Goal: Task Accomplishment & Management: Complete application form

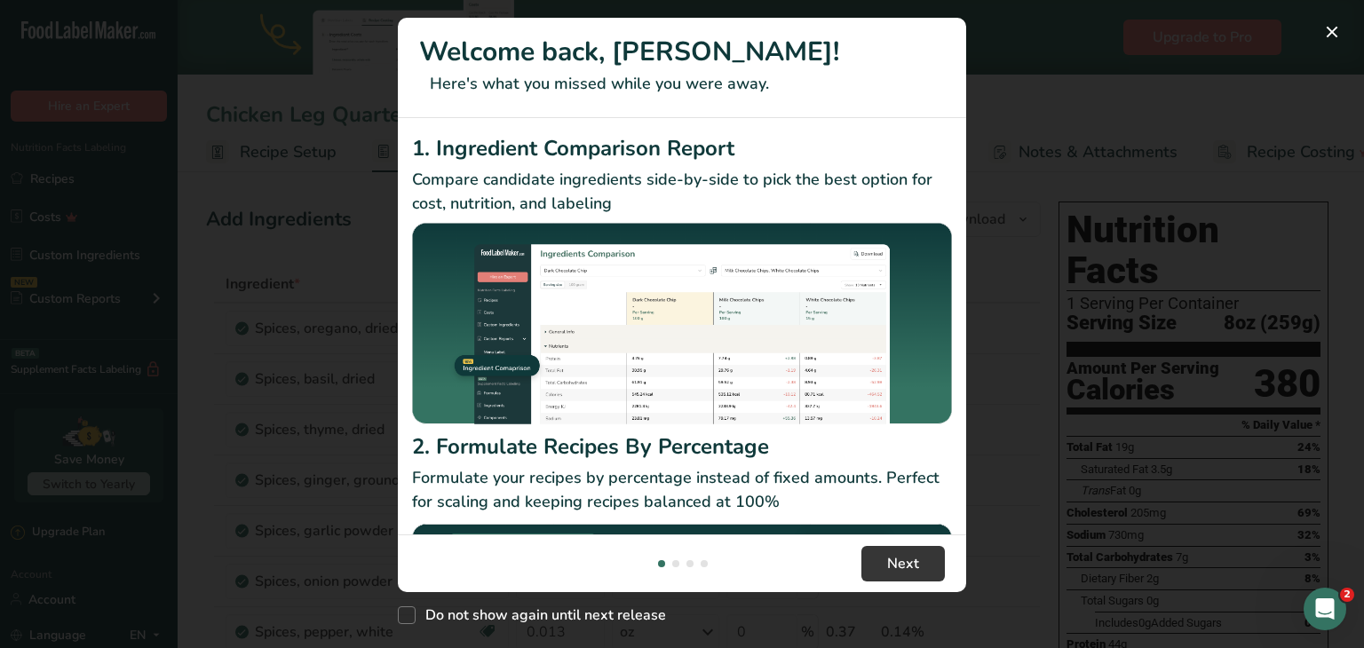
click at [222, 29] on div "New Features" at bounding box center [682, 324] width 1364 height 648
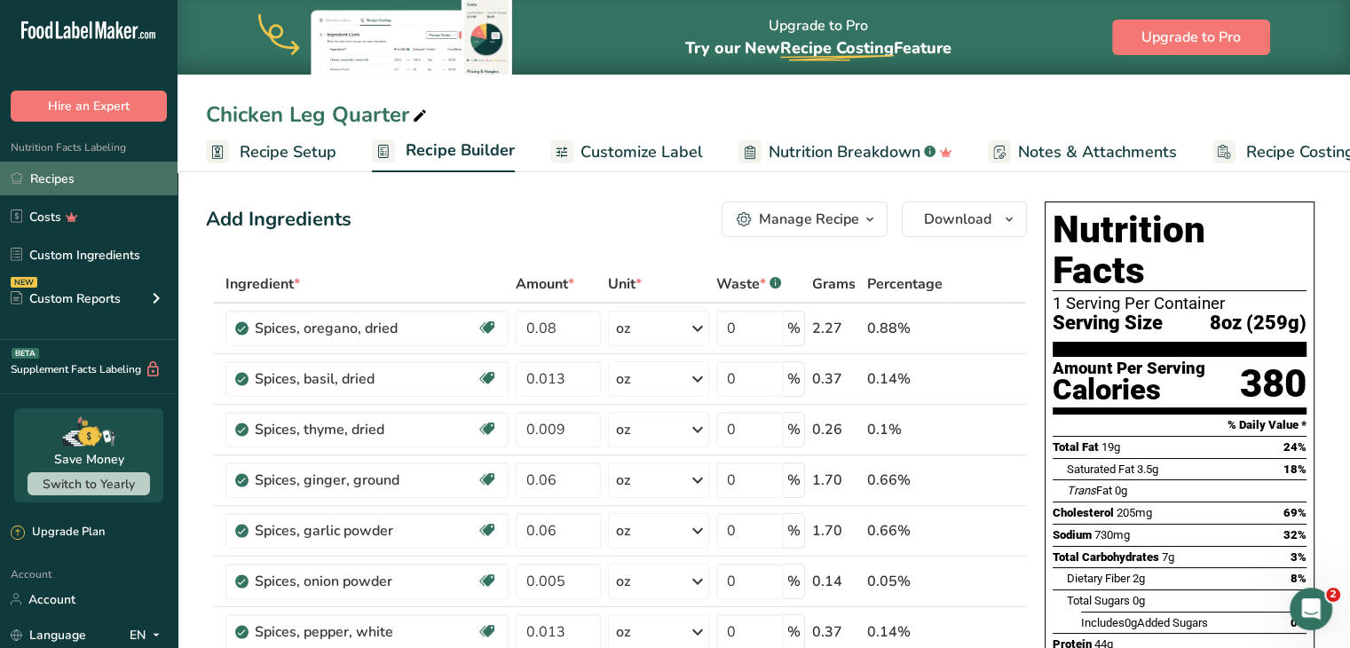
click at [93, 170] on link "Recipes" at bounding box center [89, 179] width 178 height 34
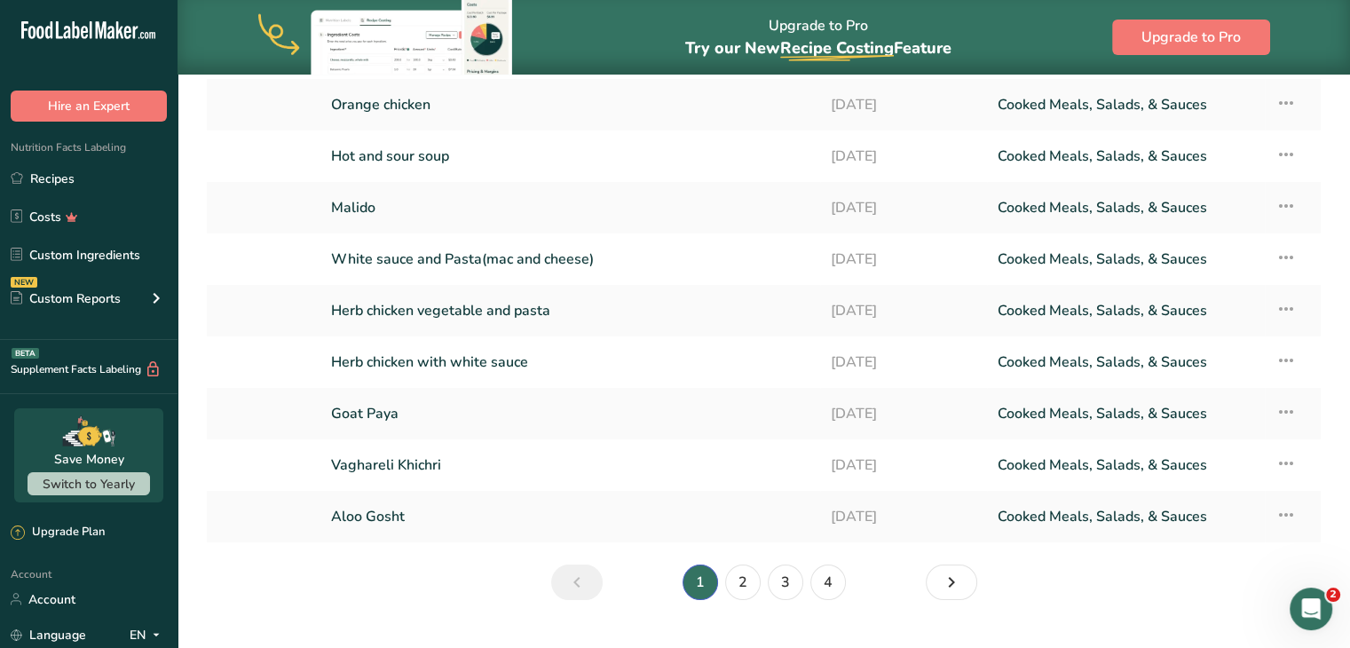
scroll to position [218, 0]
click at [736, 579] on link "2" at bounding box center [743, 582] width 36 height 36
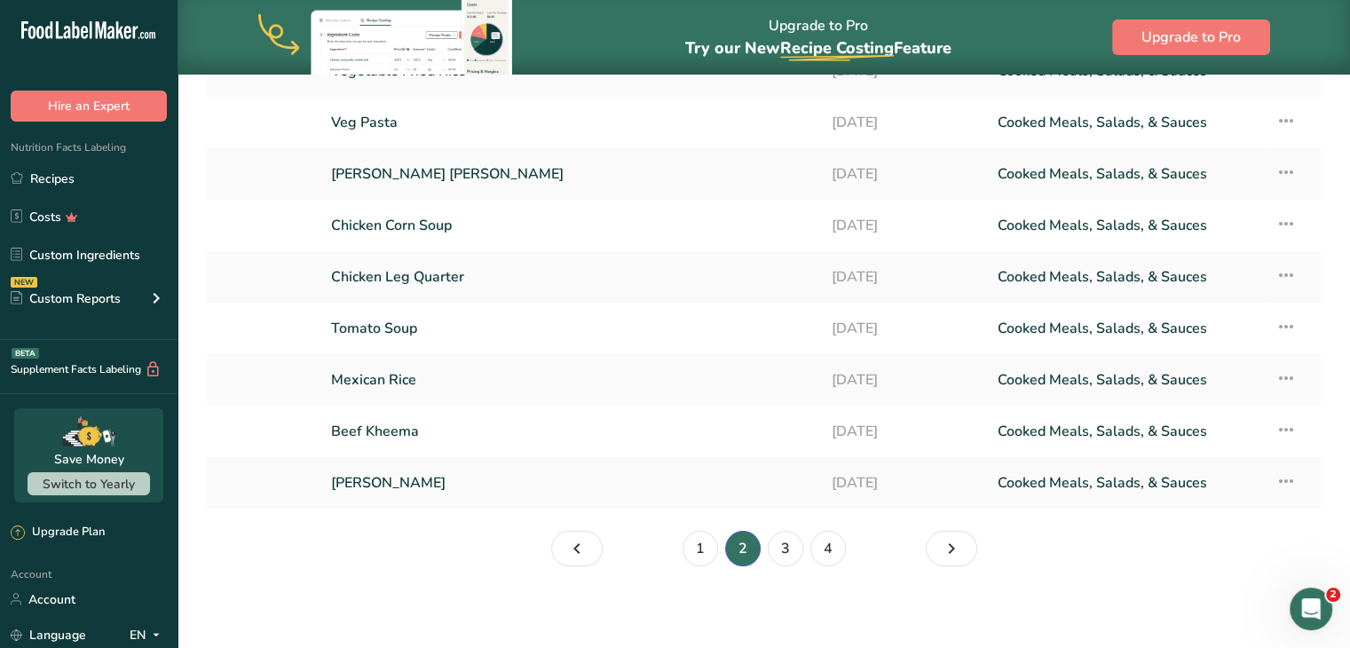
scroll to position [253, 0]
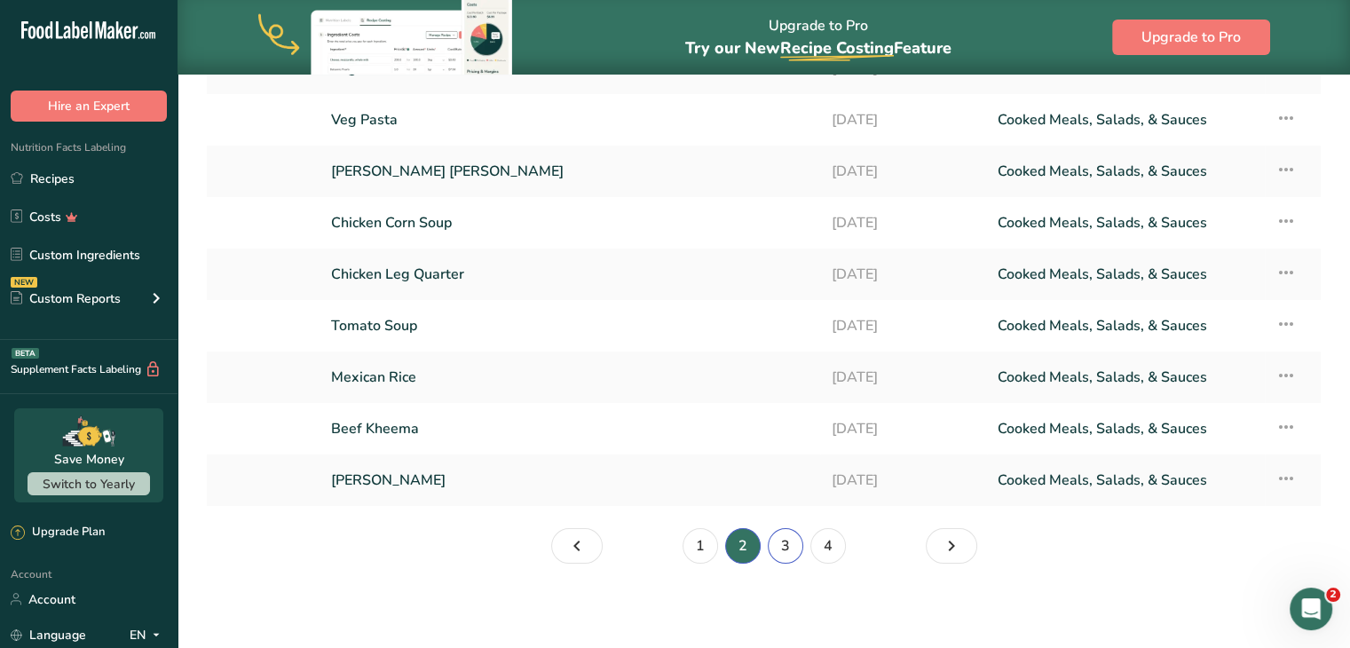
click at [782, 551] on link "3" at bounding box center [786, 546] width 36 height 36
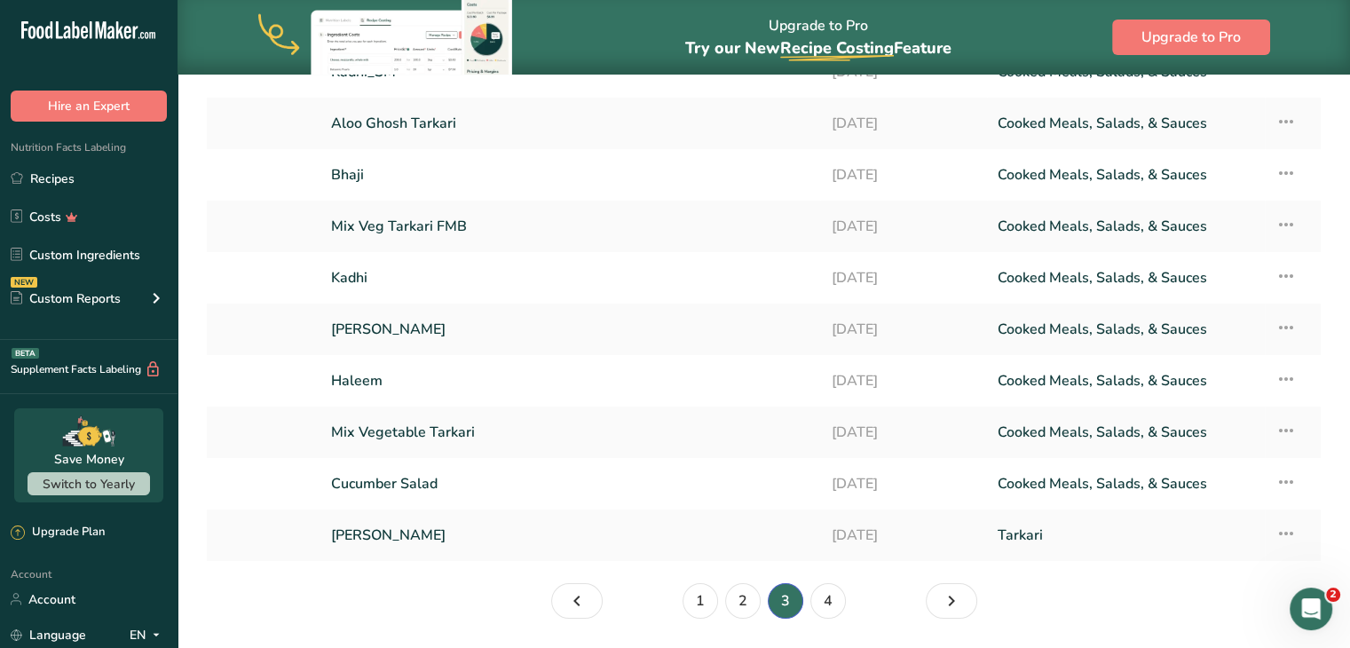
scroll to position [253, 0]
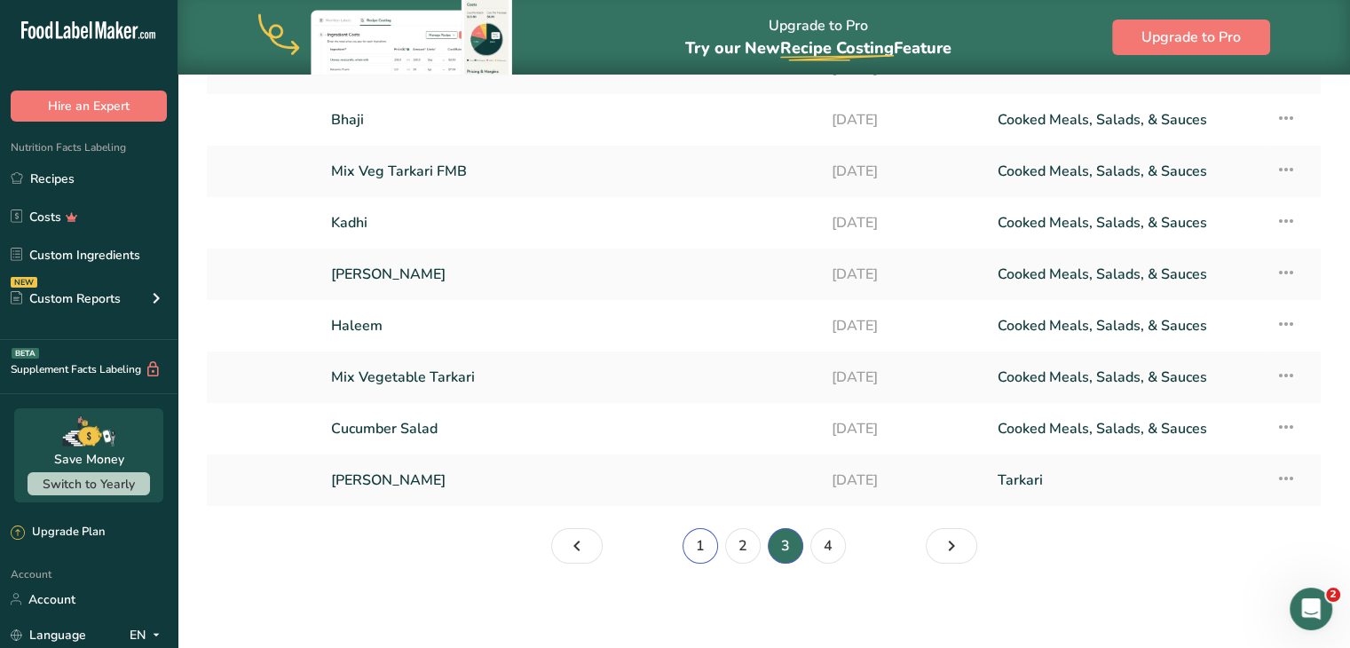
click at [708, 542] on link "1" at bounding box center [701, 546] width 36 height 36
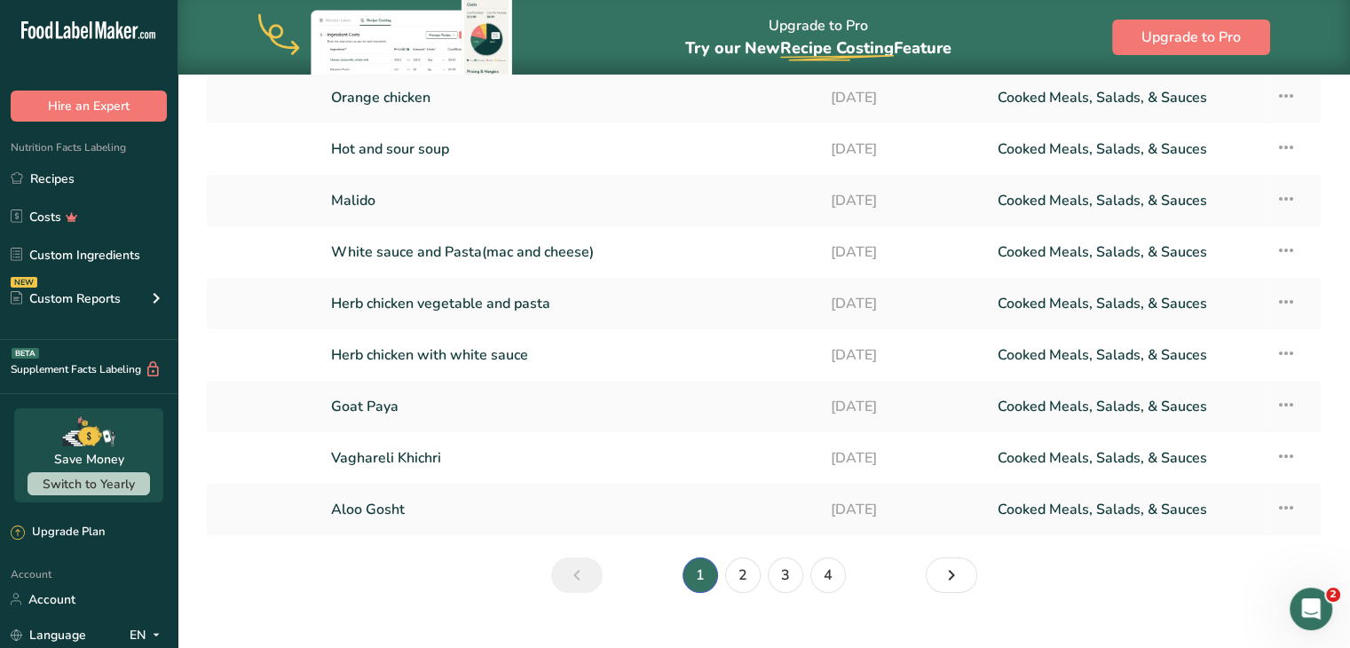
scroll to position [225, 0]
click at [746, 564] on link "2" at bounding box center [743, 575] width 36 height 36
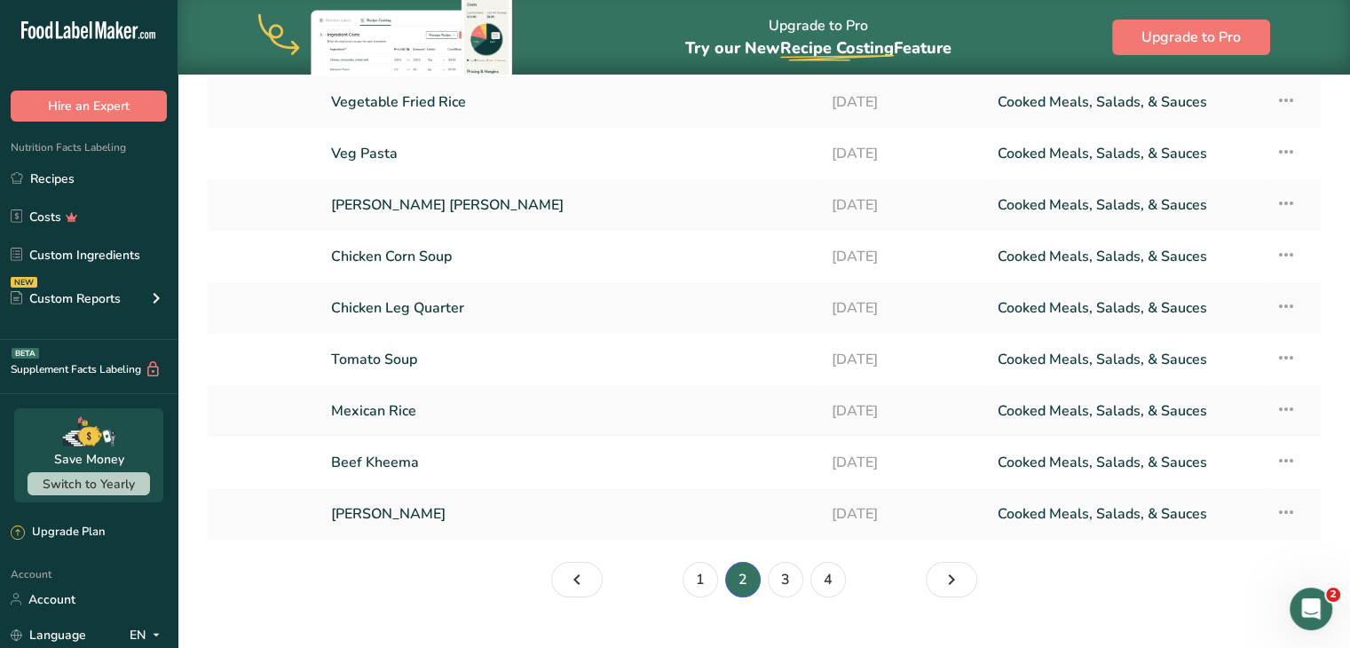
scroll to position [220, 0]
click at [778, 574] on link "3" at bounding box center [786, 579] width 36 height 36
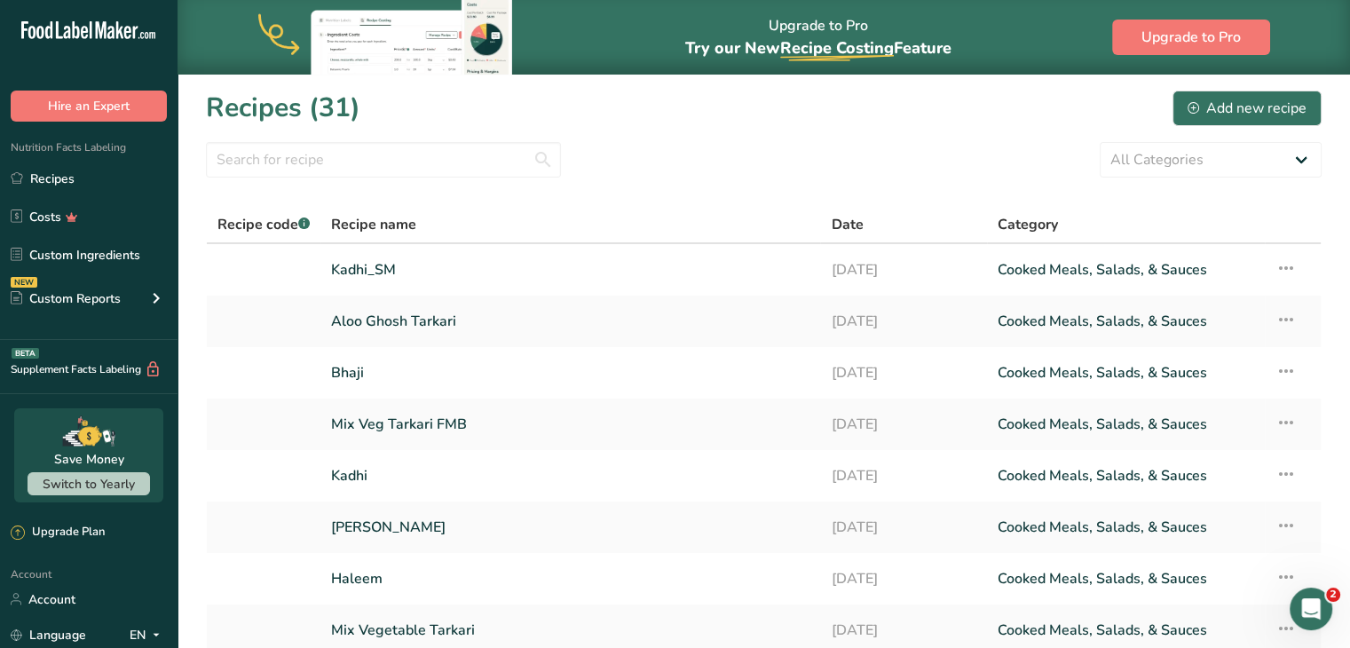
scroll to position [253, 0]
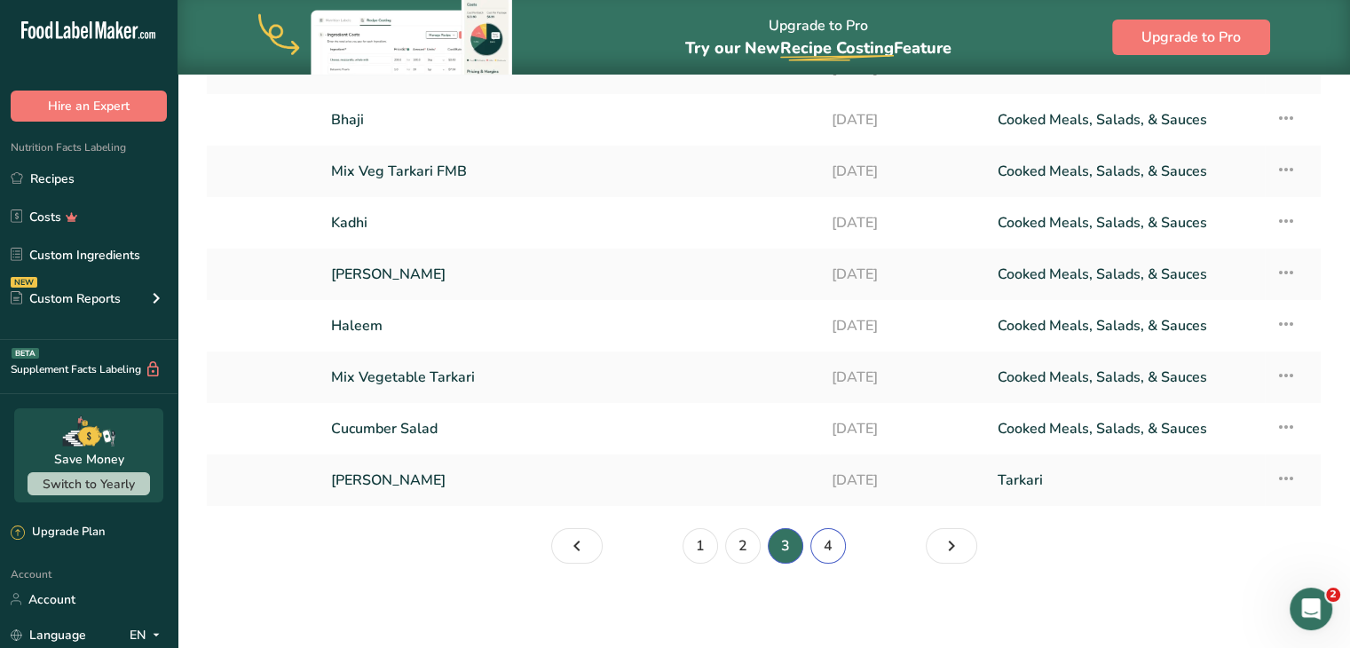
click at [824, 549] on link "4" at bounding box center [829, 546] width 36 height 36
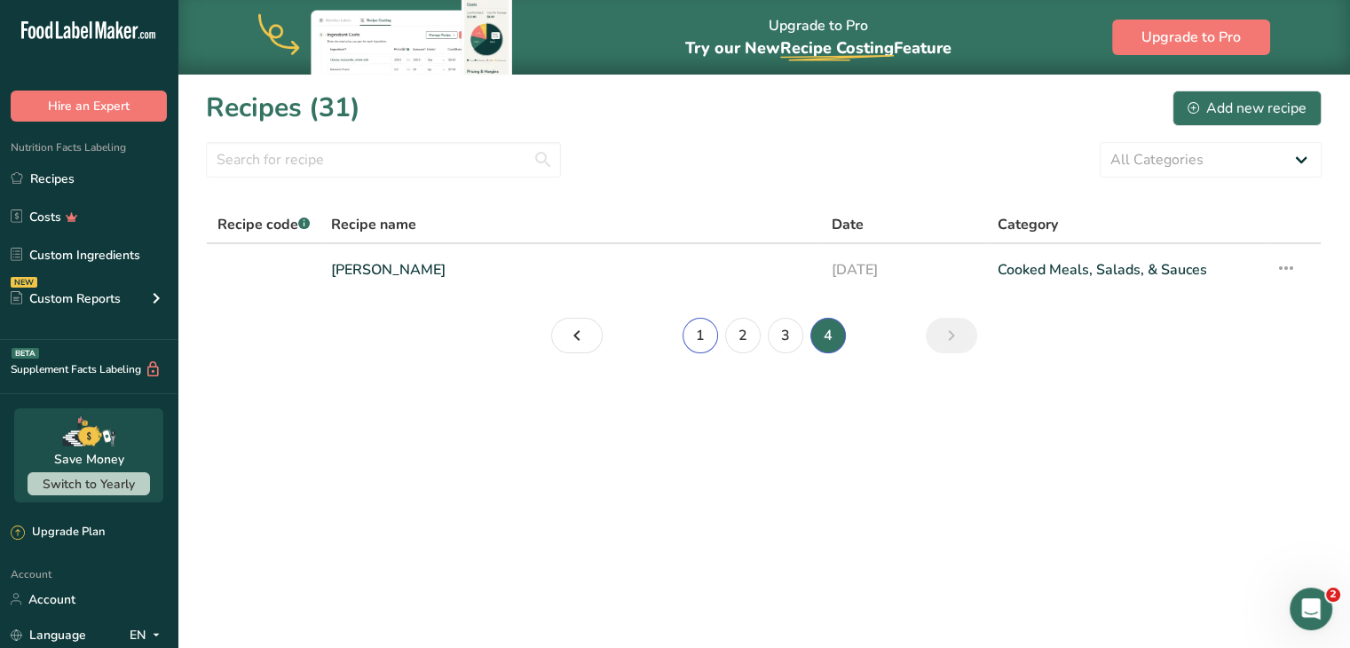
click at [708, 347] on link "1" at bounding box center [701, 336] width 36 height 36
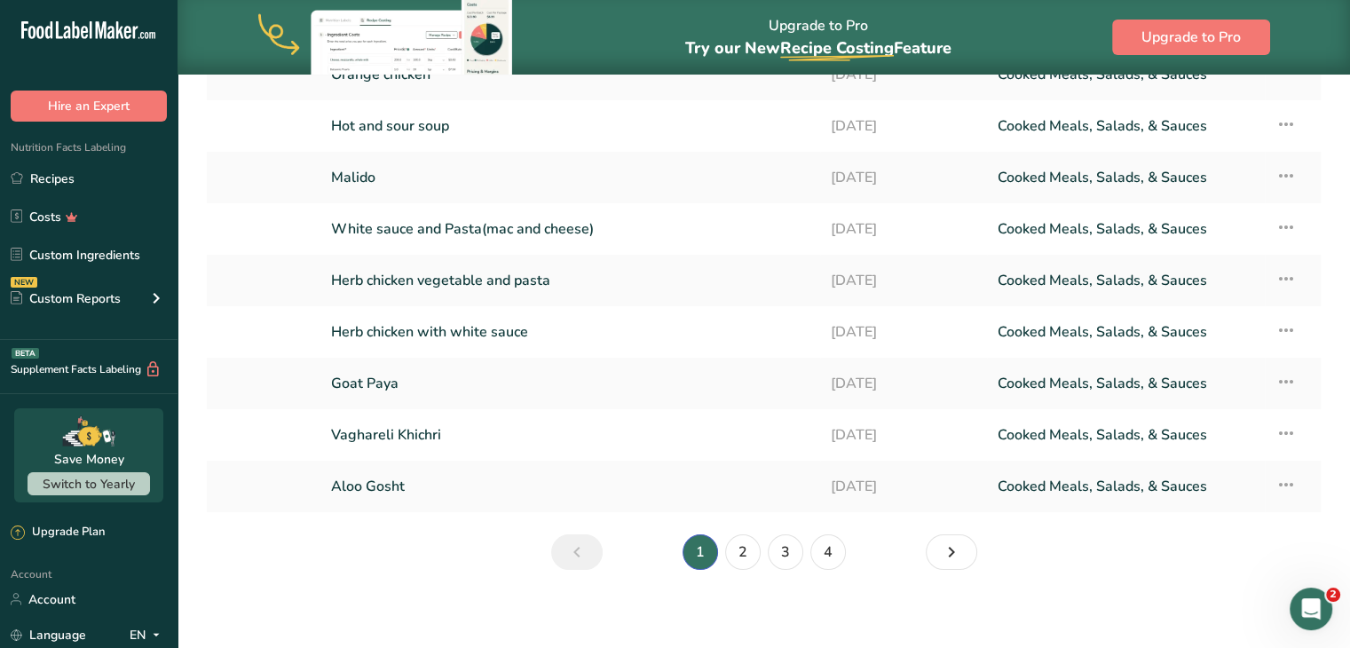
scroll to position [249, 0]
click at [753, 544] on link "2" at bounding box center [743, 551] width 36 height 36
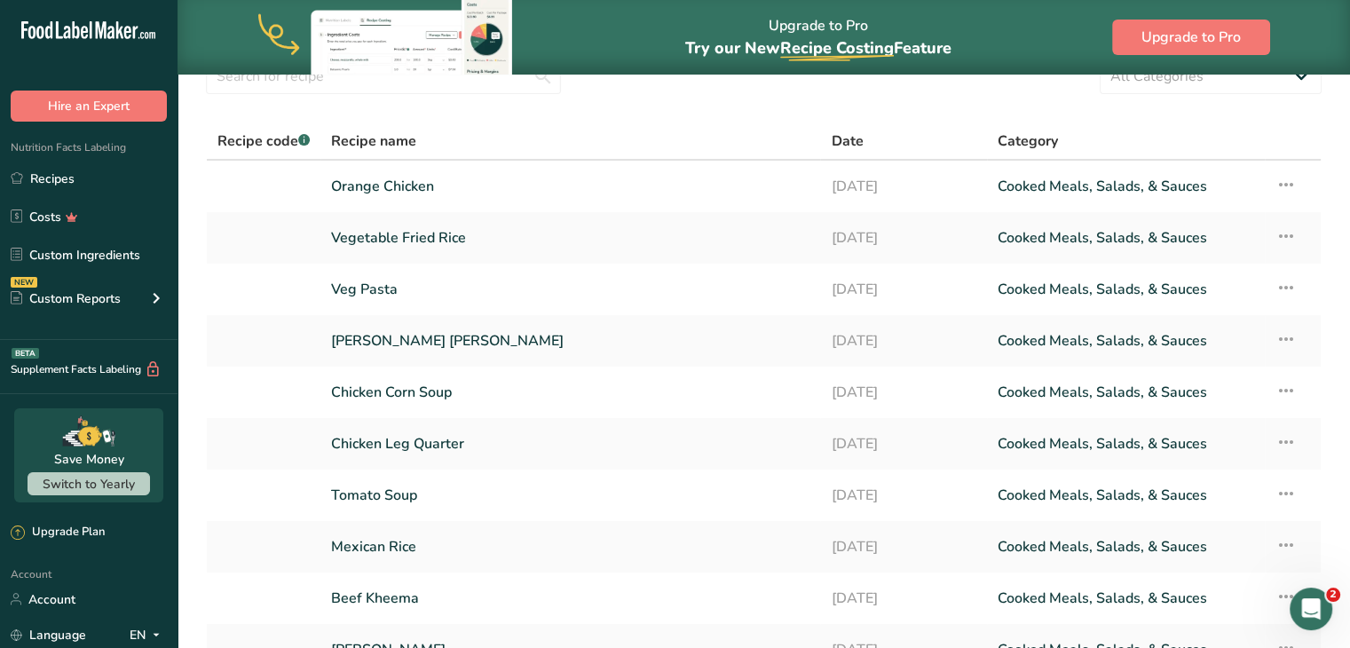
scroll to position [253, 0]
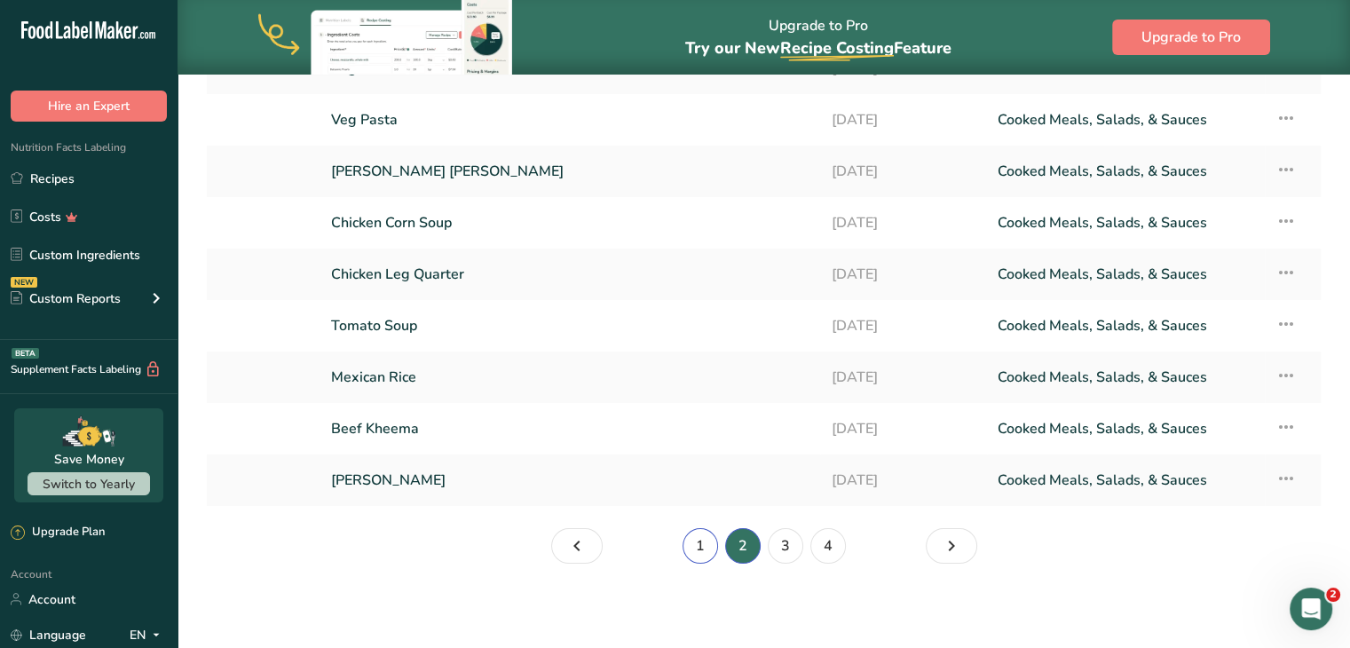
click at [700, 537] on link "1" at bounding box center [701, 546] width 36 height 36
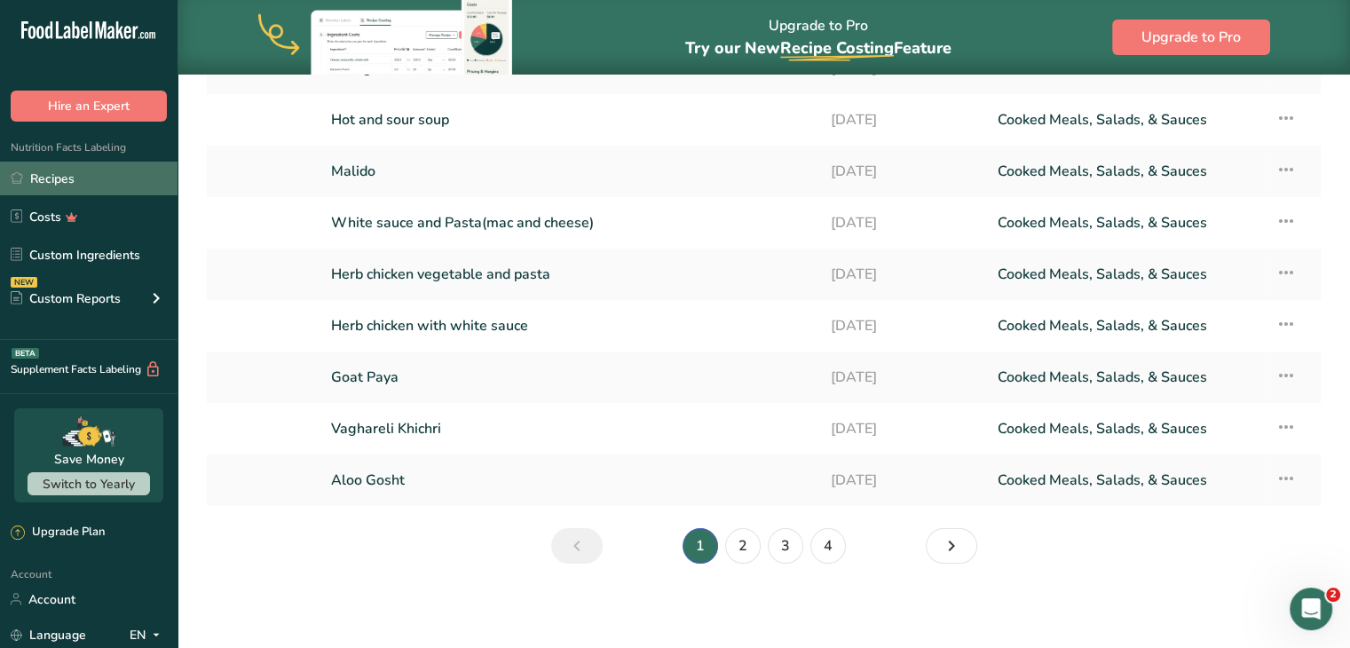
click at [89, 176] on link "Recipes" at bounding box center [89, 179] width 178 height 34
click at [130, 181] on link "Recipes" at bounding box center [89, 179] width 178 height 34
click at [116, 182] on link "Recipes" at bounding box center [89, 179] width 178 height 34
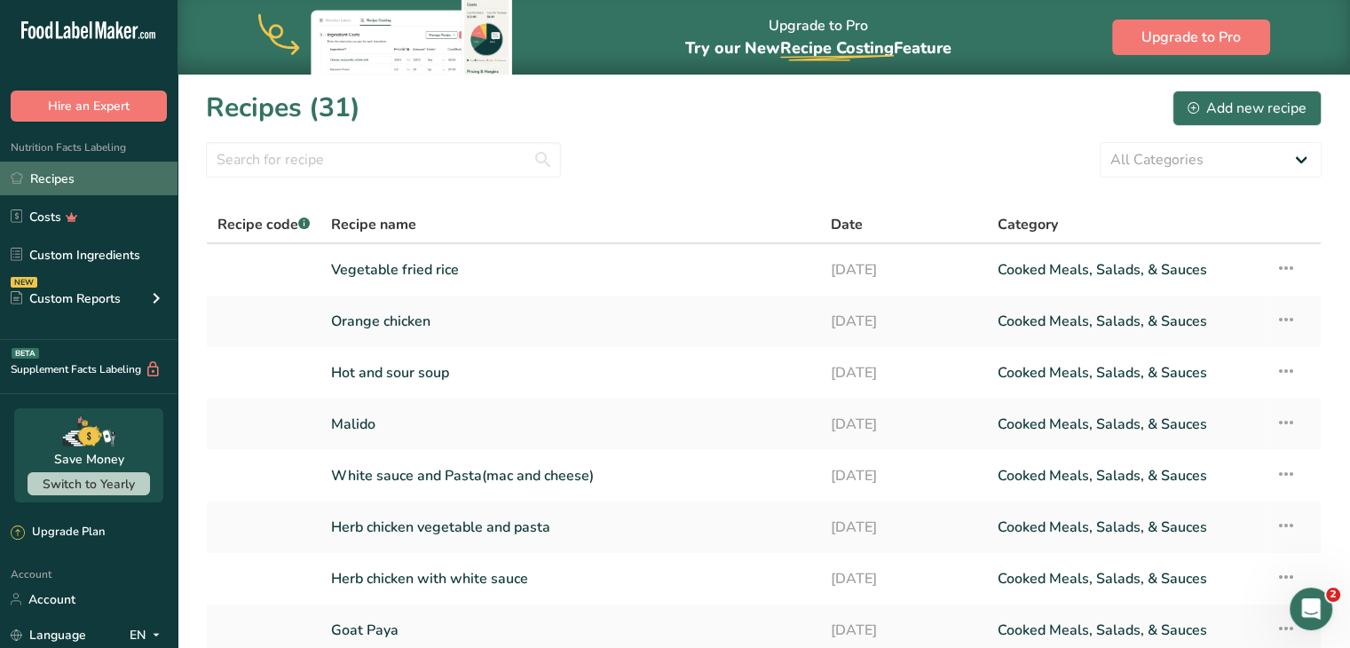
click at [75, 183] on link "Recipes" at bounding box center [89, 179] width 178 height 34
click at [96, 182] on link "Recipes" at bounding box center [89, 179] width 178 height 34
click at [1283, 98] on div "Add new recipe" at bounding box center [1247, 108] width 119 height 21
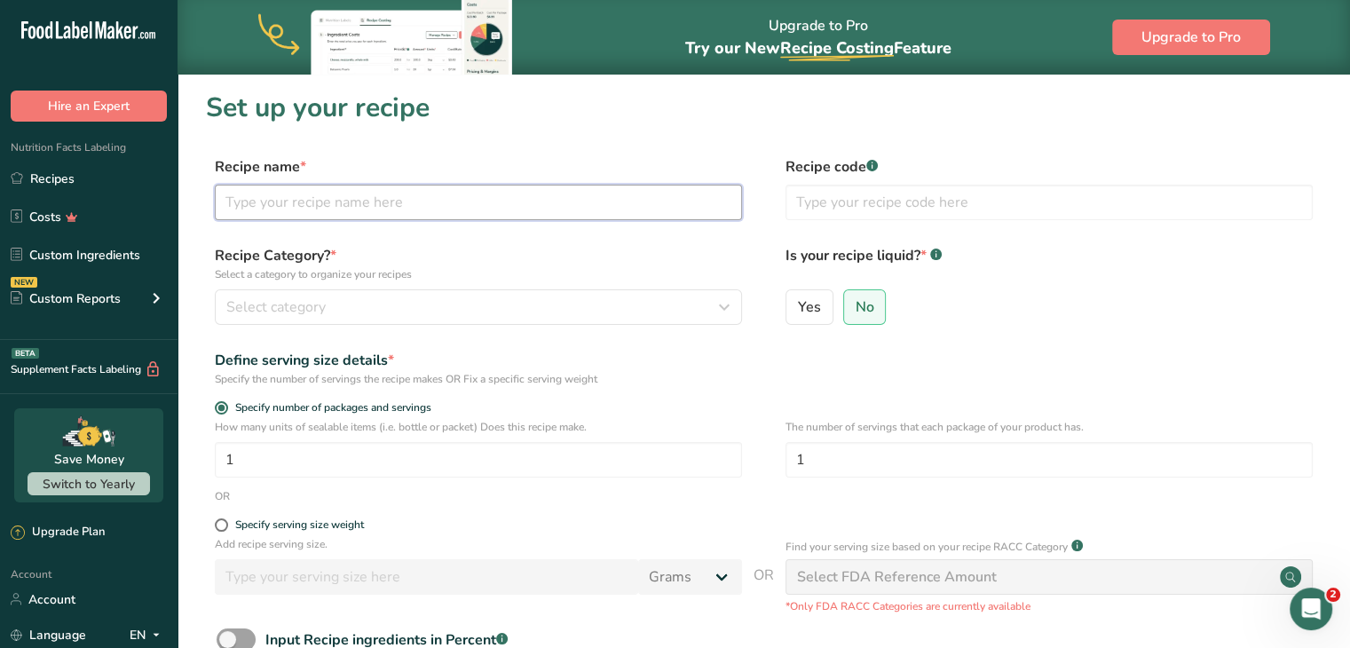
click at [572, 200] on input "text" at bounding box center [478, 203] width 527 height 36
type input "Daal"
click at [823, 313] on label "Yes" at bounding box center [810, 307] width 48 height 36
click at [798, 313] on input "Yes" at bounding box center [793, 307] width 12 height 12
radio input "true"
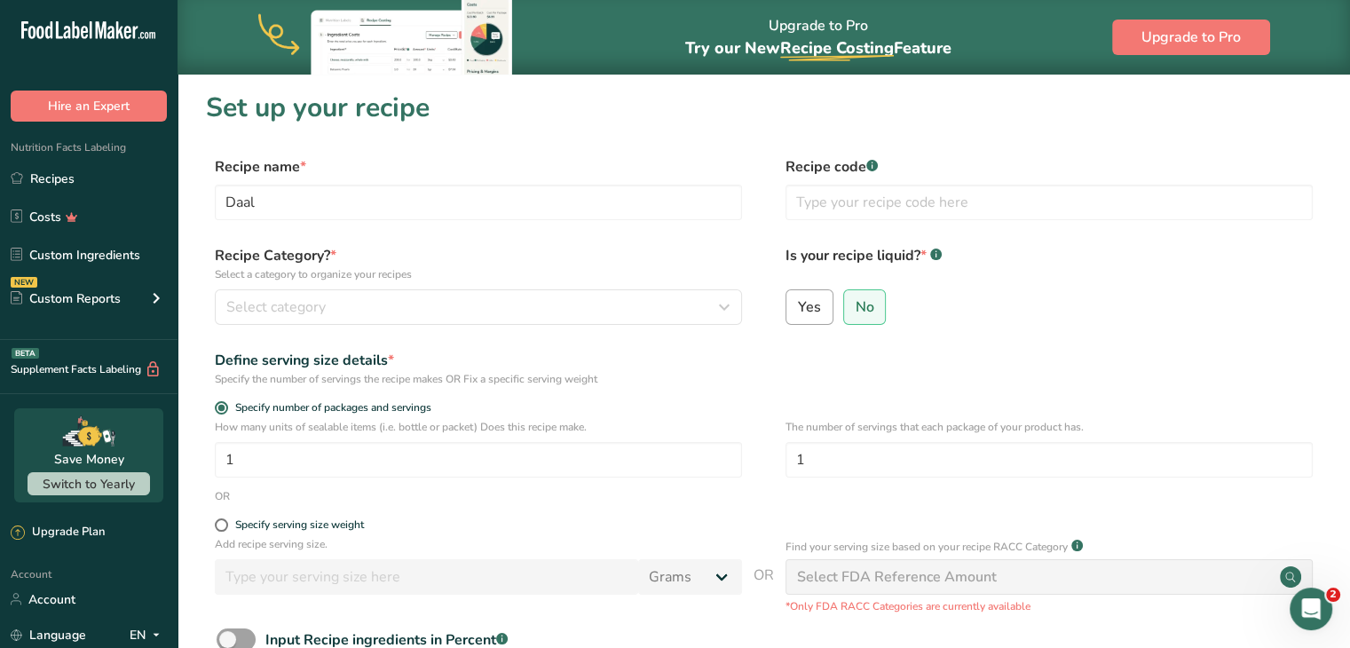
radio input "false"
select select "22"
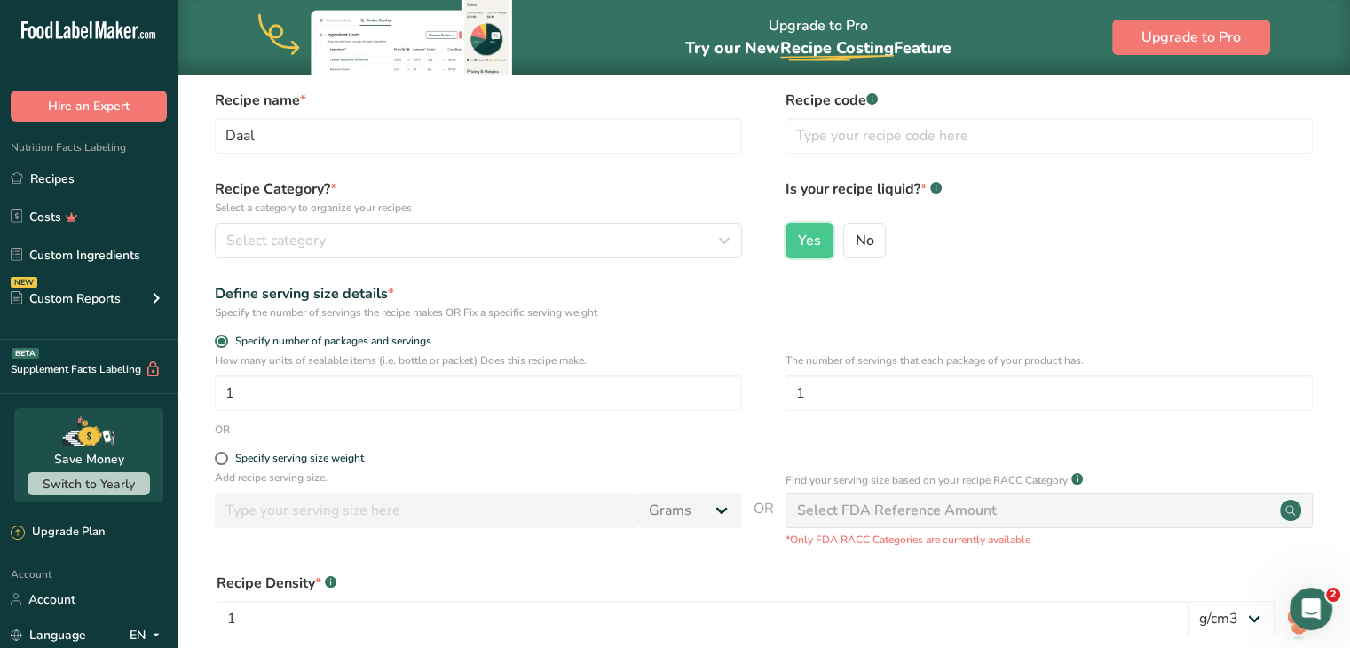
scroll to position [28, 0]
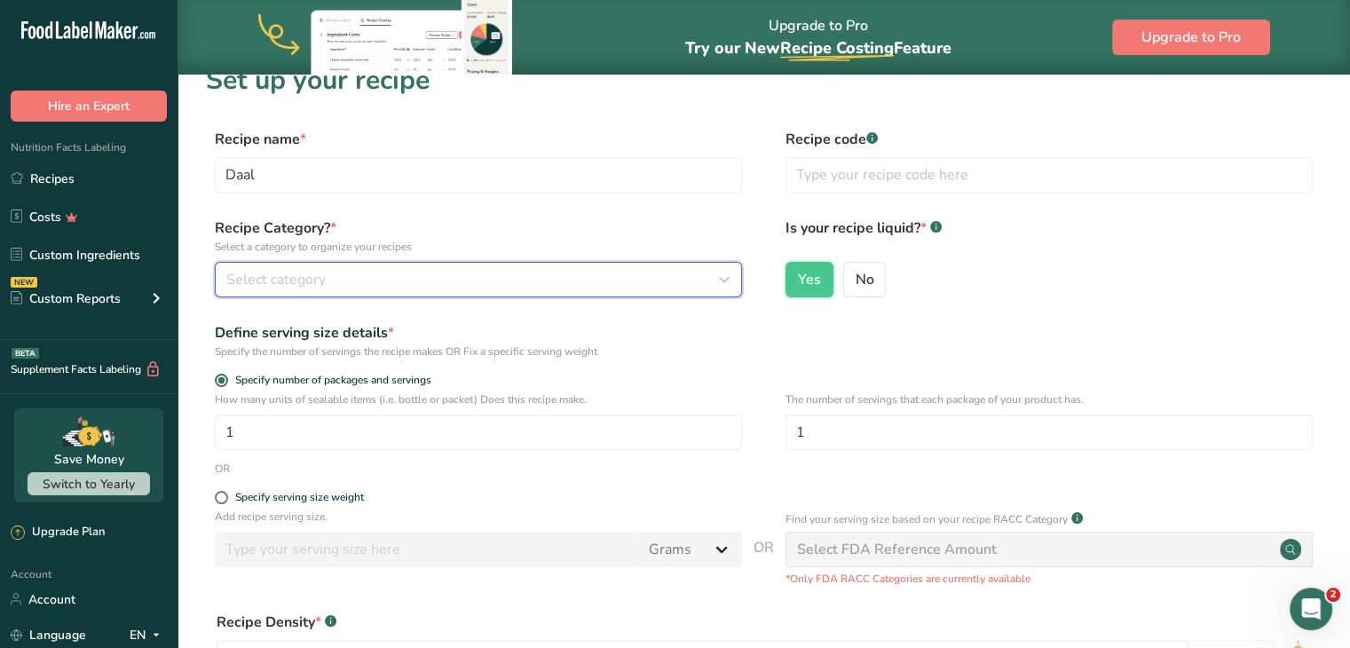
click at [611, 273] on div "Select category" at bounding box center [473, 279] width 494 height 21
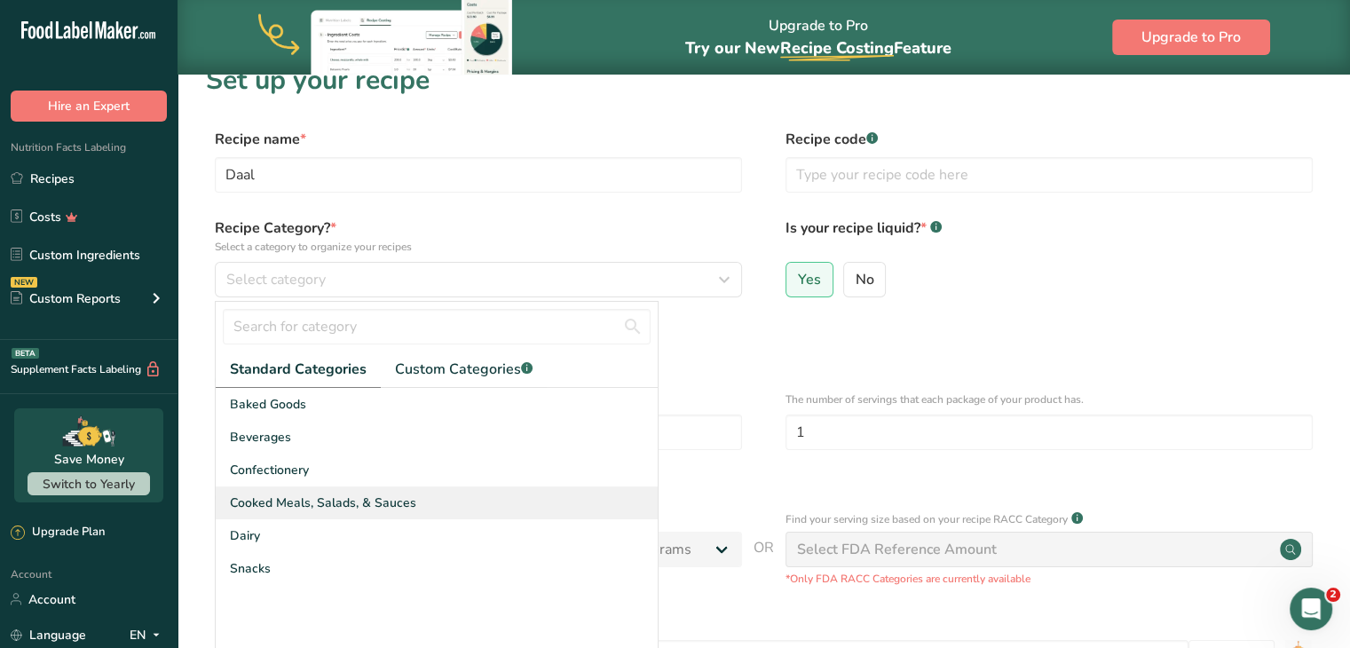
click at [436, 507] on div "Cooked Meals, Salads, & Sauces" at bounding box center [437, 503] width 442 height 33
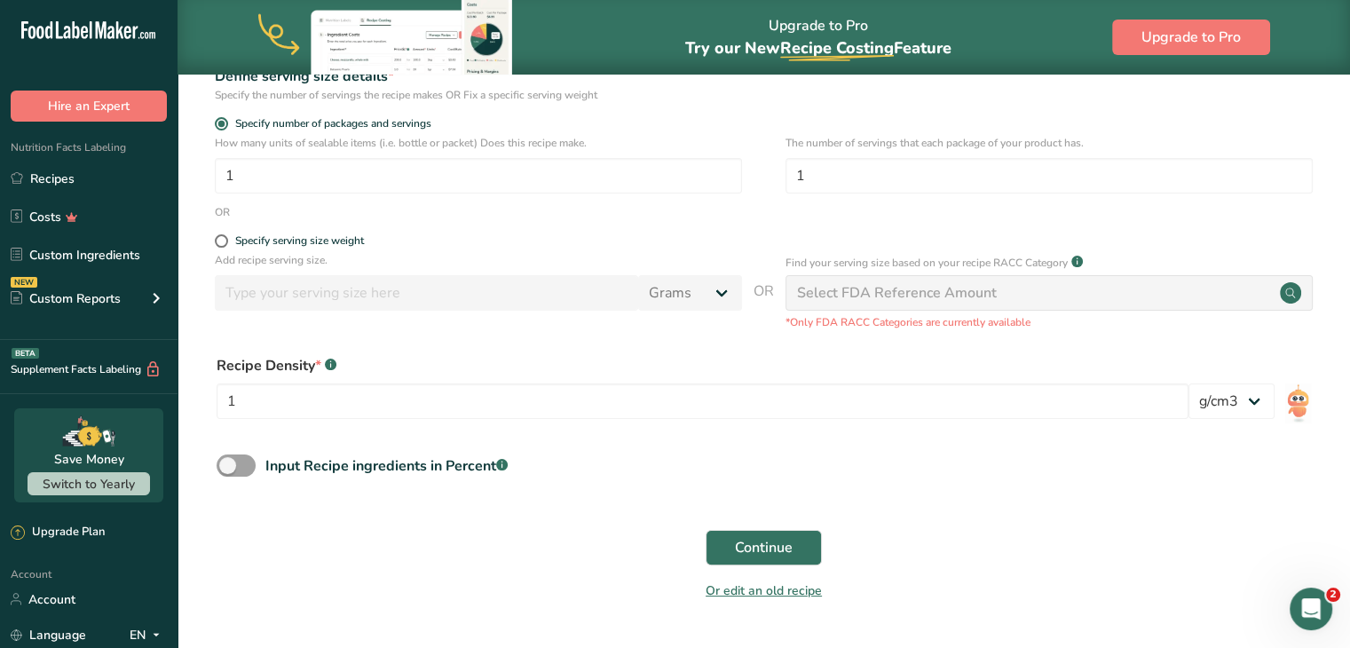
scroll to position [285, 0]
click at [762, 550] on span "Continue" at bounding box center [764, 546] width 58 height 21
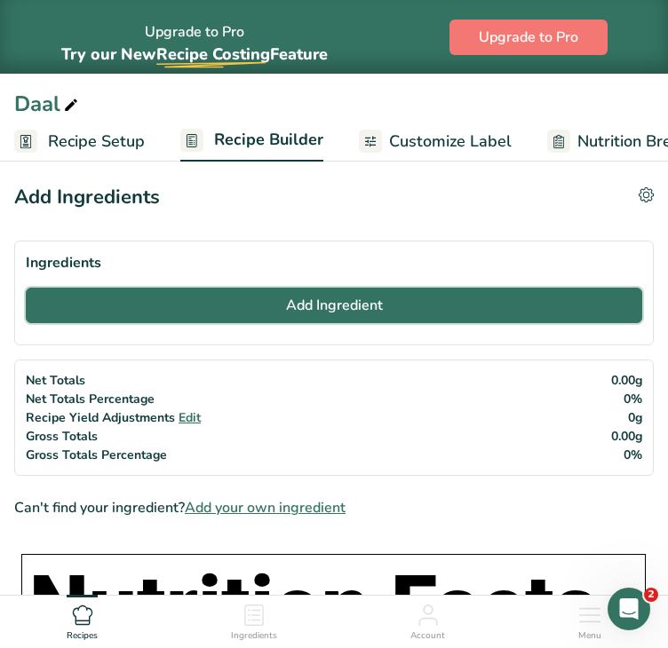
click at [174, 299] on button "Add Ingredient" at bounding box center [334, 306] width 616 height 36
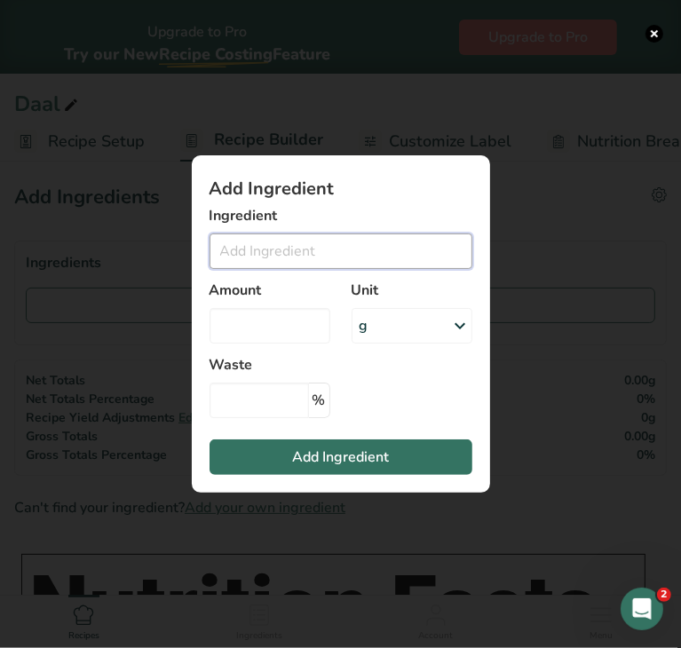
click at [288, 256] on input "Add ingredient modal" at bounding box center [341, 251] width 263 height 36
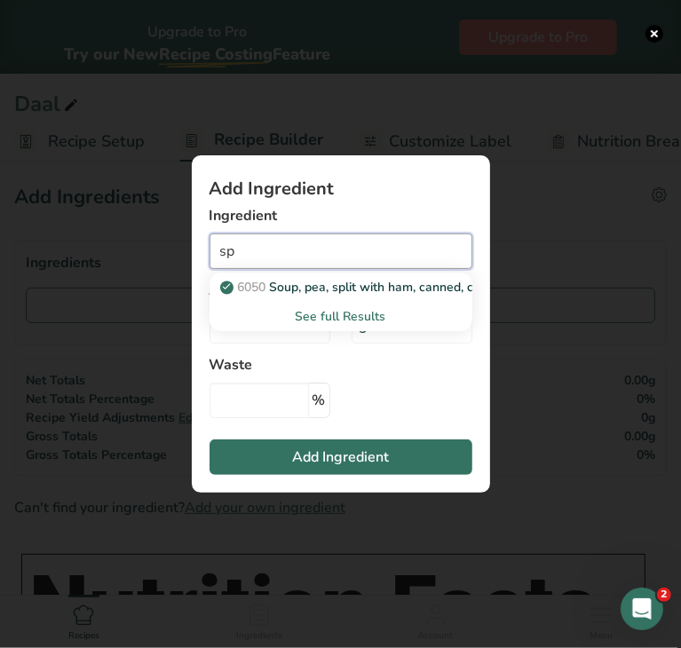
type input "s"
type input "c"
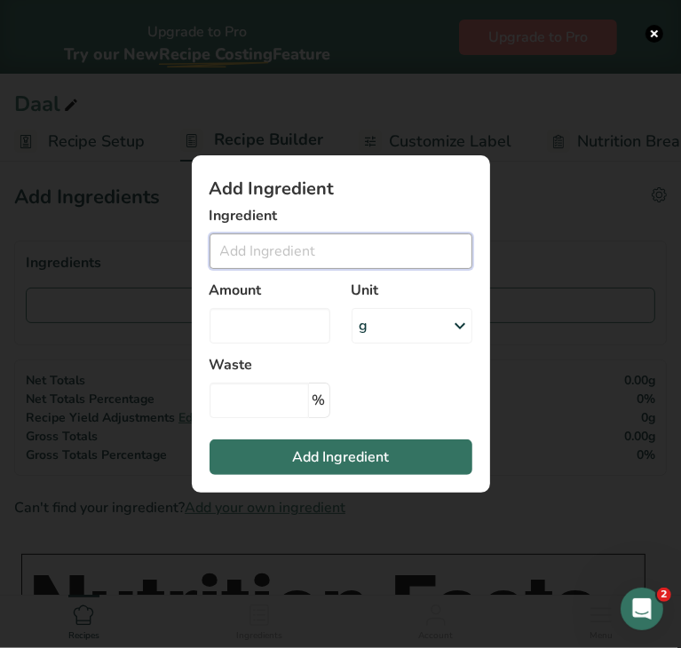
click at [274, 245] on input "Add ingredient modal" at bounding box center [341, 251] width 263 height 36
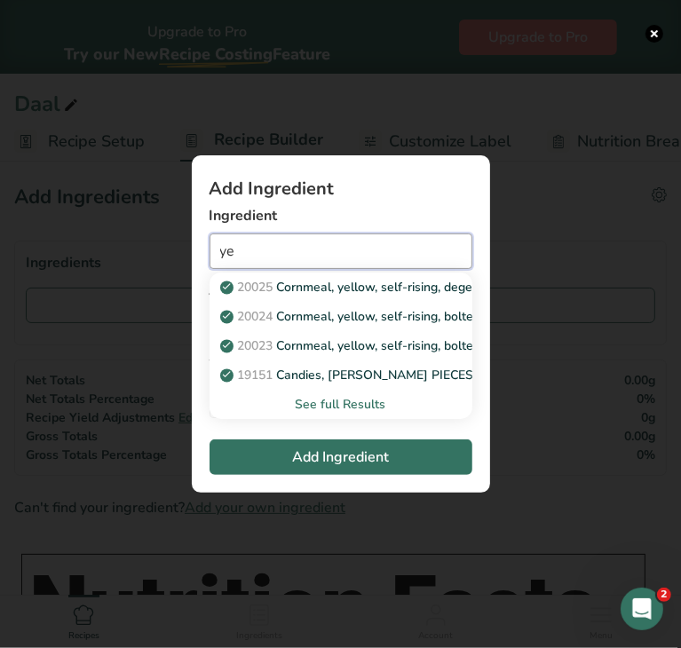
type input "y"
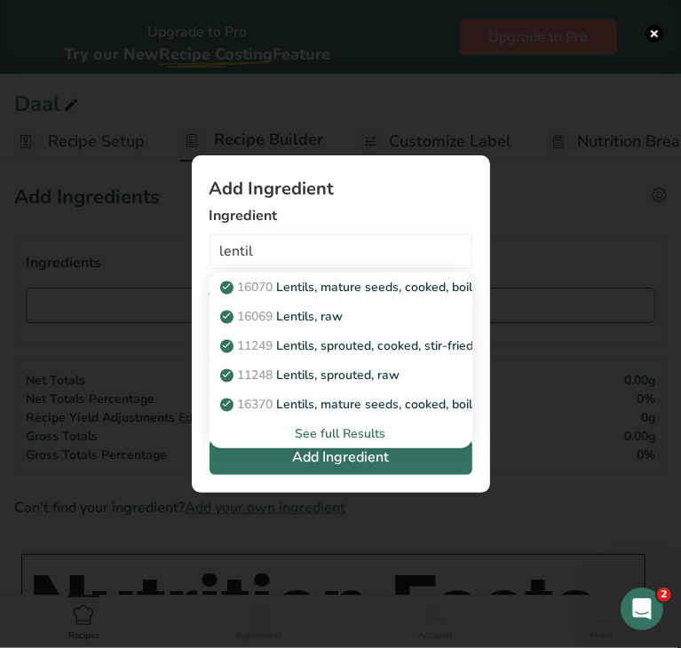
click at [322, 430] on div "See full Results" at bounding box center [341, 433] width 234 height 19
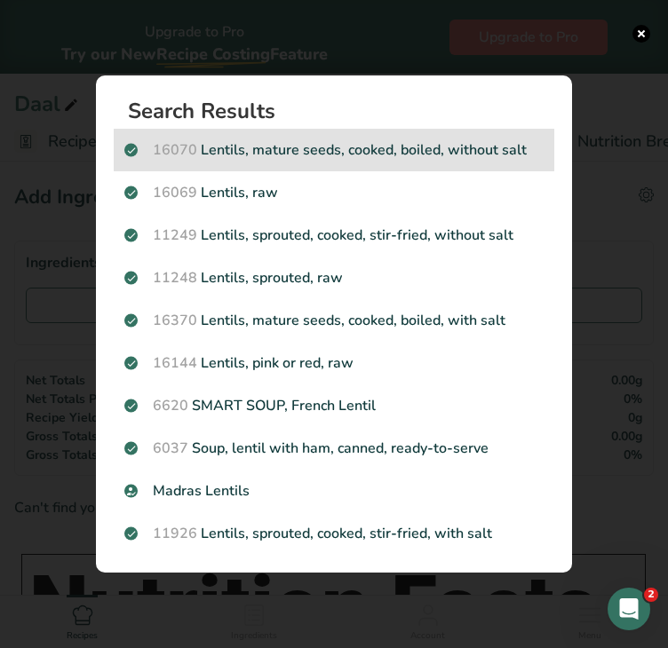
click at [328, 159] on p "16070 Lentils, mature seeds, cooked, boiled, without salt" at bounding box center [333, 149] width 419 height 21
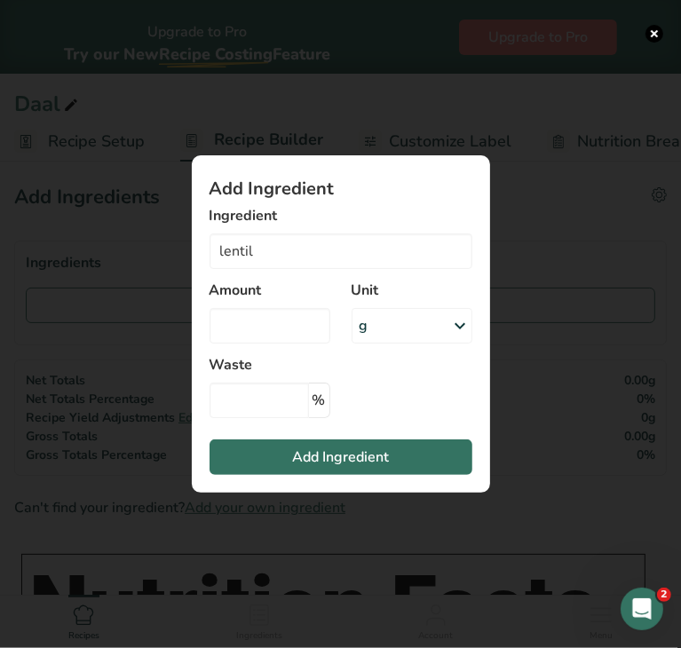
type input "Lentils, mature seeds, cooked, boiled, without salt"
click at [395, 321] on div "g" at bounding box center [412, 326] width 121 height 36
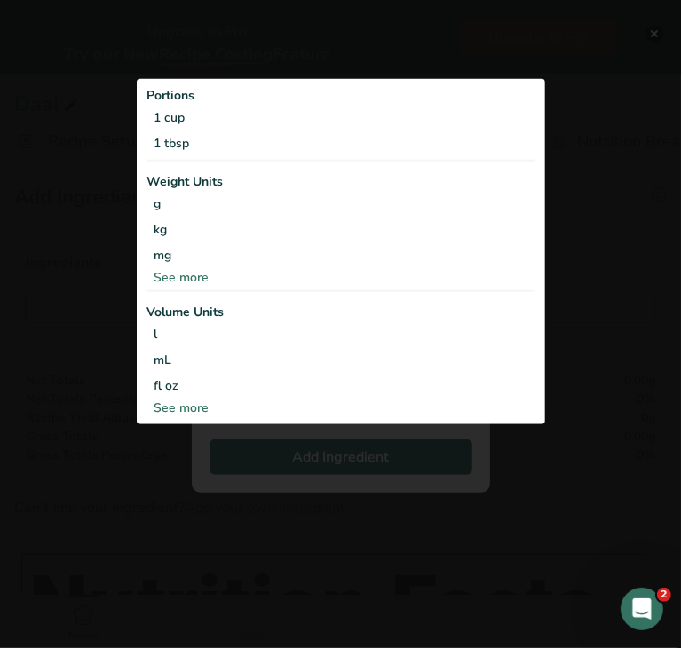
click at [561, 458] on div "Add ingredient modal" at bounding box center [340, 324] width 681 height 648
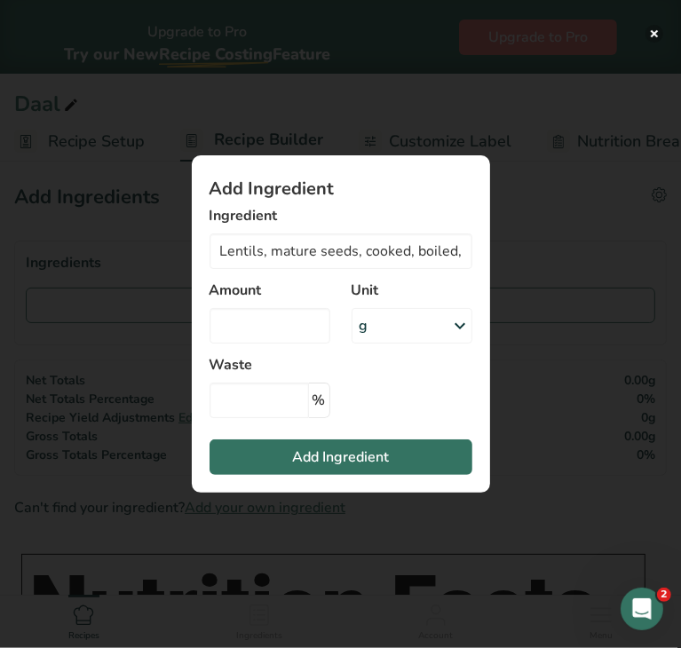
click at [656, 33] on button "Add ingredient modal" at bounding box center [654, 34] width 18 height 18
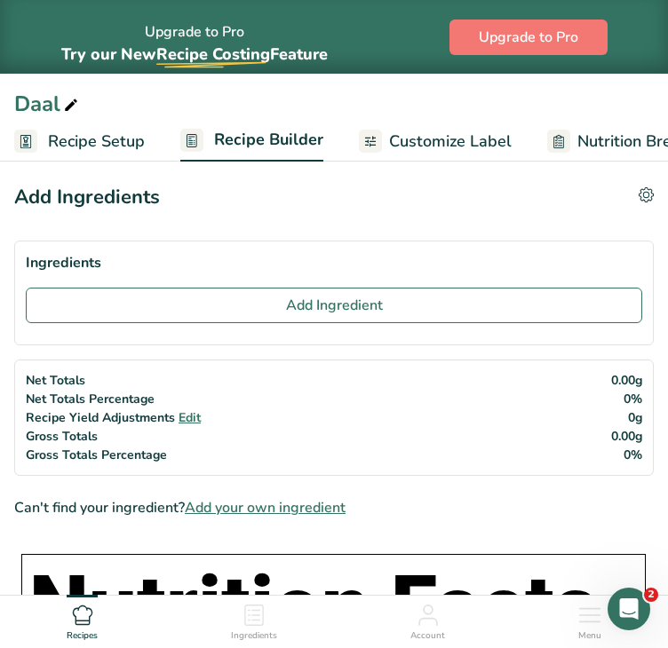
click at [284, 509] on span "Add your own ingredient" at bounding box center [265, 507] width 161 height 21
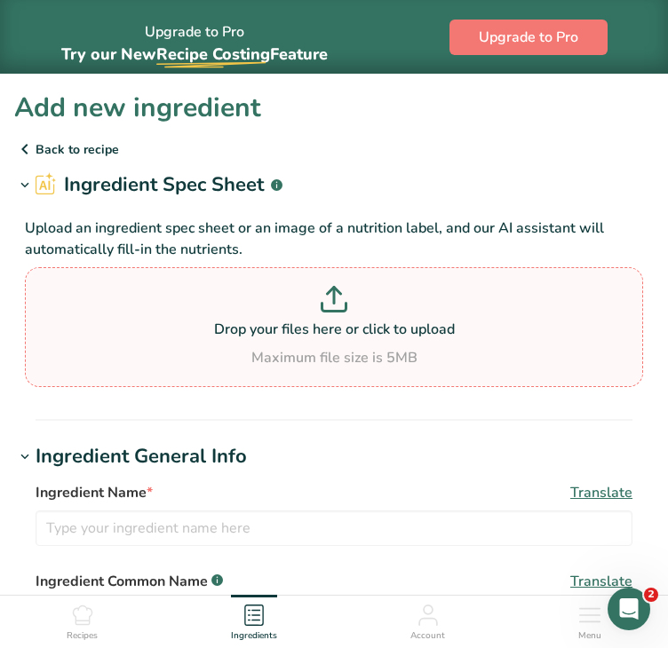
click at [313, 335] on p "Drop your files here or click to upload" at bounding box center [333, 329] width 609 height 21
click at [313, 335] on input "Drop your files here or click to upload Maximum file size is 5MB" at bounding box center [334, 327] width 618 height 120
type input "C:\fakepath\chana da;.webp"
click at [355, 301] on p at bounding box center [333, 302] width 609 height 33
click at [355, 301] on input "Drop your files here or click to upload Maximum file size is 5MB" at bounding box center [334, 327] width 618 height 120
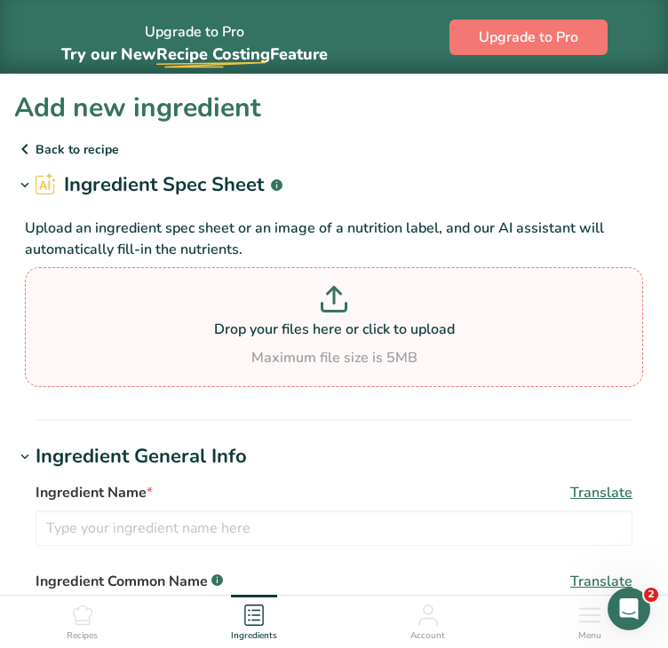
type input "C:\fakepath\chana da;.webp"
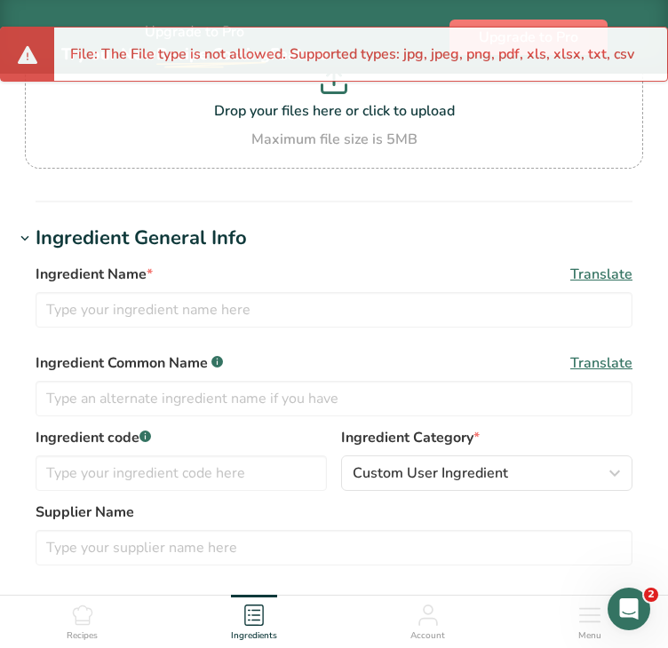
scroll to position [220, 0]
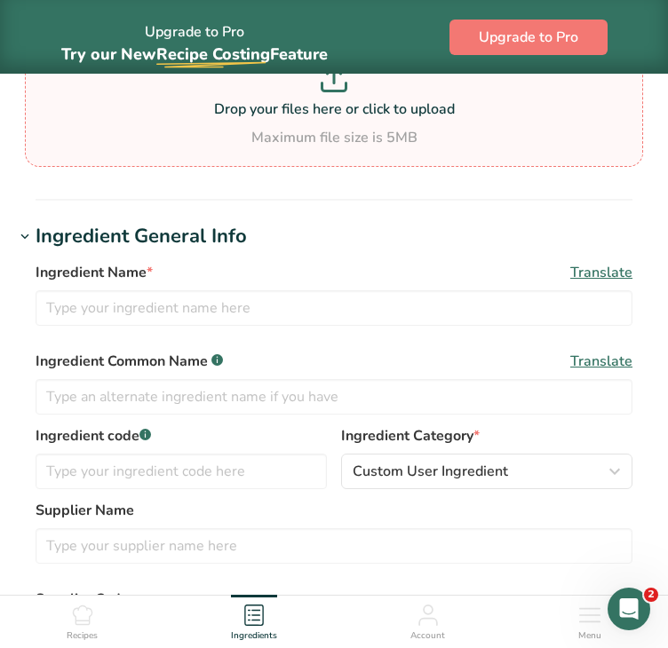
click at [265, 143] on div "Maximum file size is 5MB" at bounding box center [333, 137] width 609 height 21
click at [265, 143] on input "Drop your files here or click to upload Maximum file size is 5MB" at bounding box center [334, 107] width 618 height 120
type input "C:\fakepath\c0dd1583-7ccd-4dce-b4bc-1758e36371ca.76a5822e6078f204d34ad8300377a8…"
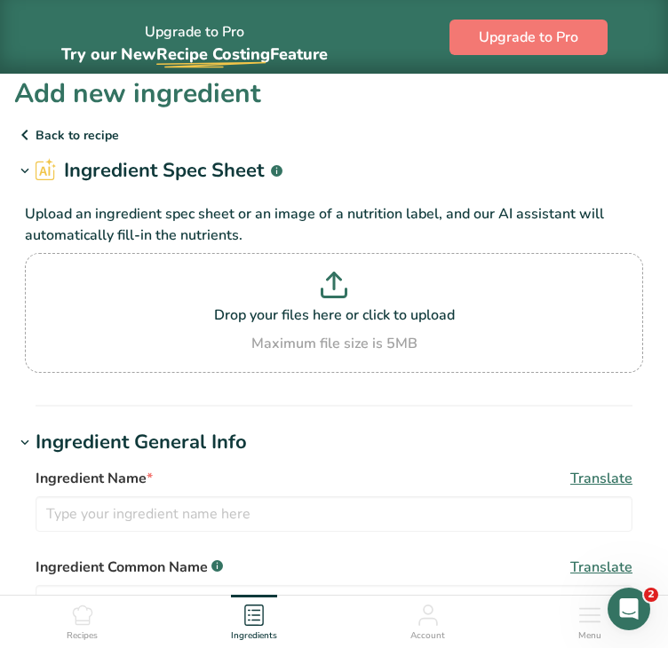
scroll to position [12, 0]
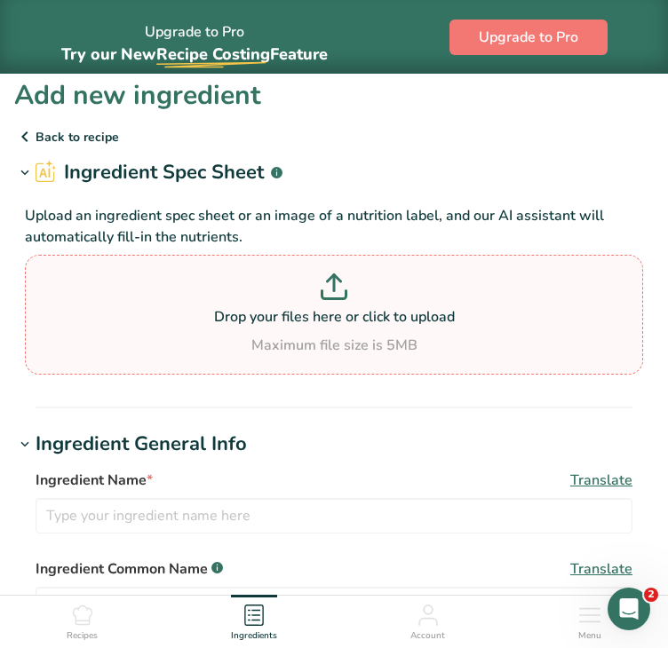
click at [338, 306] on p "Drop your files here or click to upload" at bounding box center [333, 316] width 609 height 21
click at [338, 306] on input "Drop your files here or click to upload Maximum file size is 5MB" at bounding box center [334, 315] width 618 height 120
type input "C:\fakepath\chana dal.jpg"
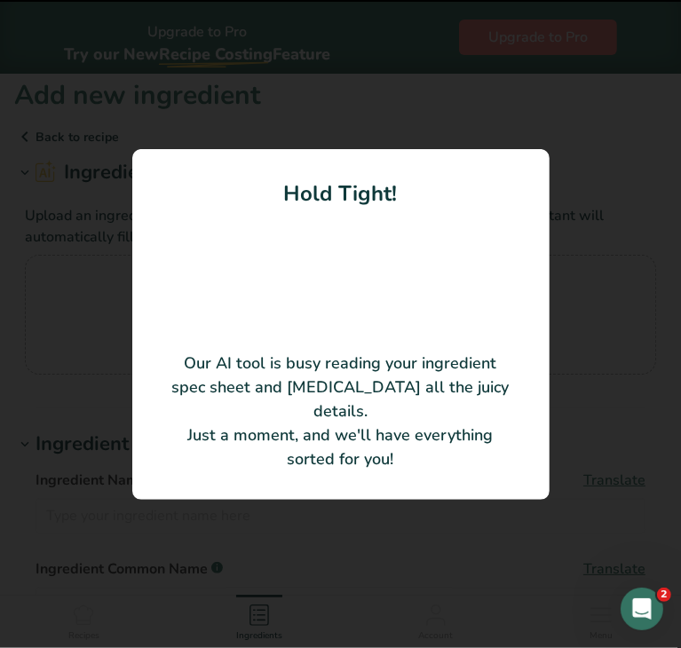
type input "Chana Dal"
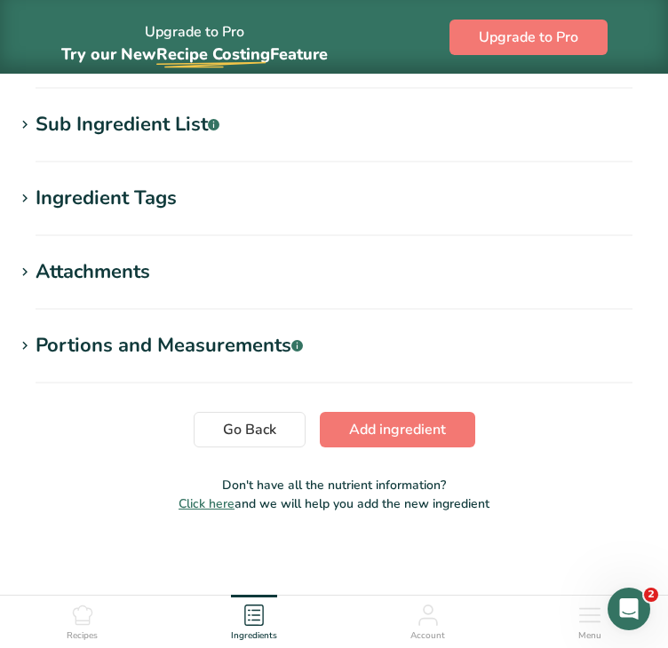
scroll to position [930, 0]
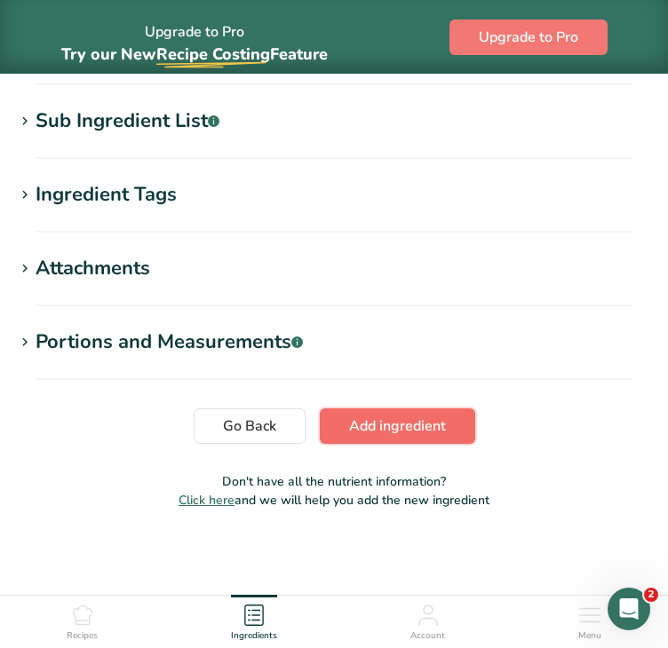
click at [354, 420] on span "Add ingredient" at bounding box center [397, 426] width 97 height 21
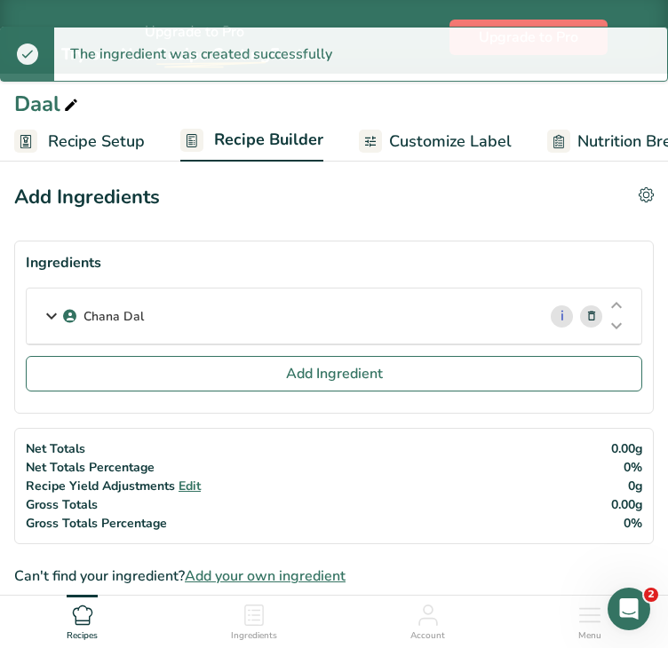
click at [328, 310] on div "Chana Dal" at bounding box center [282, 316] width 510 height 55
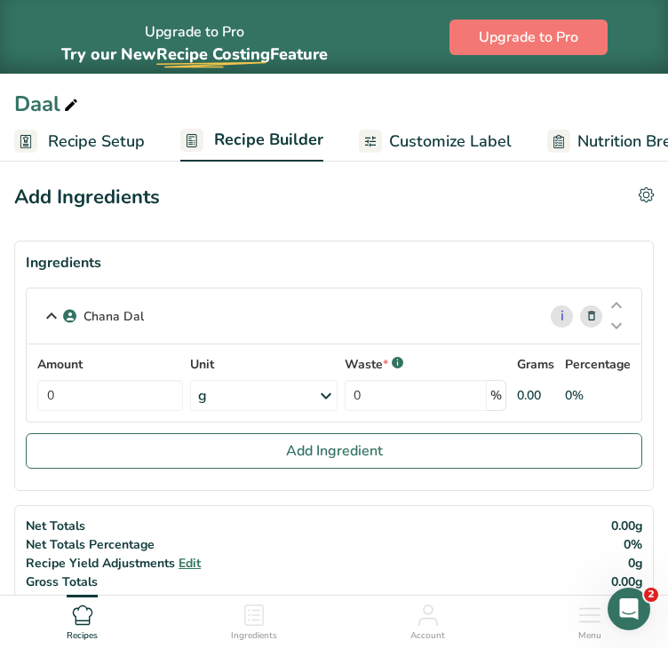
click at [326, 394] on icon at bounding box center [325, 396] width 21 height 32
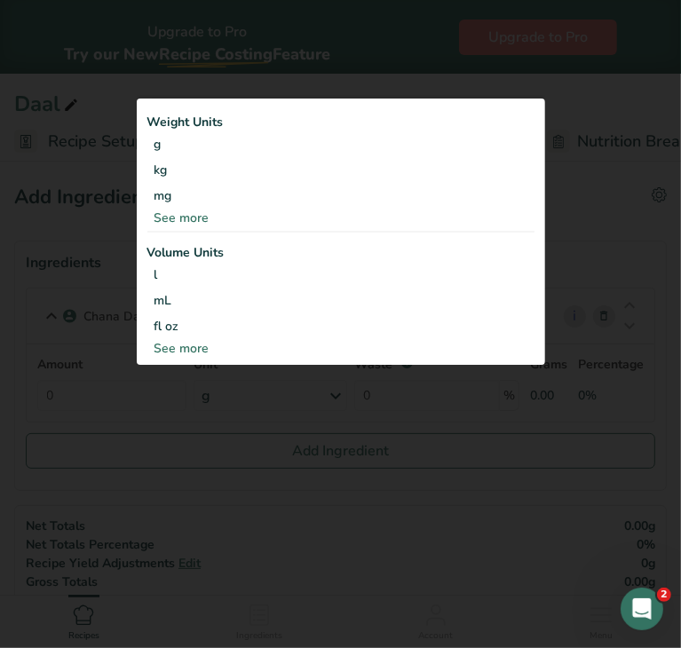
click at [195, 225] on div "See more" at bounding box center [340, 218] width 387 height 19
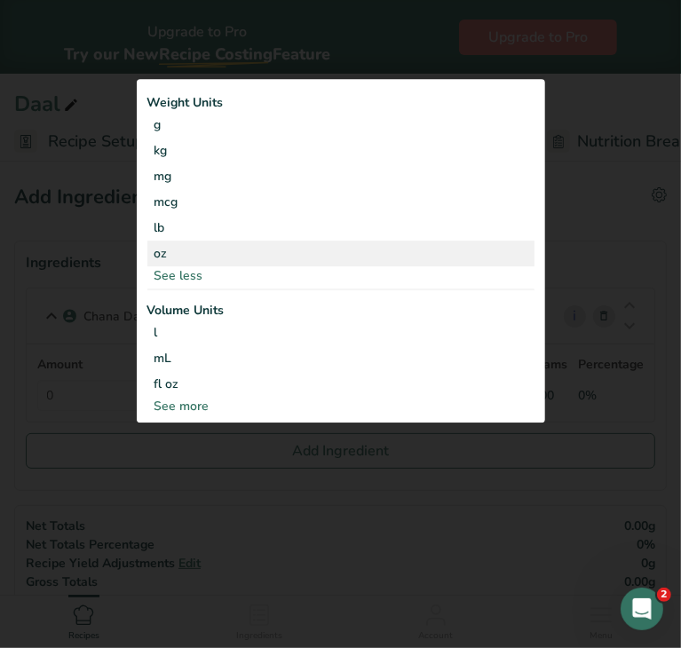
click at [180, 249] on div "oz" at bounding box center [340, 254] width 387 height 26
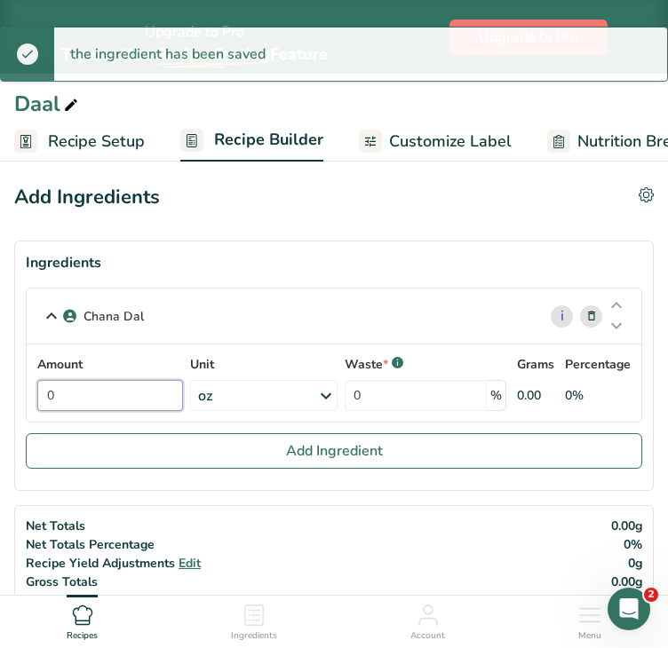
click at [156, 395] on input "0" at bounding box center [110, 395] width 146 height 31
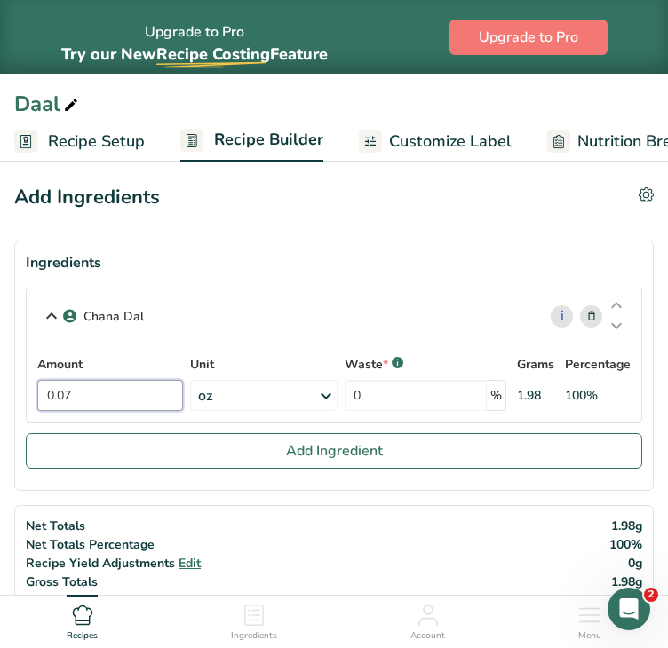
type input "0.07"
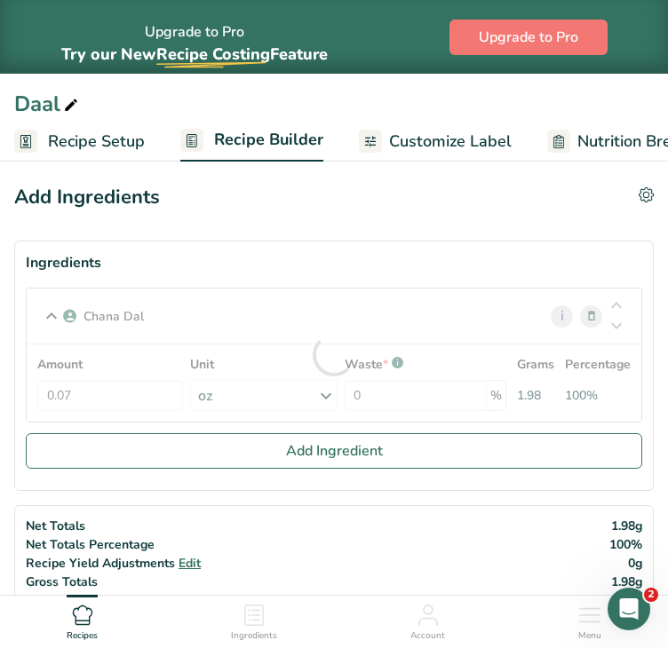
click at [639, 374] on div "Amount 0.07 Unit oz Weight Units g kg mg mcg lb oz See less Volume Units l Volu…" at bounding box center [334, 382] width 614 height 77
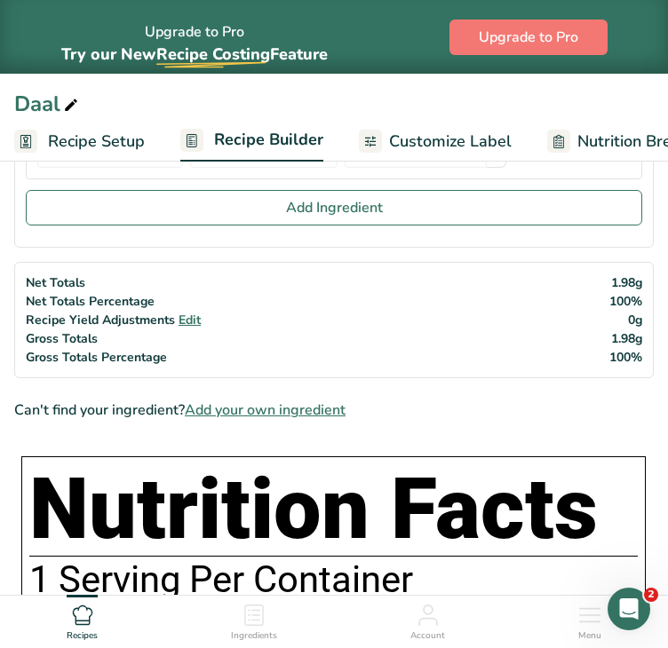
scroll to position [249, 0]
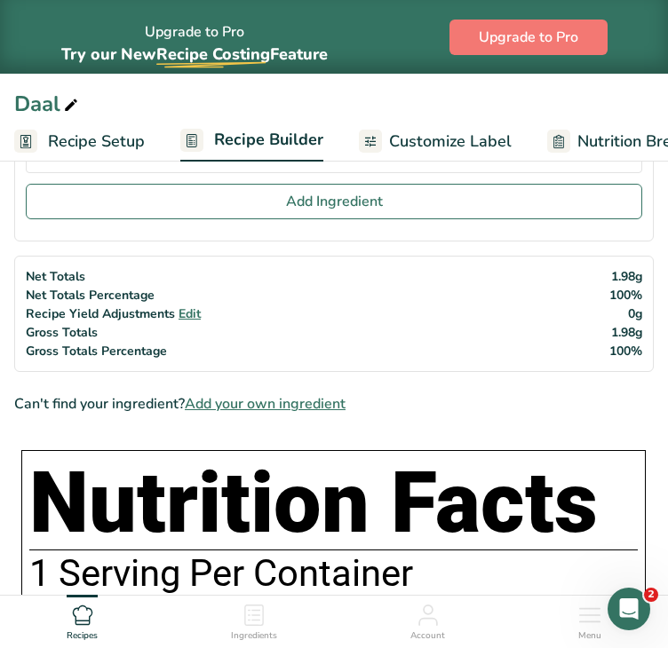
click at [306, 412] on span "Add your own ingredient" at bounding box center [265, 403] width 161 height 21
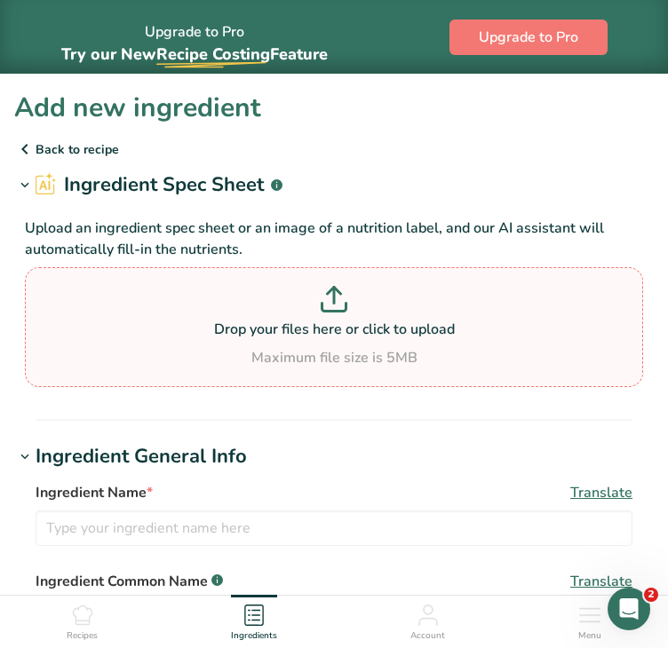
click at [332, 304] on icon at bounding box center [334, 299] width 27 height 27
click at [332, 304] on input "Drop your files here or click to upload Maximum file size is 5MB" at bounding box center [334, 327] width 618 height 120
type input "C:\fakepath\Toor daal.png"
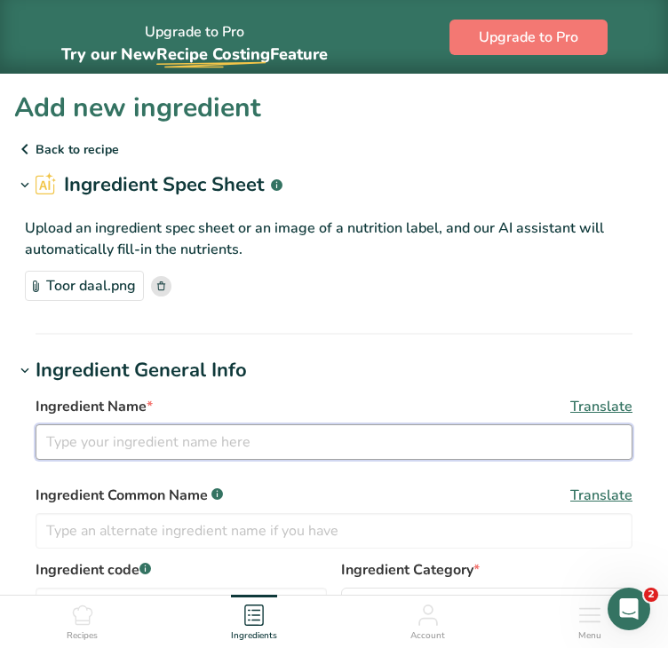
click at [106, 431] on input "text" at bounding box center [334, 442] width 597 height 36
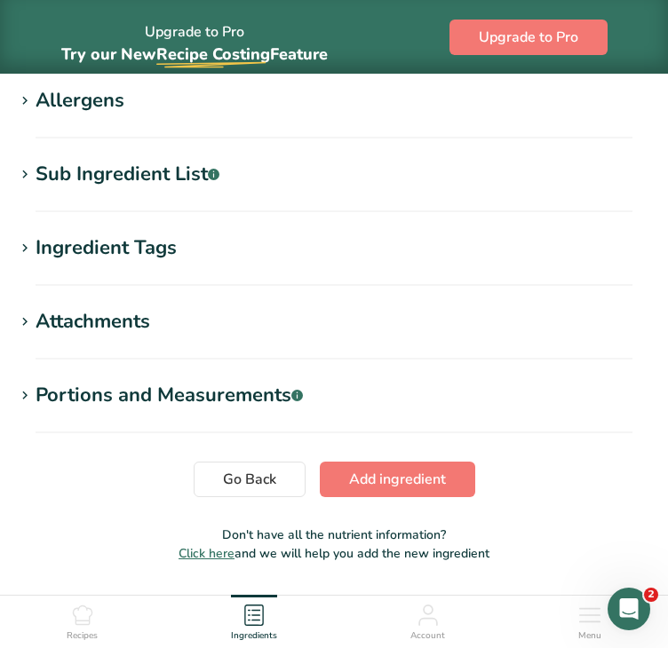
scroll to position [881, 0]
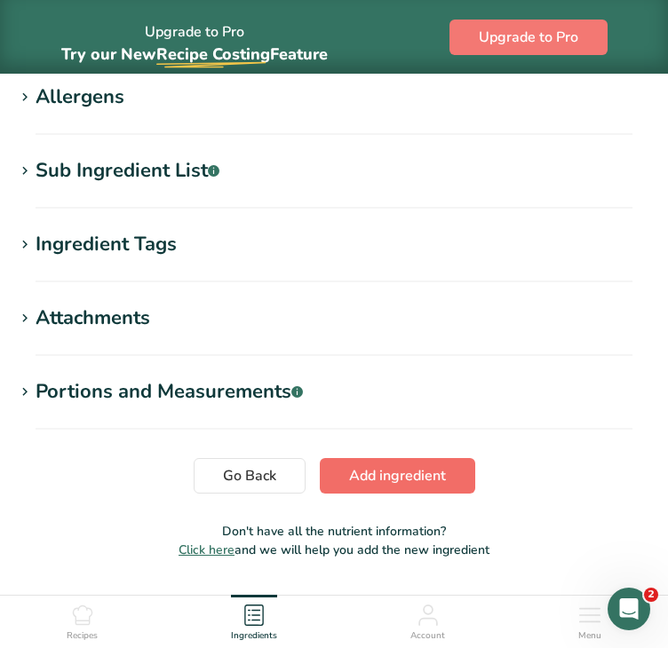
type input "Toor Daal"
click at [368, 471] on span "Add ingredient" at bounding box center [397, 475] width 97 height 21
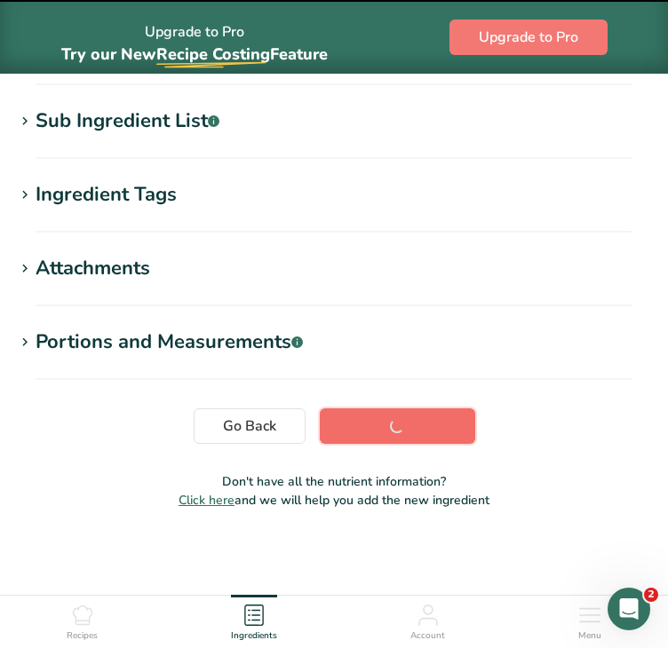
scroll to position [309, 0]
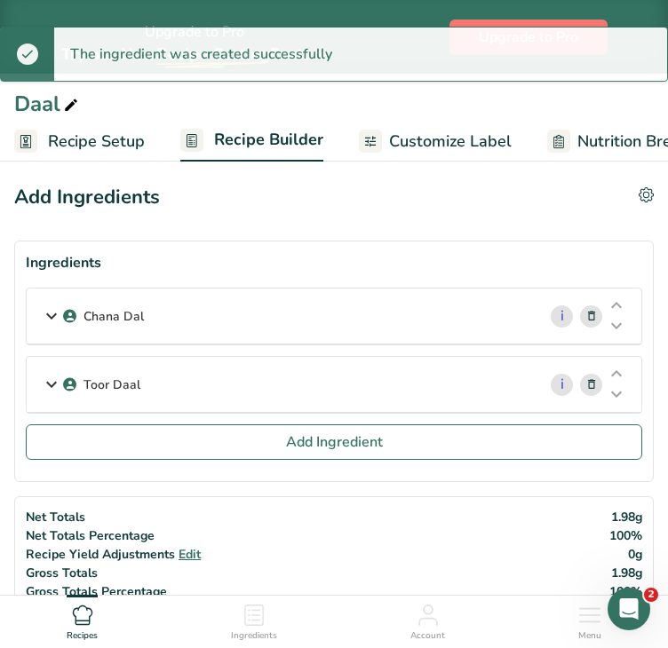
click at [204, 377] on div "Toor Daal" at bounding box center [282, 384] width 510 height 55
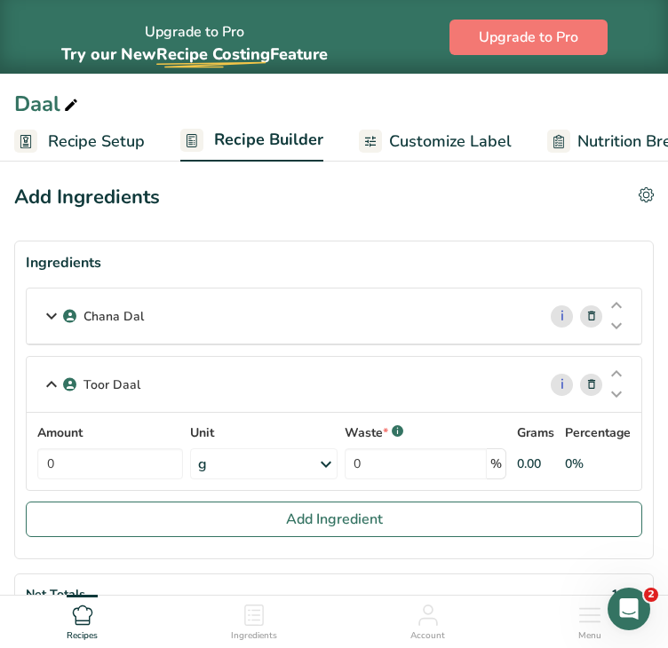
click at [291, 461] on div "g" at bounding box center [263, 463] width 146 height 31
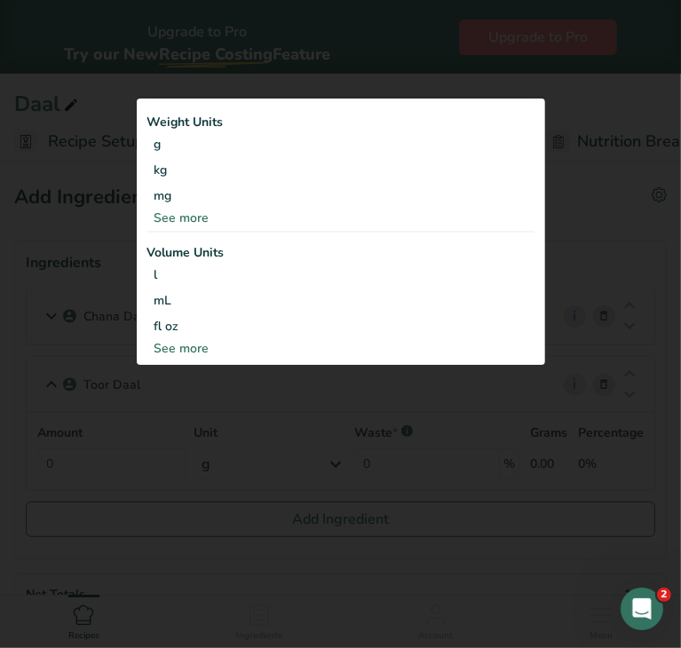
click at [182, 221] on div "See more" at bounding box center [340, 218] width 387 height 19
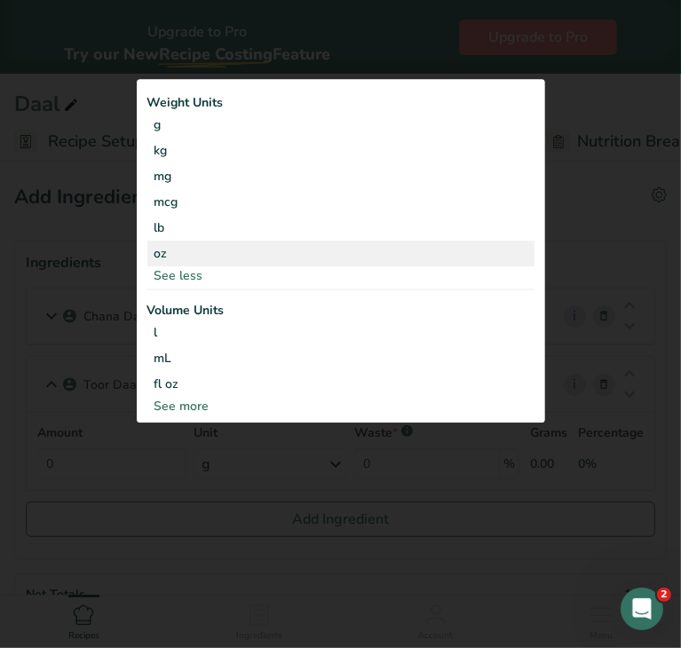
click at [171, 249] on div "oz" at bounding box center [340, 254] width 387 height 26
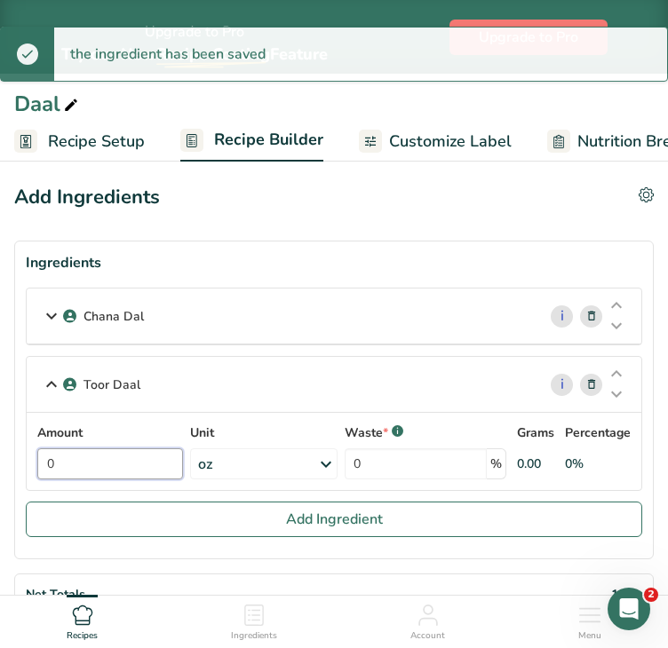
click at [123, 464] on input "0" at bounding box center [110, 463] width 146 height 31
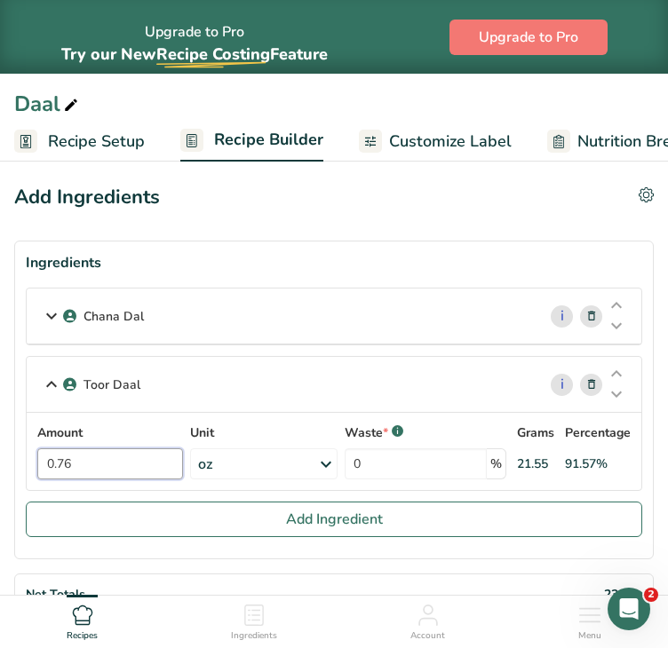
type input "0.76"
click at [652, 413] on section "Ingredients Chana Dal i Amount 0.07 Unit oz Weight Units g kg mg See more Volum…" at bounding box center [333, 400] width 639 height 319
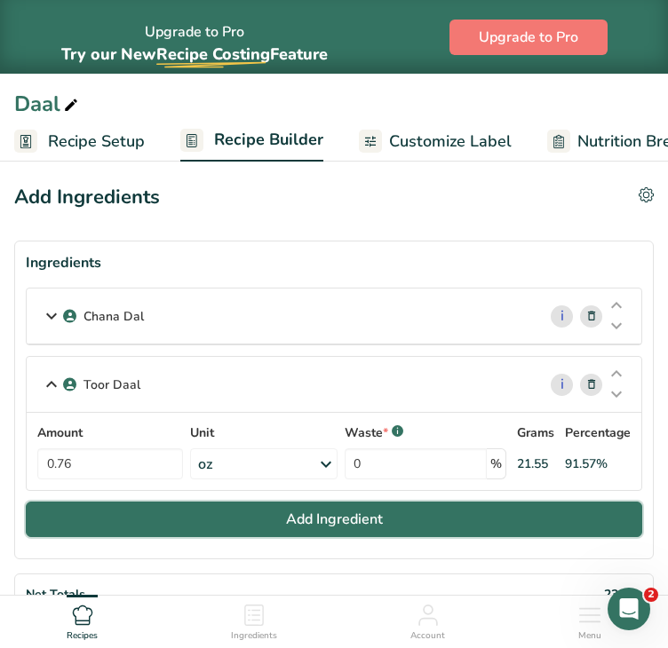
click at [352, 519] on span "Add Ingredient" at bounding box center [334, 519] width 97 height 21
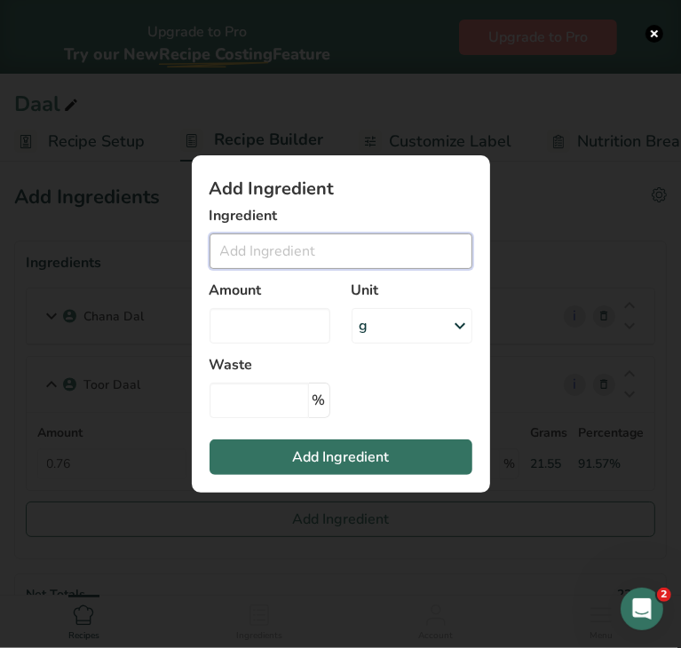
click at [246, 242] on input "Add ingredient modal" at bounding box center [341, 251] width 263 height 36
drag, startPoint x: 292, startPoint y: 245, endPoint x: 160, endPoint y: 249, distance: 132.3
click at [160, 249] on div "Add Ingredient Ingredient moong dal No Results Found Amount Unit g Weight Units…" at bounding box center [340, 324] width 681 height 648
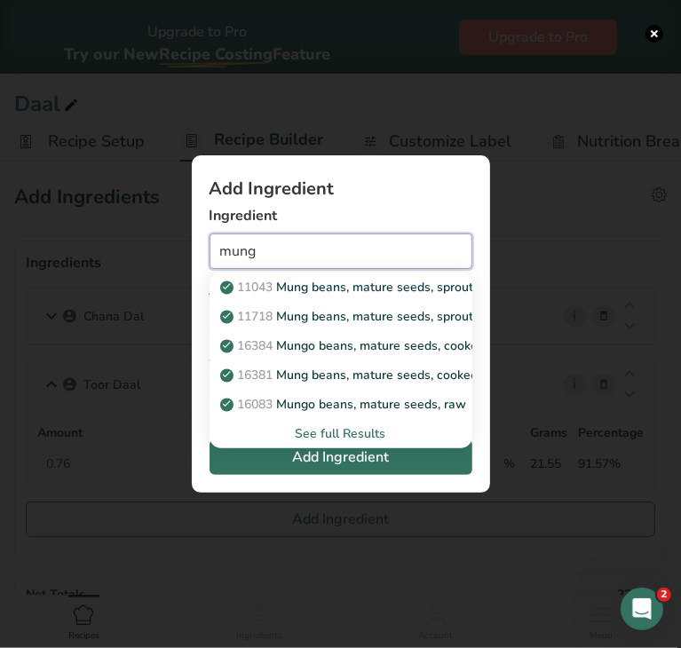
type input "mung"
click at [316, 436] on div "See full Results" at bounding box center [341, 433] width 234 height 19
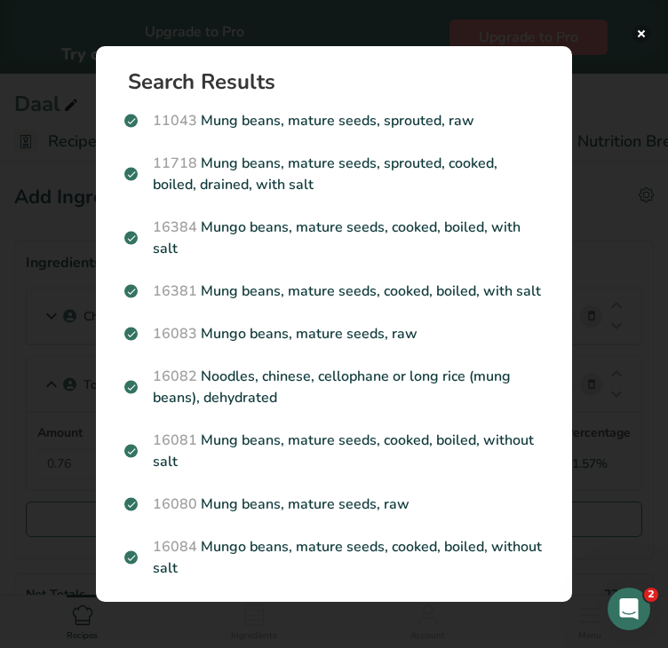
click at [642, 35] on button "Search results modal" at bounding box center [641, 34] width 18 height 18
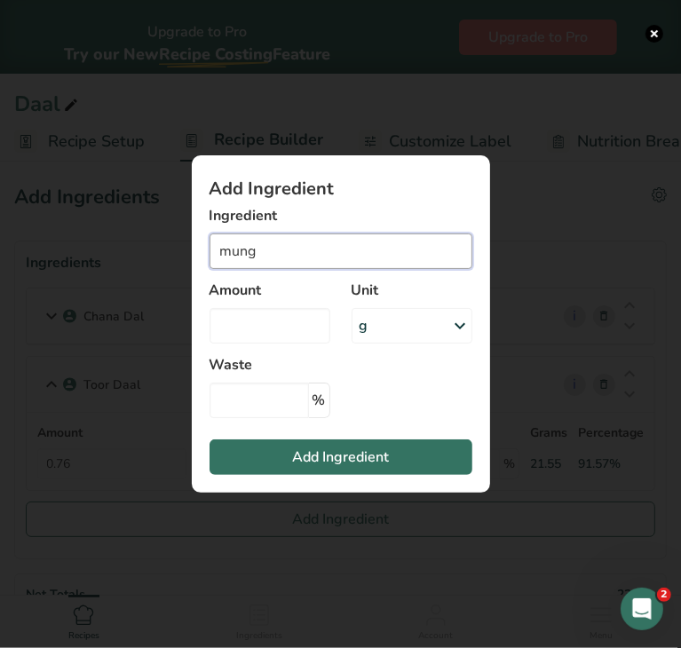
drag, startPoint x: 405, startPoint y: 258, endPoint x: 193, endPoint y: 260, distance: 212.2
click at [193, 260] on section "Add Ingredient Ingredient mung 11043 Mung beans, mature seeds, sprouted, raw 11…" at bounding box center [341, 323] width 298 height 337
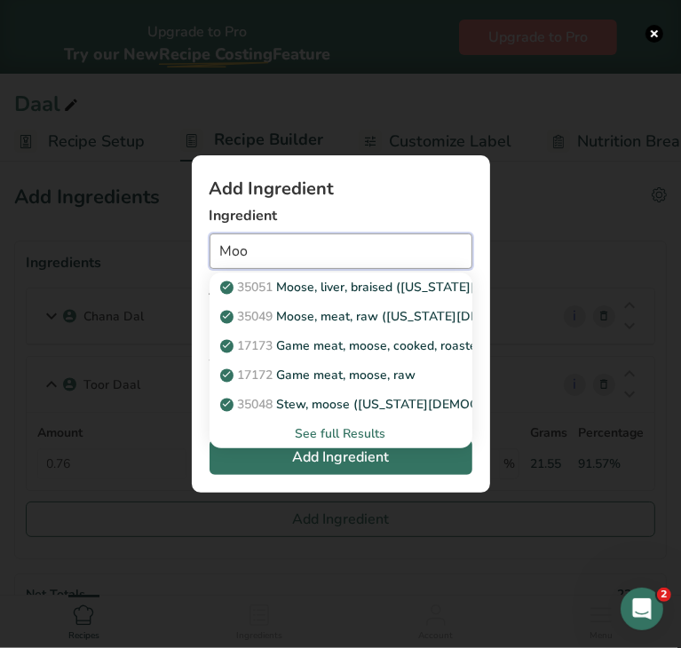
type input "Moo"
click at [45, 250] on div "Add ingredient modal" at bounding box center [340, 324] width 681 height 648
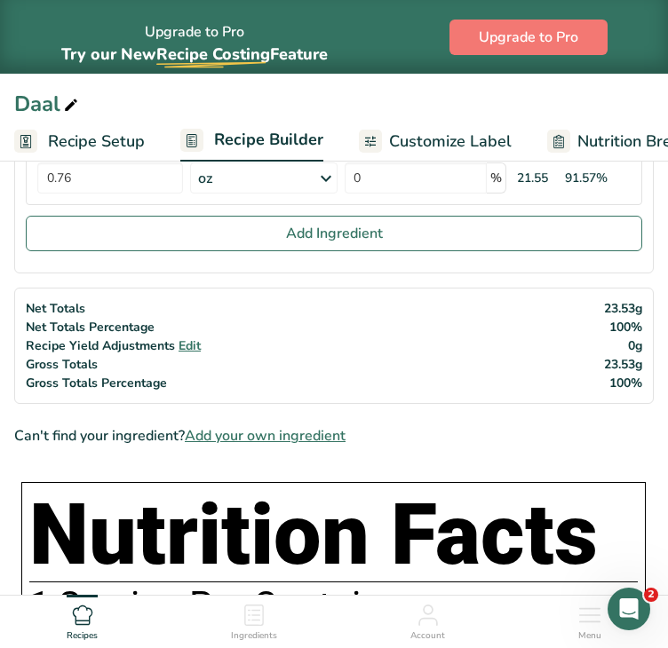
scroll to position [305, 0]
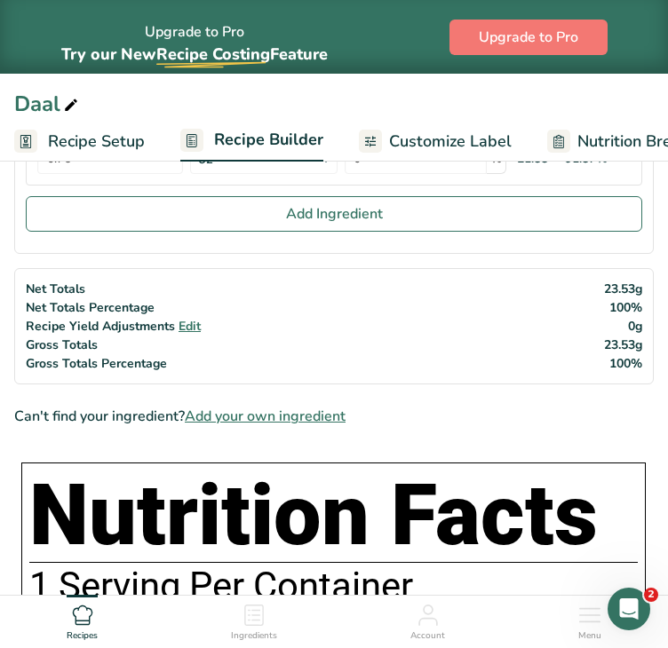
click at [313, 414] on span "Add your own ingredient" at bounding box center [265, 416] width 161 height 21
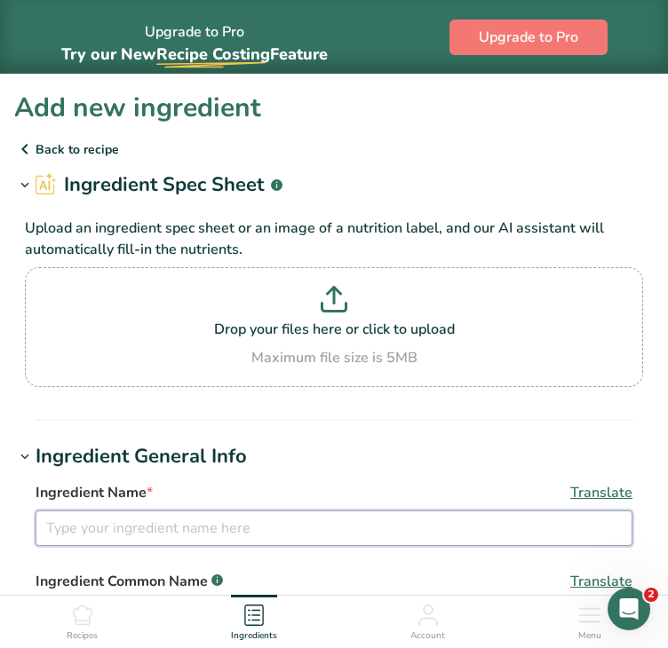
click at [193, 524] on input "text" at bounding box center [334, 529] width 597 height 36
type input "Moong Dal Split"
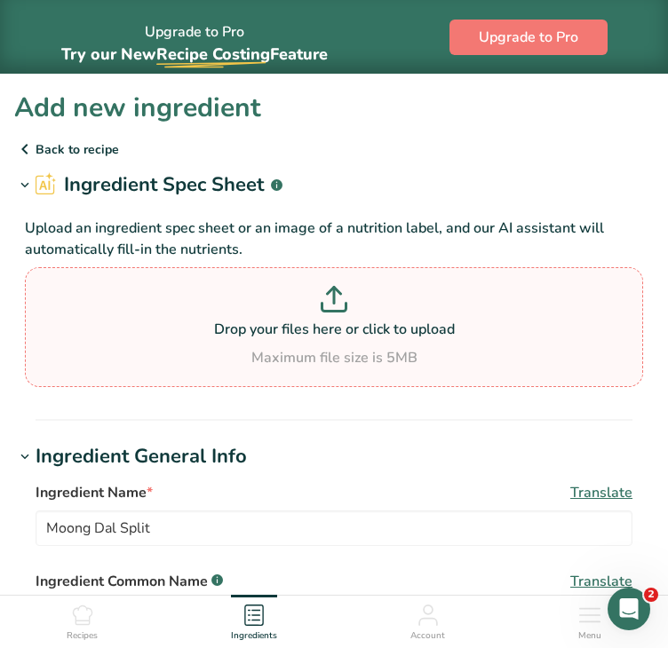
click at [298, 336] on p "Drop your files here or click to upload" at bounding box center [333, 329] width 609 height 21
click at [298, 336] on input "Drop your files here or click to upload Maximum file size is 5MB" at bounding box center [334, 327] width 618 height 120
type input "C:\fakepath\moong dal split.jpg"
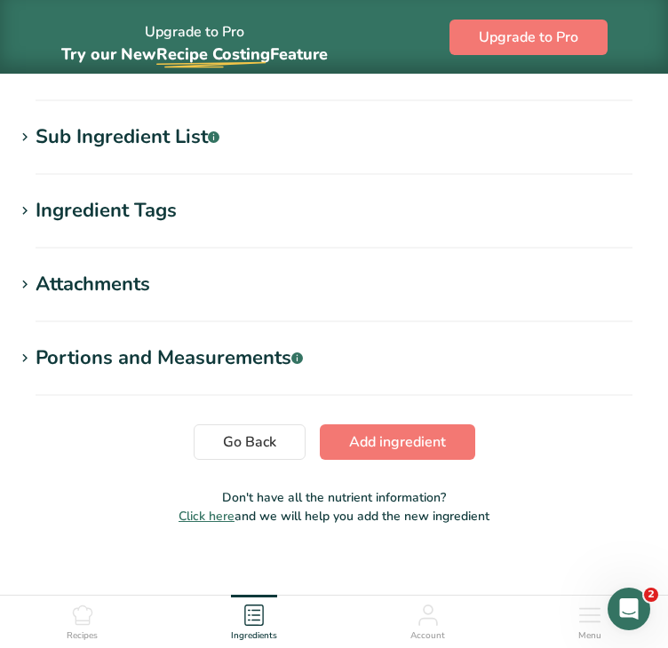
scroll to position [920, 0]
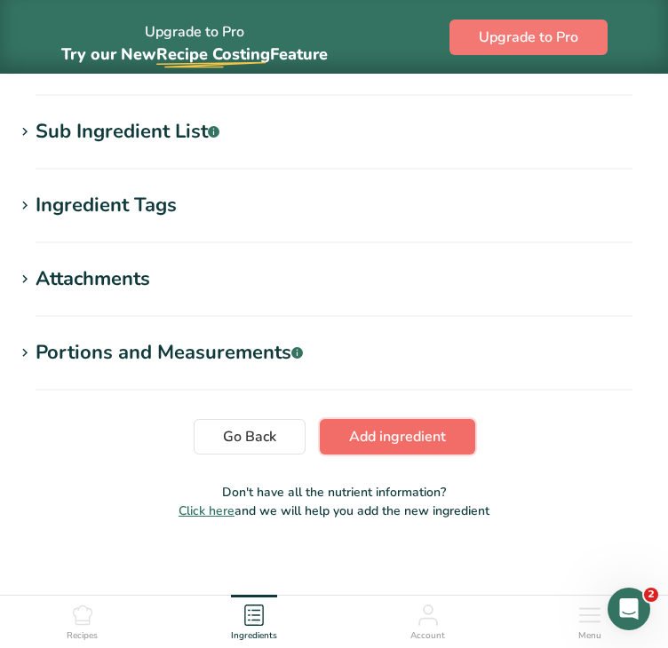
click at [394, 448] on button "Add ingredient" at bounding box center [397, 437] width 155 height 36
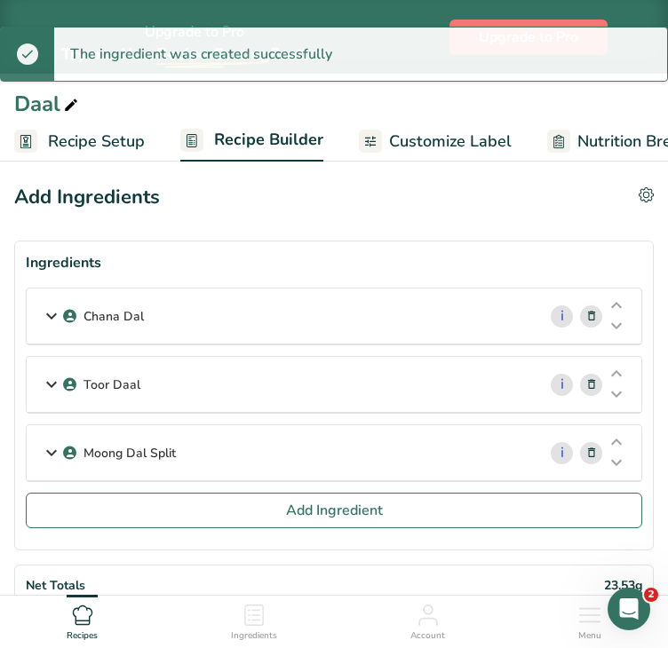
click at [351, 448] on div "Moong Dal Split" at bounding box center [282, 452] width 510 height 55
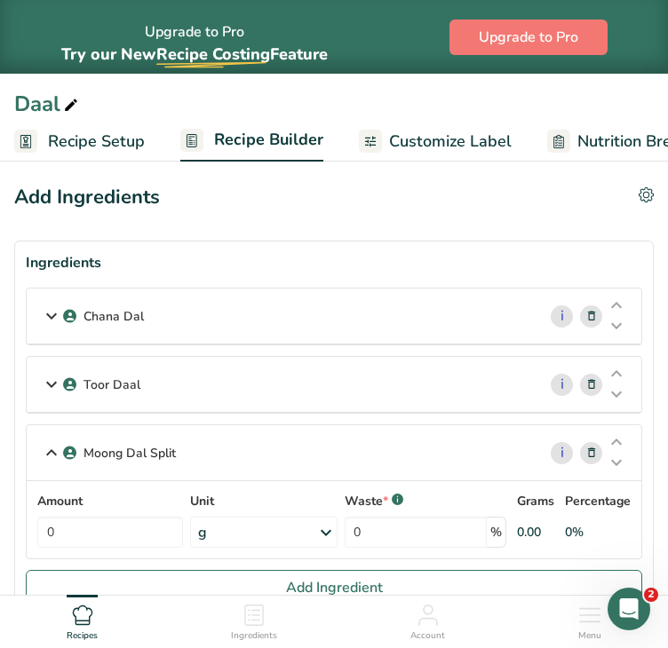
click at [213, 531] on div "g" at bounding box center [263, 532] width 146 height 31
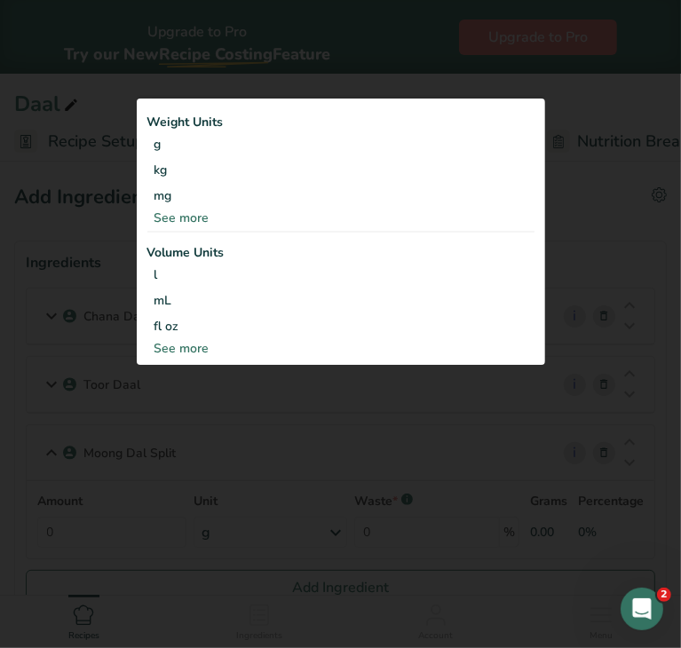
click at [177, 220] on div "See more" at bounding box center [340, 218] width 387 height 19
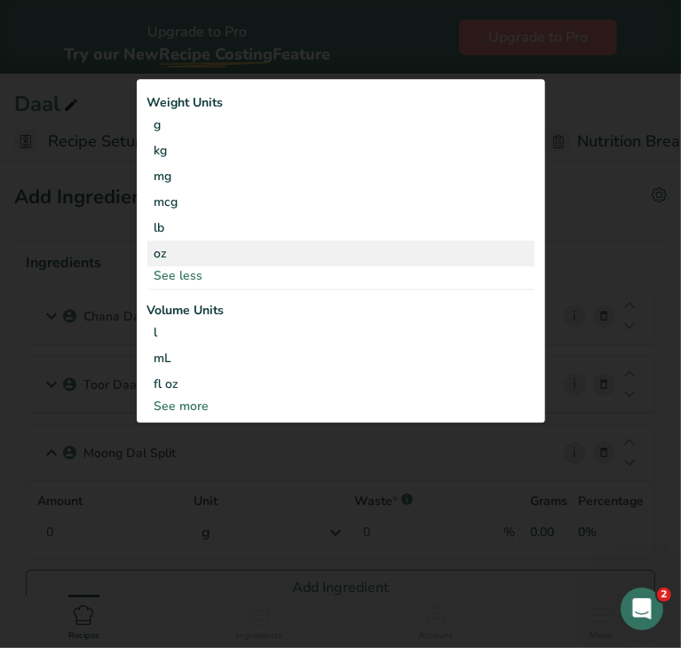
click at [165, 257] on div "oz" at bounding box center [340, 254] width 387 height 26
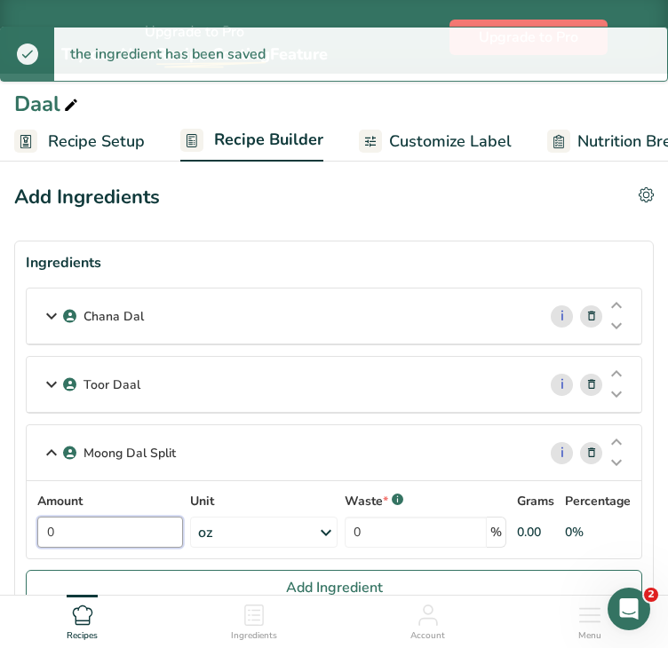
click at [114, 534] on input "0" at bounding box center [110, 532] width 146 height 31
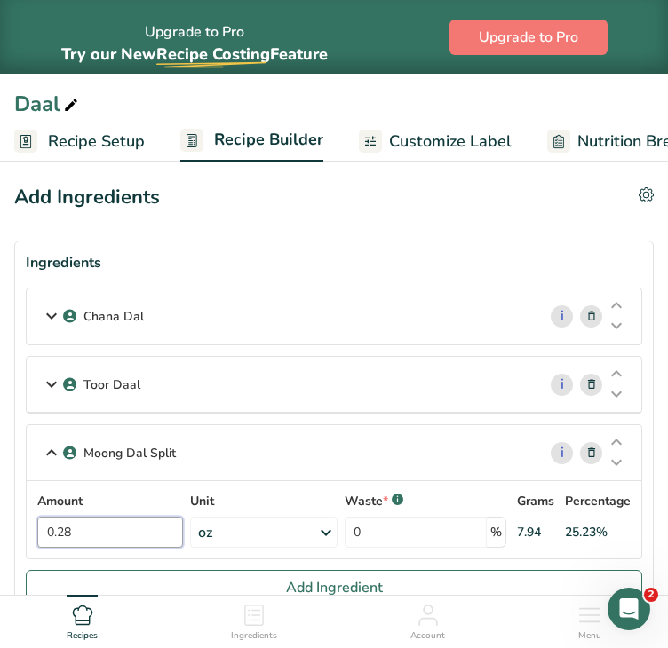
type input "0.28"
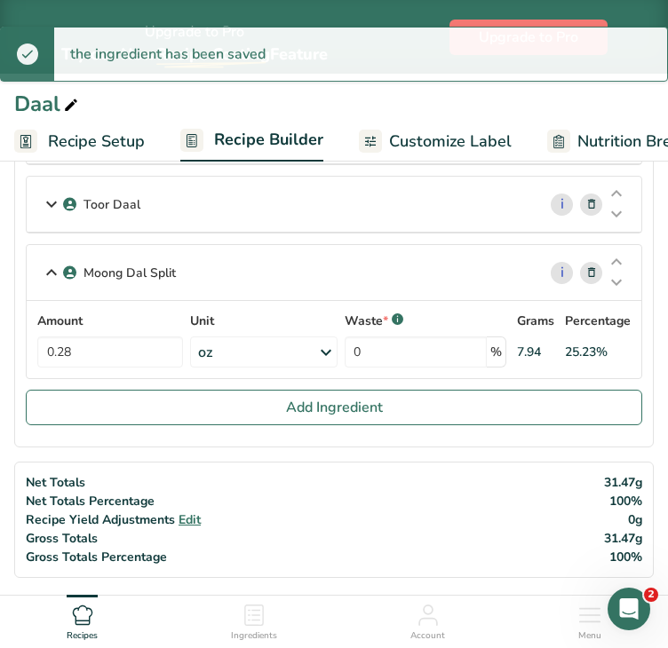
scroll to position [184, 0]
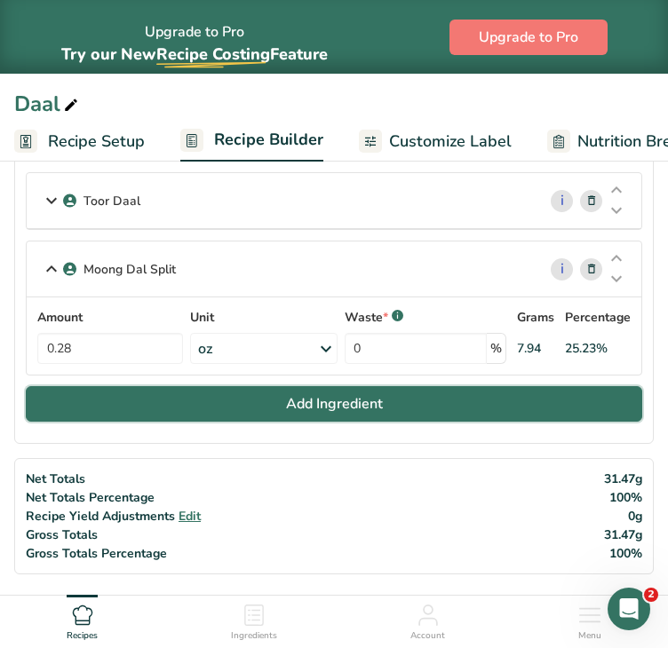
click at [328, 397] on span "Add Ingredient" at bounding box center [334, 403] width 97 height 21
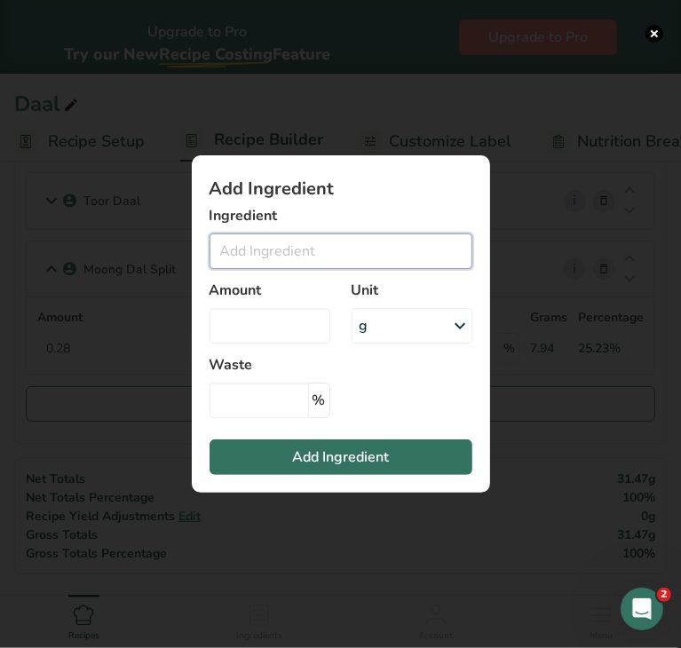
click at [268, 254] on input "Add ingredient modal" at bounding box center [341, 251] width 263 height 36
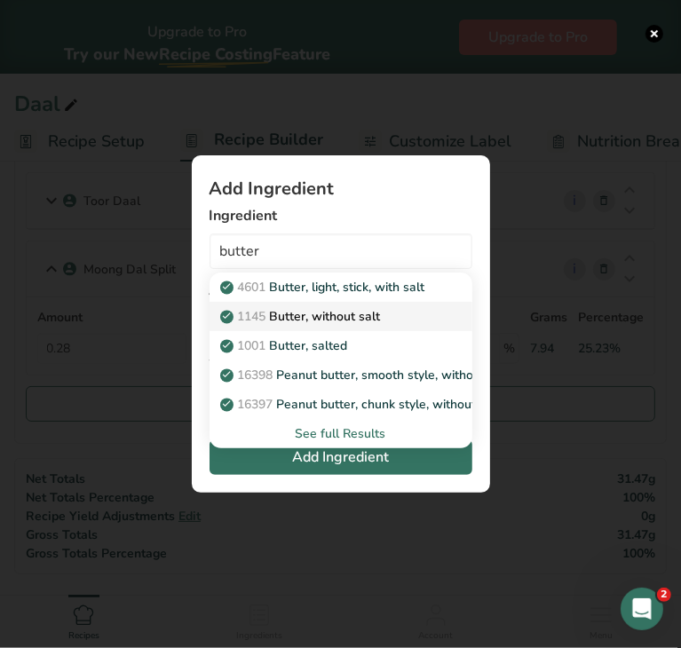
click at [284, 305] on link "1145 Butter, without salt" at bounding box center [341, 316] width 263 height 29
type input "Butter, without salt"
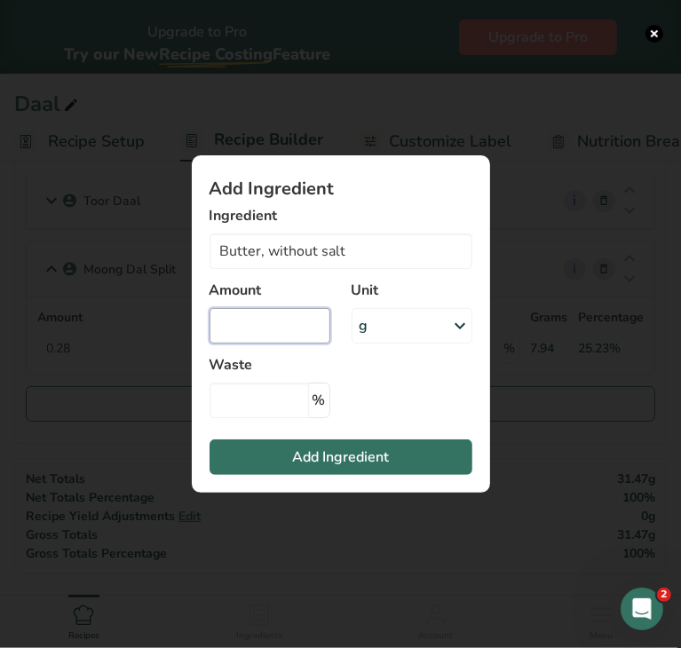
click at [262, 327] on input "Add ingredient modal" at bounding box center [270, 326] width 121 height 36
type input "0.9"
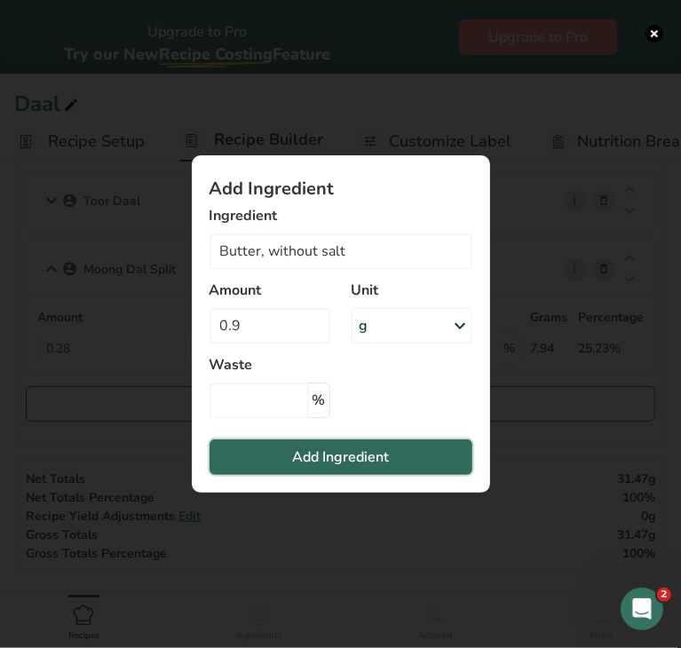
click at [315, 459] on span "Add Ingredient" at bounding box center [340, 457] width 97 height 21
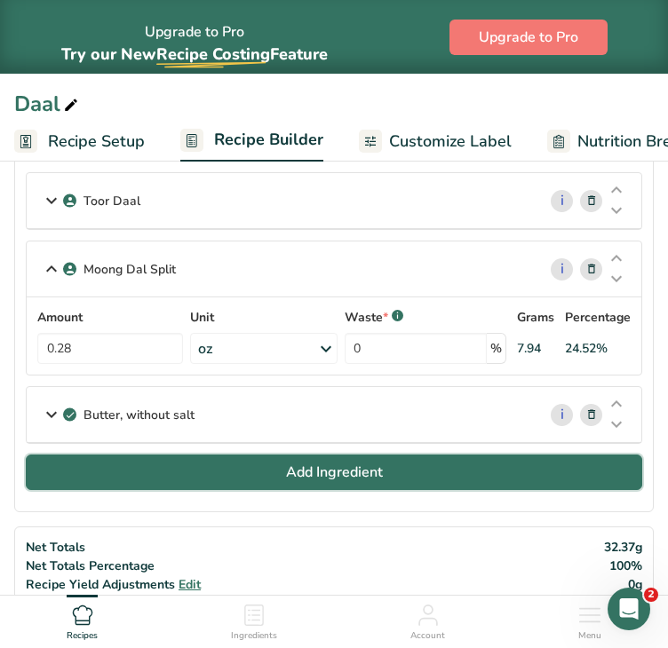
click at [197, 469] on button "Add Ingredient" at bounding box center [334, 473] width 616 height 36
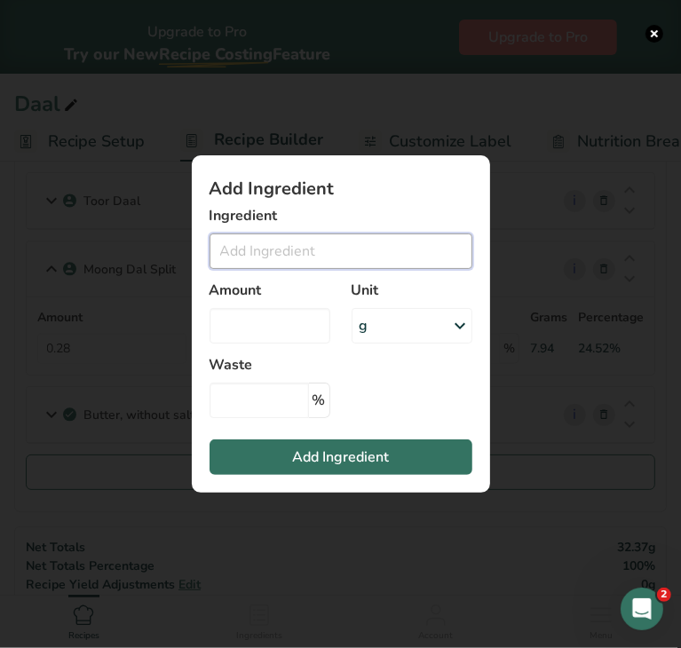
click at [264, 257] on input "Add ingredient modal" at bounding box center [341, 251] width 263 height 36
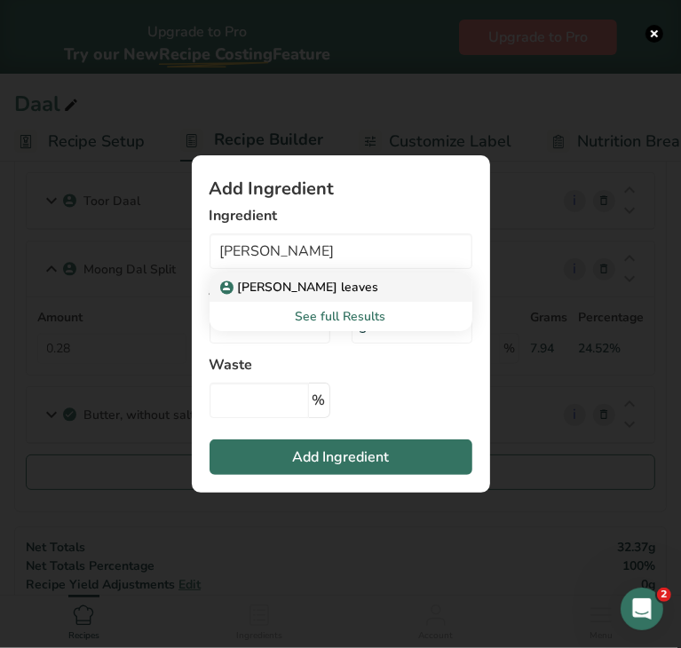
click at [281, 296] on link "[PERSON_NAME] leaves" at bounding box center [341, 287] width 263 height 29
type input "[PERSON_NAME] leaves"
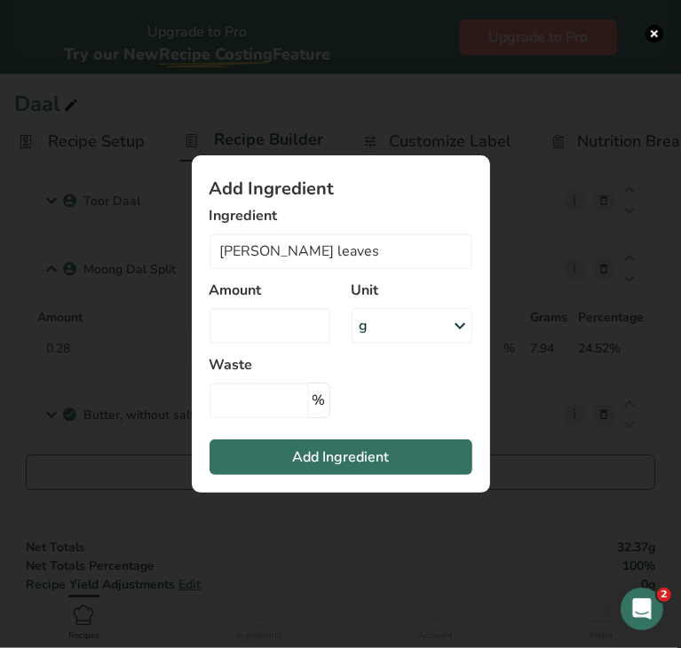
click at [281, 296] on label "Amount" at bounding box center [270, 290] width 121 height 21
click at [391, 318] on div "g" at bounding box center [412, 326] width 121 height 36
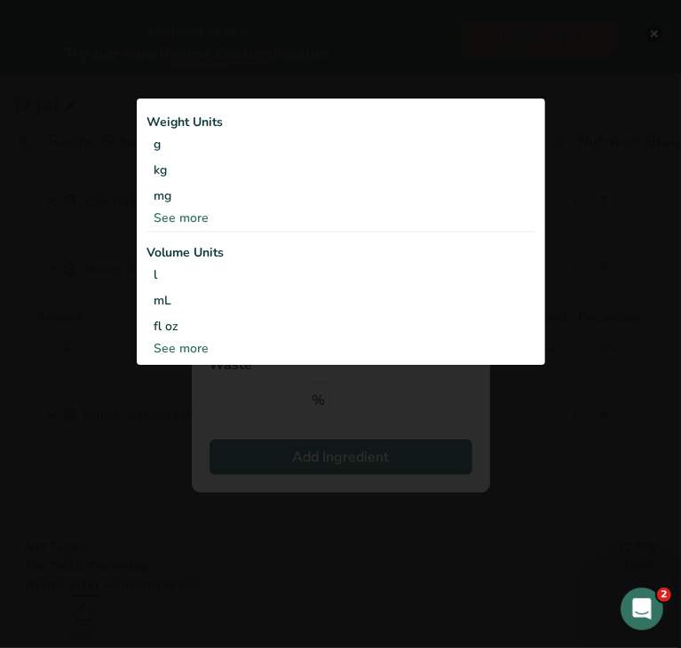
click at [177, 218] on div "See more" at bounding box center [340, 218] width 387 height 19
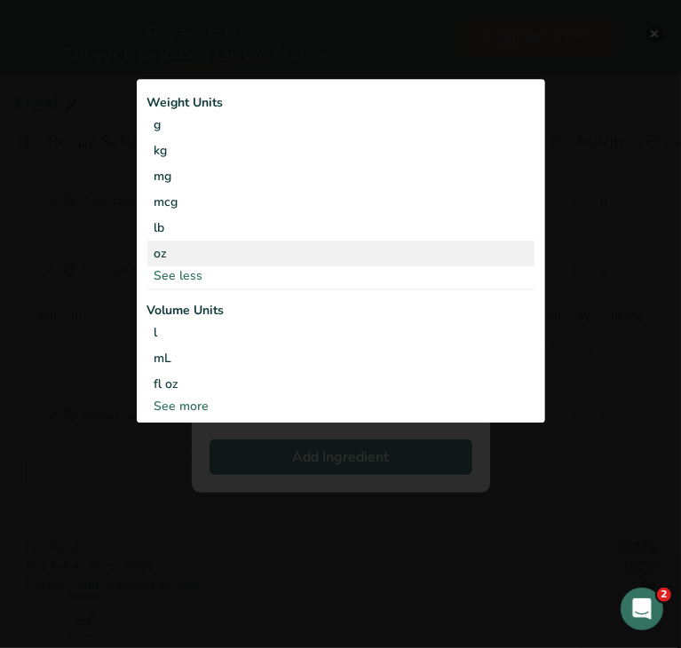
click at [174, 252] on div "oz" at bounding box center [340, 254] width 387 height 26
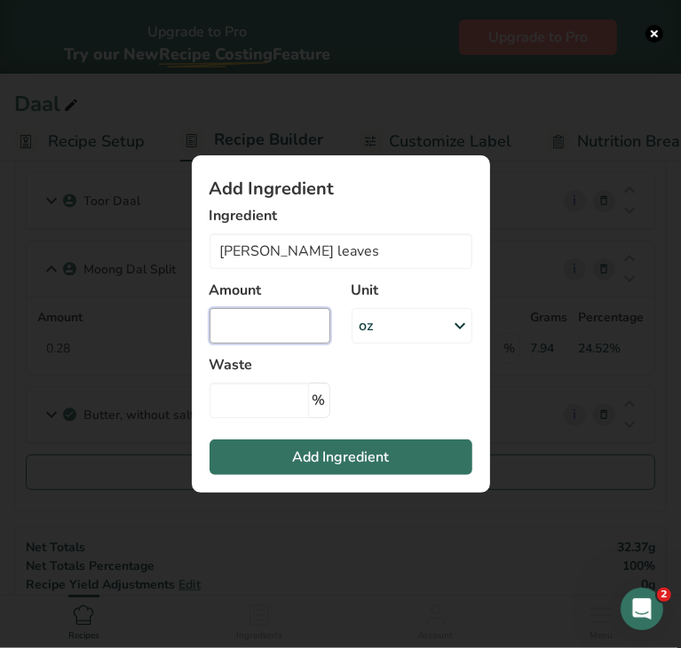
click at [256, 331] on input "Add ingredient modal" at bounding box center [270, 326] width 121 height 36
type input "0.05"
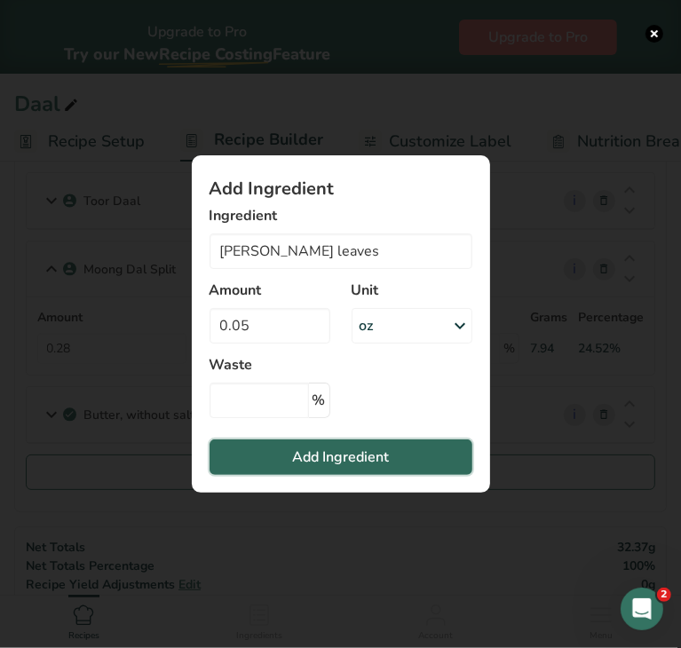
click at [336, 460] on span "Add Ingredient" at bounding box center [340, 457] width 97 height 21
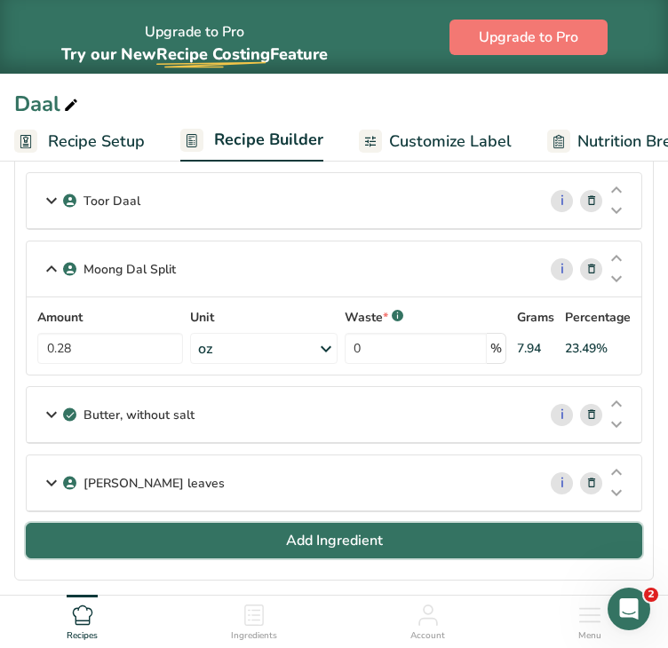
click at [185, 538] on button "Add Ingredient" at bounding box center [334, 541] width 616 height 36
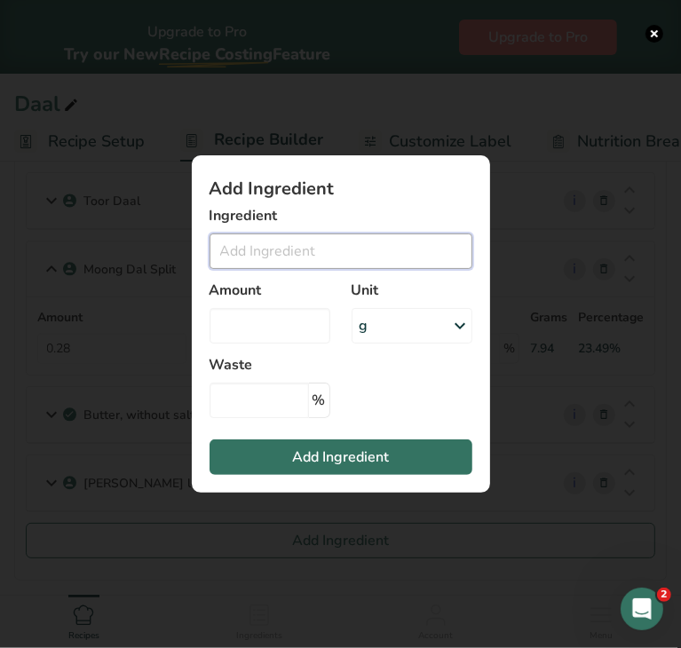
click at [228, 257] on input "Add ingredient modal" at bounding box center [341, 251] width 263 height 36
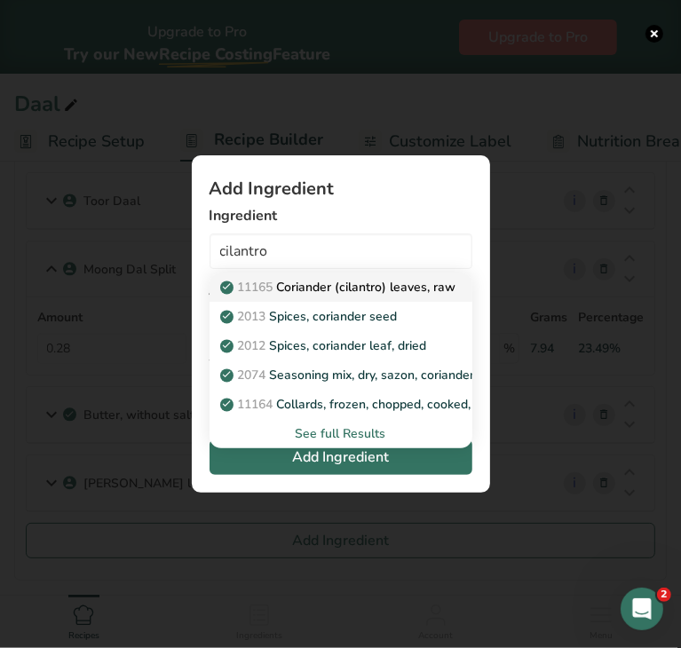
click at [305, 289] on p "11165 Coriander (cilantro) leaves, raw" at bounding box center [340, 287] width 233 height 19
type input "Coriander (cilantro) leaves, raw"
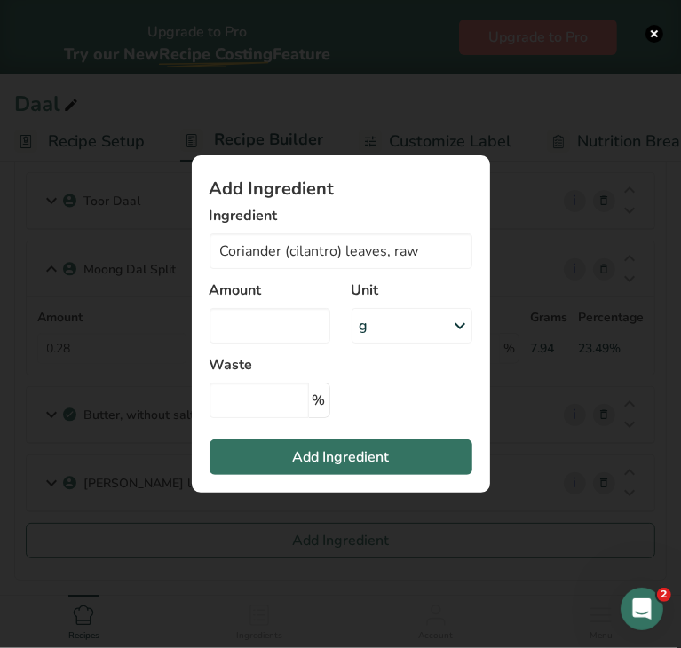
click at [396, 321] on div "g" at bounding box center [412, 326] width 121 height 36
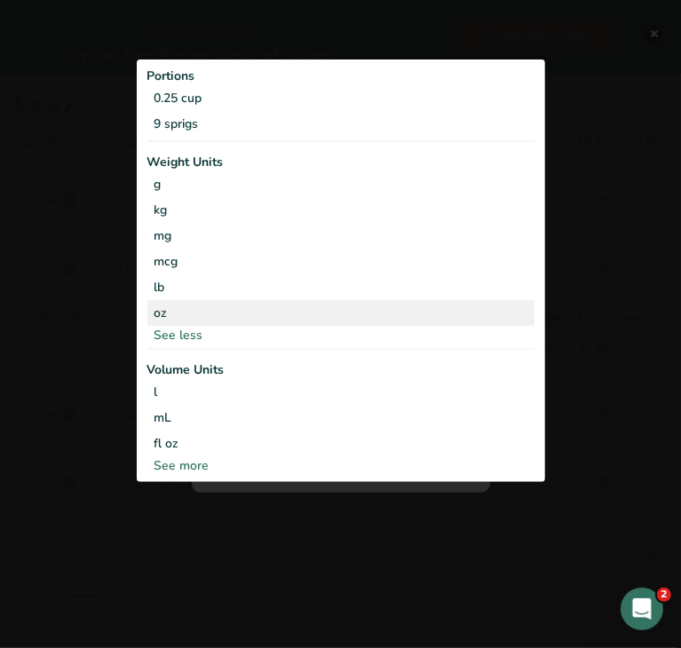
click at [173, 305] on div "oz" at bounding box center [340, 313] width 387 height 26
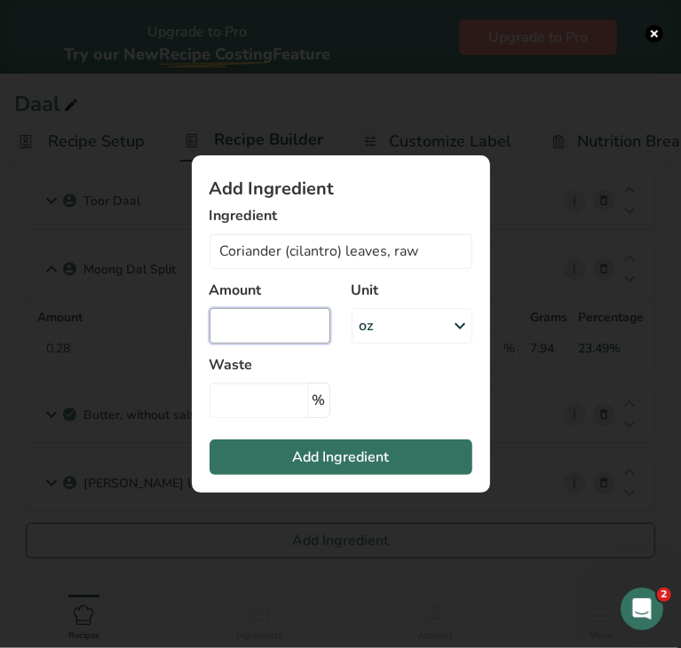
click at [262, 321] on input "Add ingredient modal" at bounding box center [270, 326] width 121 height 36
type input "0.04"
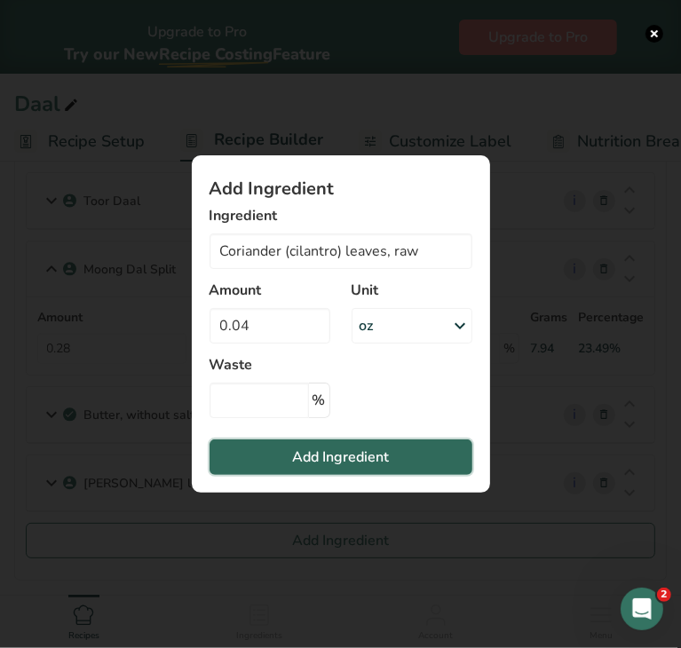
click at [313, 463] on span "Add Ingredient" at bounding box center [340, 457] width 97 height 21
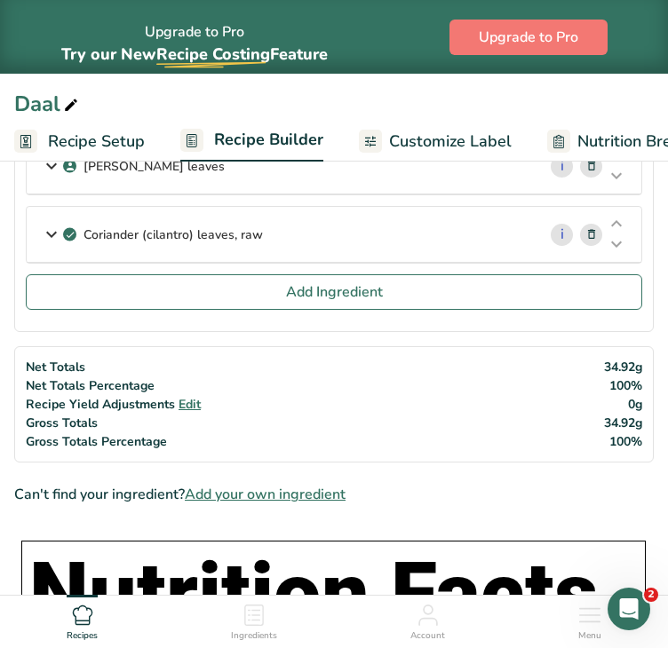
scroll to position [511, 0]
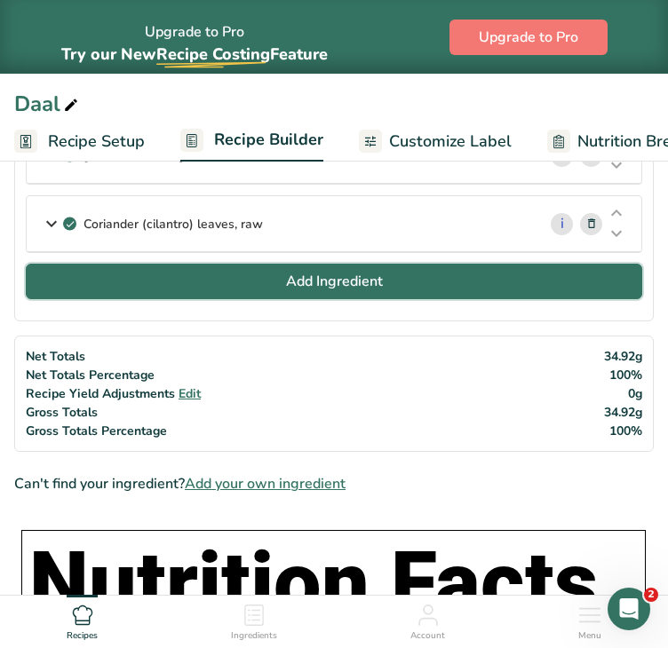
click at [348, 275] on span "Add Ingredient" at bounding box center [334, 281] width 97 height 21
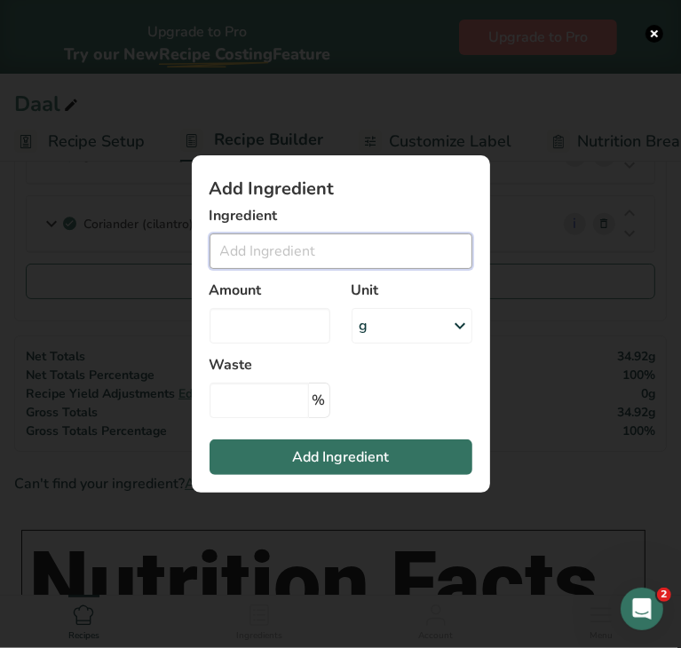
click at [298, 249] on input "Add ingredient modal" at bounding box center [341, 251] width 263 height 36
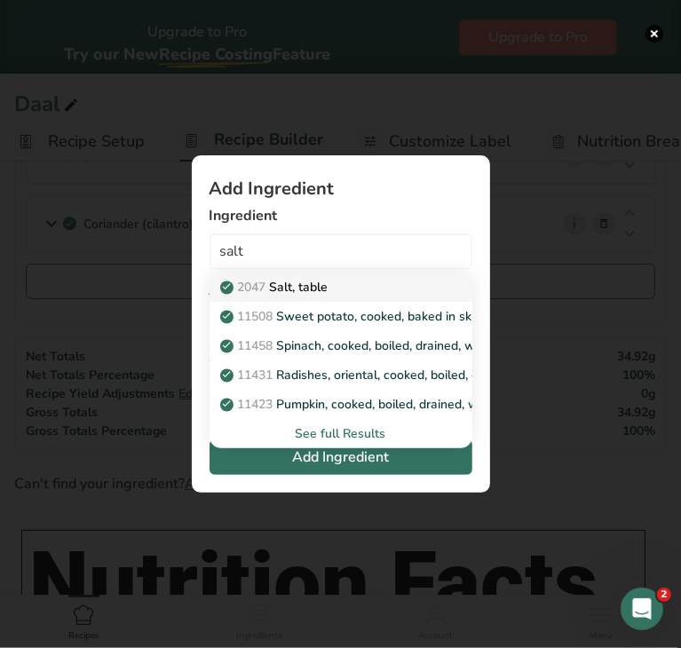
click at [308, 279] on p "2047 Salt, table" at bounding box center [276, 287] width 105 height 19
type input "Salt, table"
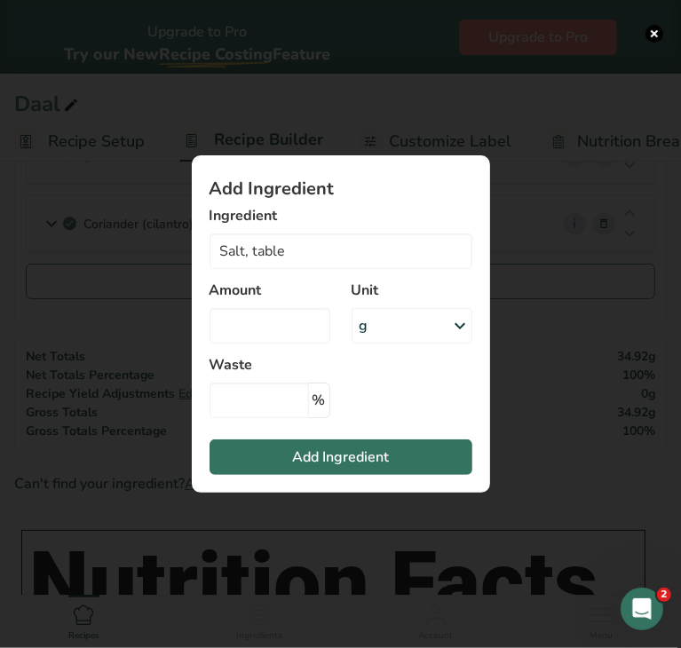
click at [380, 316] on div "g" at bounding box center [412, 326] width 121 height 36
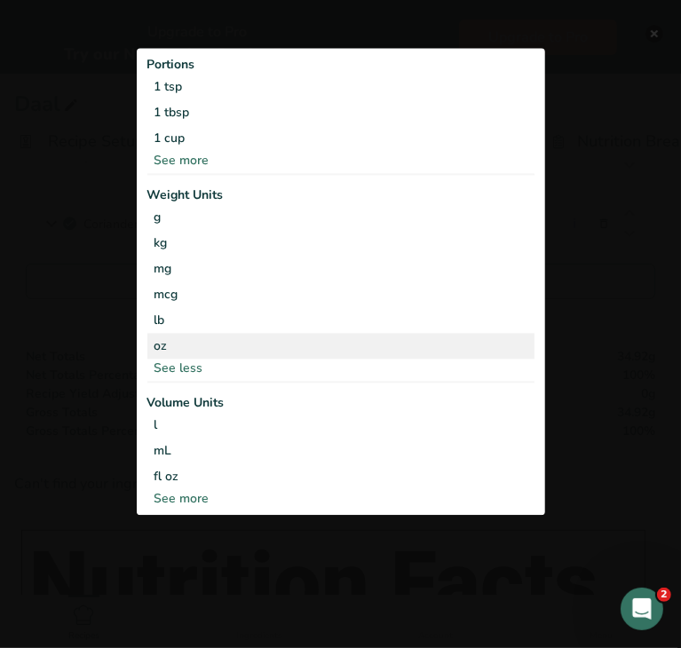
click at [227, 355] on div "oz" at bounding box center [340, 346] width 387 height 26
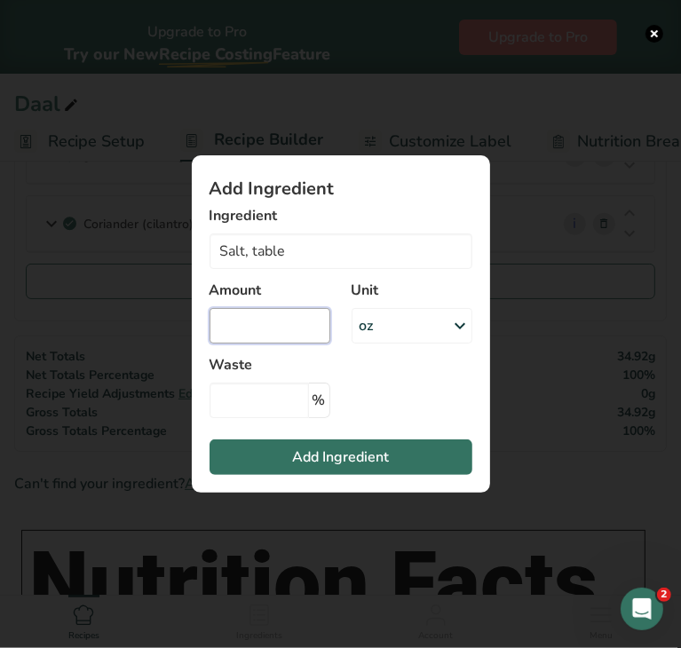
click at [255, 323] on input "Add ingredient modal" at bounding box center [270, 326] width 121 height 36
type input "0.05"
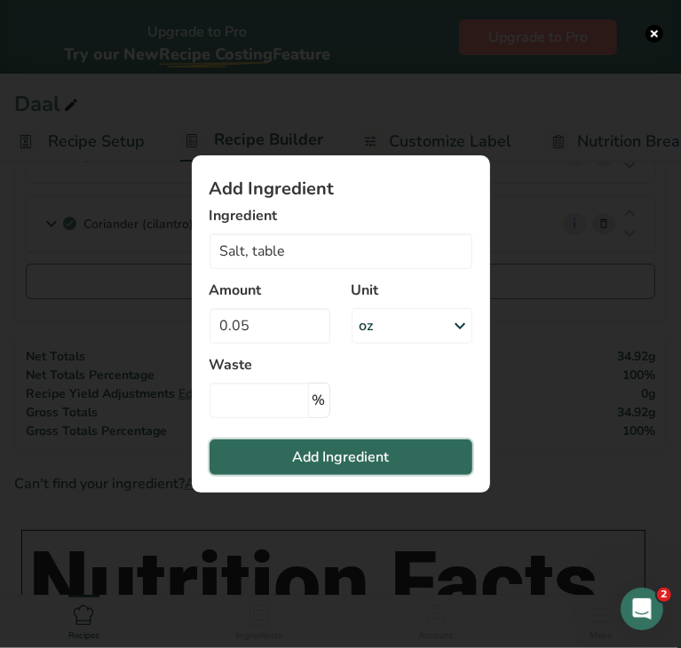
click at [288, 462] on button "Add Ingredient" at bounding box center [341, 457] width 263 height 36
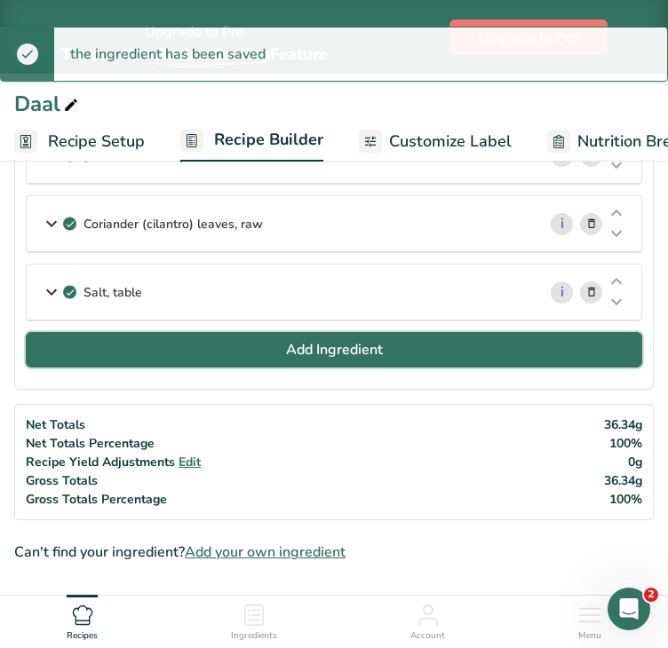
click at [192, 356] on button "Add Ingredient" at bounding box center [334, 350] width 616 height 36
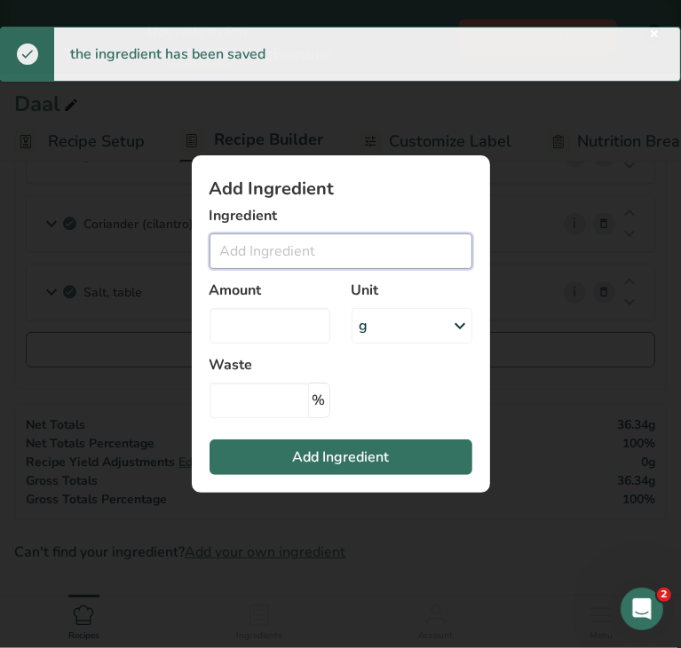
click at [234, 250] on input "Add ingredient modal" at bounding box center [341, 251] width 263 height 36
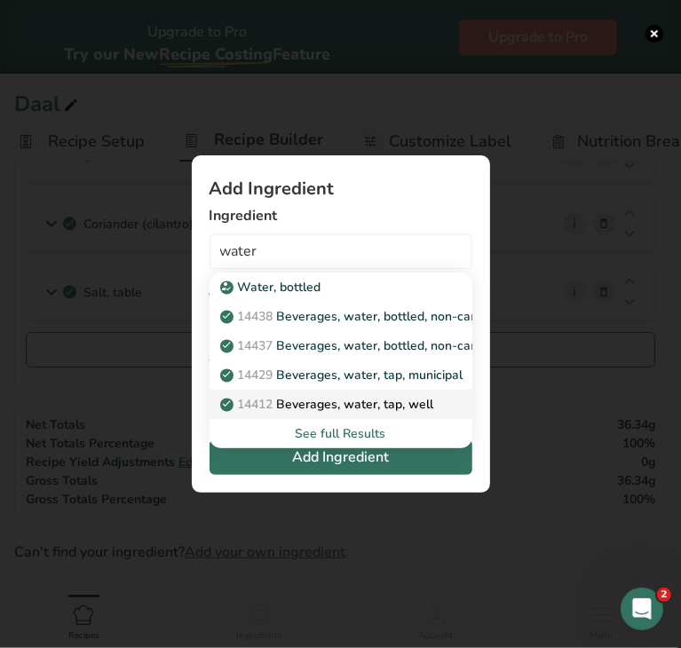
click at [346, 409] on p "14412 [GEOGRAPHIC_DATA], water, tap, well" at bounding box center [329, 404] width 210 height 19
type input "Beverages, water, tap, well"
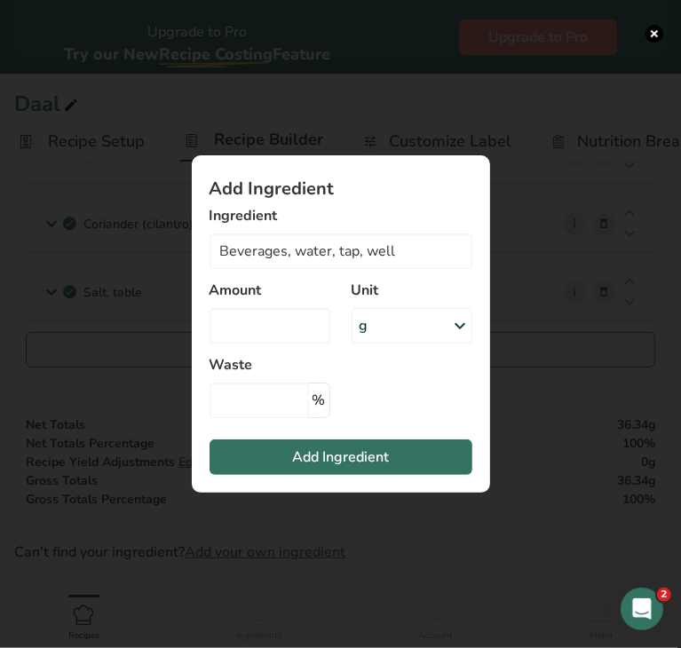
click at [416, 326] on div "g" at bounding box center [412, 326] width 121 height 36
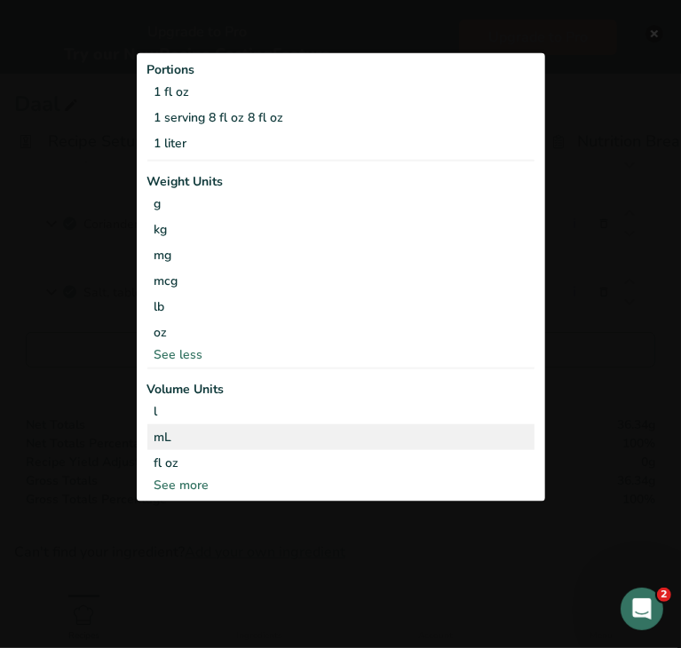
click at [243, 431] on div "mL" at bounding box center [340, 436] width 373 height 19
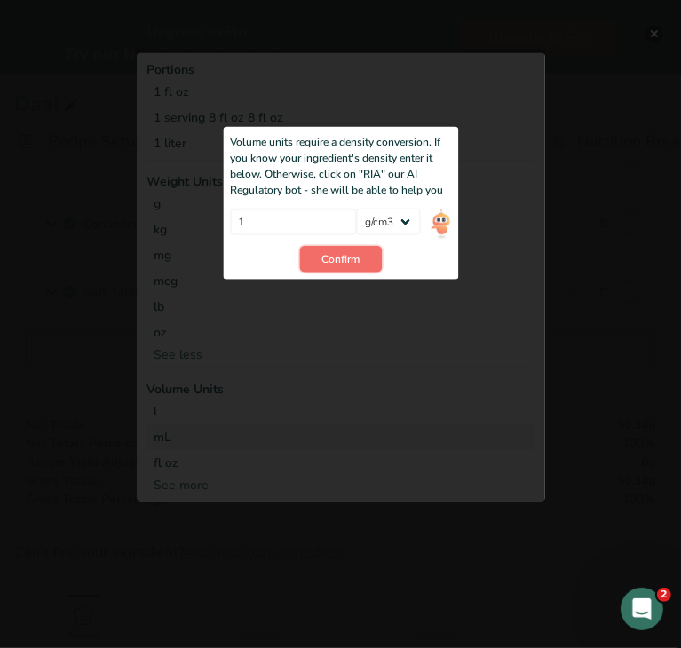
click at [327, 251] on span "Confirm" at bounding box center [340, 259] width 38 height 16
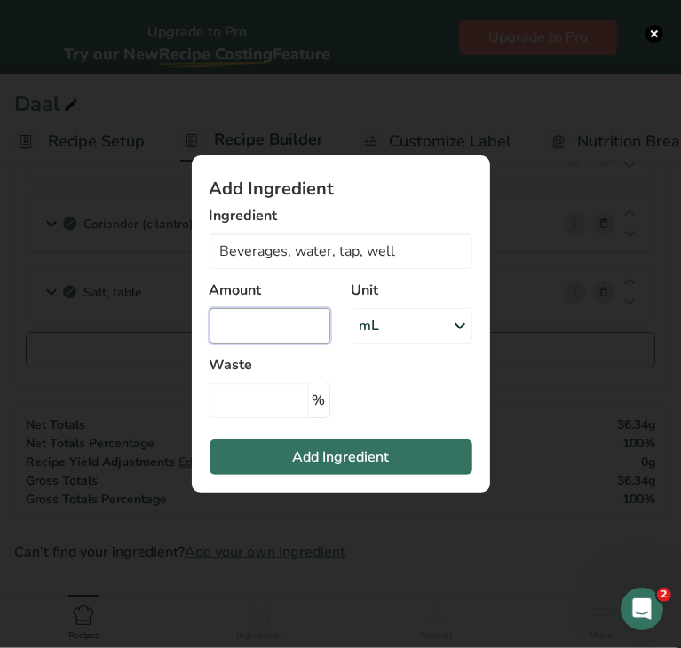
click at [297, 329] on input "Add ingredient modal" at bounding box center [270, 326] width 121 height 36
type input "156"
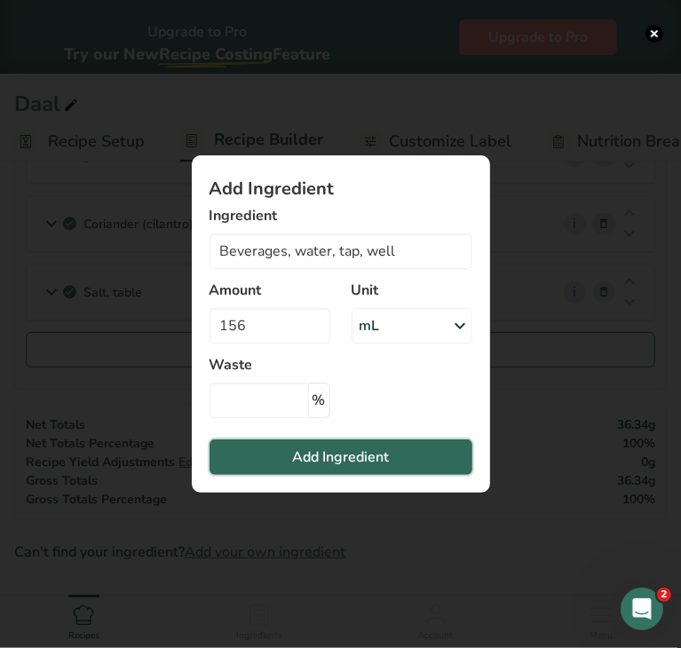
click at [353, 461] on span "Add Ingredient" at bounding box center [340, 457] width 97 height 21
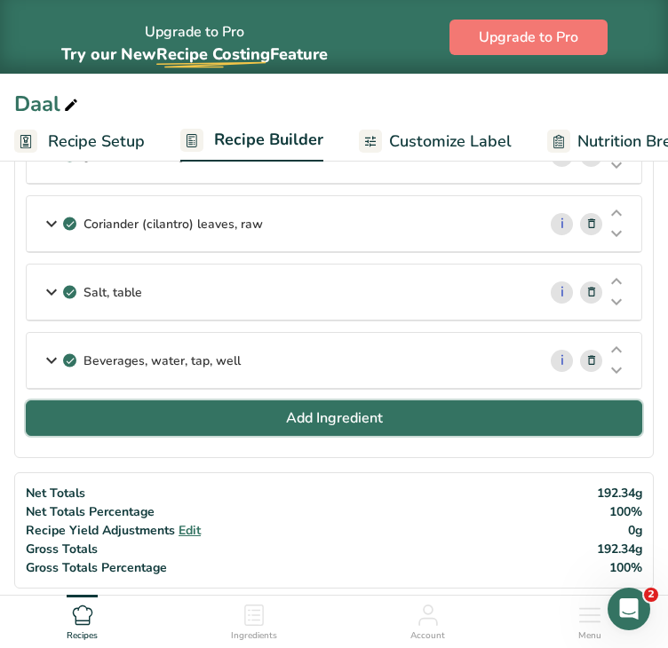
click at [189, 408] on button "Add Ingredient" at bounding box center [334, 418] width 616 height 36
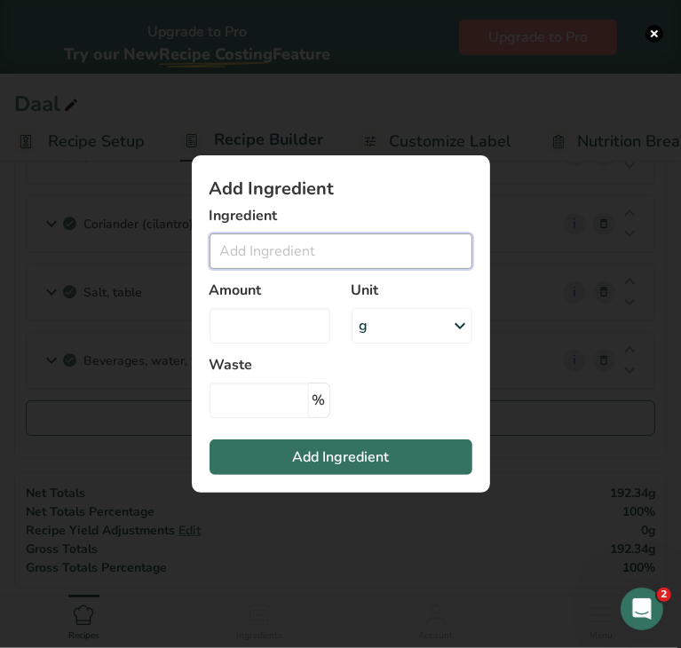
click at [297, 265] on input "Add ingredient modal" at bounding box center [341, 251] width 263 height 36
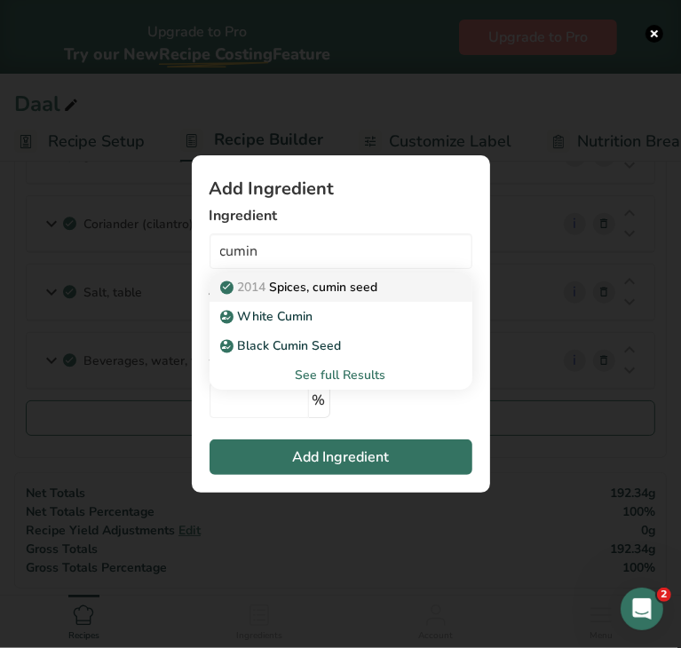
click at [318, 287] on p "2014 Spices, cumin seed" at bounding box center [301, 287] width 154 height 19
type input "Spices, cumin seed"
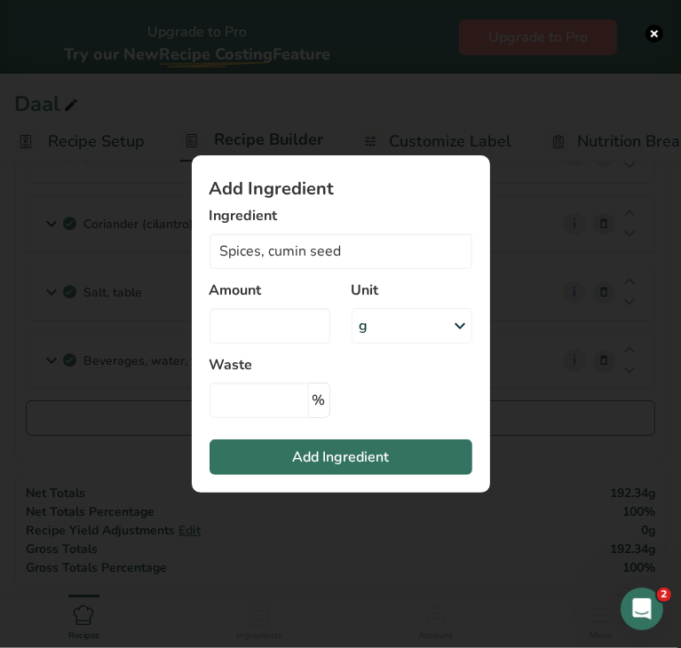
click at [405, 320] on div "g" at bounding box center [412, 326] width 121 height 36
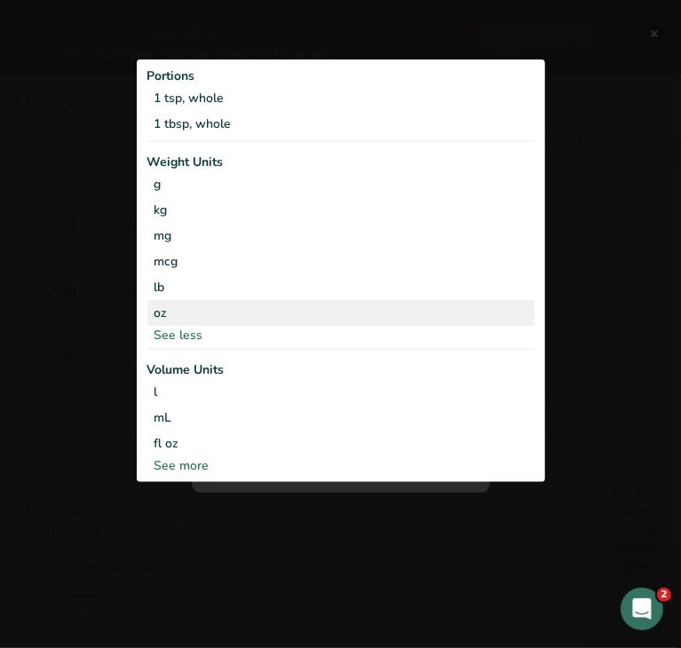
click at [261, 313] on div "oz" at bounding box center [340, 313] width 387 height 26
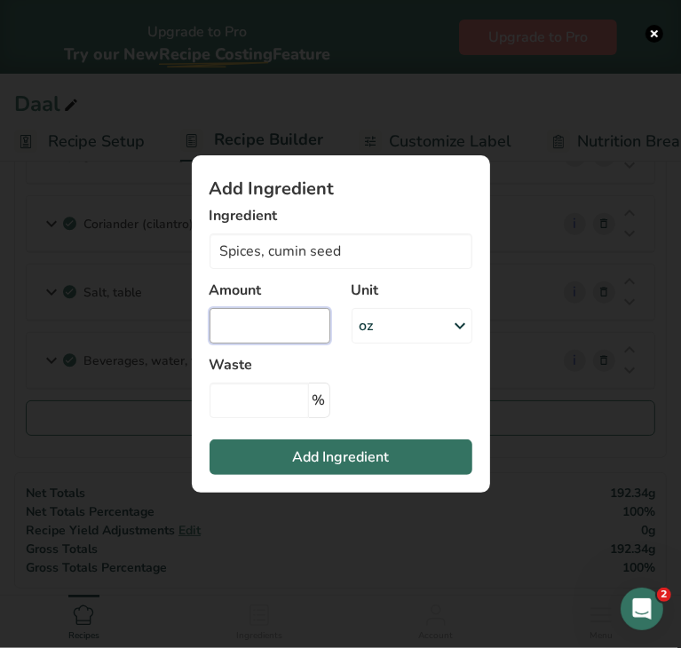
click at [266, 328] on input "Add ingredient modal" at bounding box center [270, 326] width 121 height 36
type input "0.009"
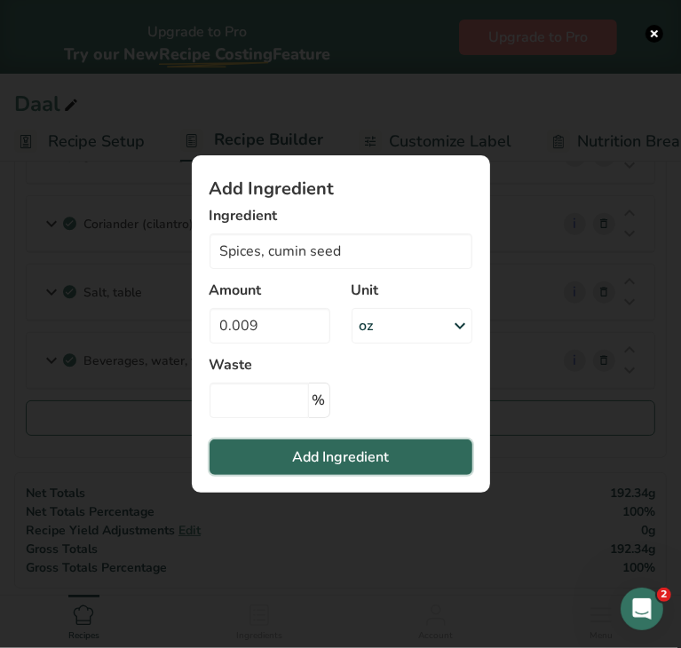
click at [296, 453] on span "Add Ingredient" at bounding box center [340, 457] width 97 height 21
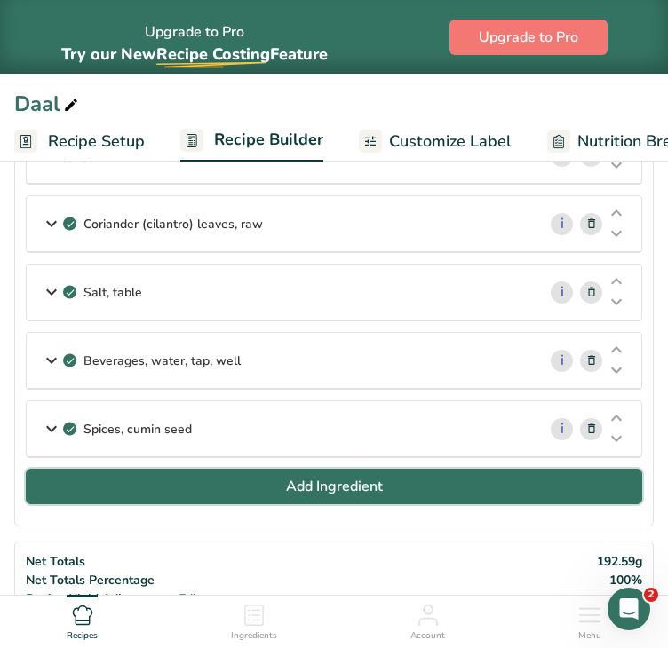
click at [162, 477] on button "Add Ingredient" at bounding box center [334, 487] width 616 height 36
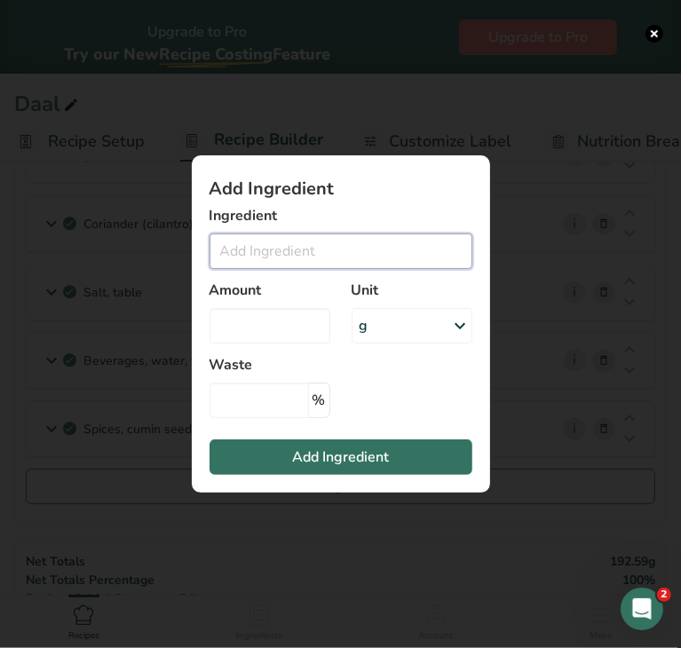
click at [278, 235] on input "Add ingredient modal" at bounding box center [341, 251] width 263 height 36
type input "m"
click at [653, 36] on button "Add ingredient modal" at bounding box center [654, 34] width 18 height 18
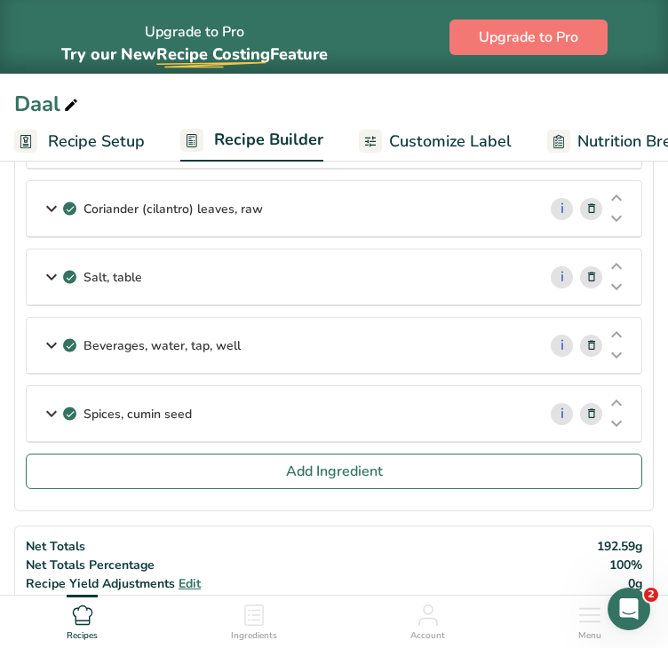
scroll to position [534, 0]
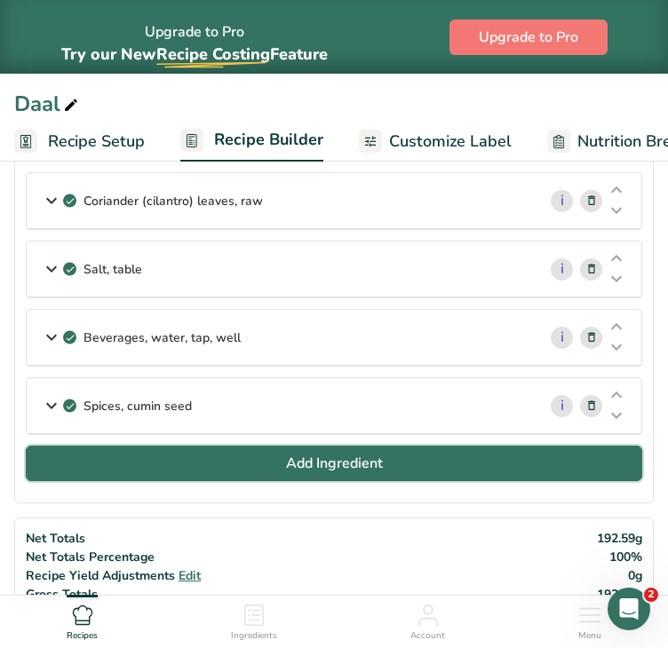
click at [312, 453] on span "Add Ingredient" at bounding box center [334, 463] width 97 height 21
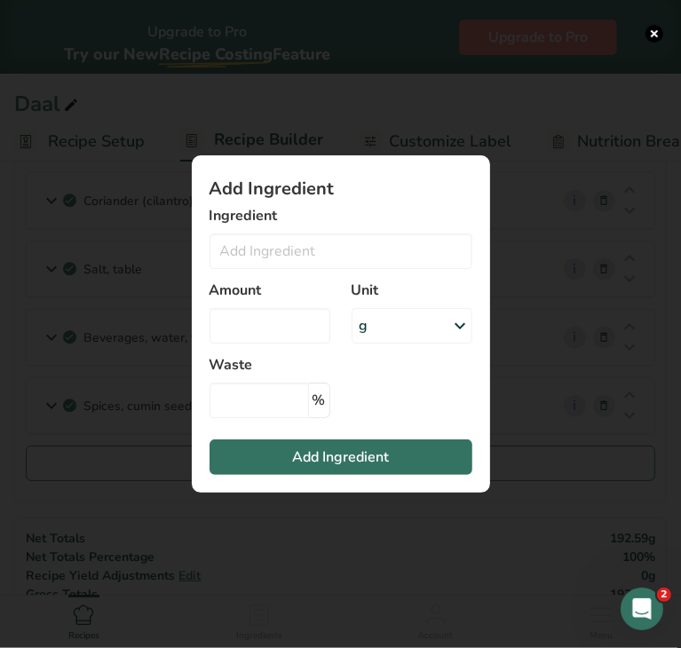
click at [542, 434] on div "Add ingredient modal" at bounding box center [340, 324] width 681 height 648
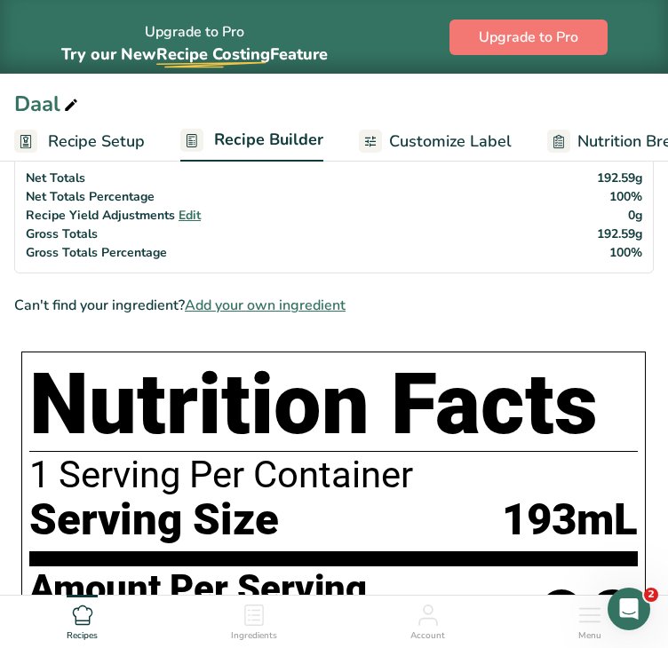
scroll to position [904, 0]
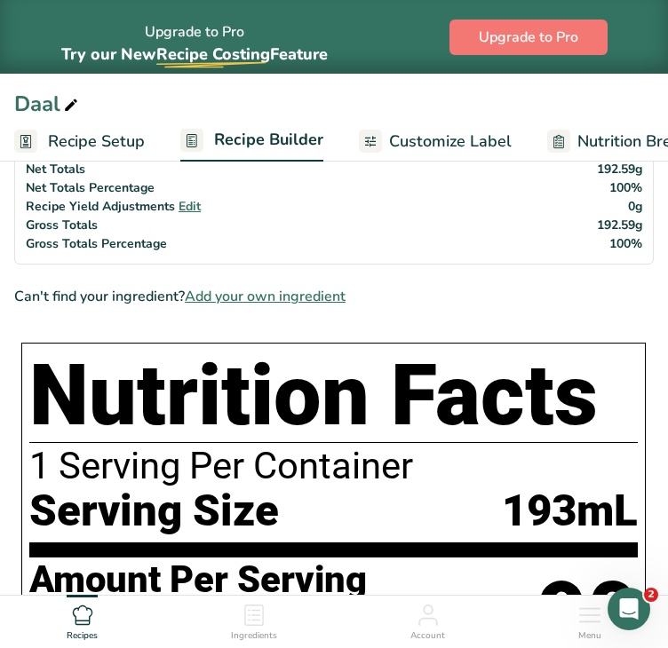
click at [273, 286] on span "Add your own ingredient" at bounding box center [265, 296] width 161 height 21
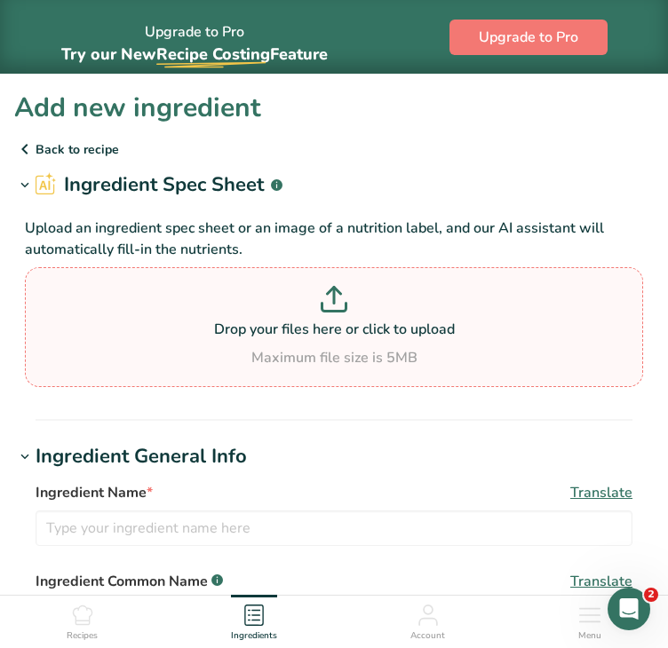
click at [188, 292] on p at bounding box center [333, 302] width 609 height 33
click at [188, 292] on input "Drop your files here or click to upload Maximum file size is 5MB" at bounding box center [334, 327] width 618 height 120
type input "C:\fakepath\masoor dal.png"
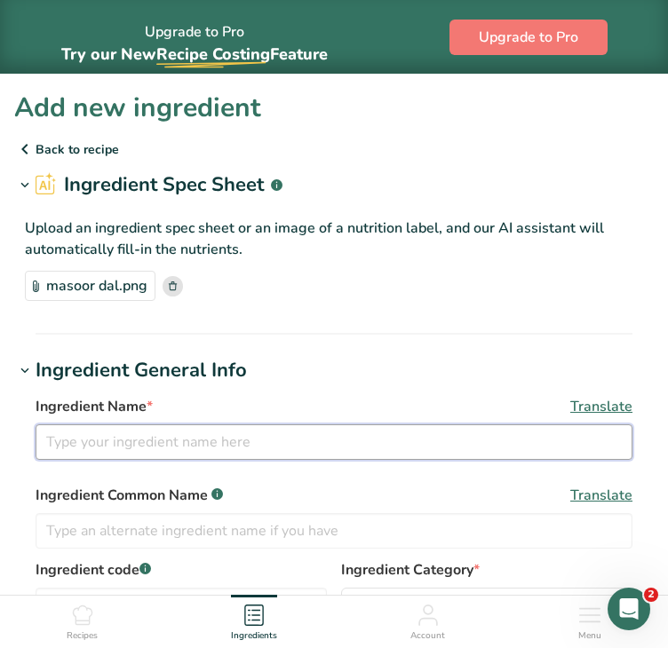
click at [75, 438] on input "text" at bounding box center [334, 442] width 597 height 36
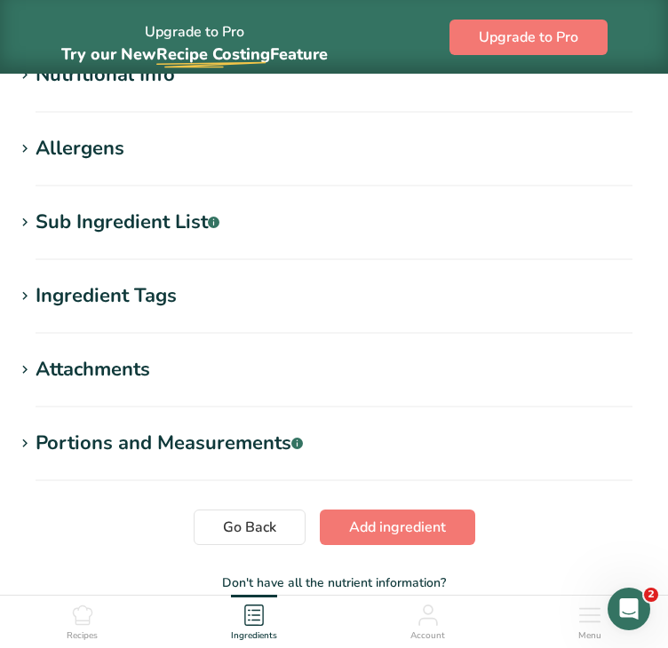
scroll to position [838, 0]
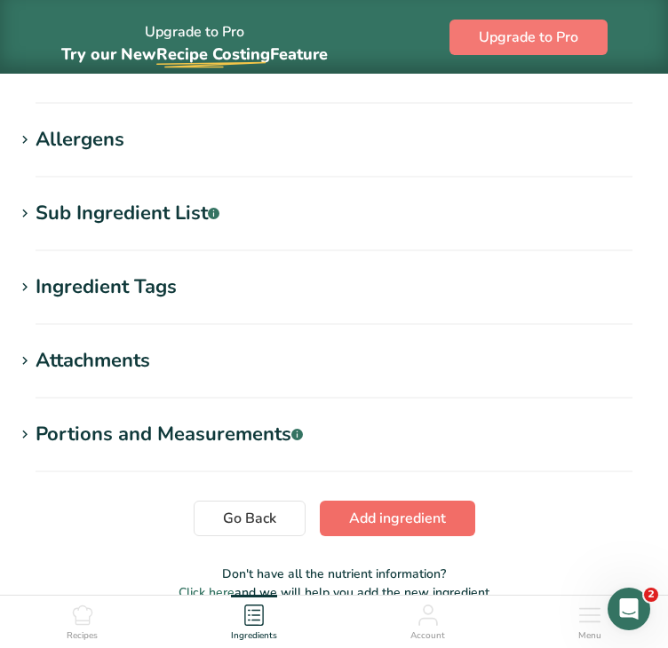
type input "Masoor Dal"
click at [411, 514] on span "Add ingredient" at bounding box center [397, 518] width 97 height 21
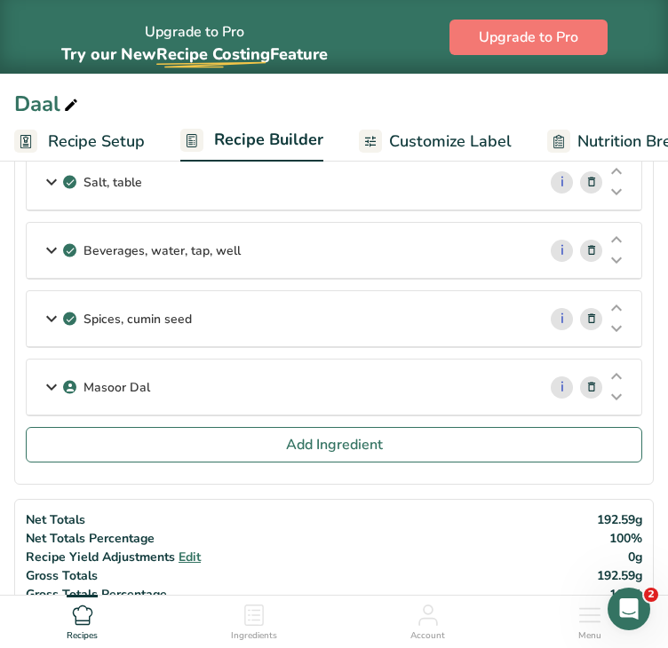
scroll to position [576, 0]
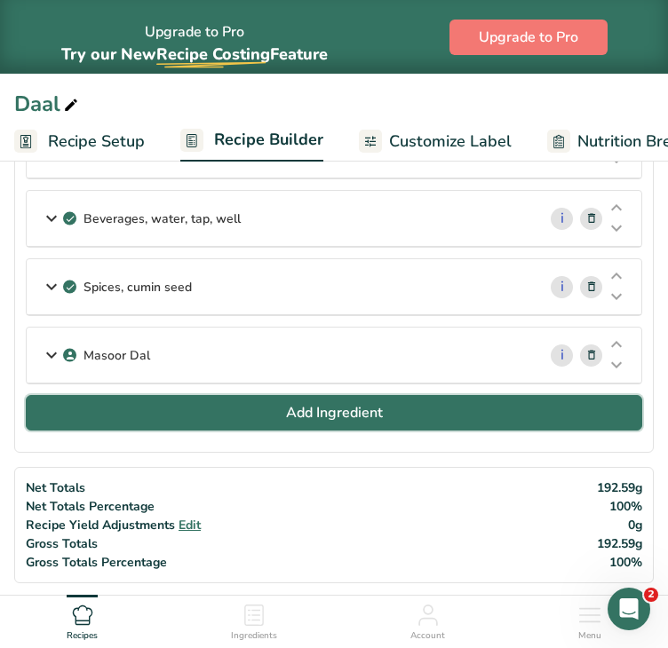
click at [344, 402] on span "Add Ingredient" at bounding box center [334, 412] width 97 height 21
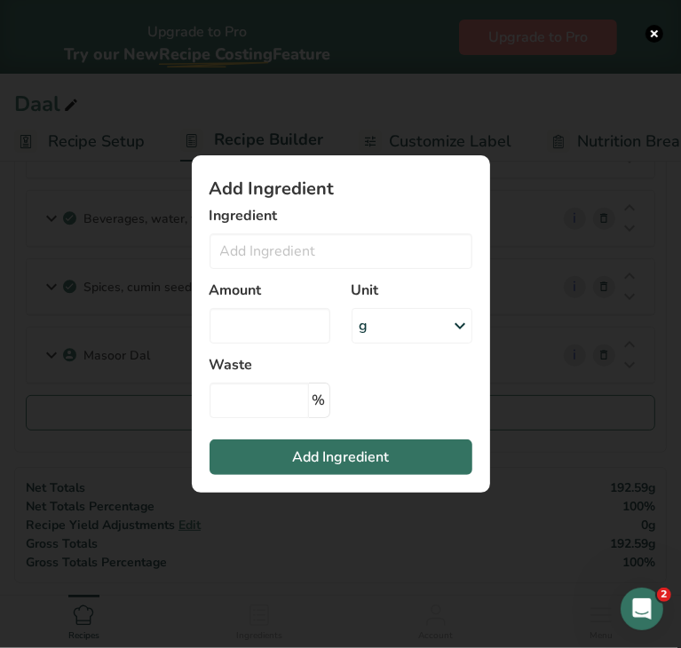
click at [559, 404] on div "Add ingredient modal" at bounding box center [340, 324] width 681 height 648
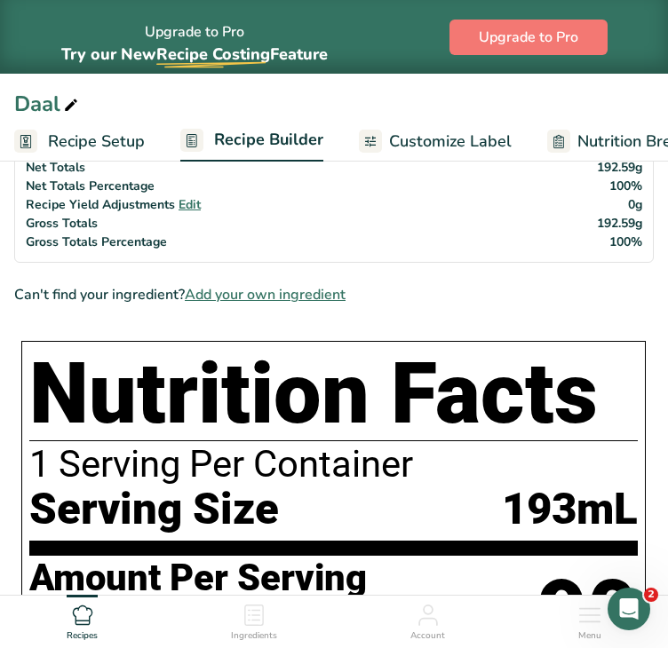
scroll to position [901, 0]
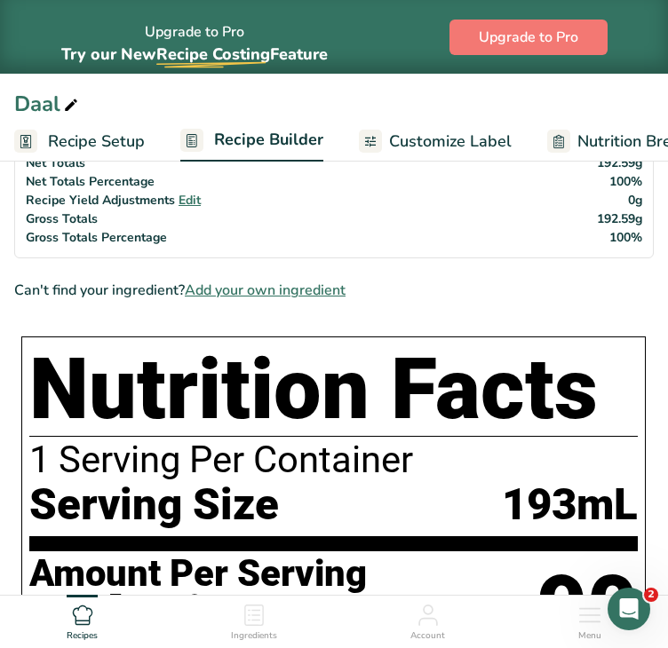
click at [230, 285] on span "Add your own ingredient" at bounding box center [265, 290] width 161 height 21
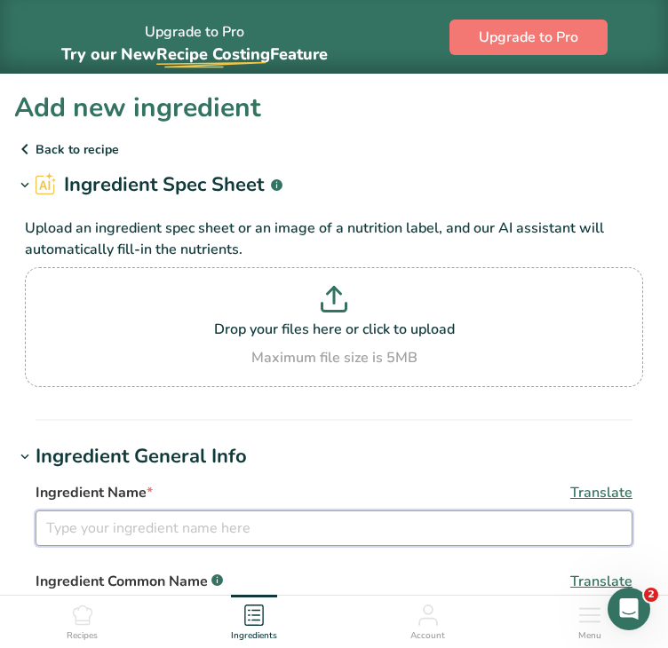
click at [202, 533] on input "text" at bounding box center [334, 529] width 597 height 36
type input "Round Chili [PERSON_NAME]"
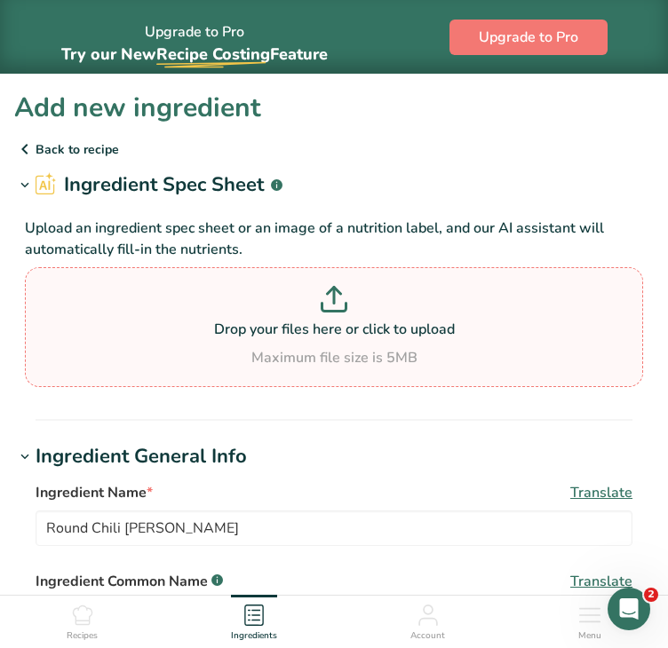
click at [360, 333] on p "Drop your files here or click to upload" at bounding box center [333, 329] width 609 height 21
click at [360, 333] on input "Drop your files here or click to upload Maximum file size is 5MB" at bounding box center [334, 327] width 618 height 120
type input "C:\fakepath\round chili [PERSON_NAME].jpg"
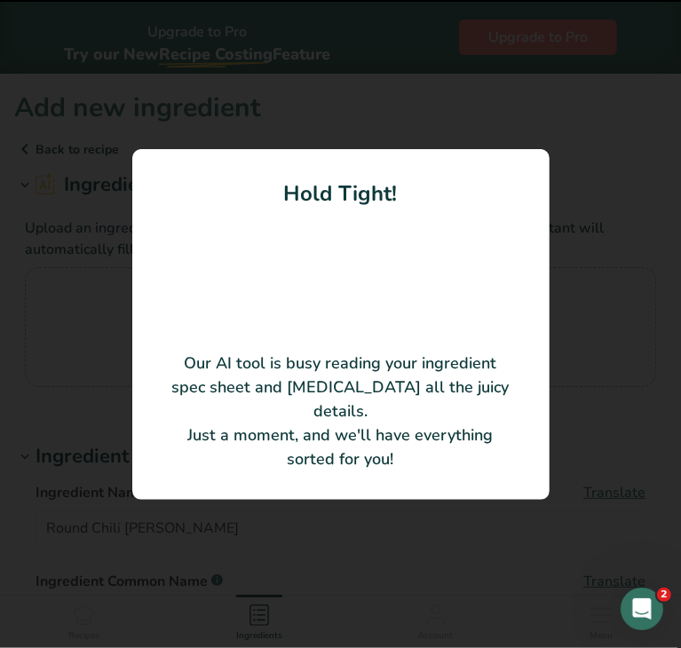
type input "[PERSON_NAME]"
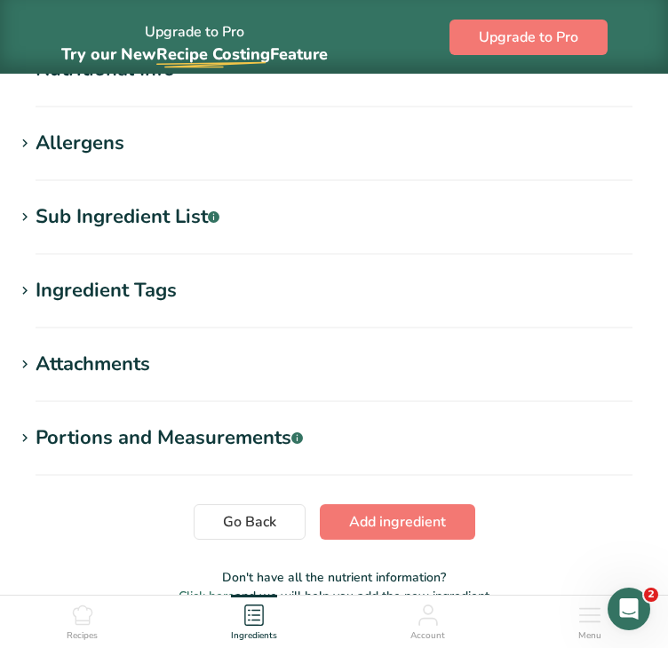
scroll to position [841, 0]
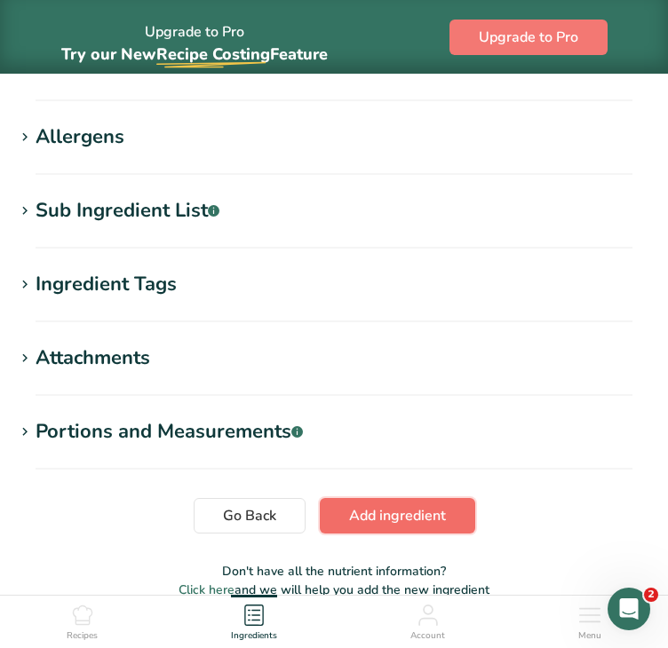
click at [368, 516] on span "Add ingredient" at bounding box center [397, 515] width 97 height 21
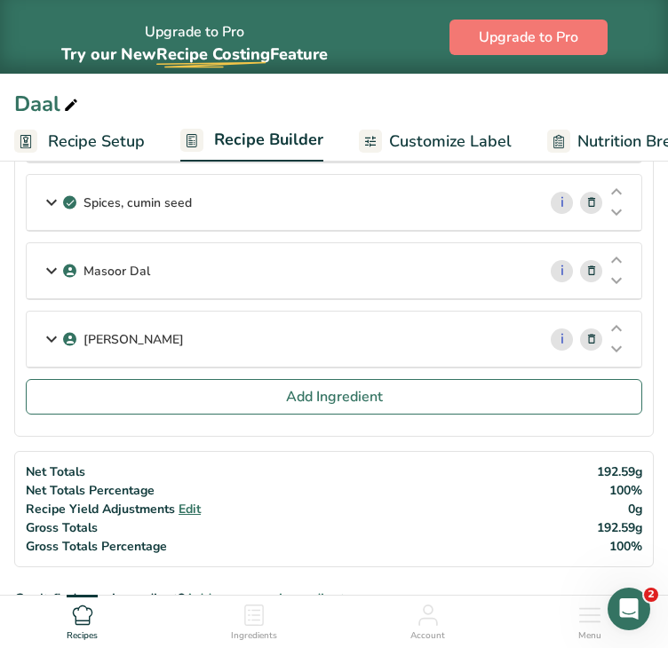
scroll to position [657, 0]
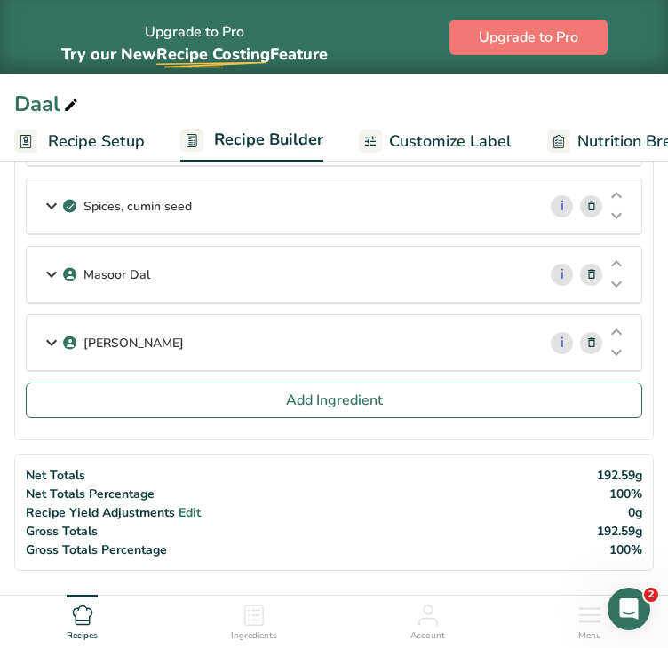
click at [311, 272] on div "Masoor Dal" at bounding box center [282, 274] width 510 height 55
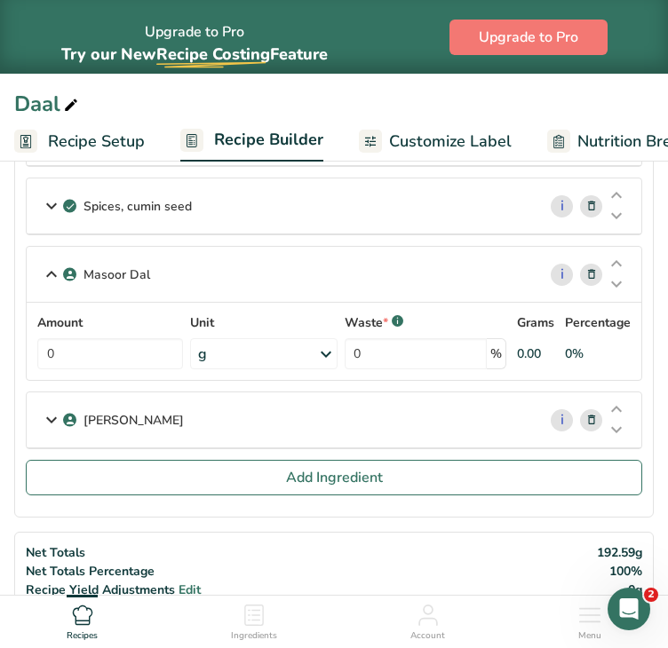
click at [219, 349] on div "g" at bounding box center [263, 353] width 146 height 31
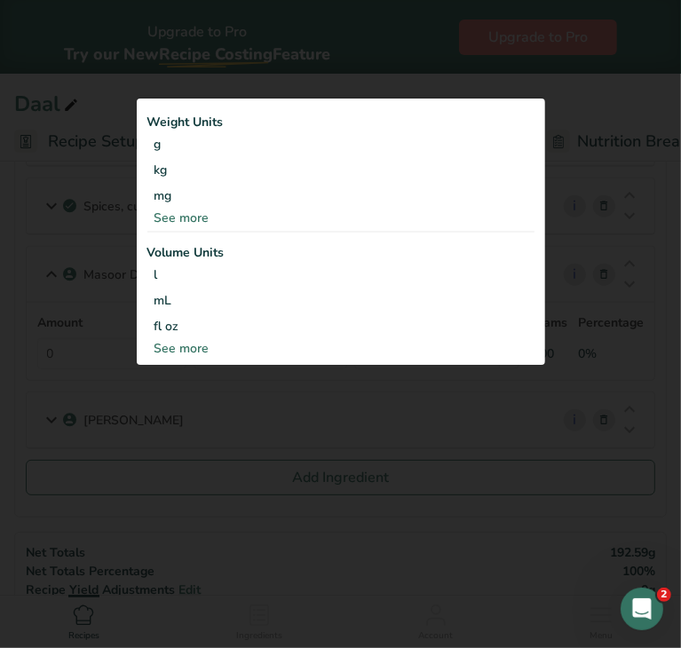
click at [190, 218] on div "See more" at bounding box center [340, 218] width 387 height 19
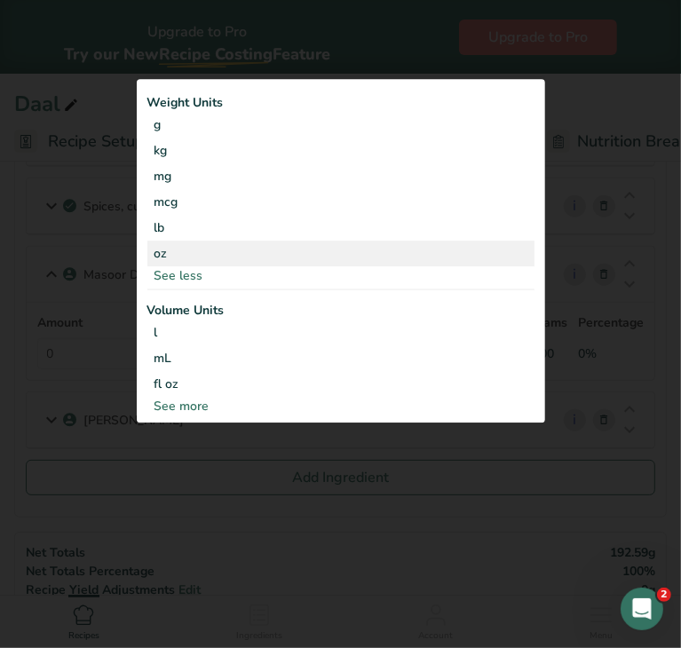
click at [177, 253] on div "oz" at bounding box center [340, 254] width 387 height 26
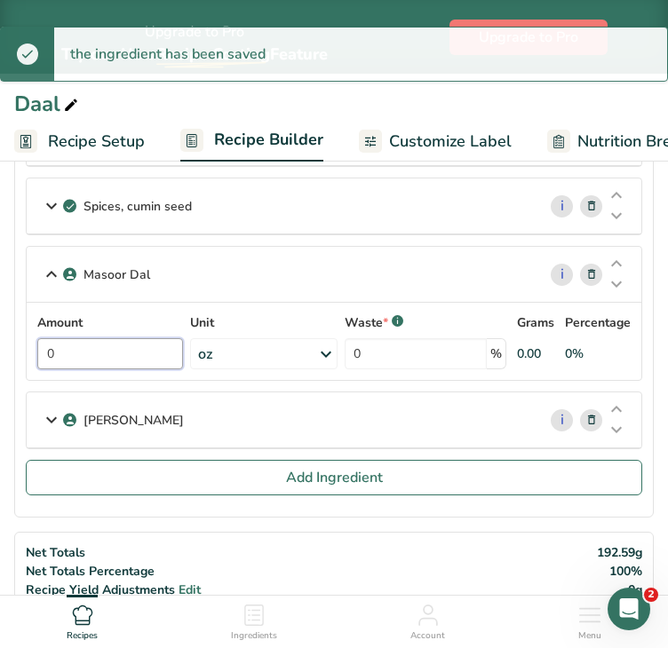
click at [115, 348] on input "0" at bounding box center [110, 353] width 146 height 31
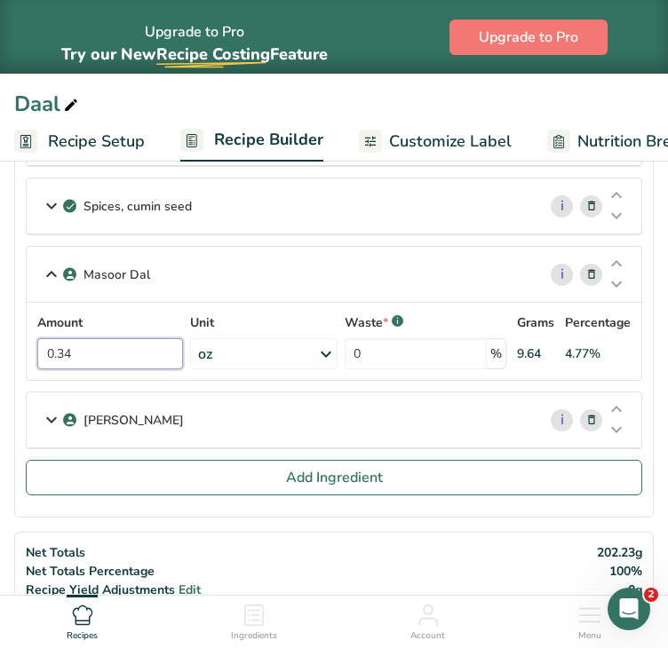
type input "0.34"
click at [653, 360] on section "Ingredients Chana Dal i Amount 0.07 Unit oz Weight Units g kg mg See more Volum…" at bounding box center [333, 51] width 639 height 934
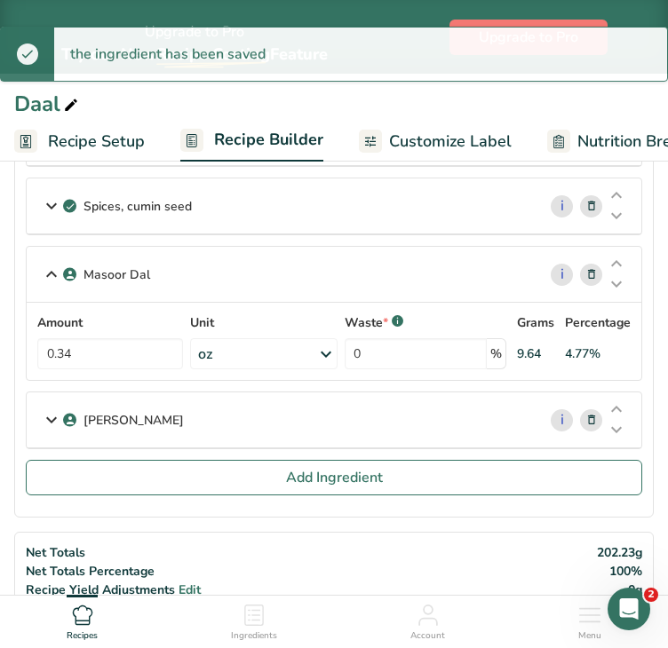
click at [217, 409] on div "[PERSON_NAME]" at bounding box center [282, 419] width 510 height 55
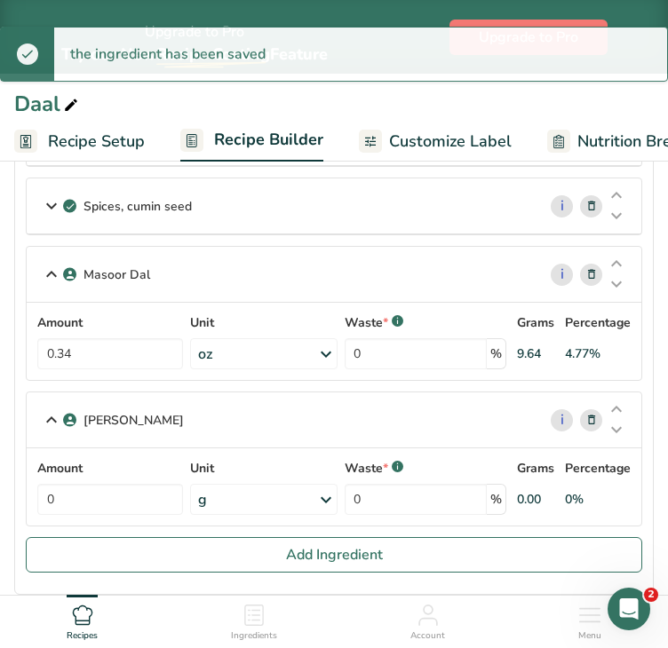
click at [273, 495] on div "g" at bounding box center [263, 499] width 146 height 31
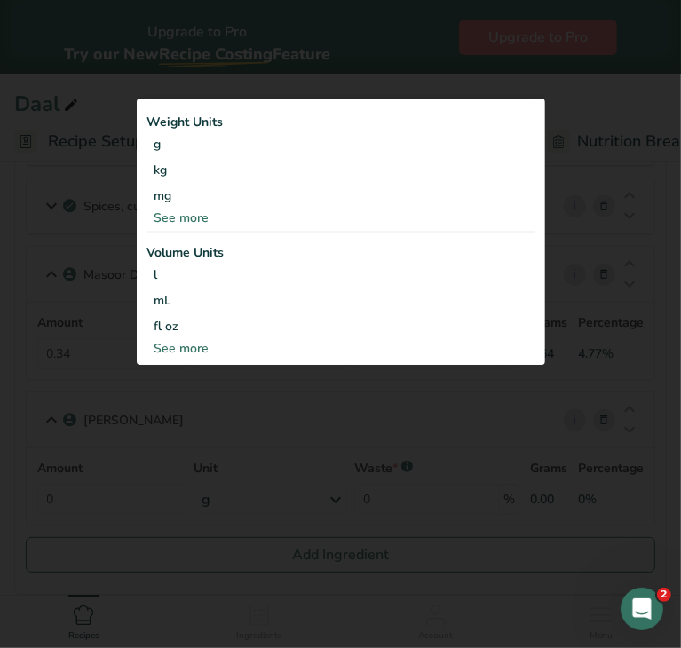
click at [177, 216] on div "See more" at bounding box center [340, 218] width 387 height 19
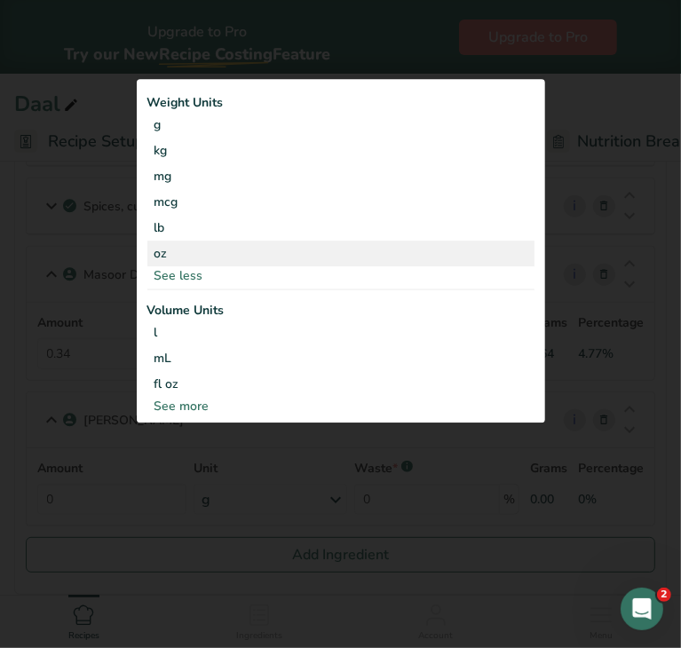
click at [167, 256] on div "oz" at bounding box center [340, 254] width 387 height 26
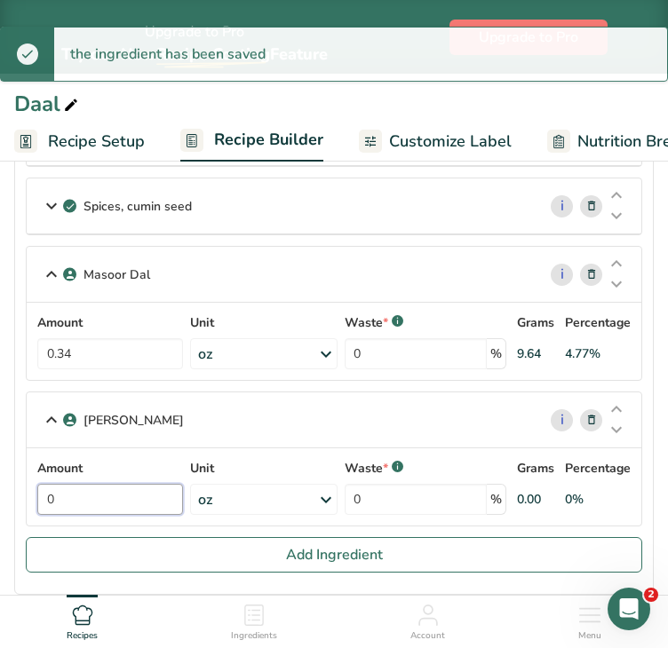
click at [123, 491] on input "0" at bounding box center [110, 499] width 146 height 31
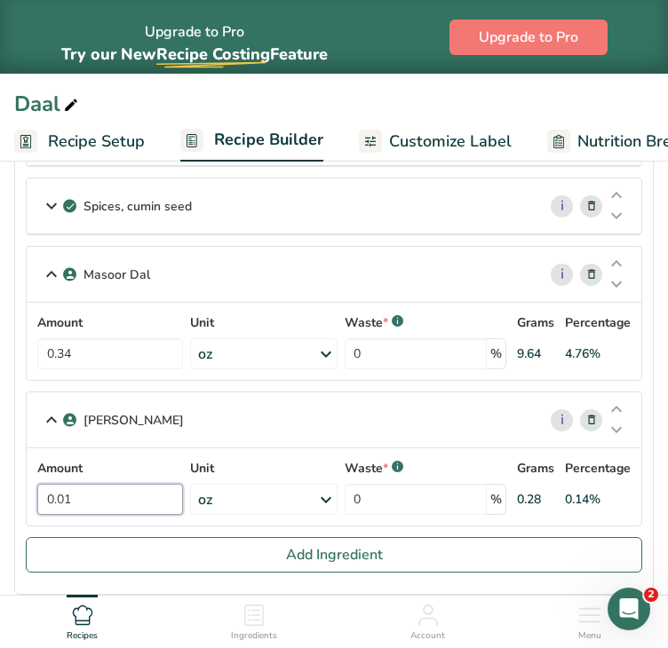
type input "0.01"
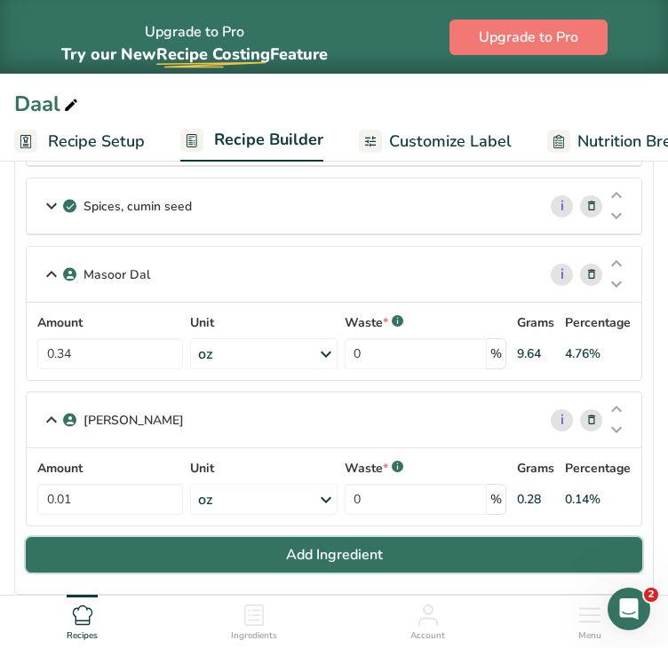
click at [243, 544] on button "Add Ingredient" at bounding box center [334, 555] width 616 height 36
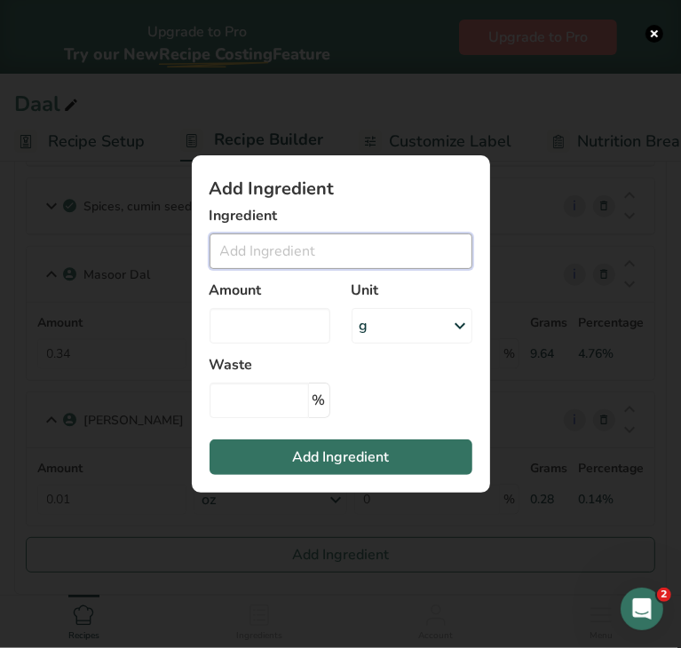
click at [324, 246] on input "Add ingredient modal" at bounding box center [341, 251] width 263 height 36
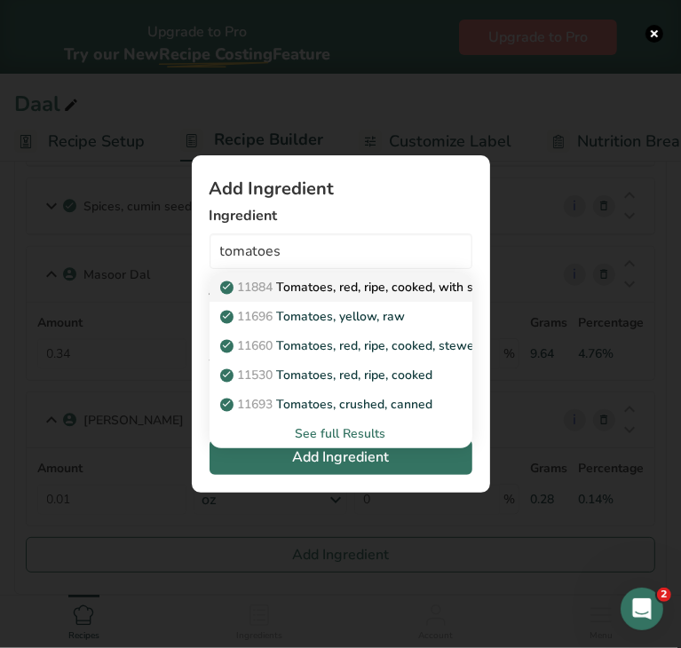
click at [341, 289] on p "11884 Tomatoes, red, ripe, cooked, with salt" at bounding box center [356, 287] width 265 height 19
type input "Tomatoes, red, ripe, cooked, with salt"
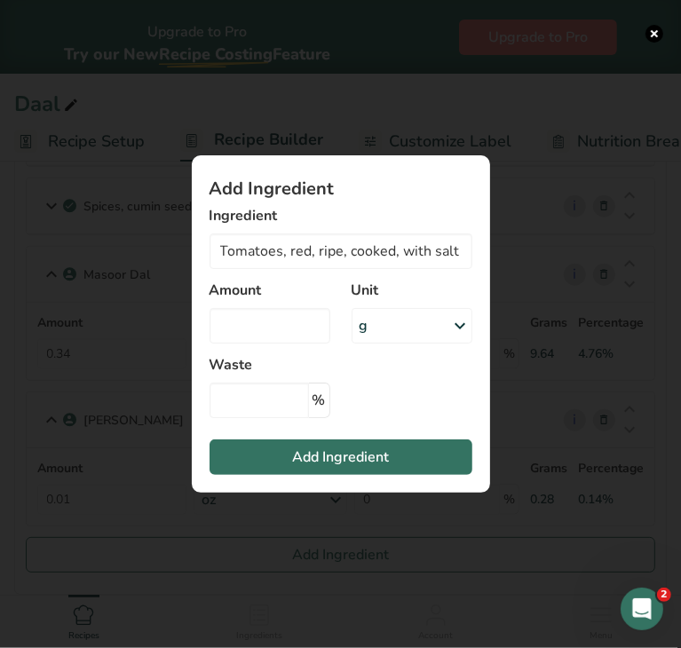
click at [408, 328] on div "g" at bounding box center [412, 326] width 121 height 36
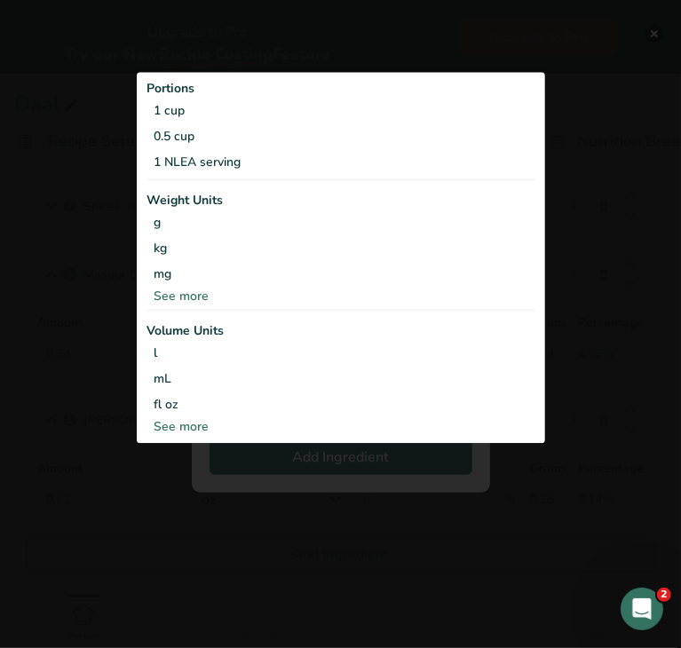
click at [199, 293] on div "See more" at bounding box center [340, 296] width 387 height 19
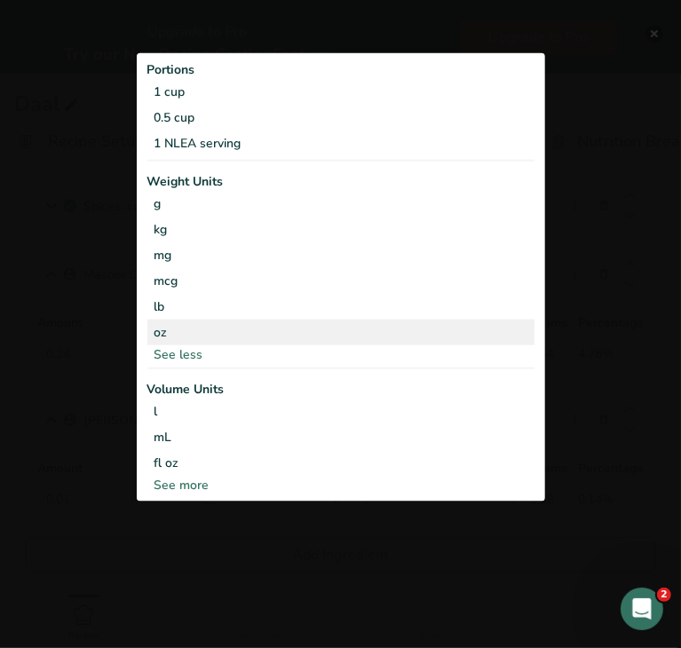
click at [173, 324] on div "oz" at bounding box center [340, 332] width 387 height 26
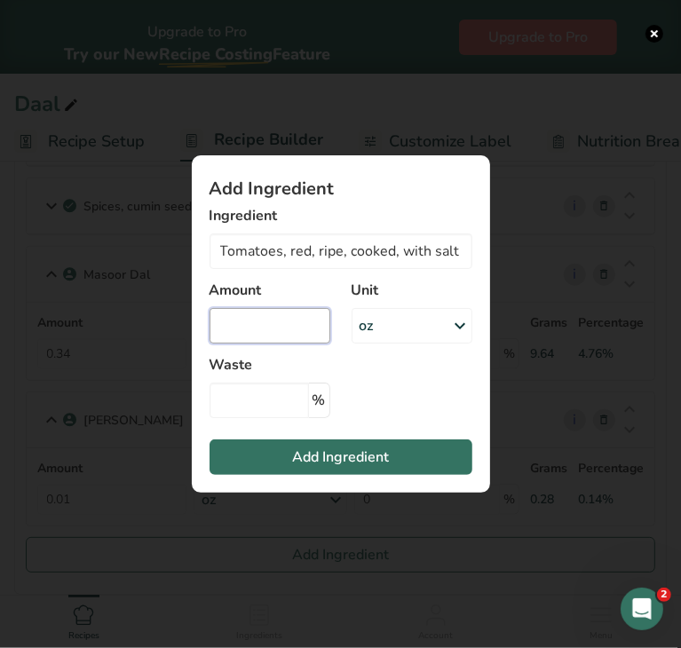
click at [239, 324] on input "Add ingredient modal" at bounding box center [270, 326] width 121 height 36
type input "0.86"
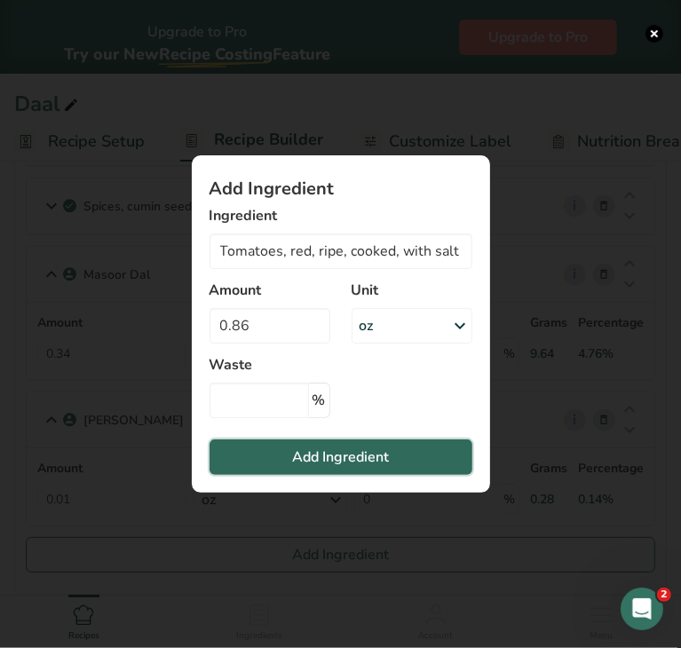
click at [340, 459] on span "Add Ingredient" at bounding box center [340, 457] width 97 height 21
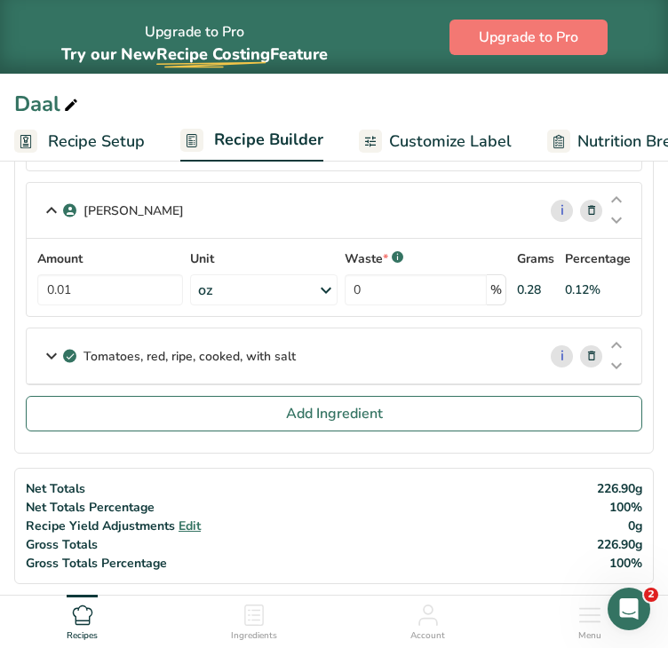
scroll to position [858, 0]
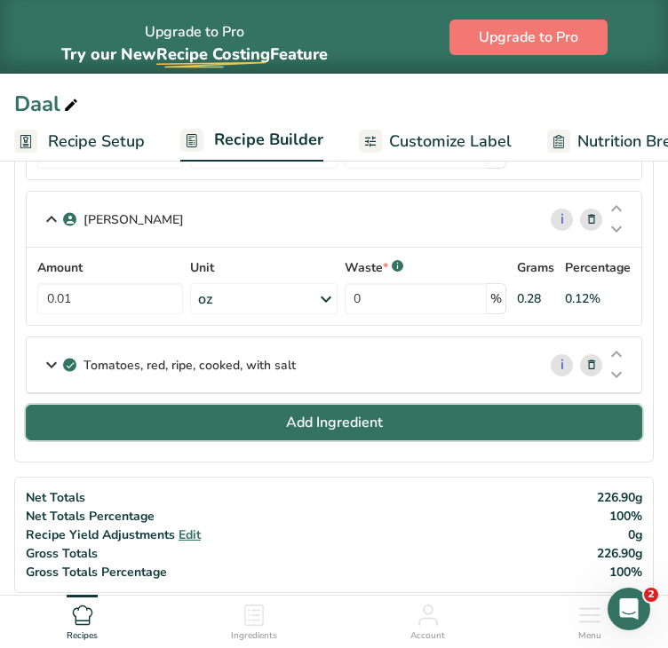
click at [380, 405] on button "Add Ingredient" at bounding box center [334, 423] width 616 height 36
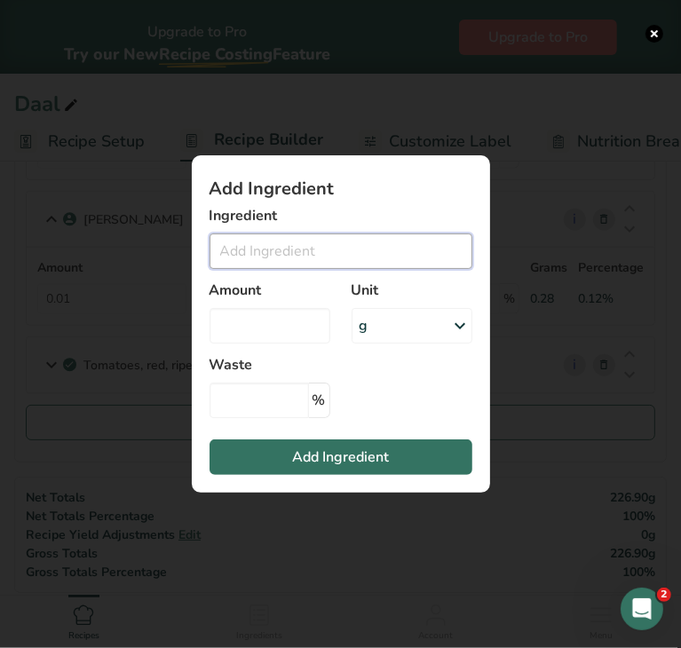
click at [294, 241] on input "Add ingredient modal" at bounding box center [341, 251] width 263 height 36
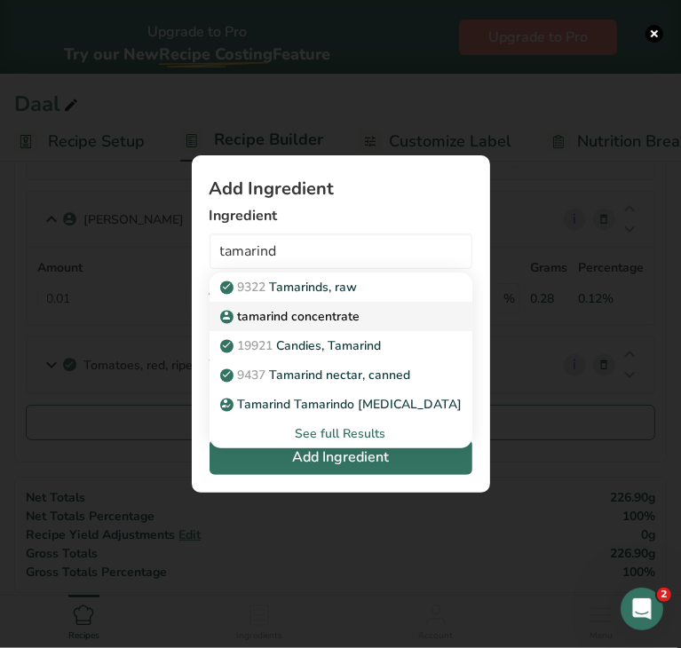
click at [321, 313] on p "tamarind concentrate" at bounding box center [292, 316] width 137 height 19
type input "tamarind concentrate"
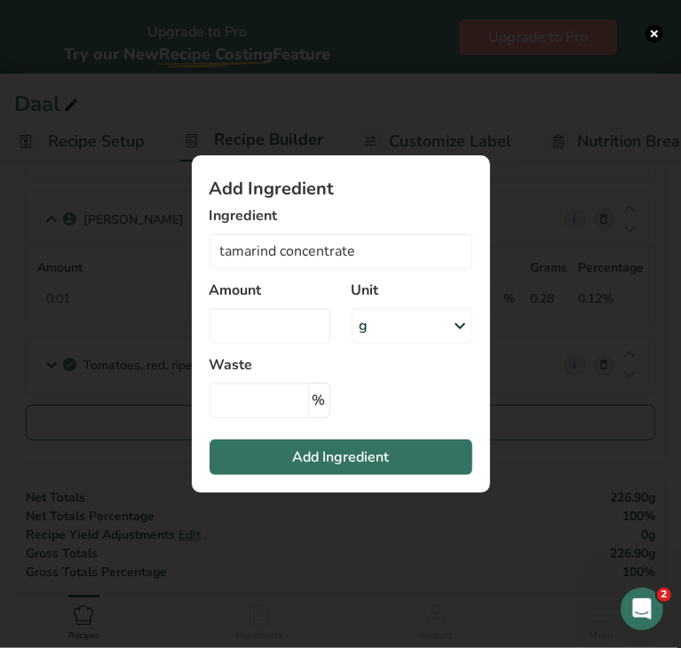
click at [374, 327] on div "g" at bounding box center [412, 326] width 121 height 36
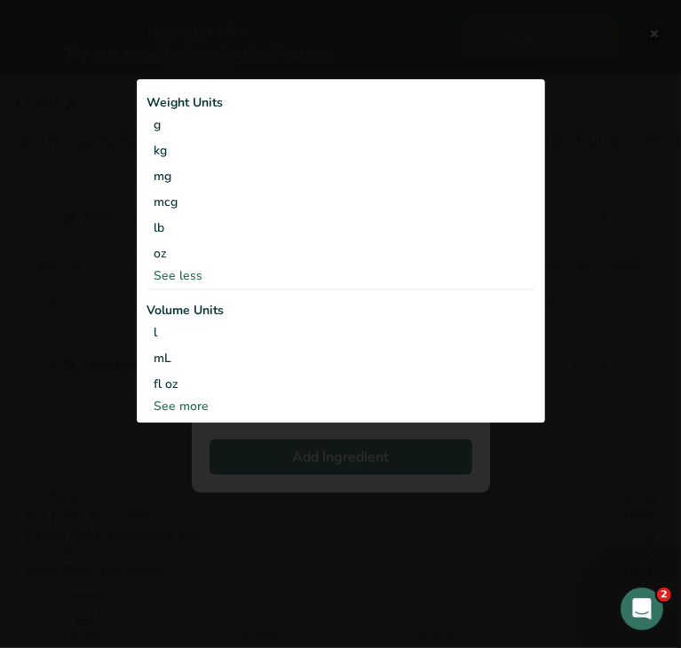
click at [206, 276] on div "See less" at bounding box center [340, 275] width 387 height 19
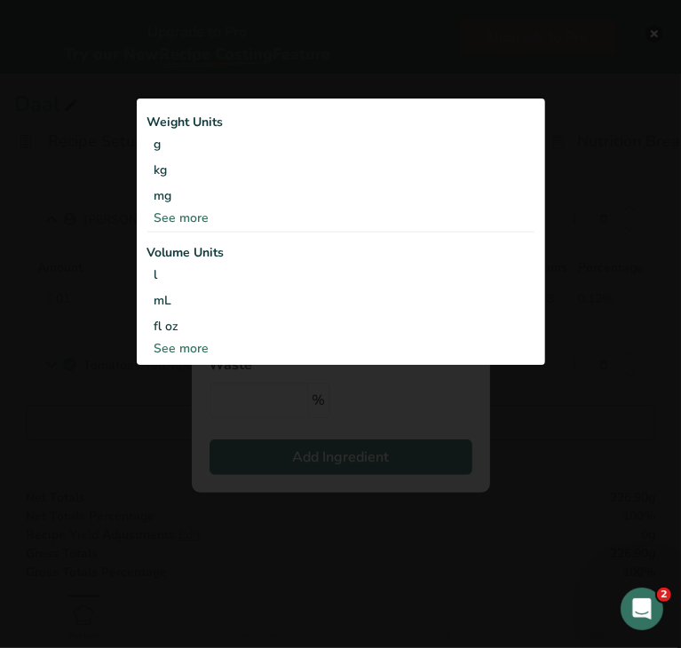
click at [188, 218] on div "See more" at bounding box center [340, 218] width 387 height 19
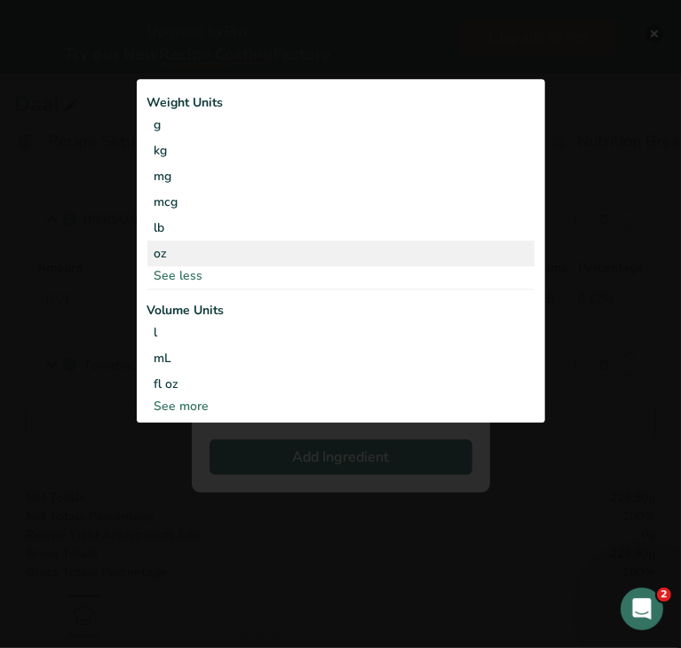
click at [177, 247] on div "oz" at bounding box center [340, 254] width 387 height 26
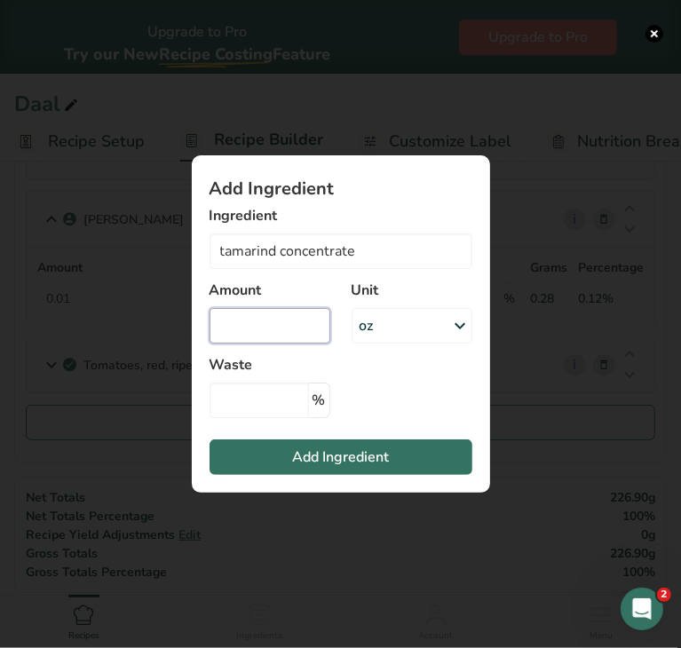
click at [273, 319] on input "Add ingredient modal" at bounding box center [270, 326] width 121 height 36
type input "0.07"
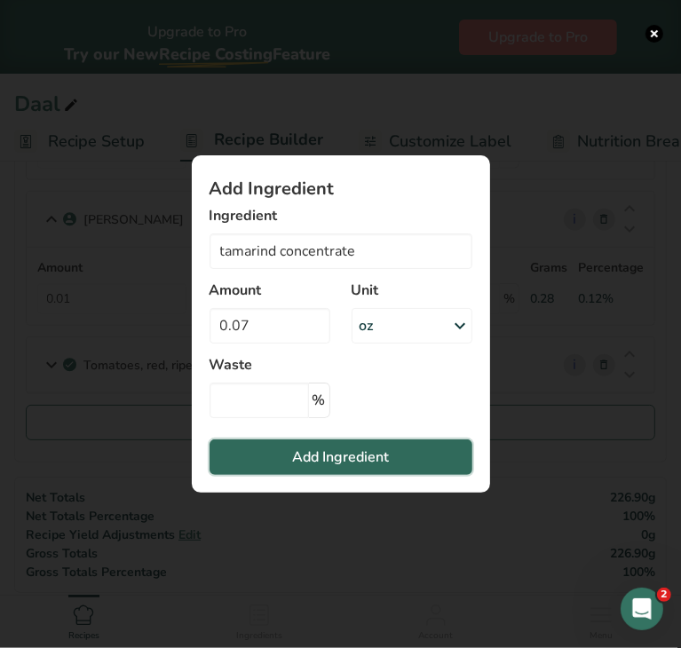
click at [308, 454] on span "Add Ingredient" at bounding box center [340, 457] width 97 height 21
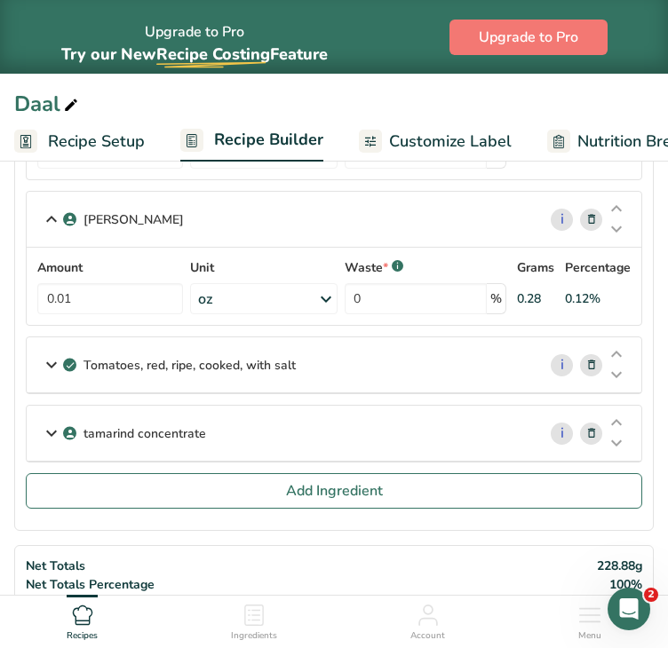
click at [211, 439] on div "tamarind concentrate" at bounding box center [282, 433] width 510 height 55
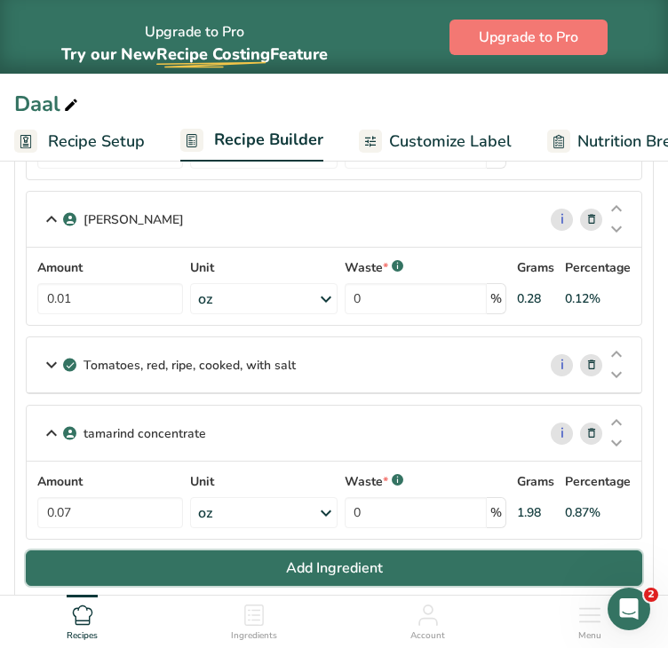
click at [257, 561] on button "Add Ingredient" at bounding box center [334, 568] width 616 height 36
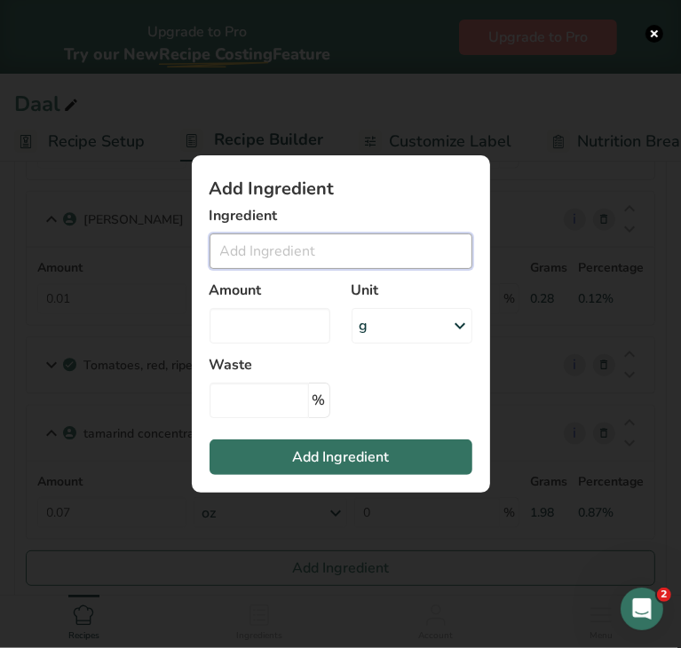
click at [233, 257] on input "Add ingredient modal" at bounding box center [341, 251] width 263 height 36
type input "h"
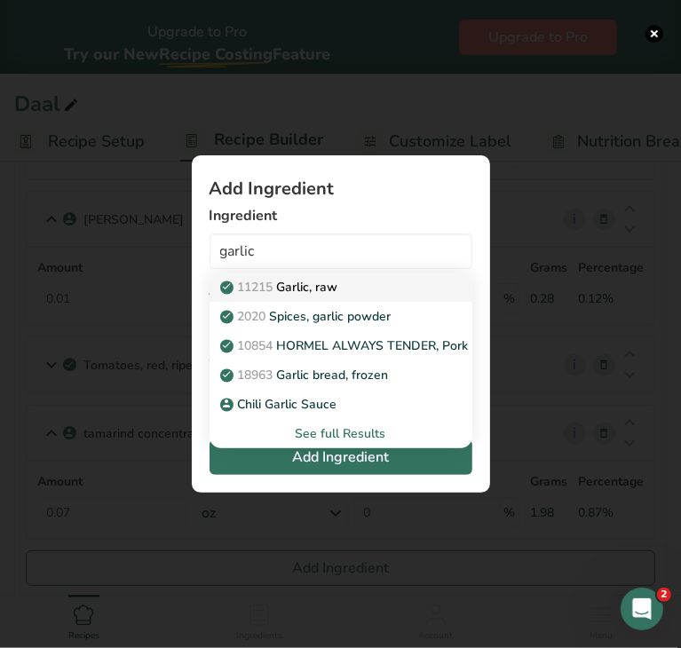
click at [323, 293] on p "11215 Garlic, raw" at bounding box center [281, 287] width 115 height 19
type input "Garlic, raw"
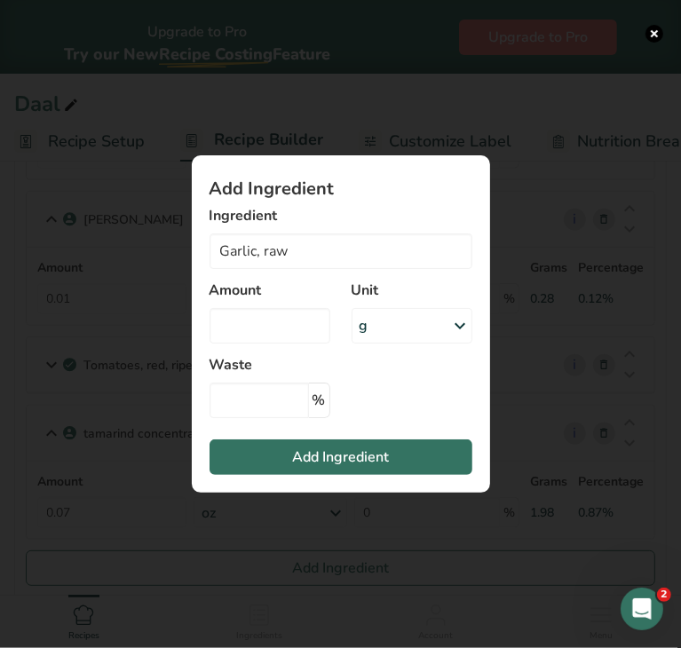
click at [386, 331] on div "g" at bounding box center [412, 326] width 121 height 36
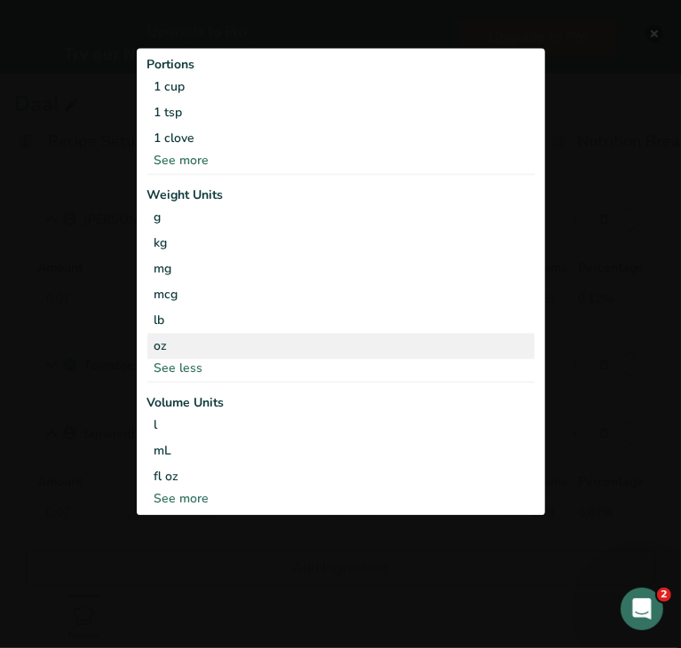
click at [210, 342] on div "oz" at bounding box center [340, 346] width 387 height 26
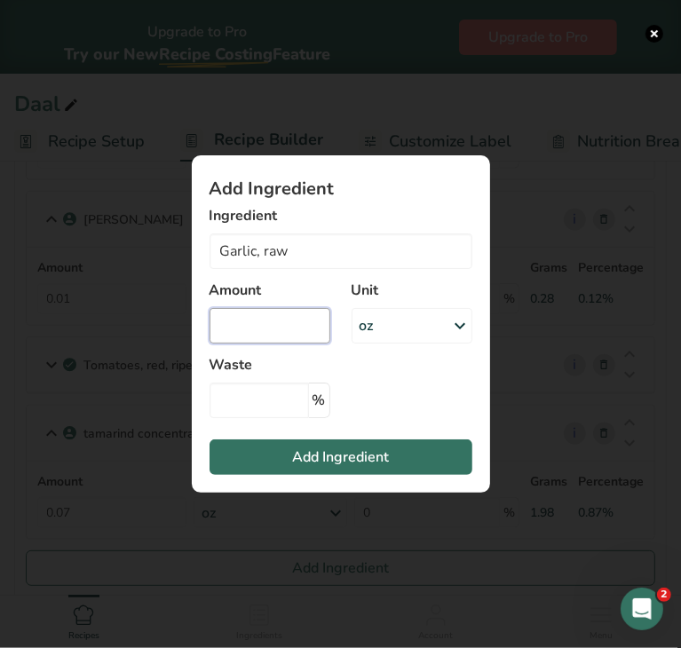
click at [248, 326] on input "Add ingredient modal" at bounding box center [270, 326] width 121 height 36
type input "0.24"
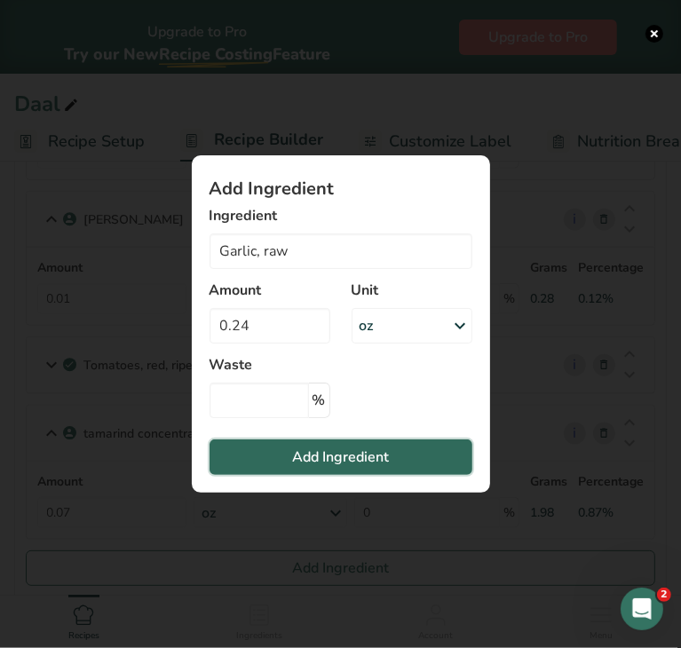
click at [263, 452] on button "Add Ingredient" at bounding box center [341, 457] width 263 height 36
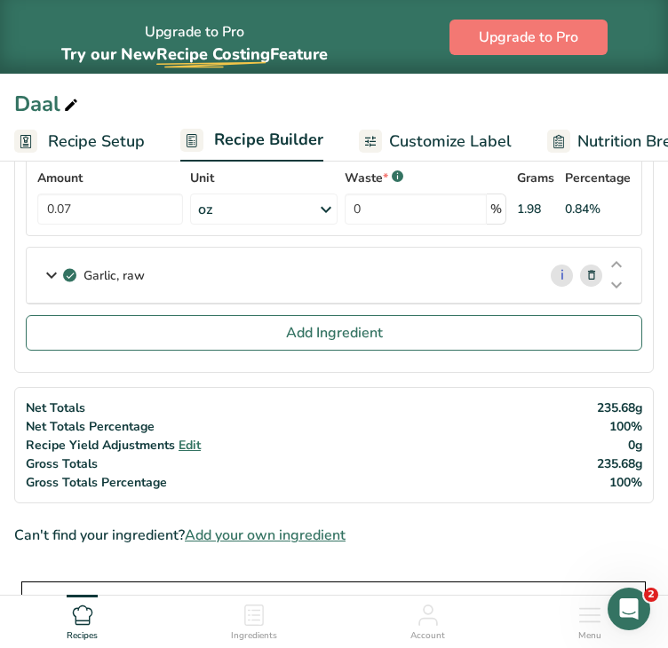
scroll to position [1138, 0]
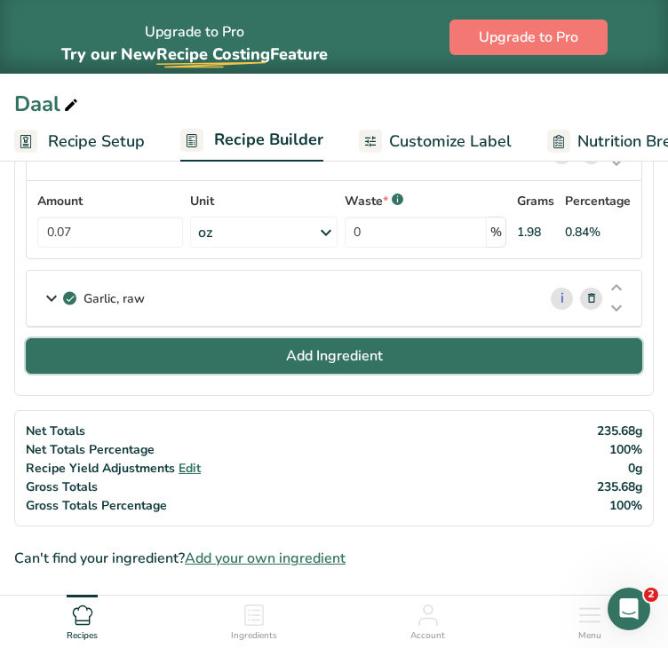
click at [413, 338] on button "Add Ingredient" at bounding box center [334, 356] width 616 height 36
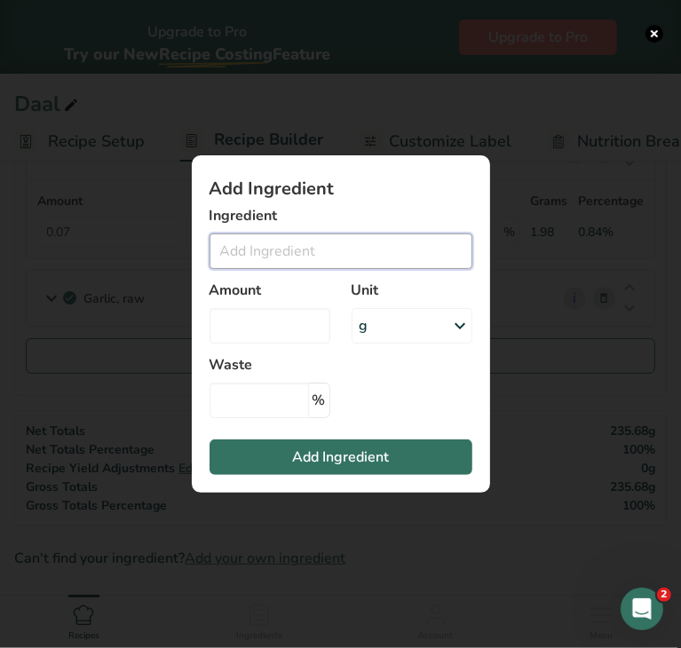
click at [316, 257] on input "Add ingredient modal" at bounding box center [341, 251] width 263 height 36
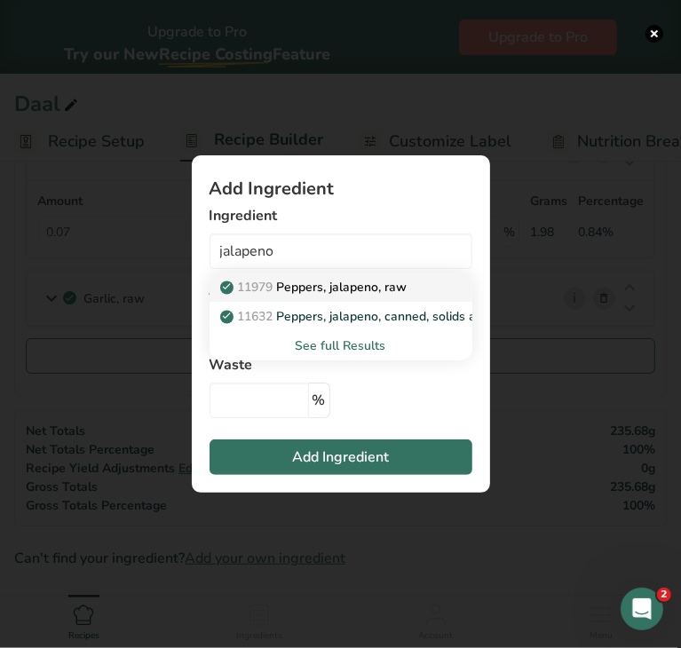
click at [358, 278] on p "11979 [PERSON_NAME], jalapeno, raw" at bounding box center [316, 287] width 184 height 19
type input "Peppers, jalapeno, raw"
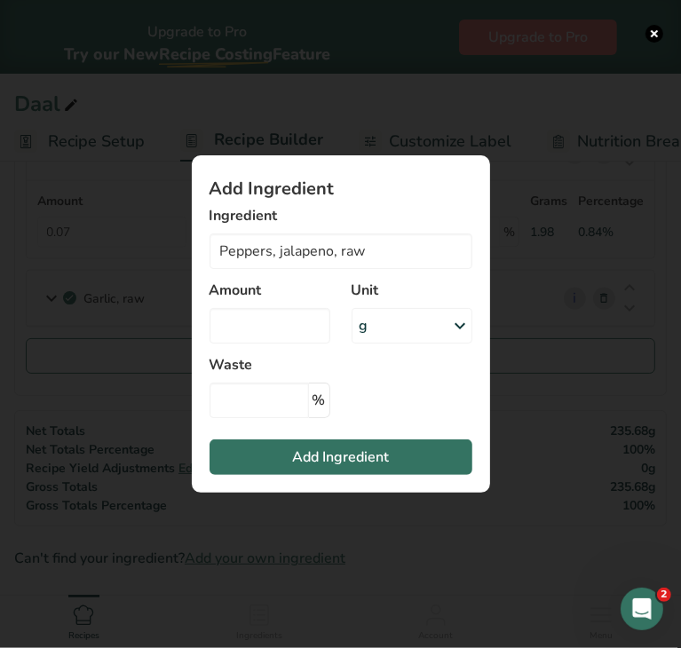
click at [386, 316] on div "g" at bounding box center [412, 326] width 121 height 36
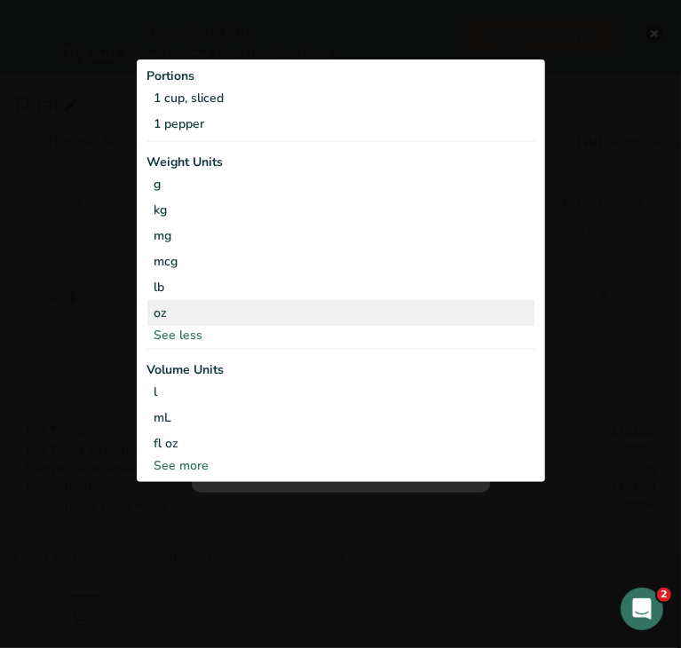
click at [208, 301] on div "oz" at bounding box center [340, 313] width 387 height 26
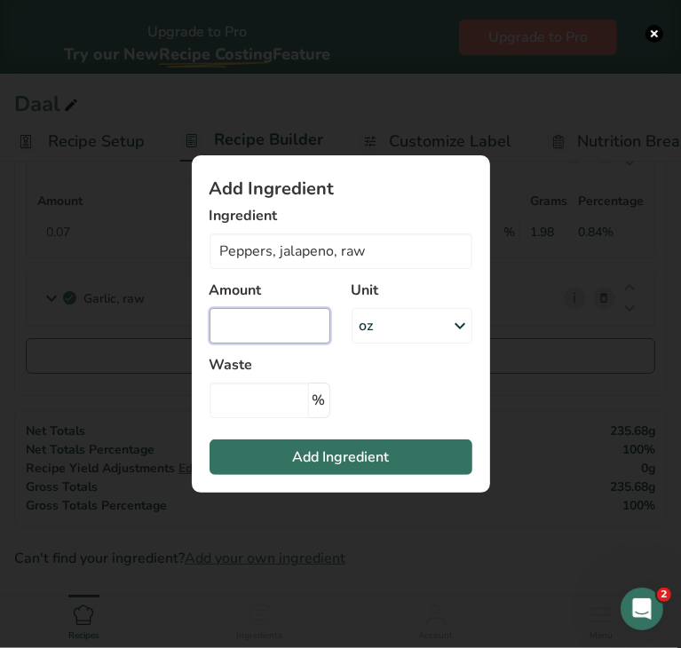
click at [253, 319] on input "Add ingredient modal" at bounding box center [270, 326] width 121 height 36
type input "0.07"
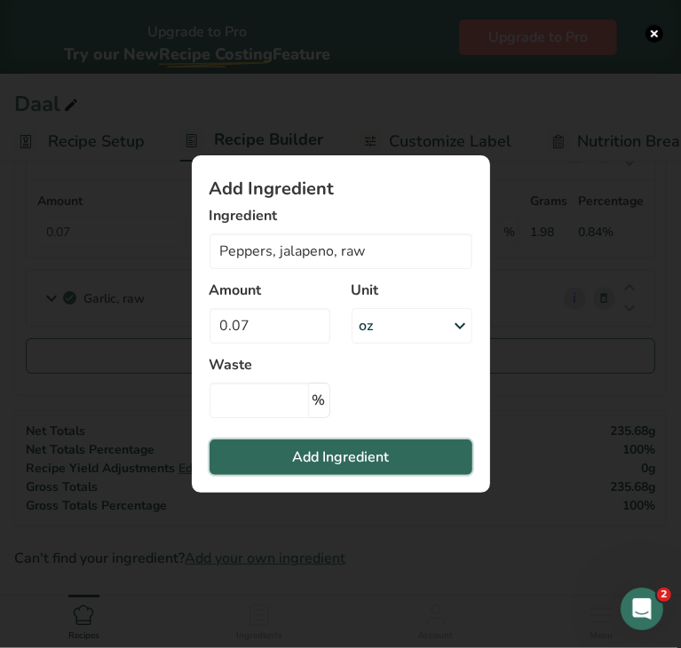
click at [297, 463] on span "Add Ingredient" at bounding box center [340, 457] width 97 height 21
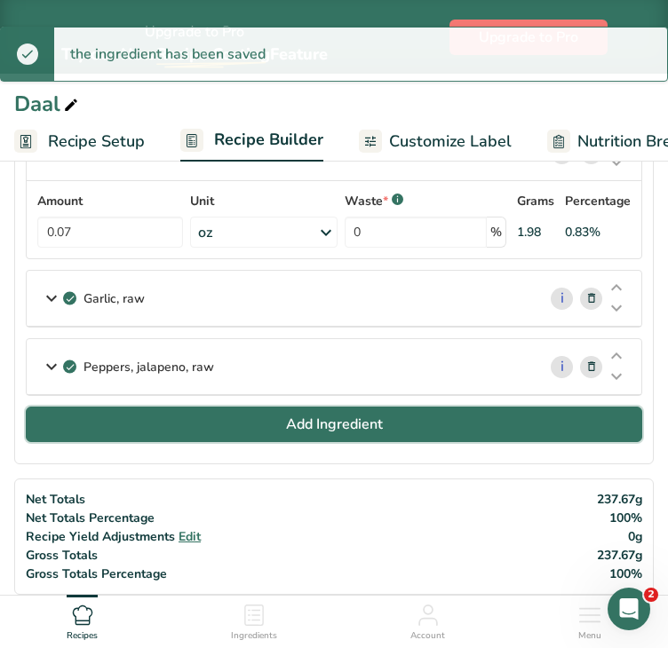
click at [181, 423] on button "Add Ingredient" at bounding box center [334, 425] width 616 height 36
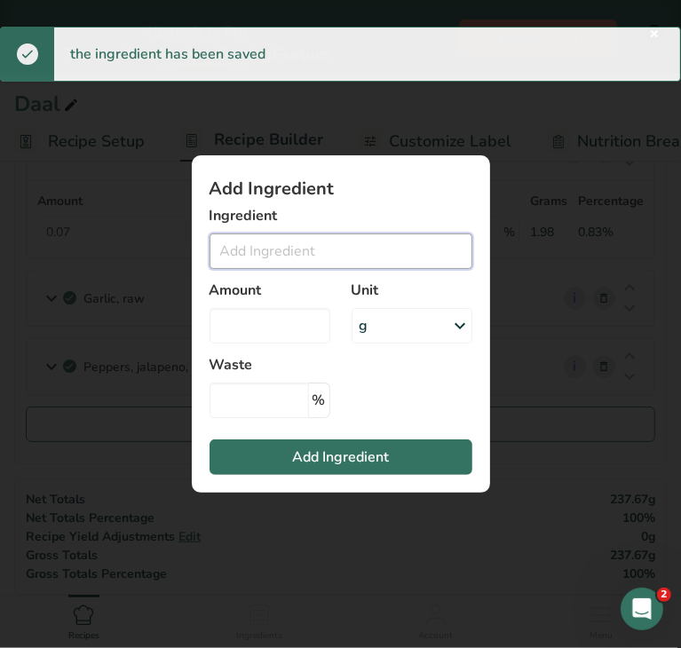
click at [240, 254] on input "Add ingredient modal" at bounding box center [341, 251] width 263 height 36
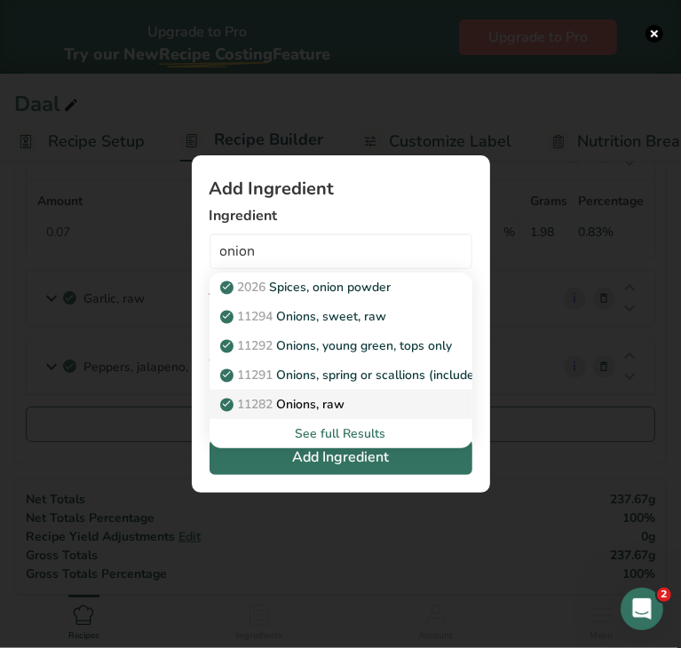
click at [306, 410] on p "11282 Onions, raw" at bounding box center [285, 404] width 122 height 19
type input "Onions, raw"
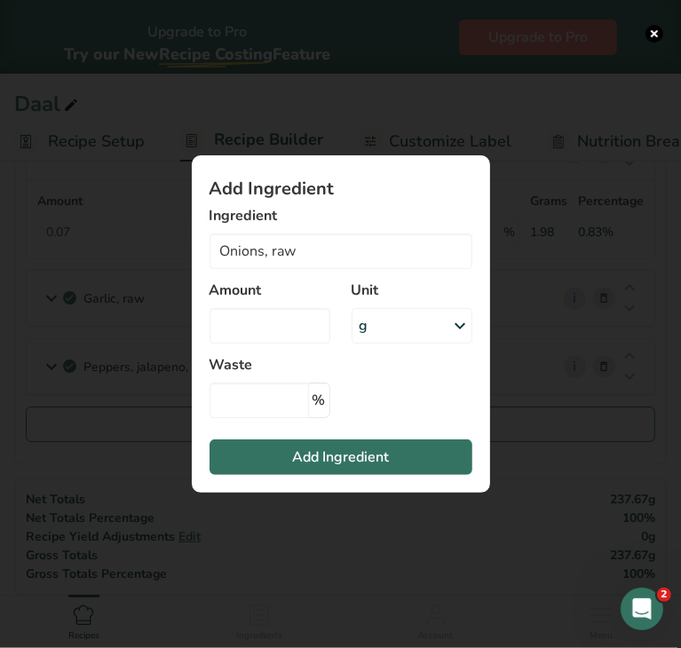
click at [387, 329] on div "g" at bounding box center [412, 326] width 121 height 36
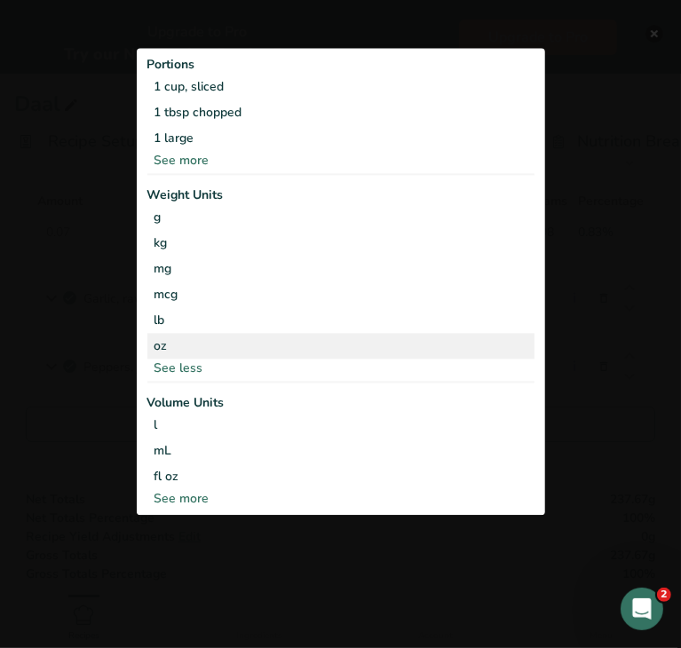
click at [233, 350] on div "oz" at bounding box center [340, 346] width 387 height 26
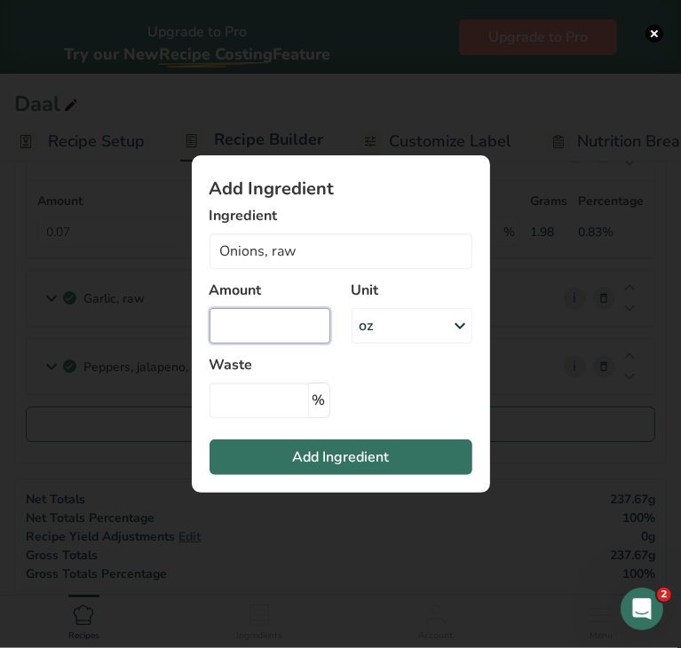
click at [217, 331] on input "Add ingredient modal" at bounding box center [270, 326] width 121 height 36
type input "0.10"
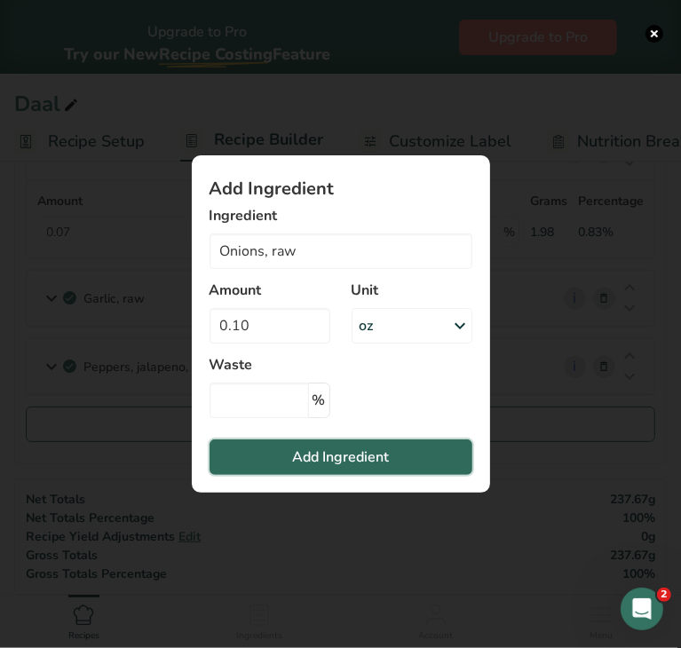
click at [268, 464] on button "Add Ingredient" at bounding box center [341, 457] width 263 height 36
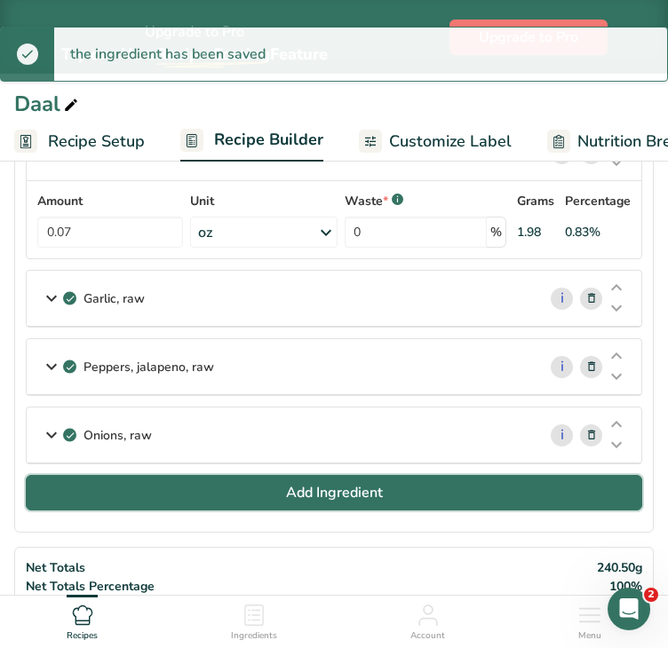
click at [151, 488] on button "Add Ingredient" at bounding box center [334, 493] width 616 height 36
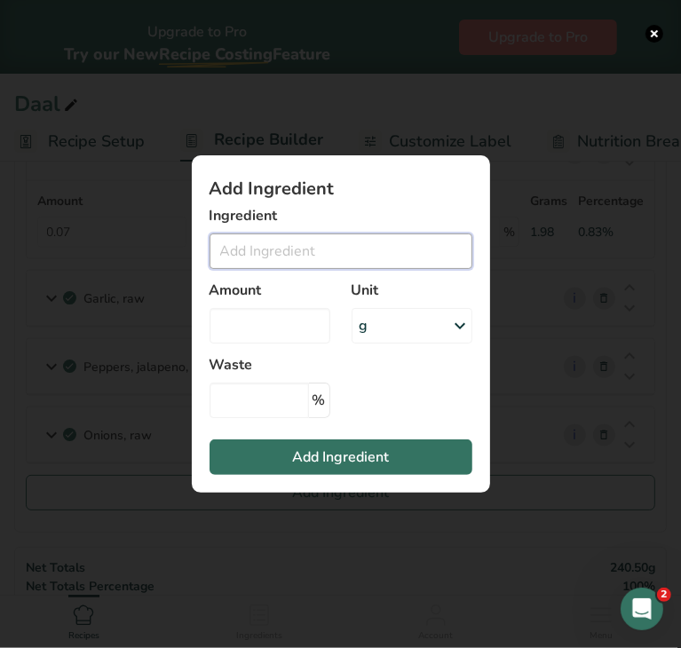
click at [270, 260] on input "Add ingredient modal" at bounding box center [341, 251] width 263 height 36
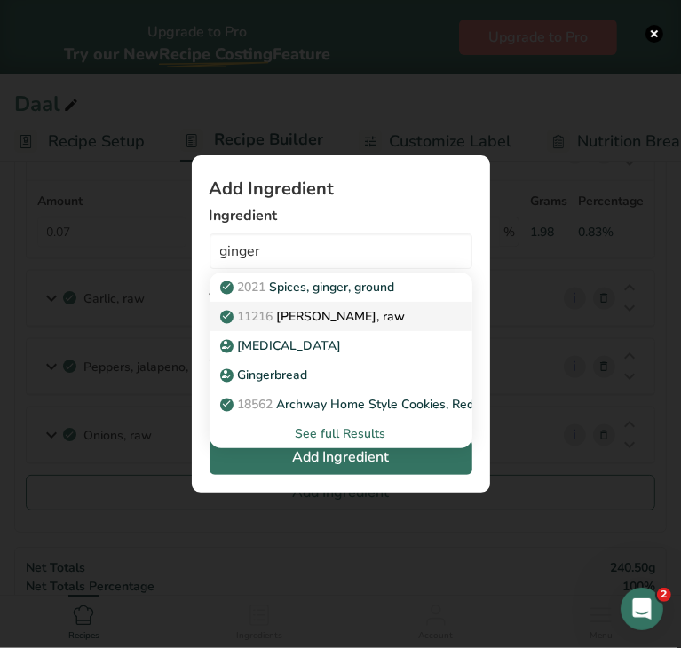
click at [315, 310] on p "11216 [PERSON_NAME], raw" at bounding box center [315, 316] width 182 height 19
type input "[PERSON_NAME], raw"
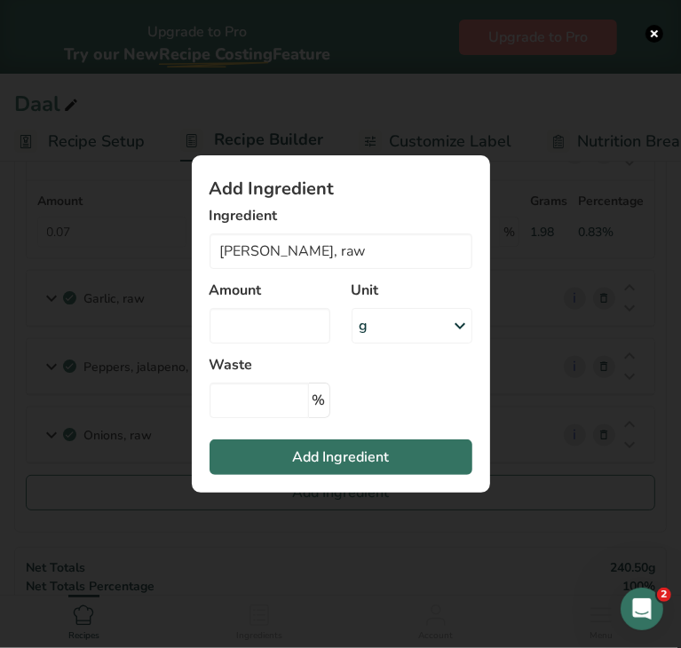
click at [412, 315] on div "g" at bounding box center [412, 326] width 121 height 36
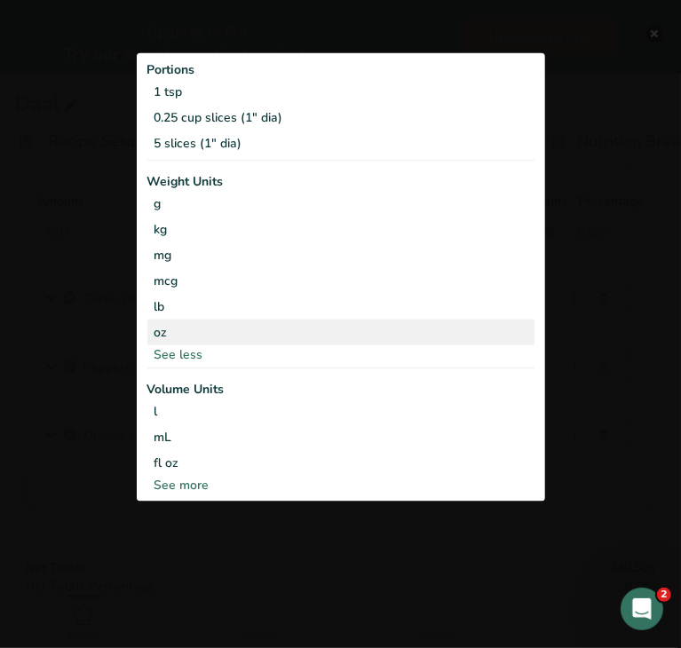
click at [243, 331] on div "oz" at bounding box center [340, 332] width 387 height 26
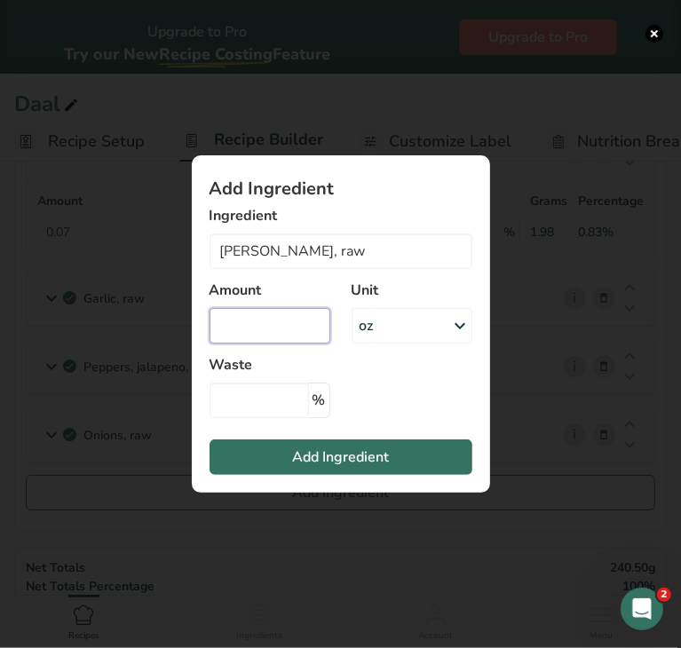
click at [273, 335] on input "Add ingredient modal" at bounding box center [270, 326] width 121 height 36
type input "0.06"
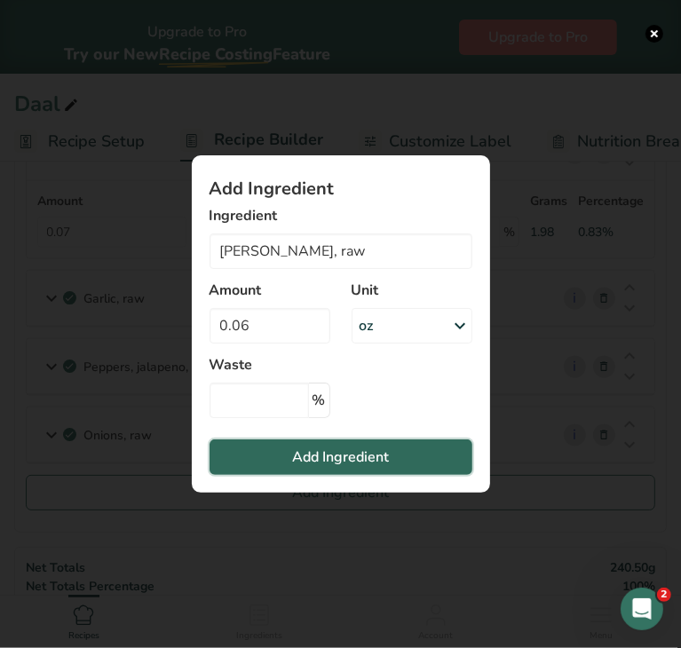
click at [326, 460] on span "Add Ingredient" at bounding box center [340, 457] width 97 height 21
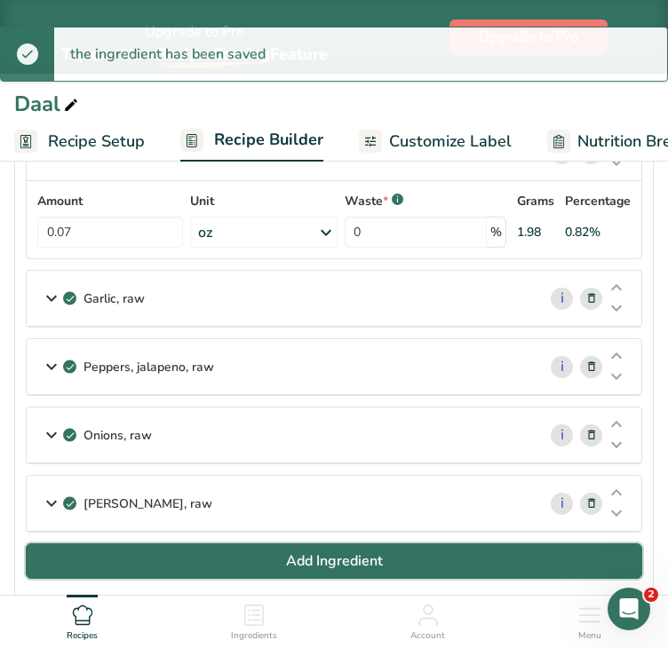
click at [334, 543] on button "Add Ingredient" at bounding box center [334, 561] width 616 height 36
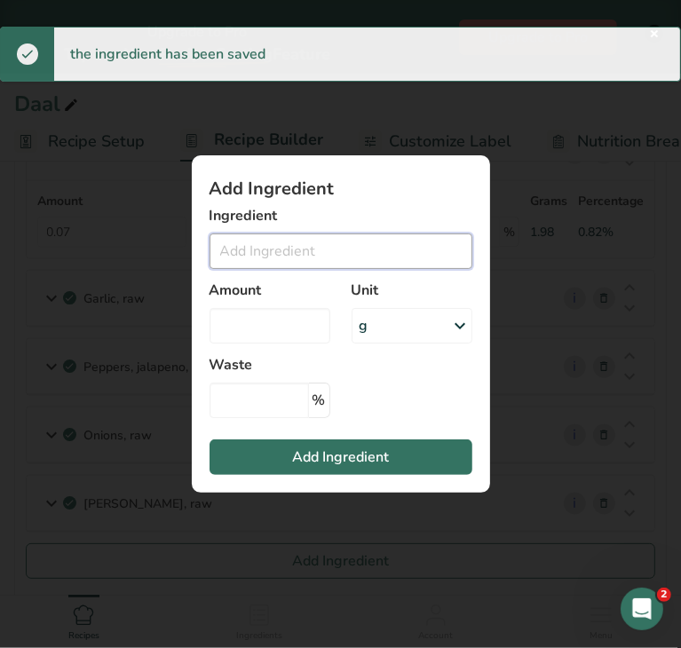
click at [260, 261] on input "Add ingredient modal" at bounding box center [341, 251] width 263 height 36
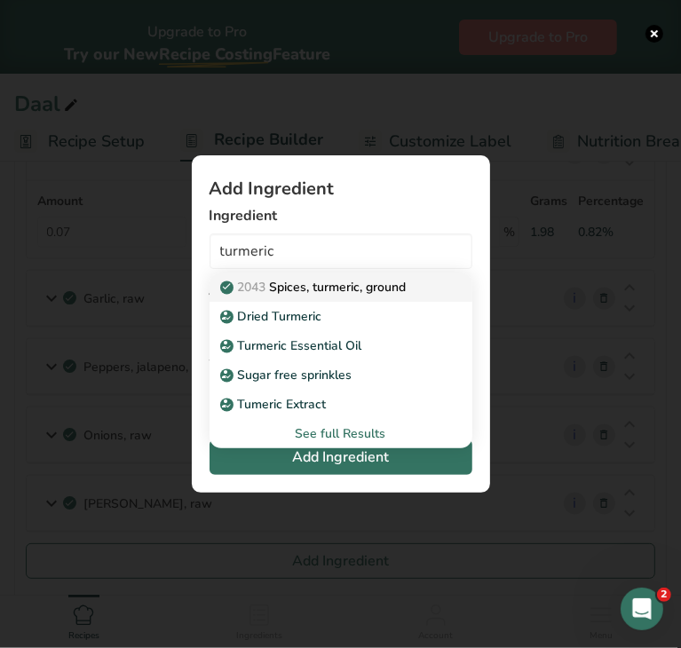
click at [323, 281] on p "2043 Spices, turmeric, ground" at bounding box center [315, 287] width 183 height 19
type input "Spices, turmeric, ground"
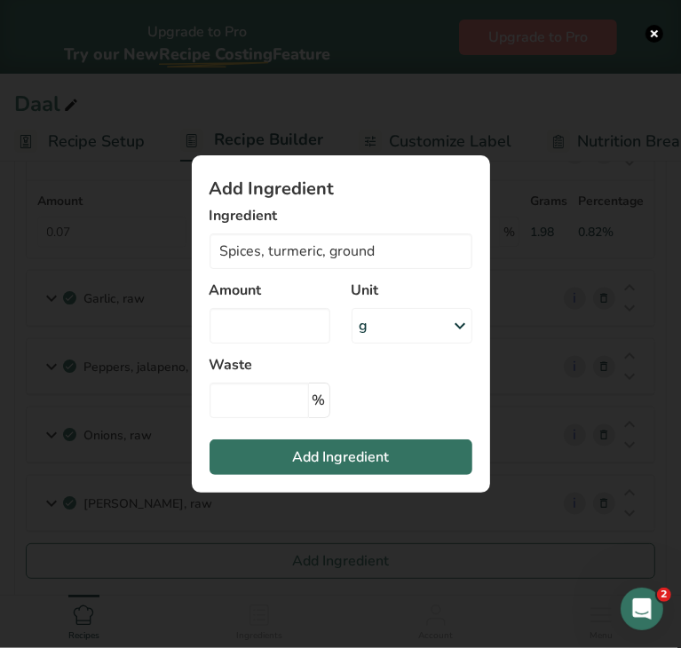
click at [383, 317] on div "g" at bounding box center [412, 326] width 121 height 36
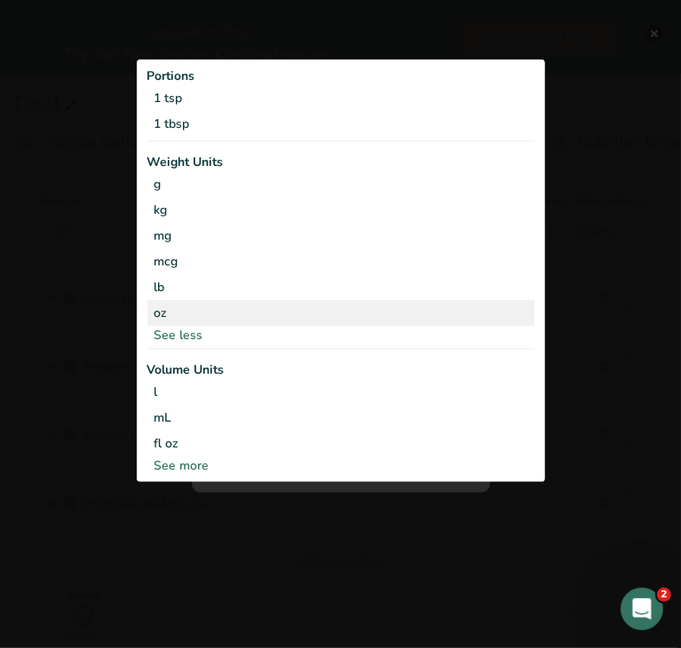
click at [285, 317] on div "oz" at bounding box center [340, 313] width 387 height 26
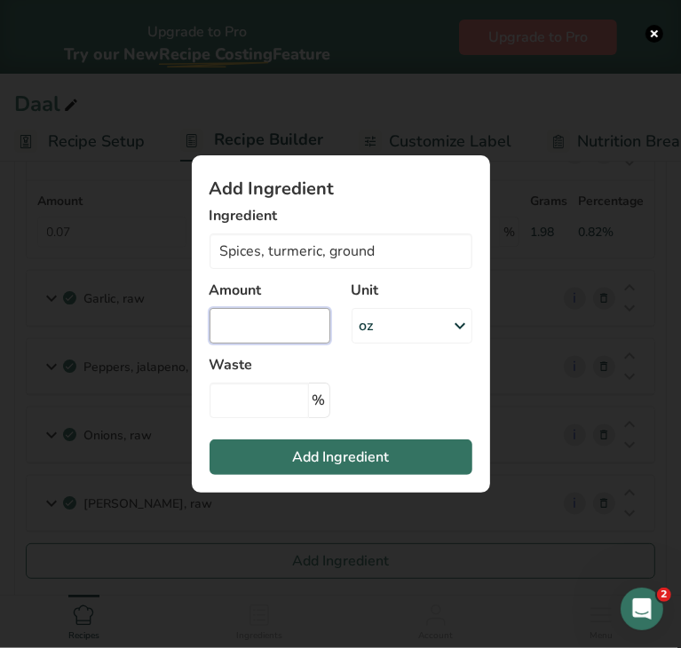
click at [260, 328] on input "Add ingredient modal" at bounding box center [270, 326] width 121 height 36
type input "0.003"
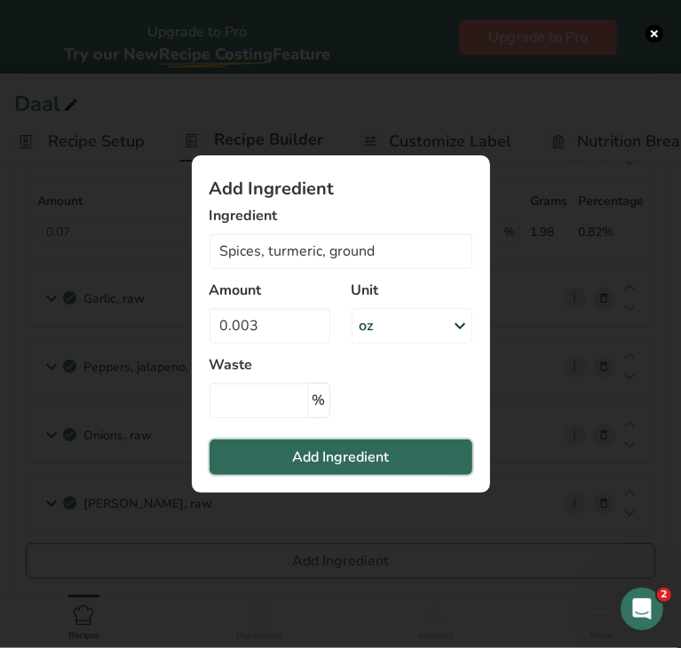
click at [303, 462] on span "Add Ingredient" at bounding box center [340, 457] width 97 height 21
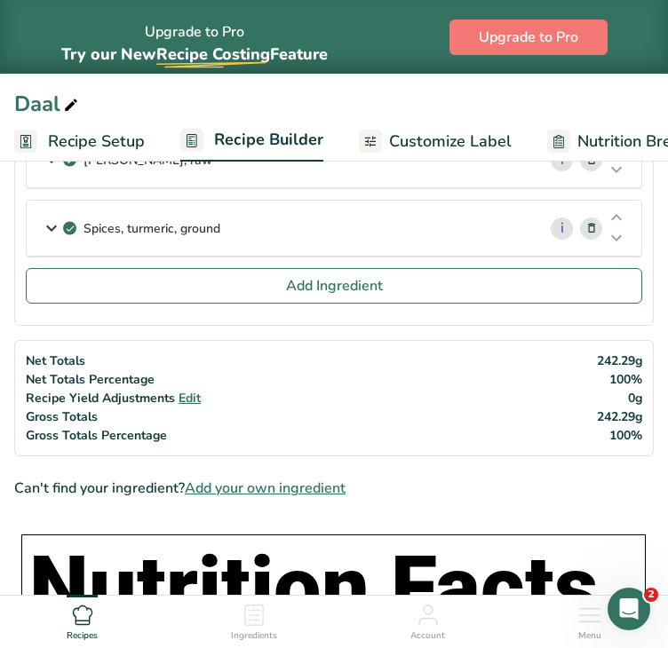
scroll to position [1477, 0]
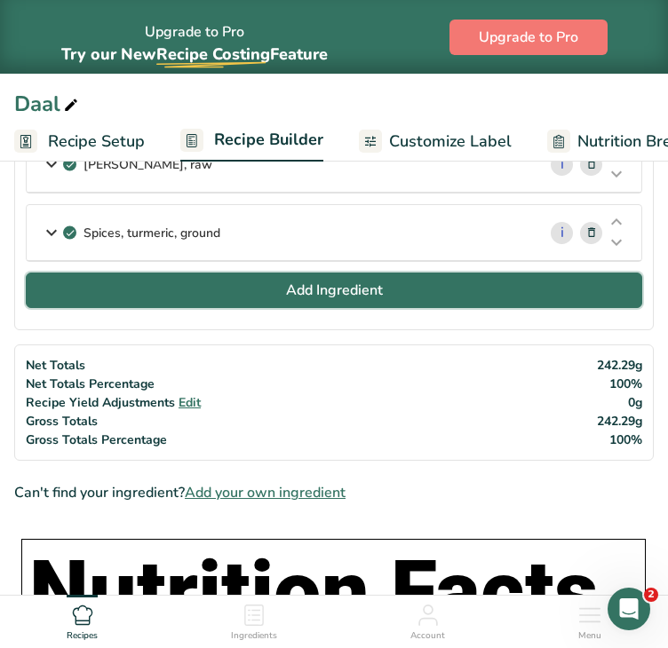
click at [470, 291] on button "Add Ingredient" at bounding box center [334, 291] width 616 height 36
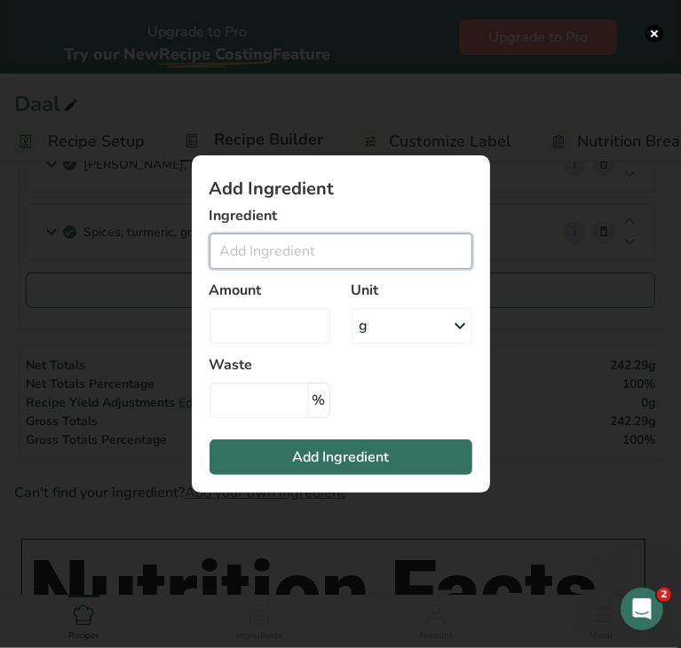
click at [298, 241] on input "Add ingredient modal" at bounding box center [341, 251] width 263 height 36
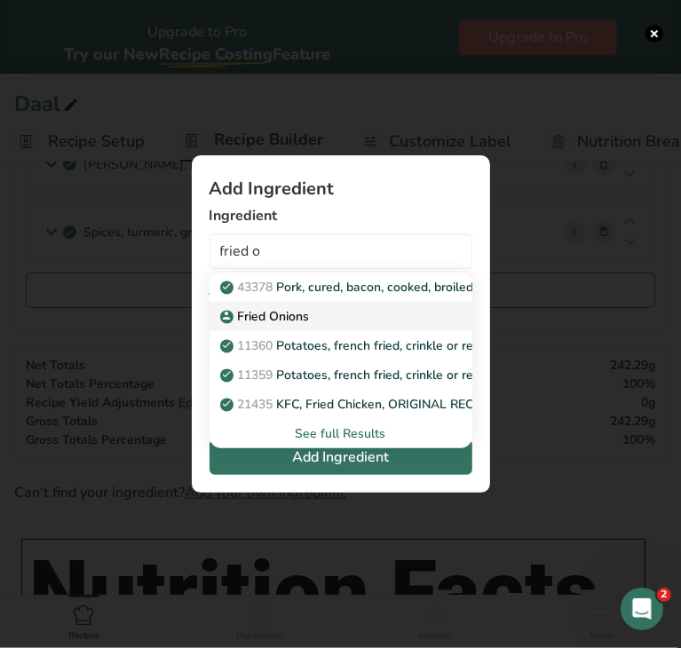
click at [305, 320] on p "Fried Onions" at bounding box center [267, 316] width 86 height 19
type input "Fried Onions"
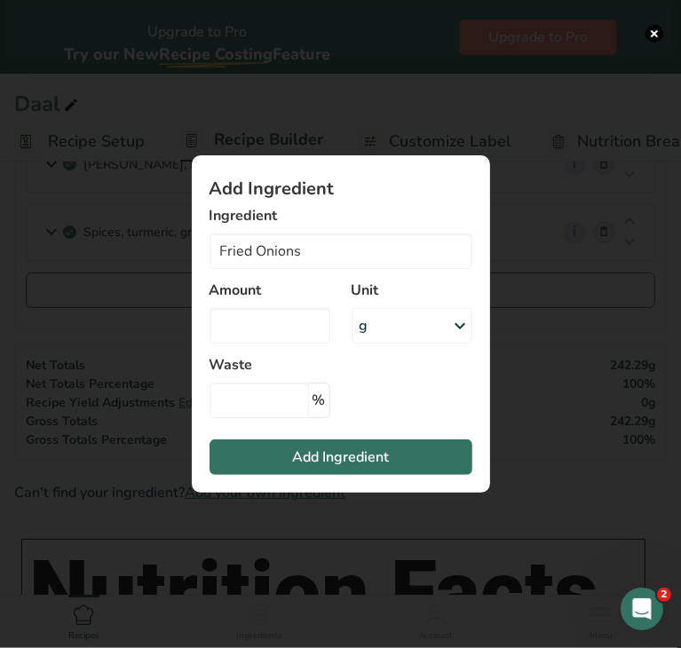
click at [383, 323] on div "g" at bounding box center [412, 326] width 121 height 36
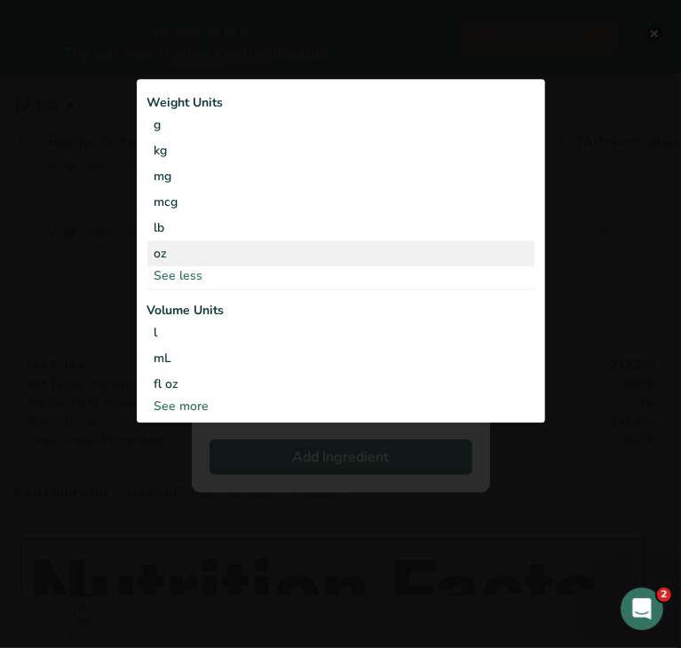
click at [183, 257] on div "oz" at bounding box center [340, 254] width 387 height 26
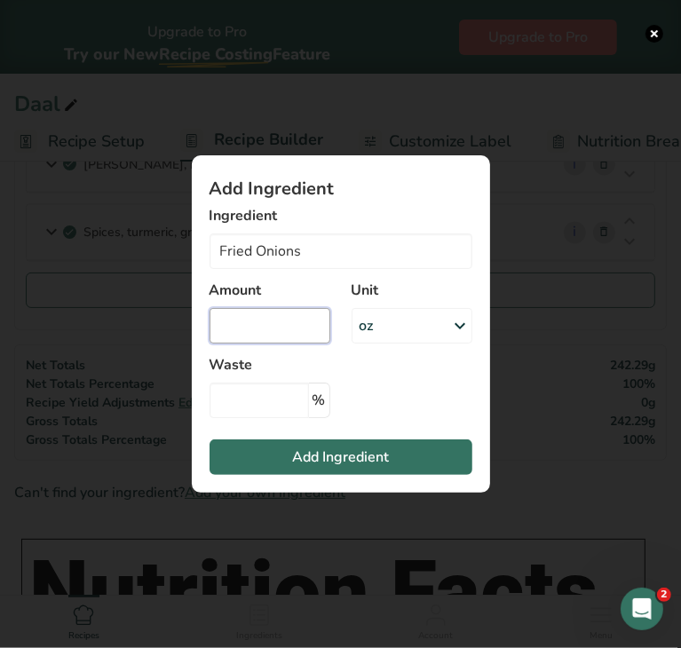
click at [245, 328] on input "Add ingredient modal" at bounding box center [270, 326] width 121 height 36
type input "0.005"
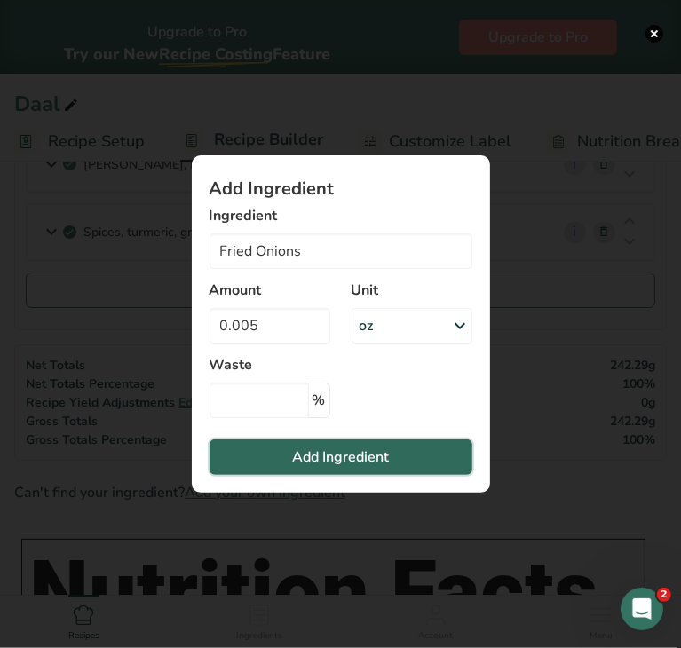
click at [326, 466] on span "Add Ingredient" at bounding box center [340, 457] width 97 height 21
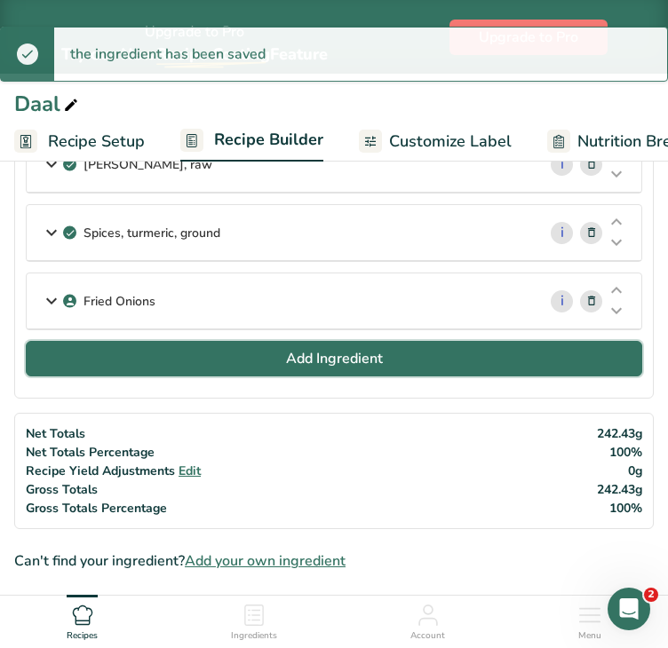
click at [337, 349] on span "Add Ingredient" at bounding box center [334, 358] width 97 height 21
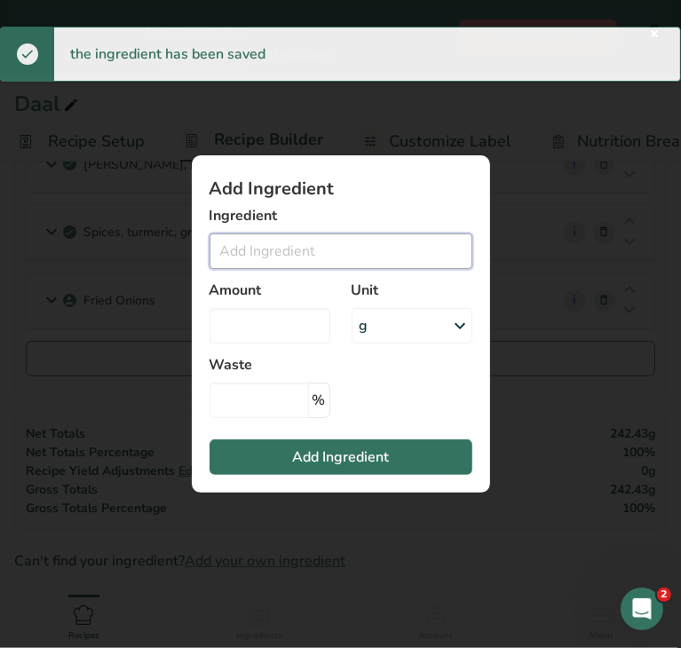
click at [276, 253] on input "Add ingredient modal" at bounding box center [341, 251] width 263 height 36
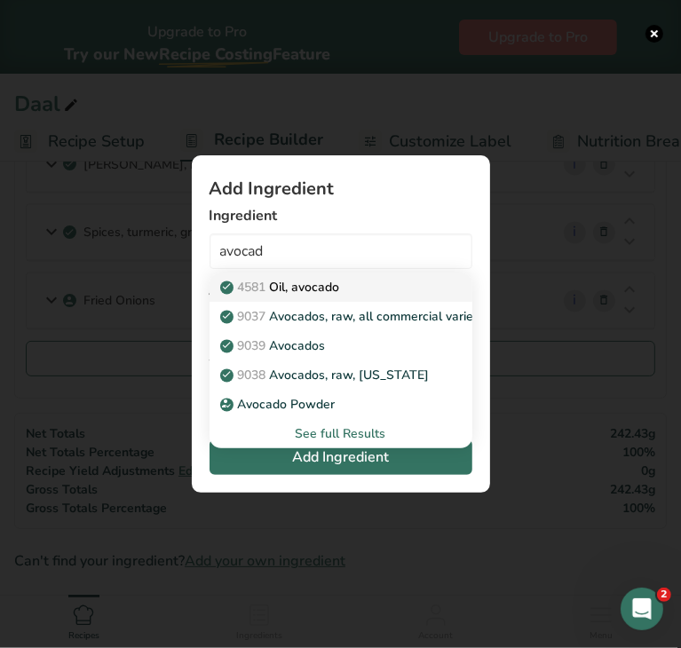
click at [306, 282] on p "4581 Oil, avocado" at bounding box center [282, 287] width 116 height 19
type input "Oil, avocado"
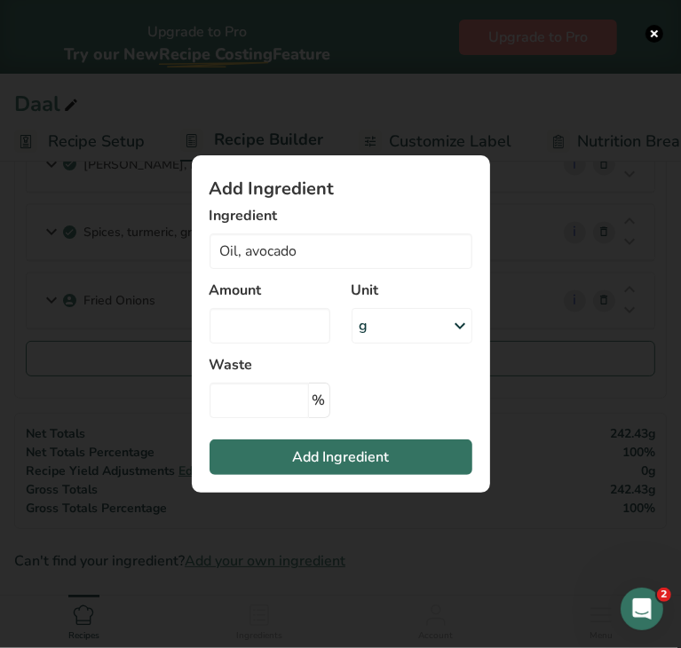
click at [368, 317] on div "g" at bounding box center [412, 326] width 121 height 36
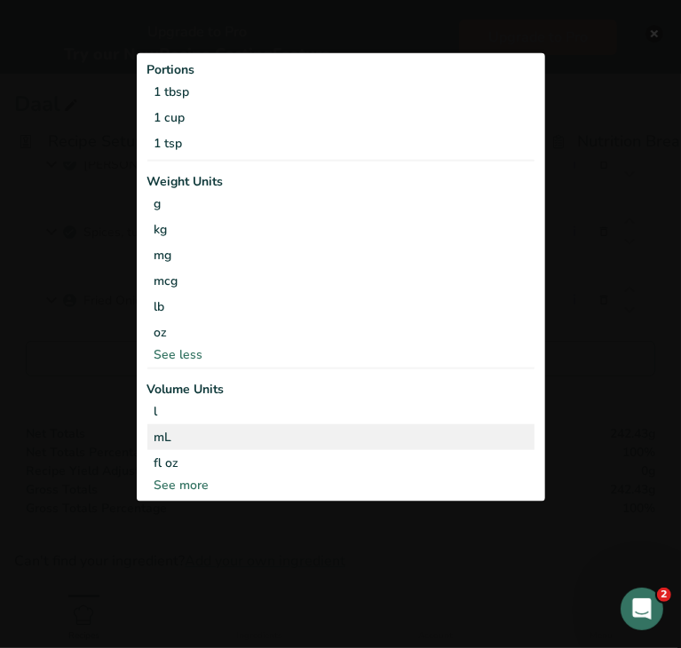
click at [273, 431] on div "mL" at bounding box center [340, 436] width 373 height 19
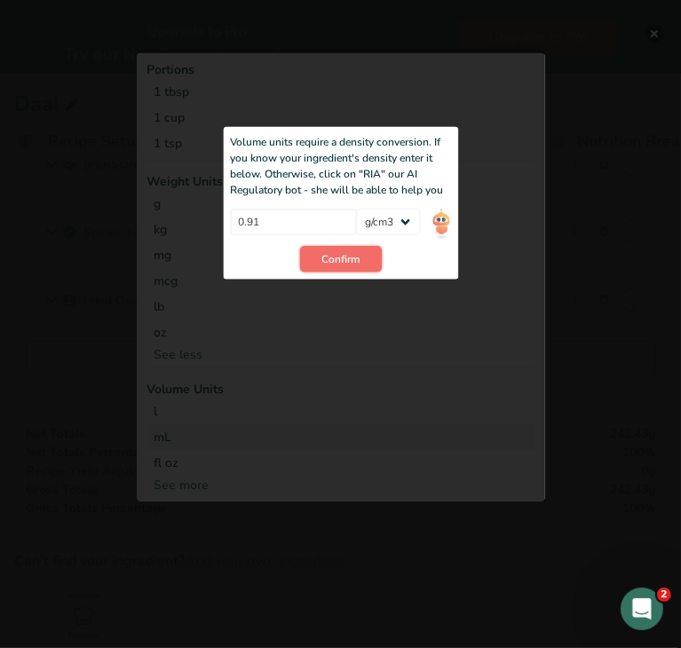
click at [327, 263] on span "Confirm" at bounding box center [340, 259] width 38 height 16
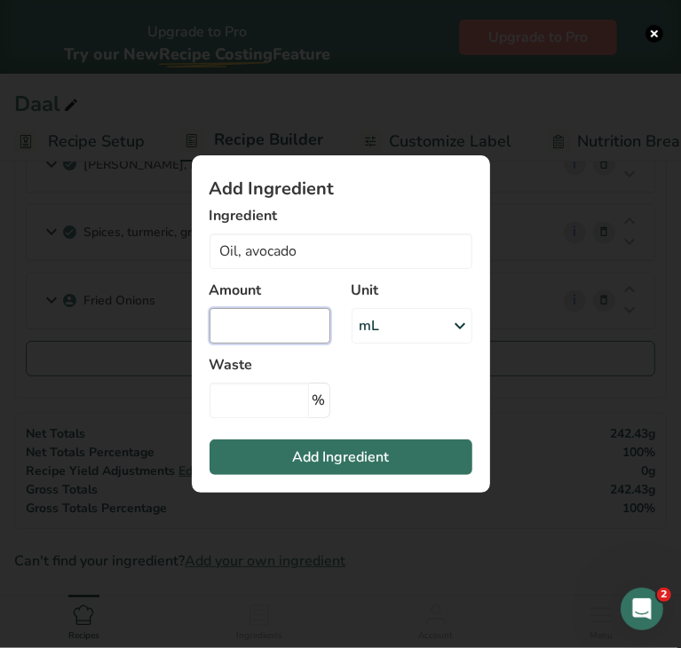
click at [291, 317] on input "Add ingredient modal" at bounding box center [270, 326] width 121 height 36
type input "9"
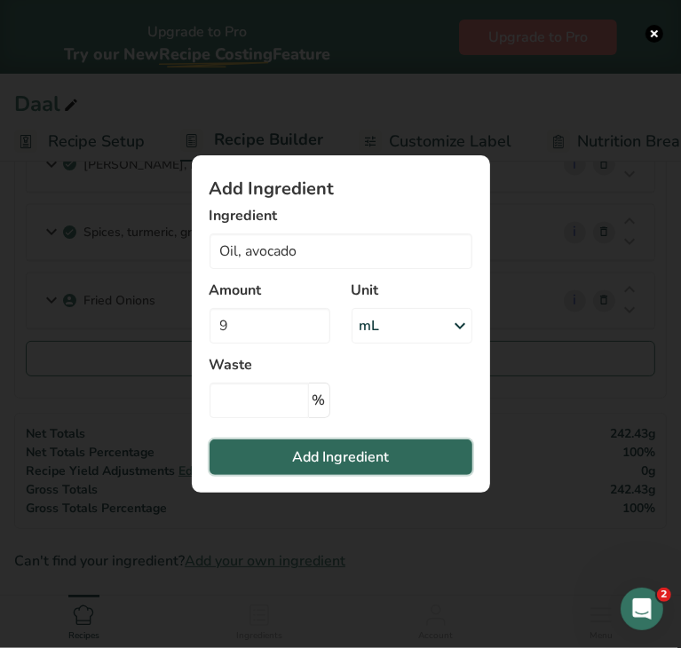
click at [320, 447] on span "Add Ingredient" at bounding box center [340, 457] width 97 height 21
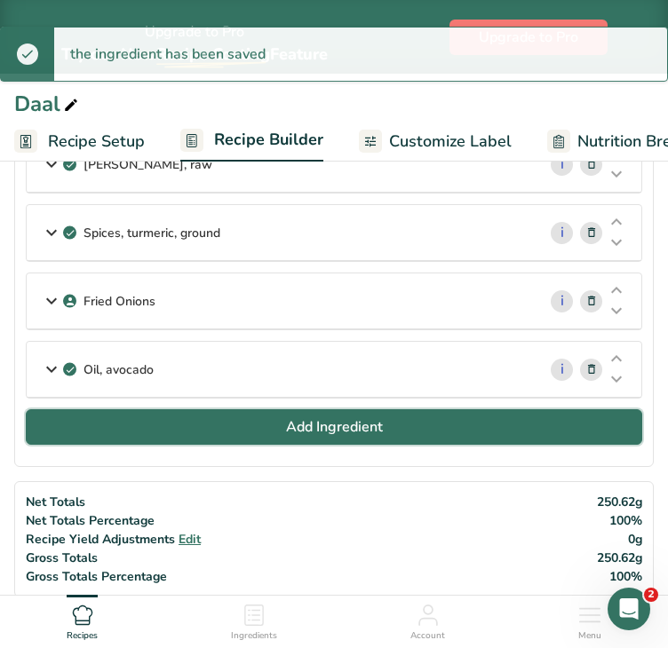
click at [313, 422] on span "Add Ingredient" at bounding box center [334, 426] width 97 height 21
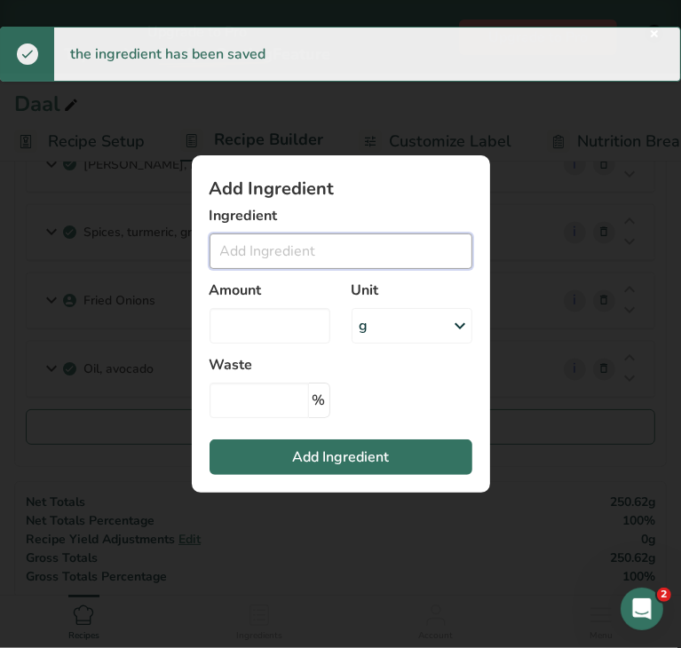
click at [282, 242] on input "Add ingredient modal" at bounding box center [341, 251] width 263 height 36
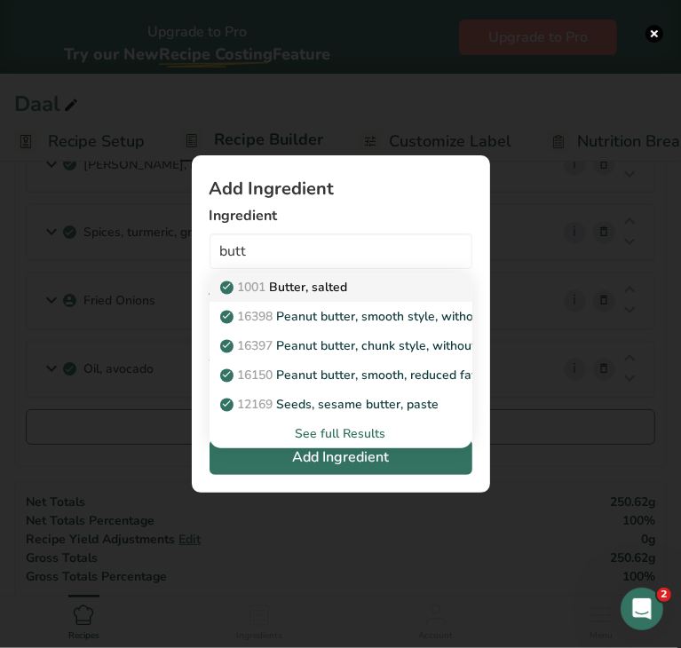
click at [331, 292] on p "1001 Butter, salted" at bounding box center [286, 287] width 124 height 19
type input "Butter, salted"
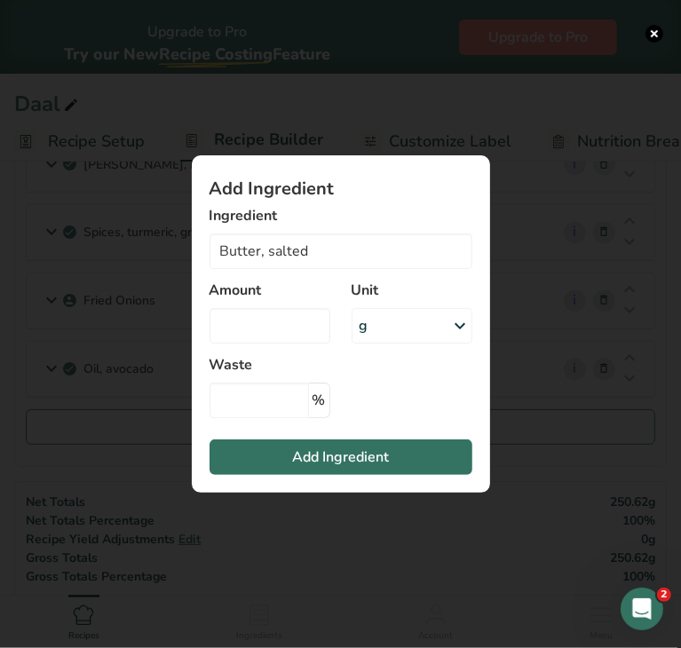
click at [398, 327] on div "g" at bounding box center [412, 326] width 121 height 36
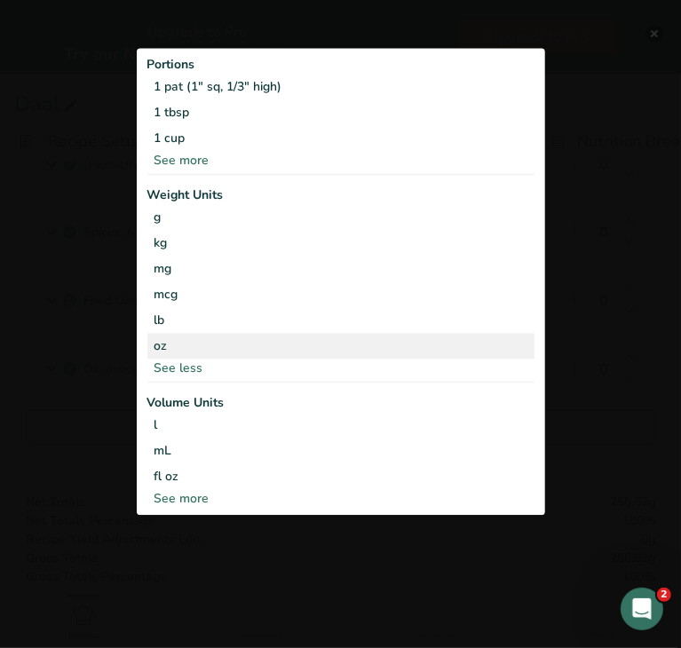
click at [268, 348] on div "oz" at bounding box center [340, 346] width 387 height 26
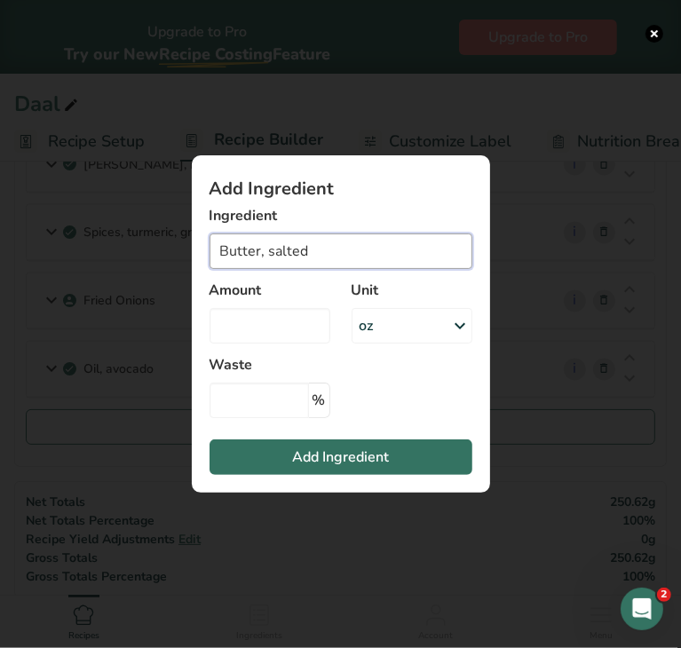
click at [309, 255] on input "Butter, salted" at bounding box center [341, 251] width 263 height 36
click at [544, 412] on div "Add ingredient modal" at bounding box center [340, 324] width 681 height 648
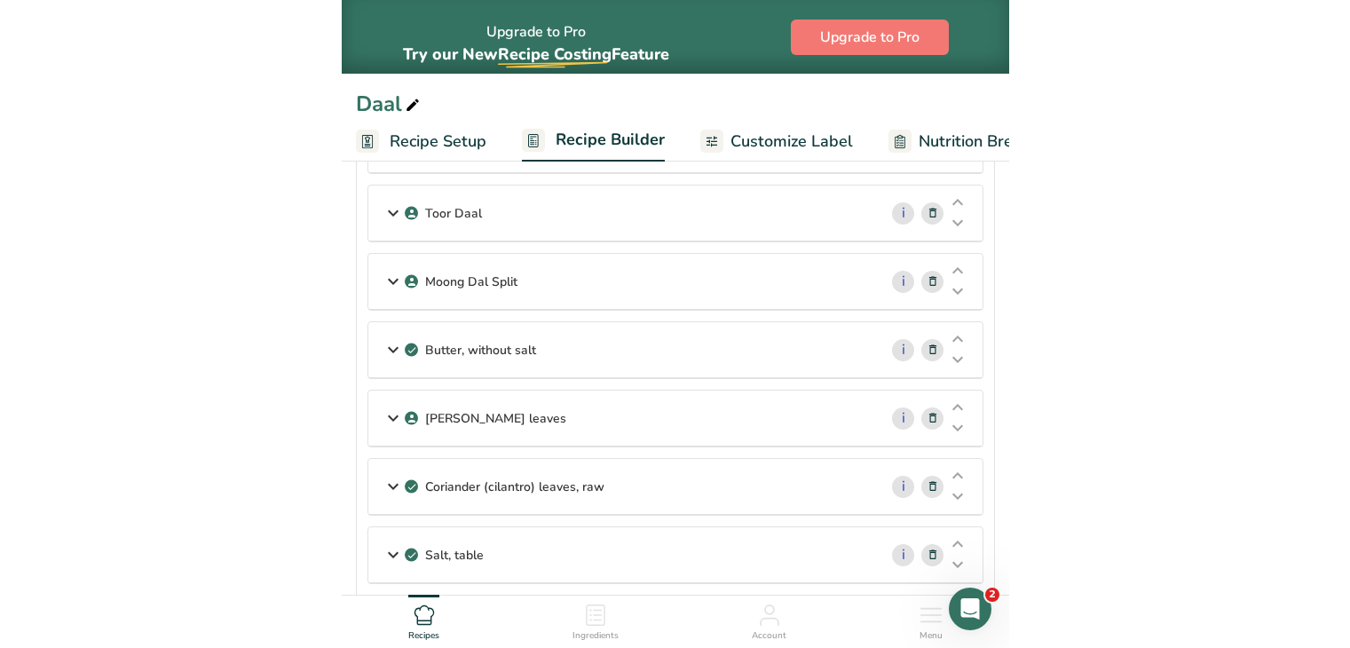
scroll to position [161, 0]
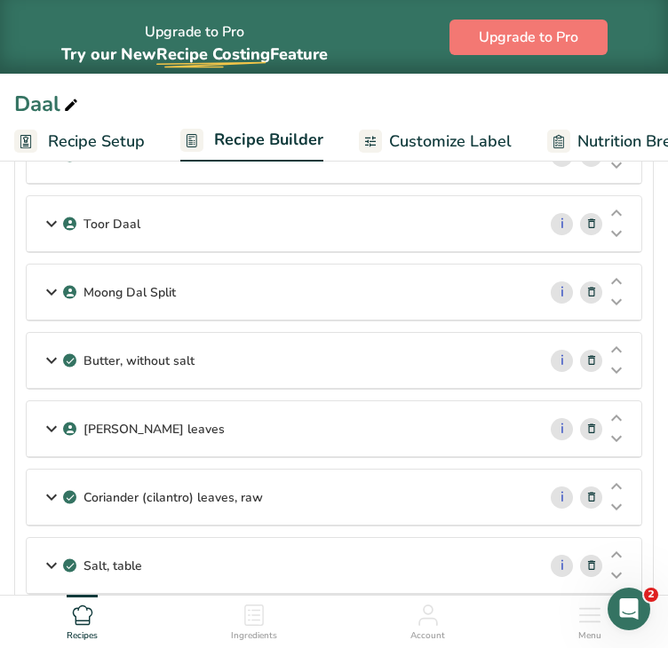
click at [367, 357] on div "Butter, without salt" at bounding box center [282, 360] width 510 height 55
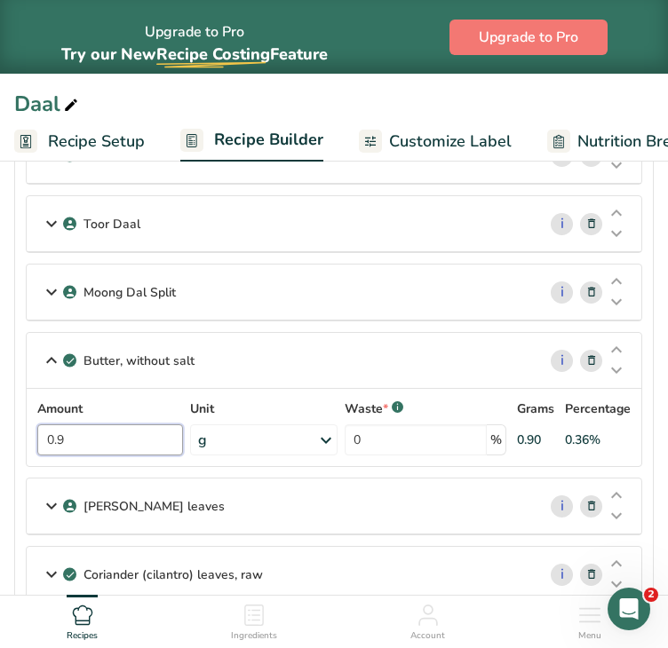
drag, startPoint x: 117, startPoint y: 430, endPoint x: -20, endPoint y: 427, distance: 137.6
type input "1.8"
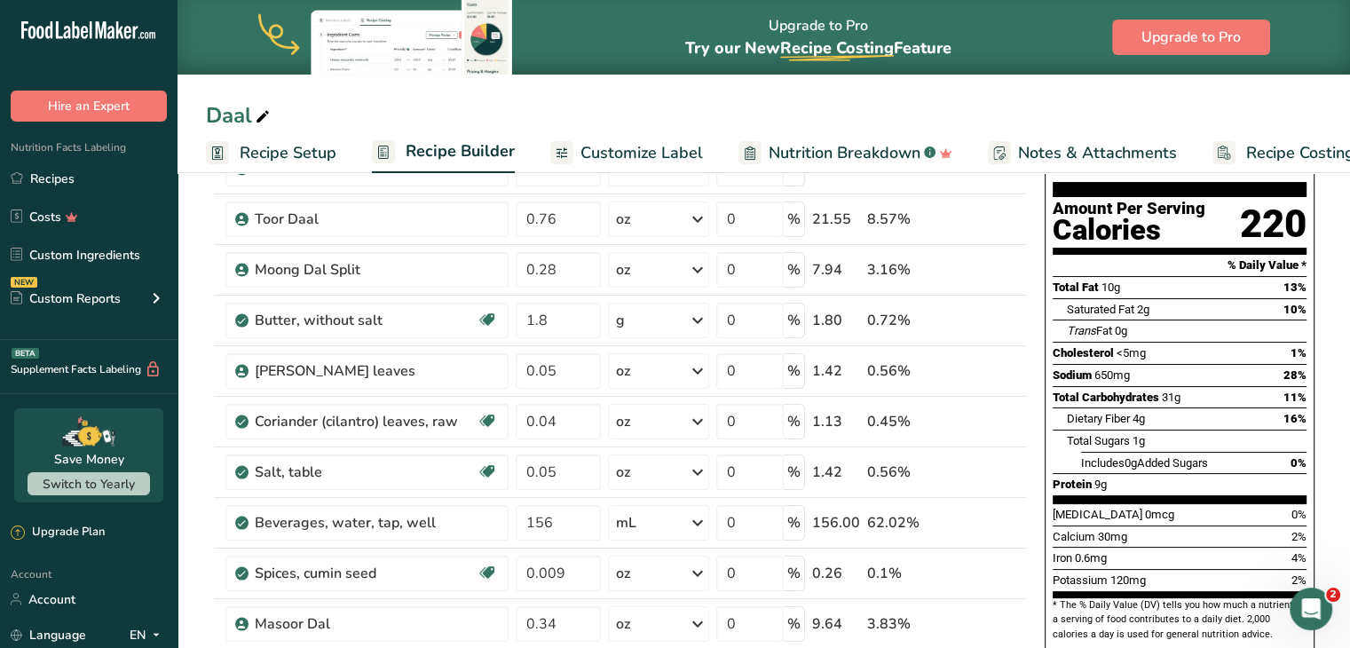
click at [604, 147] on span "Customize Label" at bounding box center [642, 153] width 123 height 24
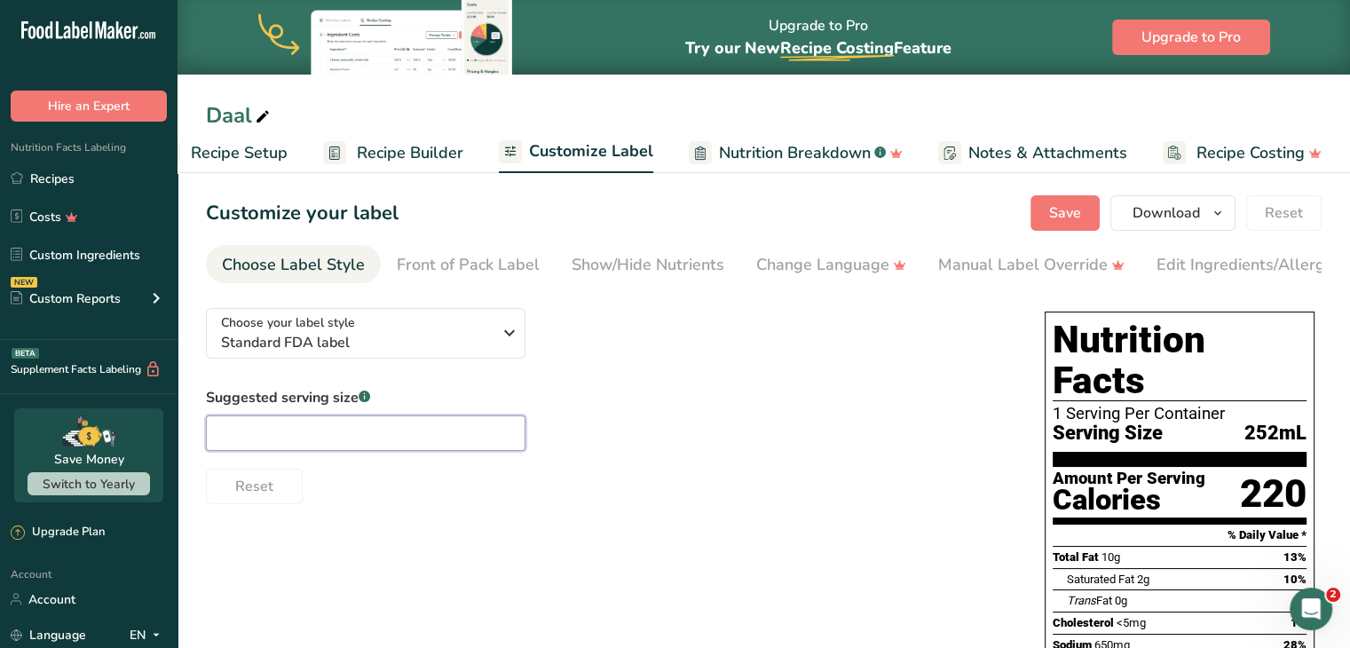
click at [423, 430] on input "text" at bounding box center [366, 434] width 320 height 36
type input "8oz"
click at [1080, 214] on span "Save" at bounding box center [1065, 212] width 32 height 21
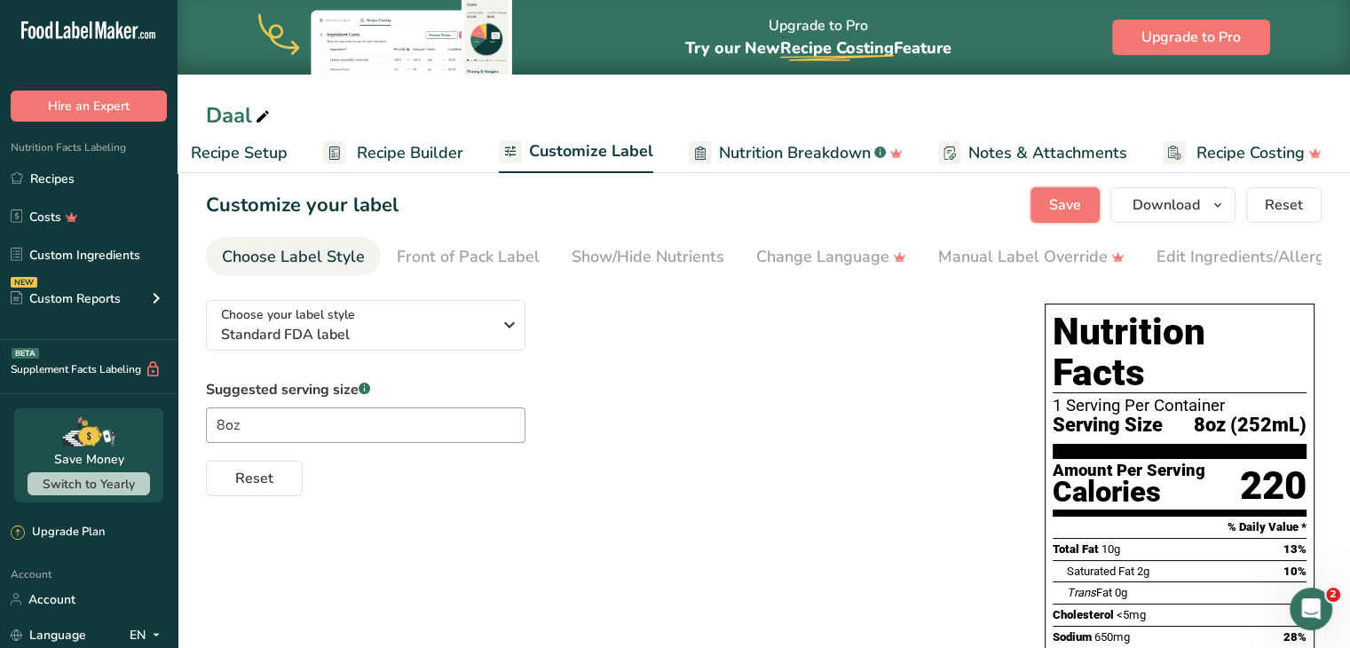
scroll to position [7, 0]
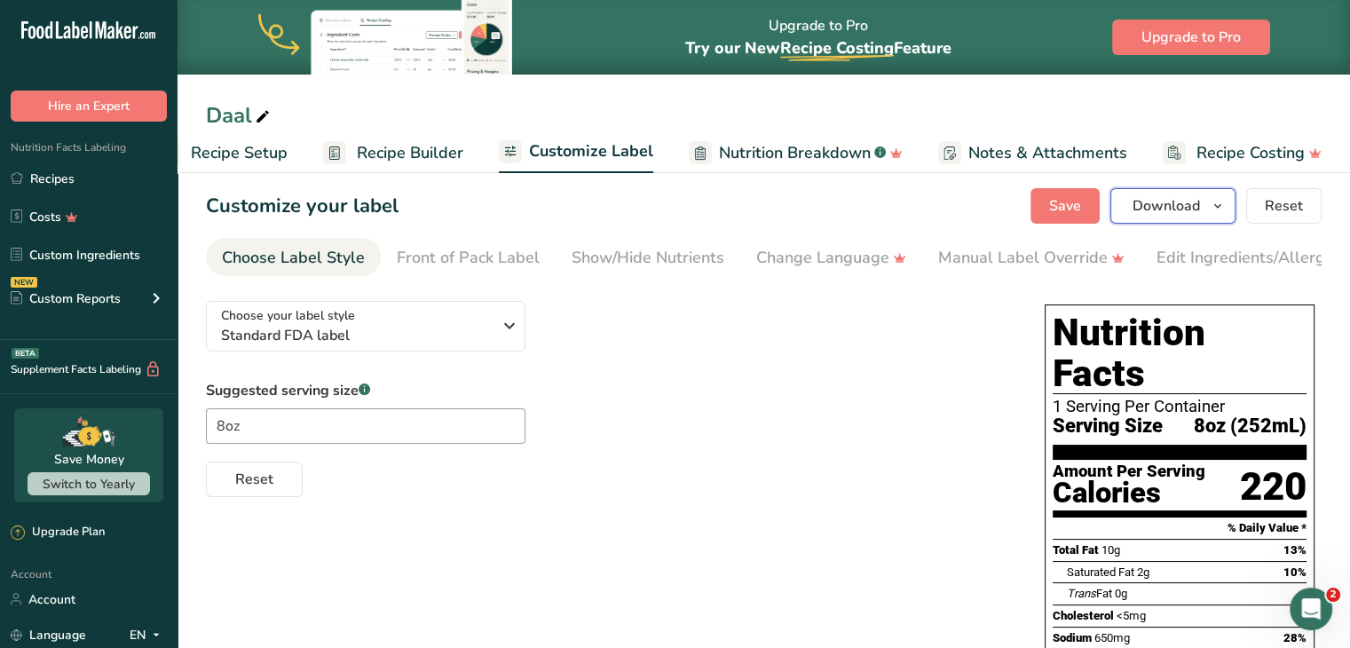
click at [1200, 208] on span "Download" at bounding box center [1166, 205] width 67 height 21
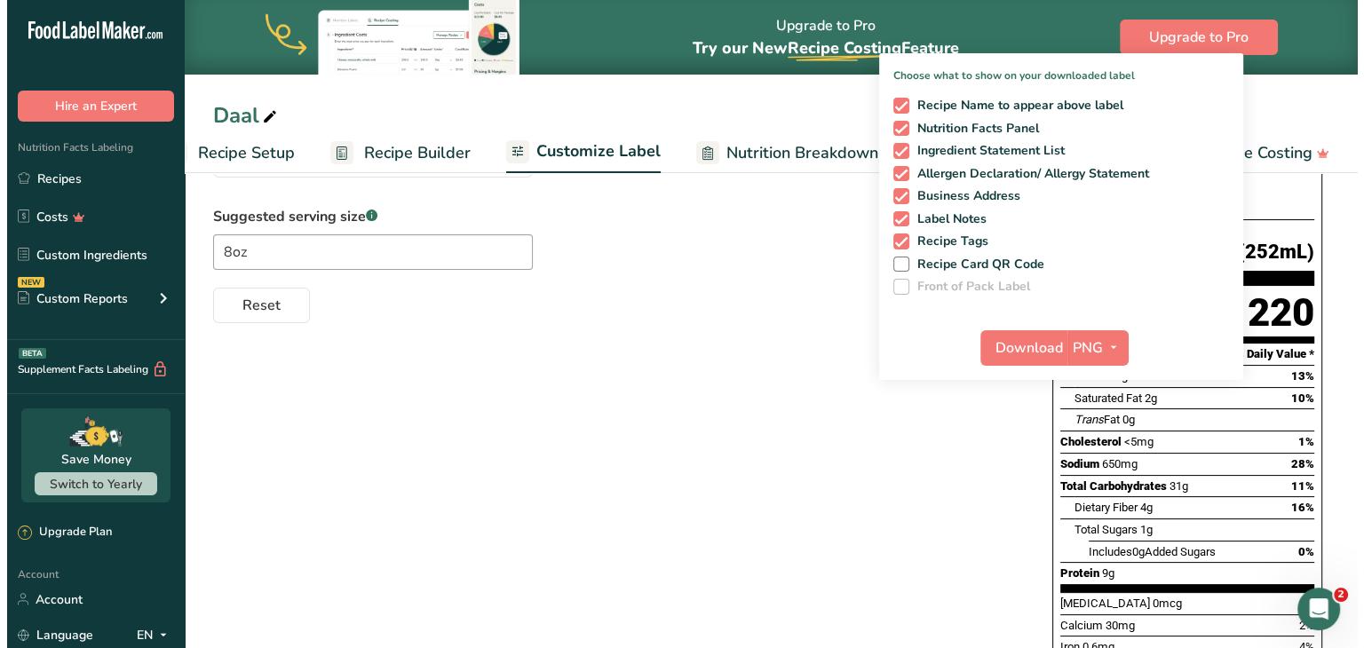
scroll to position [185, 0]
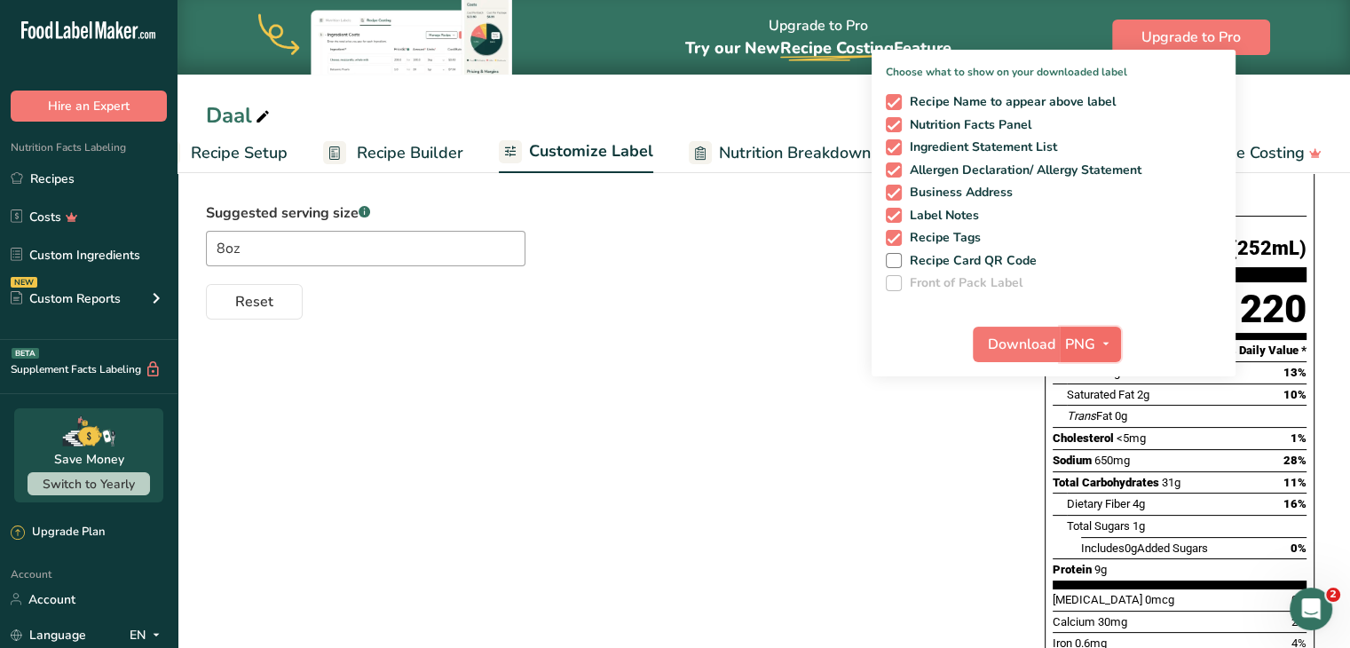
click at [1086, 347] on span "PNG" at bounding box center [1080, 344] width 30 height 21
click at [1088, 468] on link "PDF" at bounding box center [1093, 468] width 57 height 29
click at [1037, 354] on span "Download" at bounding box center [1022, 344] width 67 height 21
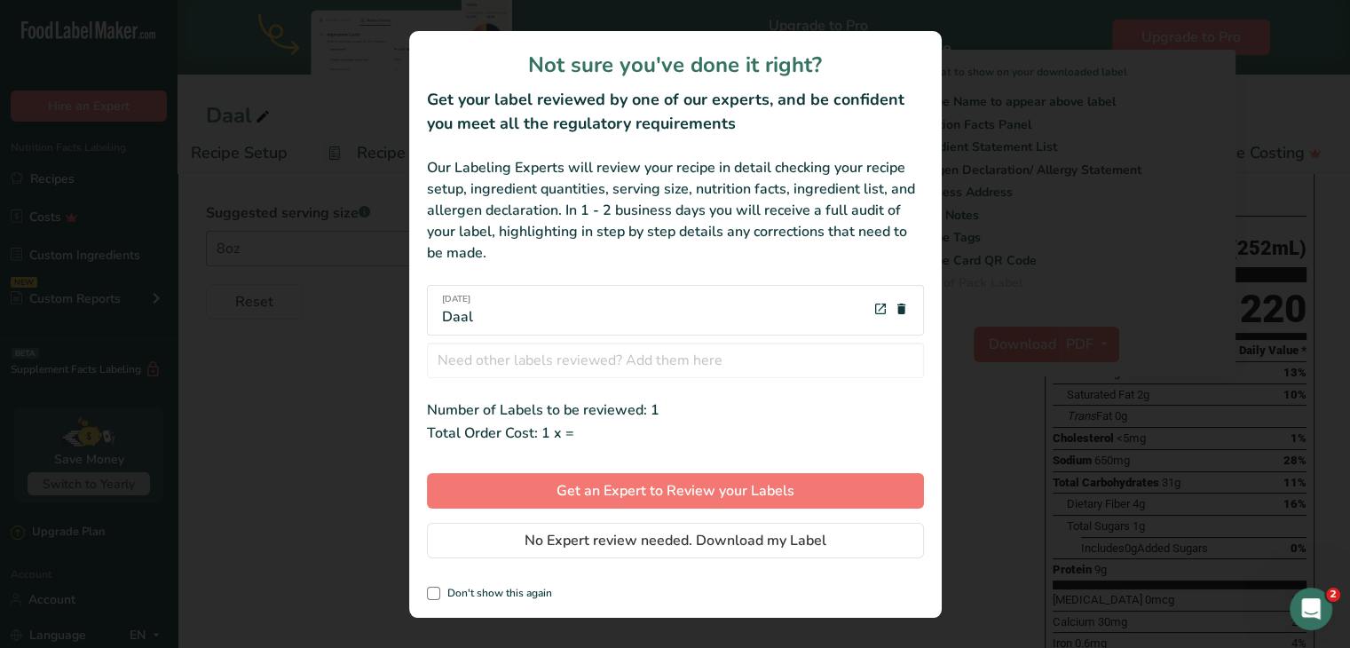
scroll to position [0, 36]
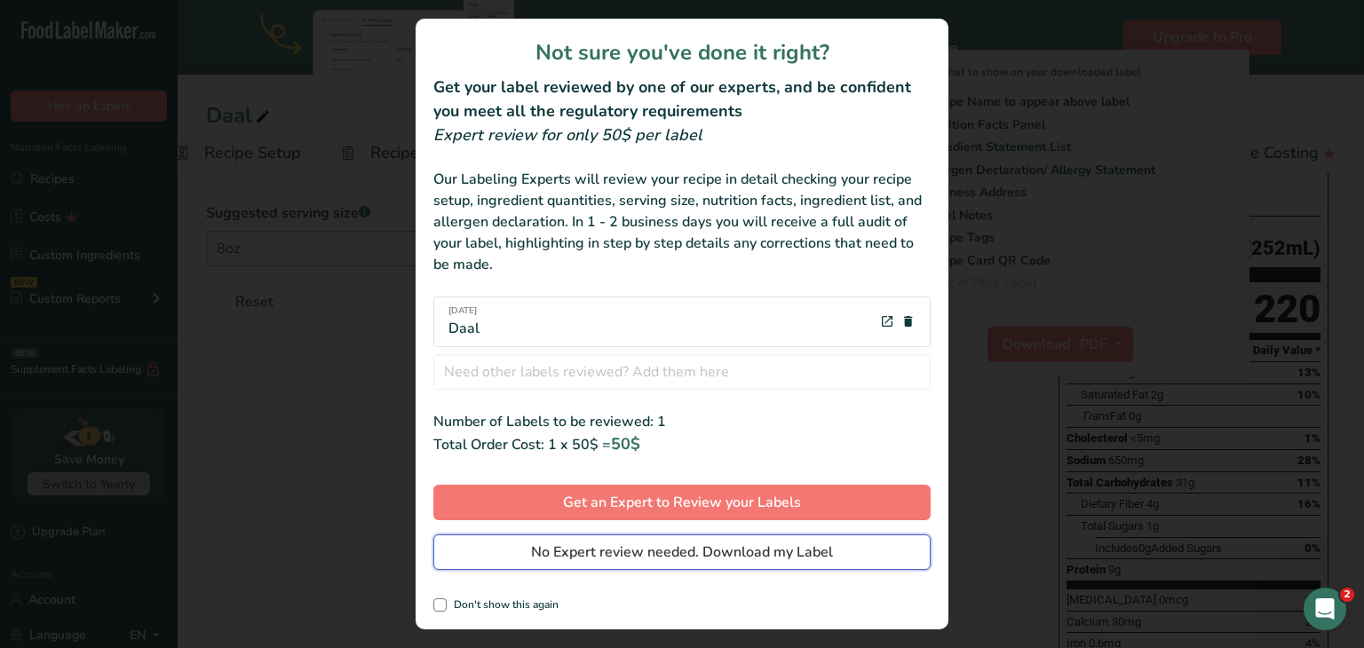
click at [753, 553] on span "No Expert review needed. Download my Label" at bounding box center [682, 552] width 302 height 21
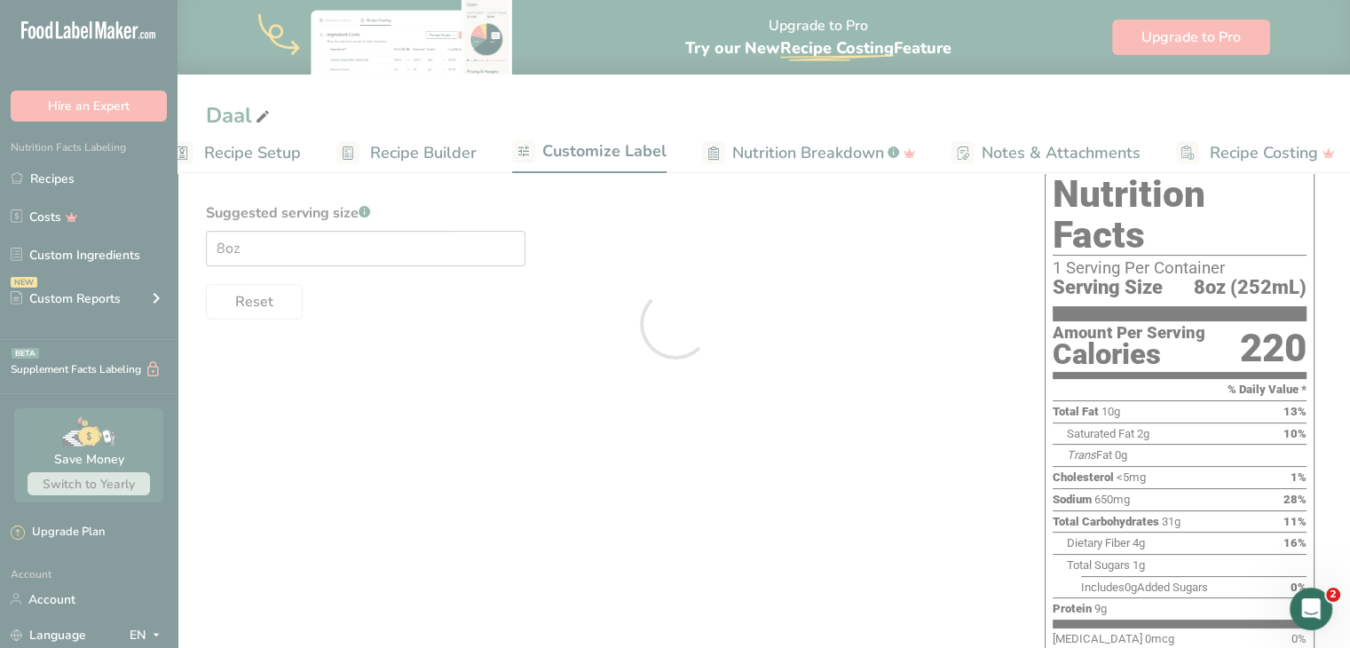
scroll to position [0, 0]
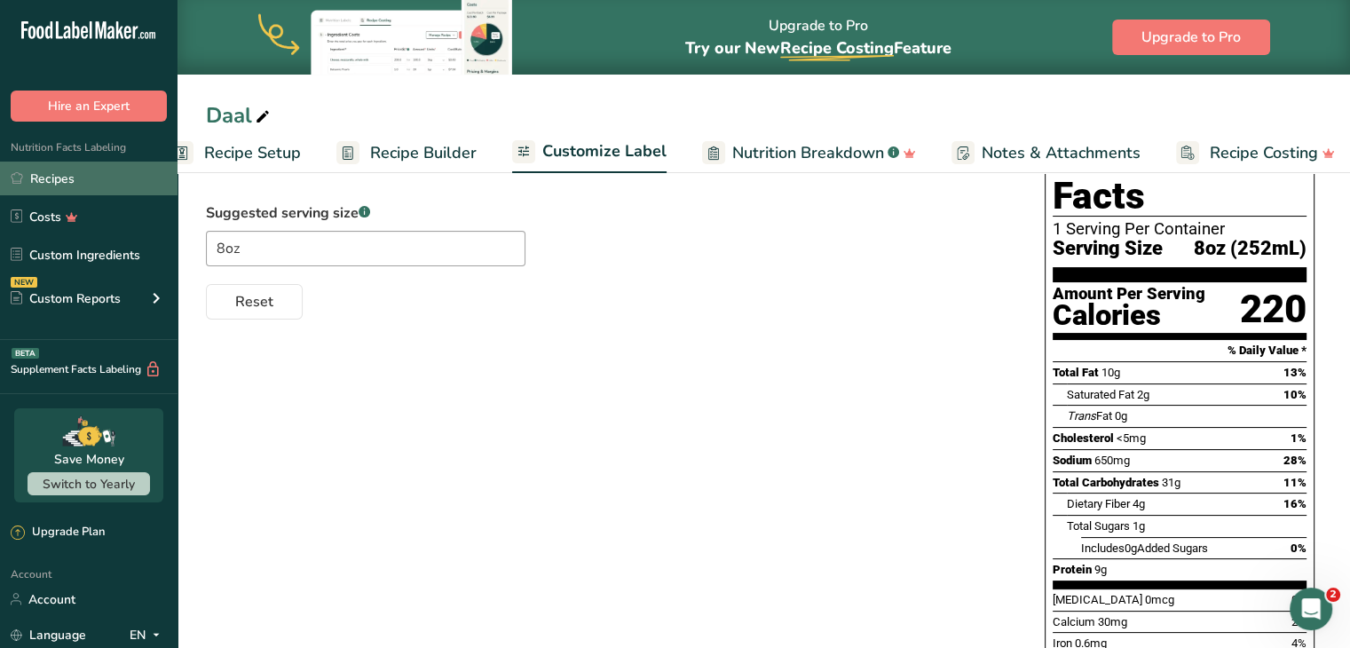
click at [122, 185] on link "Recipes" at bounding box center [89, 179] width 178 height 34
click at [99, 178] on link "Recipes" at bounding box center [89, 179] width 178 height 34
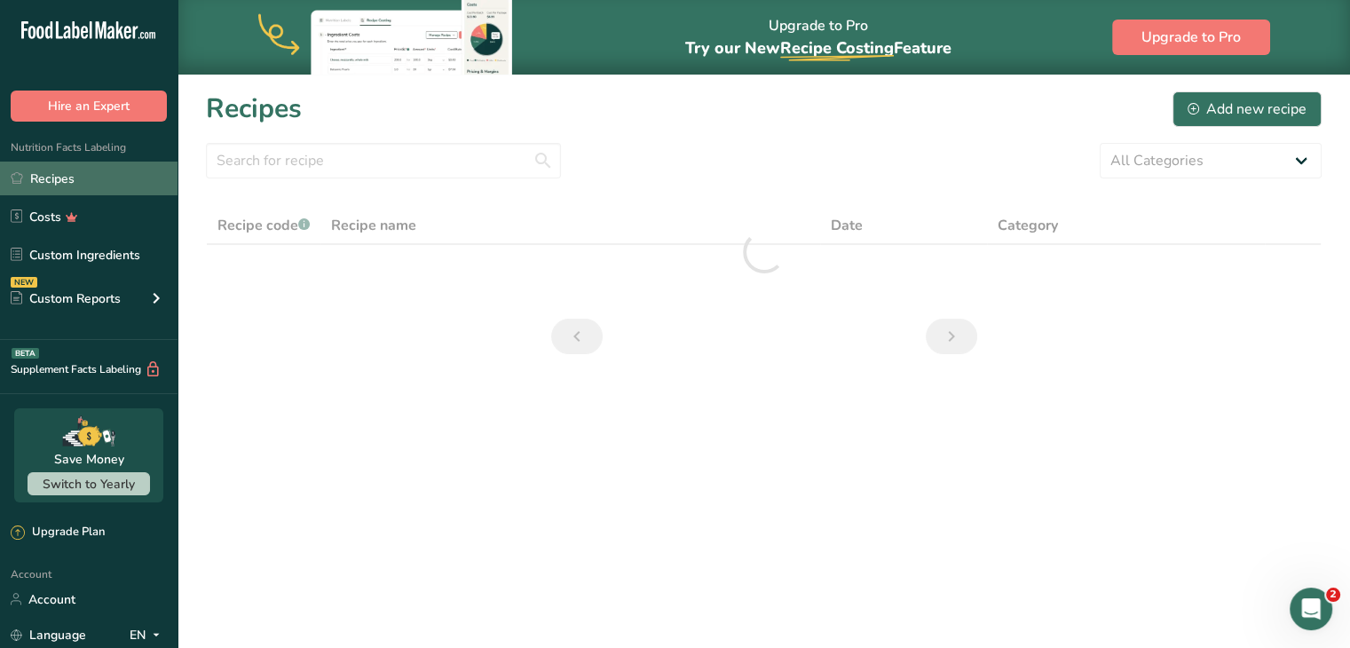
click at [111, 193] on link "Recipes" at bounding box center [89, 179] width 178 height 34
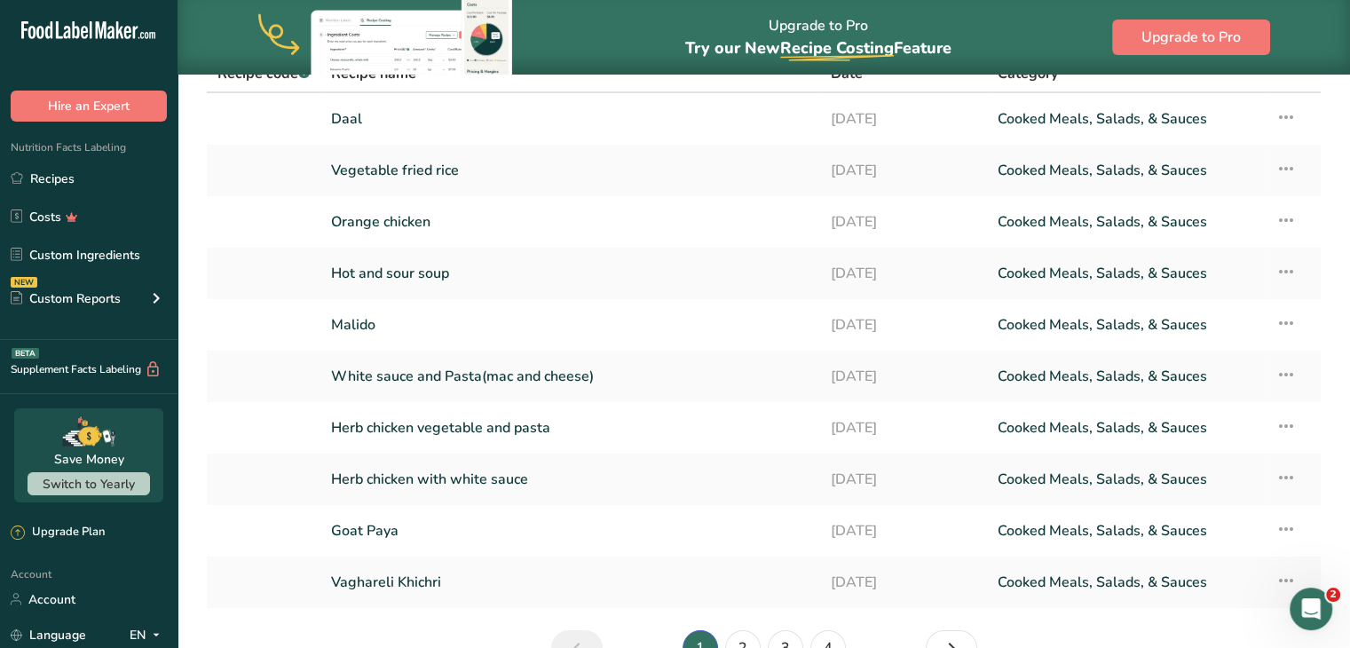
scroll to position [254, 0]
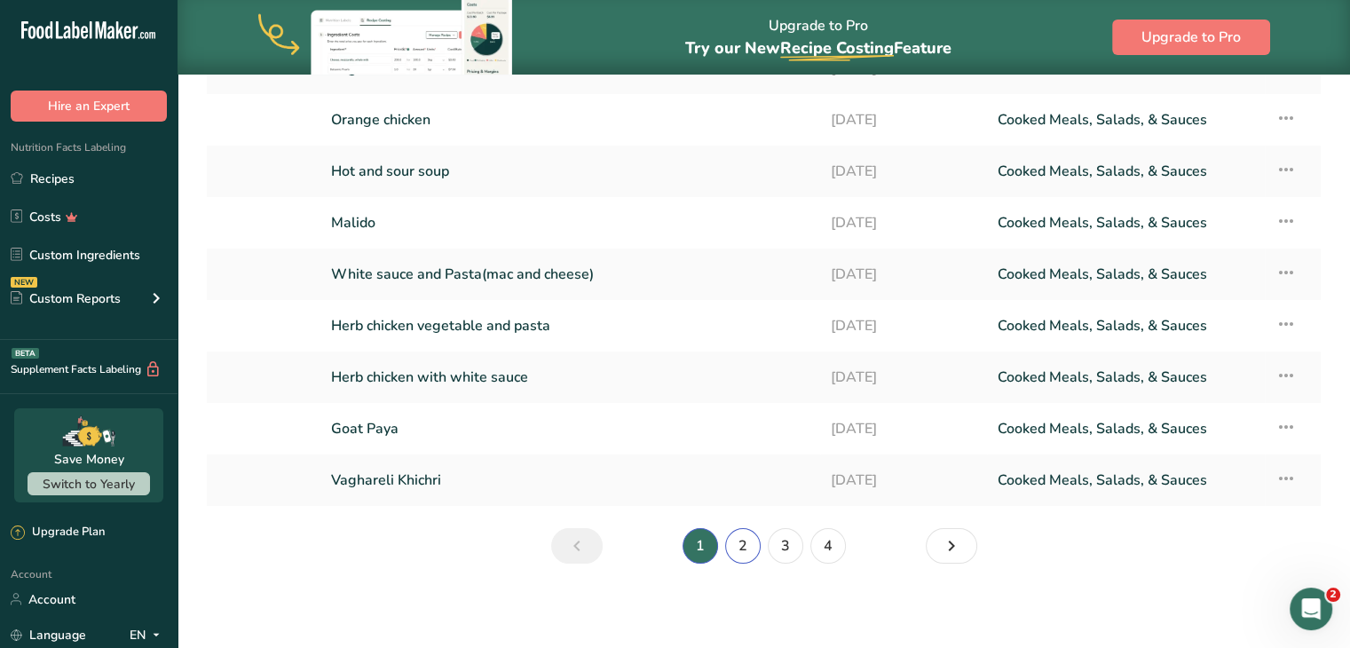
click at [748, 547] on link "2" at bounding box center [743, 546] width 36 height 36
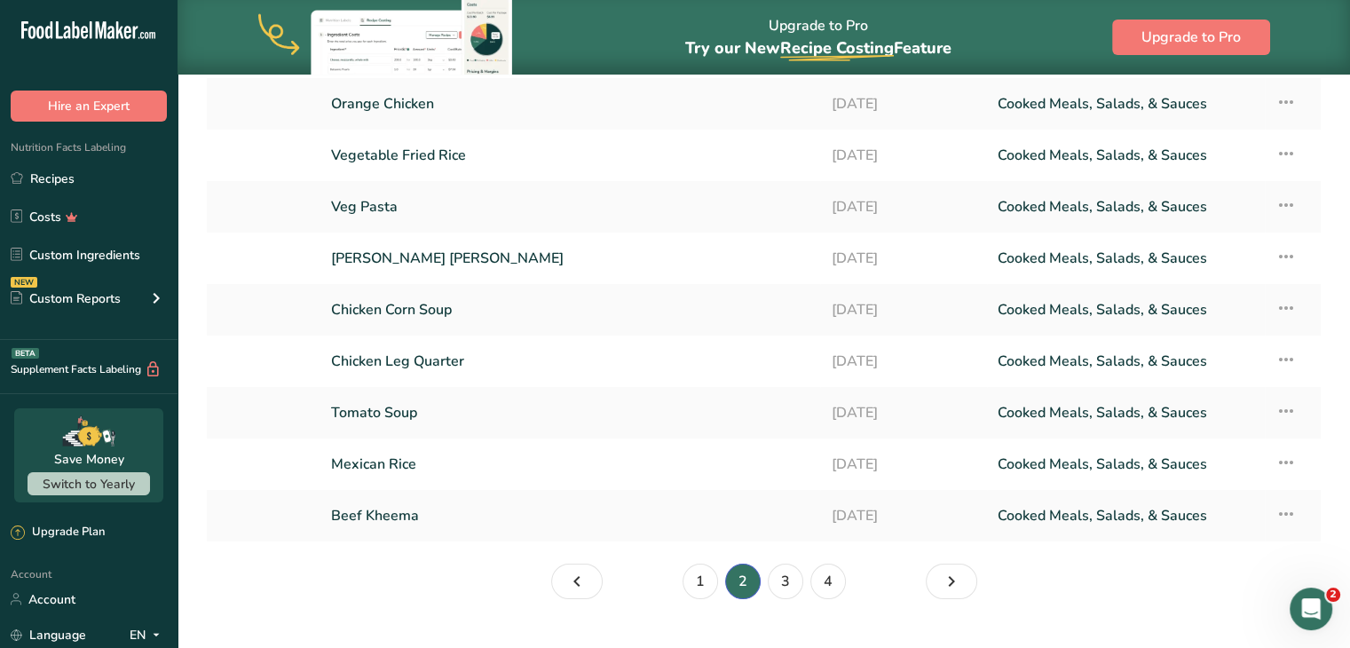
scroll to position [254, 0]
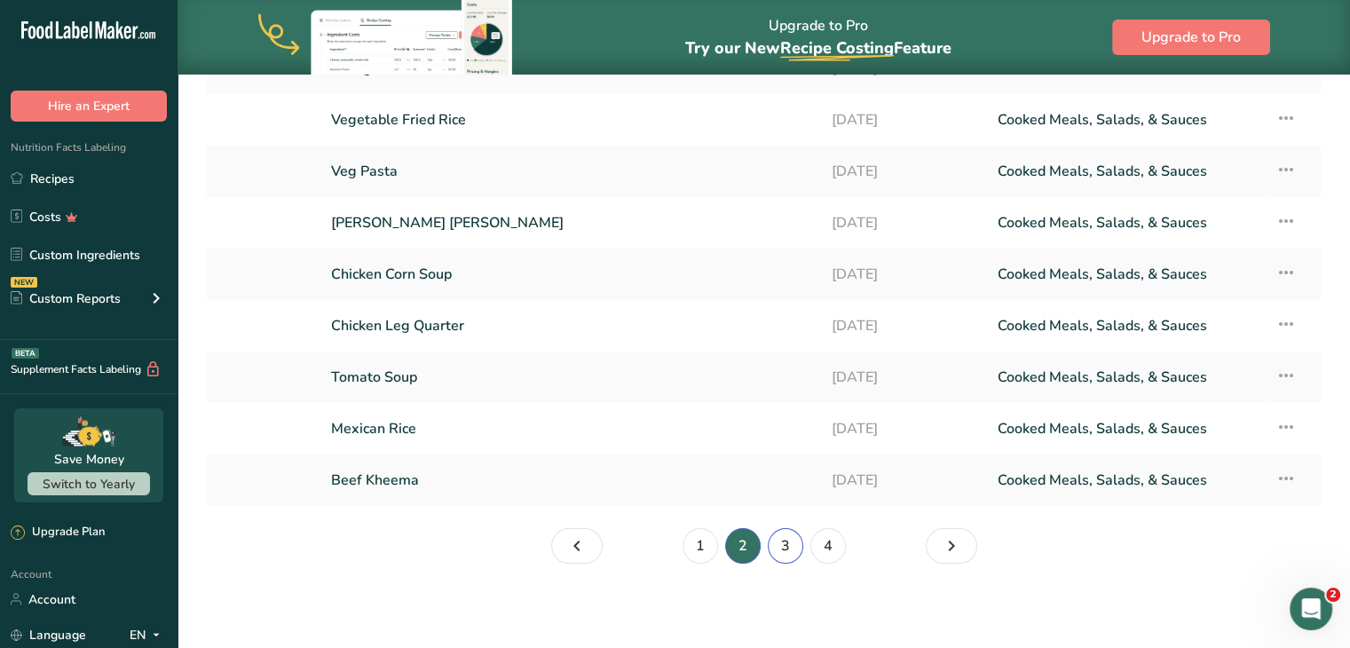
click at [779, 545] on link "3" at bounding box center [786, 546] width 36 height 36
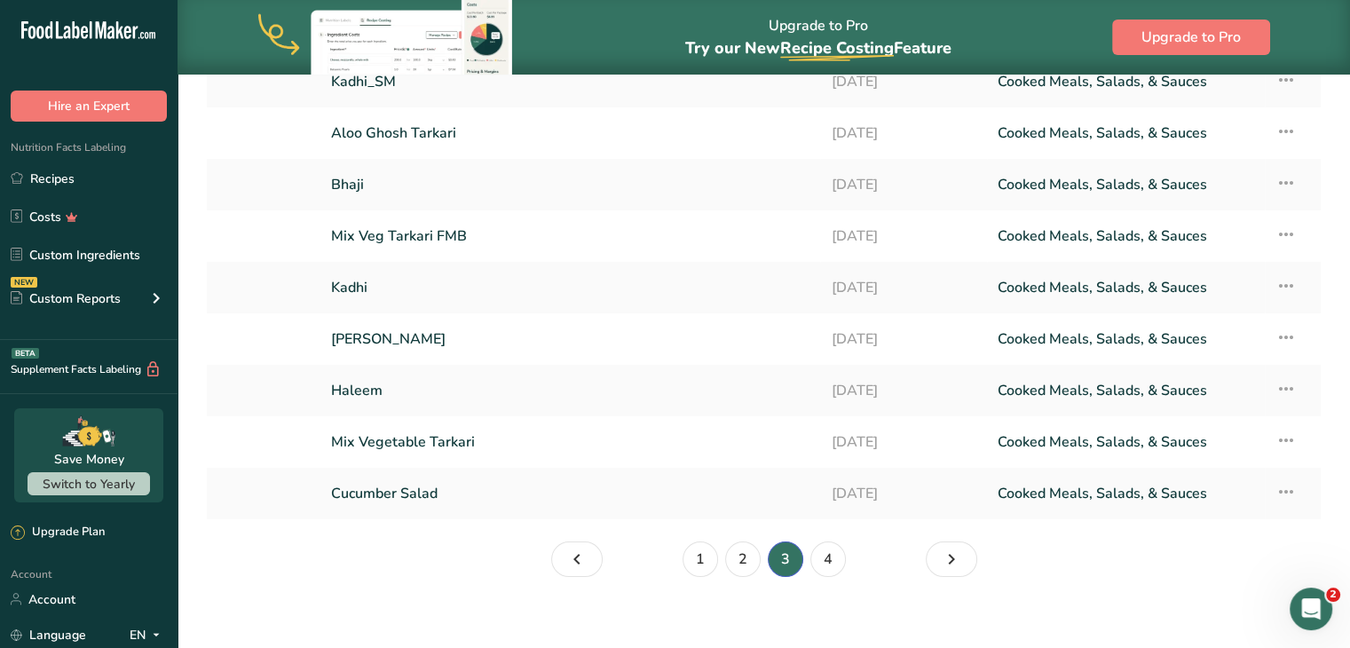
scroll to position [241, 0]
click at [728, 558] on link "2" at bounding box center [743, 559] width 36 height 36
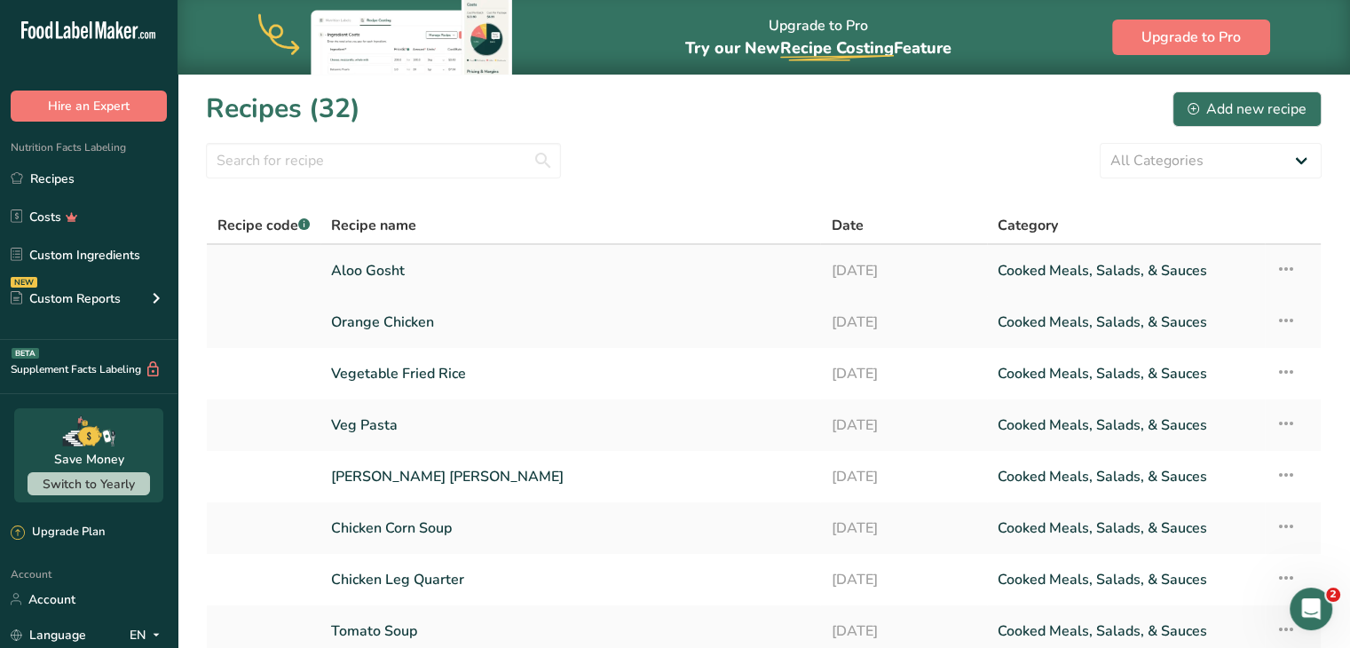
click at [392, 281] on link "Aloo Gosht" at bounding box center [570, 270] width 479 height 37
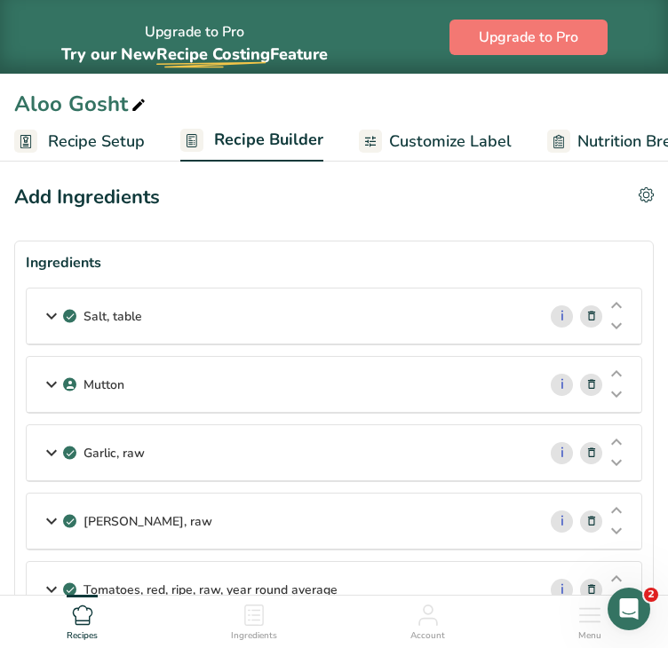
click at [154, 404] on div "Mutton" at bounding box center [282, 384] width 510 height 55
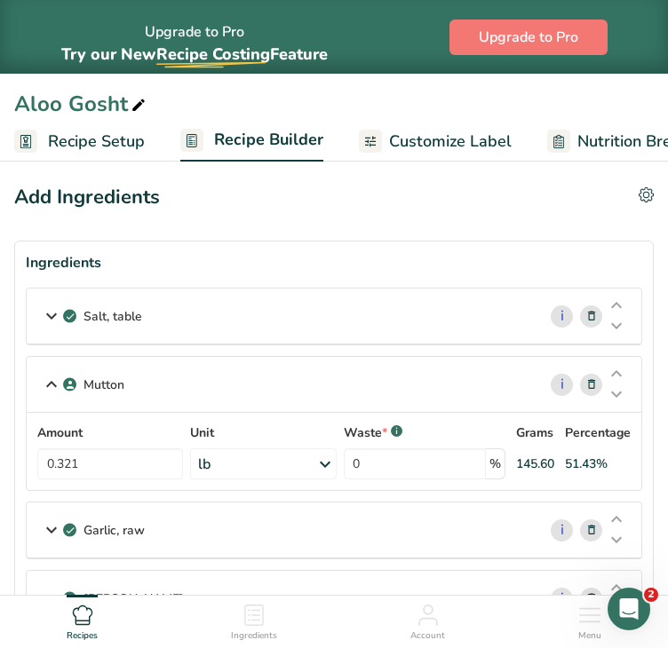
click at [288, 313] on div "Salt, table" at bounding box center [282, 316] width 510 height 55
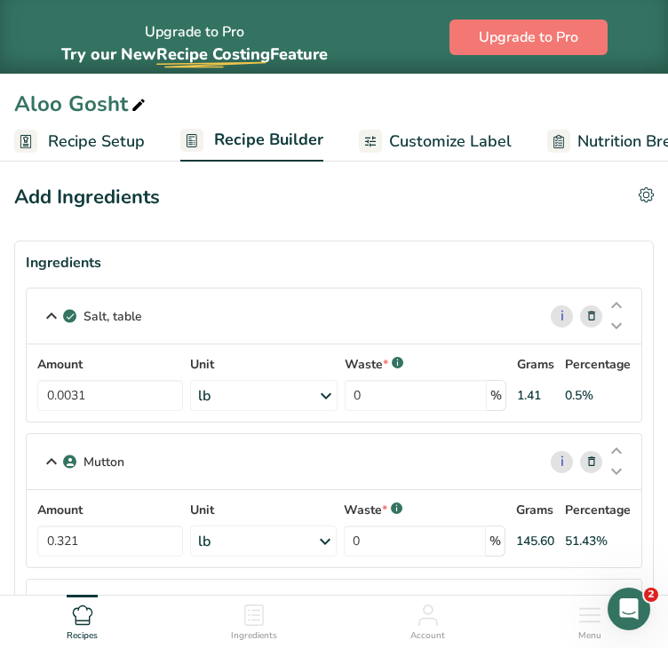
click at [274, 394] on div "lb" at bounding box center [263, 395] width 146 height 31
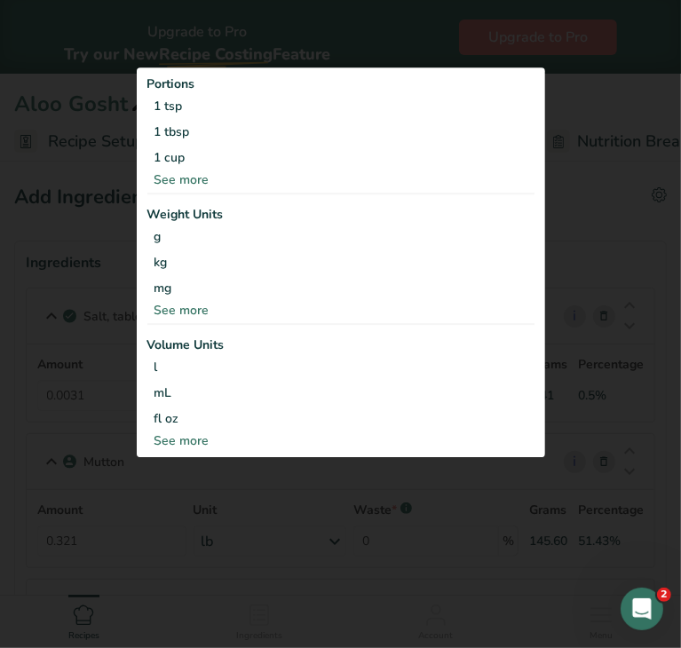
click at [185, 303] on div "See more" at bounding box center [340, 310] width 387 height 19
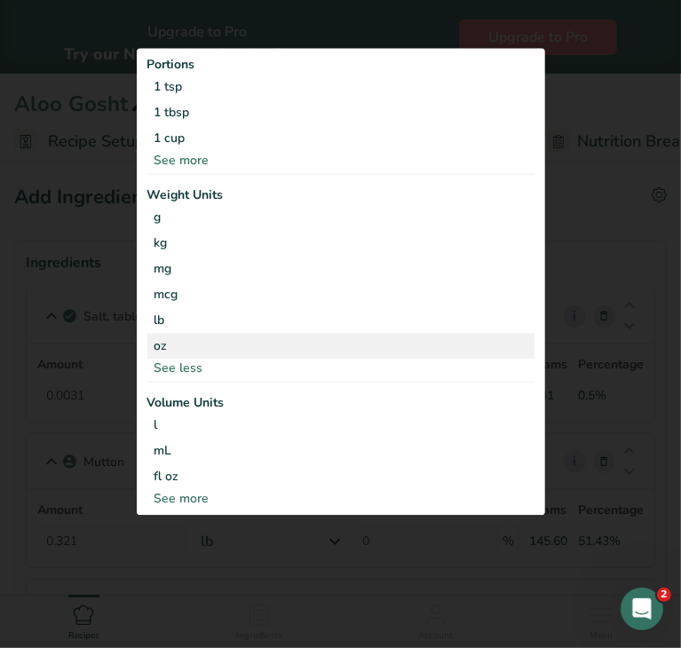
click at [178, 345] on div "oz" at bounding box center [340, 346] width 387 height 26
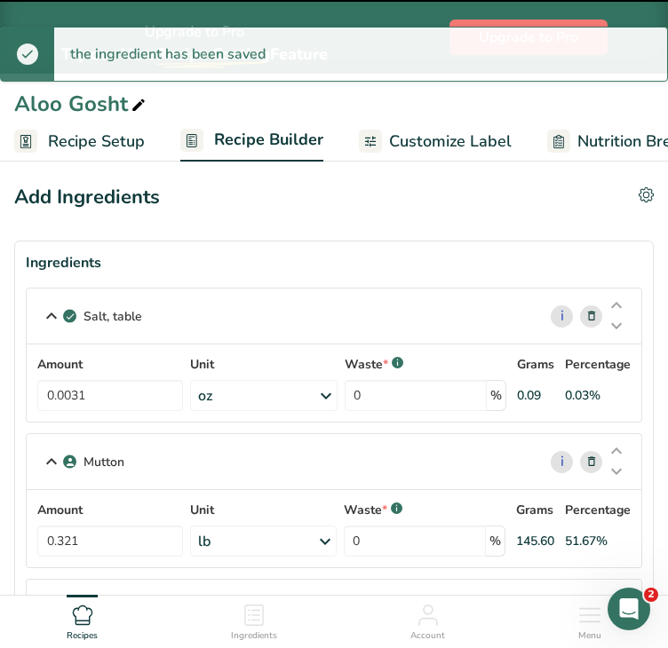
click at [131, 107] on icon at bounding box center [139, 105] width 16 height 25
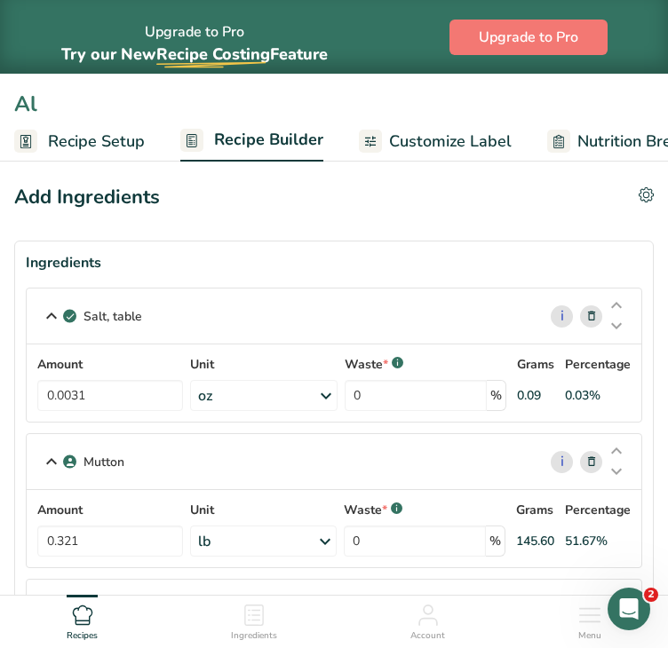
type input "A"
type input "Red Mutton Tarkari"
click at [241, 200] on div "Add Ingredients Delete Recipe Duplicate Recipe Scale Recipe Save as Sub-Recipe …" at bounding box center [333, 197] width 639 height 29
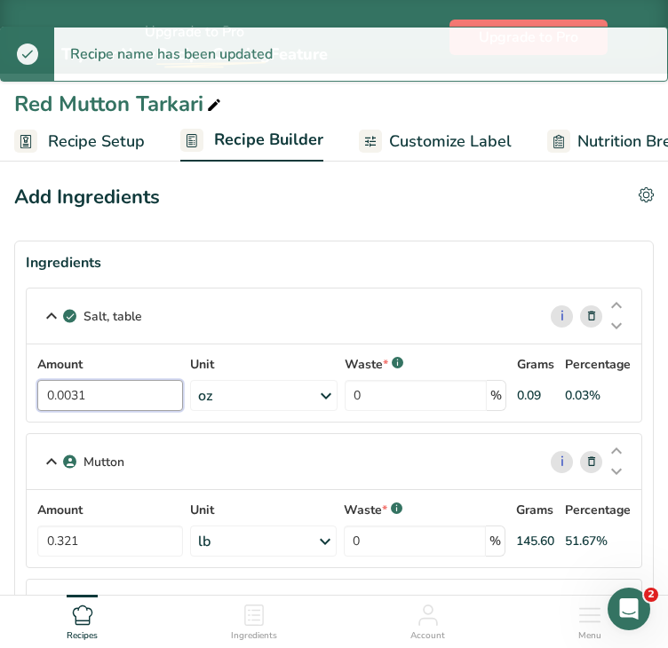
click at [140, 392] on input "0.0031" at bounding box center [110, 395] width 146 height 31
type input "0"
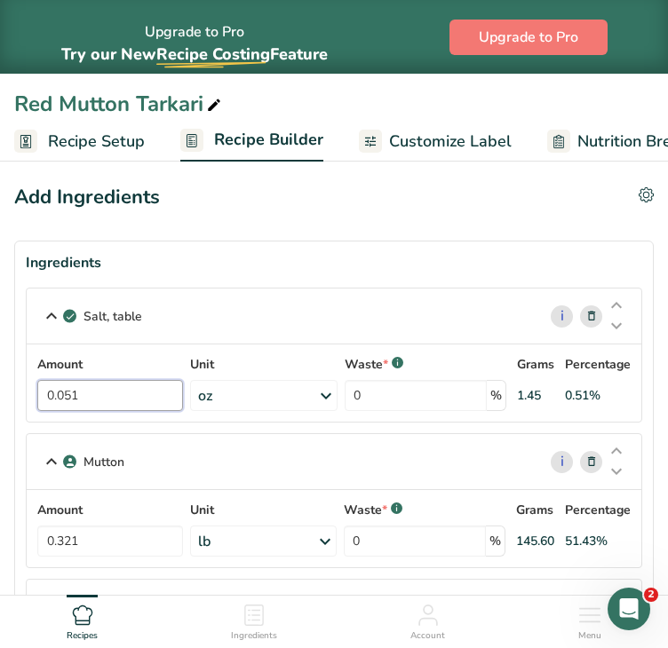
type input "0.051"
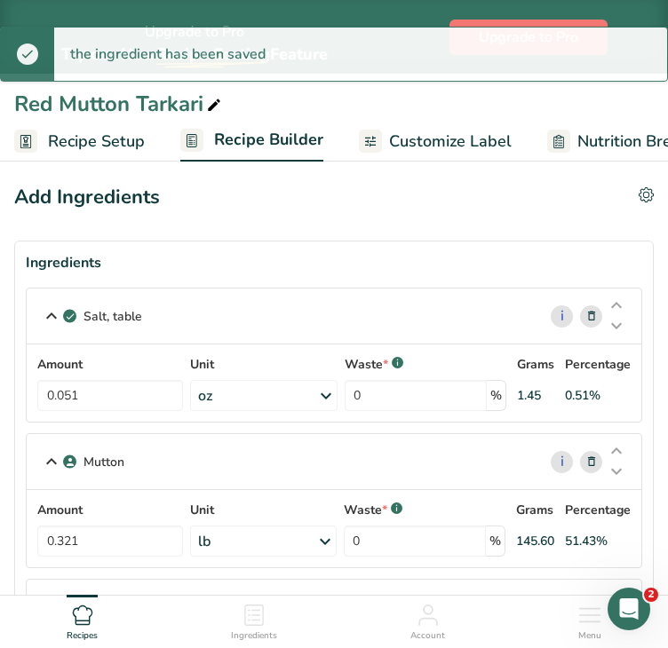
click at [247, 540] on div "lb" at bounding box center [263, 541] width 146 height 31
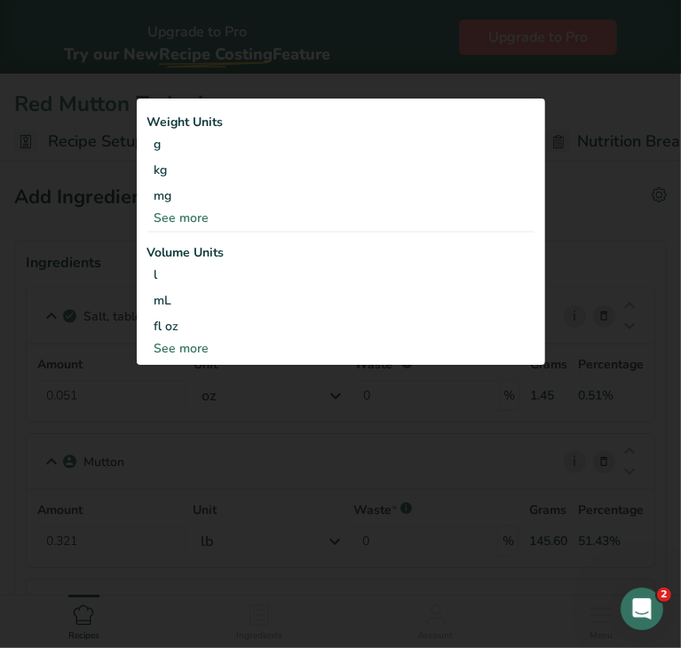
click at [186, 218] on div "See more" at bounding box center [340, 218] width 387 height 19
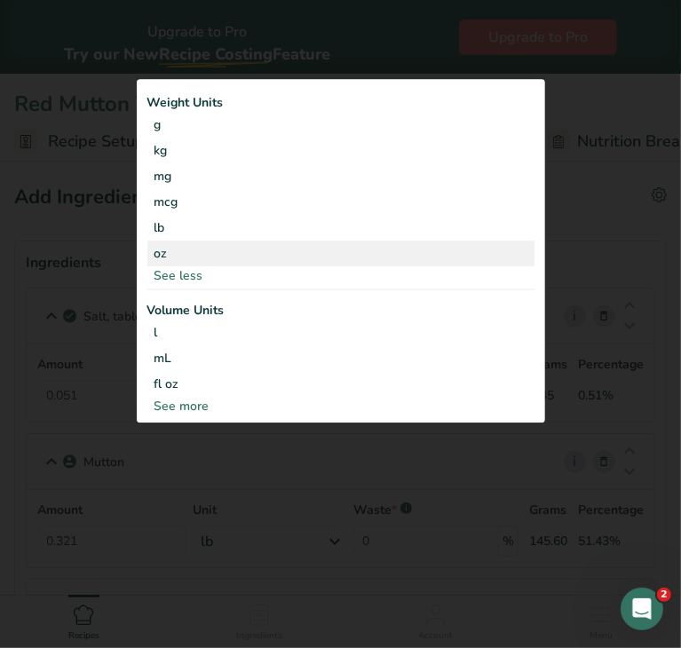
click at [172, 255] on div "oz" at bounding box center [340, 254] width 387 height 26
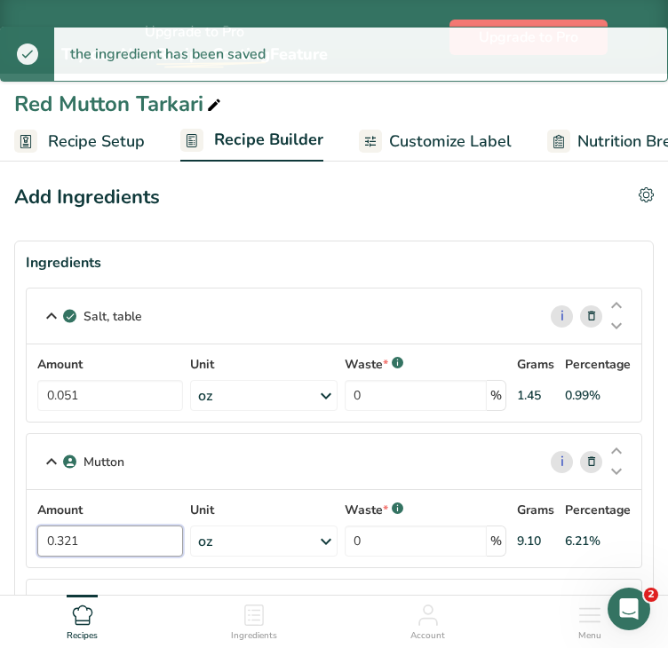
drag, startPoint x: 122, startPoint y: 534, endPoint x: -24, endPoint y: 538, distance: 145.6
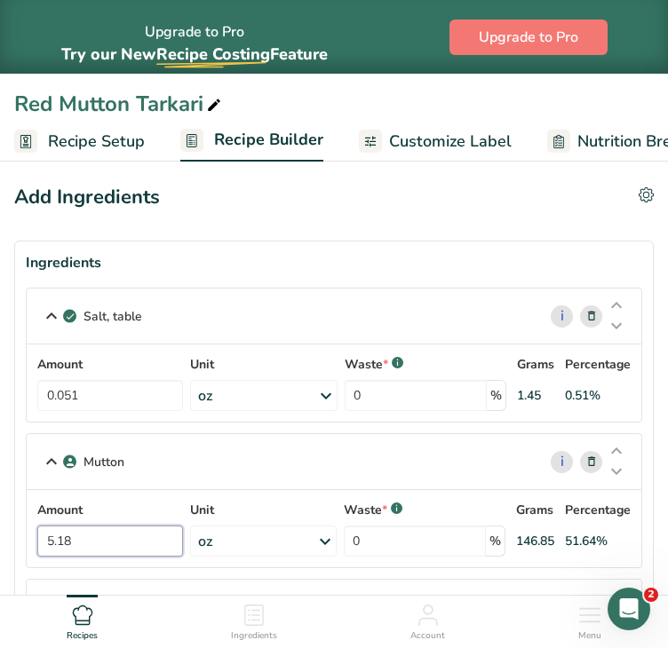
type input "5.18"
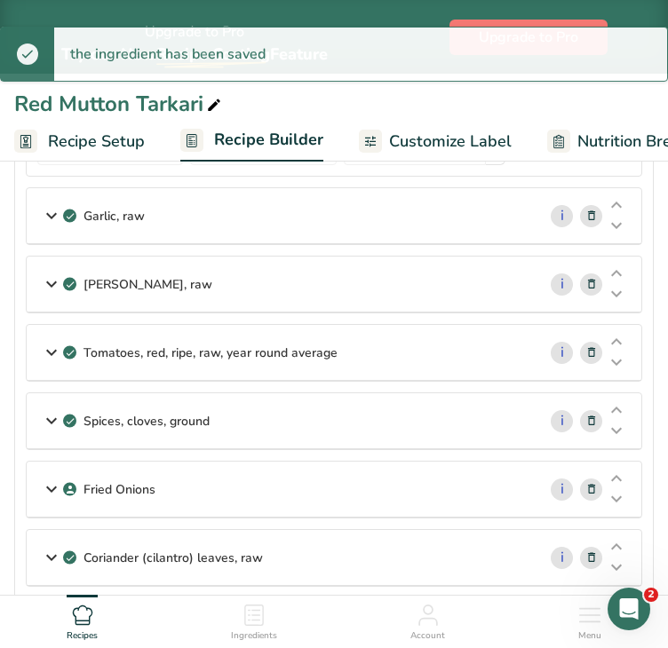
scroll to position [401, 0]
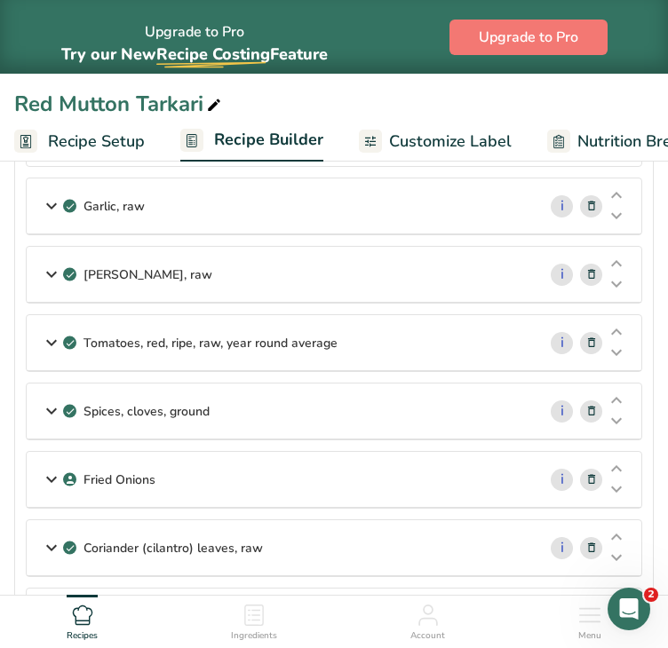
click at [226, 209] on div "Garlic, raw" at bounding box center [282, 205] width 510 height 55
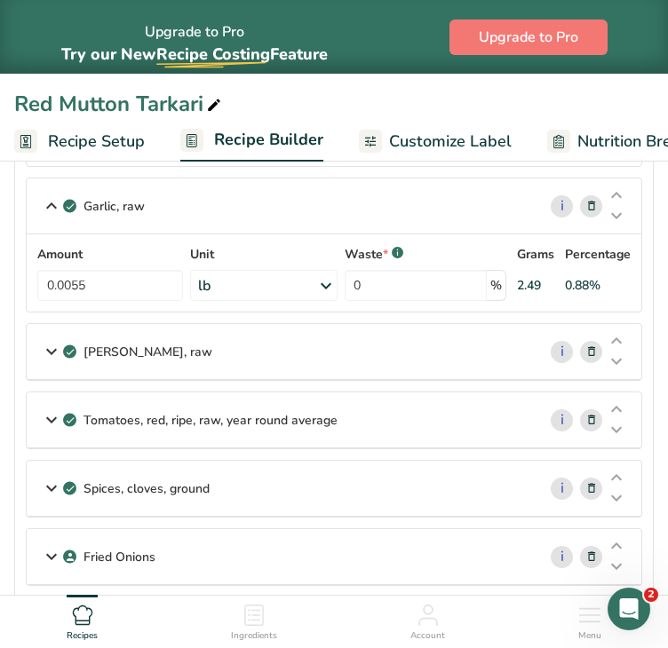
click at [248, 279] on div "lb" at bounding box center [263, 285] width 146 height 31
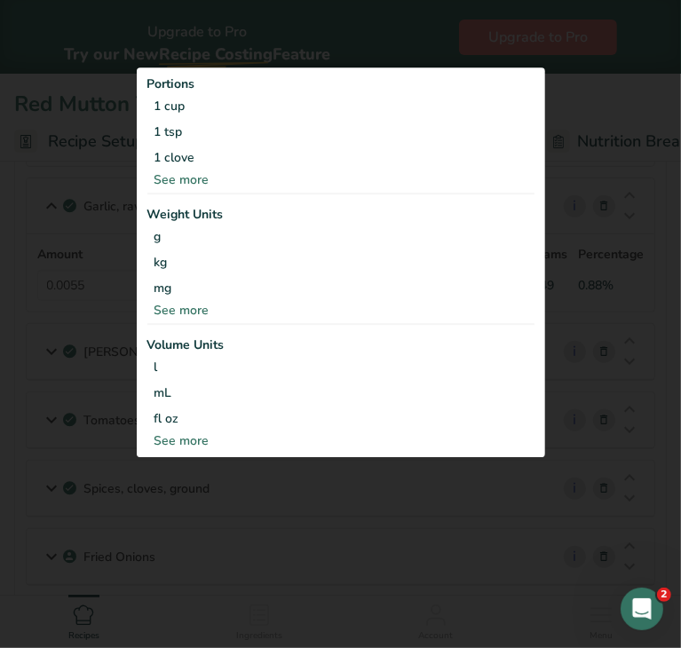
click at [211, 307] on div "See more" at bounding box center [340, 310] width 387 height 19
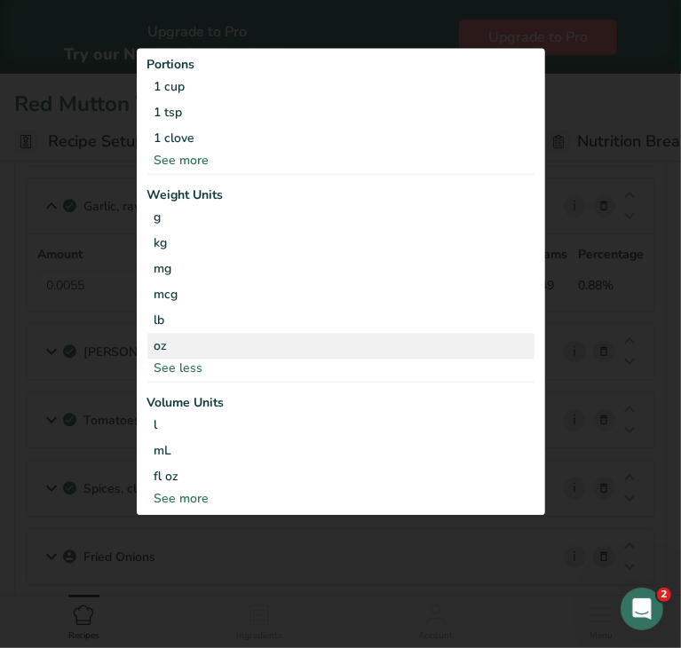
click at [174, 349] on div "oz" at bounding box center [340, 346] width 387 height 26
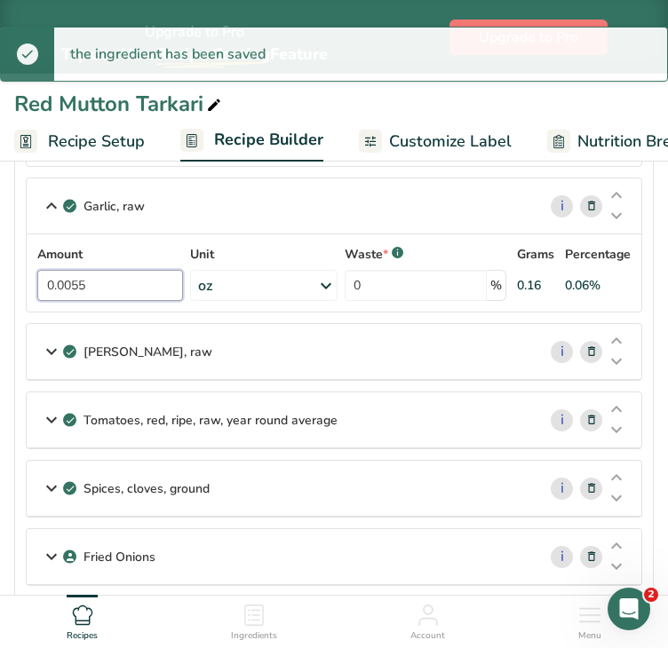
click at [113, 290] on input "0.0055" at bounding box center [110, 285] width 146 height 31
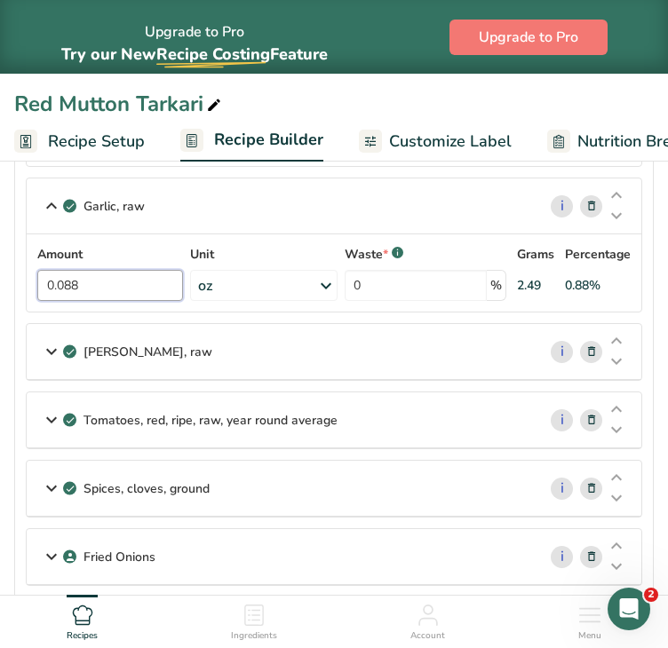
type input "0.088"
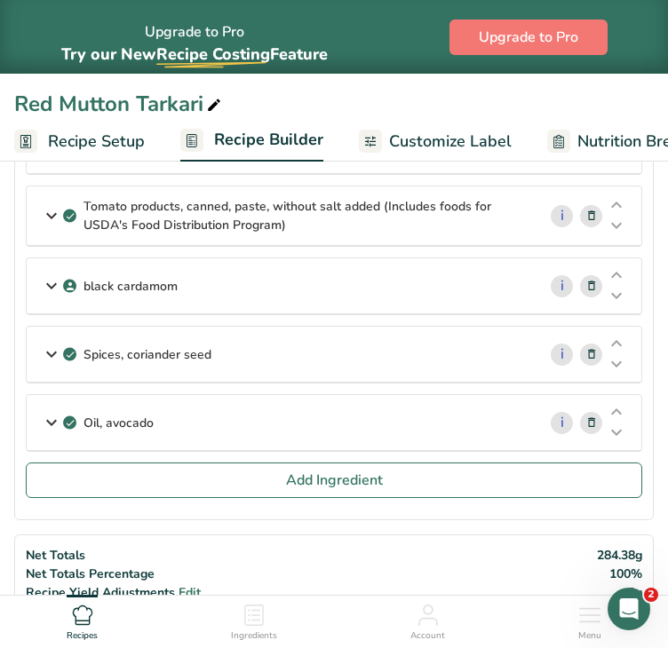
scroll to position [1443, 0]
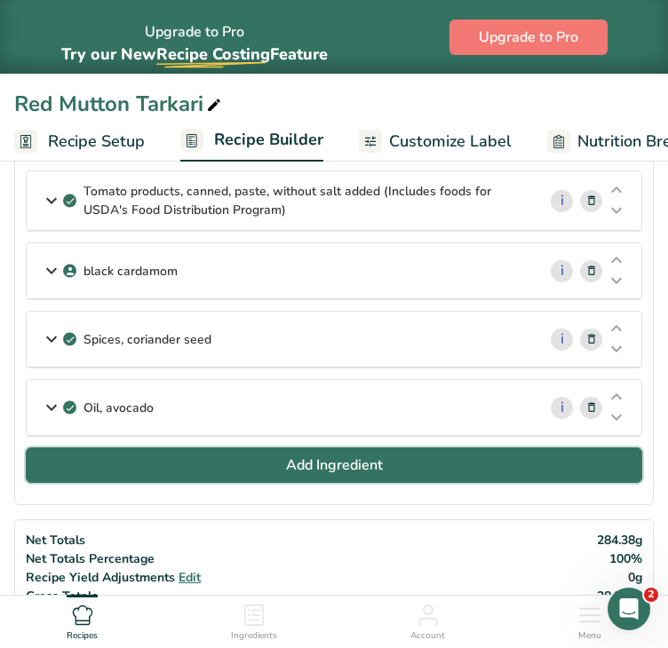
click at [195, 449] on button "Add Ingredient" at bounding box center [334, 465] width 616 height 36
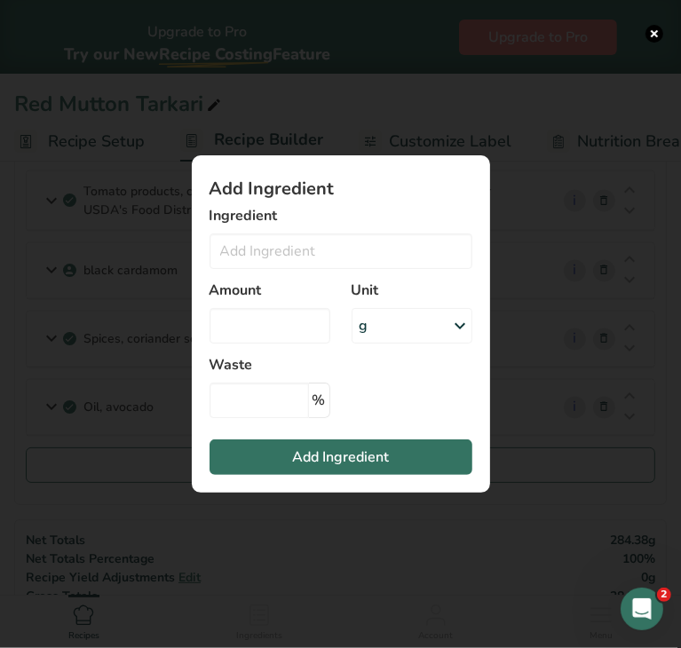
click at [260, 193] on h1 "Add Ingredient" at bounding box center [341, 189] width 263 height 18
click at [234, 260] on input "Add ingredient modal" at bounding box center [341, 251] width 263 height 36
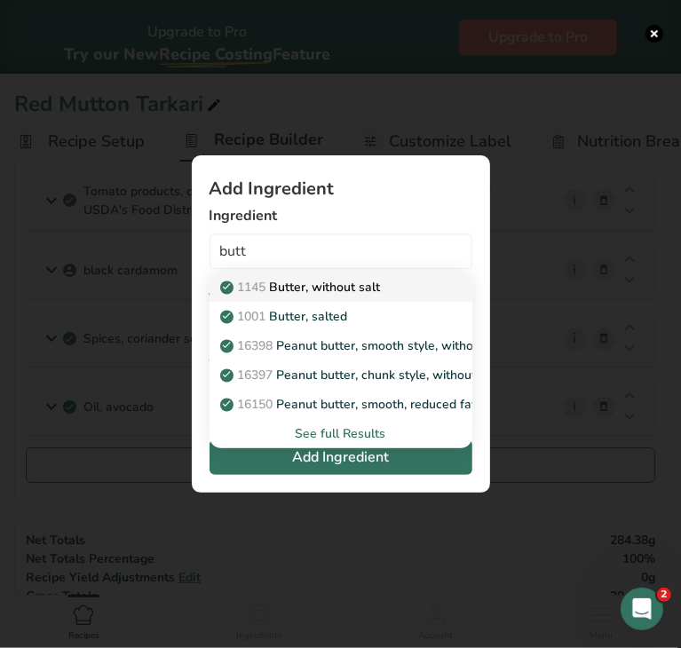
click at [309, 289] on p "1145 Butter, without salt" at bounding box center [302, 287] width 157 height 19
type input "Butter, without salt"
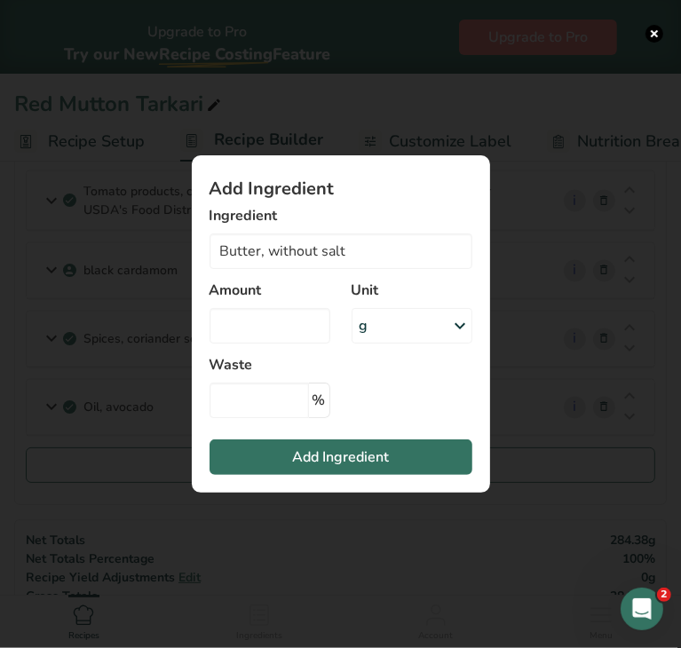
click at [373, 326] on div "g" at bounding box center [412, 326] width 121 height 36
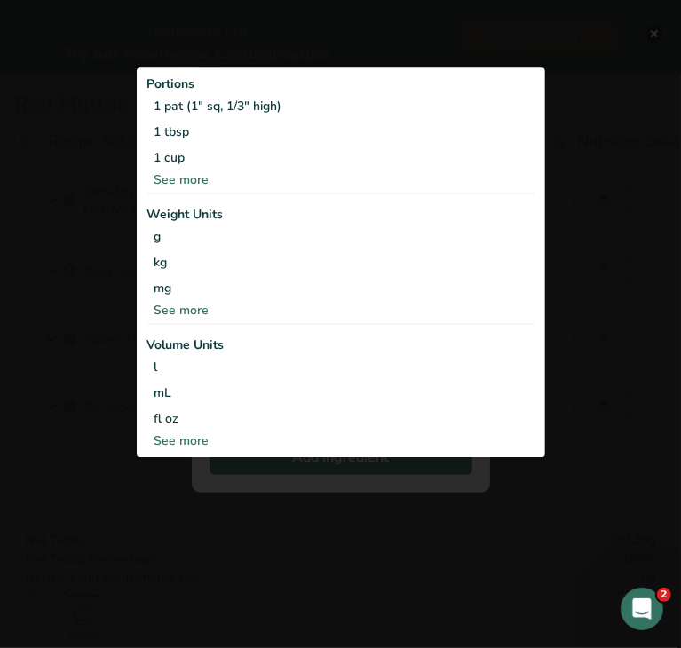
click at [197, 307] on div "See more" at bounding box center [340, 310] width 387 height 19
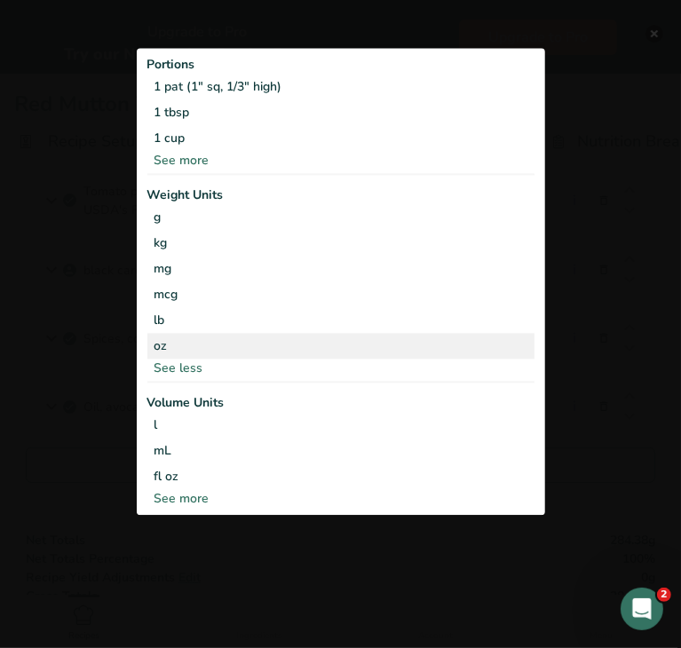
click at [178, 337] on div "oz" at bounding box center [340, 346] width 387 height 26
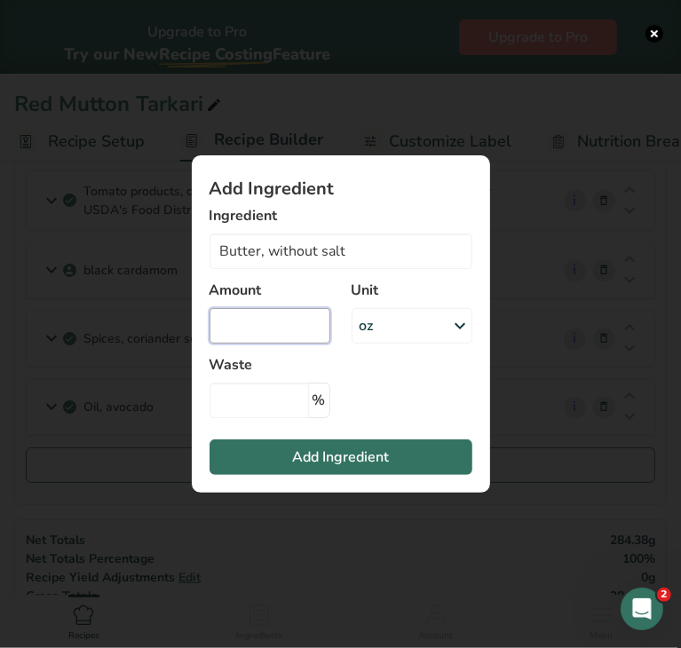
click at [240, 331] on input "Add ingredient modal" at bounding box center [270, 326] width 121 height 36
type input "0.044"
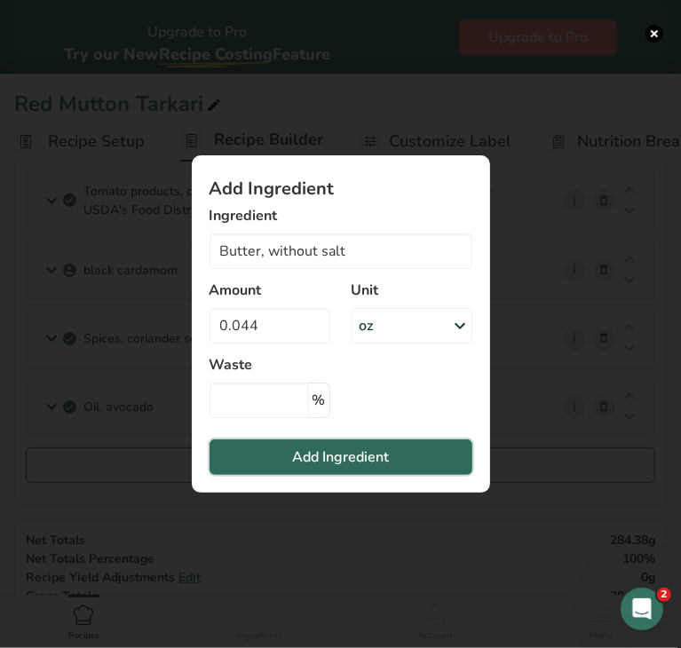
click at [281, 462] on button "Add Ingredient" at bounding box center [341, 457] width 263 height 36
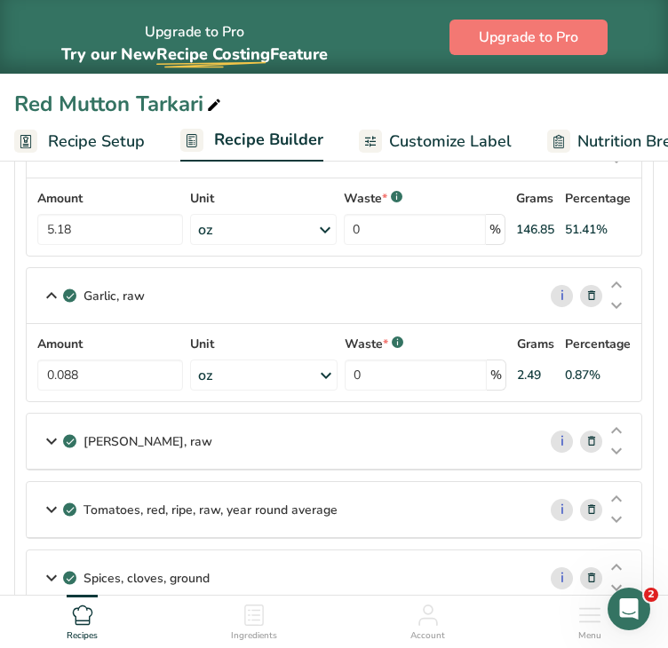
scroll to position [305, 0]
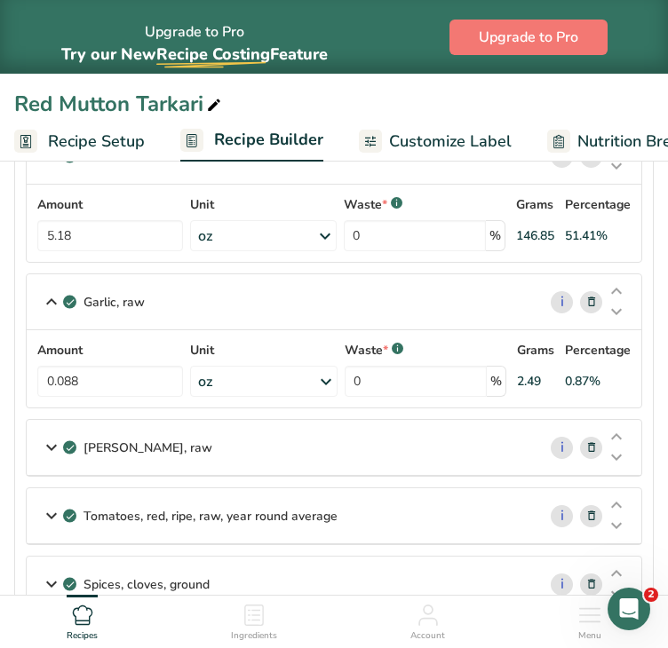
click at [322, 438] on div "[PERSON_NAME], raw" at bounding box center [282, 447] width 510 height 55
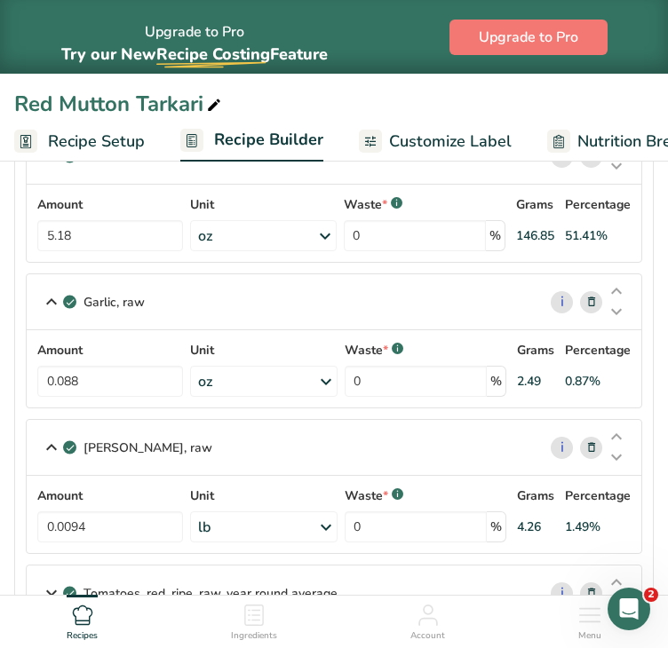
click at [297, 531] on div "lb" at bounding box center [263, 526] width 146 height 31
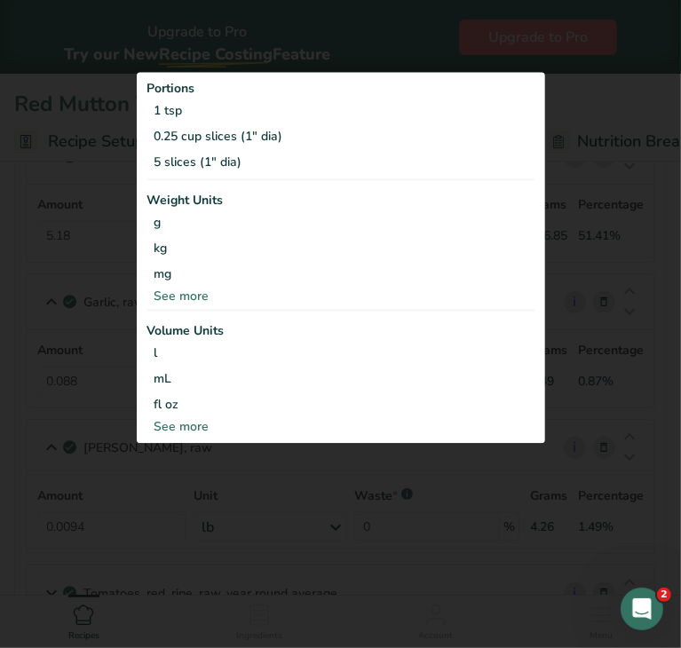
click at [183, 298] on div "See more" at bounding box center [340, 296] width 387 height 19
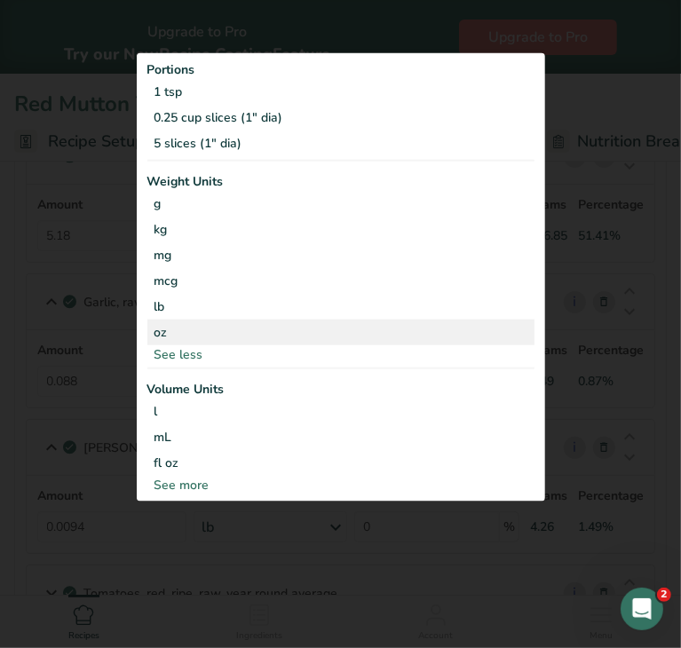
click at [174, 321] on div "oz" at bounding box center [340, 332] width 387 height 26
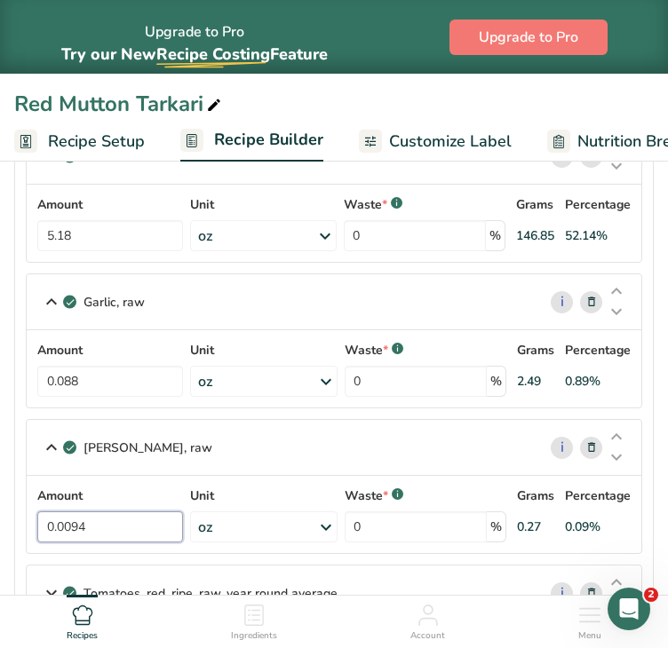
click at [126, 517] on input "0.0094" at bounding box center [110, 526] width 146 height 31
type input "0.077"
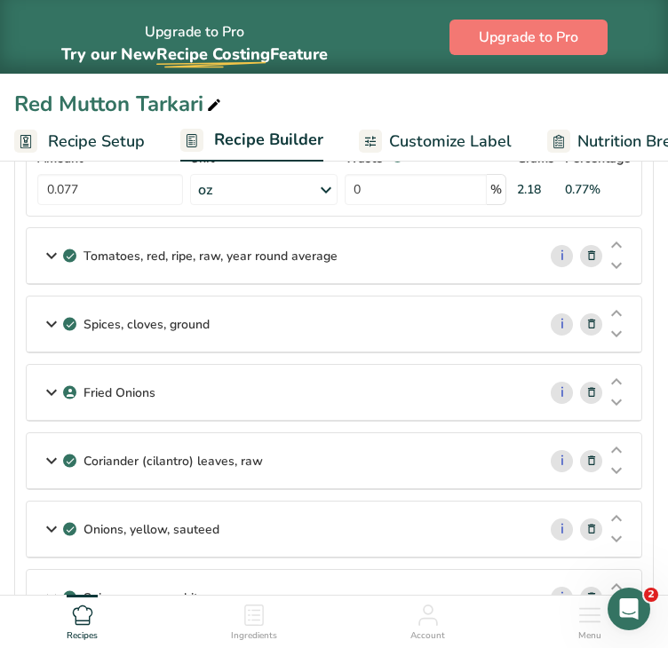
scroll to position [648, 0]
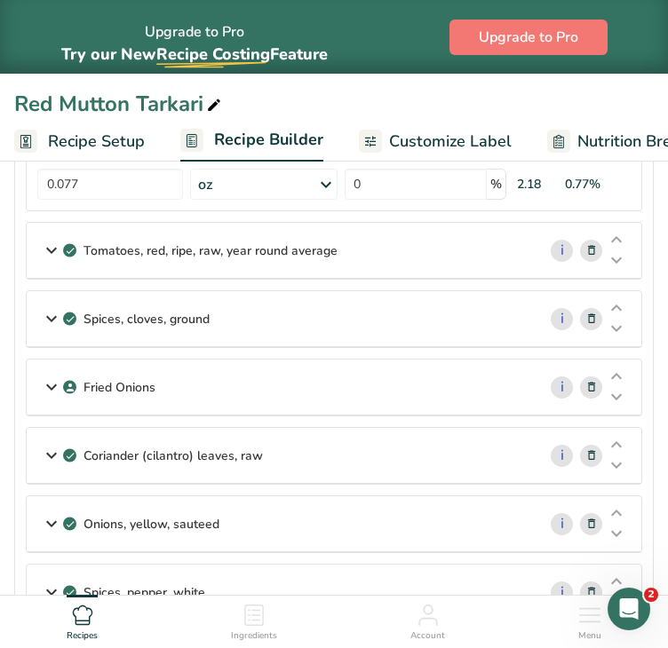
click at [360, 243] on div "Tomatoes, red, ripe, raw, year round average" at bounding box center [282, 250] width 510 height 55
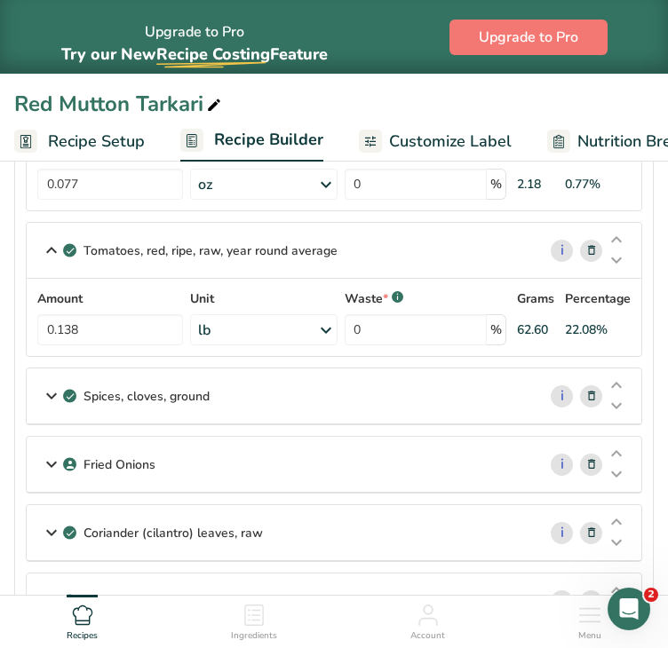
click at [306, 323] on div "lb" at bounding box center [263, 329] width 146 height 31
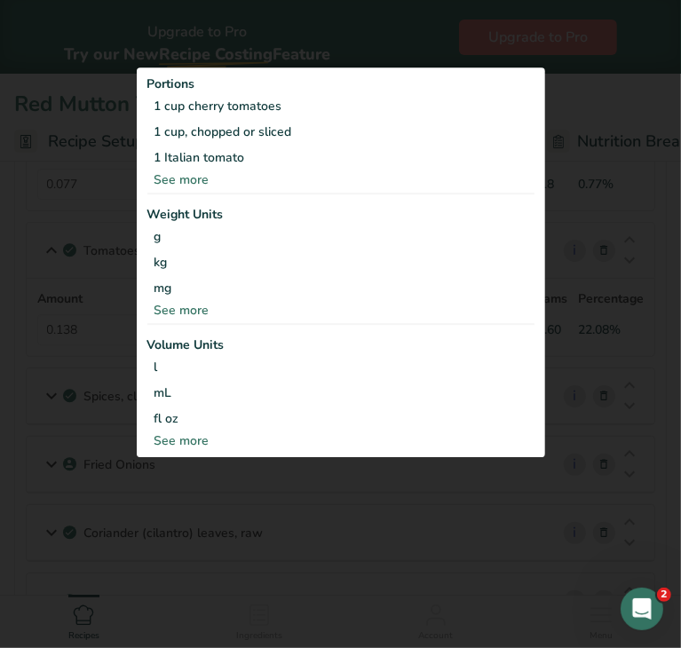
click at [216, 306] on div "See more" at bounding box center [340, 310] width 387 height 19
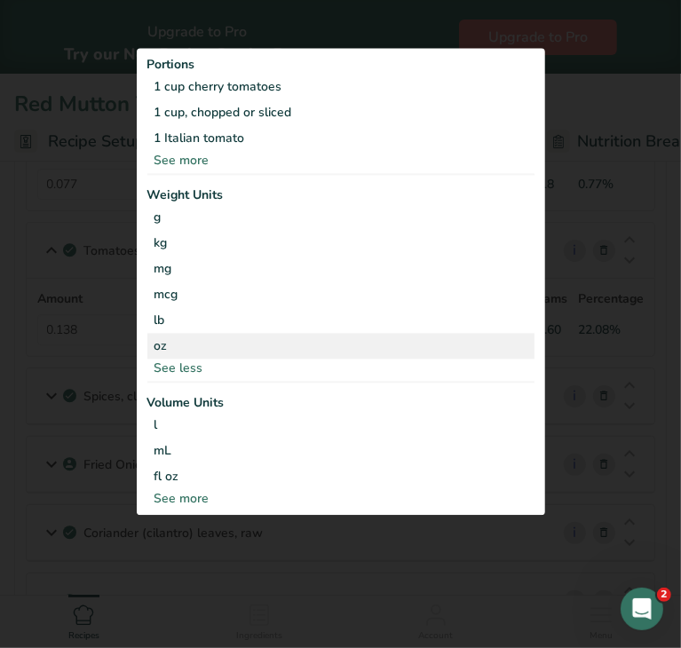
click at [184, 339] on div "oz" at bounding box center [340, 346] width 387 height 26
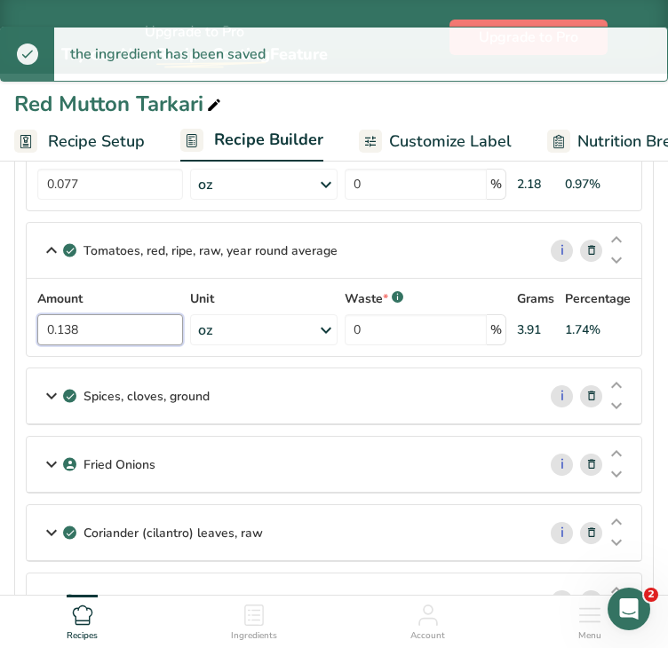
drag, startPoint x: 131, startPoint y: 324, endPoint x: 6, endPoint y: 336, distance: 124.8
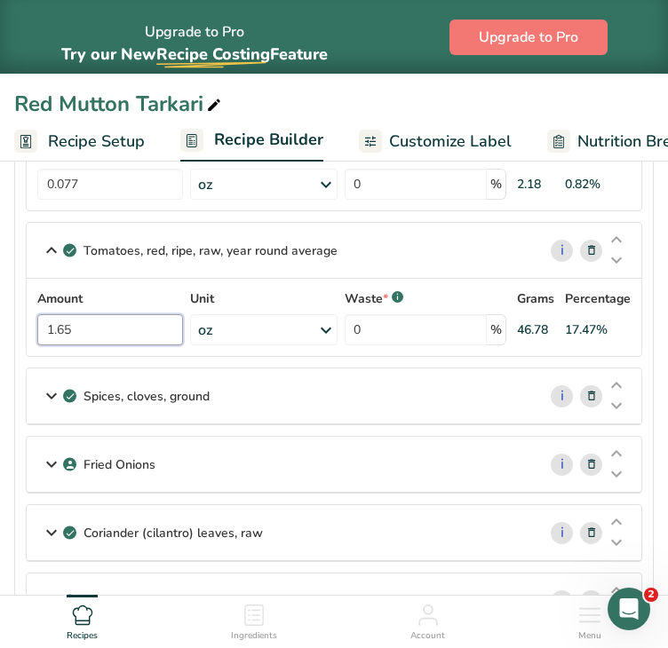
type input "1.65"
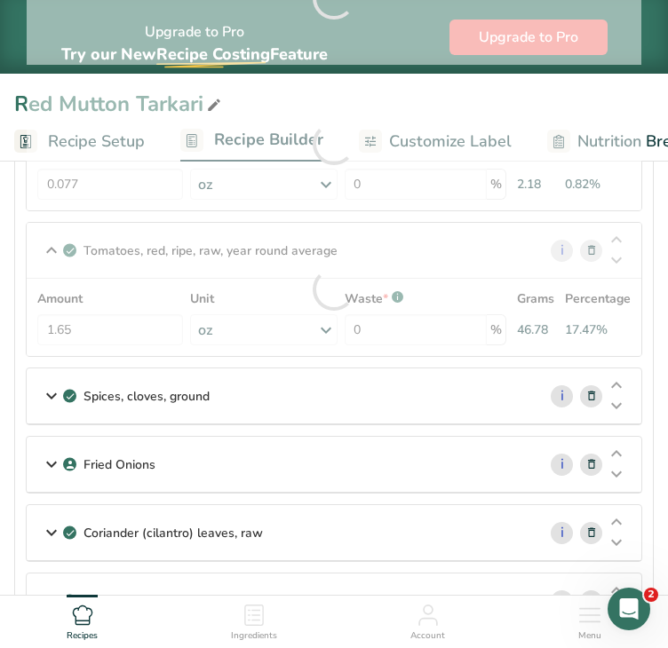
click at [653, 328] on section "Ingredients Salt, table i Amount 0.051 Unit oz Portions 1 tsp 1 tbsp 1 cup See …" at bounding box center [333, 557] width 639 height 1930
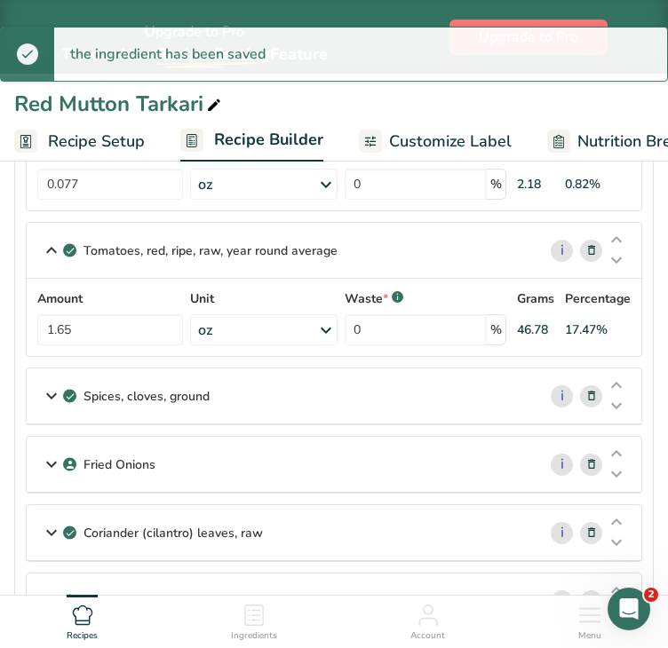
click at [345, 395] on div "Spices, cloves, ground" at bounding box center [282, 395] width 510 height 55
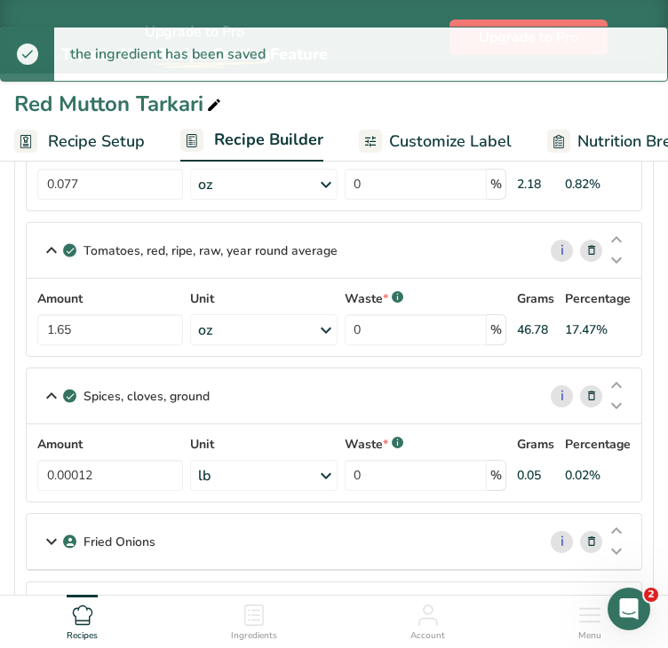
click at [289, 460] on div "lb" at bounding box center [263, 475] width 146 height 31
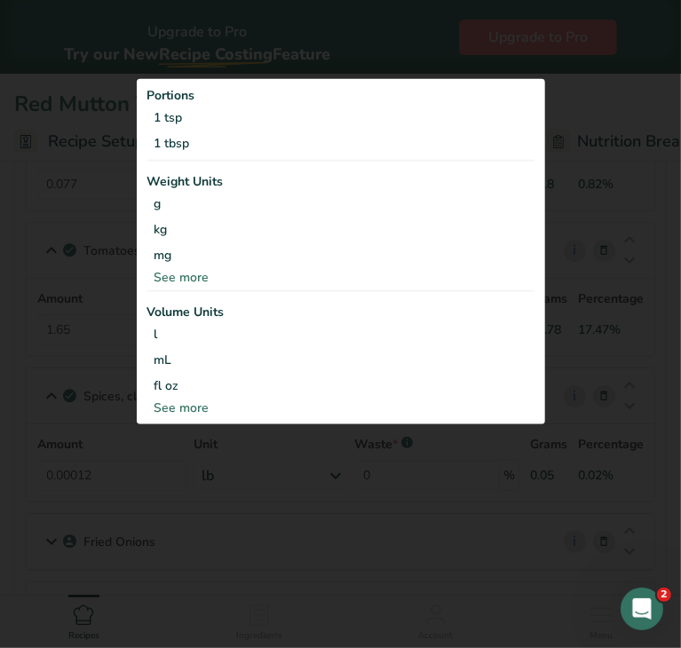
click at [199, 273] on div "See more" at bounding box center [340, 276] width 387 height 19
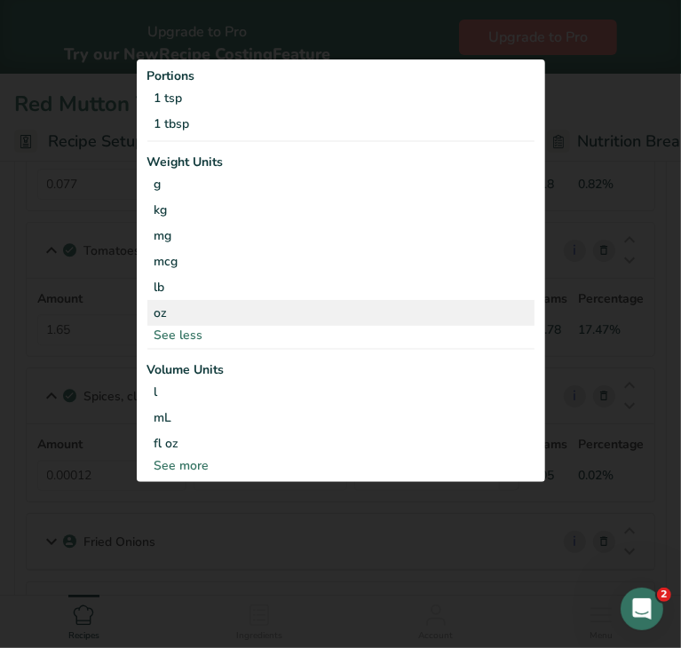
click at [173, 303] on div "oz" at bounding box center [340, 313] width 387 height 26
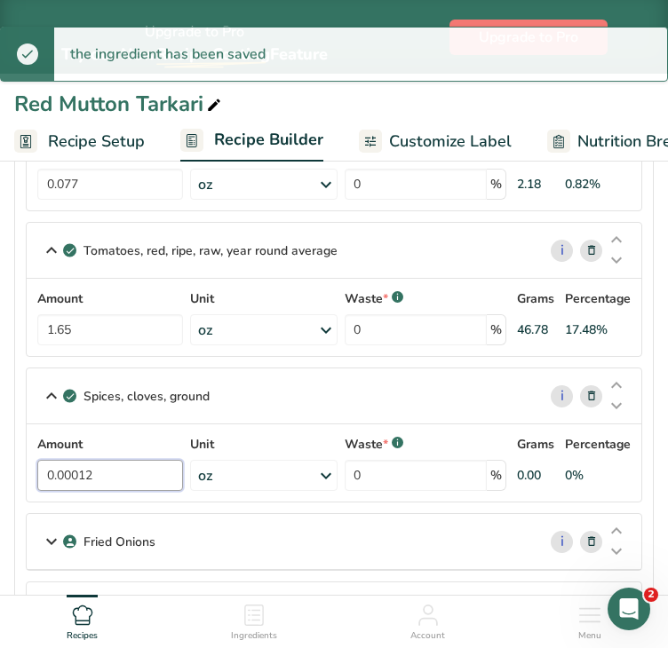
click at [135, 471] on input "0.00012" at bounding box center [110, 475] width 146 height 31
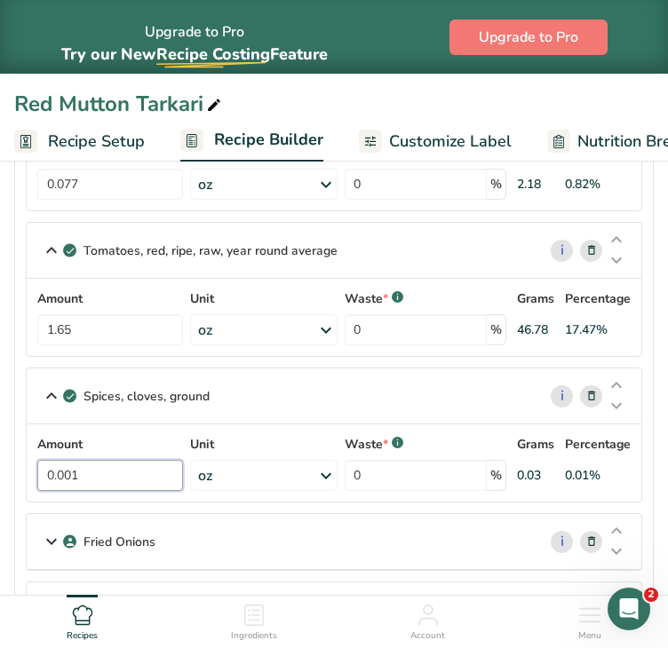
type input "0.001"
click at [649, 448] on section "Ingredients Salt, table i Amount 0.051 Unit oz Portions 1 tsp 1 tbsp 1 cup See …" at bounding box center [333, 595] width 639 height 2007
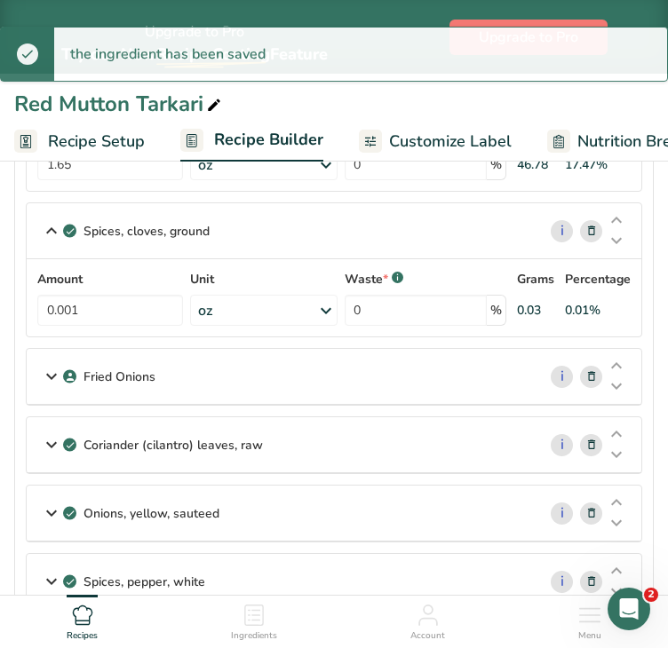
scroll to position [824, 0]
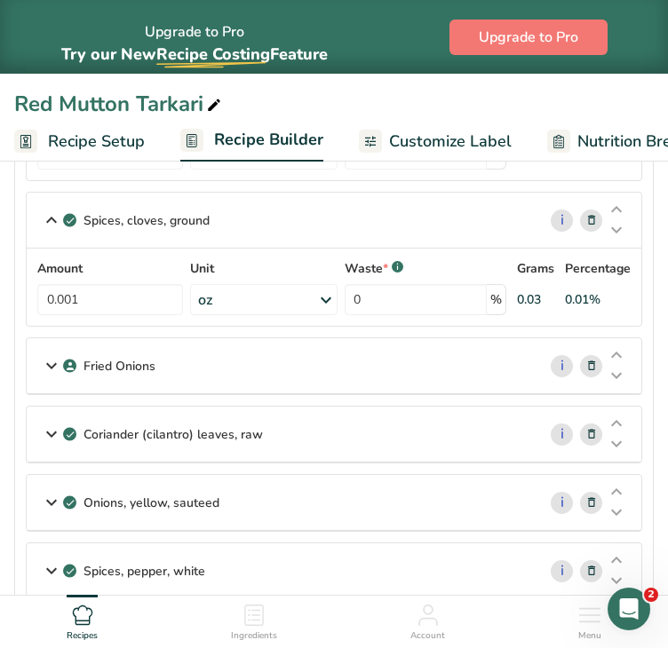
click at [249, 367] on div "Fried Onions" at bounding box center [282, 365] width 510 height 55
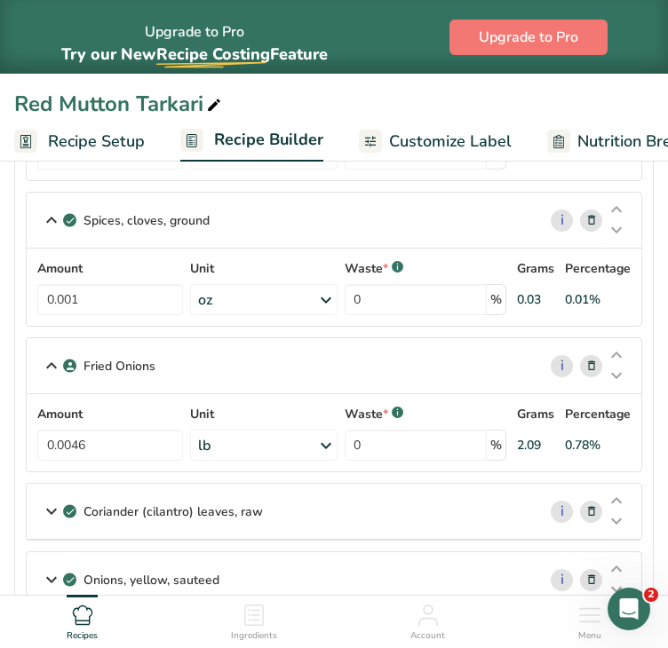
click at [243, 435] on div "lb" at bounding box center [263, 445] width 146 height 31
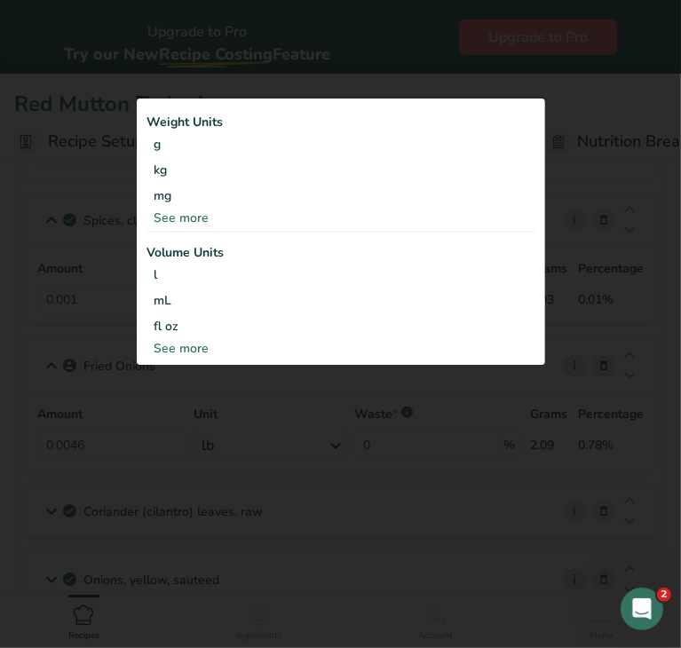
click at [182, 218] on div "See more" at bounding box center [340, 218] width 387 height 19
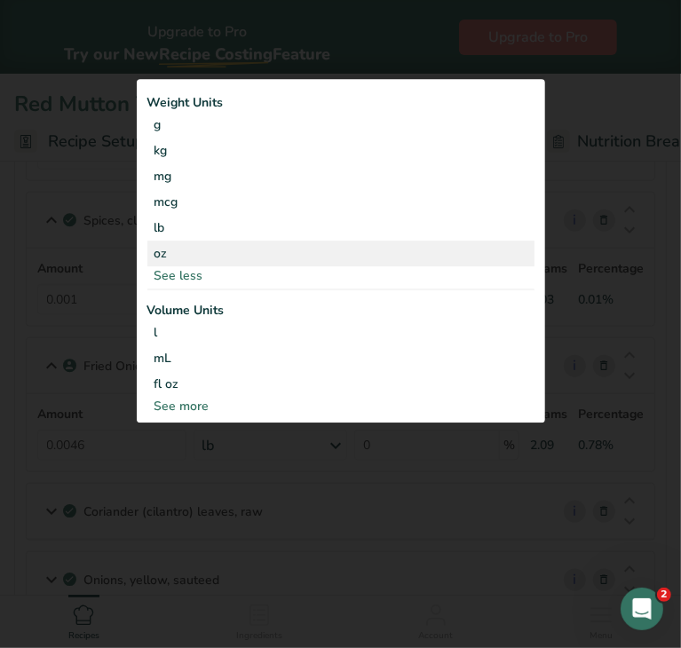
click at [180, 249] on div "oz" at bounding box center [340, 254] width 387 height 26
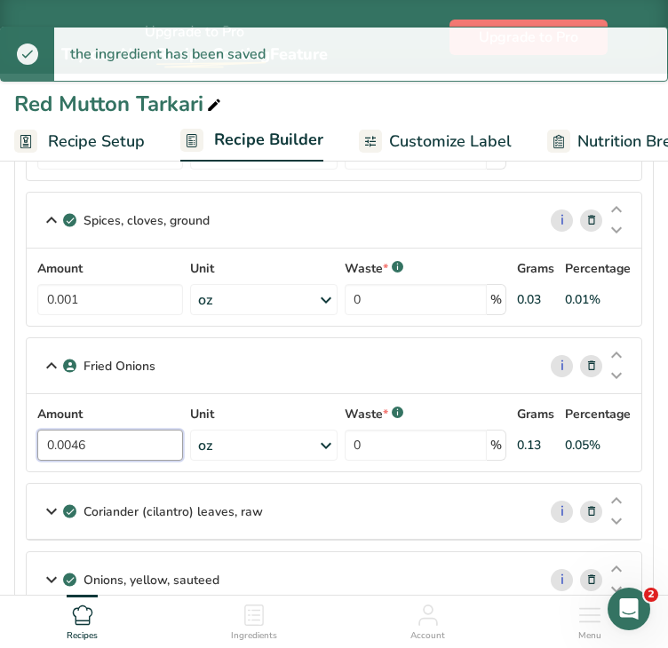
click at [136, 442] on input "0.0046" at bounding box center [110, 445] width 146 height 31
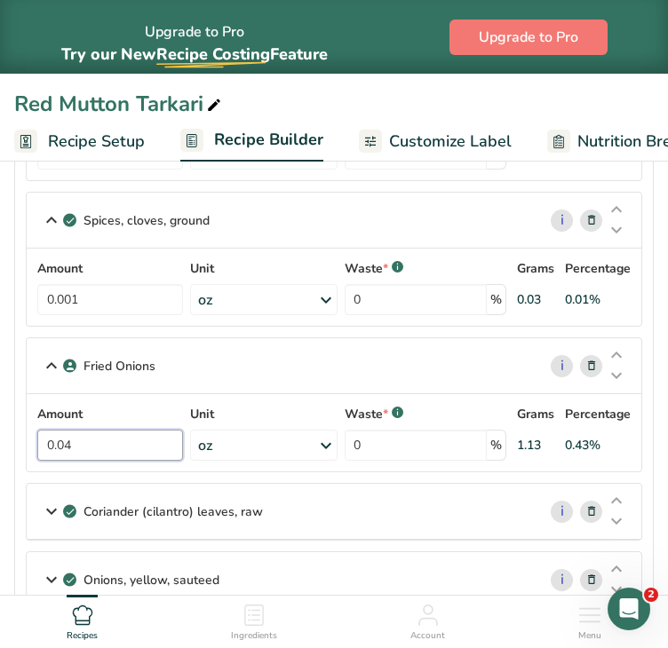
type input "0.04"
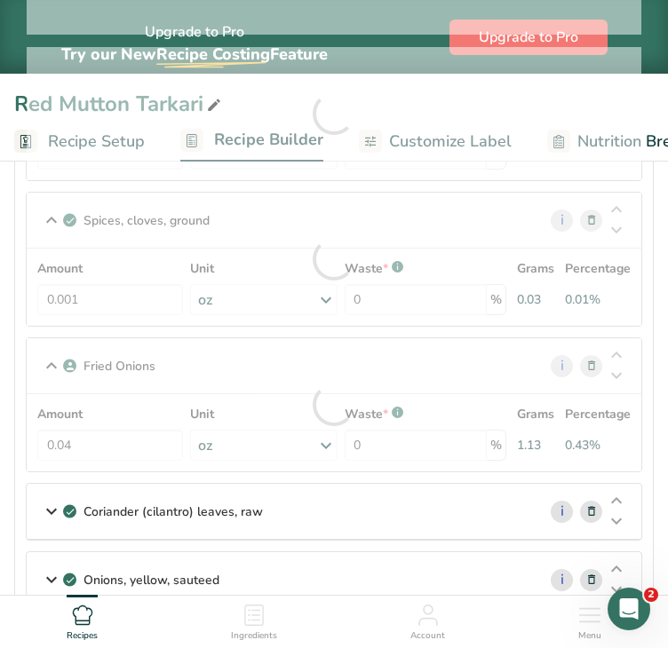
click at [649, 434] on section "Ingredients Salt, table i Amount 0.051 Unit oz Portions 1 tsp 1 tbsp 1 cup See …" at bounding box center [333, 459] width 639 height 2085
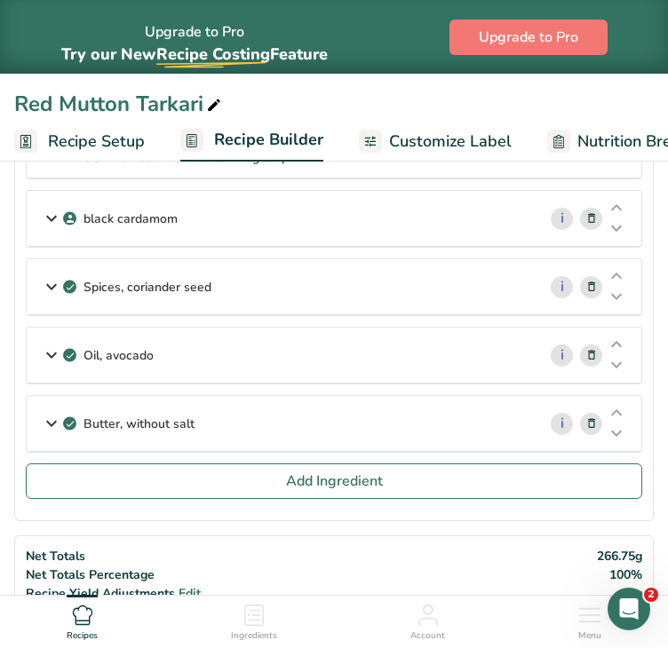
scroll to position [1809, 0]
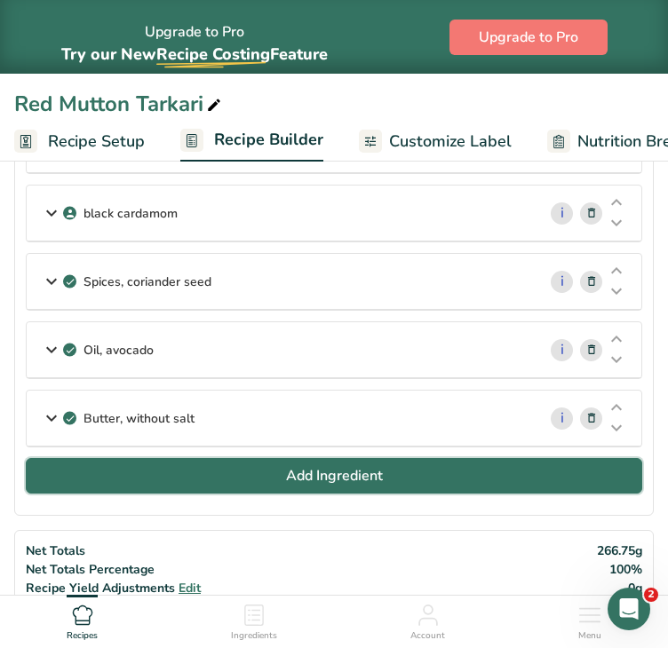
click at [359, 458] on button "Add Ingredient" at bounding box center [334, 476] width 616 height 36
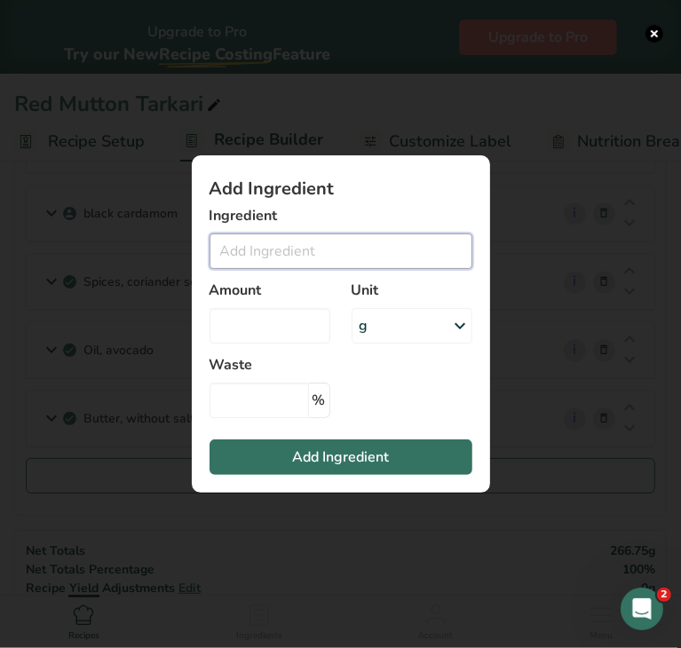
click at [266, 244] on input "Add ingredient modal" at bounding box center [341, 251] width 263 height 36
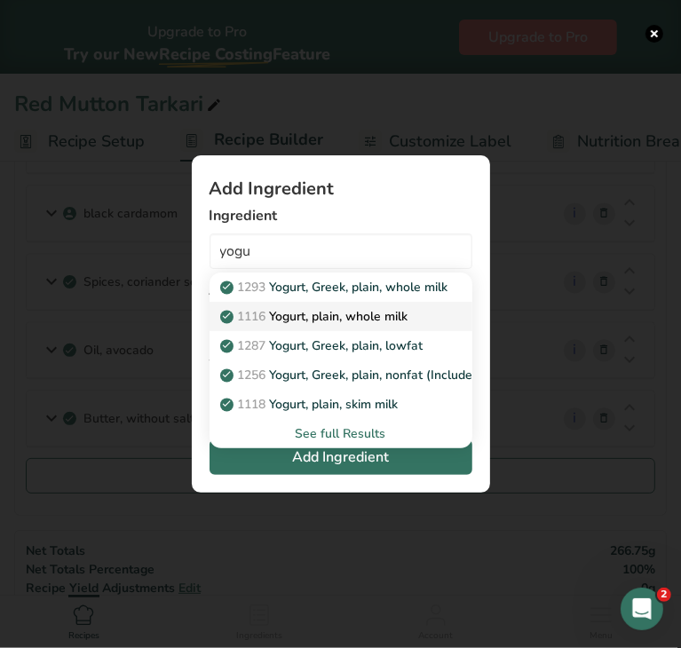
click at [311, 313] on p "1116 Yogurt, plain, whole milk" at bounding box center [316, 316] width 185 height 19
type input "Yogurt, plain, whole milk"
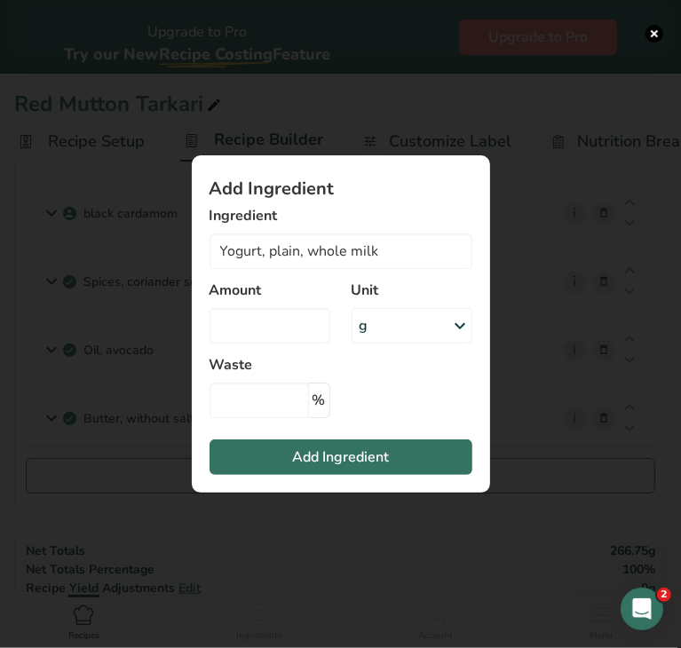
click at [391, 328] on div "g" at bounding box center [412, 326] width 121 height 36
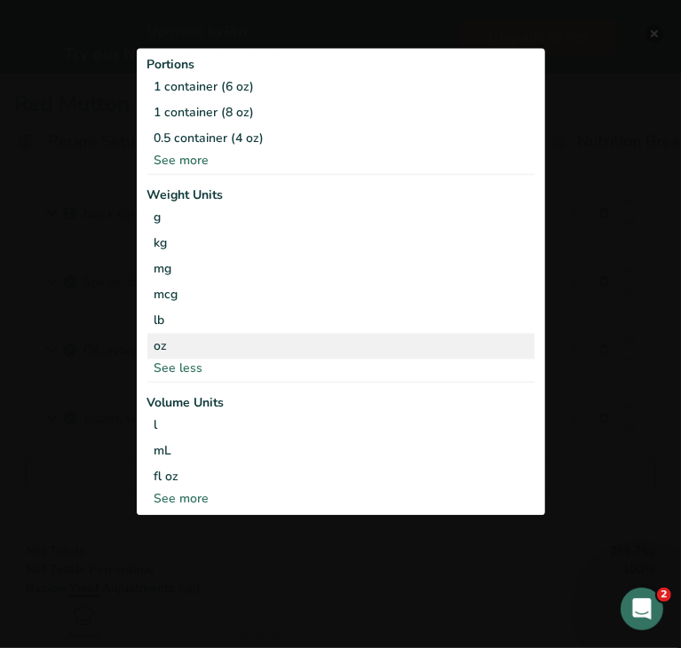
click at [298, 349] on div "oz" at bounding box center [340, 346] width 387 height 26
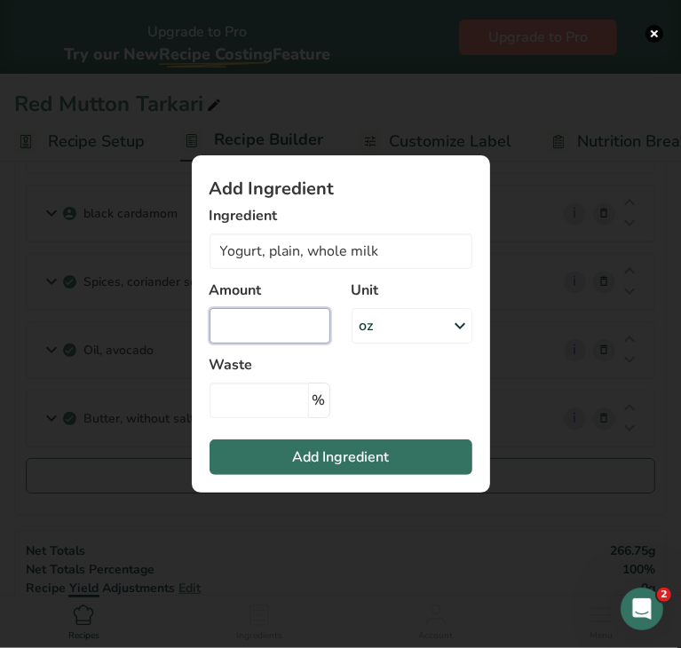
click at [298, 331] on input "Add ingredient modal" at bounding box center [270, 326] width 121 height 36
type input "0.26"
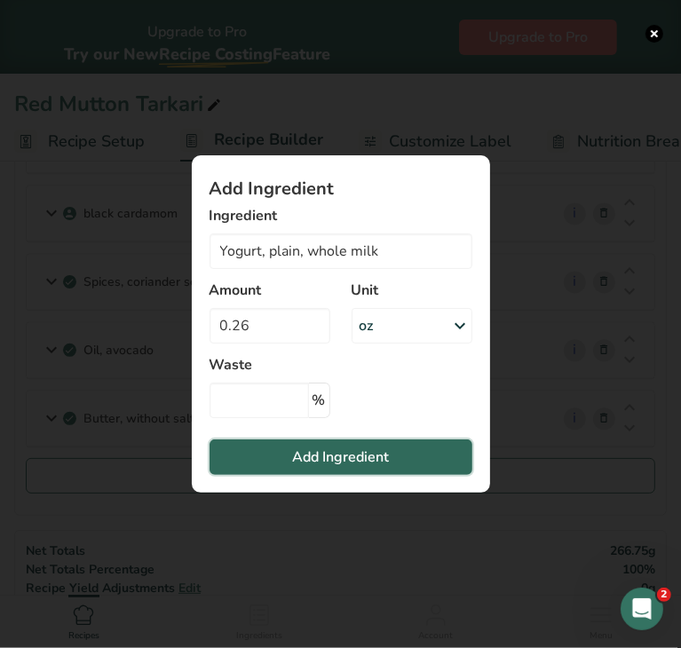
click at [307, 455] on span "Add Ingredient" at bounding box center [340, 457] width 97 height 21
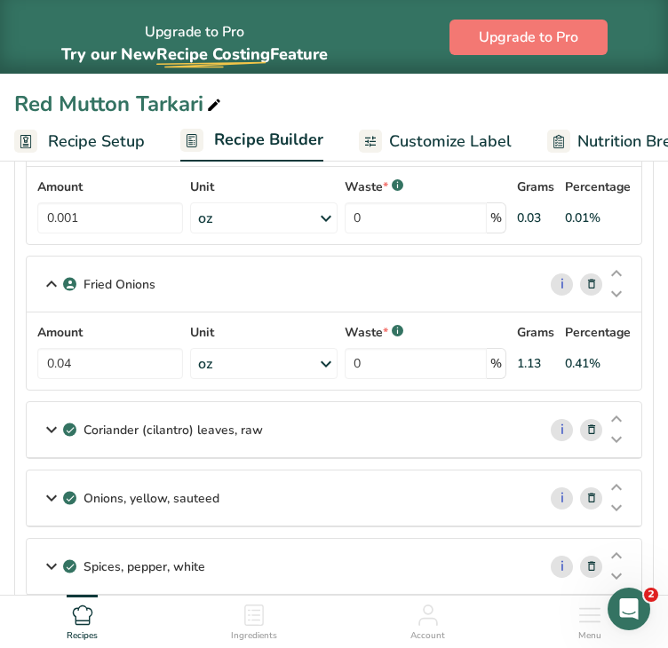
scroll to position [900, 0]
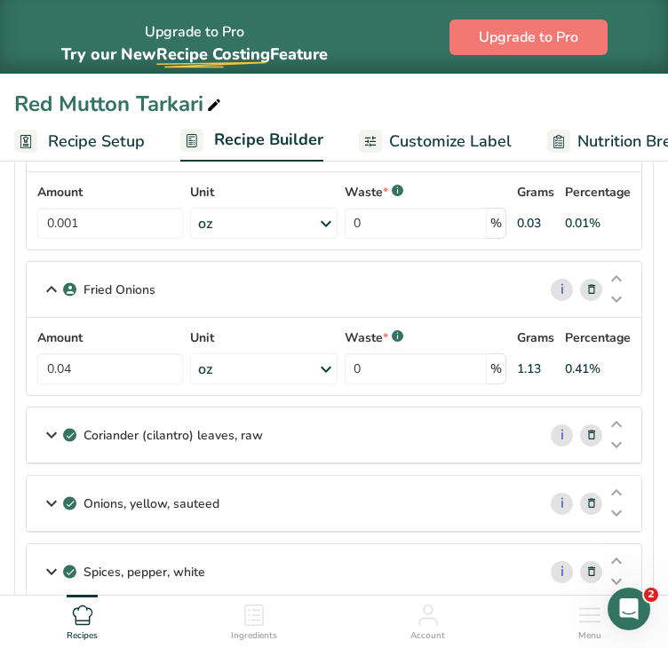
click at [401, 408] on div "Coriander (cilantro) leaves, raw" at bounding box center [282, 435] width 510 height 55
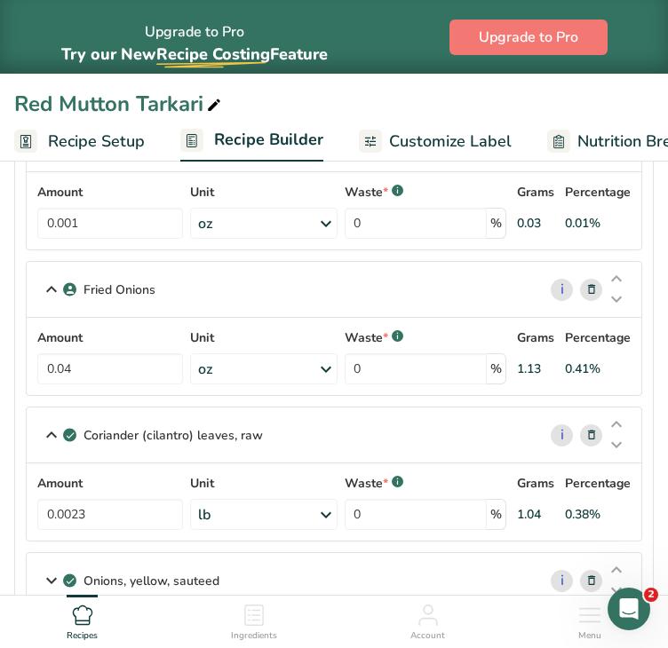
click at [319, 521] on icon at bounding box center [325, 515] width 21 height 32
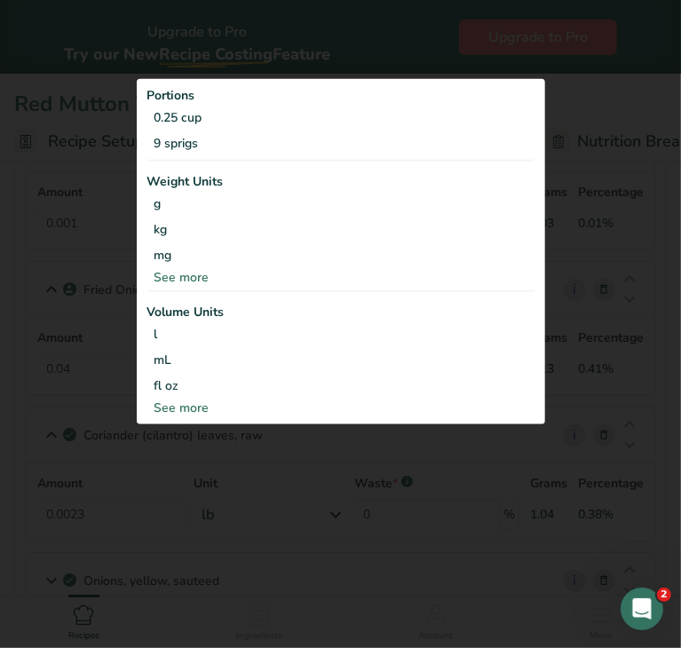
click at [207, 277] on div "See more" at bounding box center [340, 276] width 387 height 19
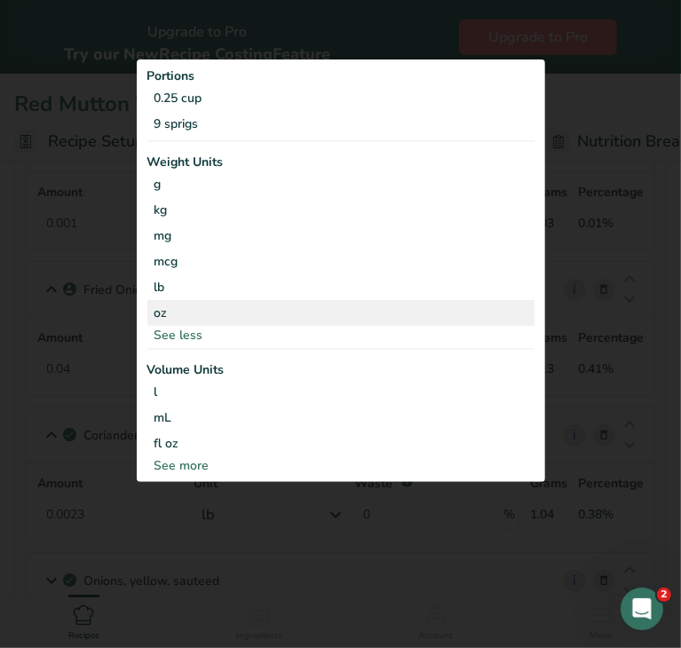
click at [188, 304] on div "oz" at bounding box center [340, 313] width 387 height 26
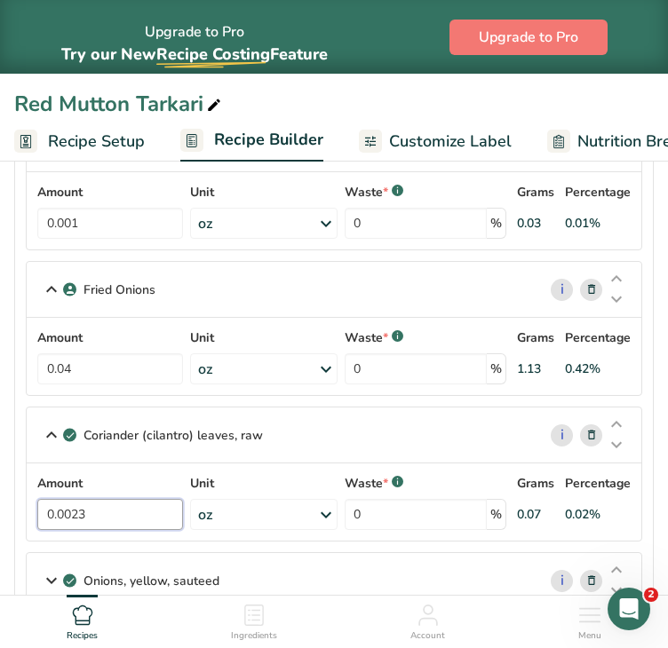
click at [108, 516] on input "0.0023" at bounding box center [110, 514] width 146 height 31
type input "0.055"
click at [644, 511] on section "Ingredients Salt, table i Amount 0.051 Unit oz Portions 1 tsp 1 tbsp 1 cup See …" at bounding box center [333, 455] width 639 height 2230
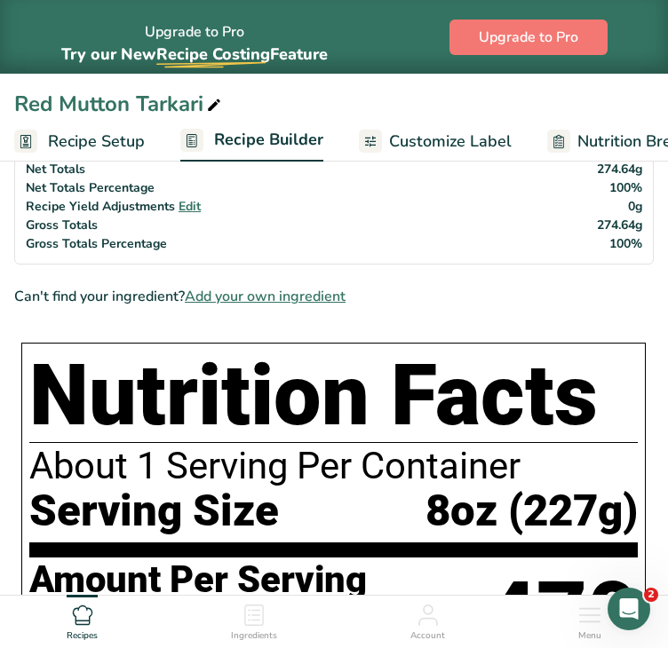
scroll to position [2326, 0]
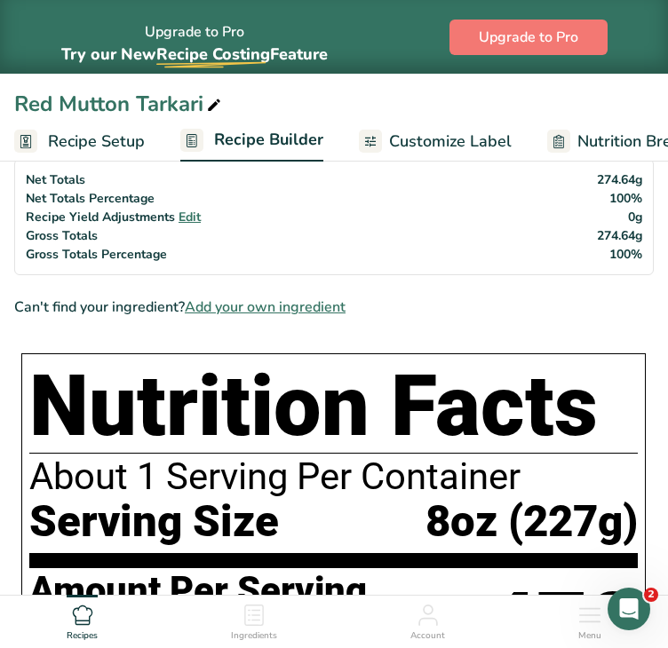
click at [241, 297] on span "Add your own ingredient" at bounding box center [265, 307] width 161 height 21
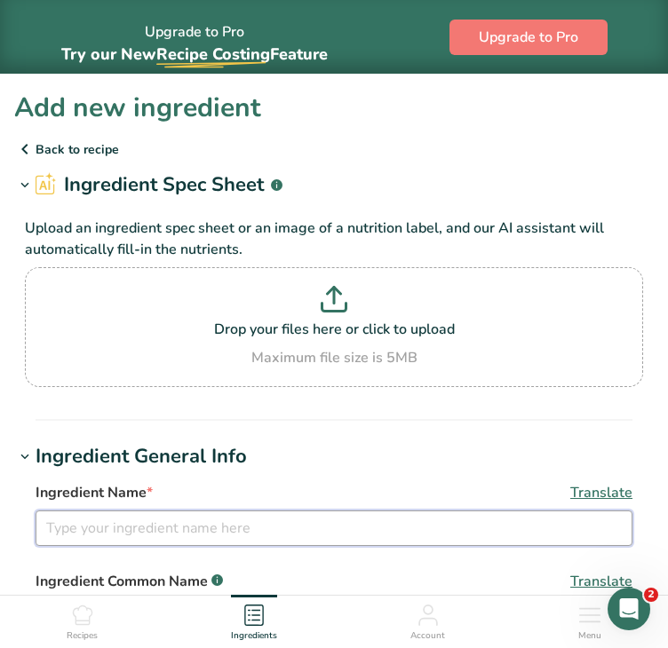
click at [184, 518] on input "text" at bounding box center [334, 529] width 597 height 36
type input "Kashmiri Chili"
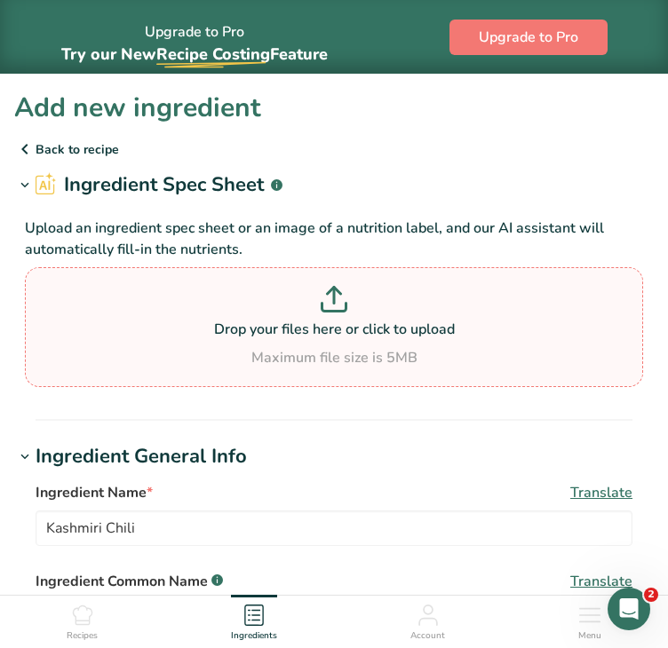
click at [221, 386] on div "Drop your files here or click to upload Maximum file size is 5MB" at bounding box center [334, 327] width 618 height 120
click at [221, 386] on input "Drop your files here or click to upload Maximum file size is 5MB" at bounding box center [334, 327] width 618 height 120
type input "C:\fakepath\kashmiri chili.png"
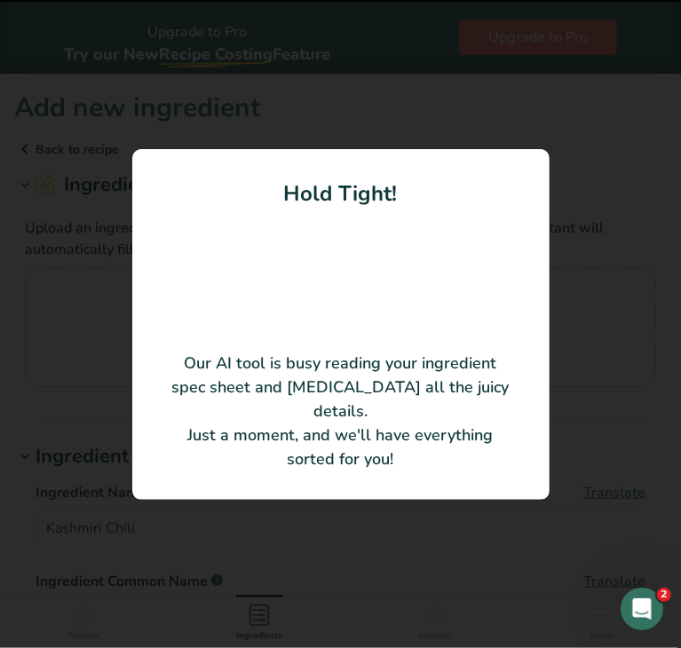
type input "Chili"
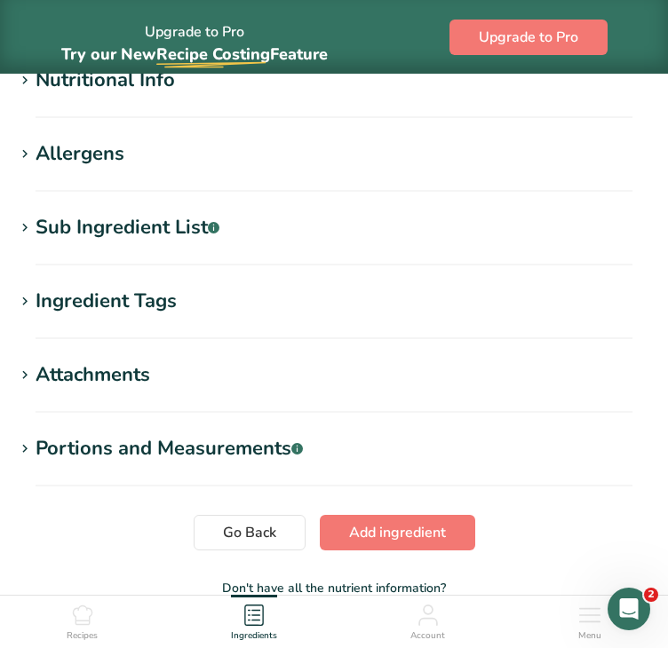
scroll to position [826, 0]
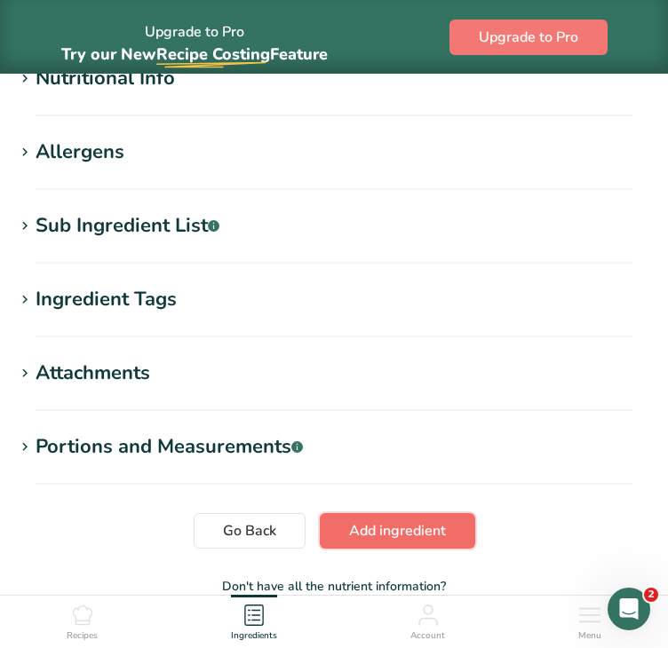
click at [415, 537] on span "Add ingredient" at bounding box center [397, 530] width 97 height 21
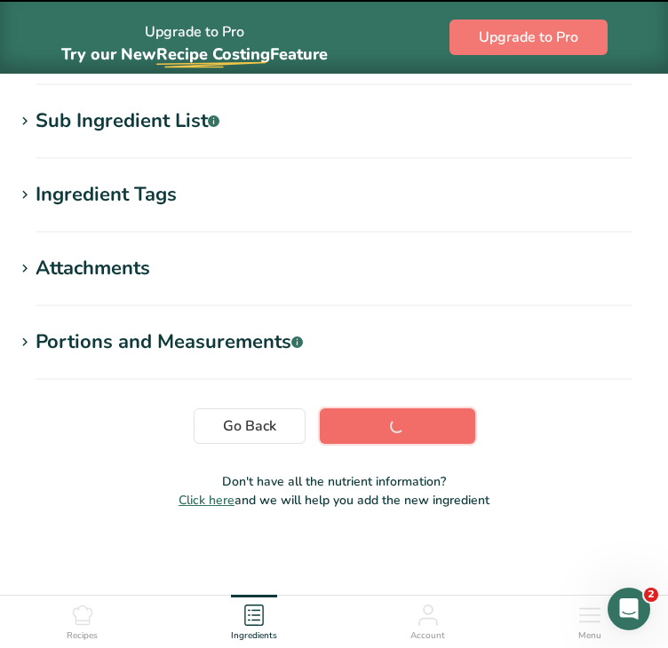
scroll to position [359, 0]
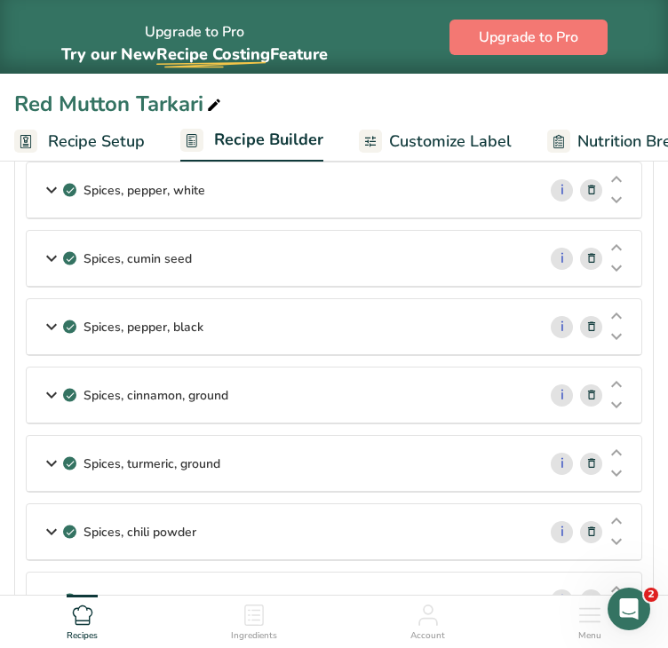
scroll to position [721, 0]
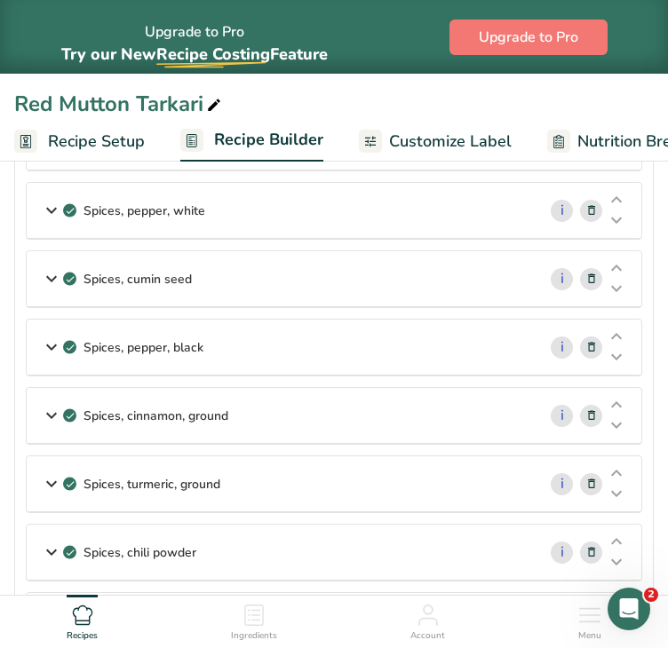
click at [320, 289] on div "Spices, cumin seed" at bounding box center [282, 278] width 510 height 55
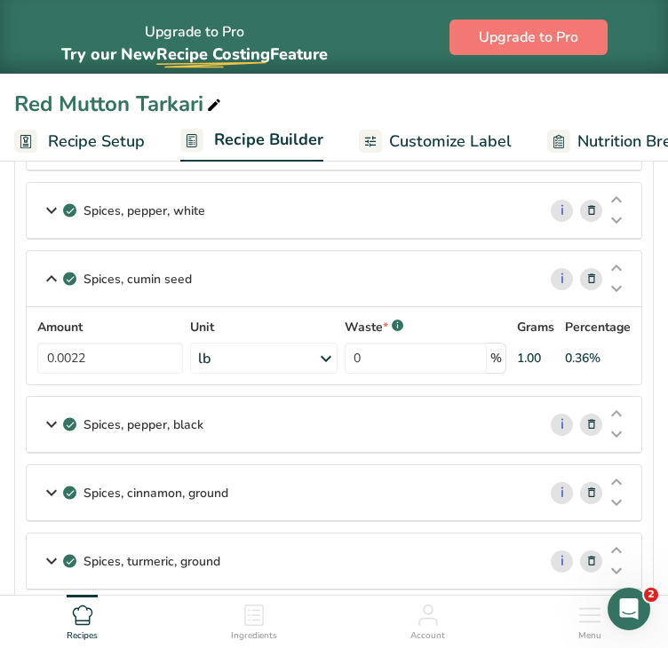
click at [317, 358] on div "lb" at bounding box center [263, 358] width 146 height 31
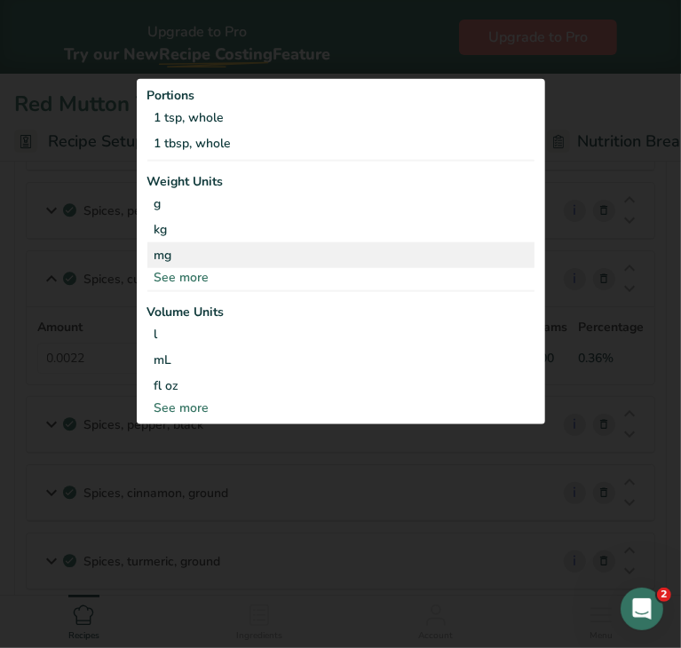
click at [193, 266] on div "mg" at bounding box center [340, 254] width 387 height 26
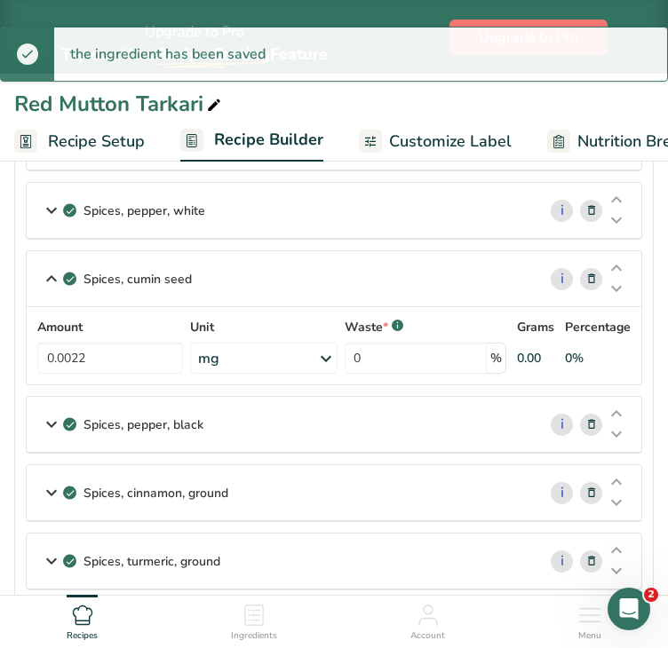
click at [307, 354] on div "mg" at bounding box center [263, 358] width 146 height 31
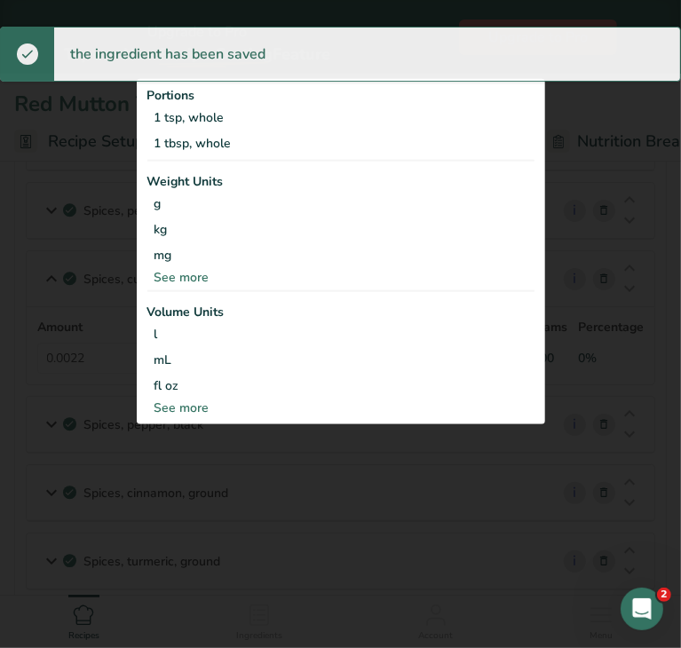
click at [210, 284] on div "See more" at bounding box center [340, 276] width 387 height 19
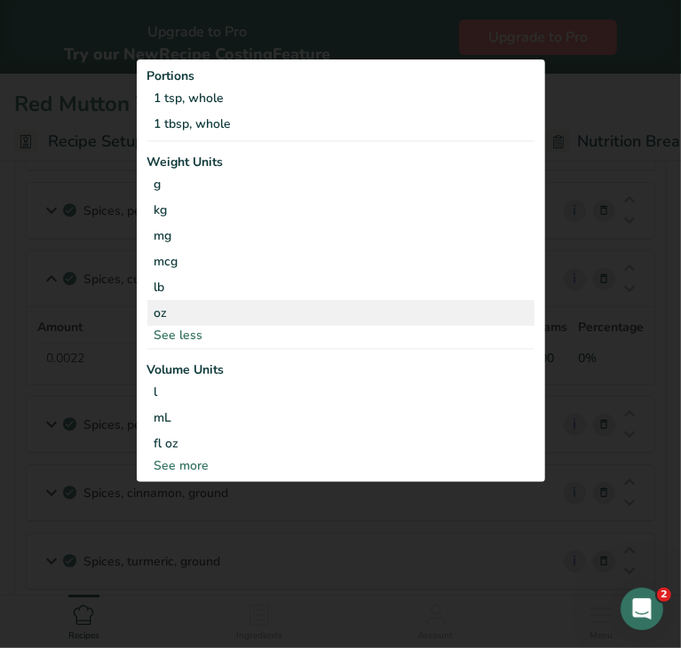
click at [172, 321] on div "oz" at bounding box center [340, 313] width 387 height 26
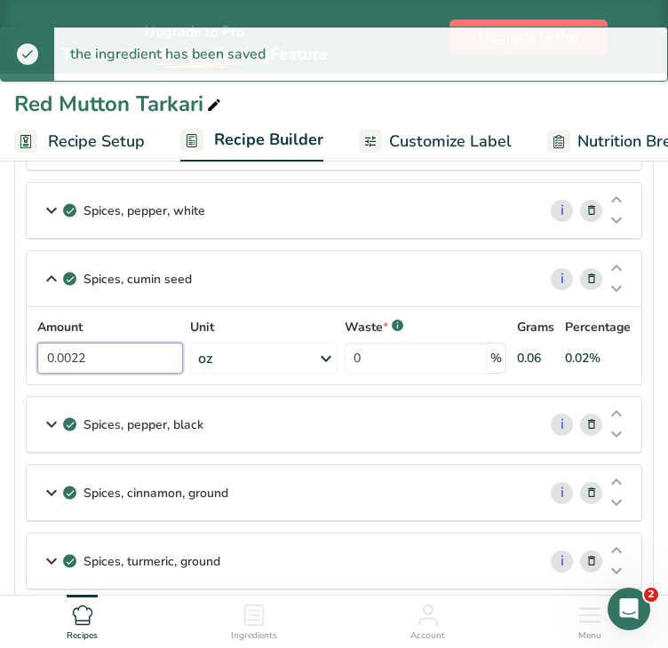
click at [135, 352] on input "0.0022" at bounding box center [110, 358] width 146 height 31
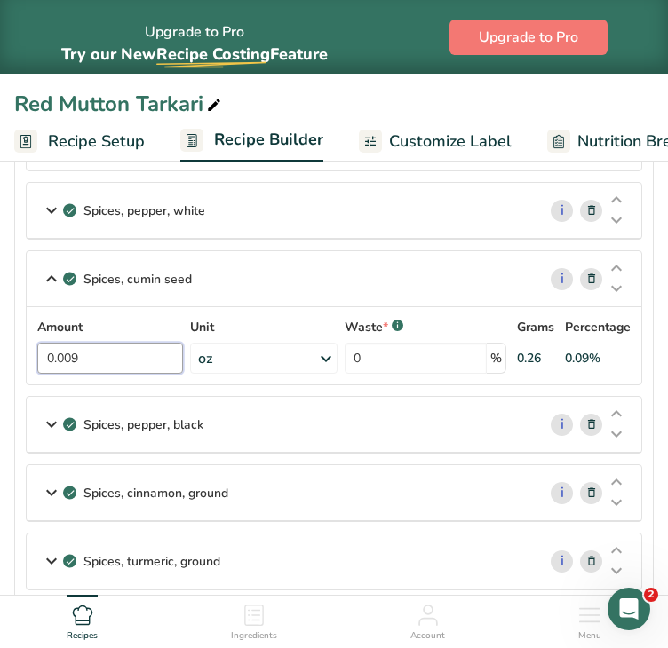
type input "0.009"
click at [645, 371] on section "Ingredients Salt, table i Amount 0.051 Unit oz Portions 1 tsp 1 tbsp 1 cup See …" at bounding box center [333, 399] width 639 height 1758
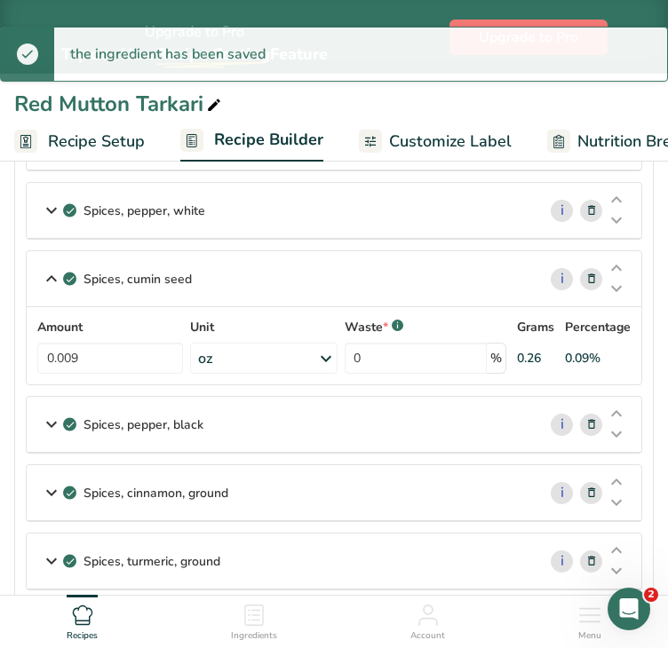
click at [475, 405] on div "Spices, pepper, black" at bounding box center [282, 424] width 510 height 55
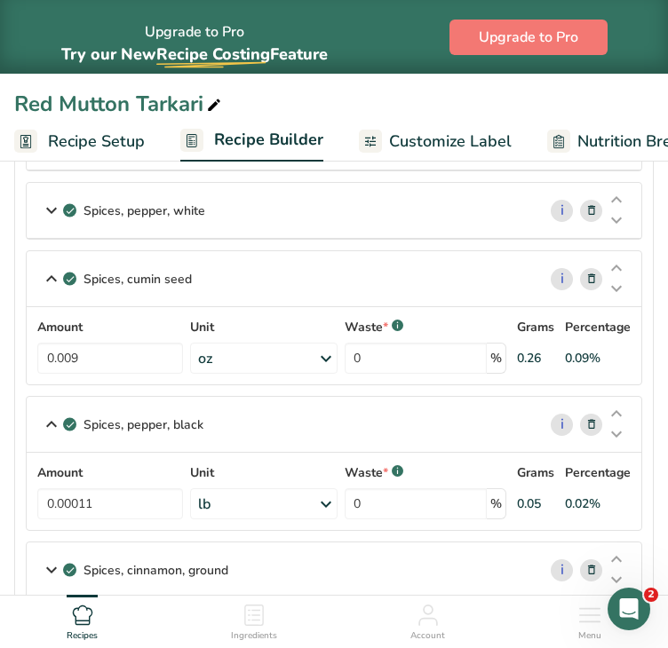
click at [307, 497] on div "lb" at bounding box center [263, 503] width 146 height 31
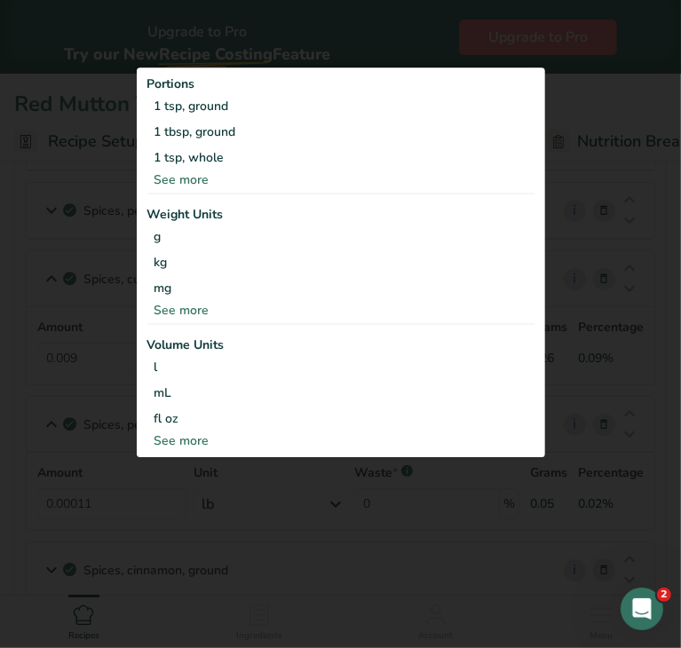
click at [202, 313] on div "See more" at bounding box center [340, 310] width 387 height 19
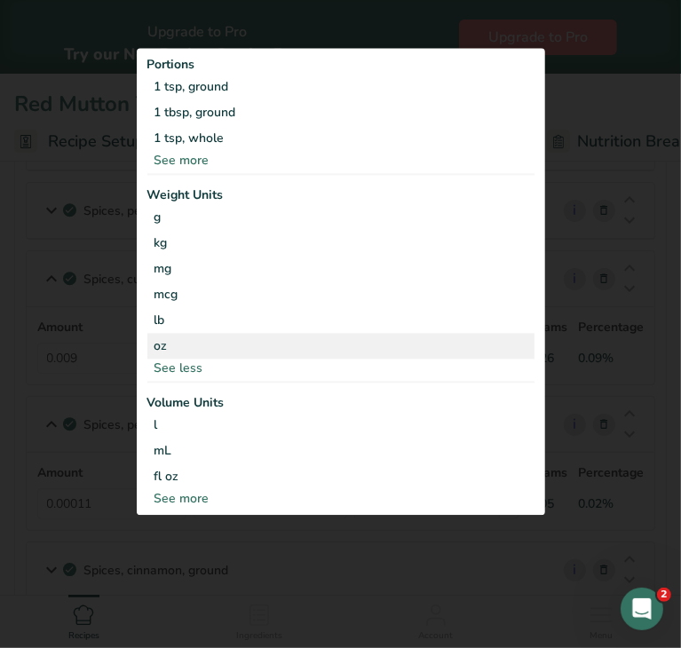
click at [178, 339] on div "oz" at bounding box center [340, 346] width 387 height 26
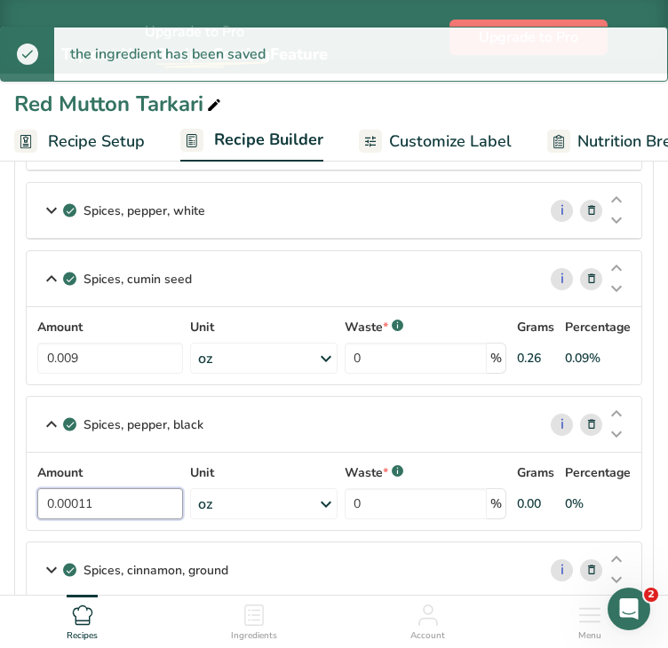
click at [140, 498] on input "0.00011" at bounding box center [110, 503] width 146 height 31
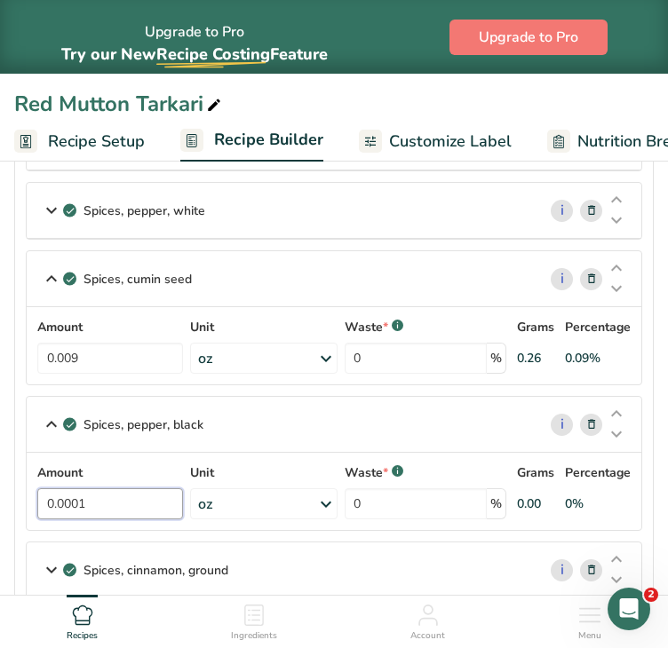
type input "0"
type input "0.002"
click at [651, 514] on section "Ingredients Salt, table i Amount 0.051 Unit oz Portions 1 tsp 1 tbsp 1 cup See …" at bounding box center [333, 437] width 639 height 1835
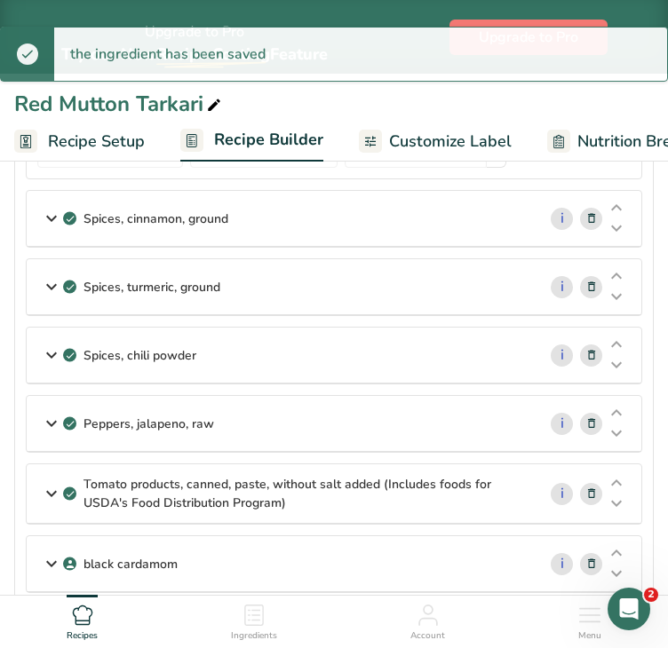
scroll to position [1083, 0]
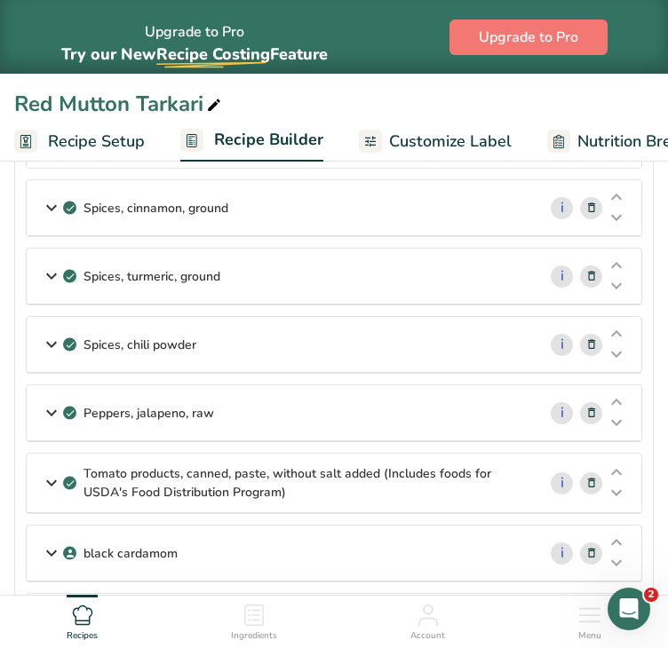
click at [292, 197] on div "Spices, cinnamon, ground" at bounding box center [282, 207] width 510 height 55
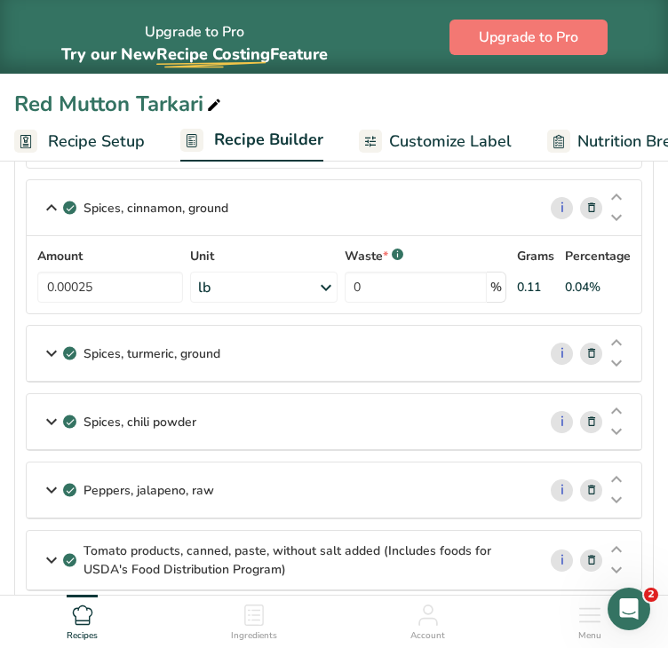
click at [248, 290] on div "lb" at bounding box center [263, 287] width 146 height 31
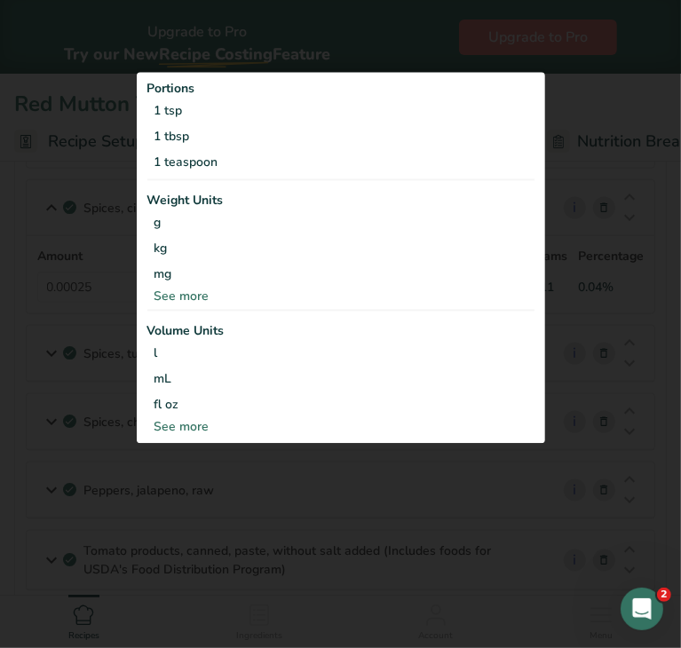
click at [203, 287] on div "See more" at bounding box center [340, 296] width 387 height 19
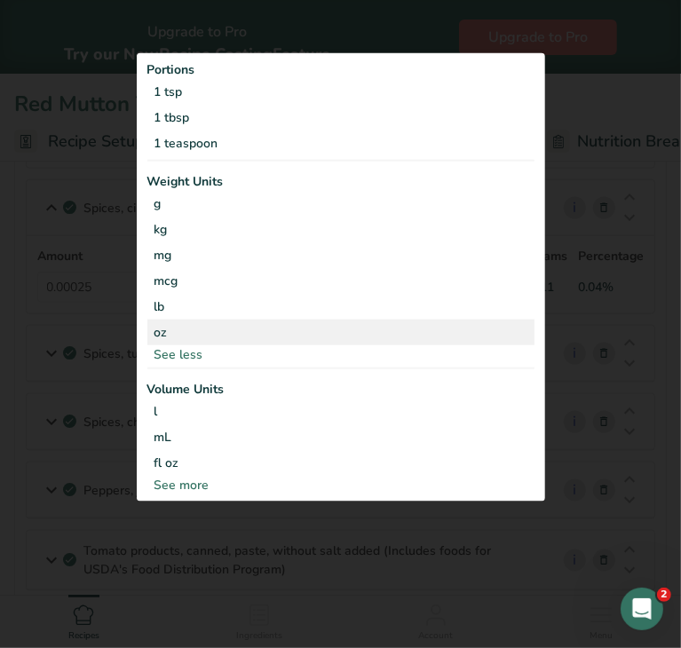
click at [175, 325] on div "oz" at bounding box center [340, 332] width 387 height 26
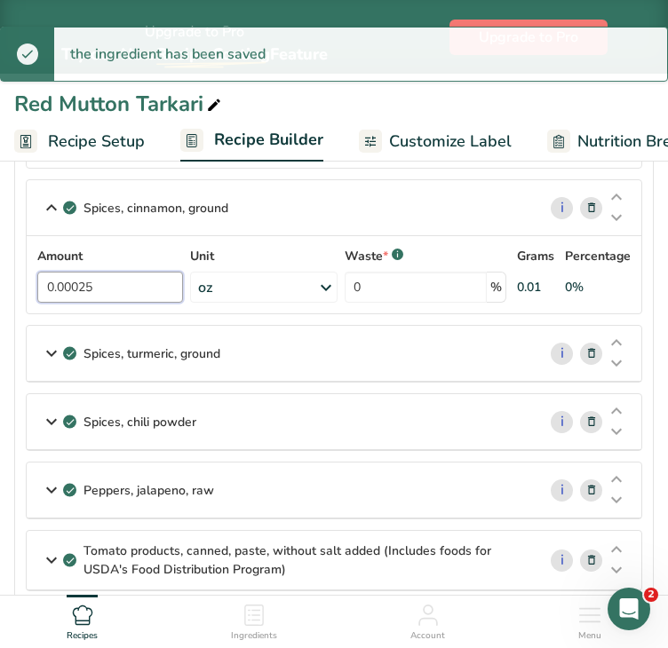
click at [132, 286] on input "0.00025" at bounding box center [110, 287] width 146 height 31
type input "0"
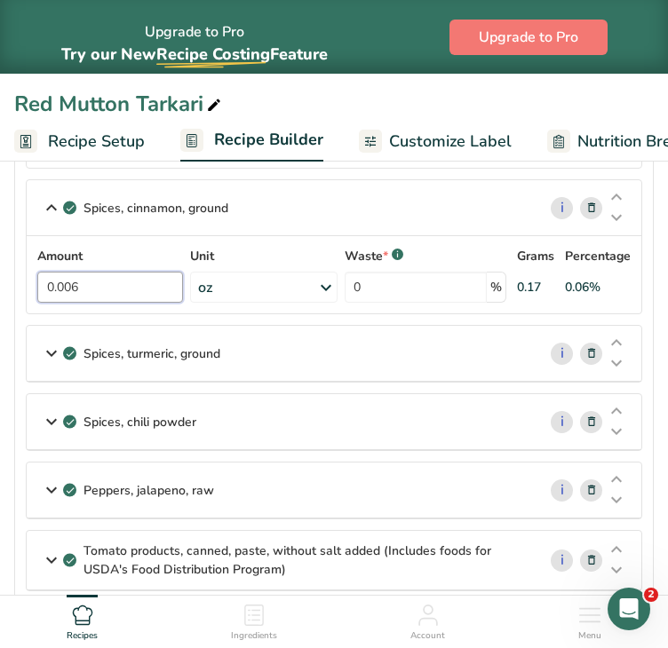
type input "0.006"
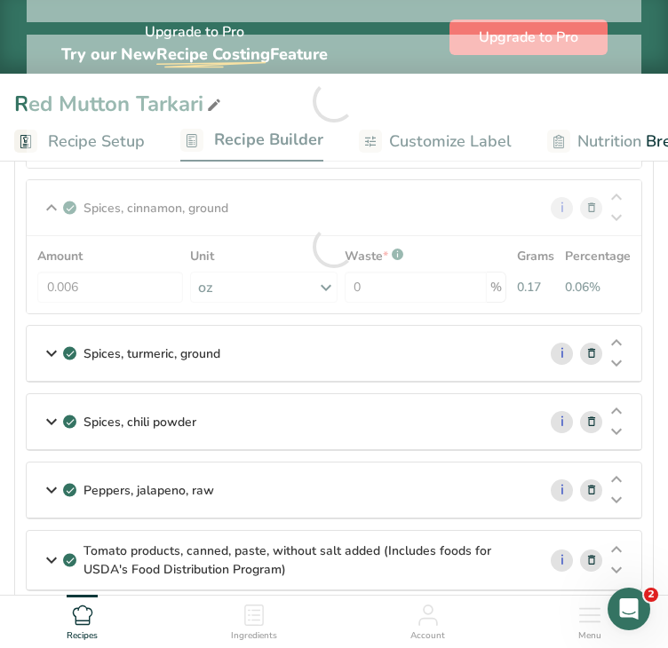
click at [650, 306] on section "Ingredients Salt, table i Amount 0.051 Unit oz Portions 1 tsp 1 tbsp 1 cup See …" at bounding box center [333, 113] width 639 height 1912
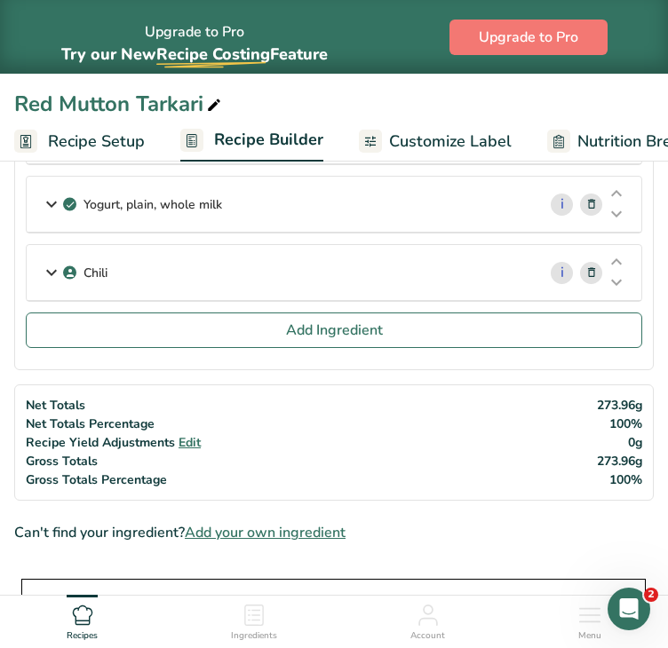
scroll to position [1793, 0]
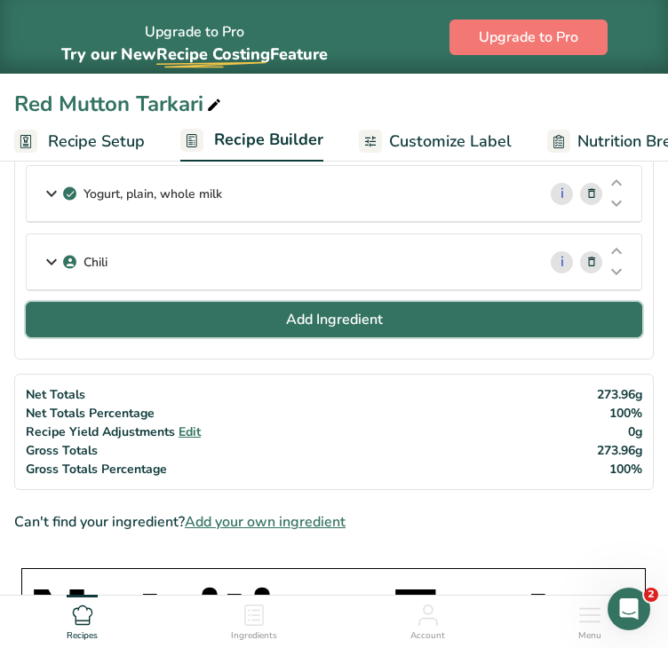
click at [392, 302] on button "Add Ingredient" at bounding box center [334, 320] width 616 height 36
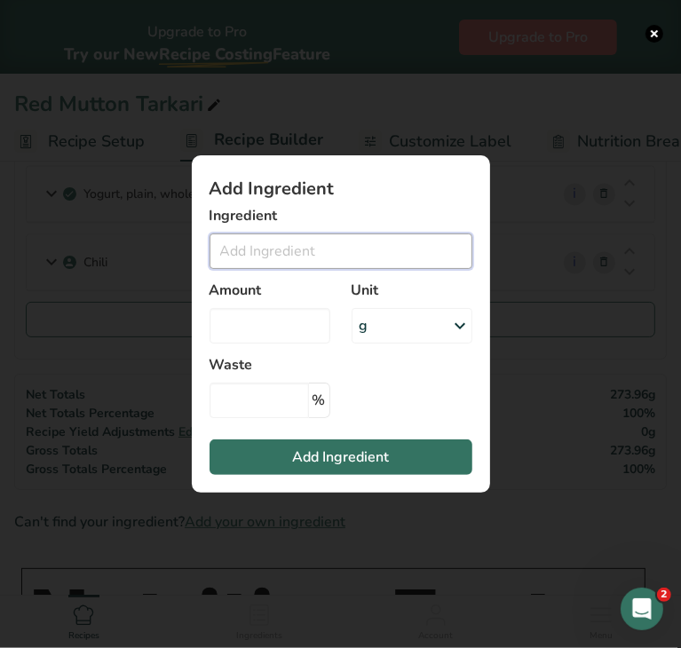
click at [305, 249] on input "Add ingredient modal" at bounding box center [341, 251] width 263 height 36
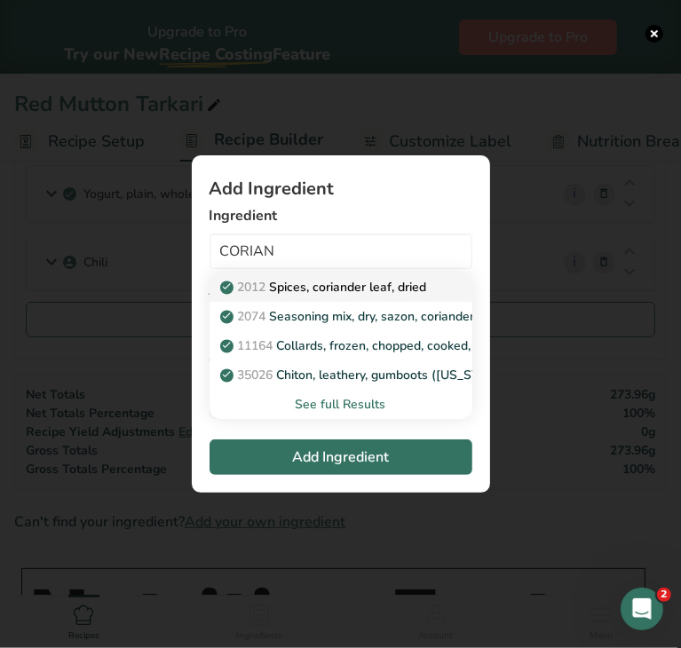
click at [328, 289] on p "2012 Spices, coriander leaf, dried" at bounding box center [325, 287] width 203 height 19
type input "Spices, coriander leaf, dried"
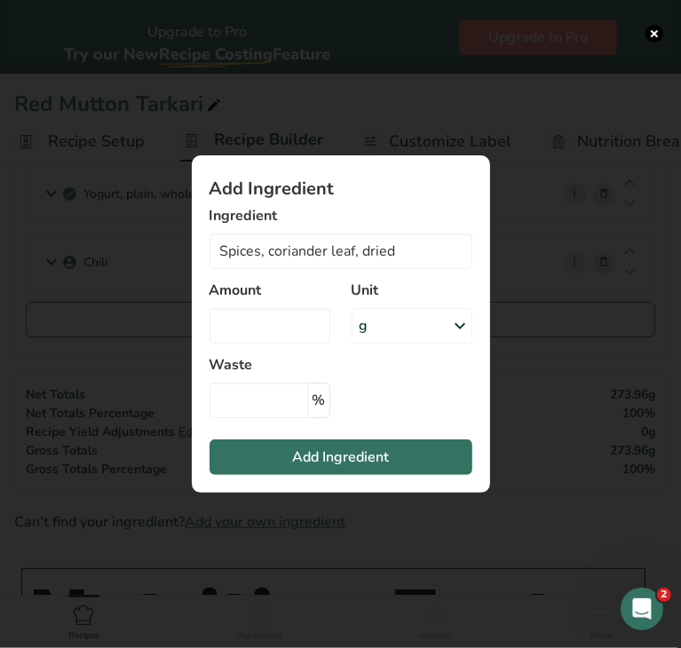
click at [384, 328] on div "g" at bounding box center [412, 326] width 121 height 36
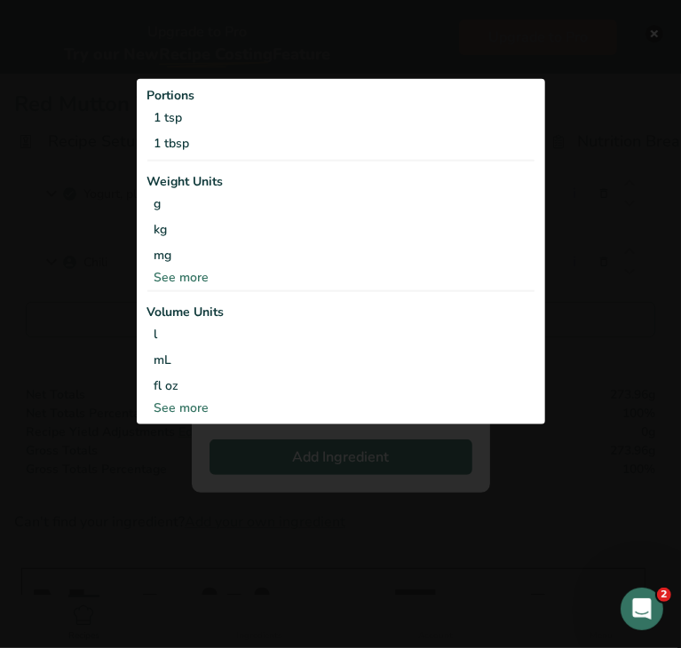
click at [224, 286] on div "Portions 1 tsp 1 tbsp Weight Units g kg mg See more Volume Units l Volume units…" at bounding box center [341, 250] width 408 height 345
click at [199, 285] on div "See more" at bounding box center [340, 276] width 387 height 19
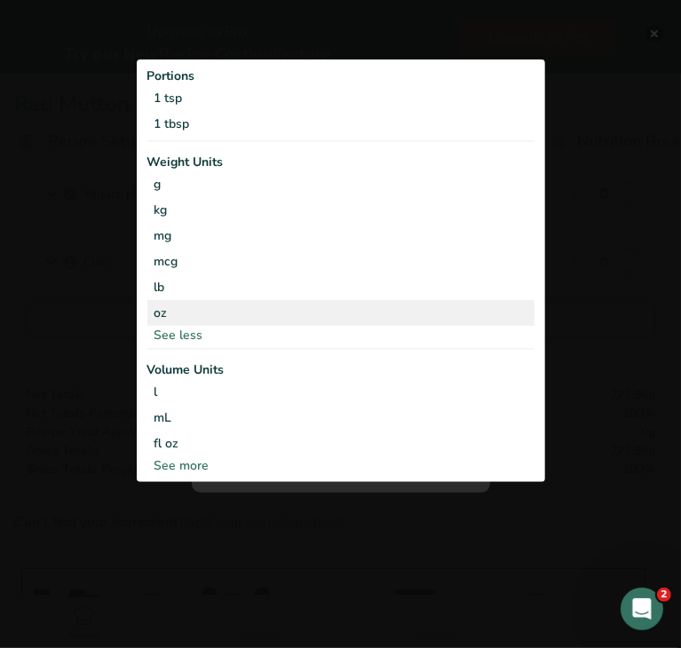
click at [184, 303] on div "oz" at bounding box center [340, 313] width 387 height 26
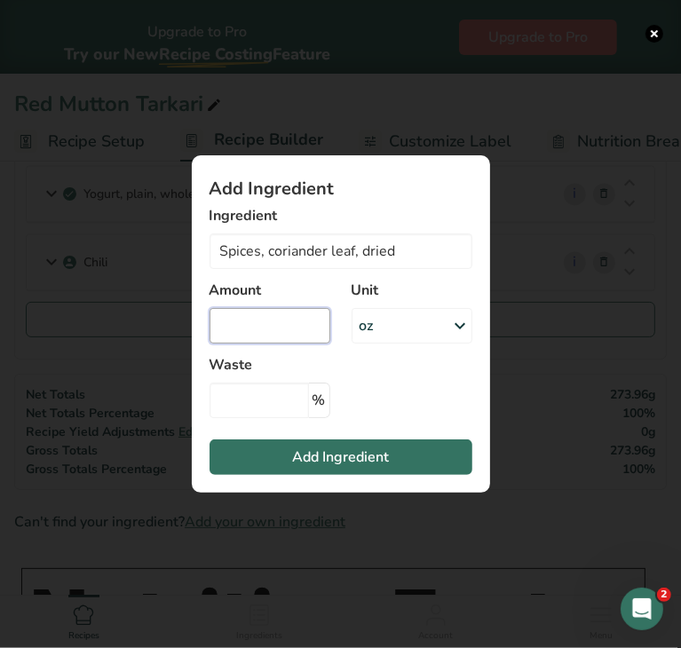
click at [226, 315] on input "Add ingredient modal" at bounding box center [270, 326] width 121 height 36
type input "0.028"
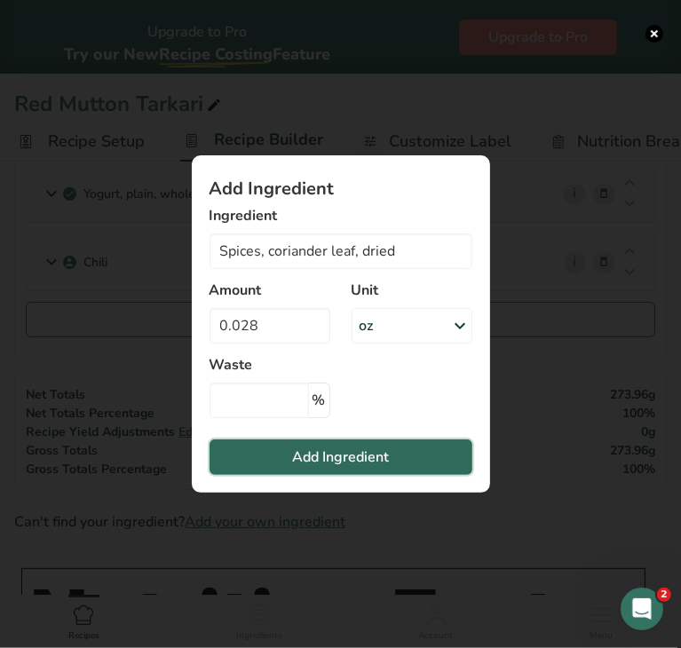
click at [301, 465] on span "Add Ingredient" at bounding box center [340, 457] width 97 height 21
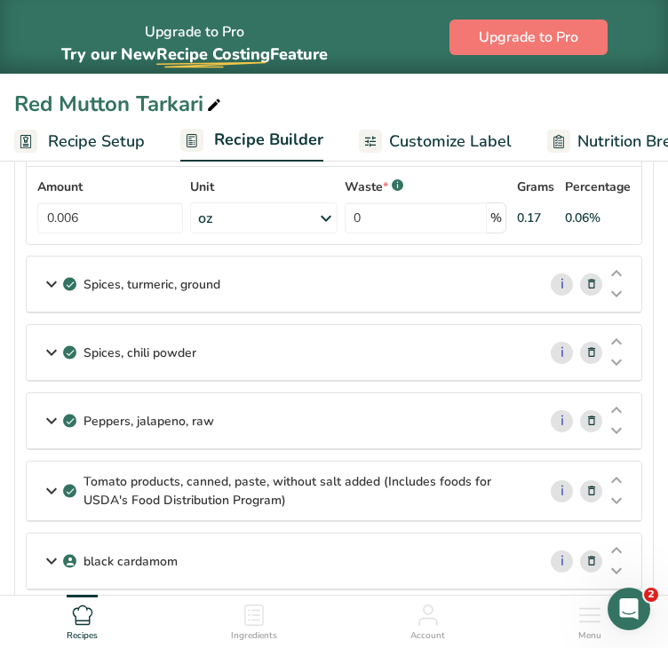
scroll to position [1147, 0]
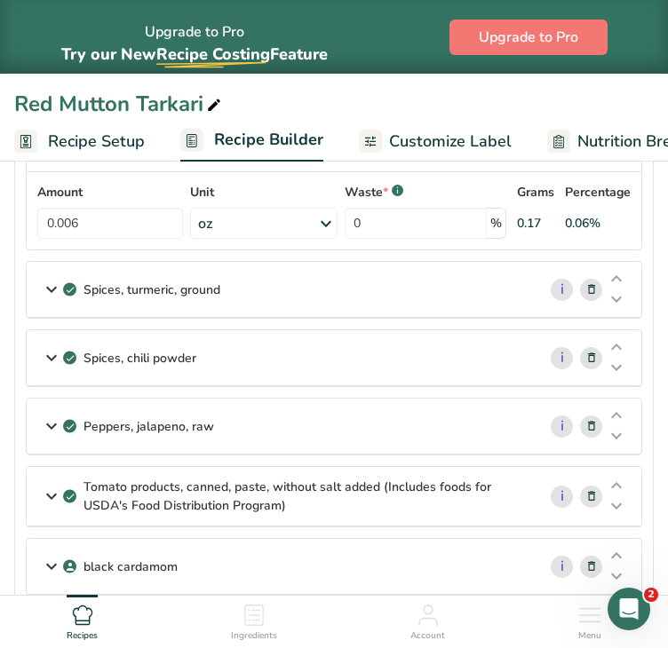
click at [211, 281] on p "Spices, turmeric, ground" at bounding box center [151, 290] width 137 height 19
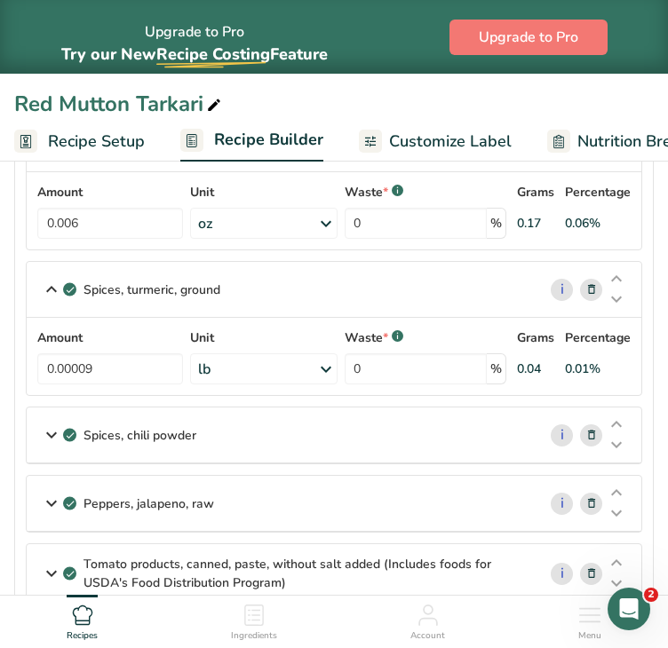
click at [266, 365] on div "lb" at bounding box center [263, 368] width 146 height 31
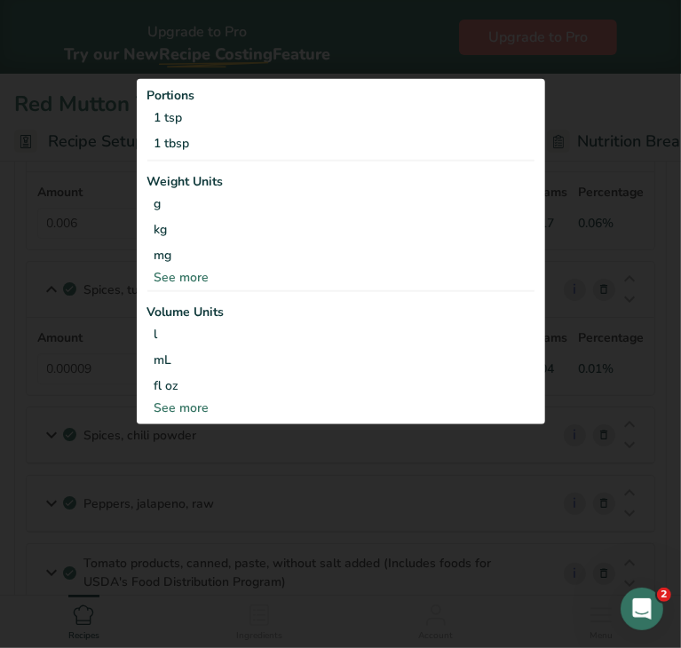
click at [181, 278] on div "See more" at bounding box center [340, 276] width 387 height 19
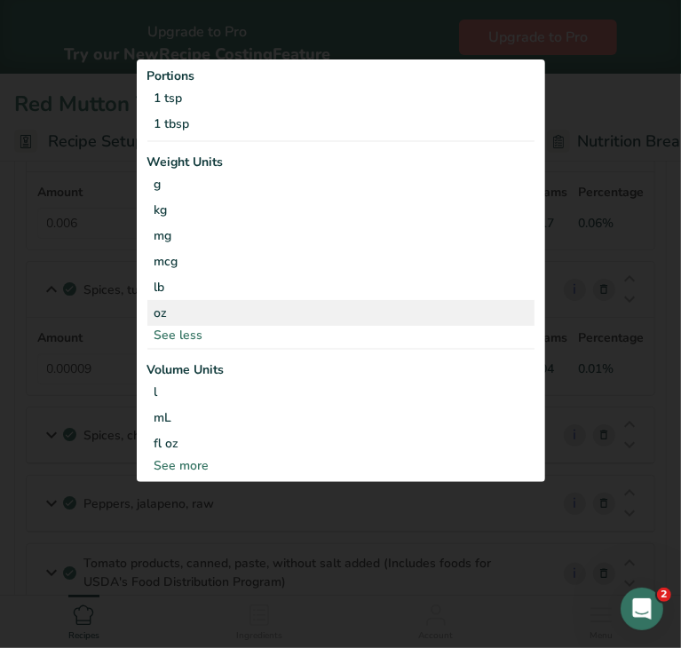
click at [174, 306] on div "oz" at bounding box center [340, 313] width 387 height 26
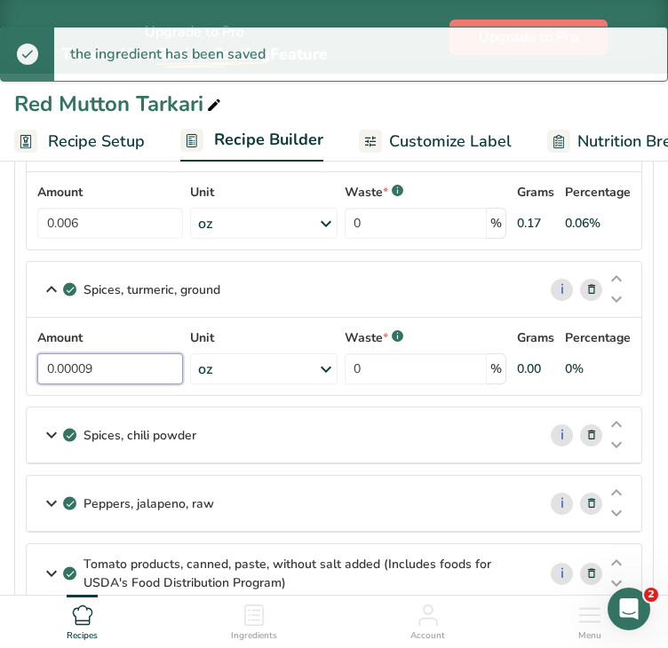
drag, startPoint x: 14, startPoint y: 375, endPoint x: -43, endPoint y: 375, distance: 56.8
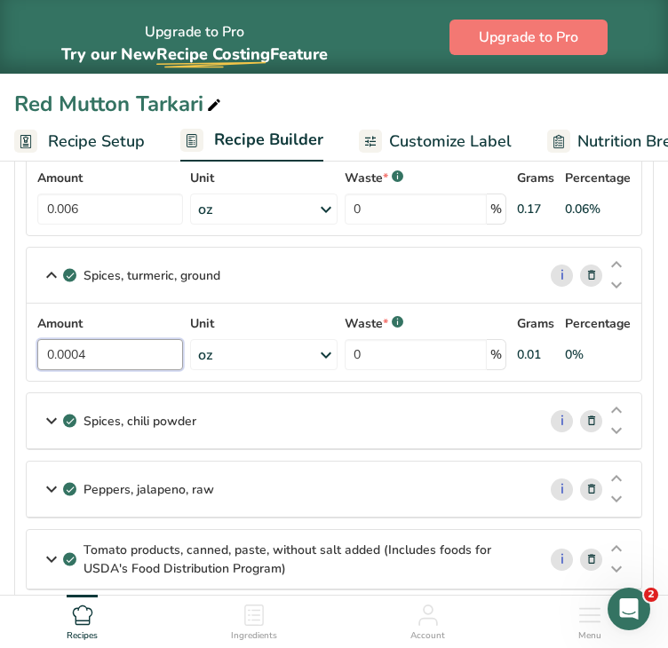
scroll to position [1128, 0]
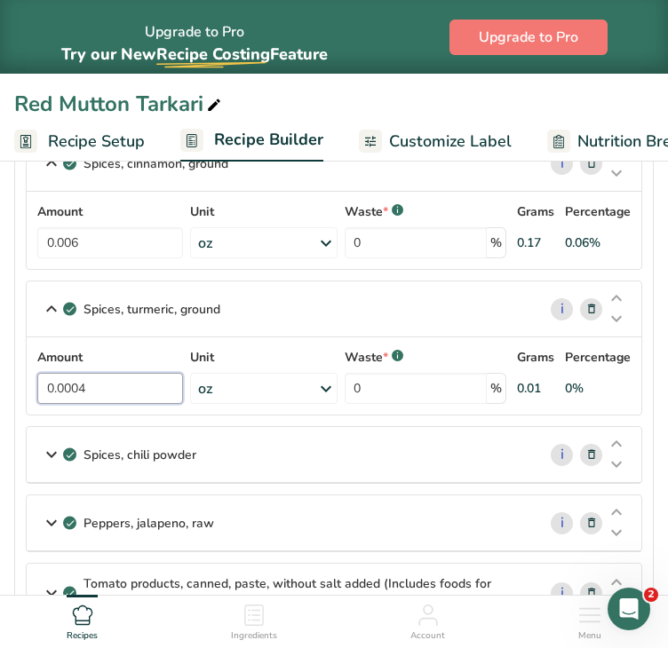
type input "0.0004"
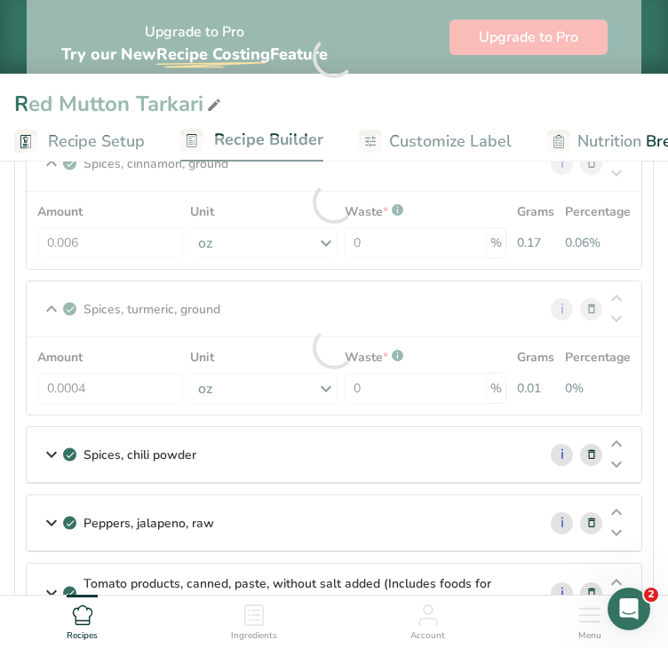
click at [651, 332] on section "Ingredients Salt, table i Amount 0.051 Unit oz Portions 1 tsp 1 tbsp 1 cup See …" at bounding box center [333, 142] width 639 height 2058
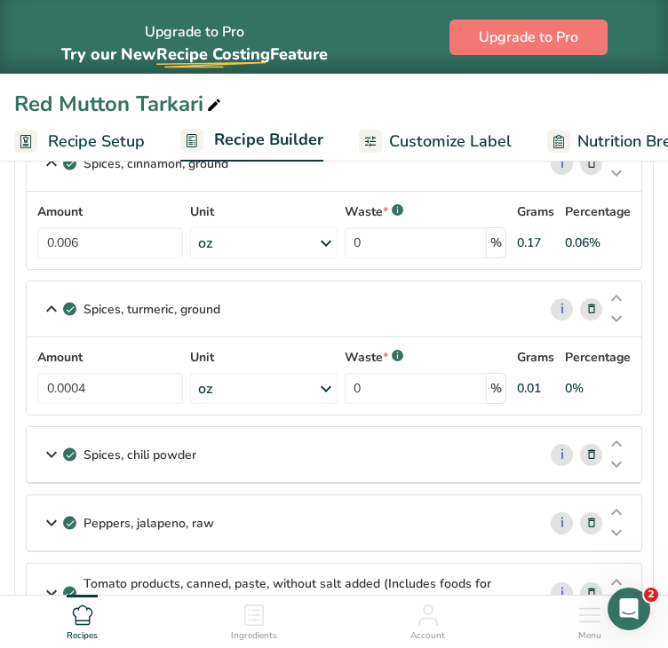
click at [274, 455] on div "Spices, chili powder" at bounding box center [282, 454] width 510 height 55
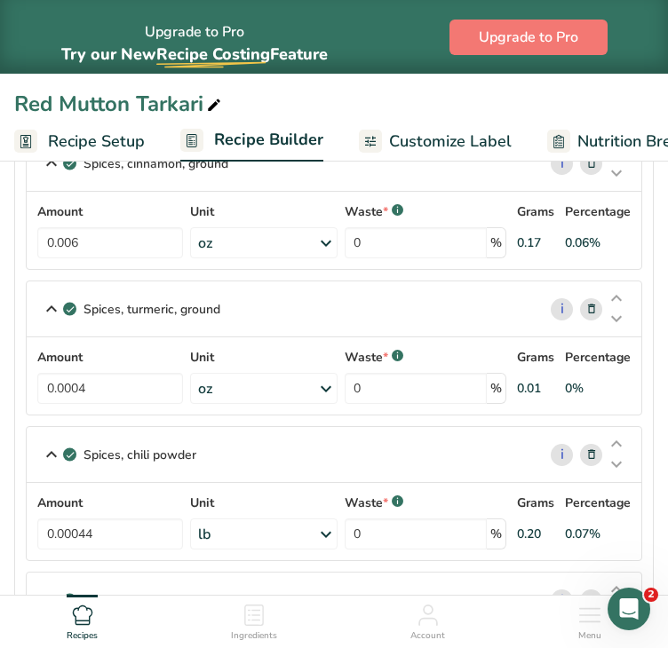
click at [265, 525] on div "lb" at bounding box center [263, 533] width 146 height 31
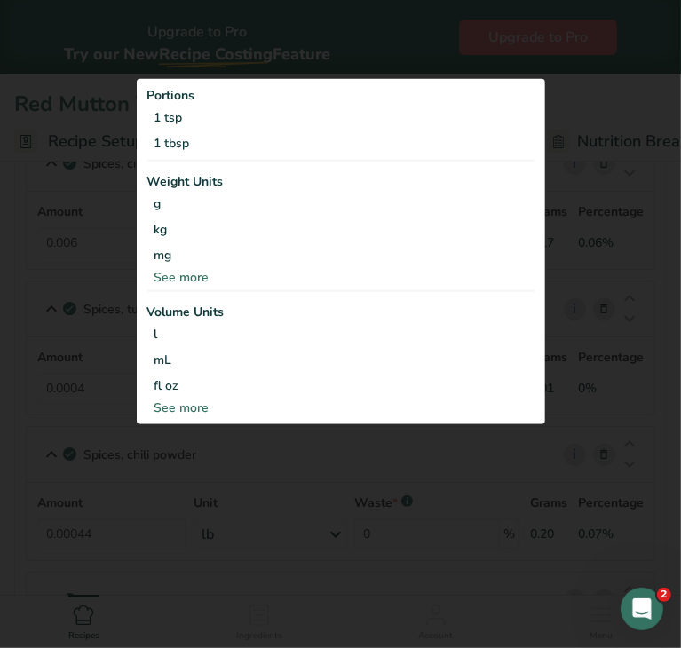
click at [180, 281] on div "See more" at bounding box center [340, 276] width 387 height 19
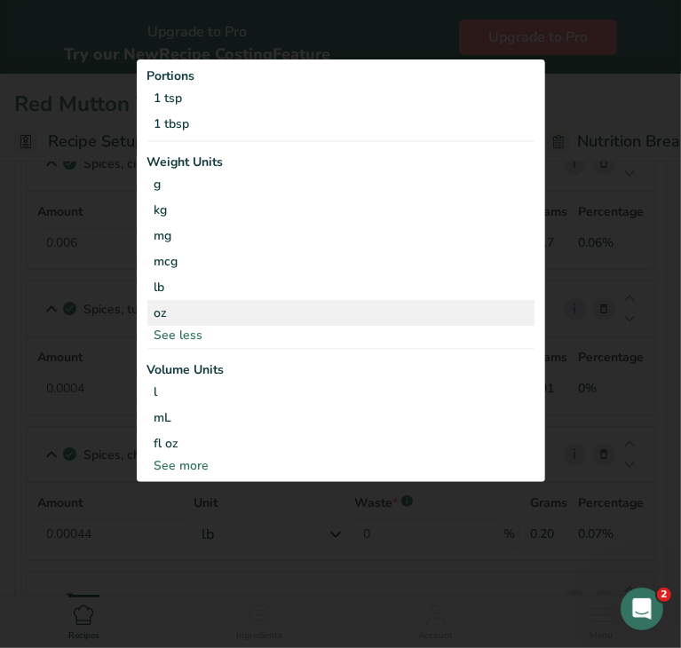
click at [167, 315] on div "oz" at bounding box center [340, 313] width 387 height 26
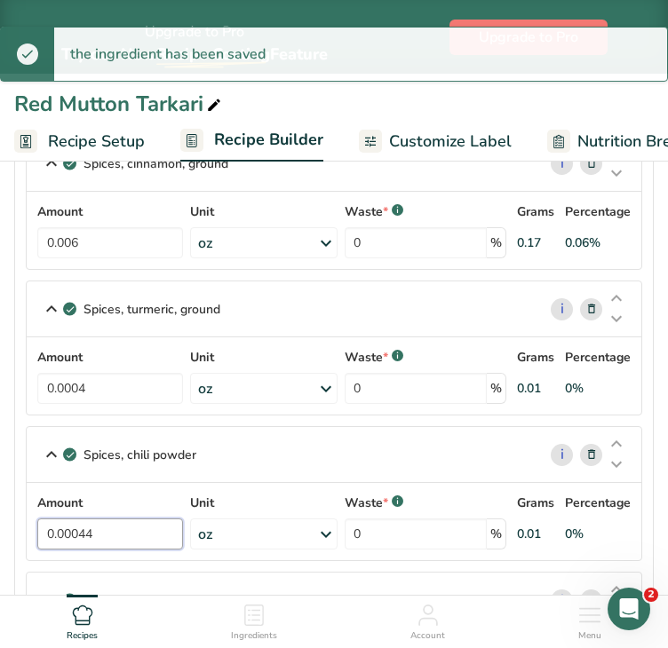
drag, startPoint x: 29, startPoint y: 524, endPoint x: -43, endPoint y: 522, distance: 71.9
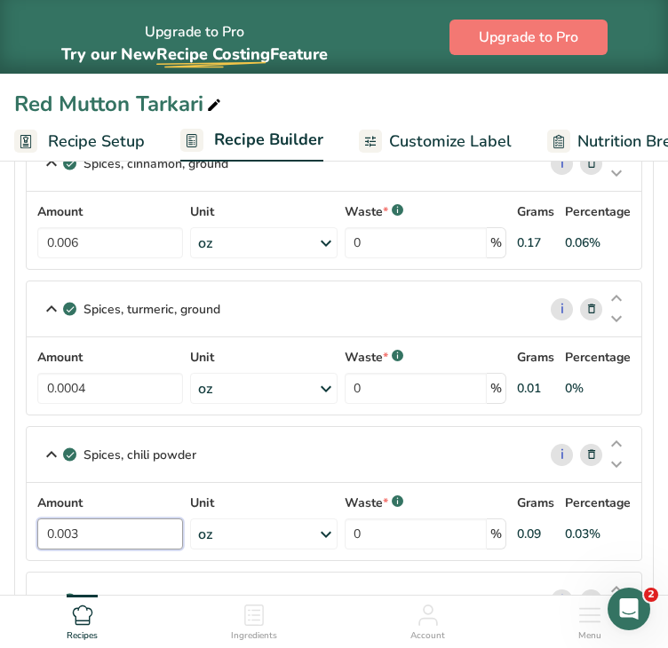
type input "0.003"
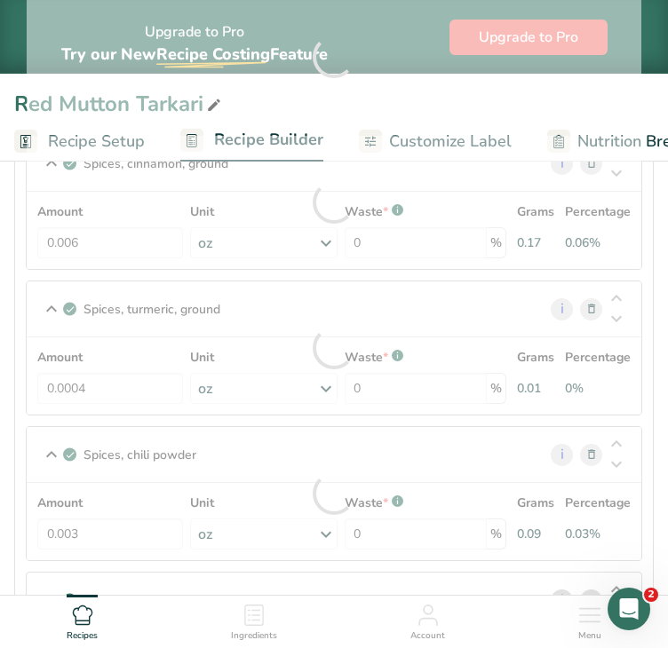
click at [644, 526] on section "Ingredients Salt, table i Amount 0.051 Unit oz Portions 1 tsp 1 tbsp 1 cup See …" at bounding box center [333, 180] width 639 height 2135
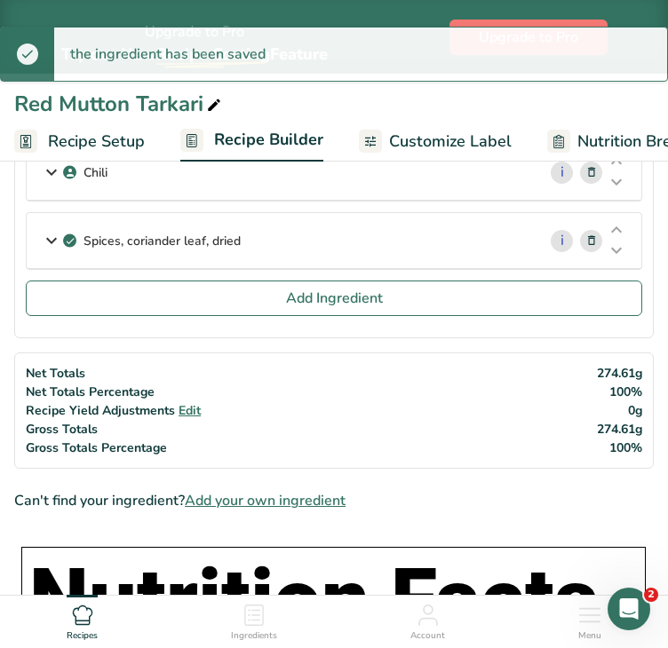
scroll to position [2054, 0]
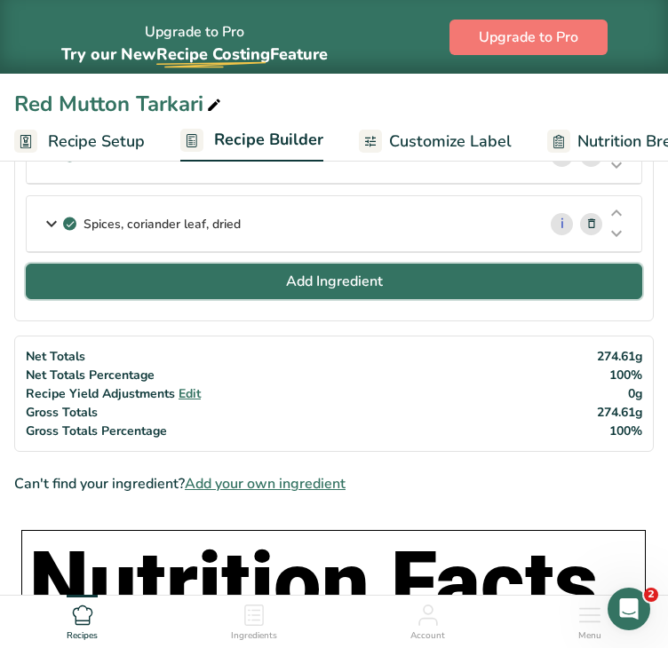
click at [359, 271] on span "Add Ingredient" at bounding box center [334, 281] width 97 height 21
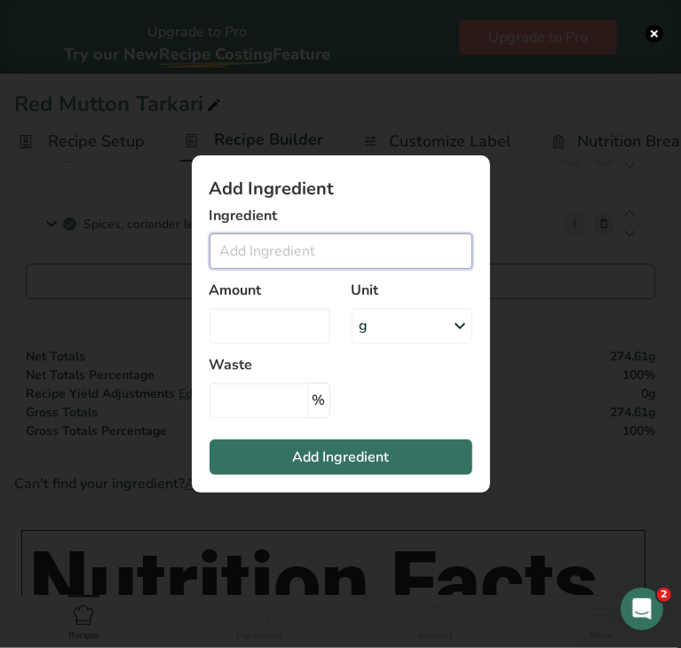
click at [311, 249] on input "Add ingredient modal" at bounding box center [341, 251] width 263 height 36
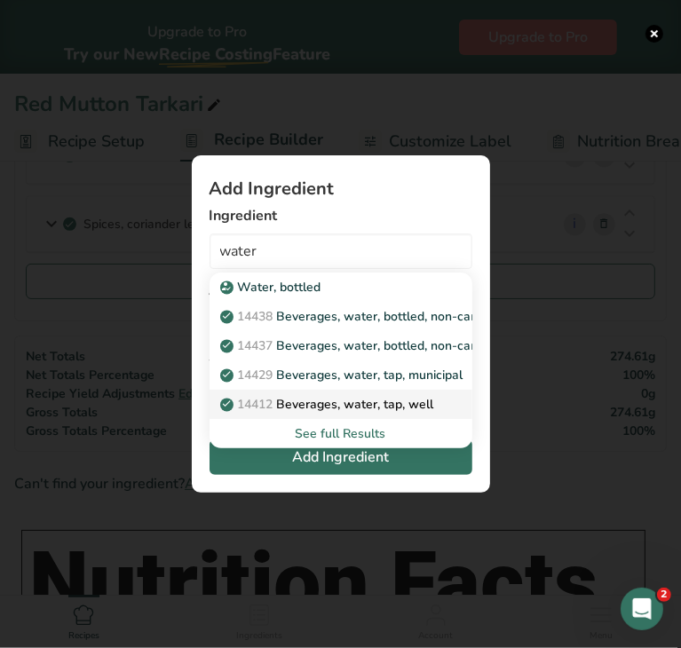
click at [368, 399] on p "14412 [GEOGRAPHIC_DATA], water, tap, well" at bounding box center [329, 404] width 210 height 19
type input "Beverages, water, tap, well"
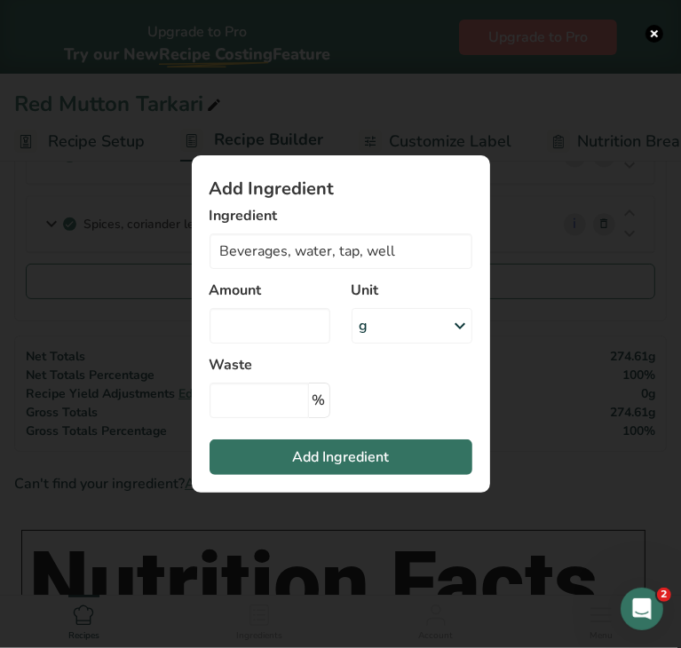
click at [411, 321] on div "g" at bounding box center [412, 326] width 121 height 36
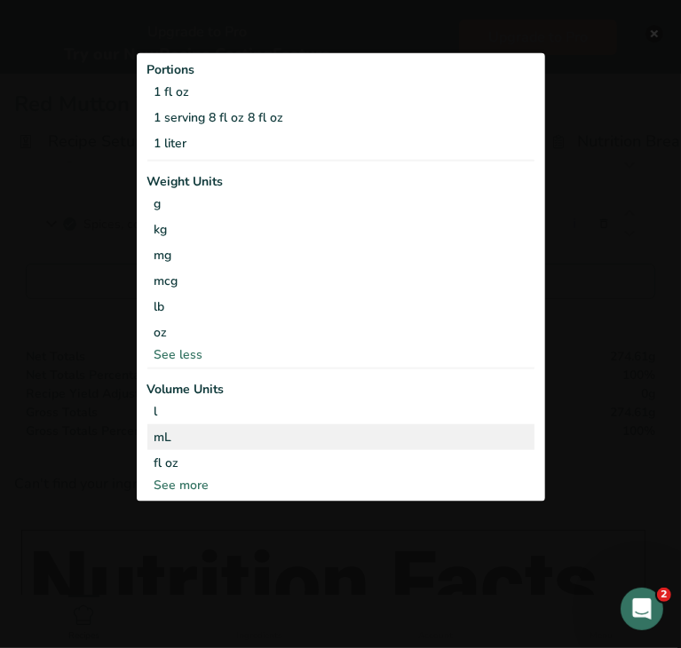
click at [191, 438] on div "mL" at bounding box center [340, 436] width 373 height 19
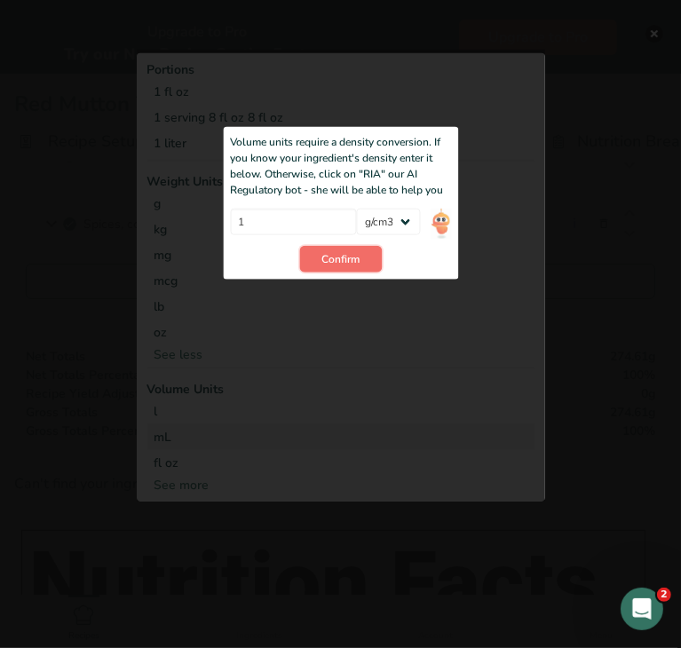
click at [325, 260] on span "Confirm" at bounding box center [340, 259] width 38 height 16
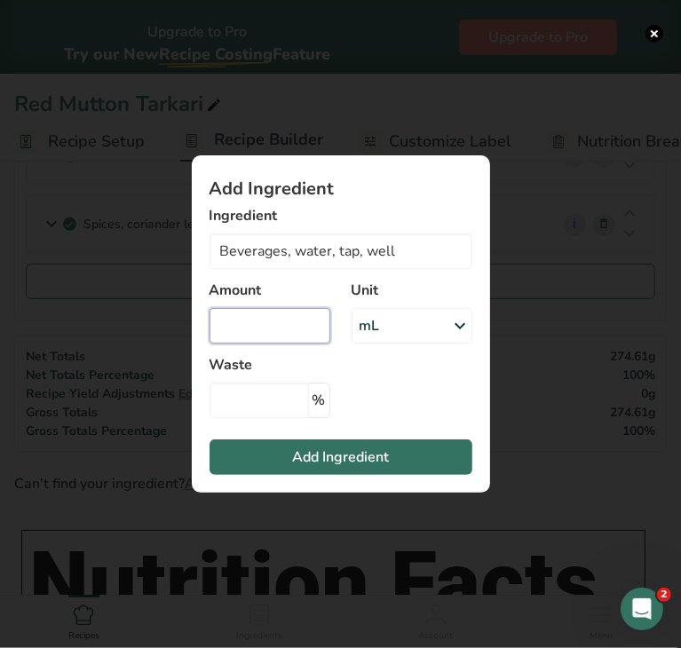
click at [281, 313] on input "Add ingredient modal" at bounding box center [270, 326] width 121 height 36
type input "16"
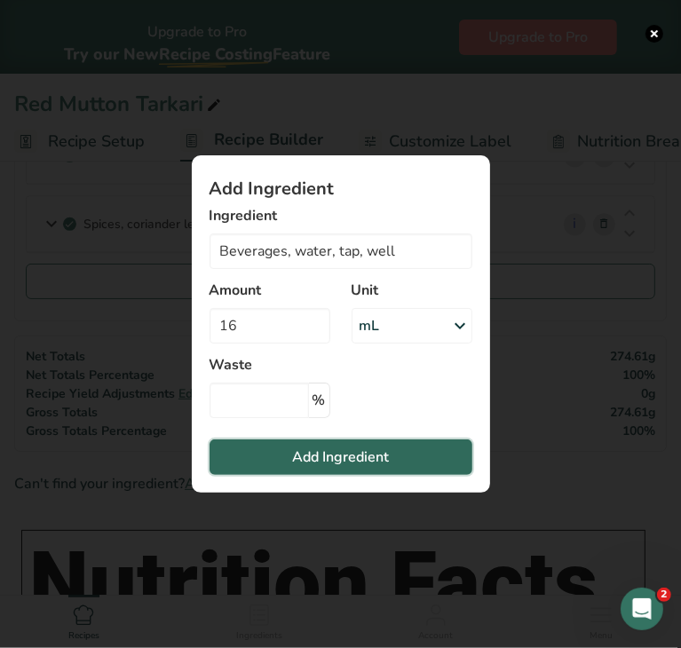
click at [310, 453] on span "Add Ingredient" at bounding box center [340, 457] width 97 height 21
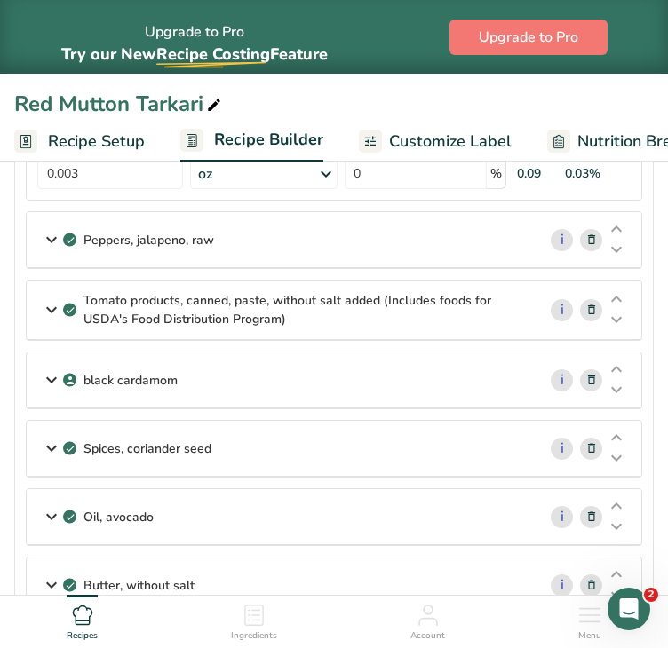
scroll to position [1482, 0]
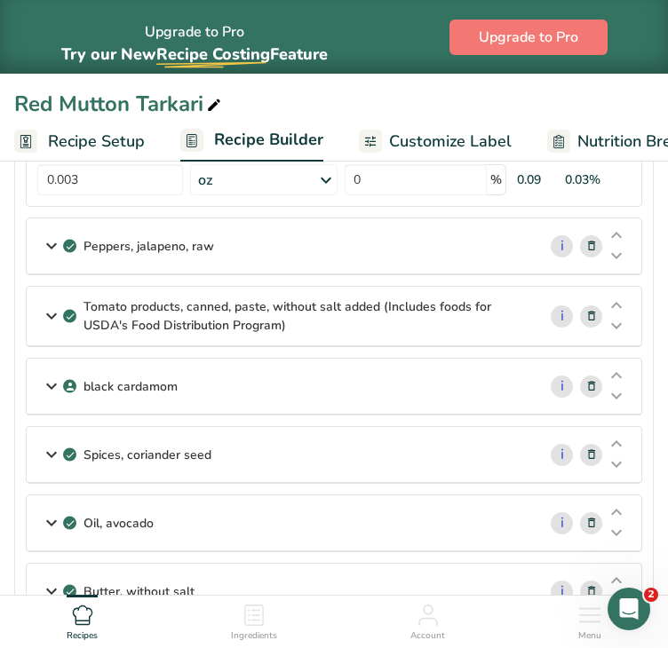
click at [423, 241] on div "Peppers, jalapeno, raw" at bounding box center [282, 245] width 510 height 55
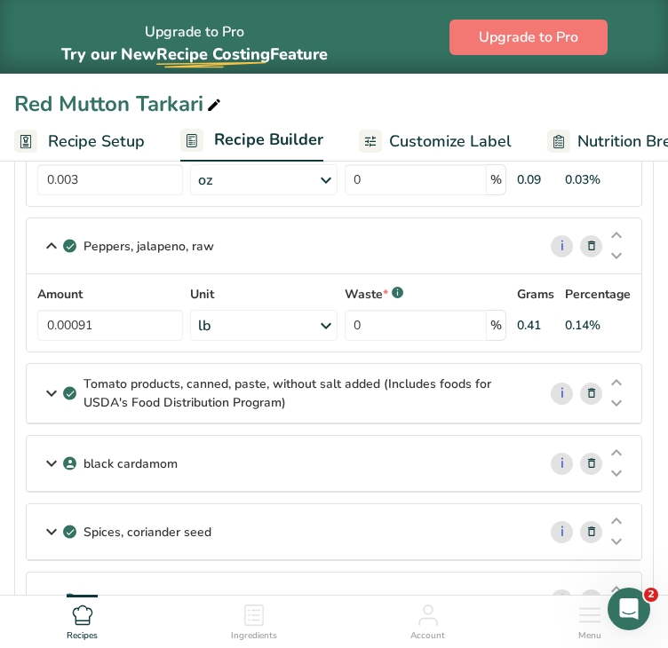
click at [266, 317] on div "lb" at bounding box center [263, 325] width 146 height 31
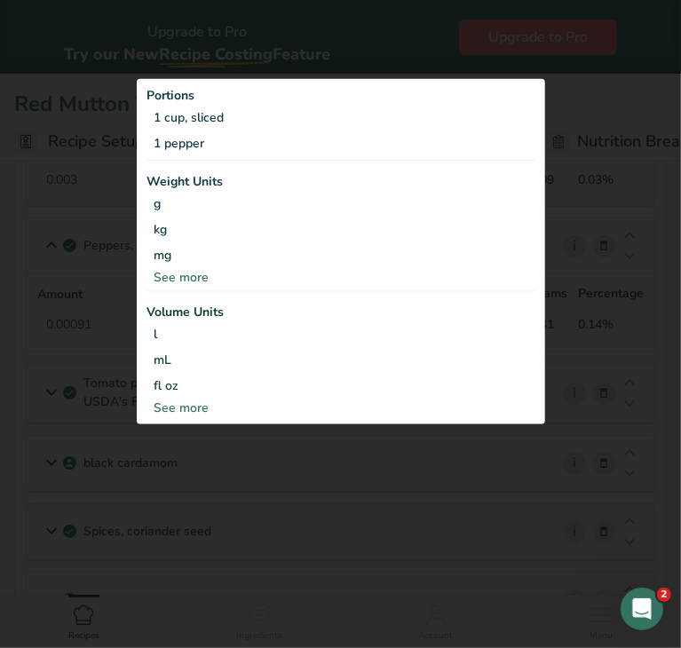
click at [180, 272] on div "See more" at bounding box center [340, 276] width 387 height 19
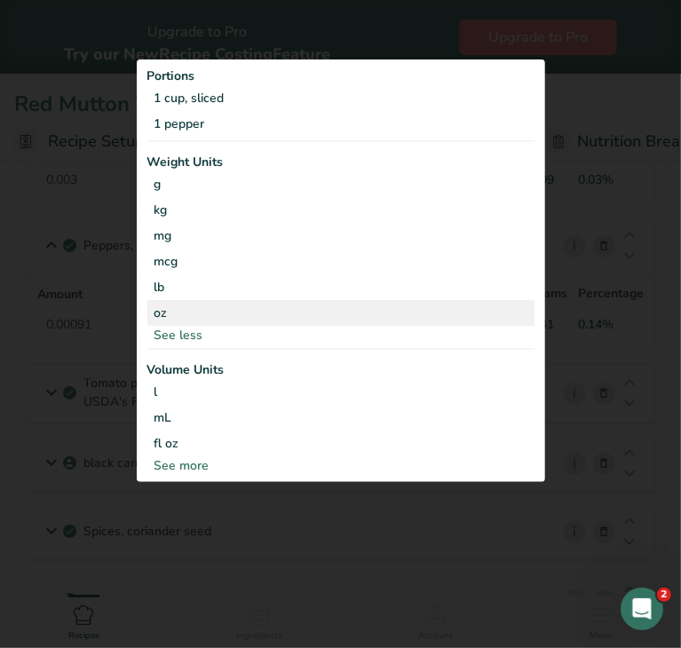
click at [175, 314] on div "oz" at bounding box center [340, 313] width 387 height 26
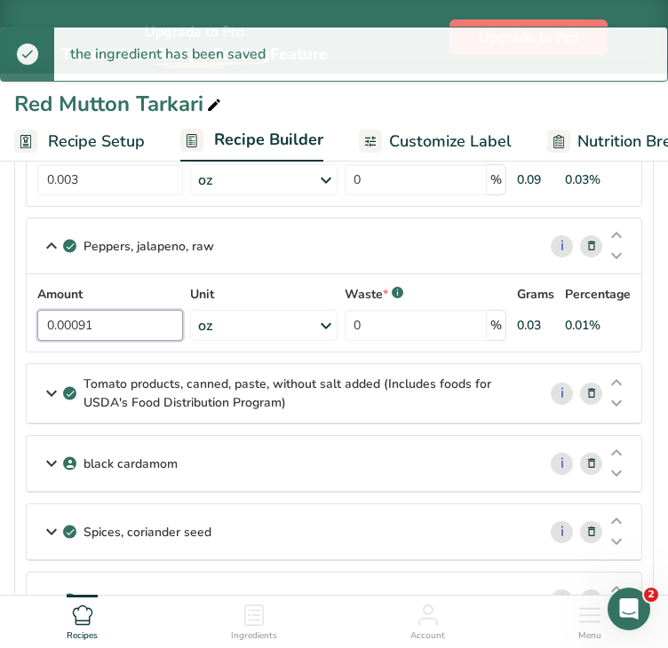
drag, startPoint x: 131, startPoint y: 318, endPoint x: 5, endPoint y: 322, distance: 125.3
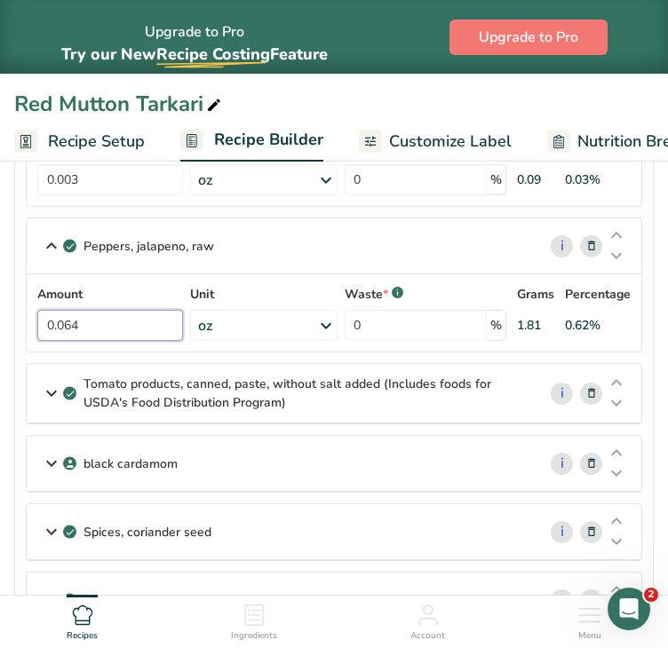
type input "0.064"
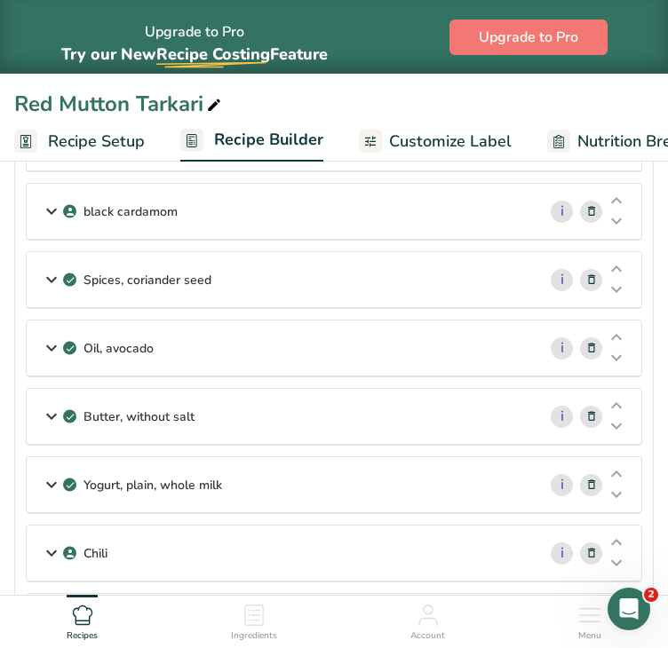
scroll to position [1729, 0]
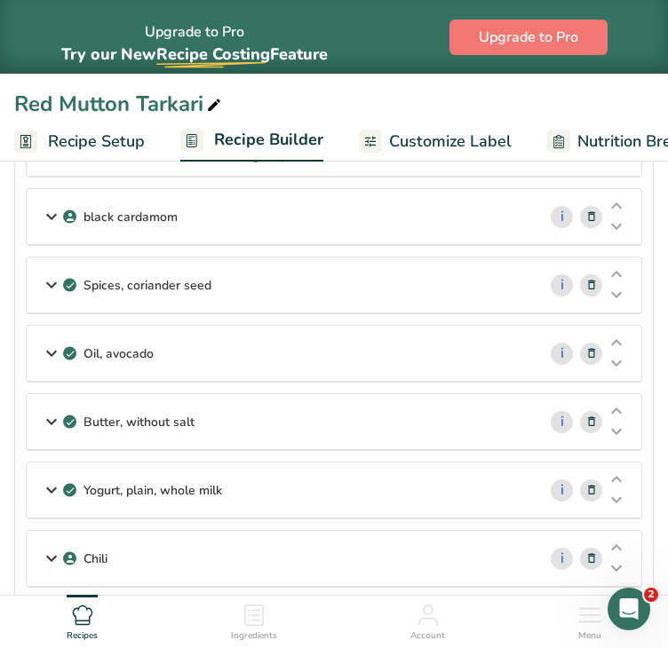
click at [401, 345] on div "Oil, avocado" at bounding box center [282, 353] width 510 height 55
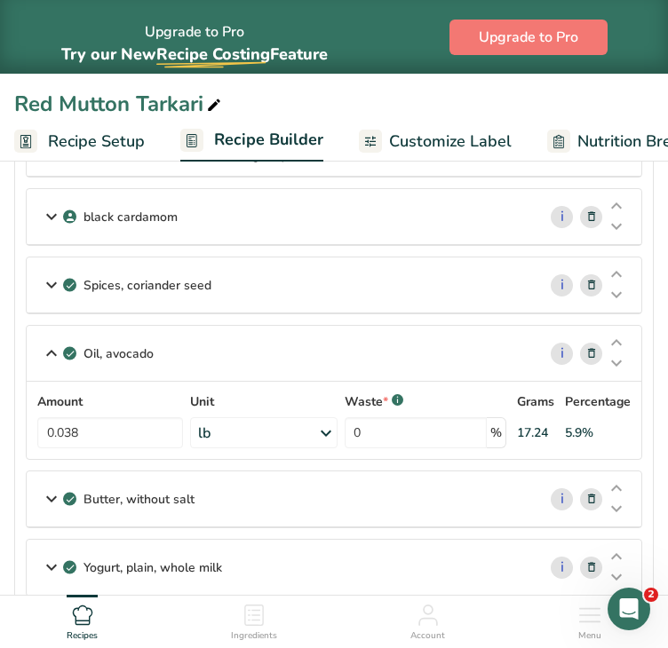
click at [302, 430] on div "lb" at bounding box center [263, 432] width 146 height 31
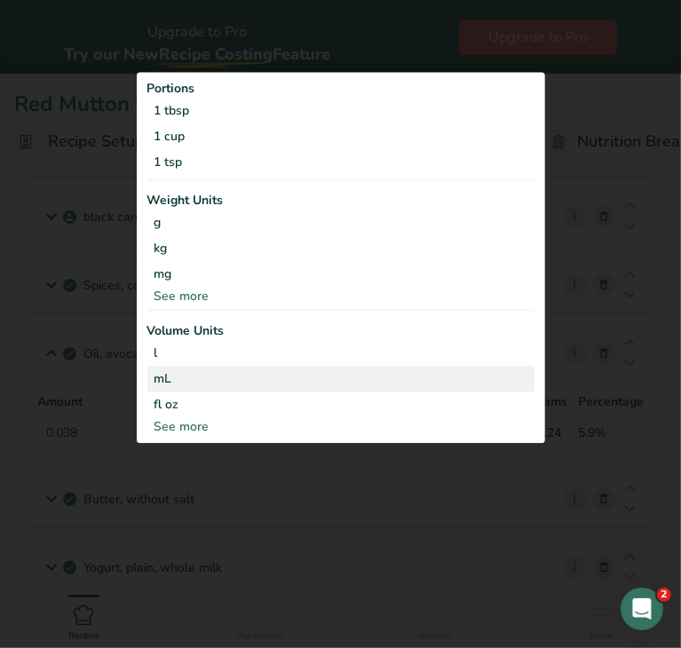
click at [183, 375] on div "mL" at bounding box center [340, 378] width 373 height 19
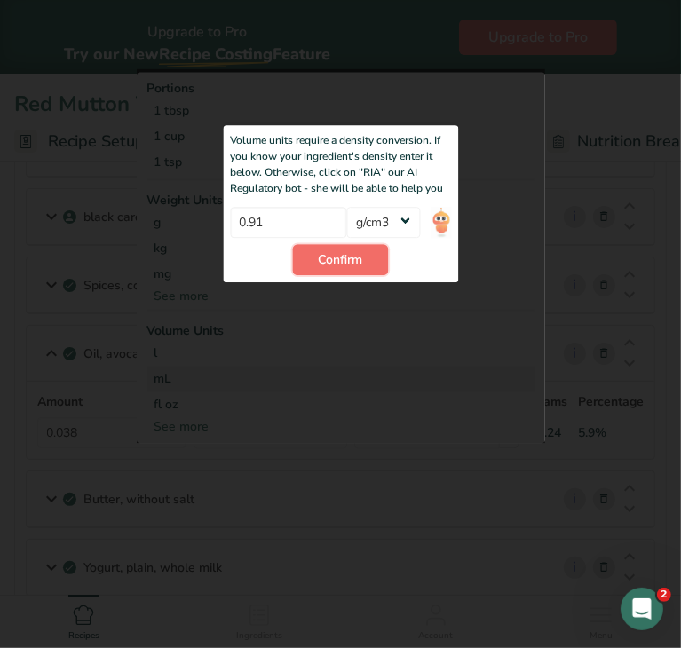
click at [344, 266] on span "Confirm" at bounding box center [341, 259] width 44 height 19
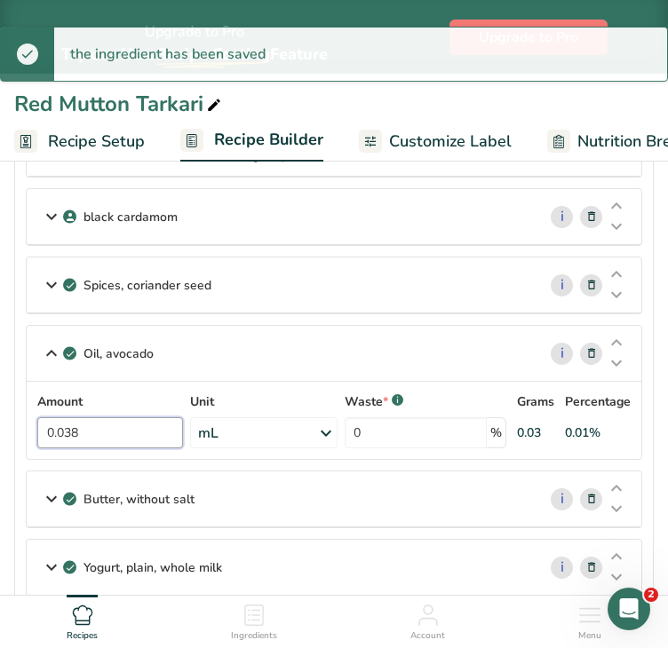
drag, startPoint x: 124, startPoint y: 422, endPoint x: -14, endPoint y: 422, distance: 138.5
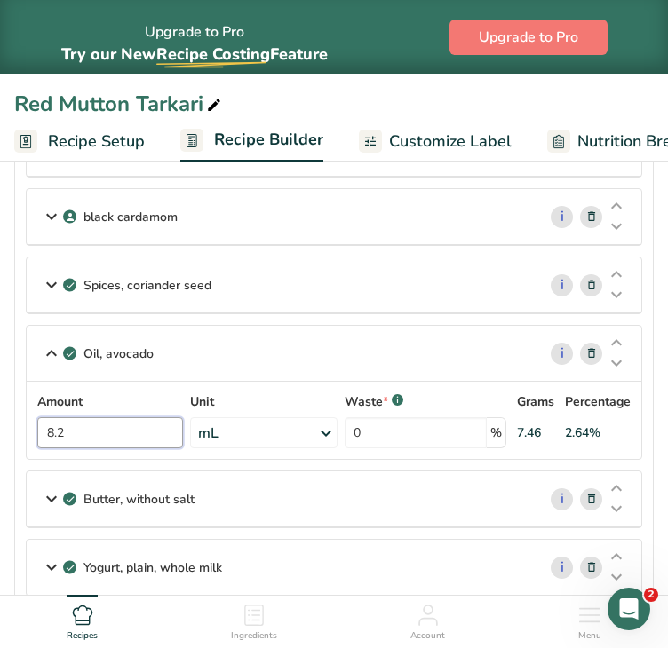
type input "8.2"
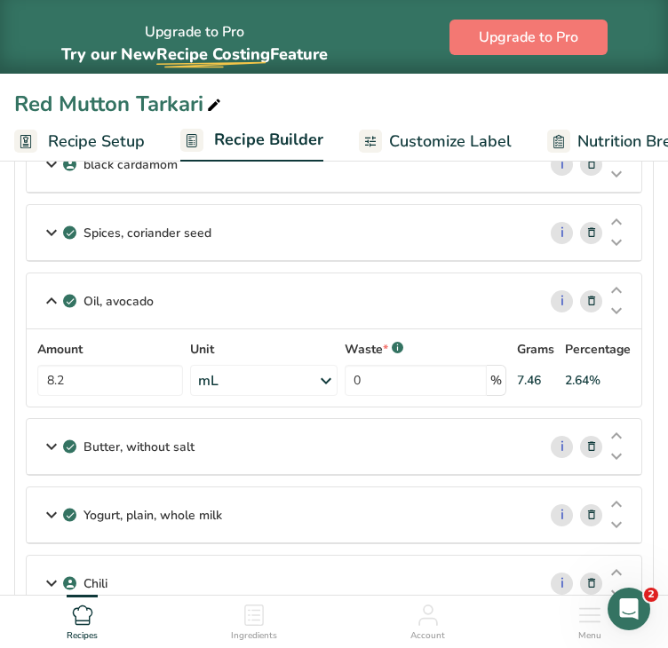
scroll to position [1840, 0]
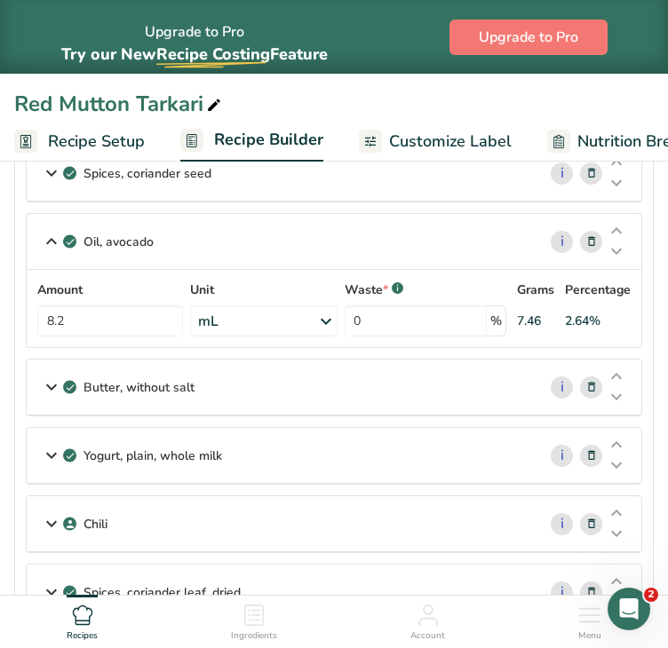
click at [427, 385] on div "Butter, without salt" at bounding box center [282, 387] width 510 height 55
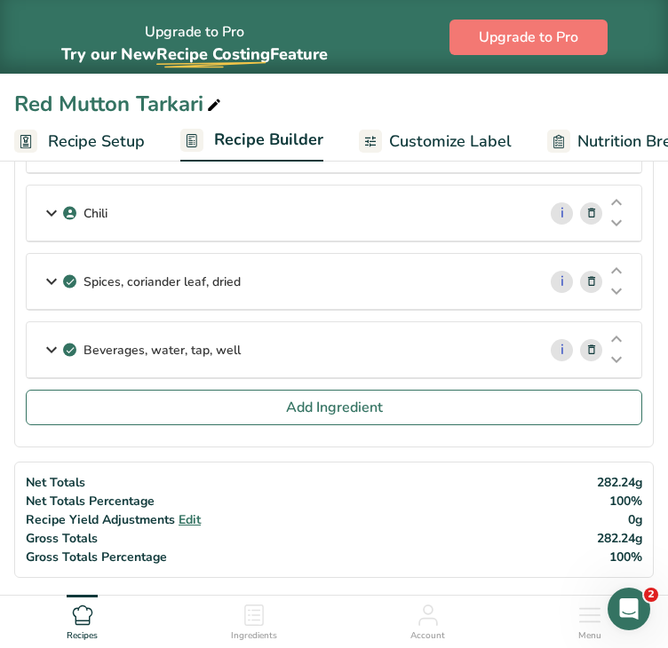
scroll to position [2307, 0]
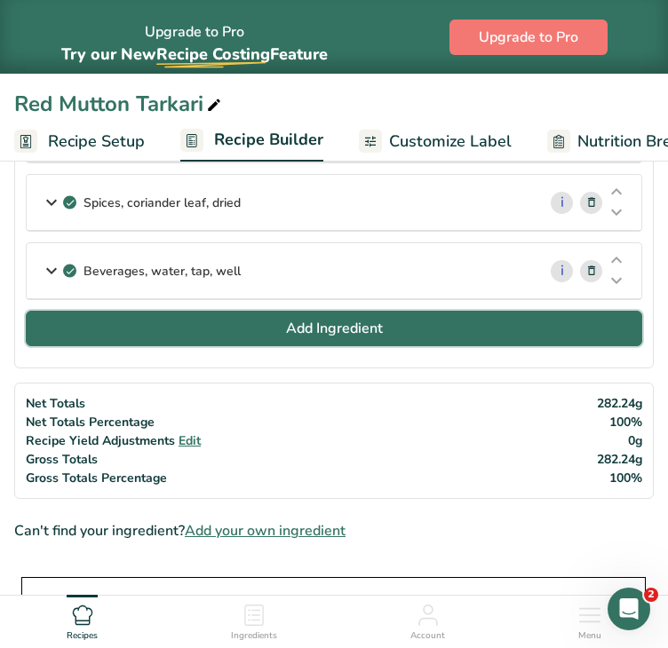
click at [344, 318] on span "Add Ingredient" at bounding box center [334, 328] width 97 height 21
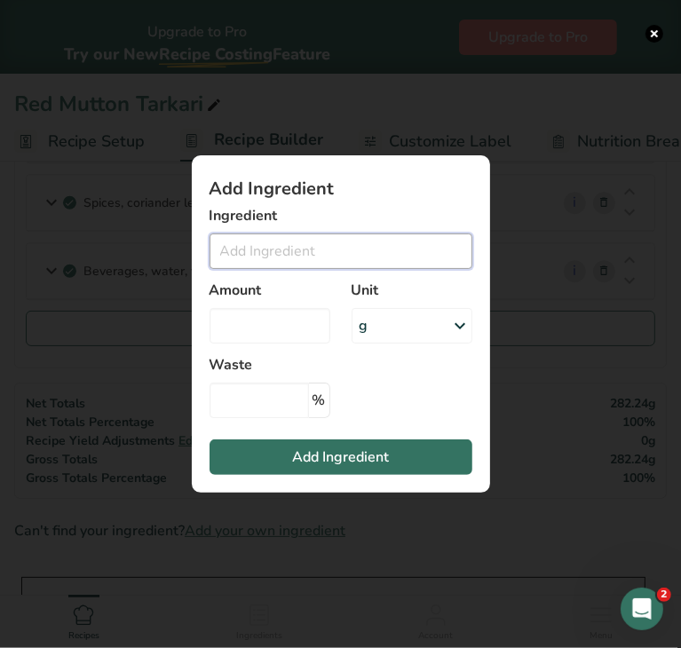
click at [304, 257] on input "Add ingredient modal" at bounding box center [341, 251] width 263 height 36
type input "kashmiri"
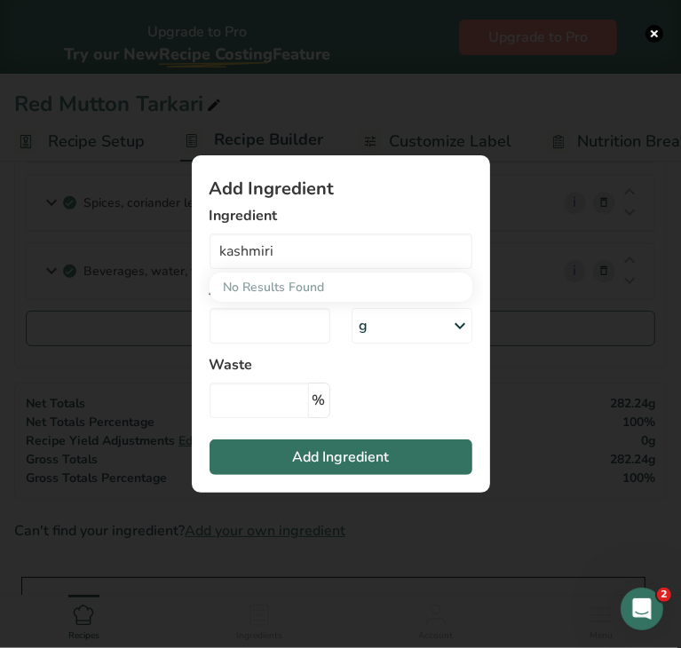
click at [535, 448] on div "Add ingredient modal" at bounding box center [340, 324] width 681 height 648
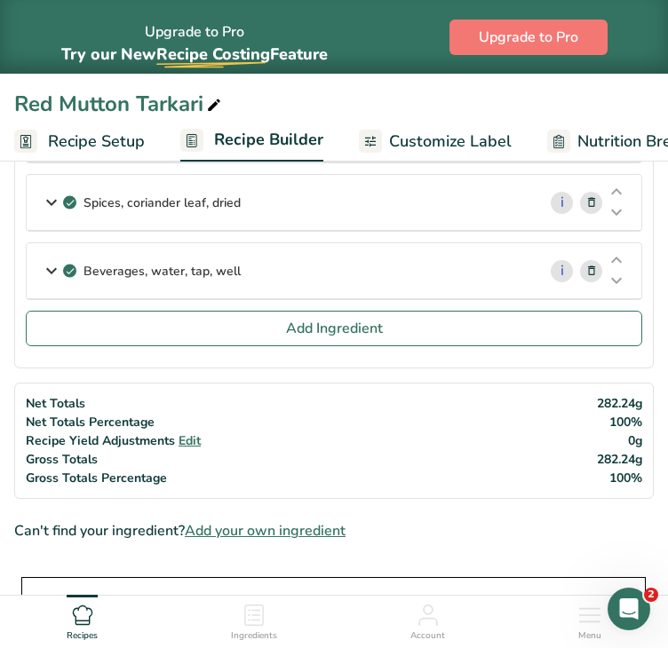
click at [320, 520] on span "Add your own ingredient" at bounding box center [265, 530] width 161 height 21
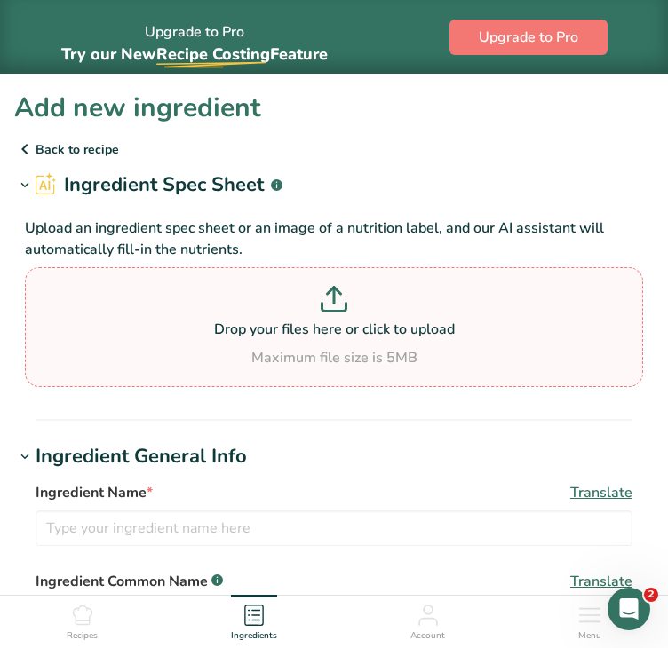
click at [265, 310] on p at bounding box center [333, 302] width 609 height 33
click at [265, 310] on input "Drop your files here or click to upload Maximum file size is 5MB" at bounding box center [334, 327] width 618 height 120
type input "C:\fakepath\kashmiri chili.png"
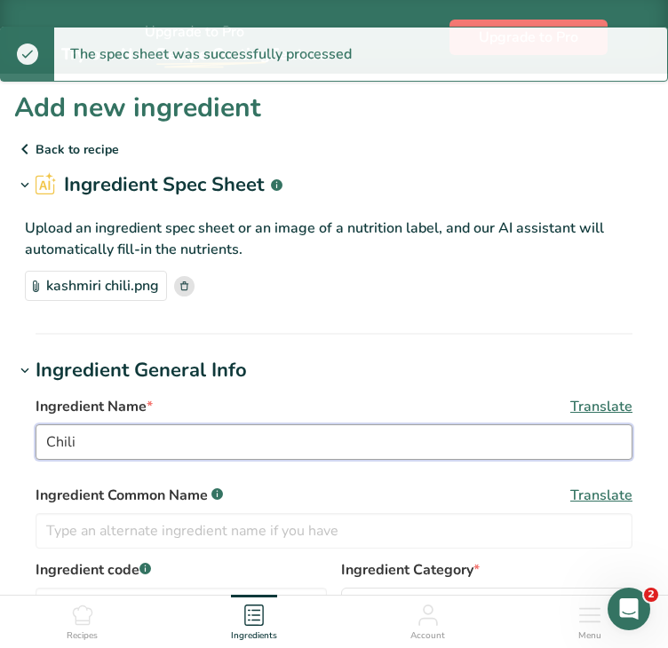
click at [46, 444] on input "Chili" at bounding box center [334, 442] width 597 height 36
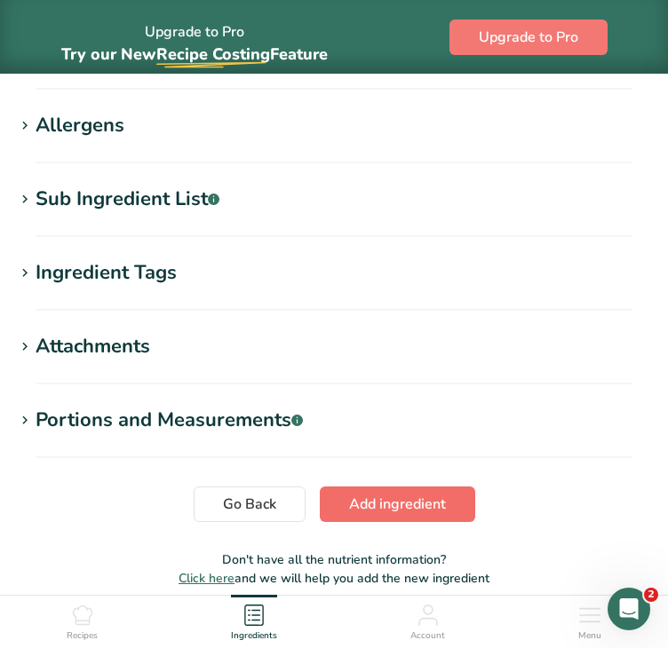
type input "Kashmiri Chili"
click at [386, 498] on span "Add ingredient" at bounding box center [397, 504] width 97 height 21
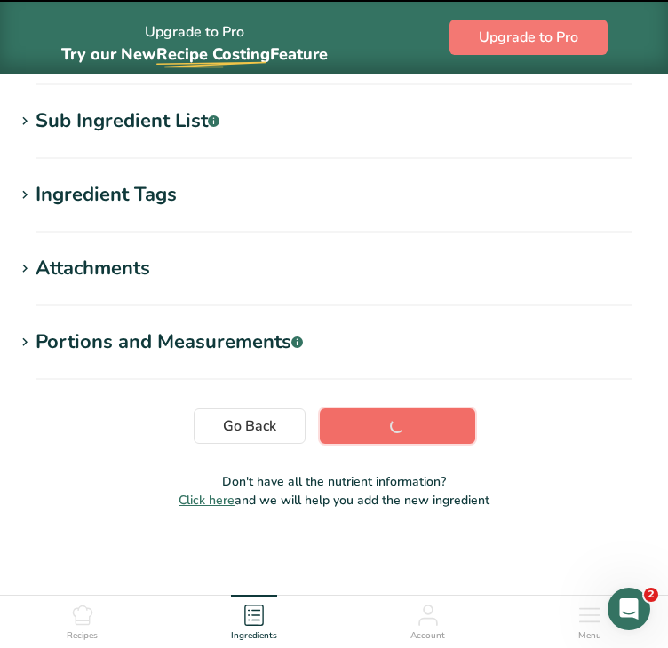
scroll to position [281, 0]
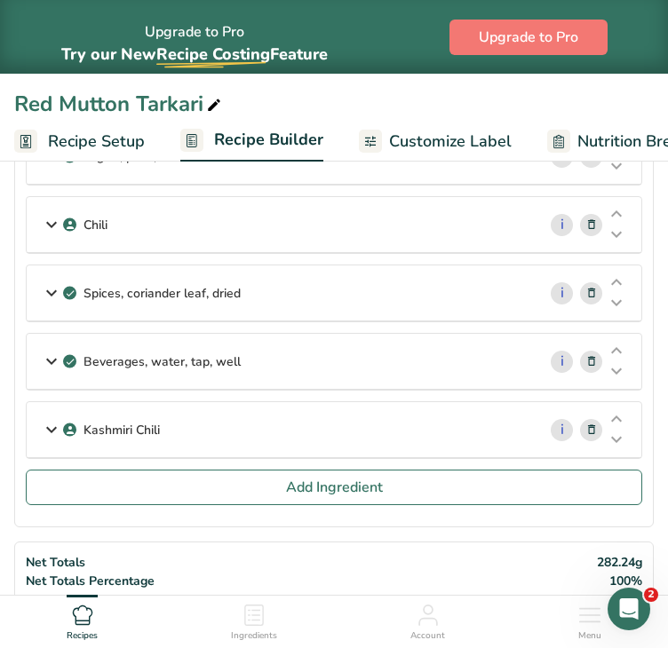
scroll to position [1605, 0]
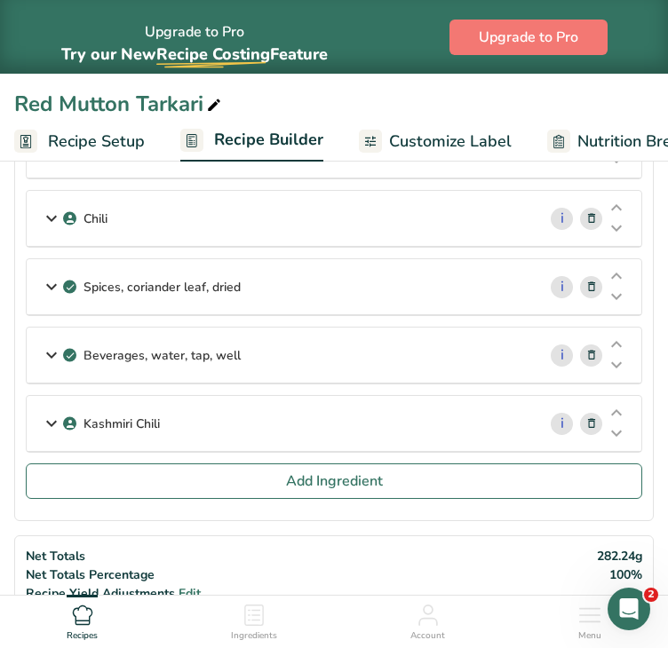
click at [327, 410] on div "Kashmiri Chili" at bounding box center [282, 423] width 510 height 55
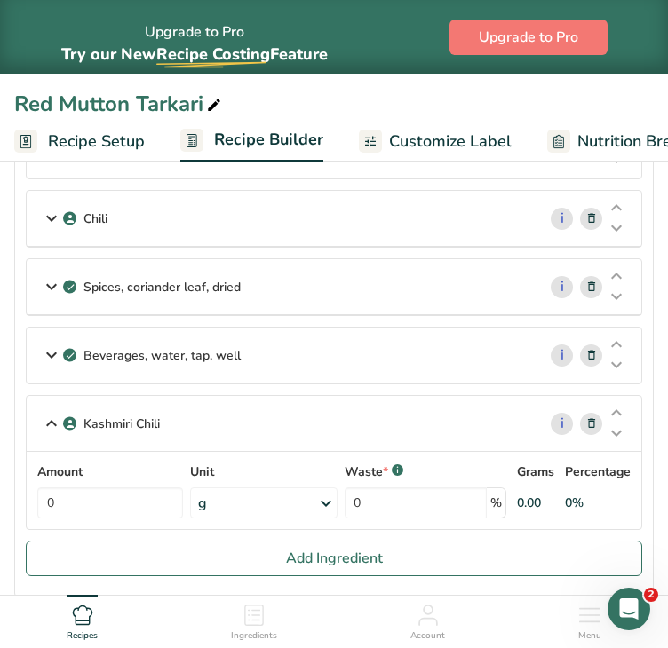
click at [352, 196] on div "Chili" at bounding box center [282, 218] width 510 height 55
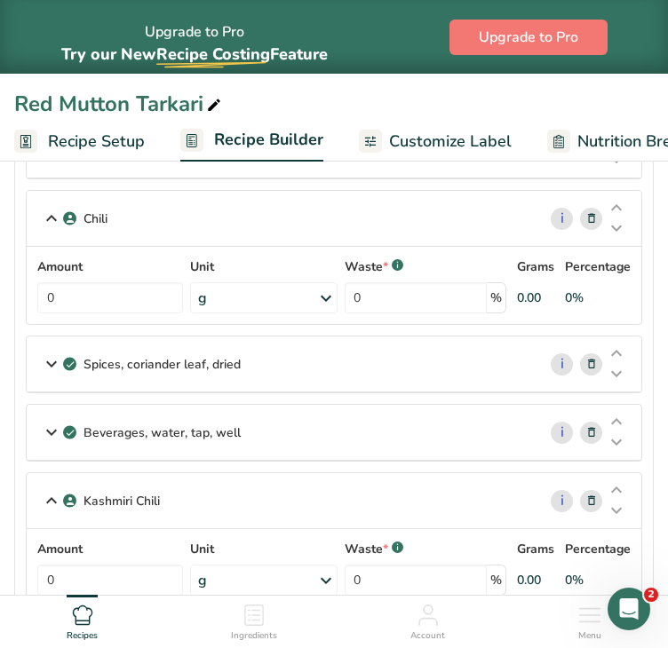
click at [590, 210] on icon at bounding box center [591, 219] width 12 height 19
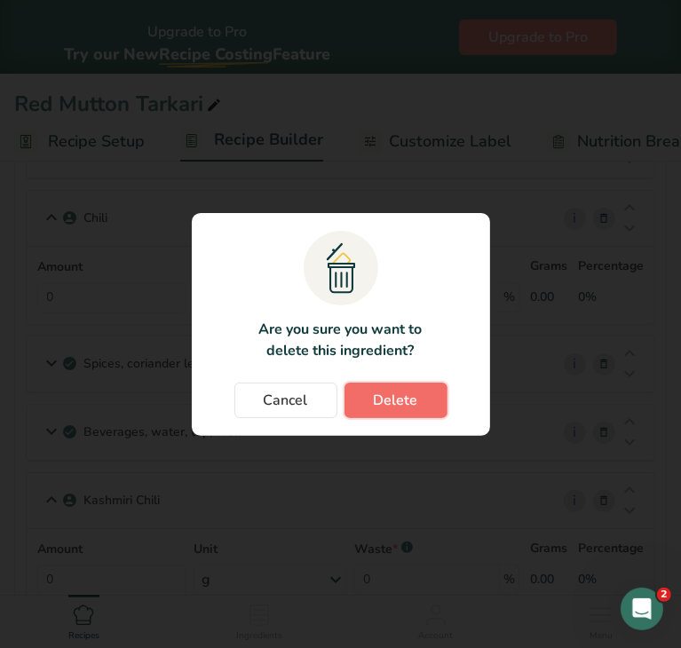
click at [415, 415] on button "Delete" at bounding box center [395, 401] width 103 height 36
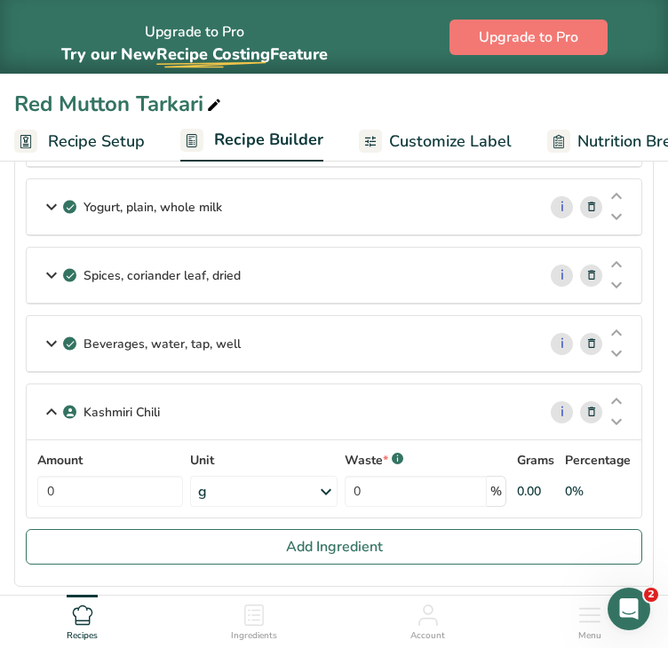
scroll to position [1587, 0]
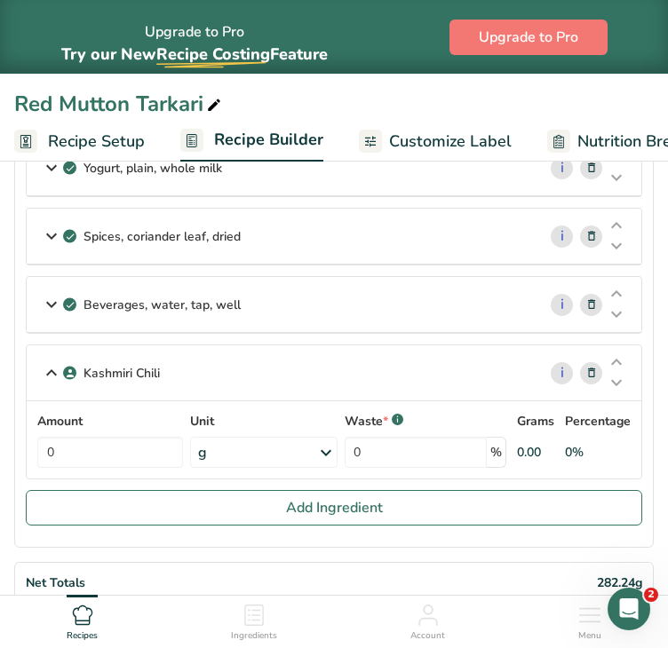
click at [321, 444] on icon at bounding box center [325, 453] width 21 height 32
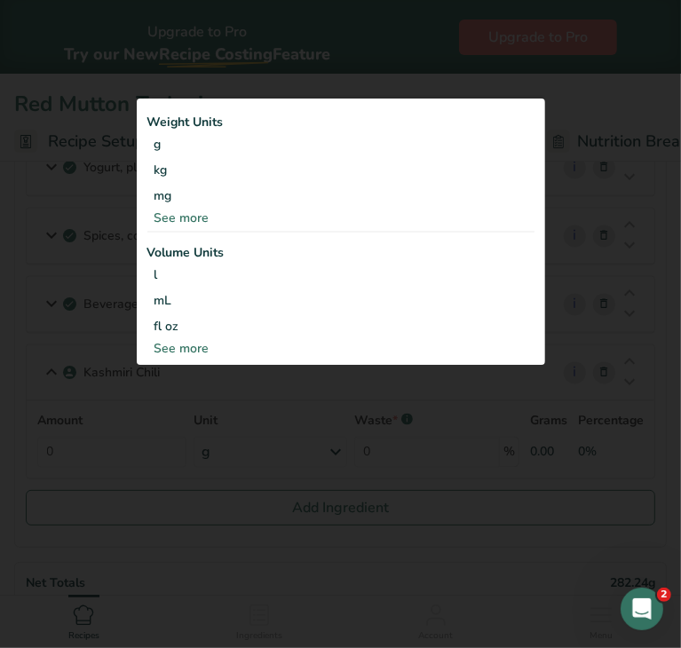
click at [176, 223] on div "See more" at bounding box center [340, 218] width 387 height 19
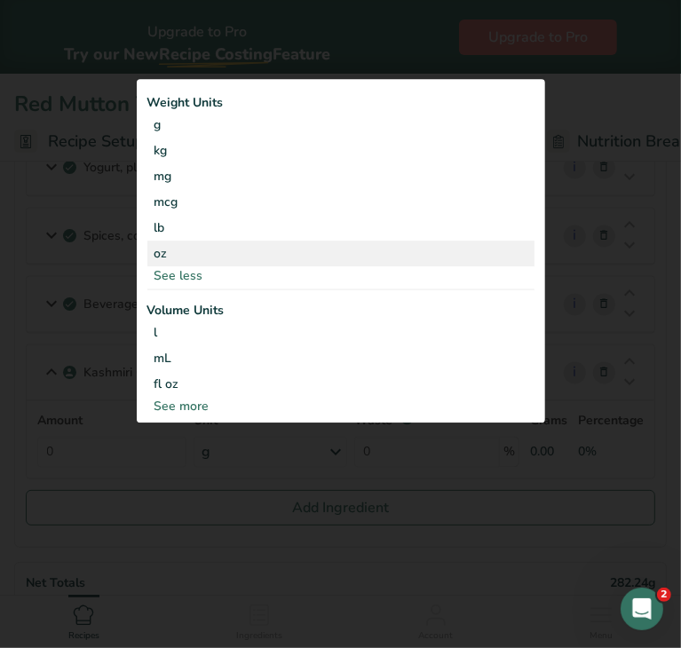
click at [169, 260] on div "oz" at bounding box center [340, 254] width 387 height 26
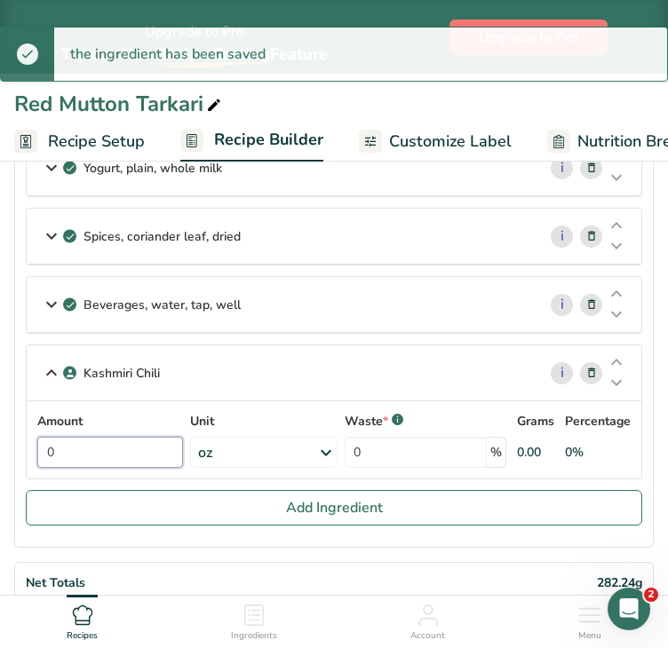
click at [121, 438] on input "0" at bounding box center [110, 452] width 146 height 31
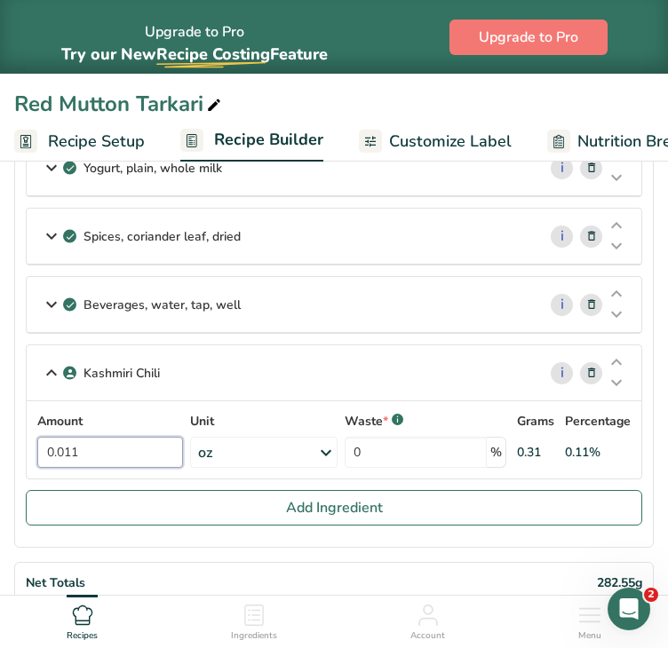
type input "0.011"
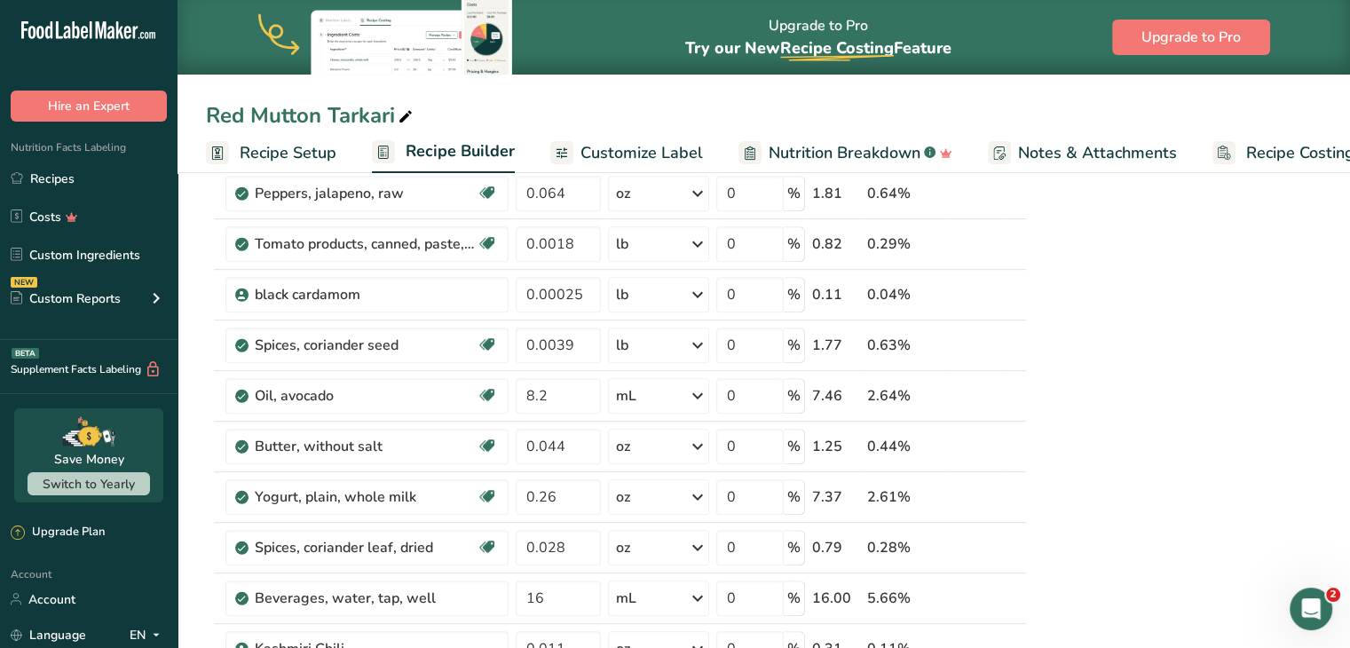
scroll to position [884, 0]
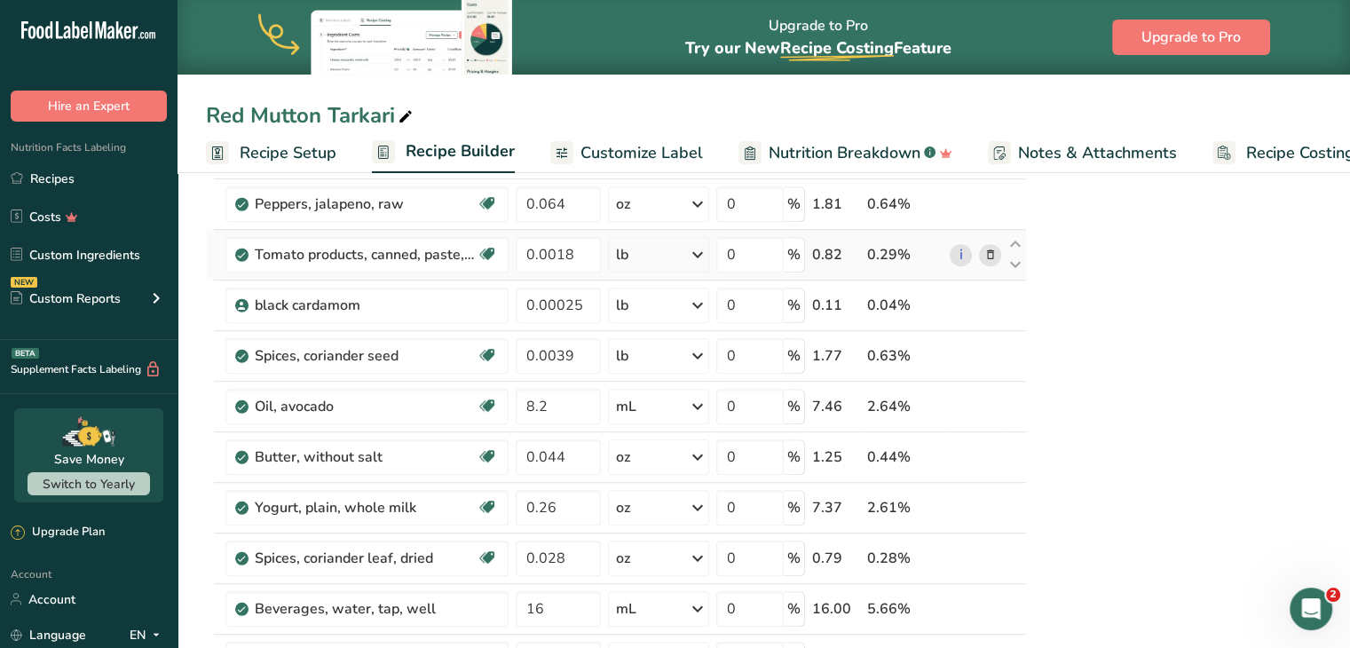
click at [989, 253] on icon at bounding box center [990, 255] width 12 height 19
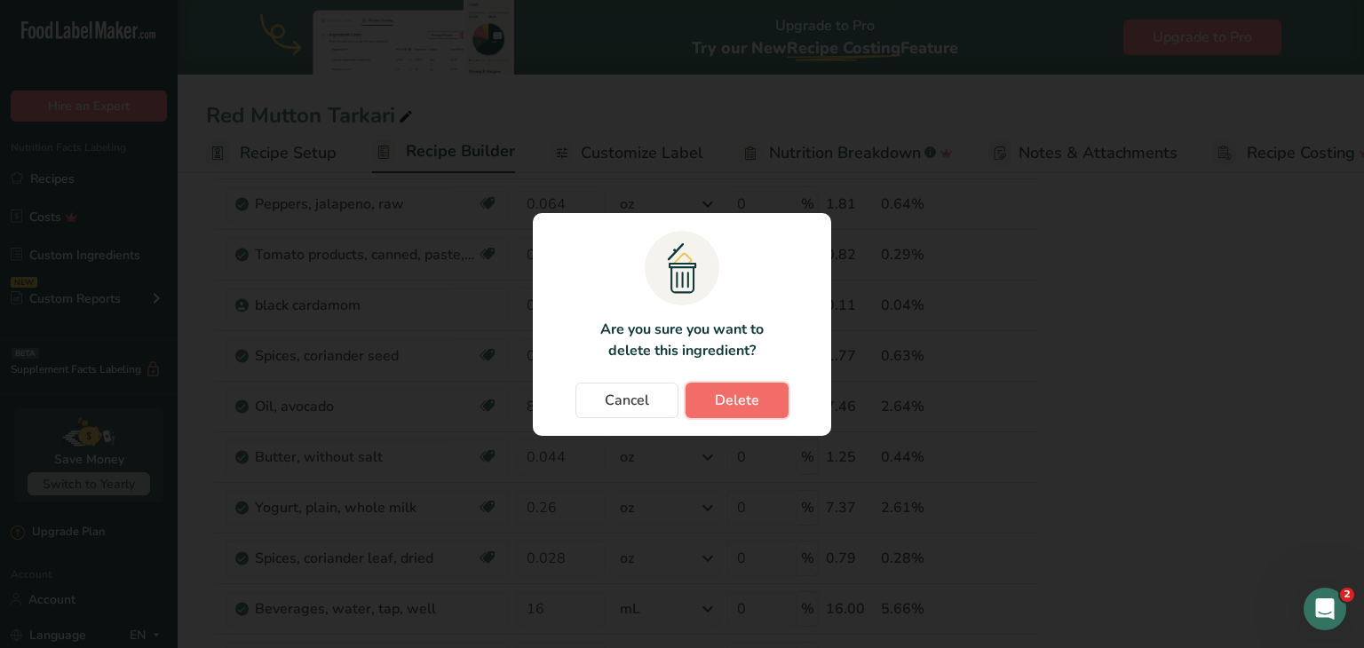
click at [739, 390] on span "Delete" at bounding box center [737, 400] width 44 height 21
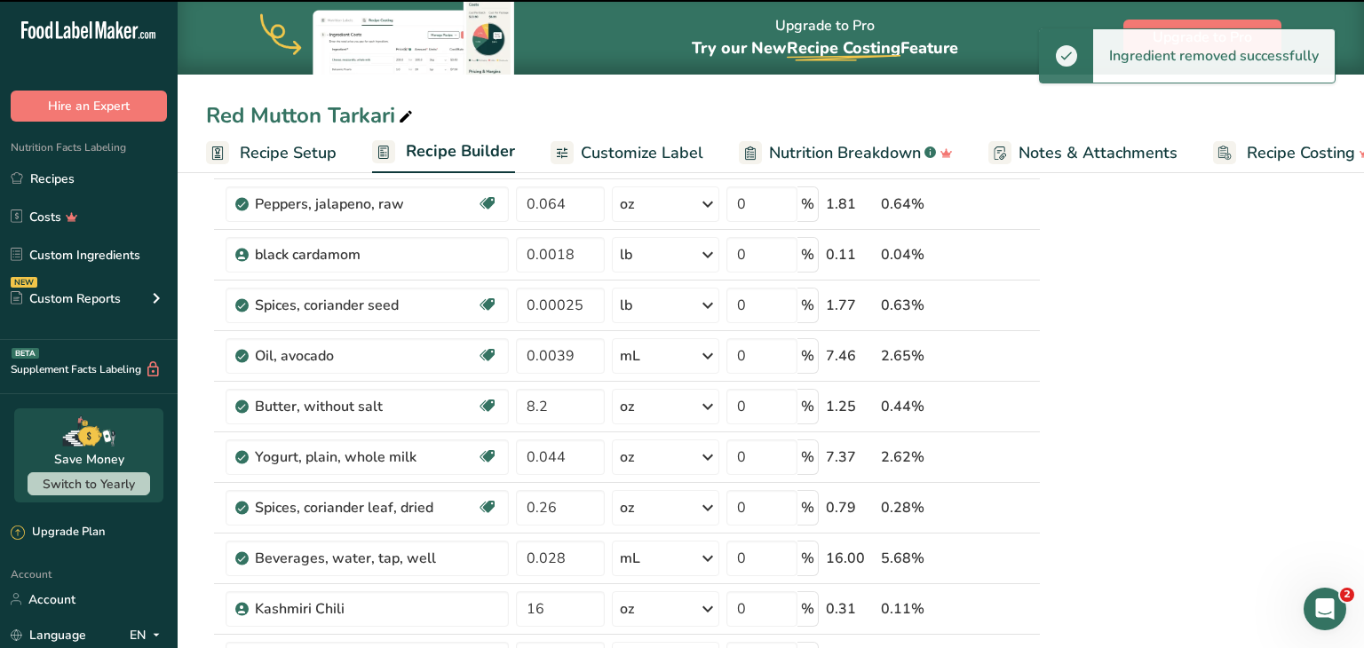
type input "0.00025"
type input "0.0039"
type input "8.2"
type input "0.044"
type input "0.26"
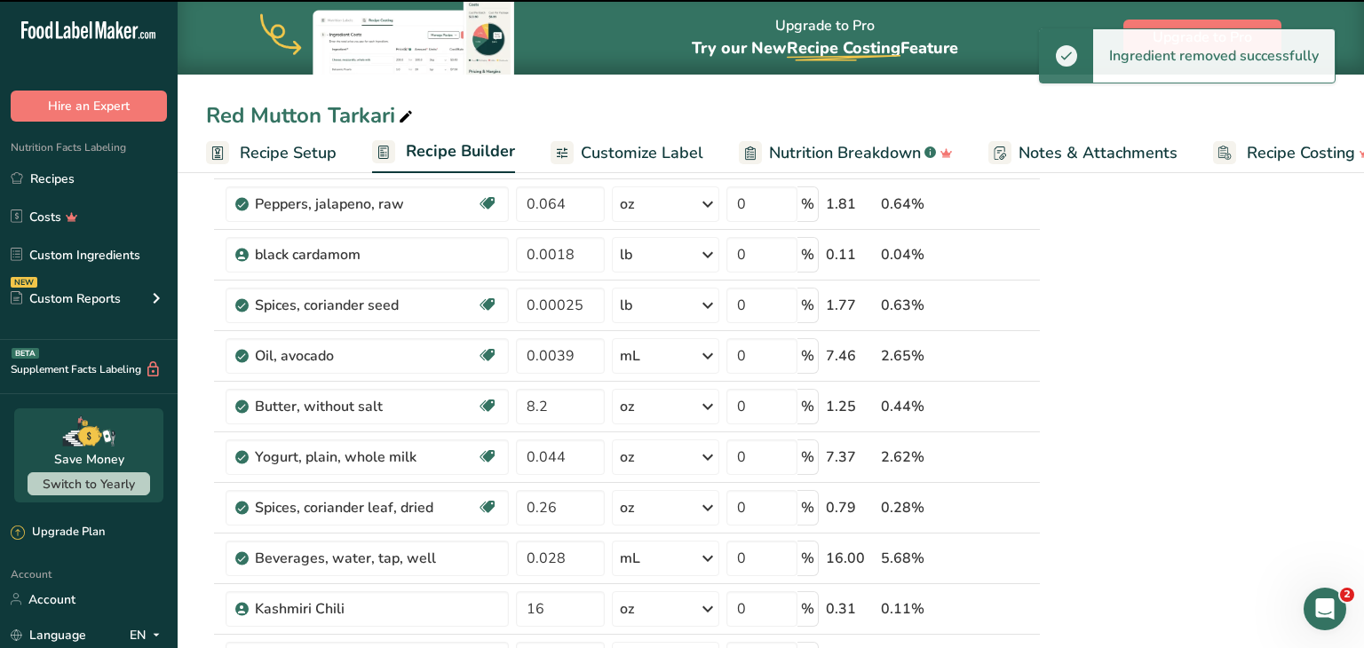
type input "0.028"
type input "16"
type input "0.011"
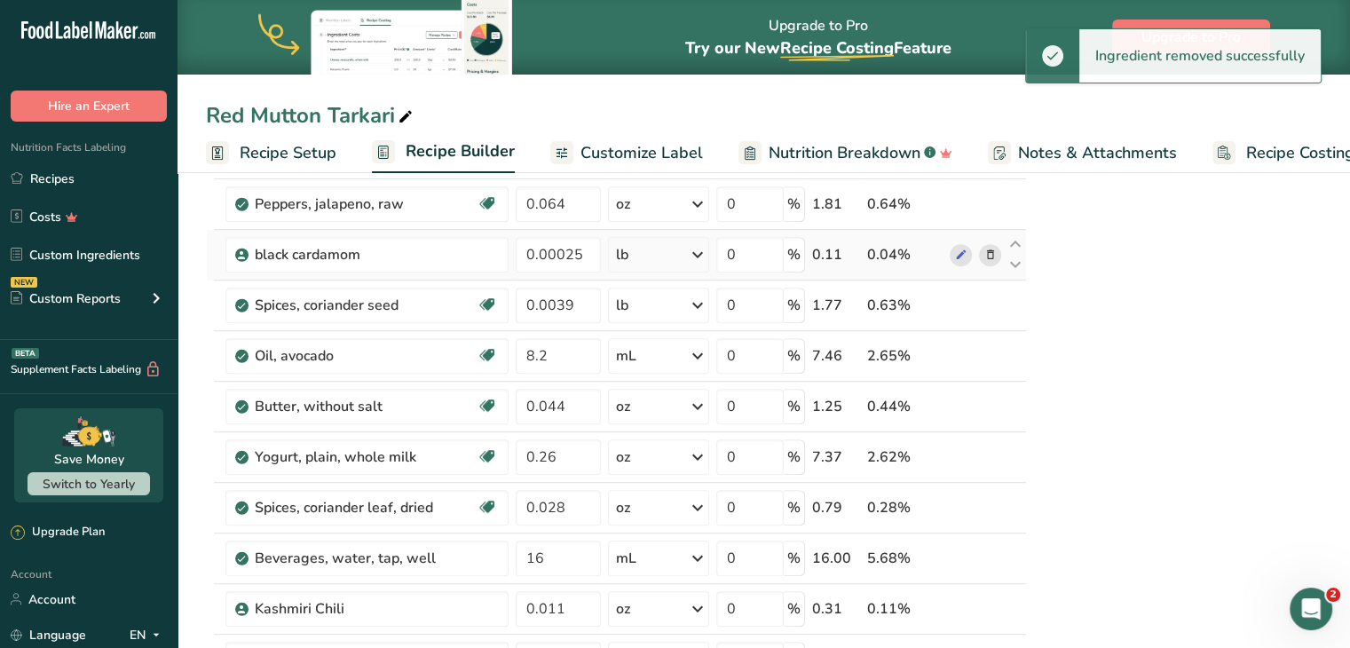
click at [988, 256] on icon at bounding box center [990, 255] width 12 height 19
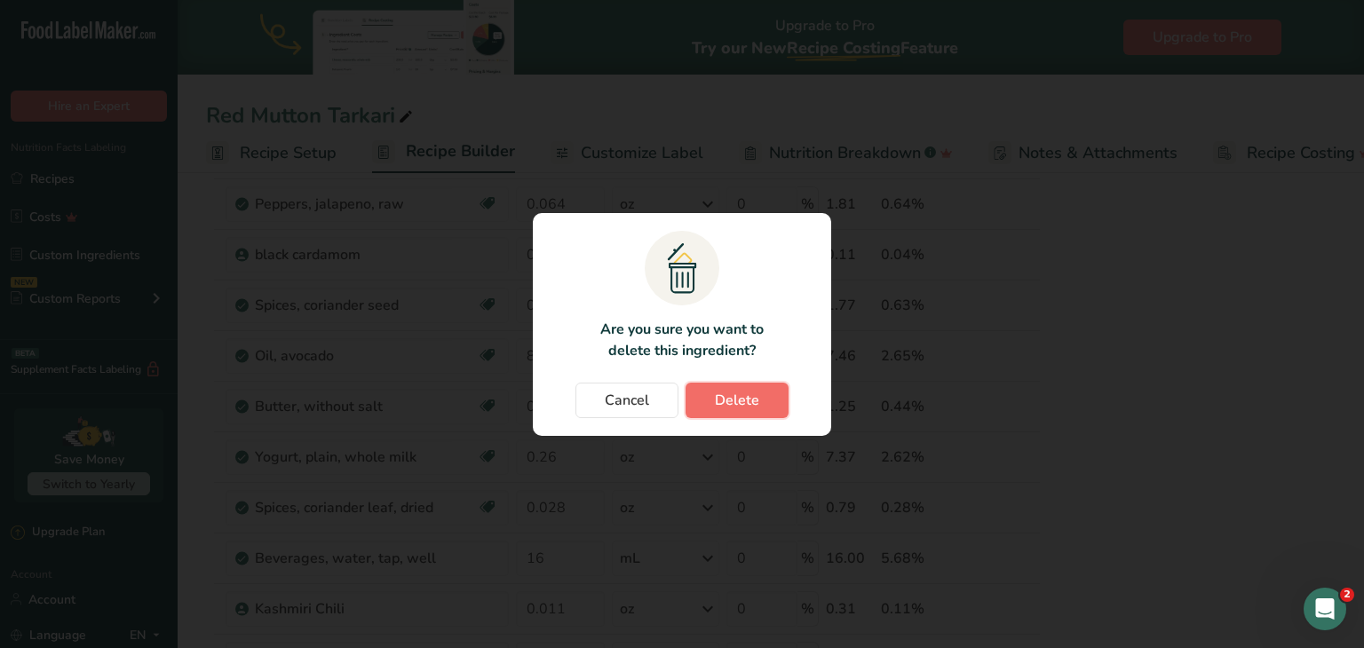
click at [748, 408] on span "Delete" at bounding box center [737, 400] width 44 height 21
type input "0.0039"
type input "8.2"
type input "0.044"
type input "0.26"
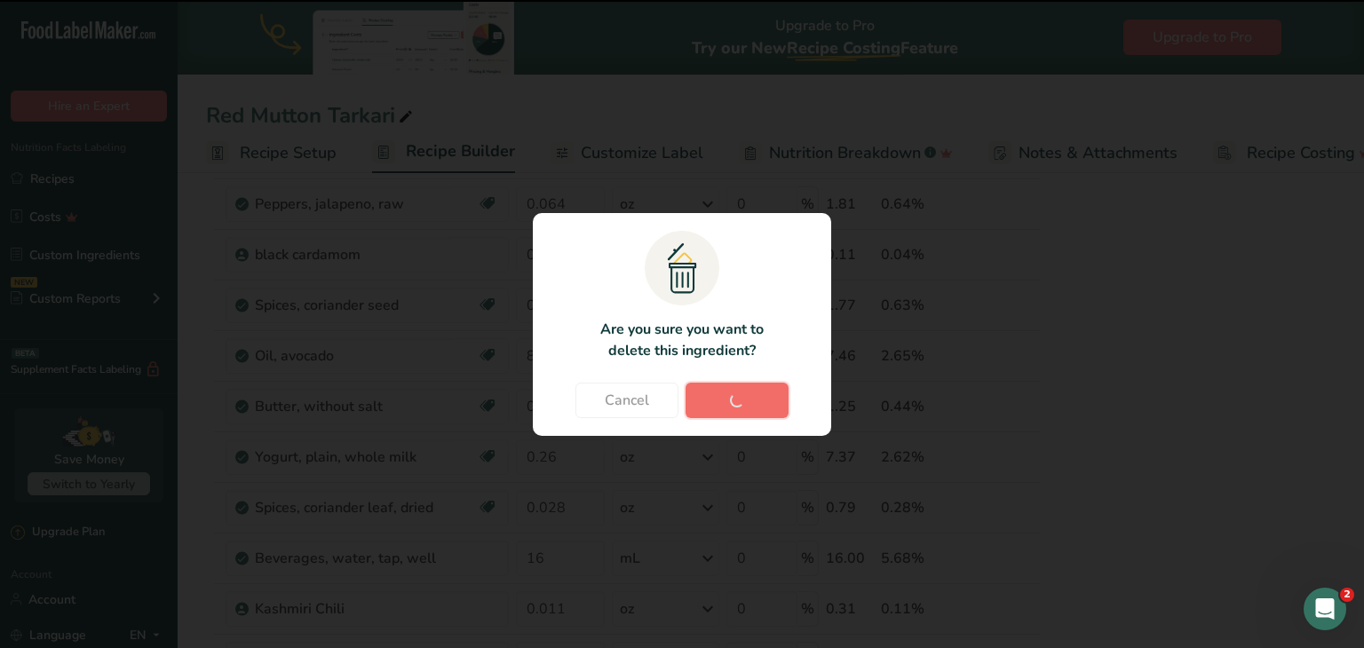
type input "0.028"
type input "16"
type input "0.011"
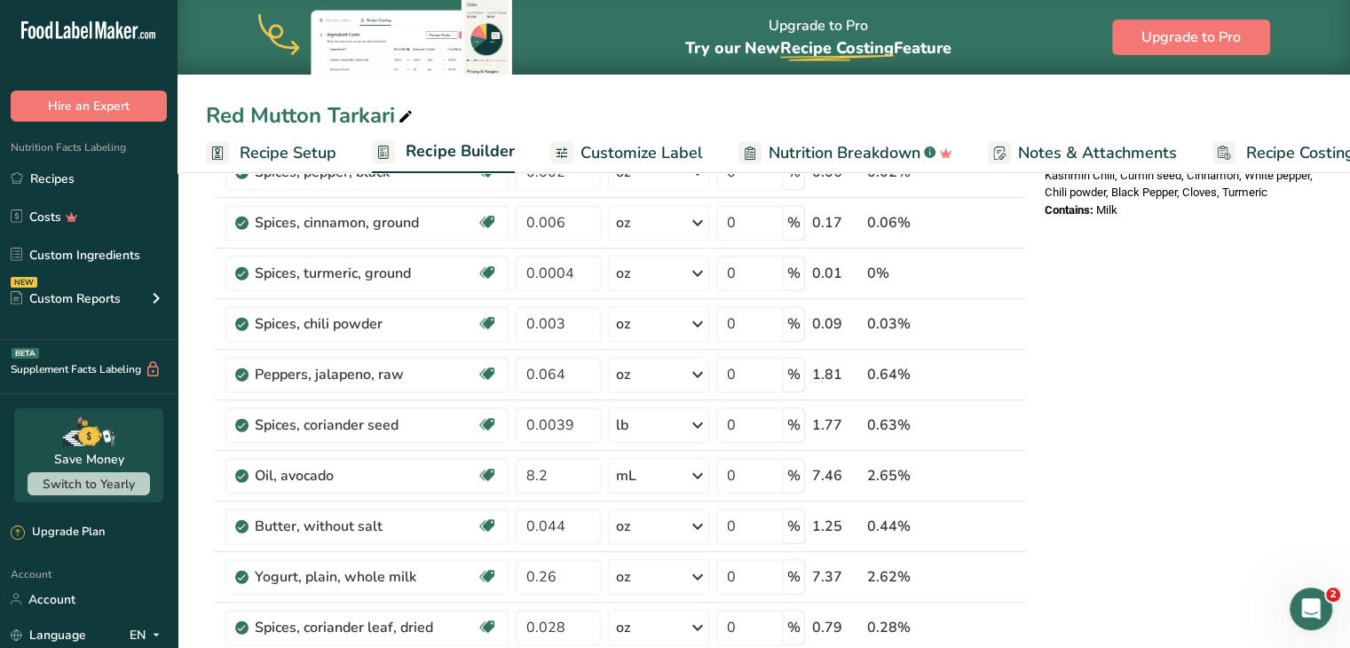
scroll to position [711, 0]
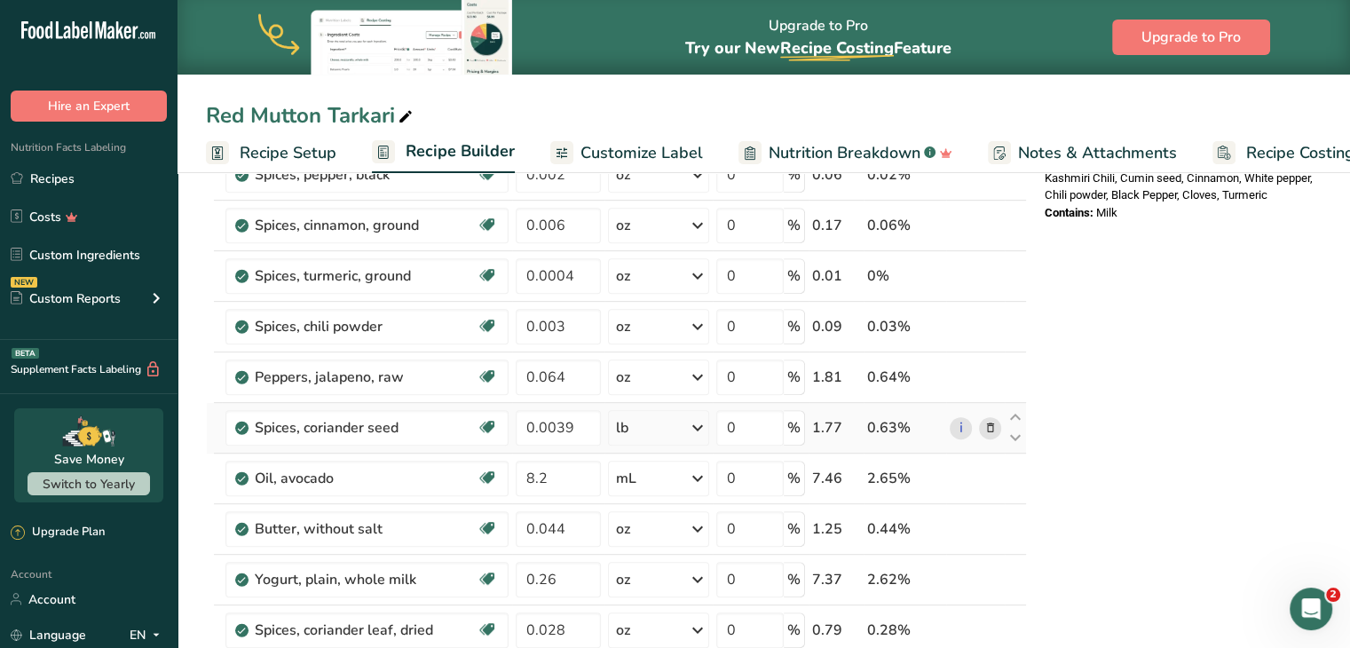
click at [986, 424] on icon at bounding box center [990, 428] width 12 height 19
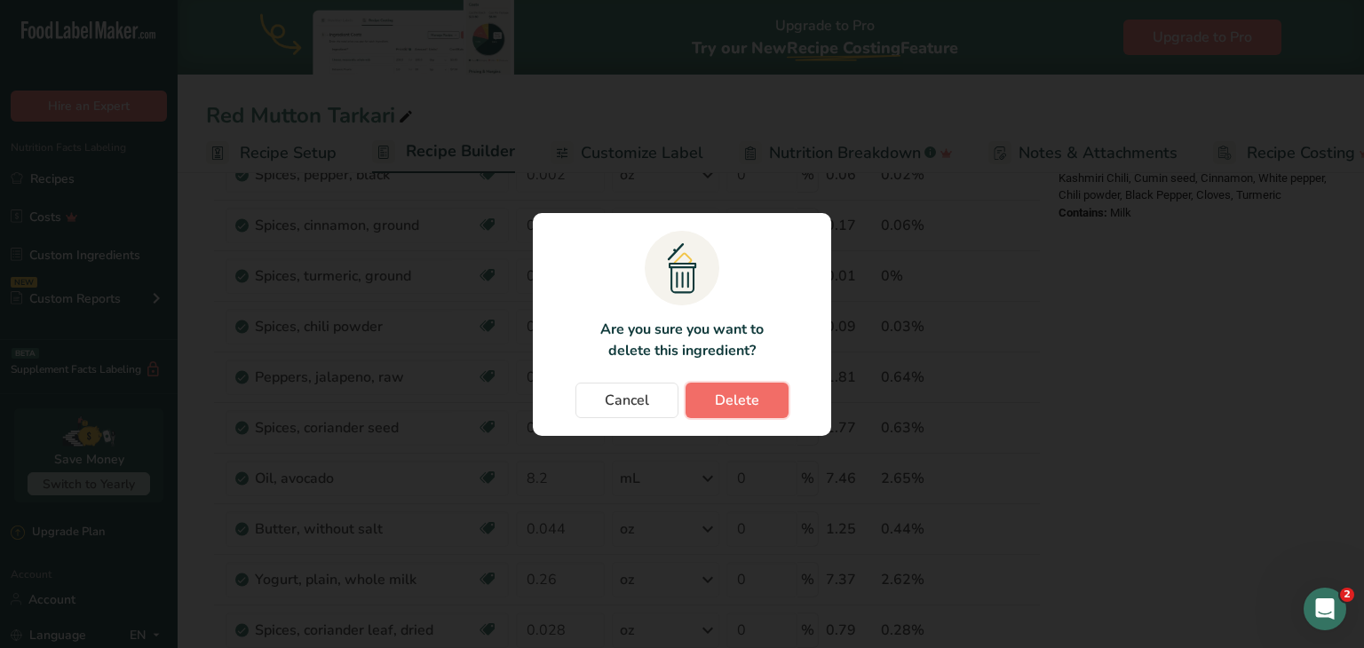
click at [763, 406] on button "Delete" at bounding box center [736, 401] width 103 height 36
type input "8.2"
type input "0.044"
type input "0.26"
type input "0.028"
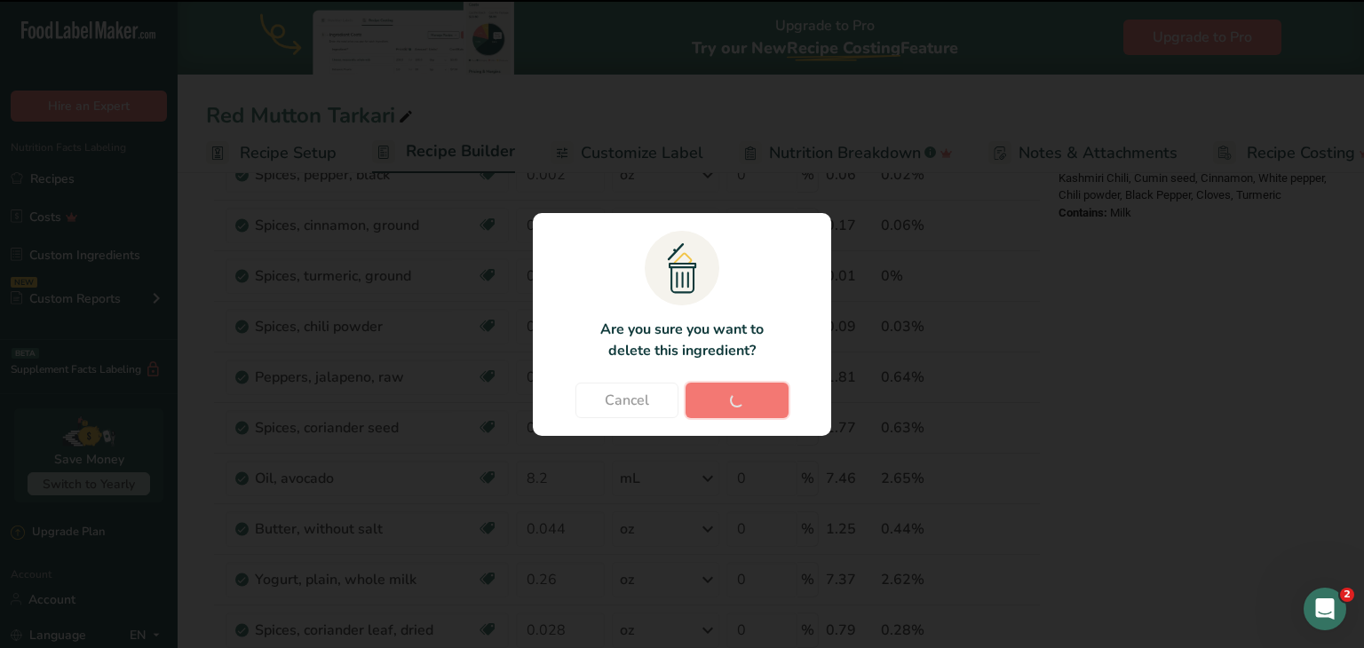
type input "16"
type input "0.011"
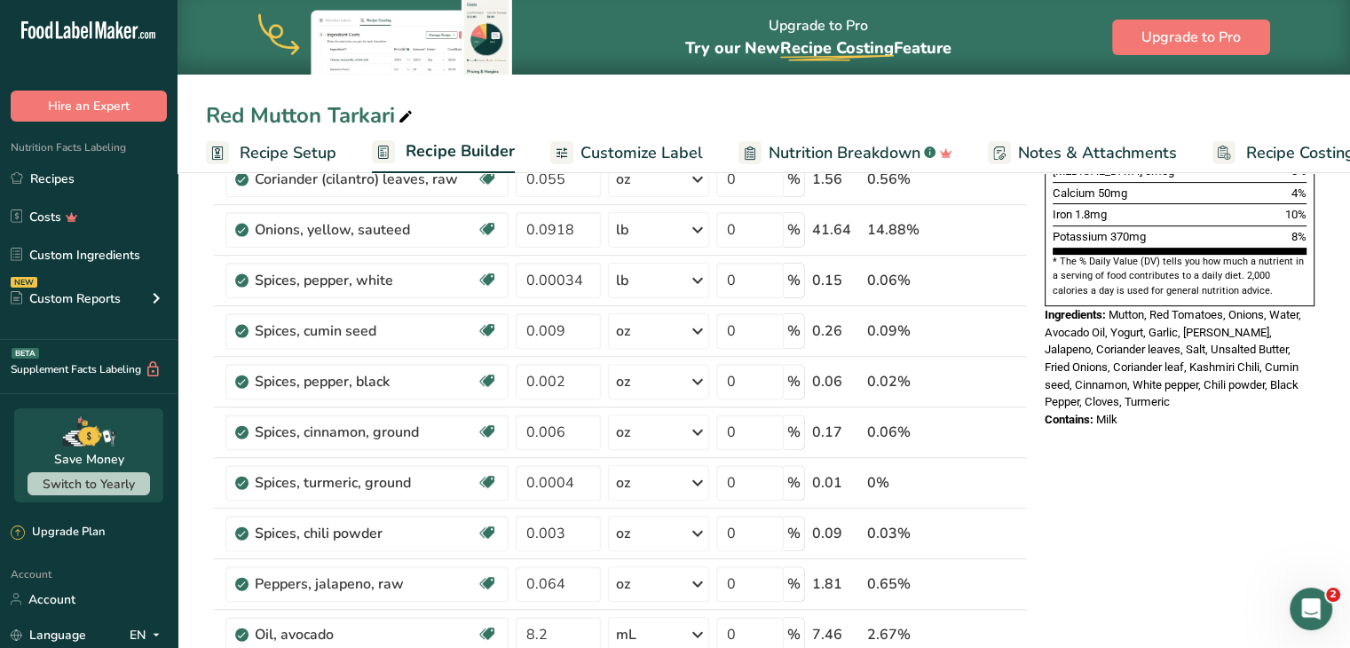
scroll to position [507, 0]
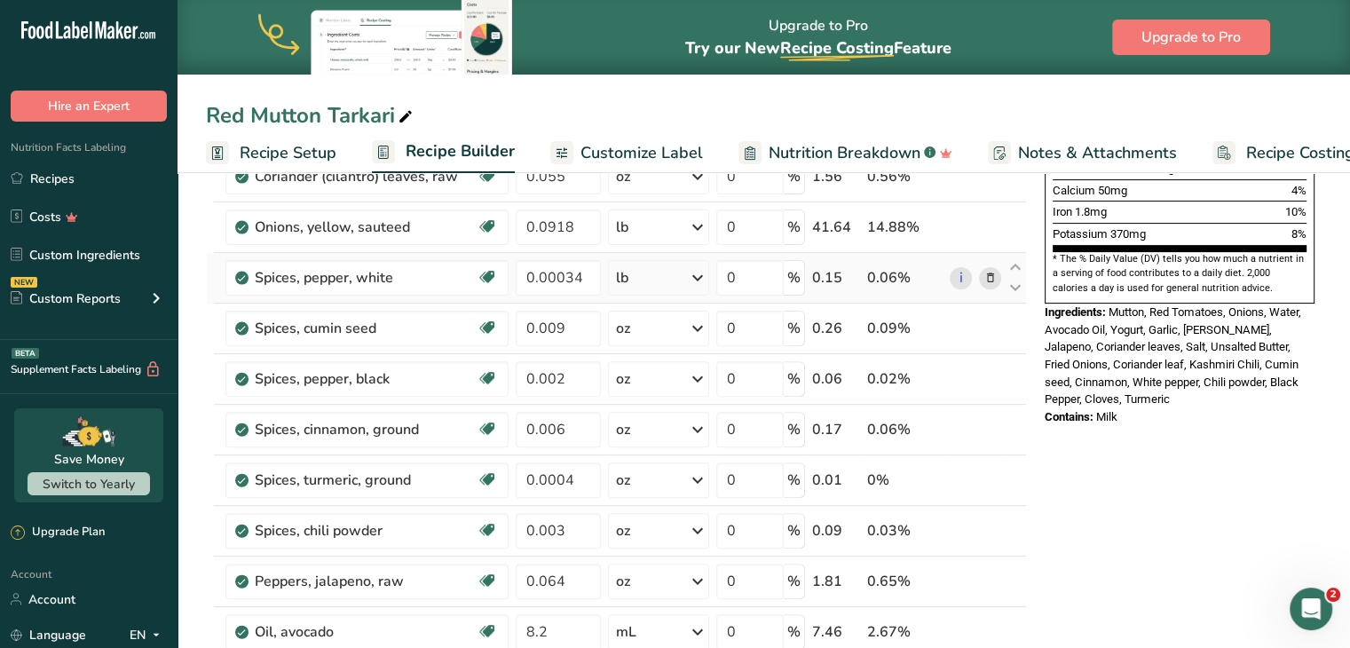
click at [986, 273] on icon at bounding box center [990, 278] width 12 height 19
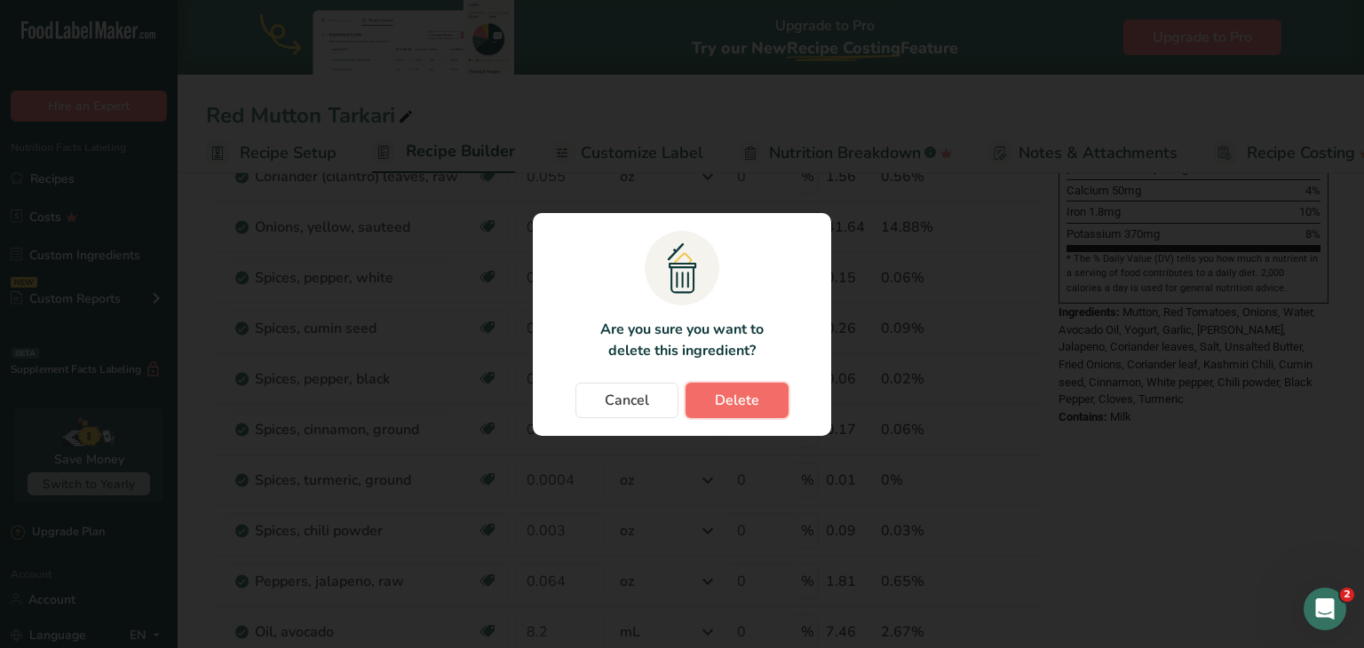
click at [742, 393] on span "Delete" at bounding box center [737, 400] width 44 height 21
type input "0.009"
type input "0.002"
type input "0.006"
type input "0.0004"
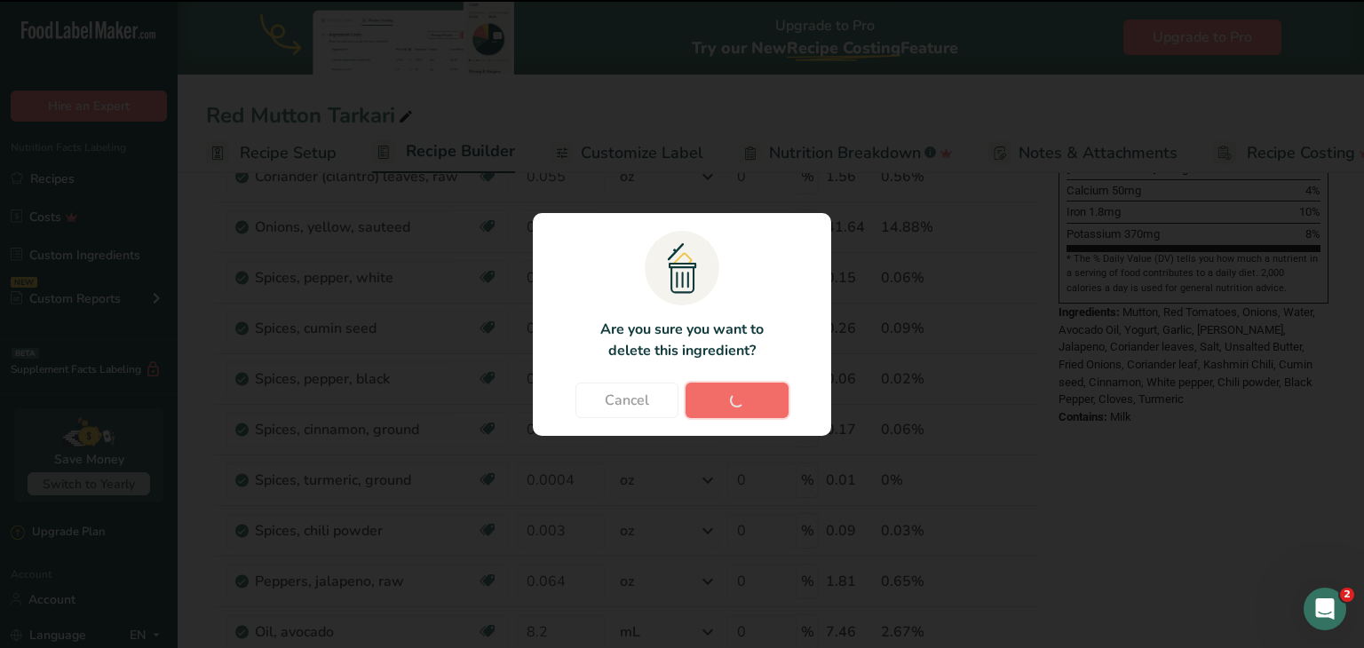
type input "0.003"
type input "0.064"
type input "8.2"
type input "0.044"
type input "0.26"
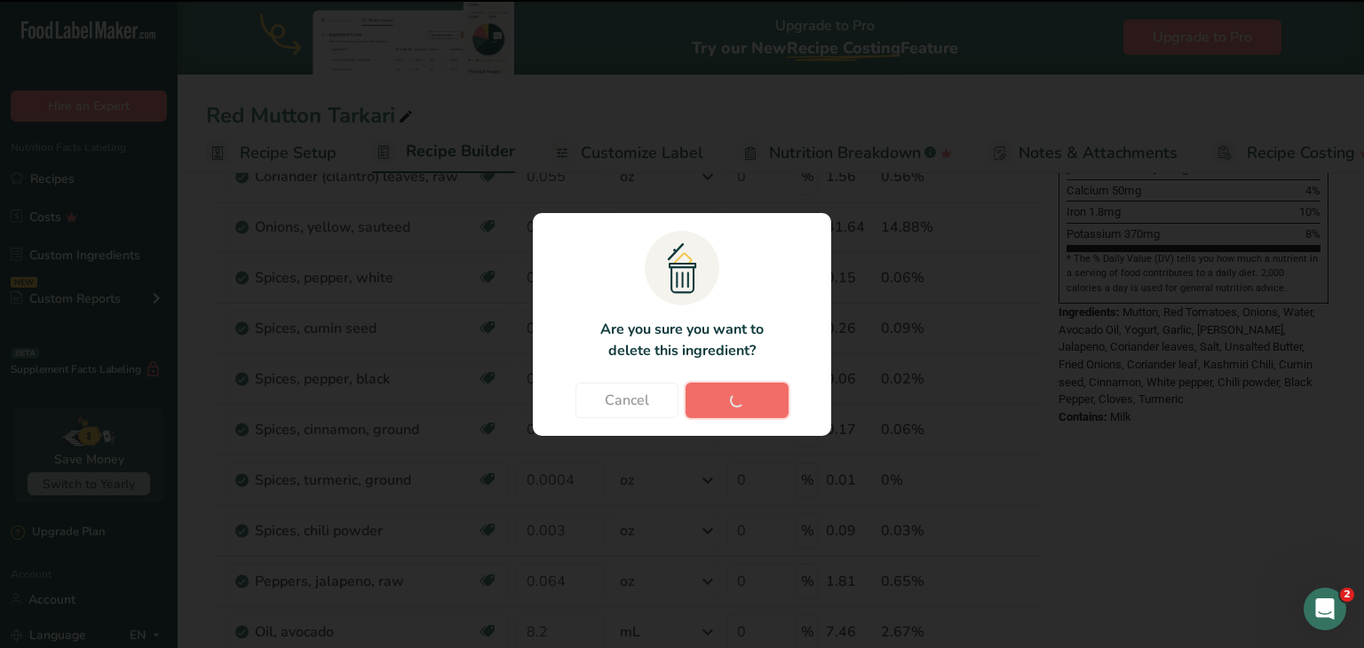
type input "0.028"
type input "16"
type input "0.011"
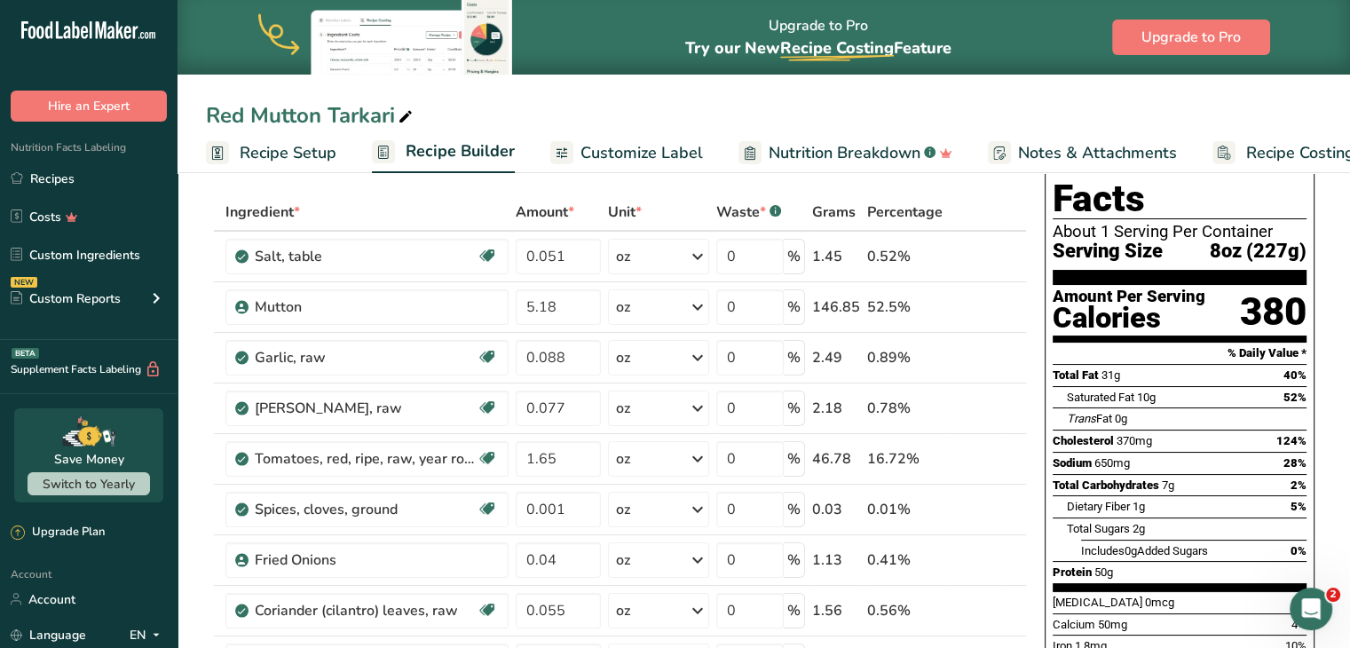
scroll to position [0, 0]
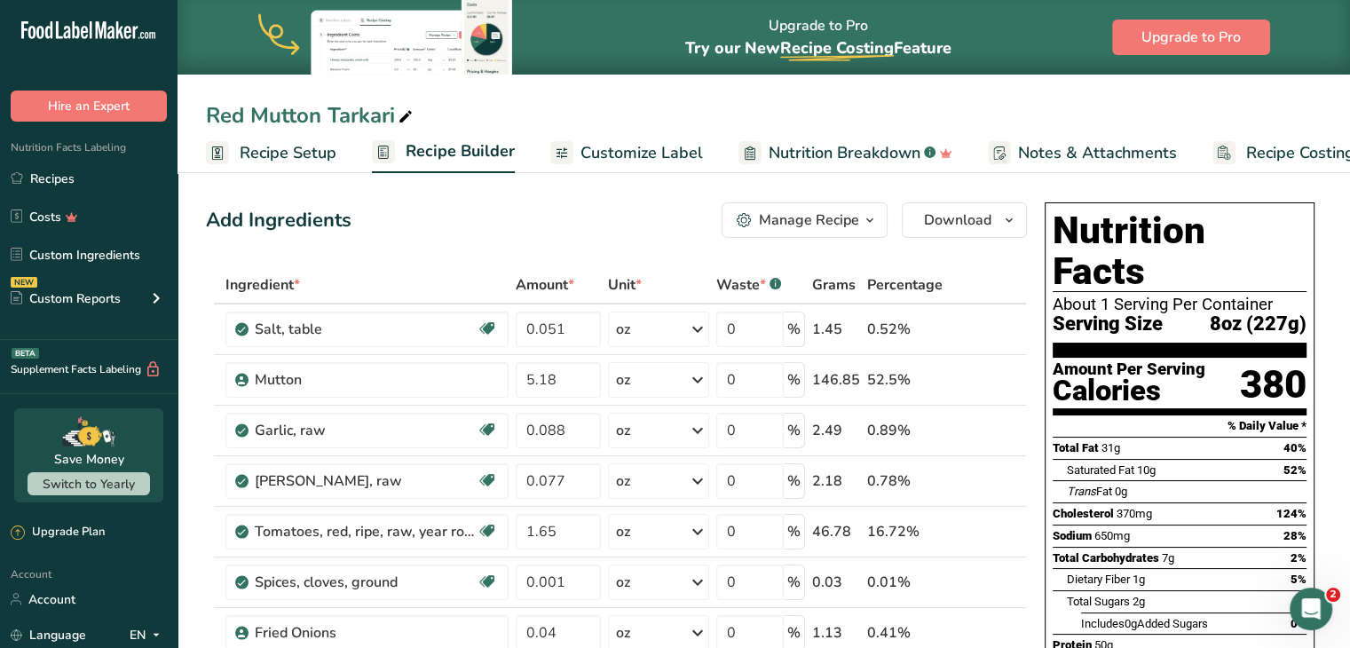
click at [672, 161] on span "Customize Label" at bounding box center [642, 153] width 123 height 24
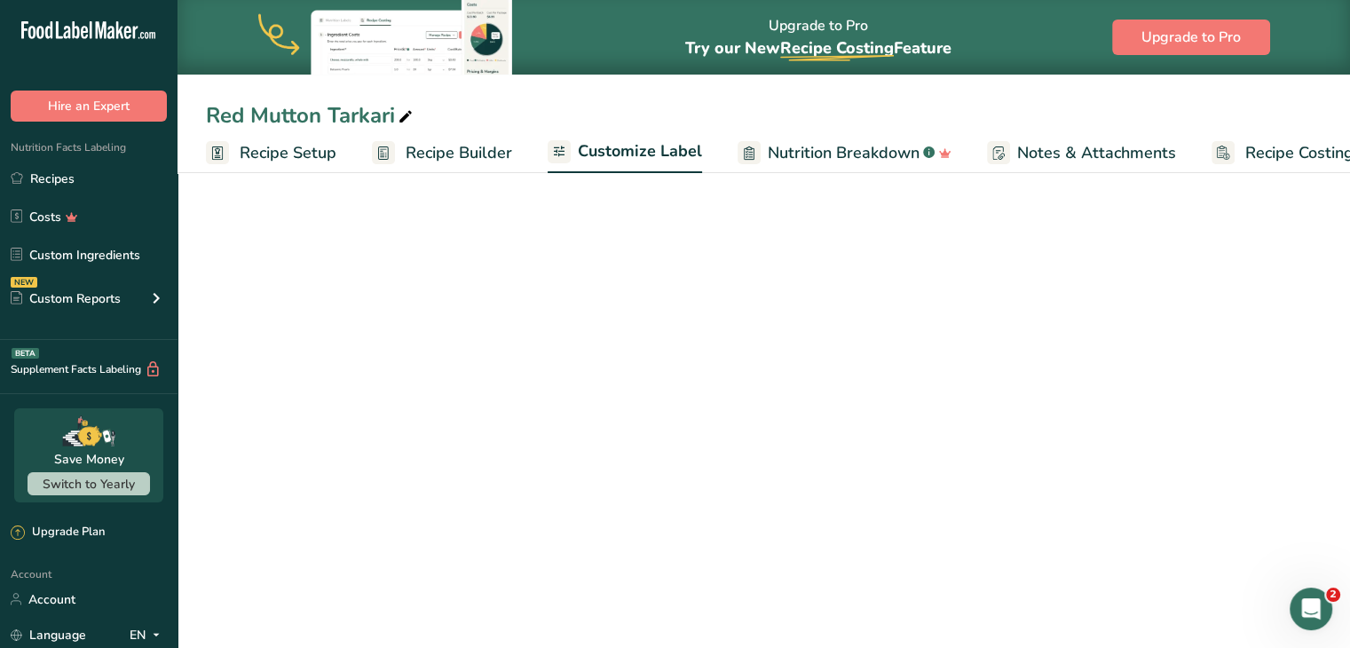
scroll to position [0, 49]
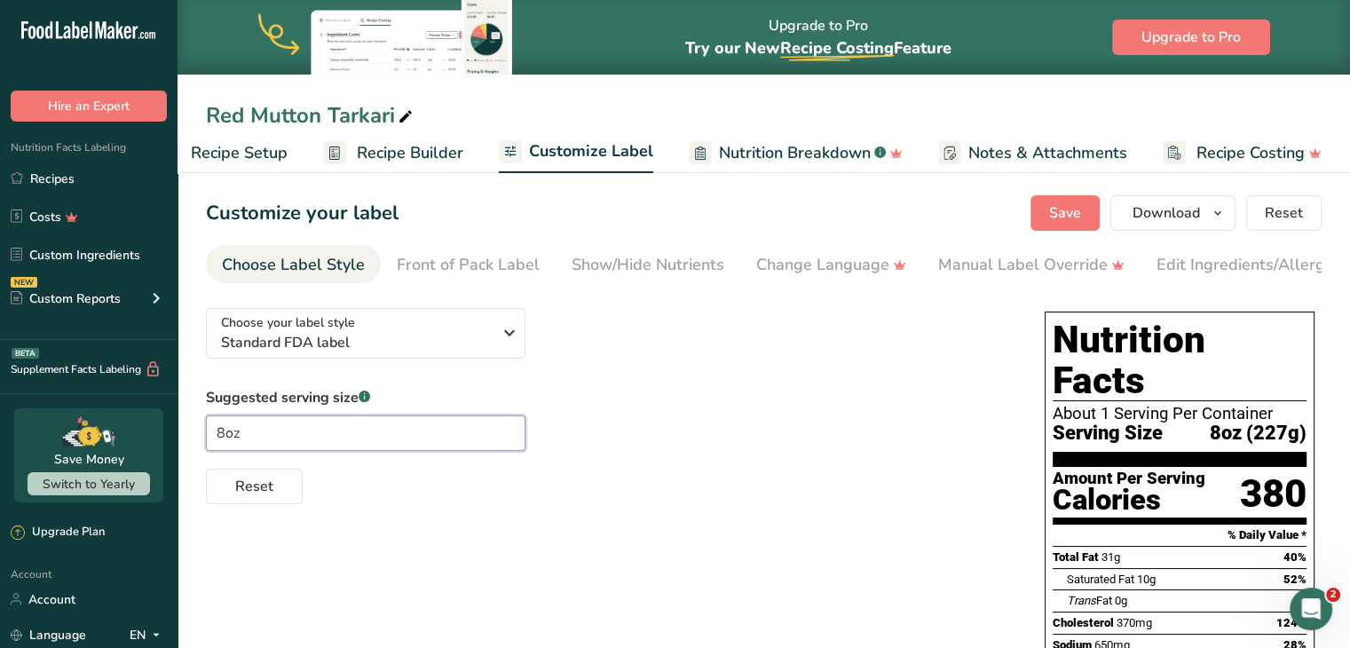
click at [421, 427] on input "8oz" at bounding box center [366, 434] width 320 height 36
click at [1179, 217] on span "Download" at bounding box center [1166, 212] width 67 height 21
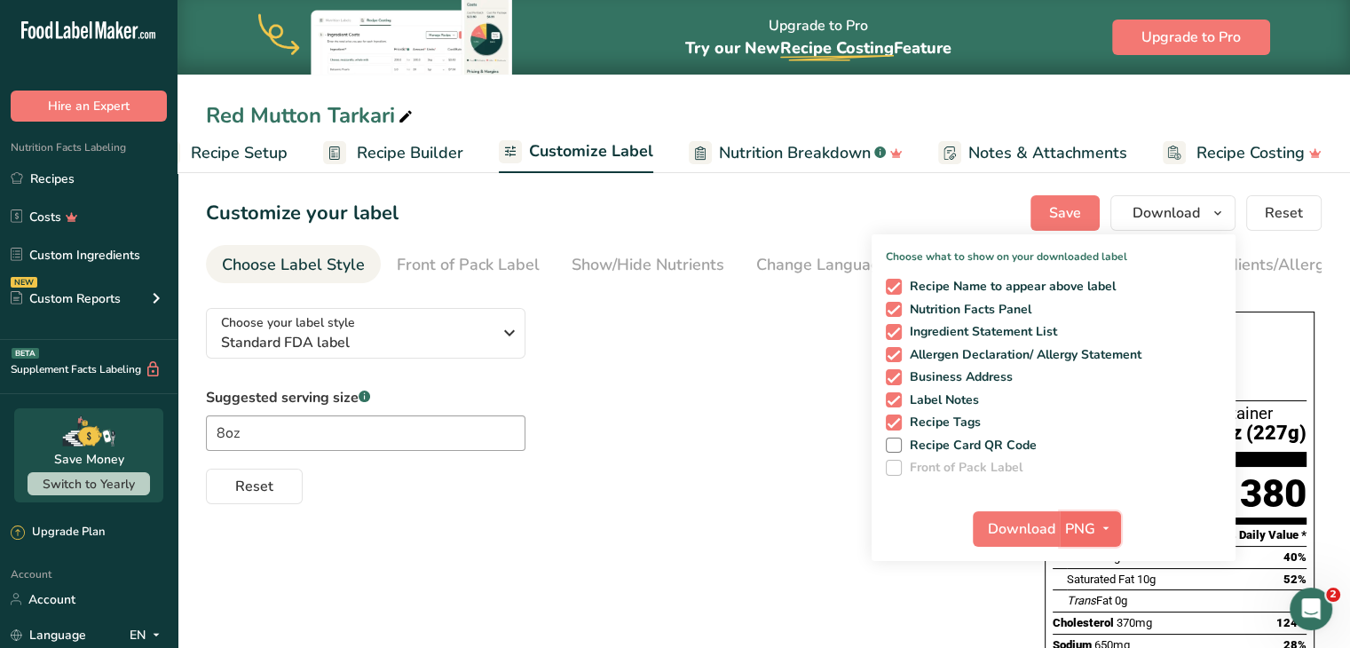
click at [1094, 534] on span "PNG" at bounding box center [1080, 528] width 30 height 21
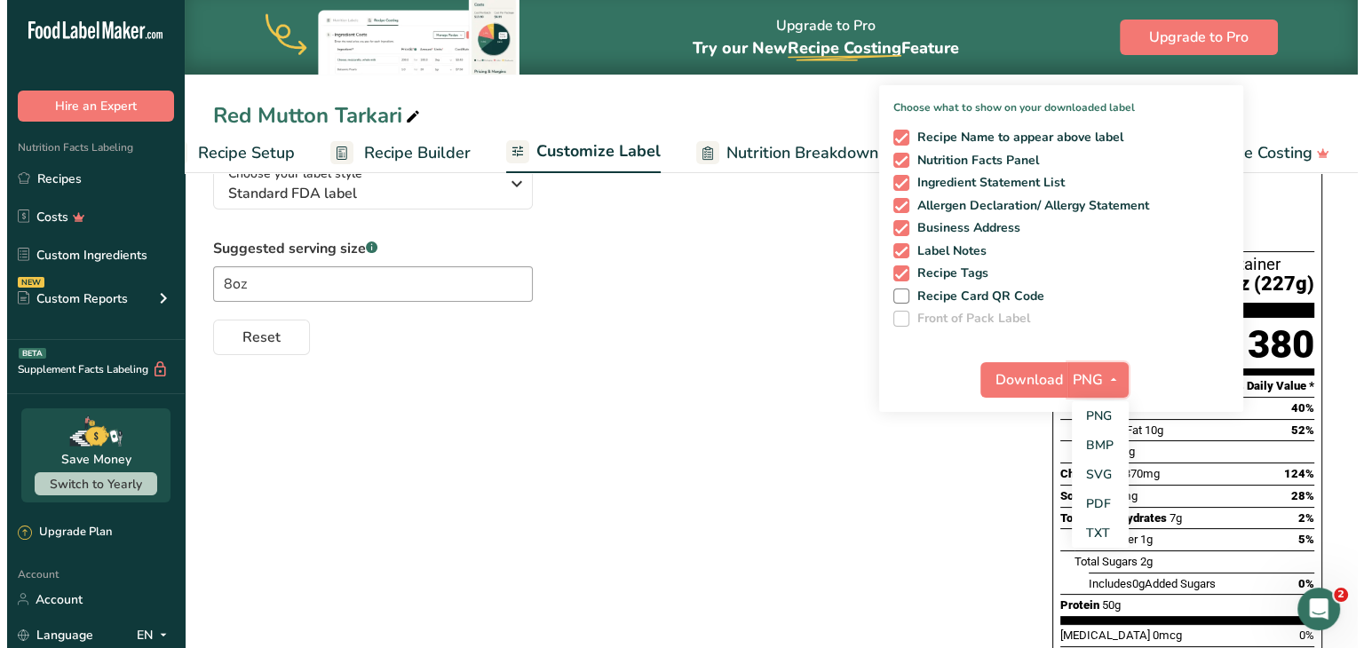
scroll to position [151, 0]
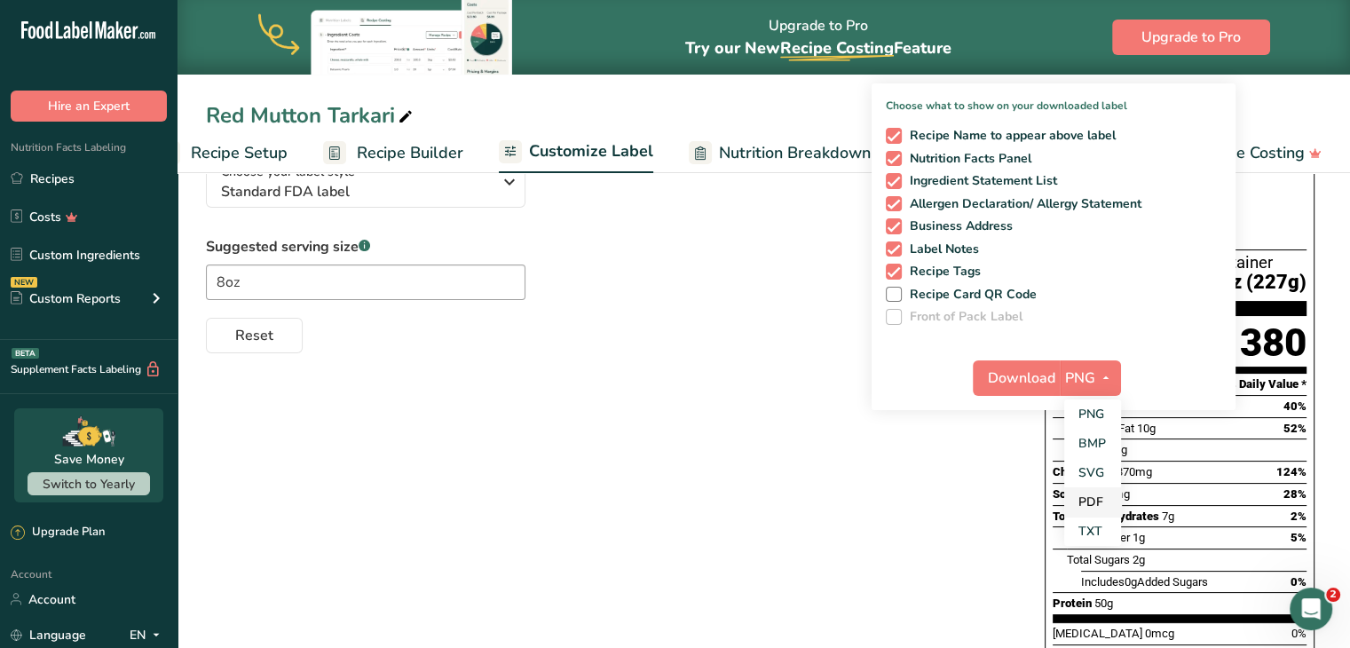
click at [1080, 512] on link "PDF" at bounding box center [1093, 501] width 57 height 29
click at [1016, 365] on button "Download" at bounding box center [1017, 378] width 87 height 36
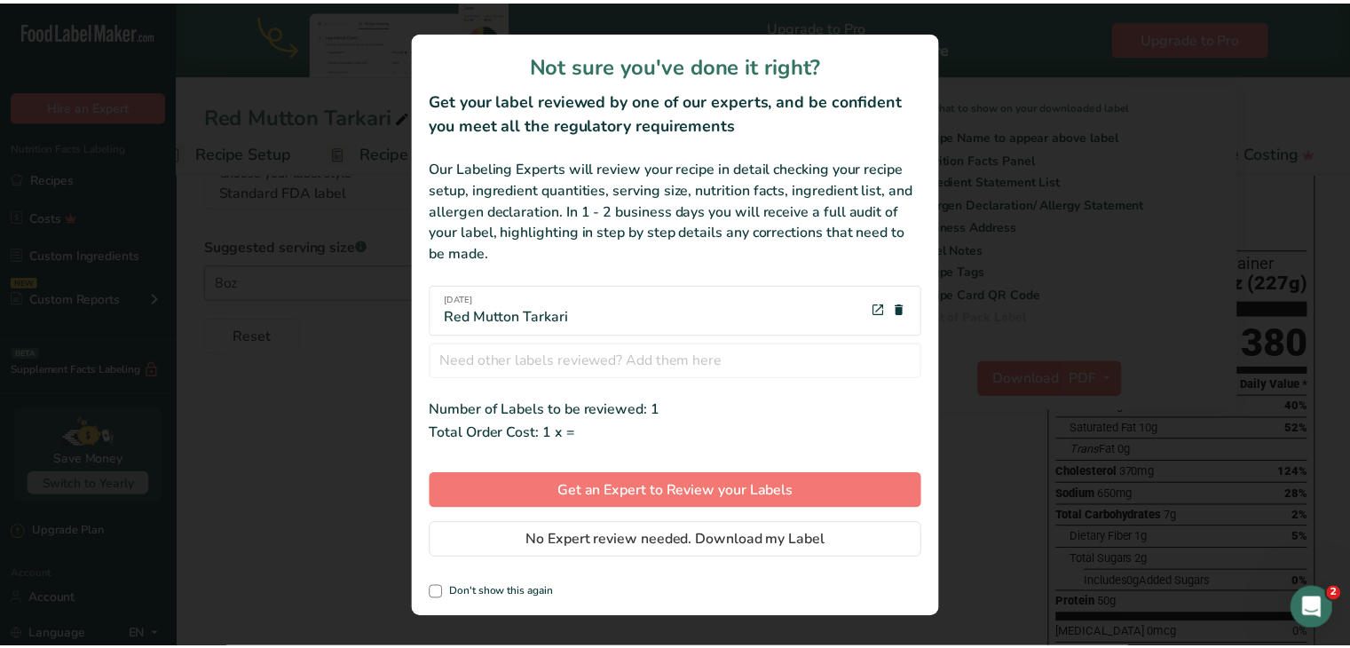
scroll to position [0, 36]
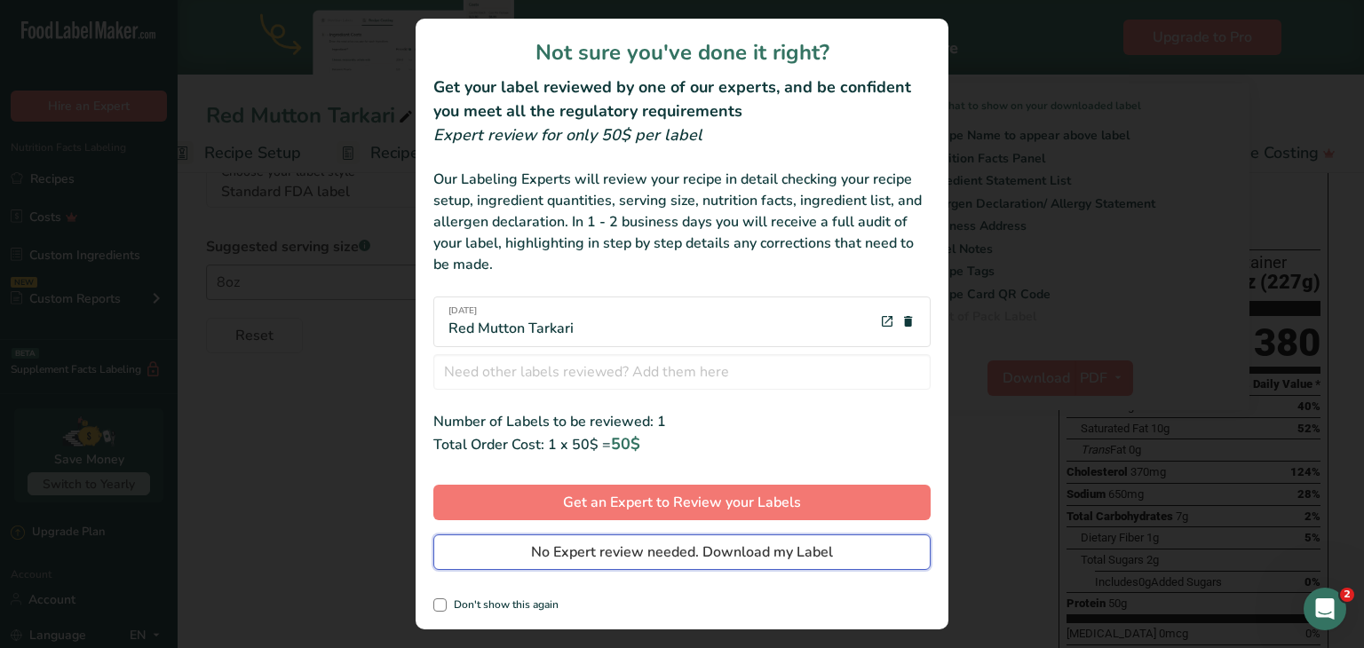
click at [720, 565] on button "No Expert review needed. Download my Label" at bounding box center [681, 552] width 497 height 36
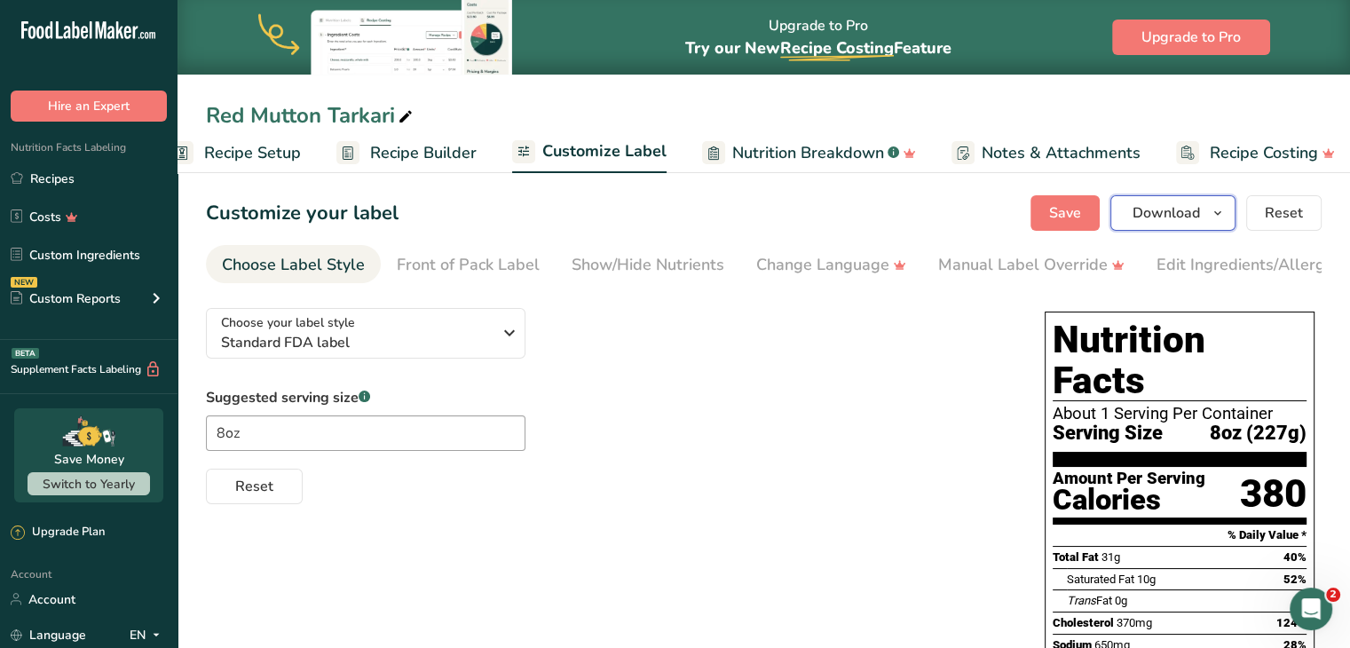
click at [1174, 210] on span "Download" at bounding box center [1166, 212] width 67 height 21
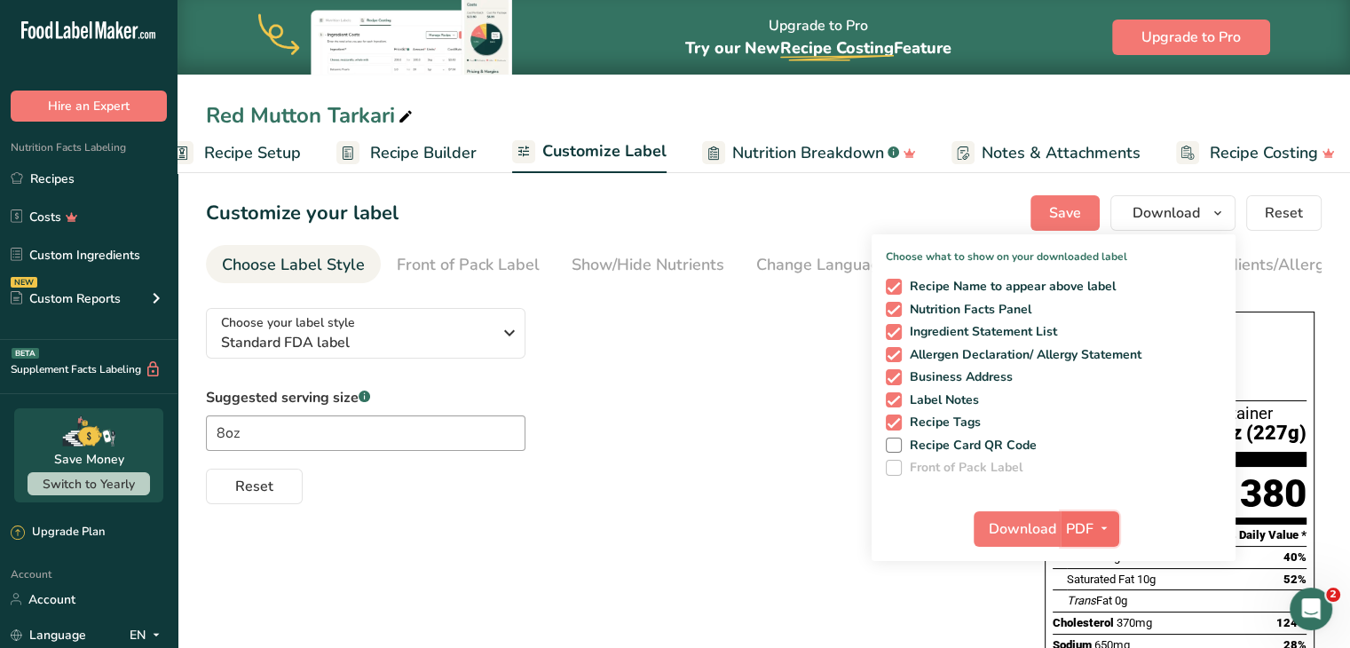
click at [1104, 524] on icon "button" at bounding box center [1104, 529] width 14 height 22
click at [1004, 521] on span "Download" at bounding box center [1022, 528] width 67 height 21
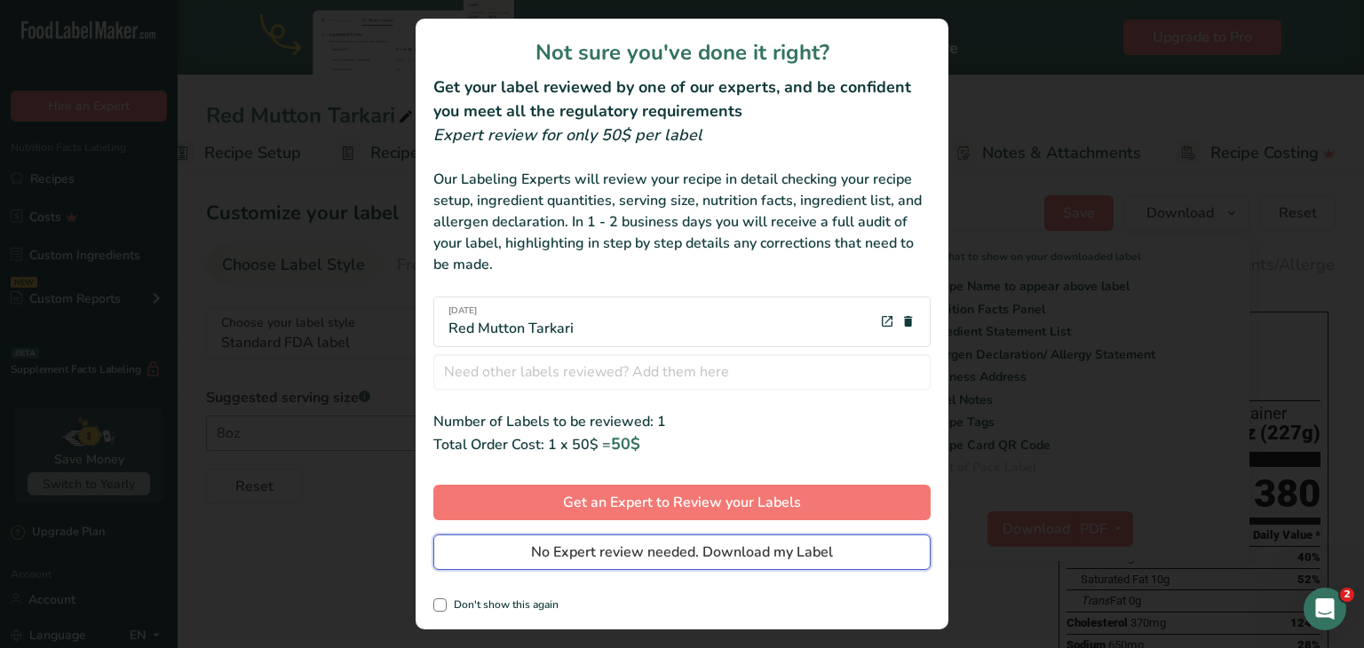
click at [724, 547] on span "No Expert review needed. Download my Label" at bounding box center [682, 552] width 302 height 21
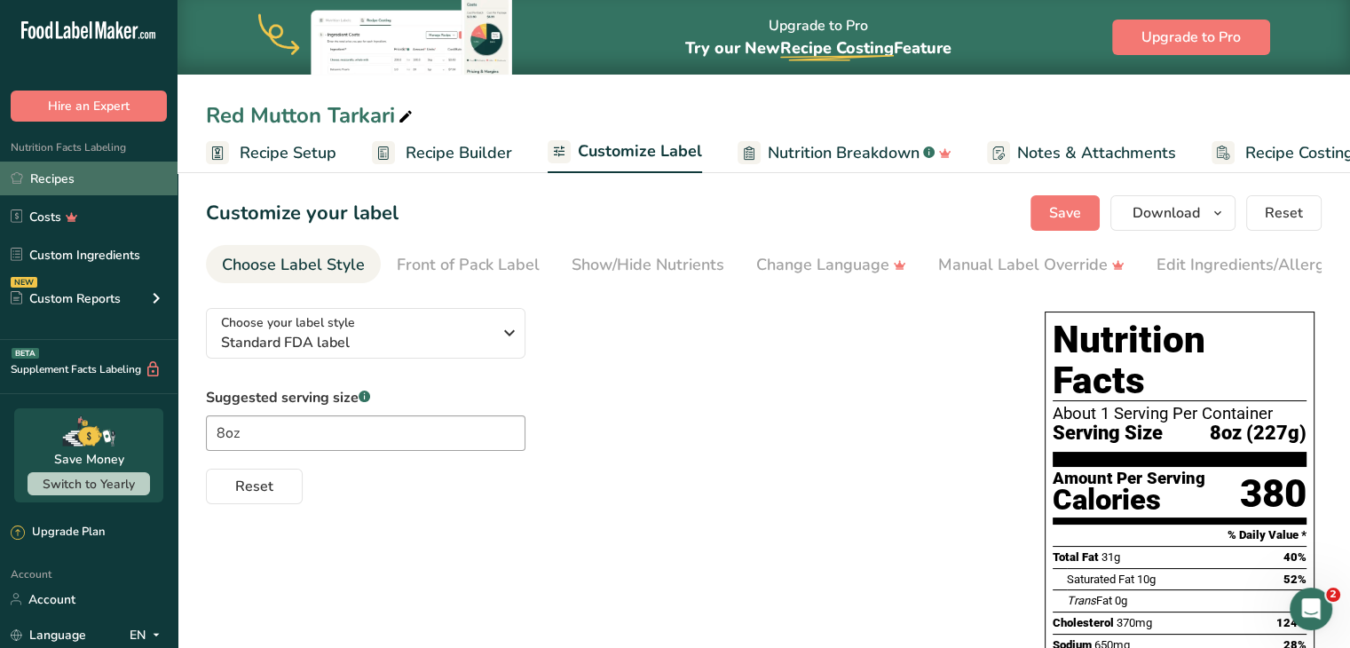
click at [108, 181] on link "Recipes" at bounding box center [89, 179] width 178 height 34
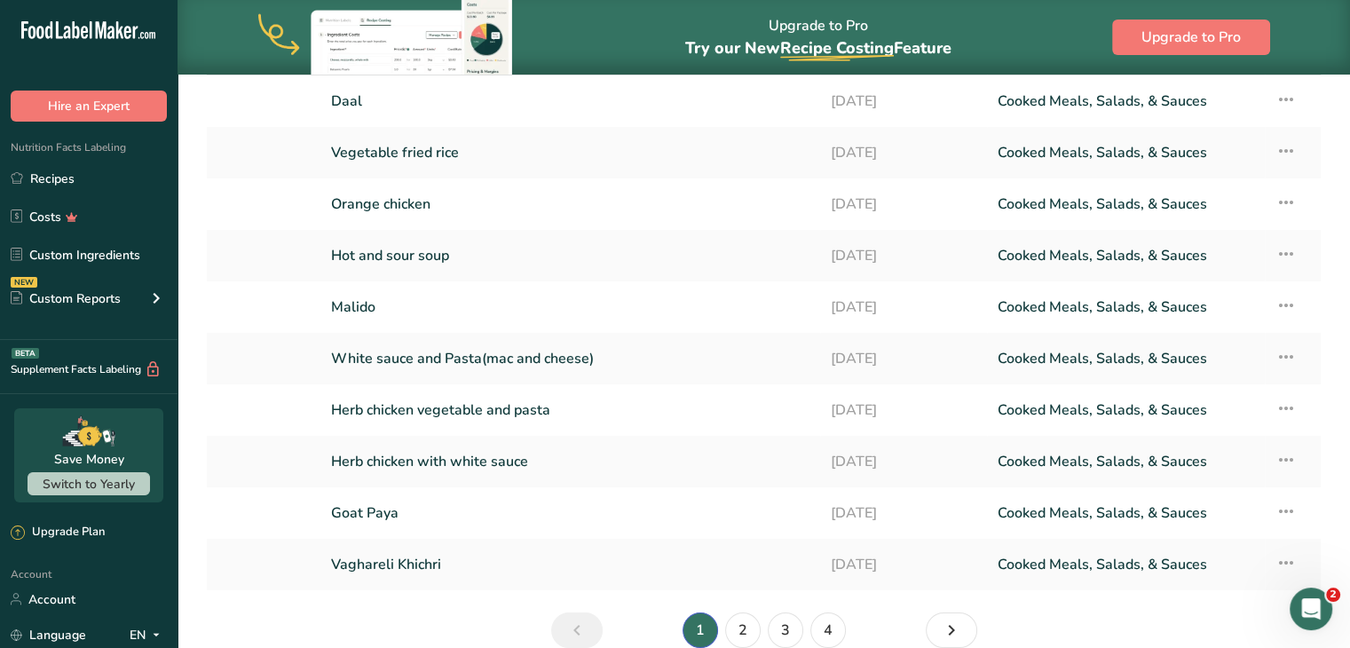
scroll to position [225, 0]
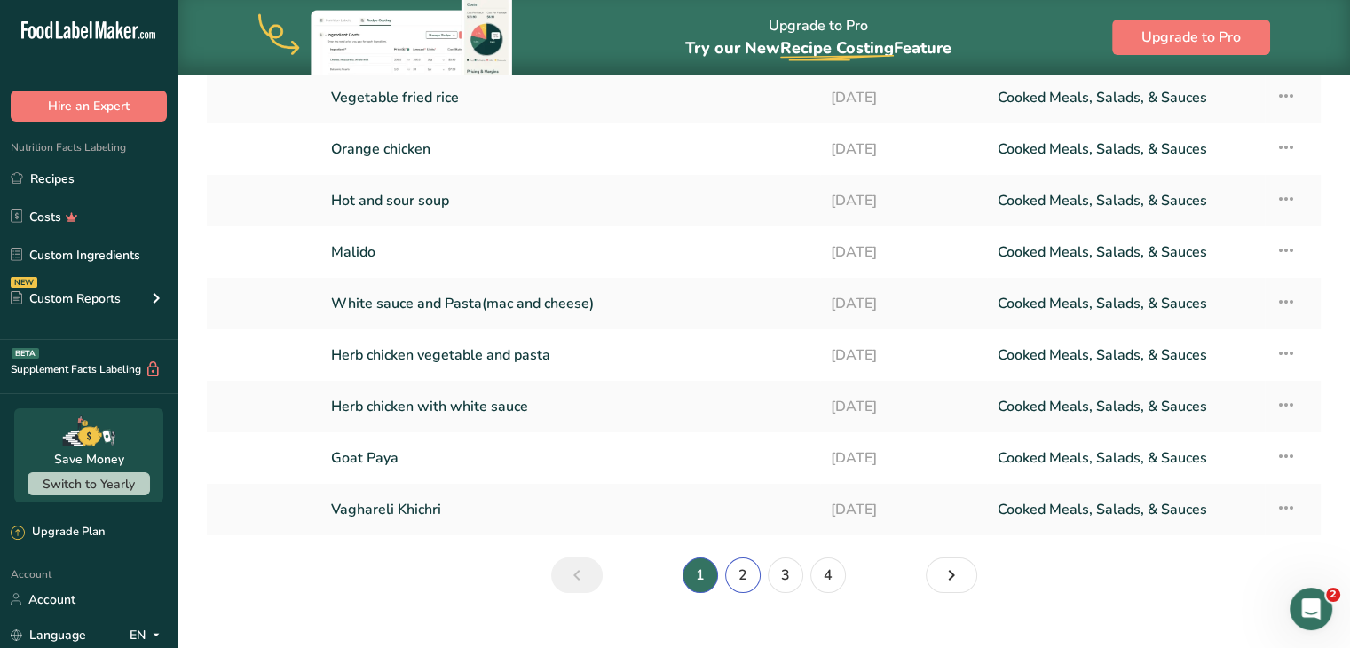
click at [746, 569] on link "2" at bounding box center [743, 576] width 36 height 36
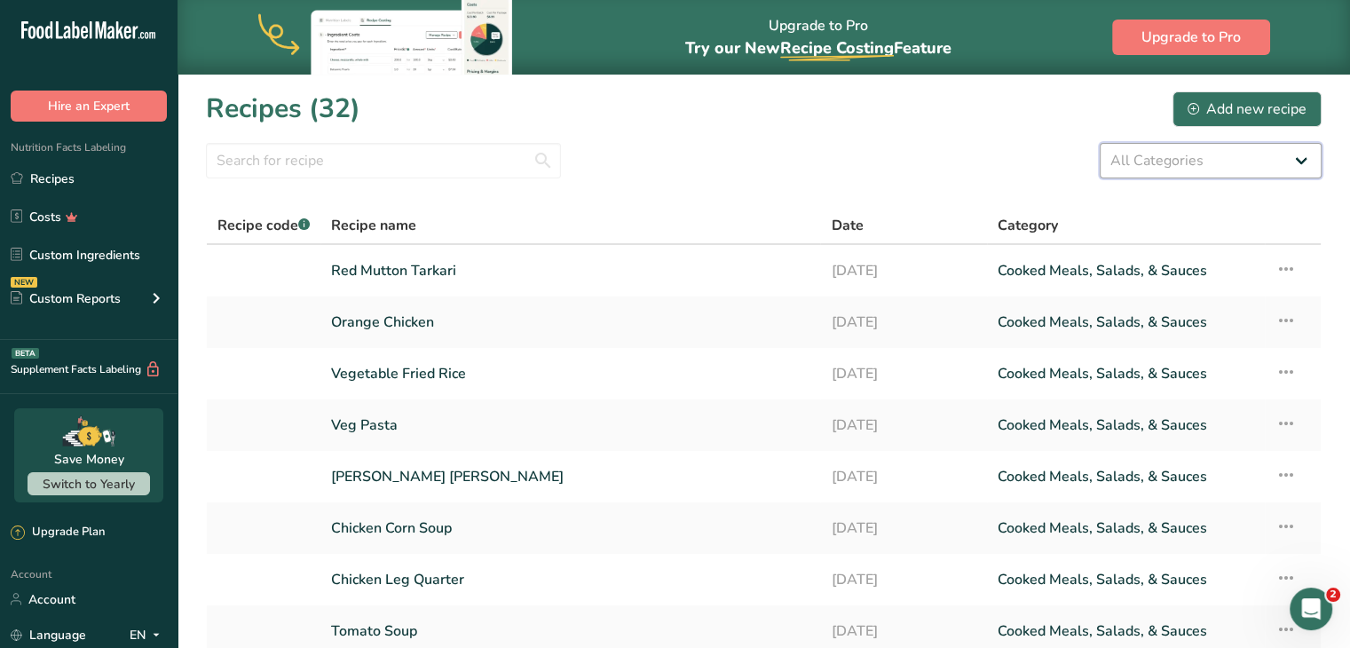
drag, startPoint x: 1310, startPoint y: 163, endPoint x: 1348, endPoint y: 239, distance: 84.2
click at [1348, 239] on section "Recipes (32) Add new recipe All Categories Baked Goods Beverages Confectionery …" at bounding box center [764, 461] width 1173 height 772
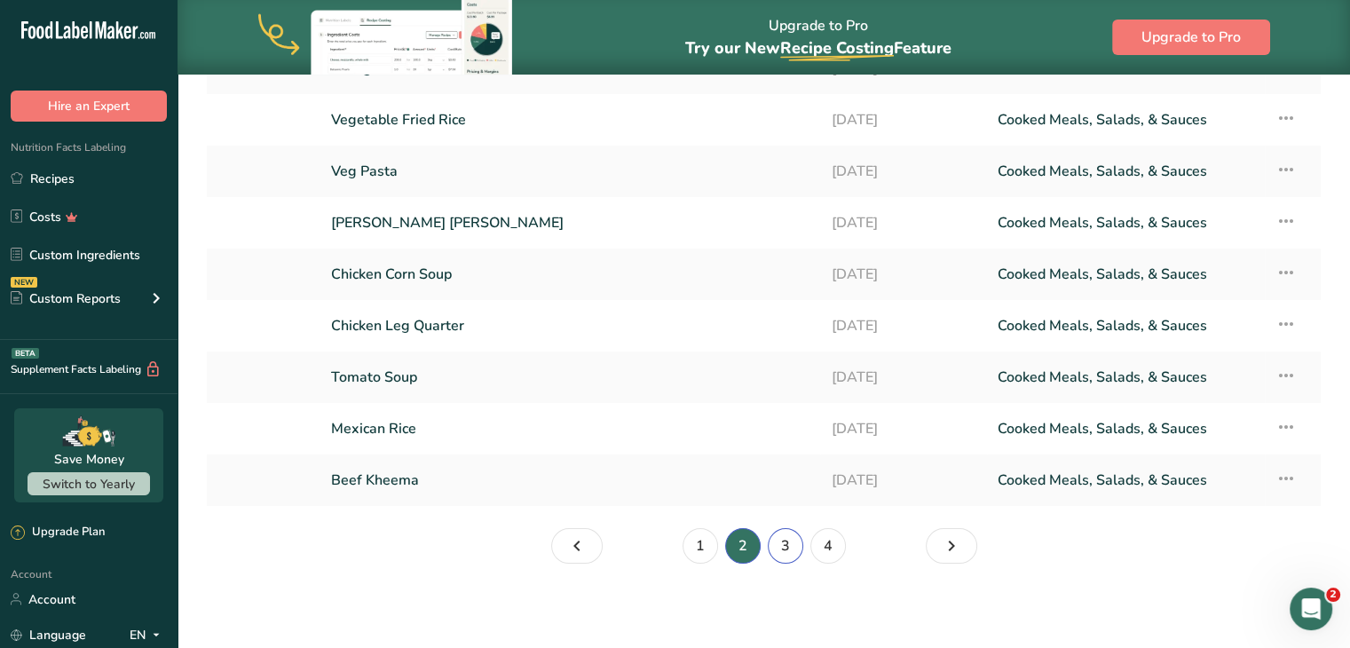
click at [787, 537] on link "3" at bounding box center [786, 546] width 36 height 36
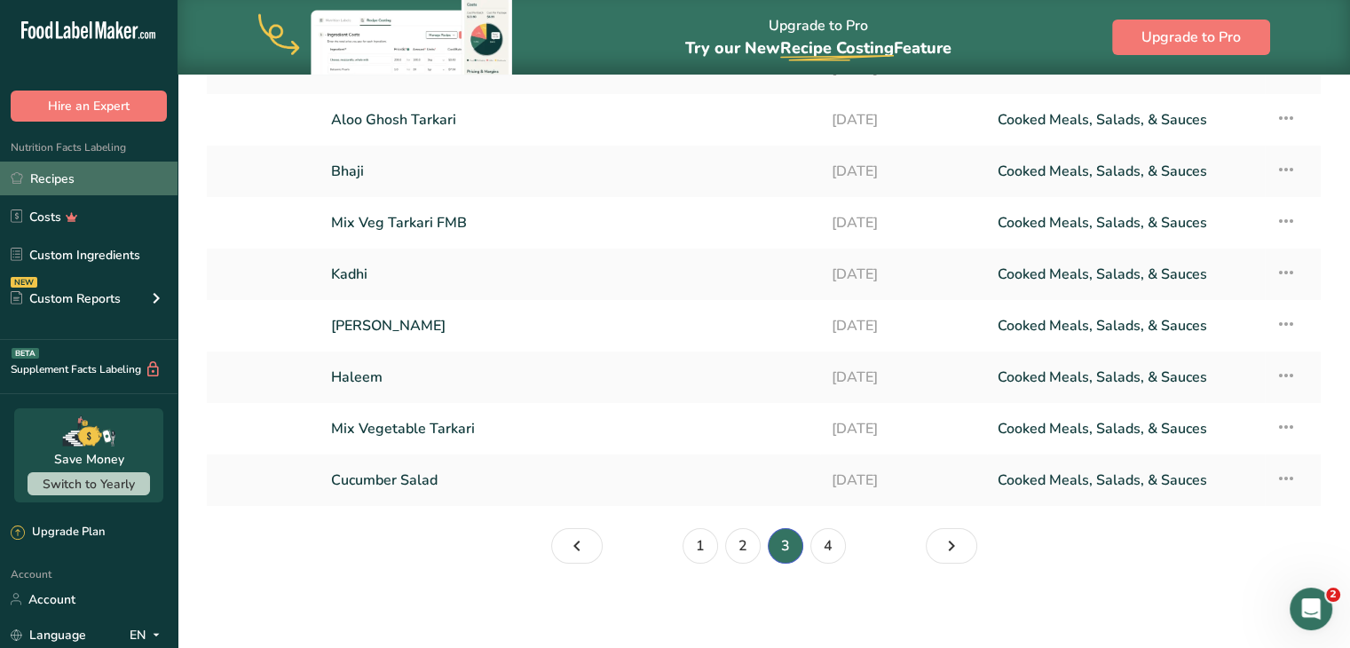
click at [75, 180] on link "Recipes" at bounding box center [89, 179] width 178 height 34
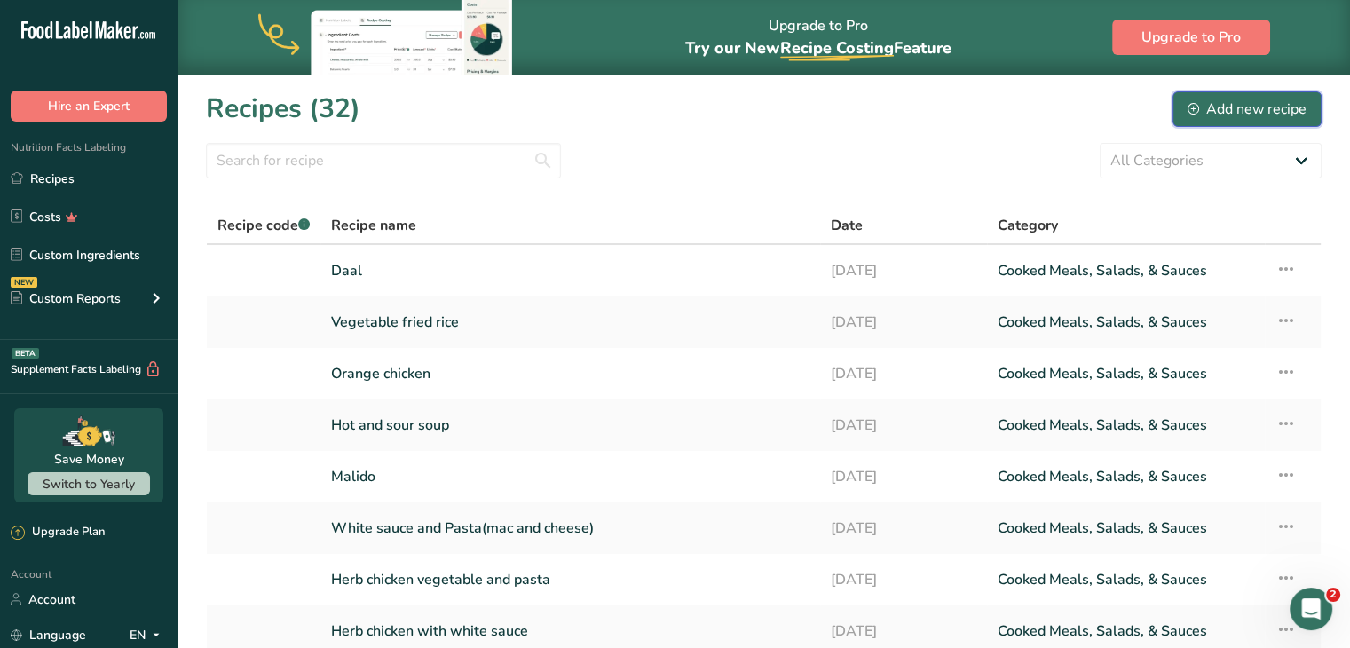
click at [1248, 94] on button "Add new recipe" at bounding box center [1247, 109] width 149 height 36
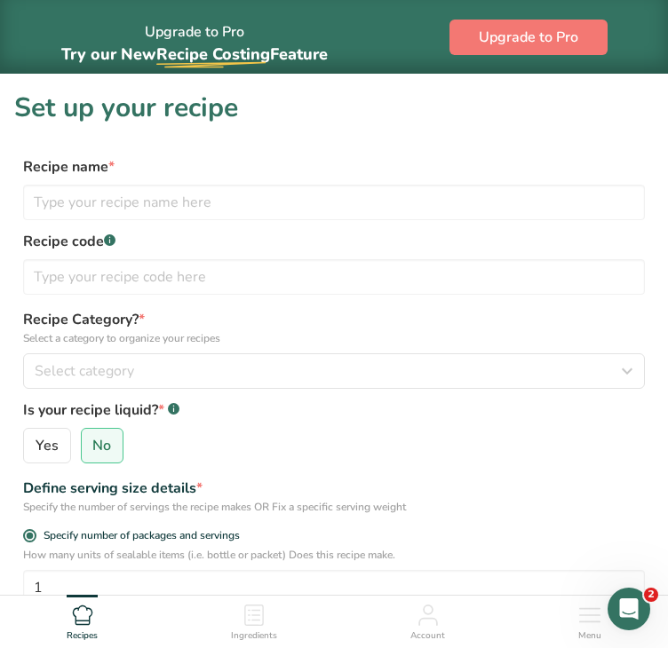
click at [395, 120] on h1 "Set up your recipe" at bounding box center [333, 108] width 639 height 40
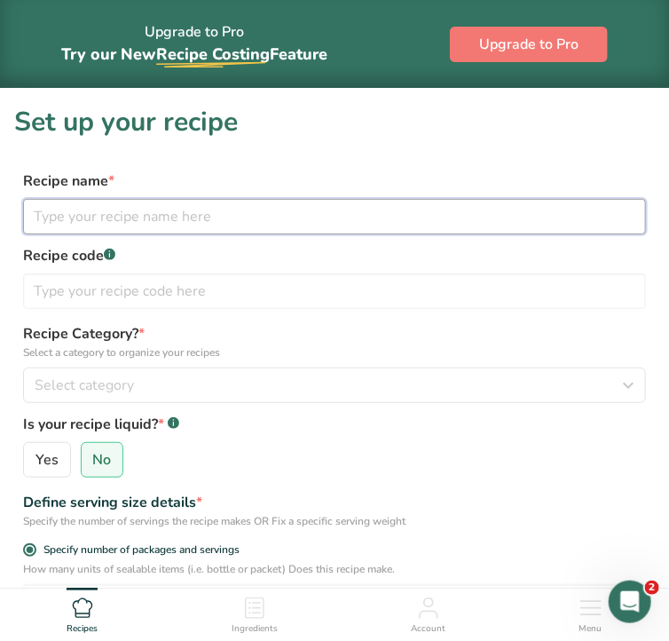
click at [179, 212] on input "text" at bounding box center [334, 217] width 623 height 36
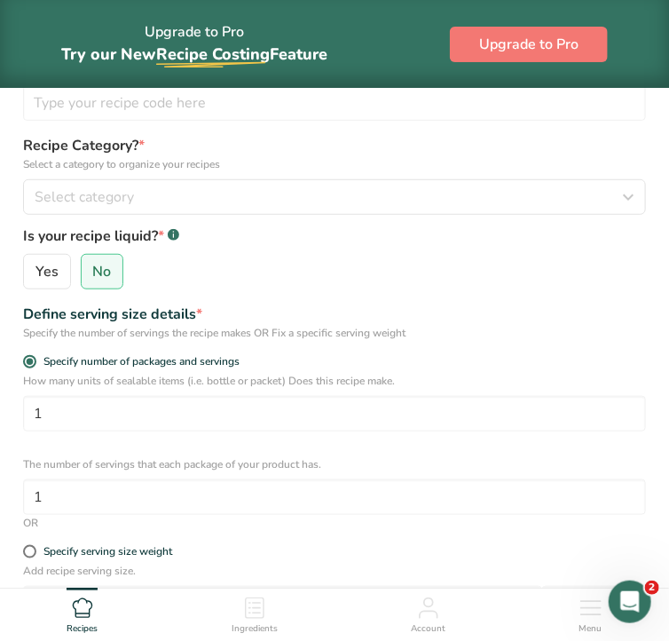
scroll to position [192, 0]
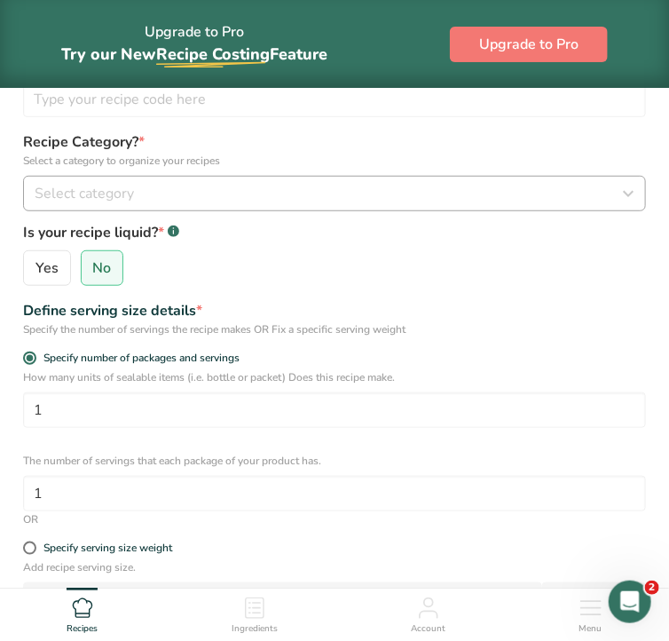
type input "Basmati Rice"
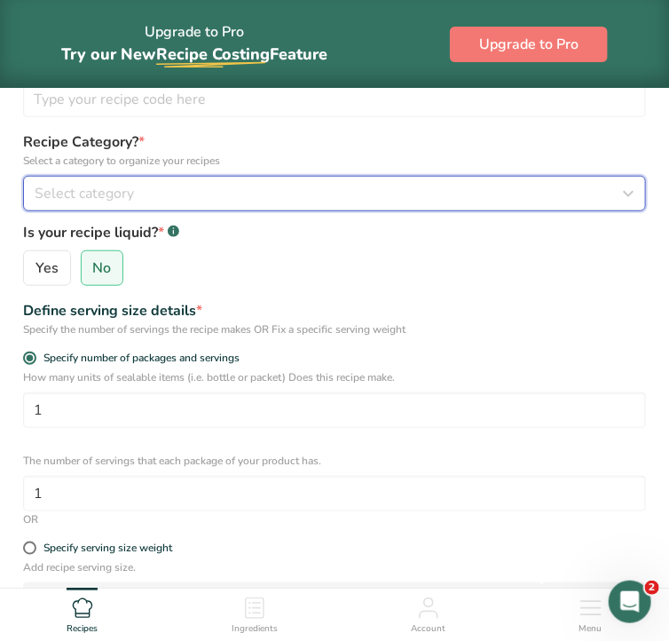
click at [449, 194] on div "Select category" at bounding box center [330, 193] width 590 height 21
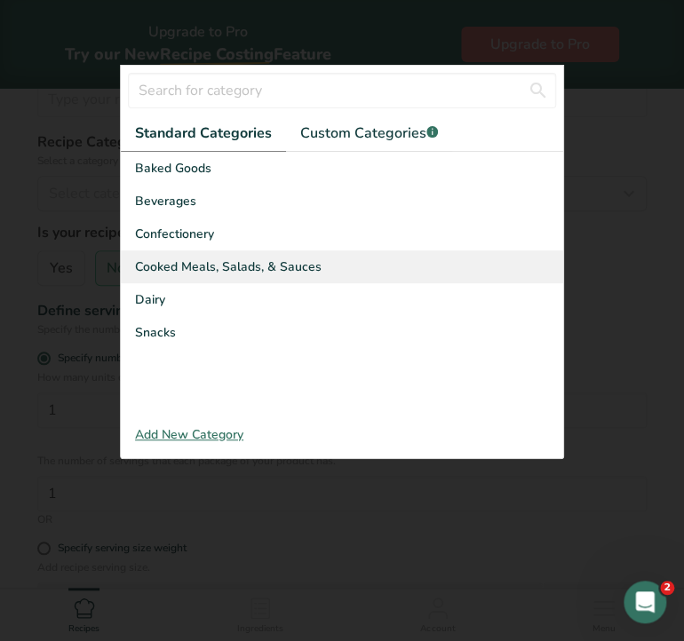
click at [238, 274] on span "Cooked Meals, Salads, & Sauces" at bounding box center [228, 266] width 186 height 19
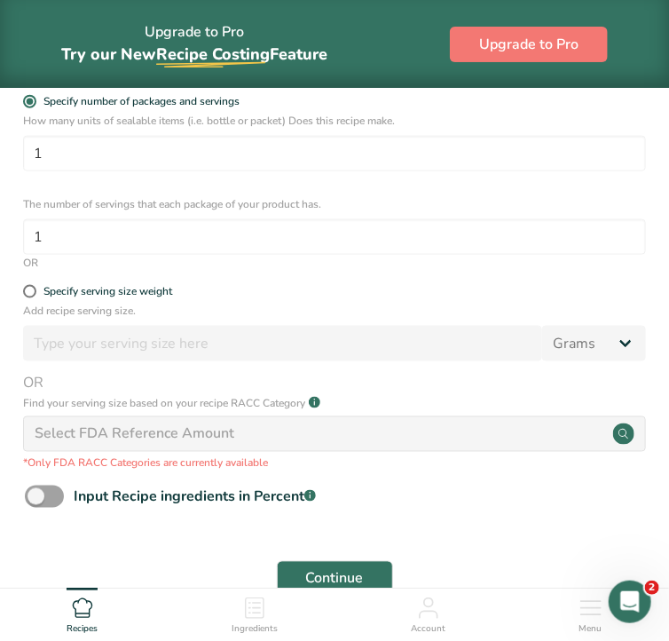
scroll to position [468, 0]
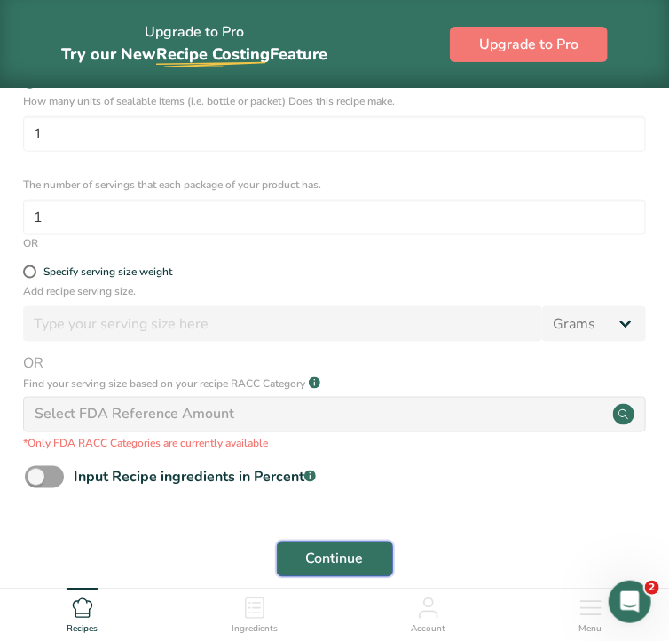
click at [344, 570] on span "Continue" at bounding box center [335, 559] width 58 height 21
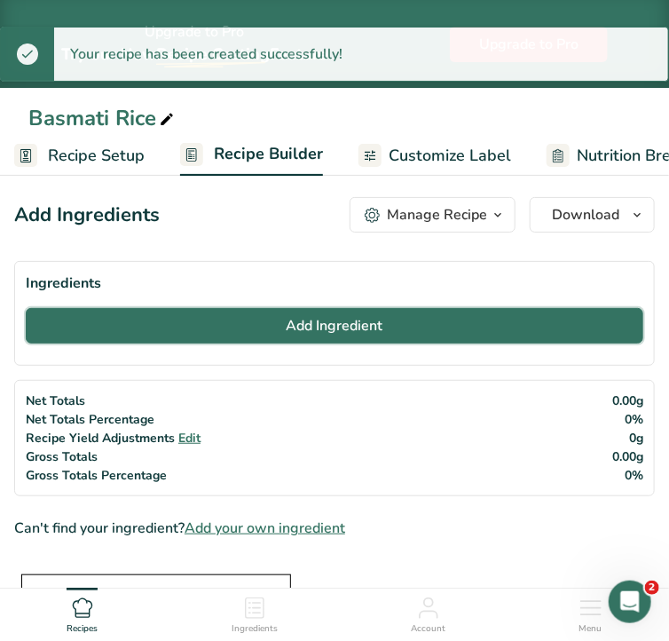
click at [252, 328] on button "Add Ingredient" at bounding box center [335, 326] width 618 height 36
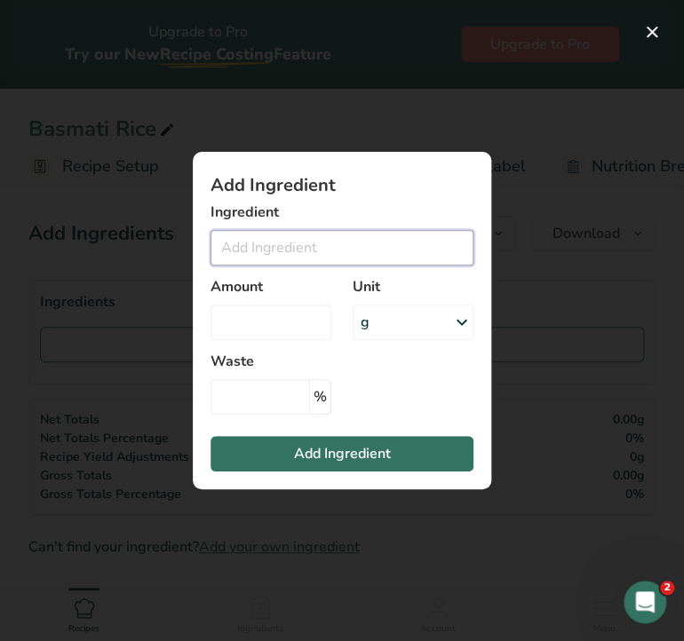
click at [266, 258] on input "Add ingredient modal" at bounding box center [341, 248] width 263 height 36
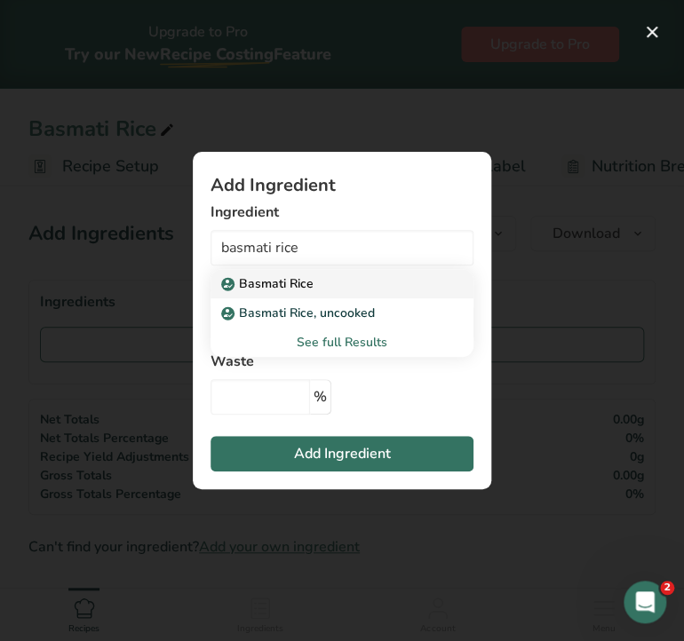
click at [290, 290] on p "Basmati Rice" at bounding box center [269, 283] width 89 height 19
type input "Basmati Rice"
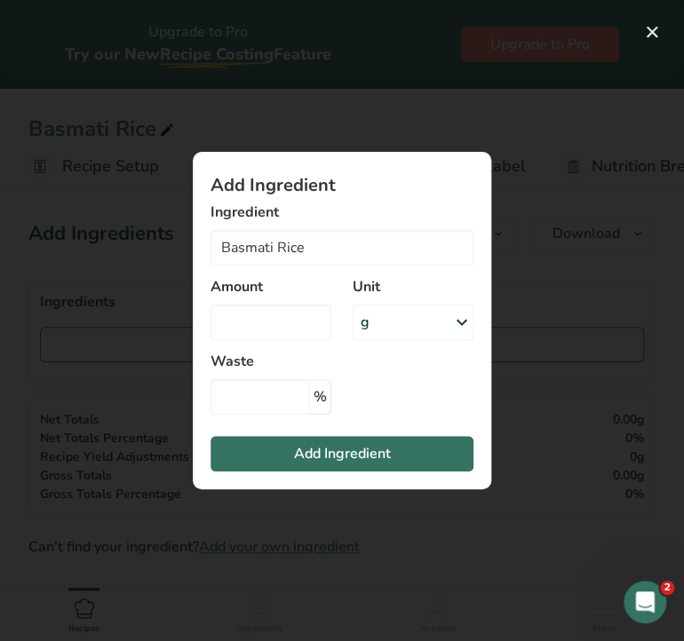
click at [426, 324] on div "g" at bounding box center [412, 323] width 121 height 36
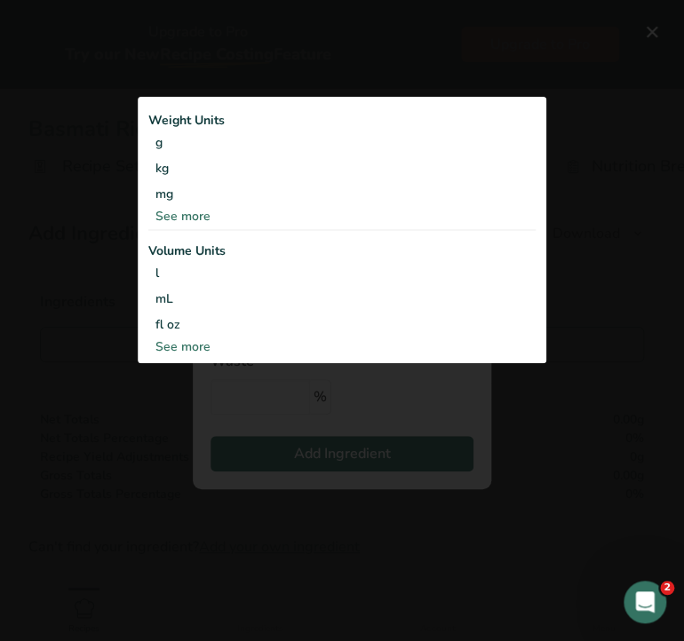
click at [249, 209] on div "See more" at bounding box center [341, 216] width 387 height 19
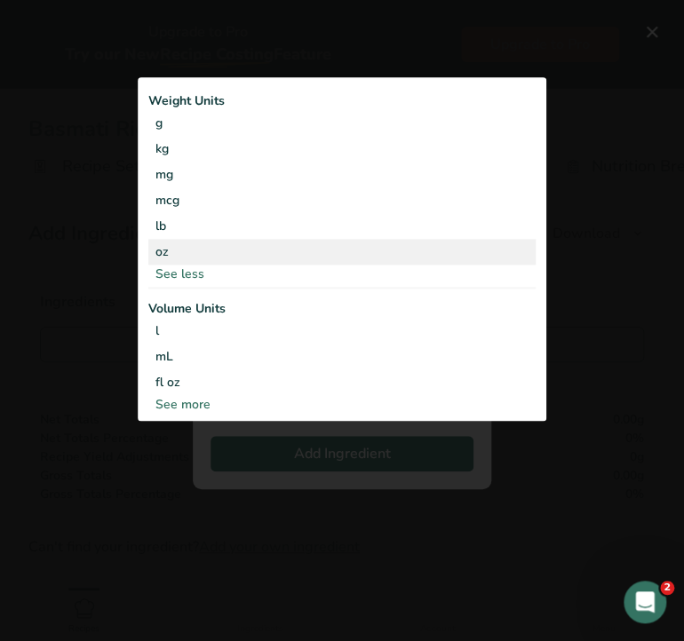
click at [184, 252] on div "oz" at bounding box center [341, 252] width 387 height 26
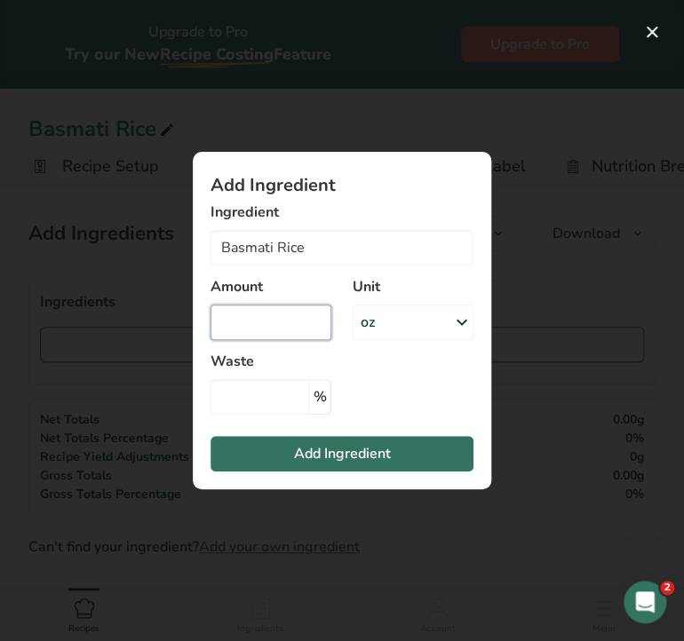
click at [235, 322] on input "Add ingredient modal" at bounding box center [270, 323] width 121 height 36
type input "1.3"
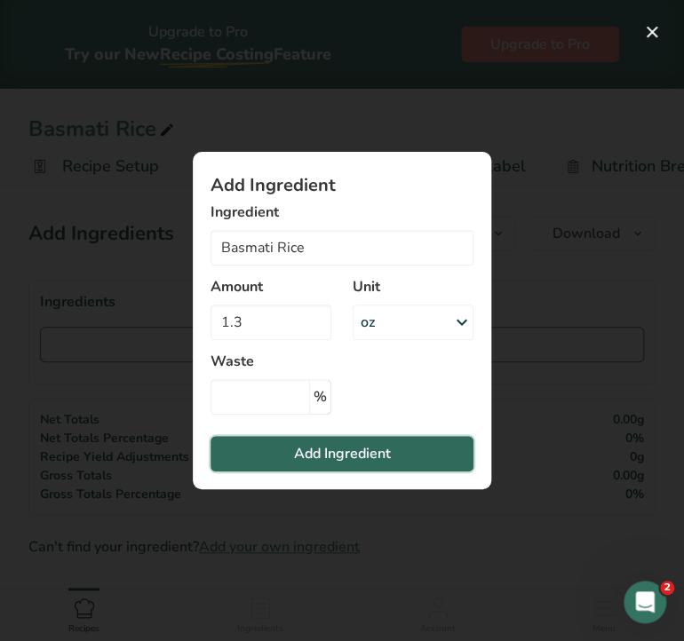
click at [312, 453] on span "Add Ingredient" at bounding box center [342, 453] width 97 height 21
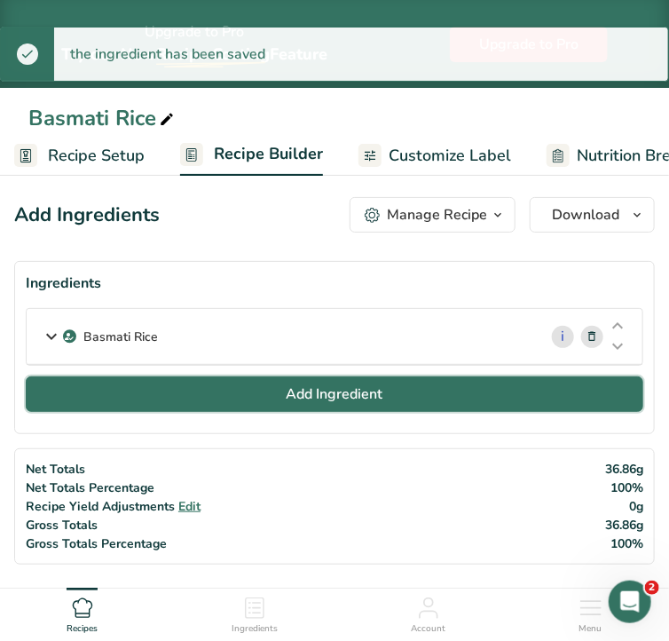
click at [291, 405] on span "Add Ingredient" at bounding box center [335, 394] width 97 height 21
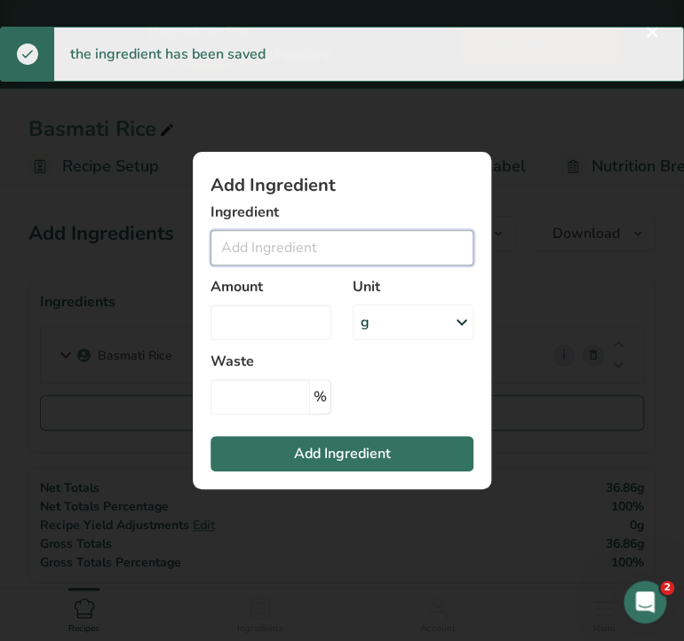
click at [289, 253] on input "Add ingredient modal" at bounding box center [341, 248] width 263 height 36
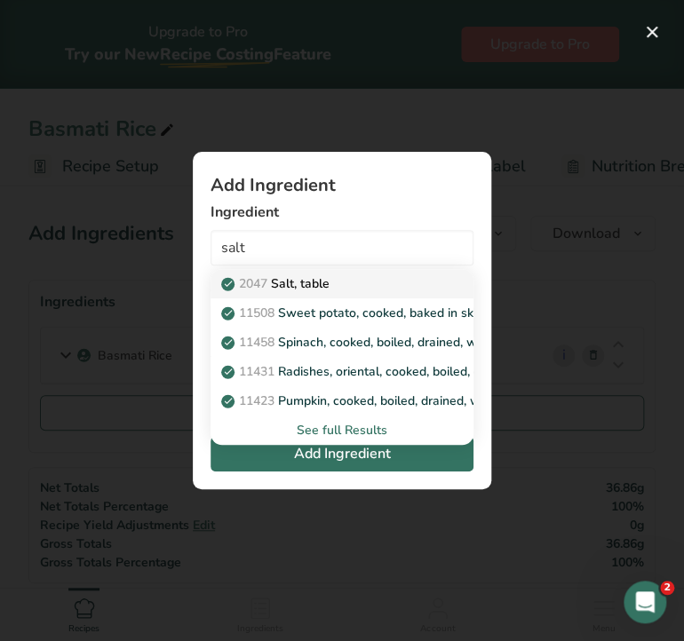
click at [308, 284] on p "2047 Salt, table" at bounding box center [277, 283] width 105 height 19
type input "Salt, table"
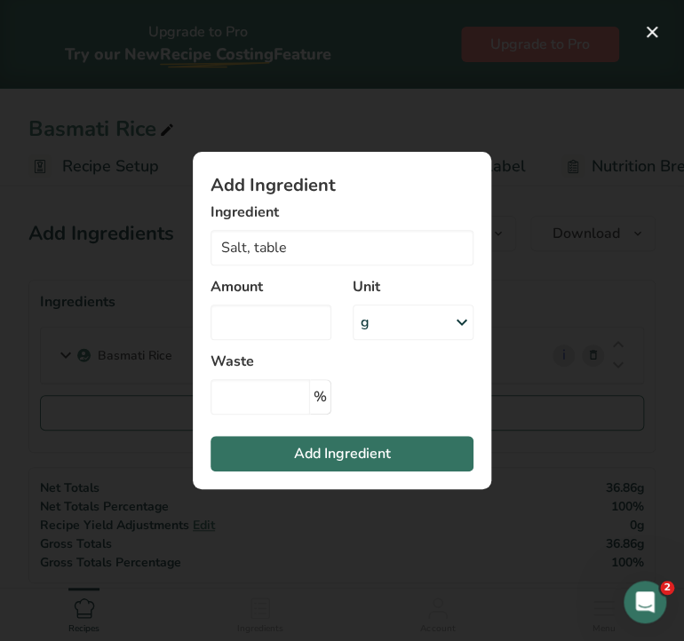
click at [388, 323] on div "g" at bounding box center [412, 323] width 121 height 36
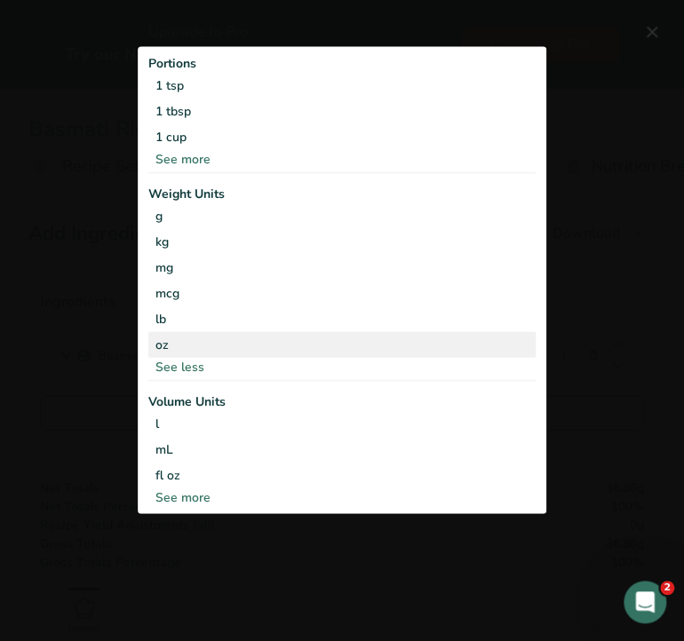
click at [281, 332] on div "oz" at bounding box center [341, 344] width 387 height 26
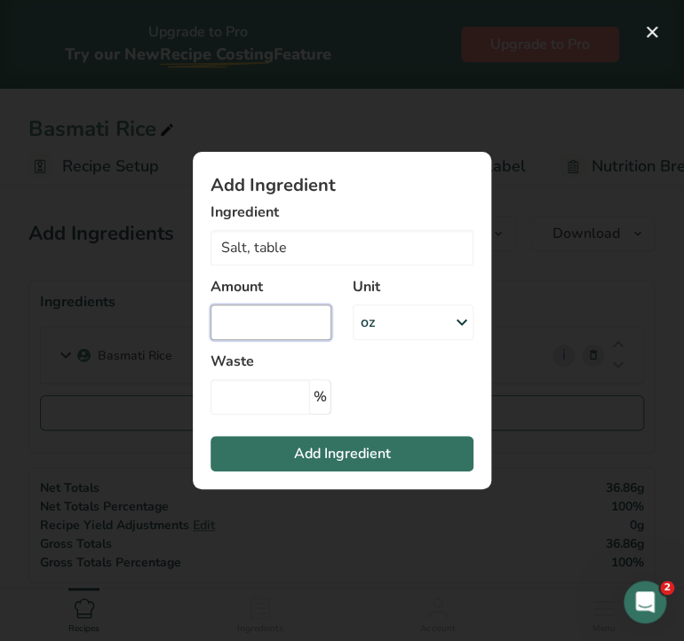
click at [256, 325] on input "Add ingredient modal" at bounding box center [270, 323] width 121 height 36
type input "0.07"
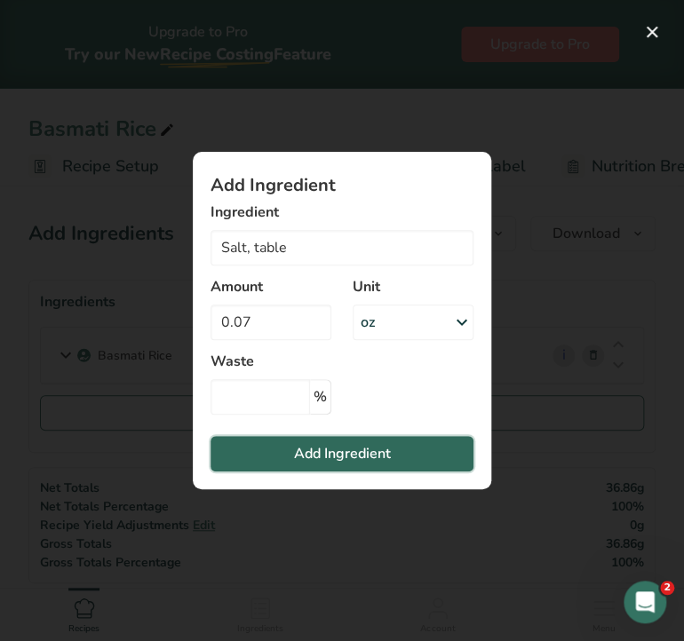
click at [263, 463] on button "Add Ingredient" at bounding box center [341, 454] width 263 height 36
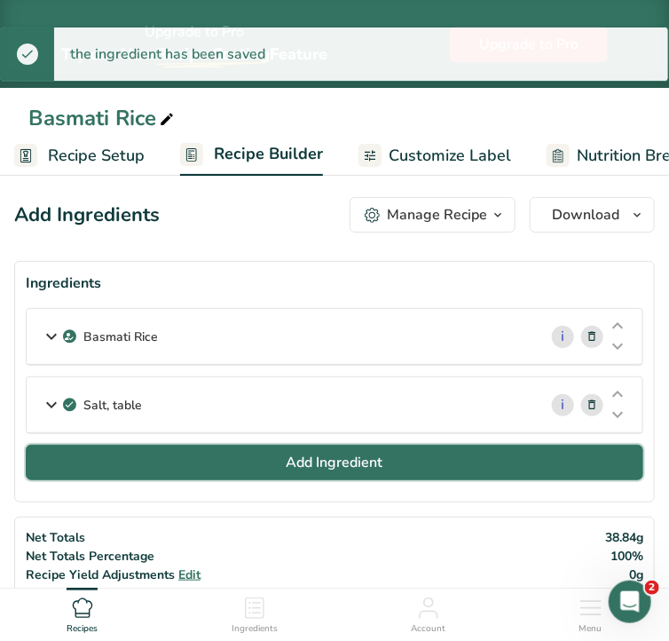
click at [234, 471] on button "Add Ingredient" at bounding box center [335, 463] width 618 height 36
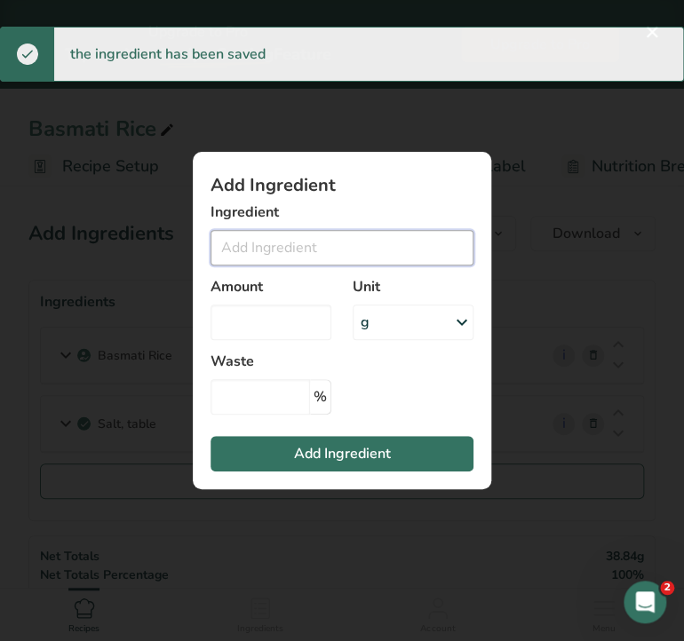
click at [283, 249] on input "Add ingredient modal" at bounding box center [341, 248] width 263 height 36
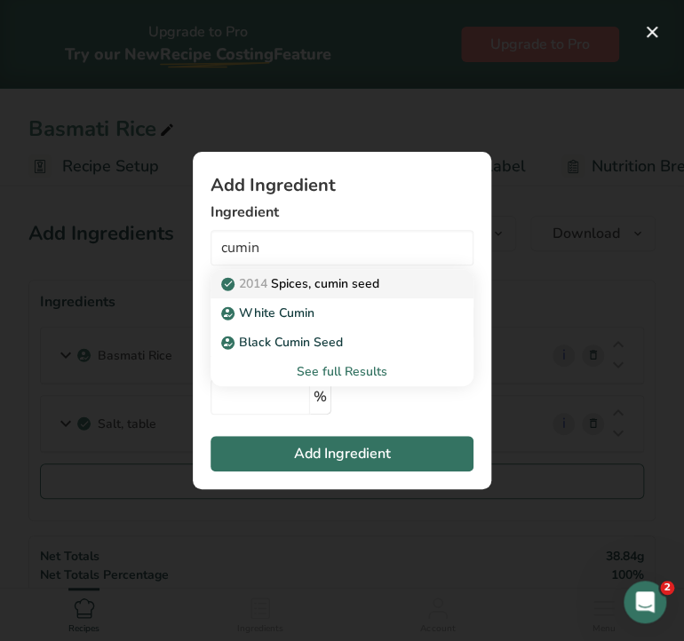
click at [304, 278] on p "2014 Spices, cumin seed" at bounding box center [302, 283] width 154 height 19
type input "Spices, cumin seed"
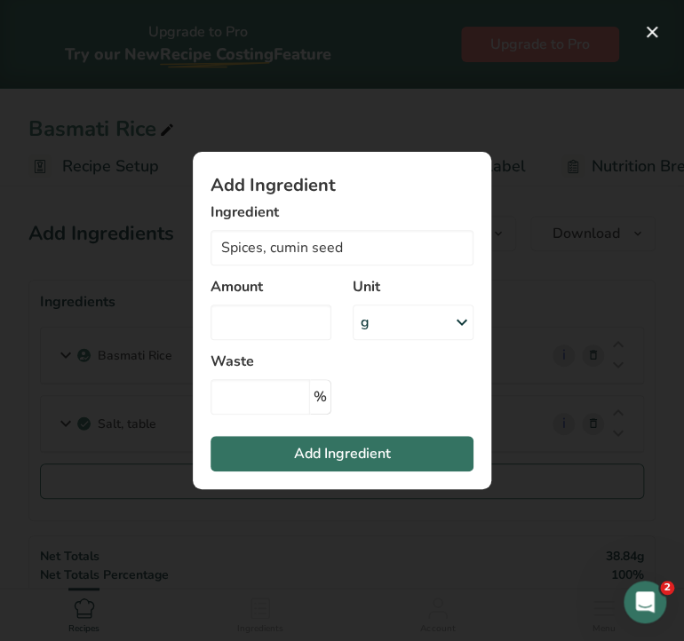
click at [419, 320] on div "g" at bounding box center [412, 323] width 121 height 36
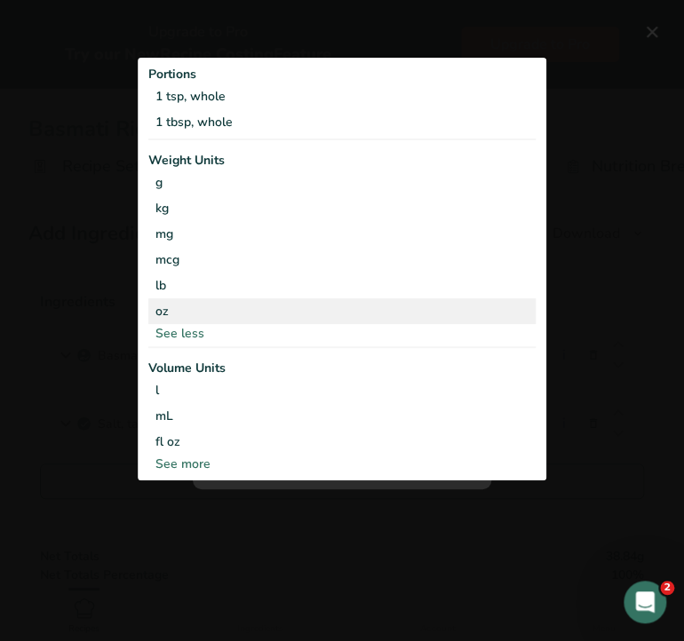
click at [163, 308] on div "oz" at bounding box center [341, 311] width 387 height 26
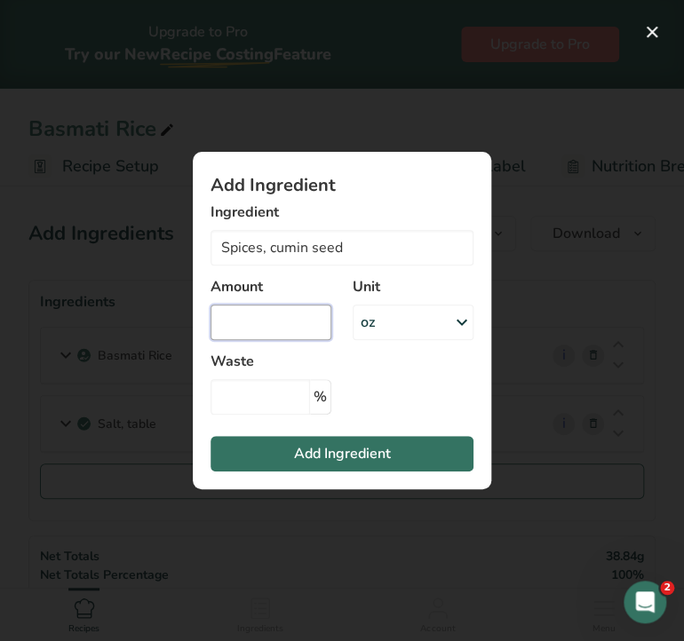
click at [259, 327] on input "Add ingredient modal" at bounding box center [270, 323] width 121 height 36
type input "0.02"
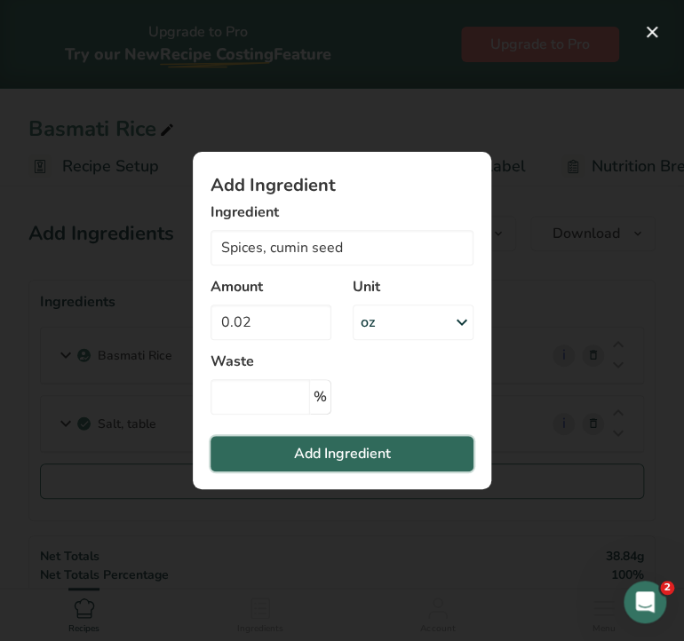
click at [277, 456] on button "Add Ingredient" at bounding box center [341, 454] width 263 height 36
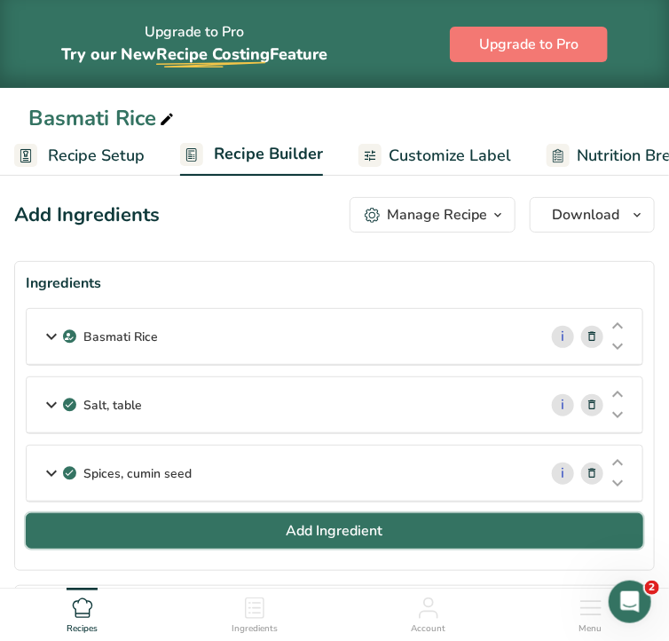
click at [154, 547] on button "Add Ingredient" at bounding box center [335, 531] width 618 height 36
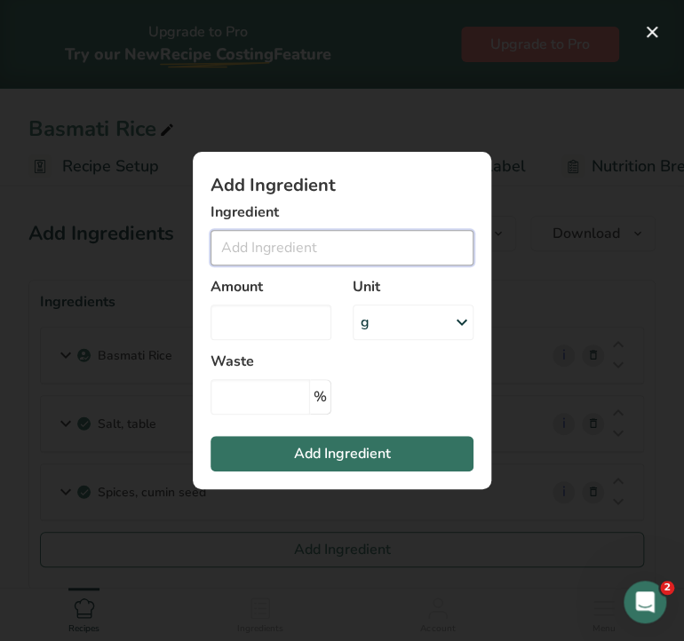
click at [276, 255] on input "Add ingredient modal" at bounding box center [341, 248] width 263 height 36
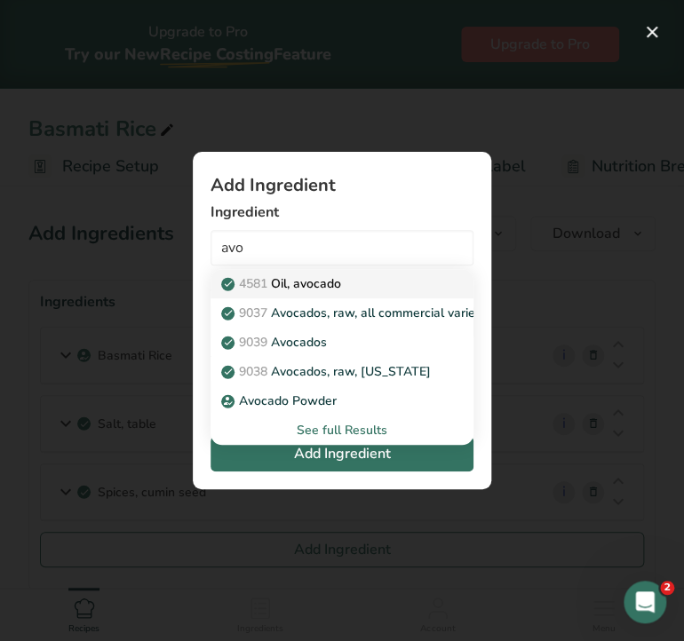
click at [284, 289] on p "4581 Oil, avocado" at bounding box center [283, 283] width 116 height 19
type input "Oil, avocado"
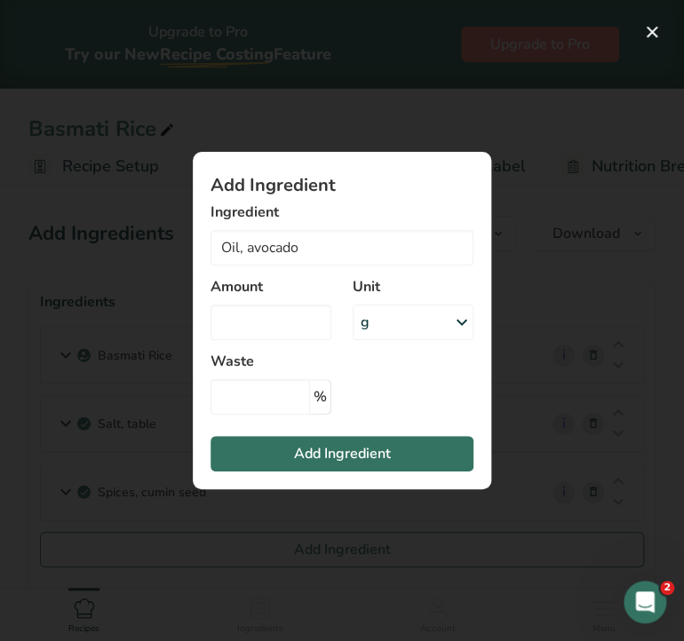
click at [433, 317] on div "g" at bounding box center [412, 323] width 121 height 36
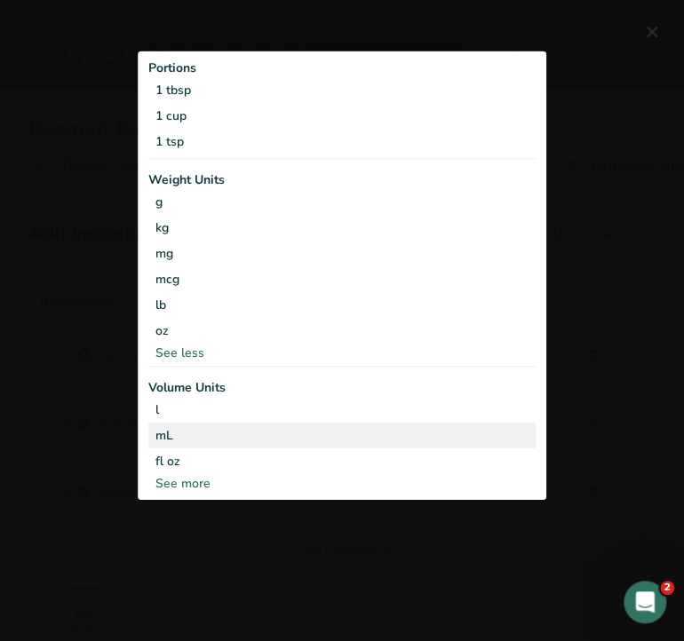
click at [250, 431] on div "mL" at bounding box center [341, 434] width 373 height 19
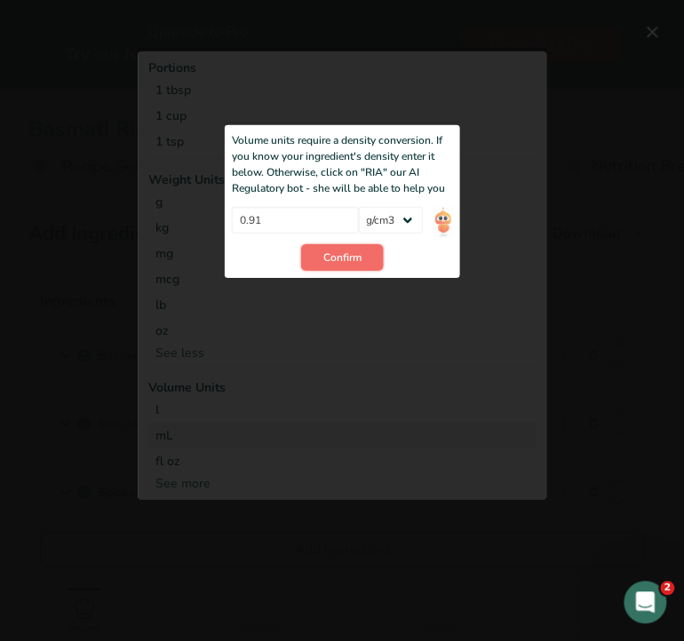
click at [320, 256] on button "Confirm" at bounding box center [342, 257] width 83 height 27
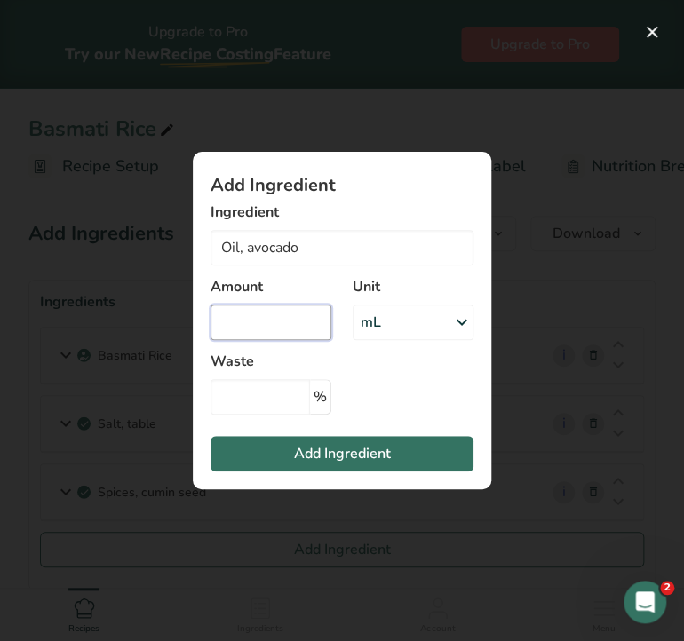
click at [273, 330] on input "Add ingredient modal" at bounding box center [270, 323] width 121 height 36
type input "2.5"
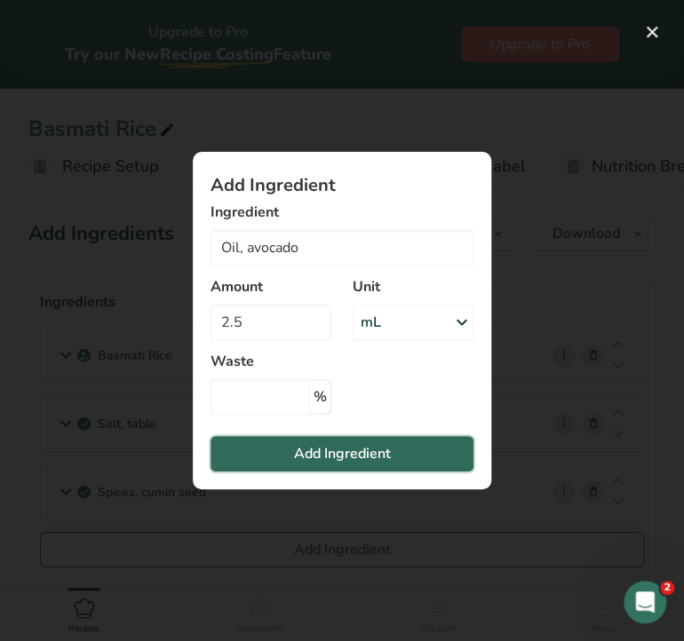
click at [305, 446] on span "Add Ingredient" at bounding box center [342, 453] width 97 height 21
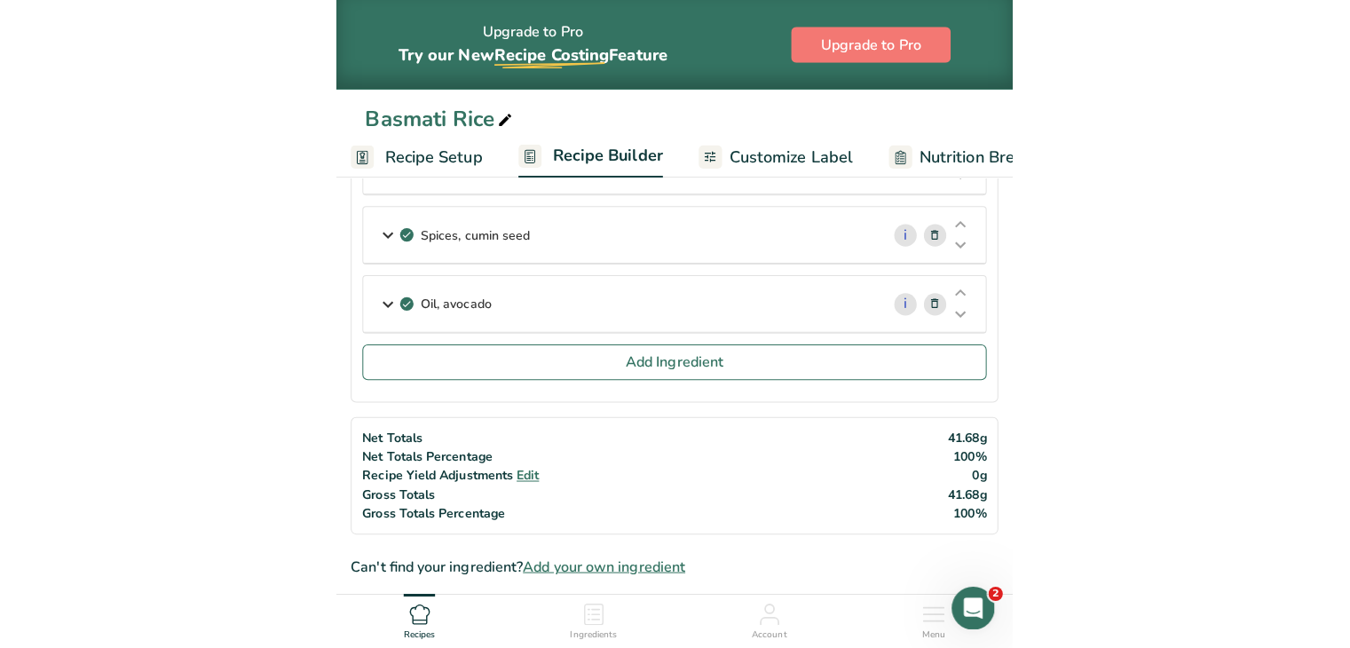
scroll to position [248, 0]
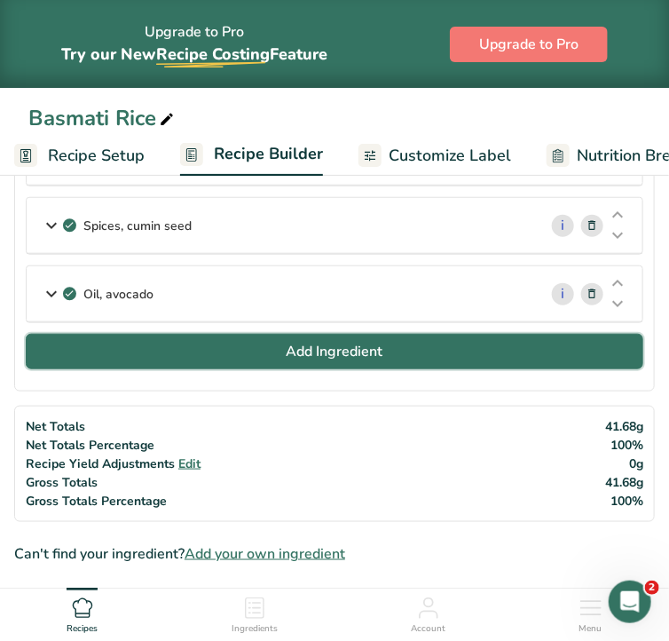
click at [346, 362] on span "Add Ingredient" at bounding box center [335, 351] width 97 height 21
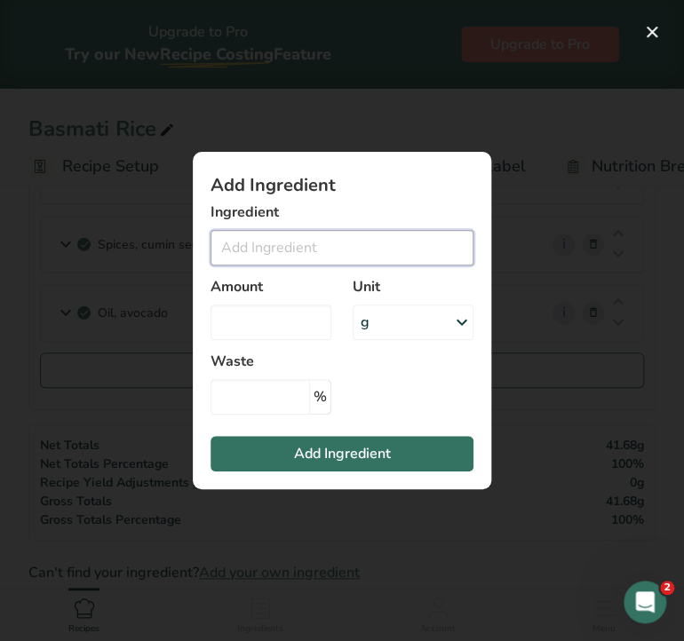
click at [291, 246] on input "Add ingredient modal" at bounding box center [341, 248] width 263 height 36
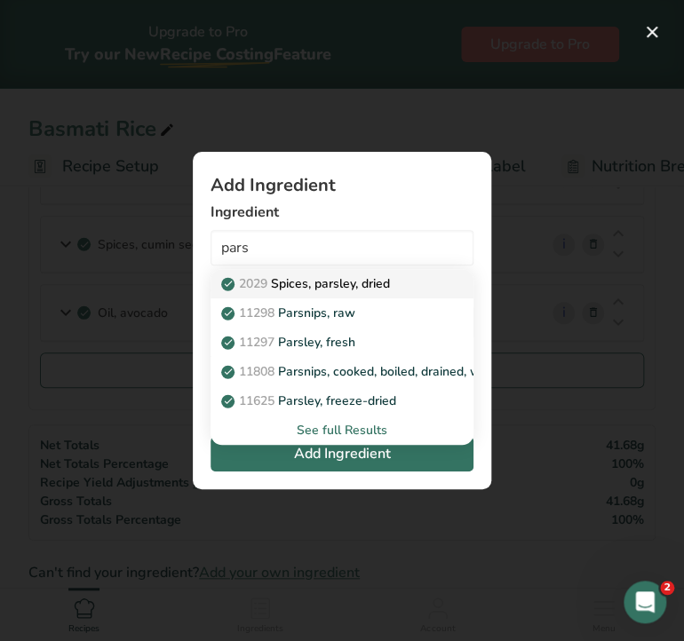
click at [309, 287] on p "2029 Spices, parsley, dried" at bounding box center [307, 283] width 165 height 19
type input "Spices, parsley, dried"
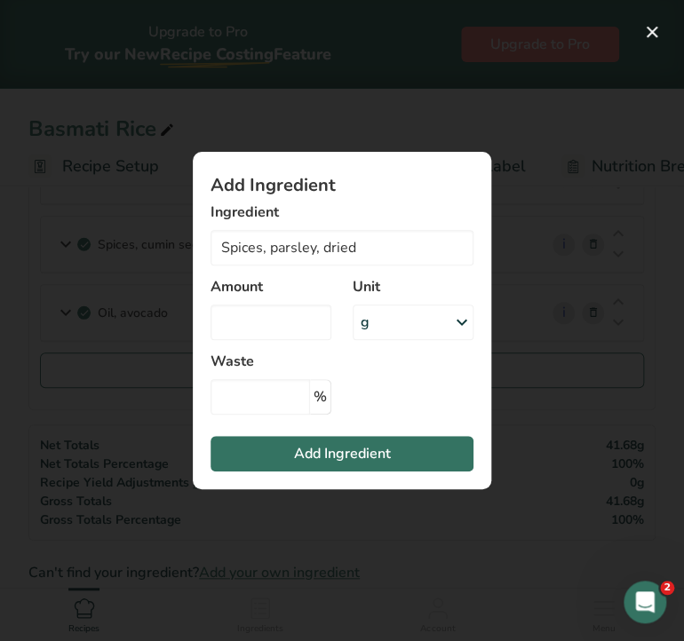
click at [384, 330] on div "g" at bounding box center [412, 323] width 121 height 36
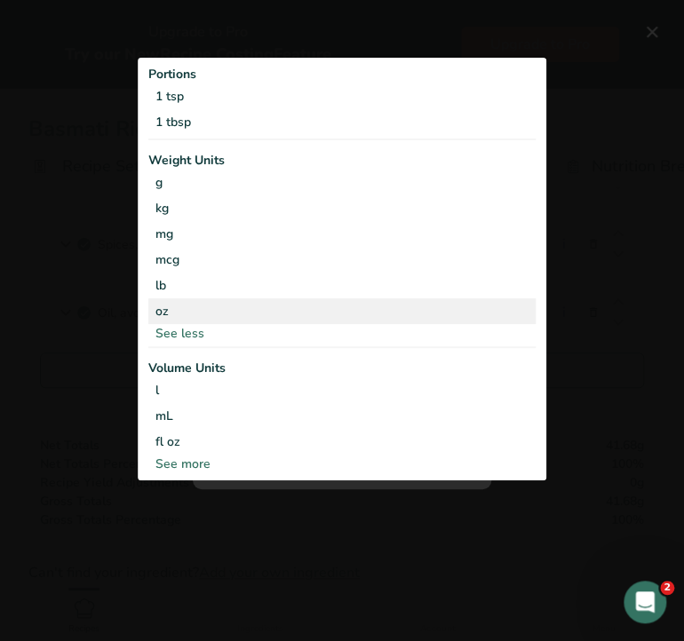
click at [195, 302] on div "oz" at bounding box center [341, 311] width 387 height 26
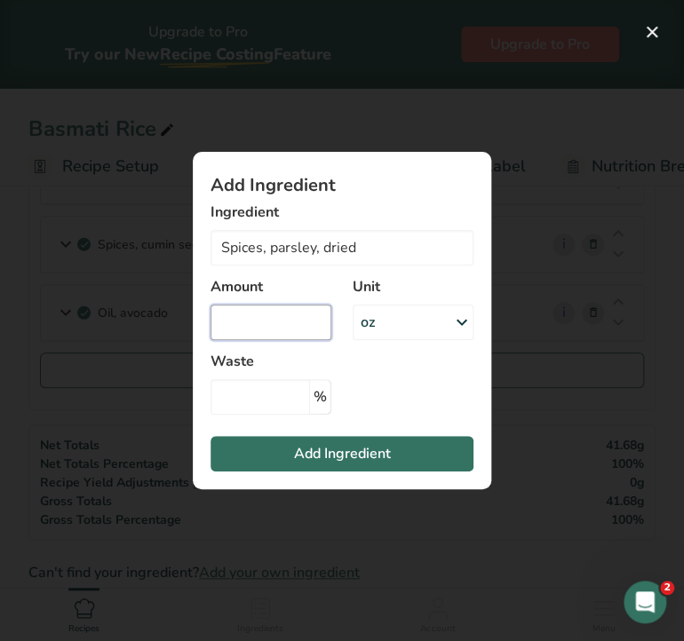
click at [255, 317] on input "Add ingredient modal" at bounding box center [270, 323] width 121 height 36
type input "0.02"
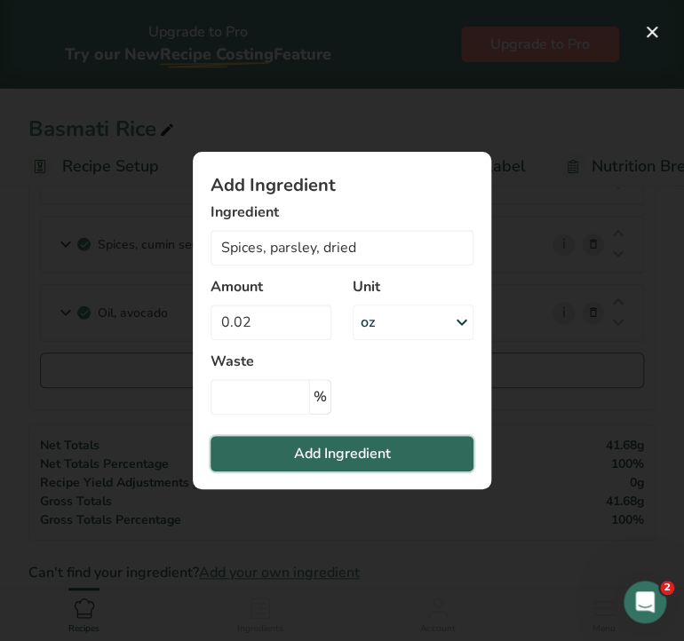
click at [310, 445] on span "Add Ingredient" at bounding box center [342, 453] width 97 height 21
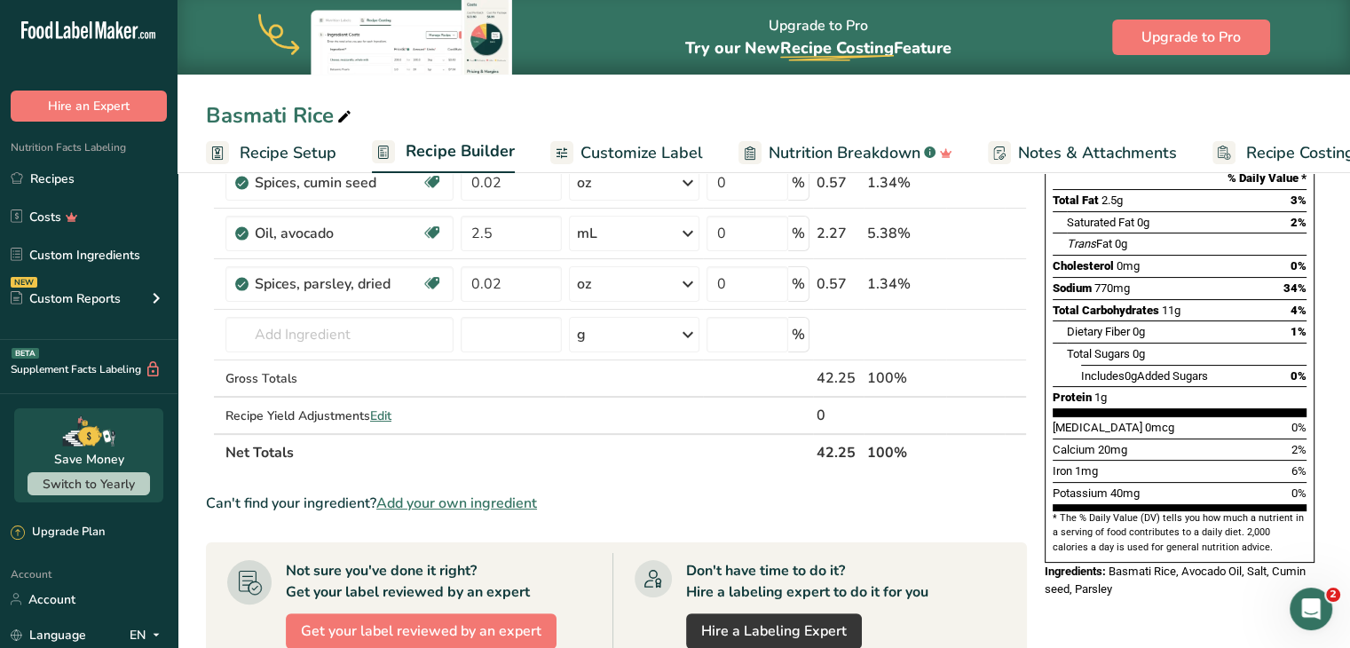
scroll to position [0, 0]
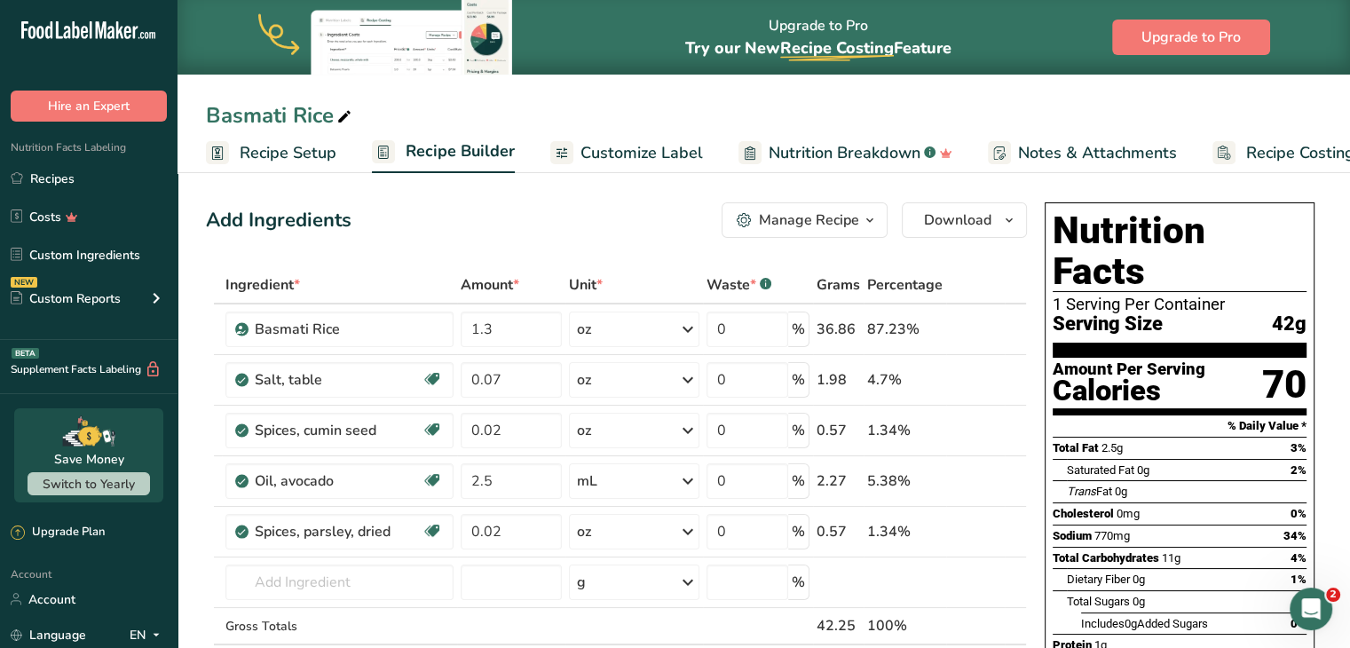
click at [670, 148] on span "Customize Label" at bounding box center [642, 153] width 123 height 24
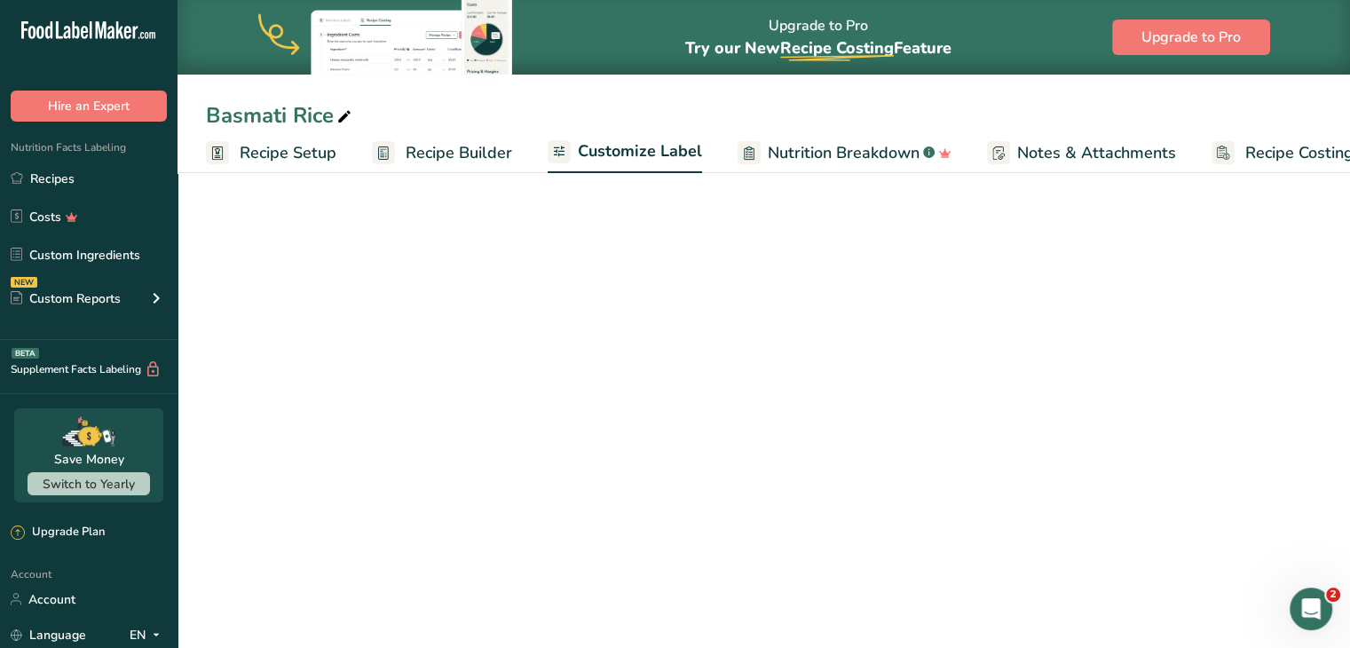
scroll to position [0, 49]
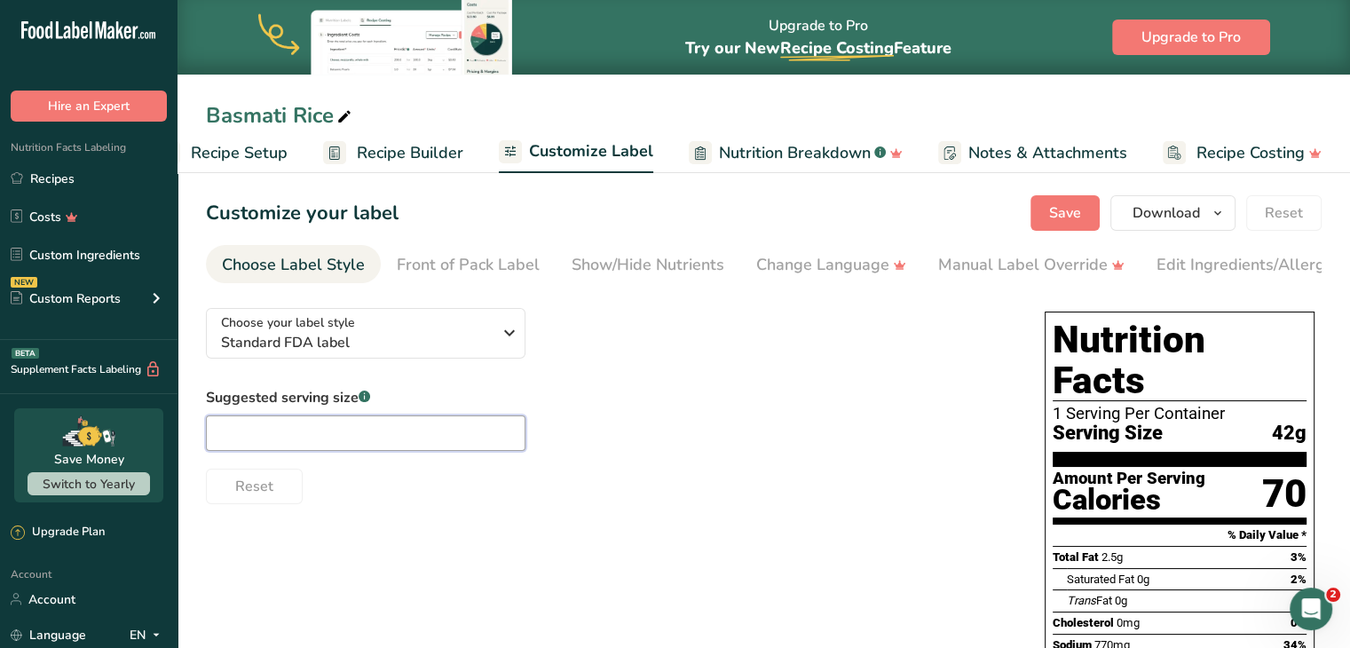
click at [367, 423] on input "text" at bounding box center [366, 434] width 320 height 36
type input "8oz"
click at [1056, 216] on span "Save" at bounding box center [1065, 212] width 32 height 21
click at [1186, 212] on span "Download" at bounding box center [1166, 212] width 67 height 21
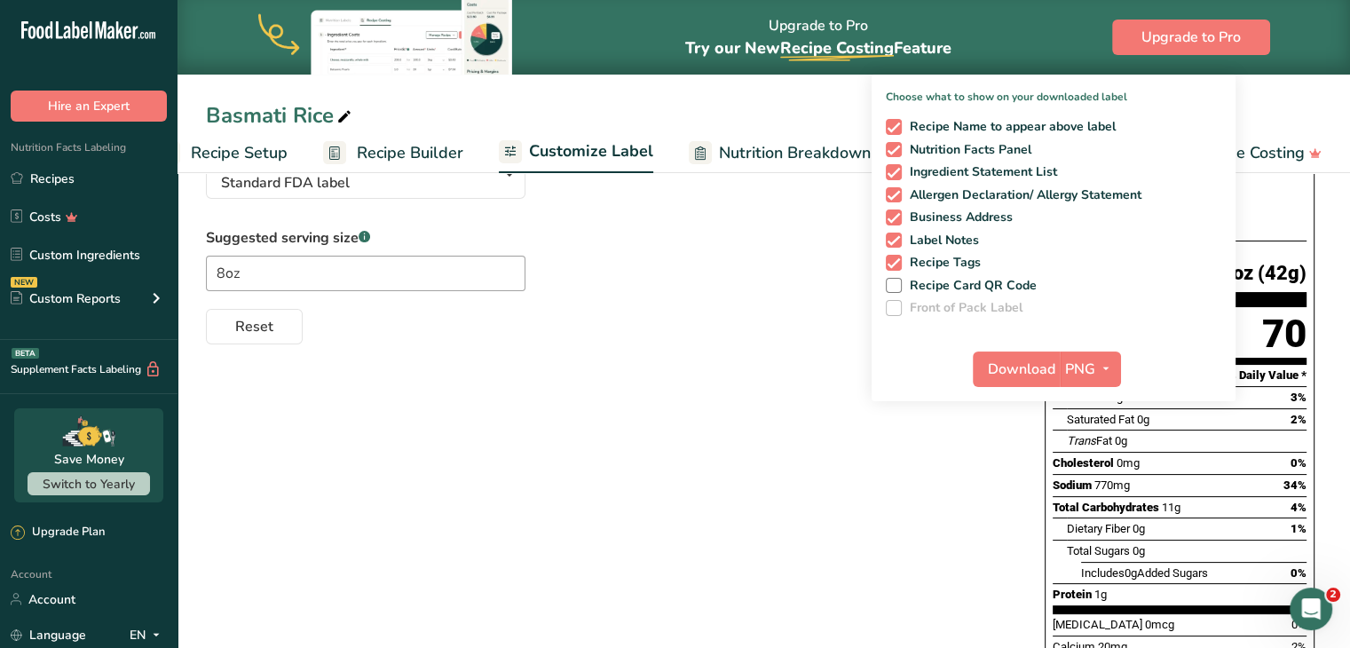
scroll to position [209, 0]
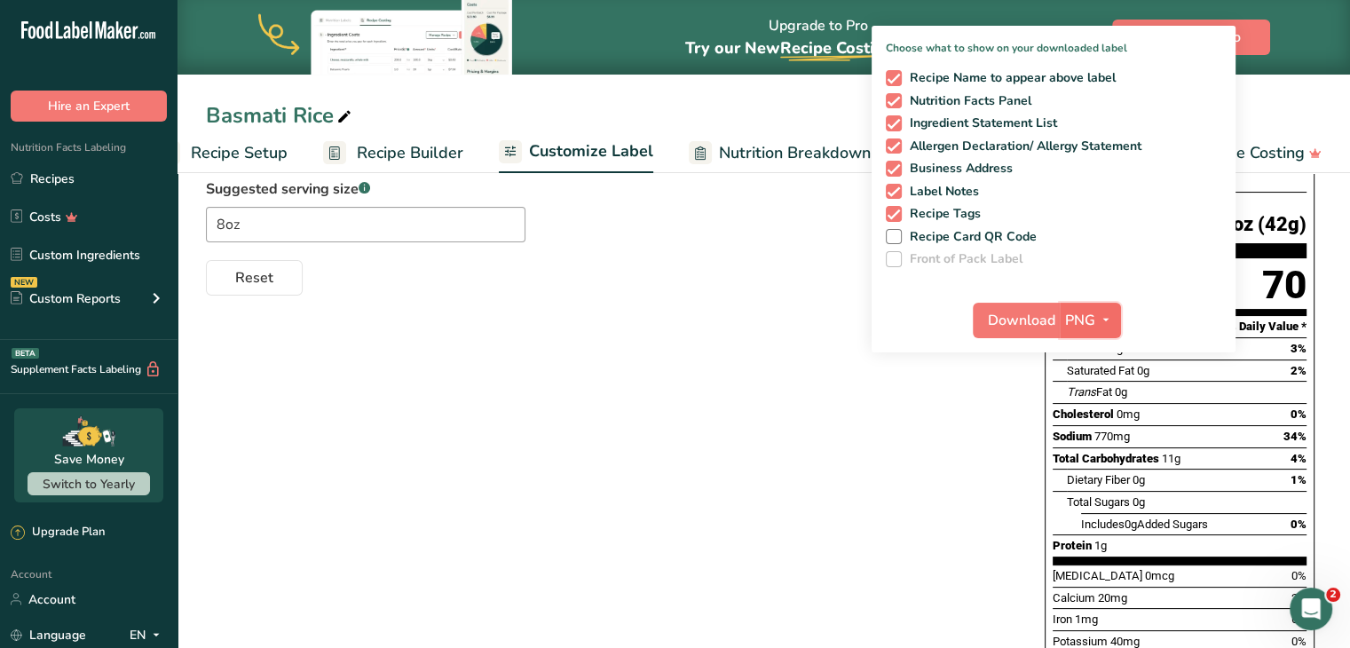
click at [1086, 307] on button "PNG" at bounding box center [1090, 321] width 61 height 36
click at [1087, 449] on link "PDF" at bounding box center [1093, 444] width 57 height 29
click at [1001, 317] on span "Download" at bounding box center [1022, 320] width 67 height 21
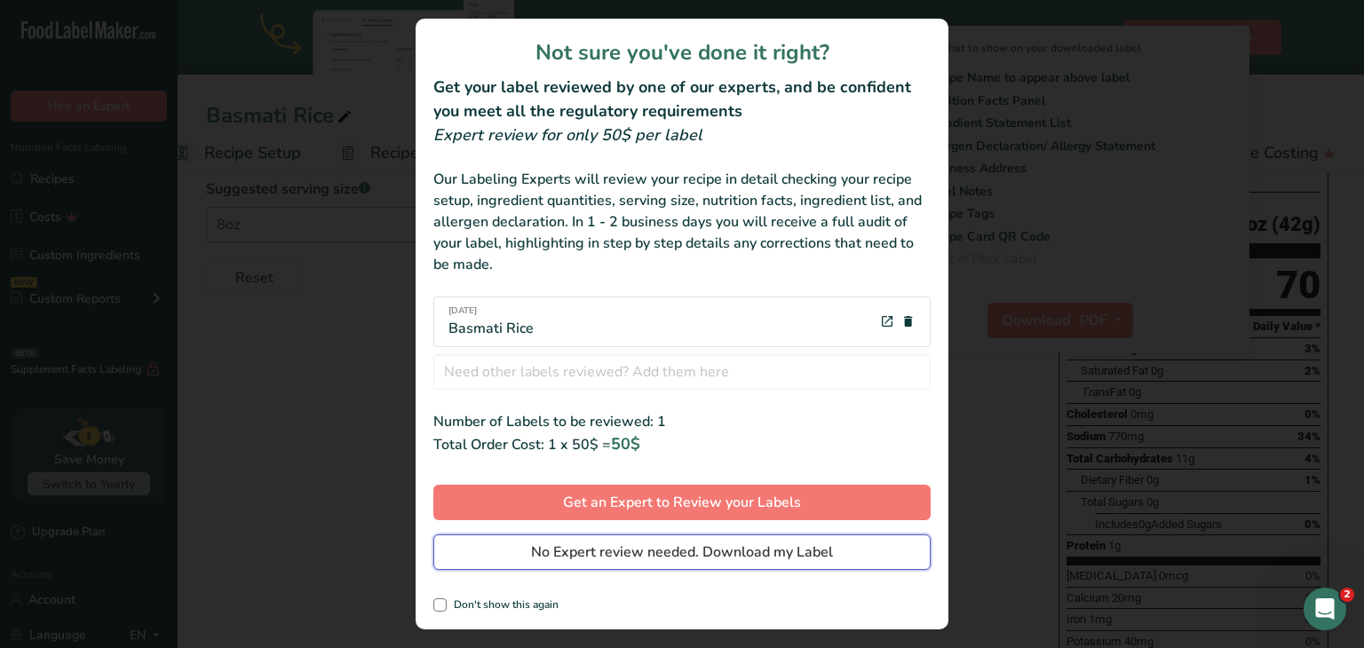
click at [803, 549] on span "No Expert review needed. Download my Label" at bounding box center [682, 552] width 302 height 21
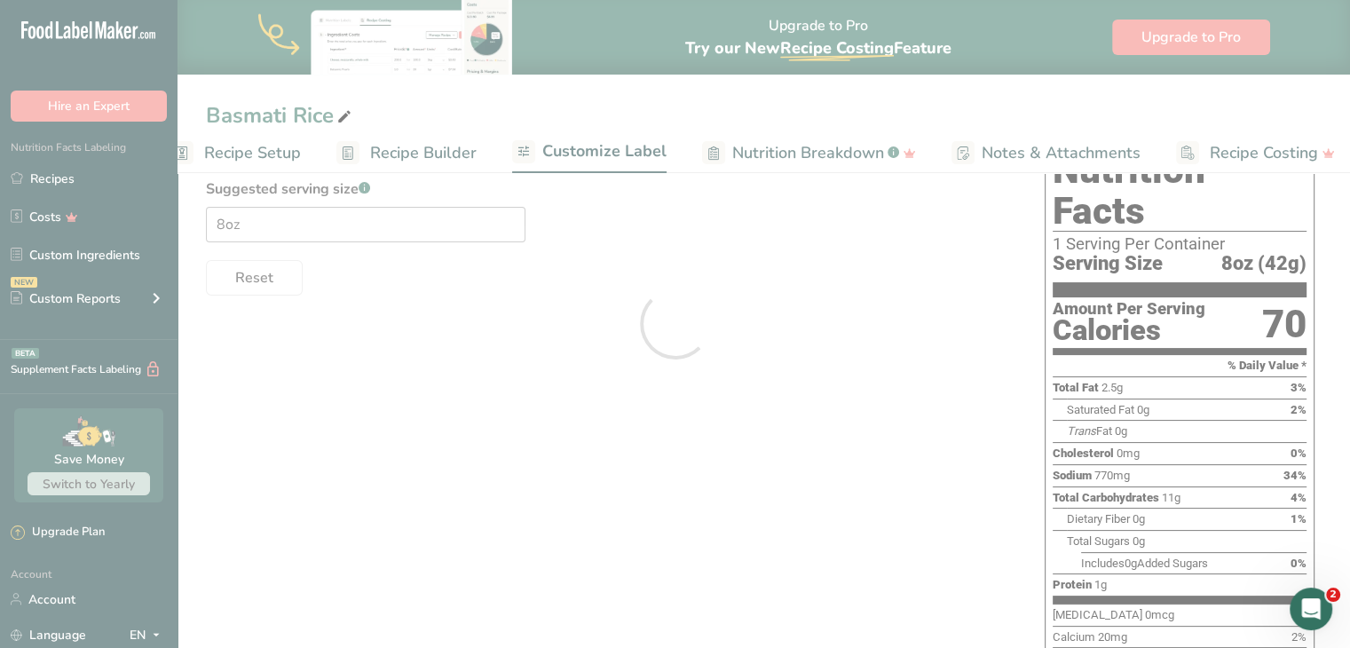
scroll to position [0, 0]
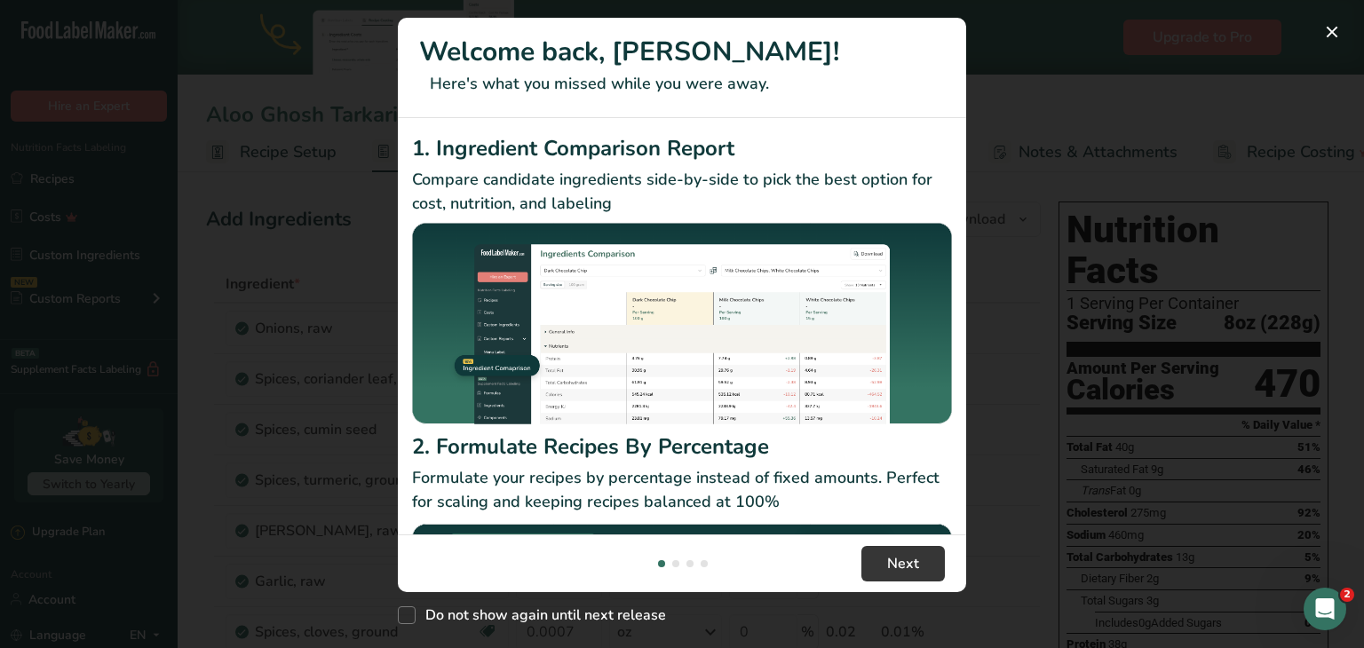
click at [1001, 574] on div "New Features" at bounding box center [682, 324] width 1364 height 648
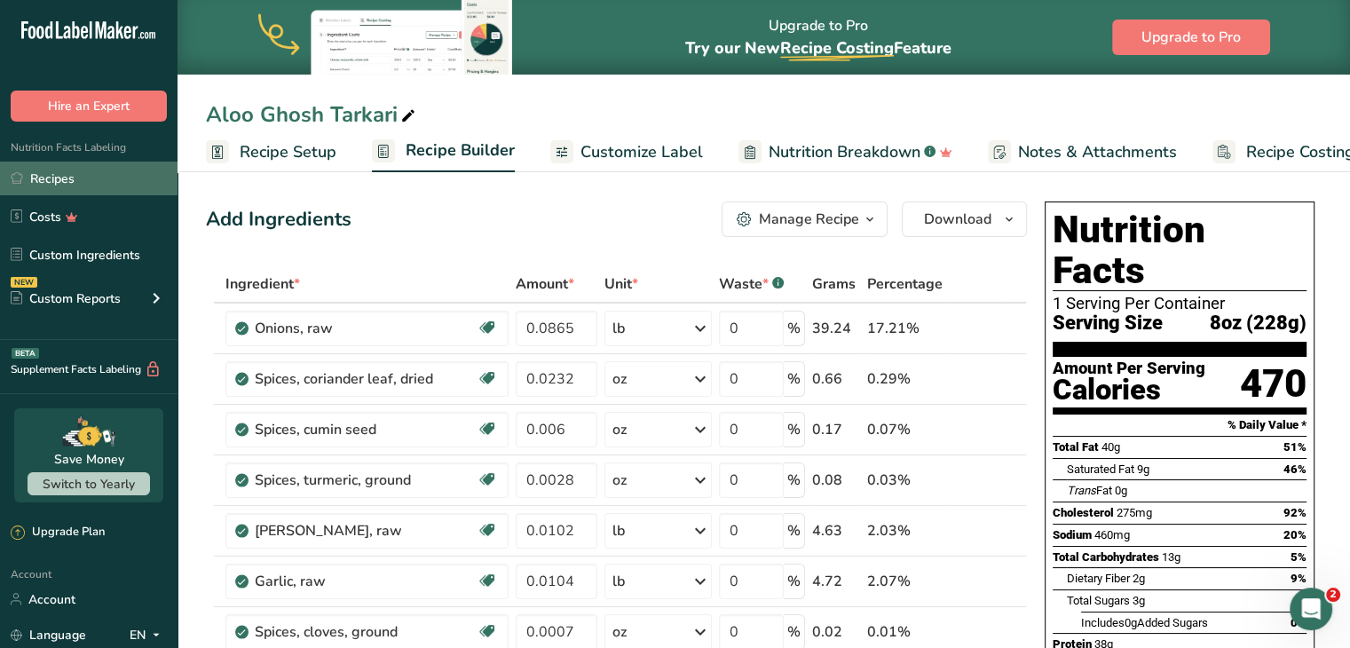
click at [44, 175] on link "Recipes" at bounding box center [89, 179] width 178 height 34
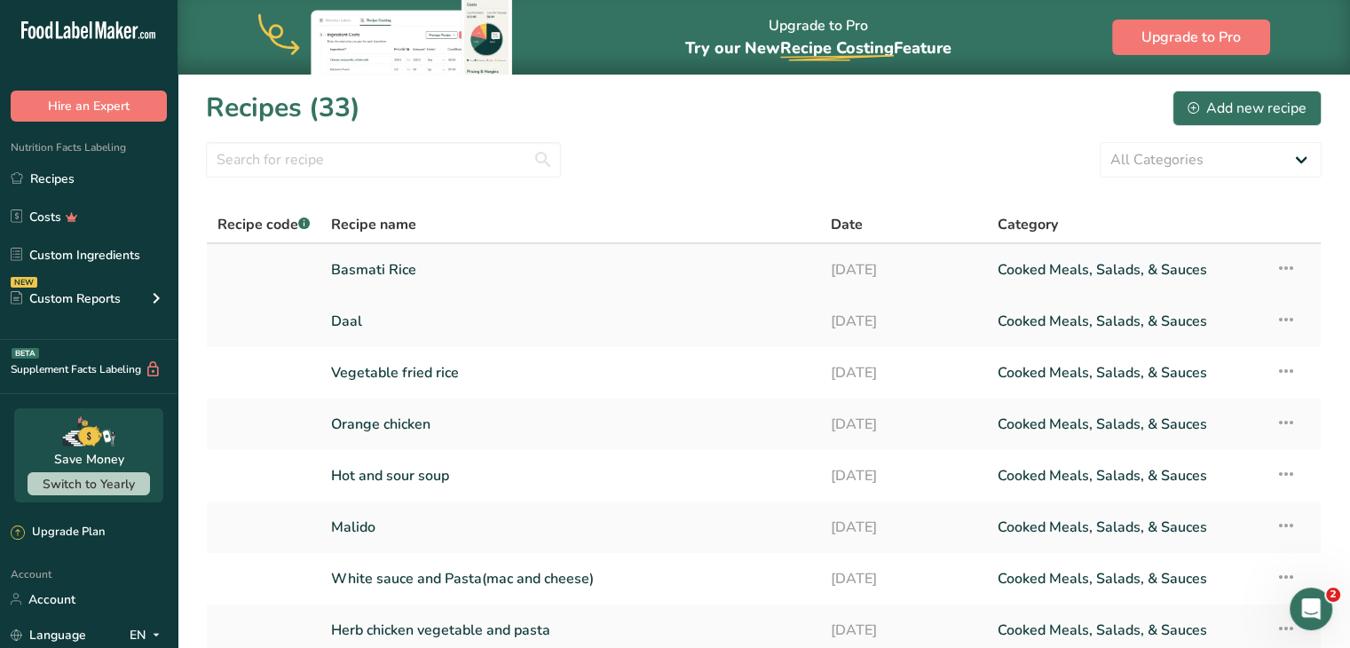
click at [392, 264] on link "Basmati Rice" at bounding box center [570, 269] width 479 height 37
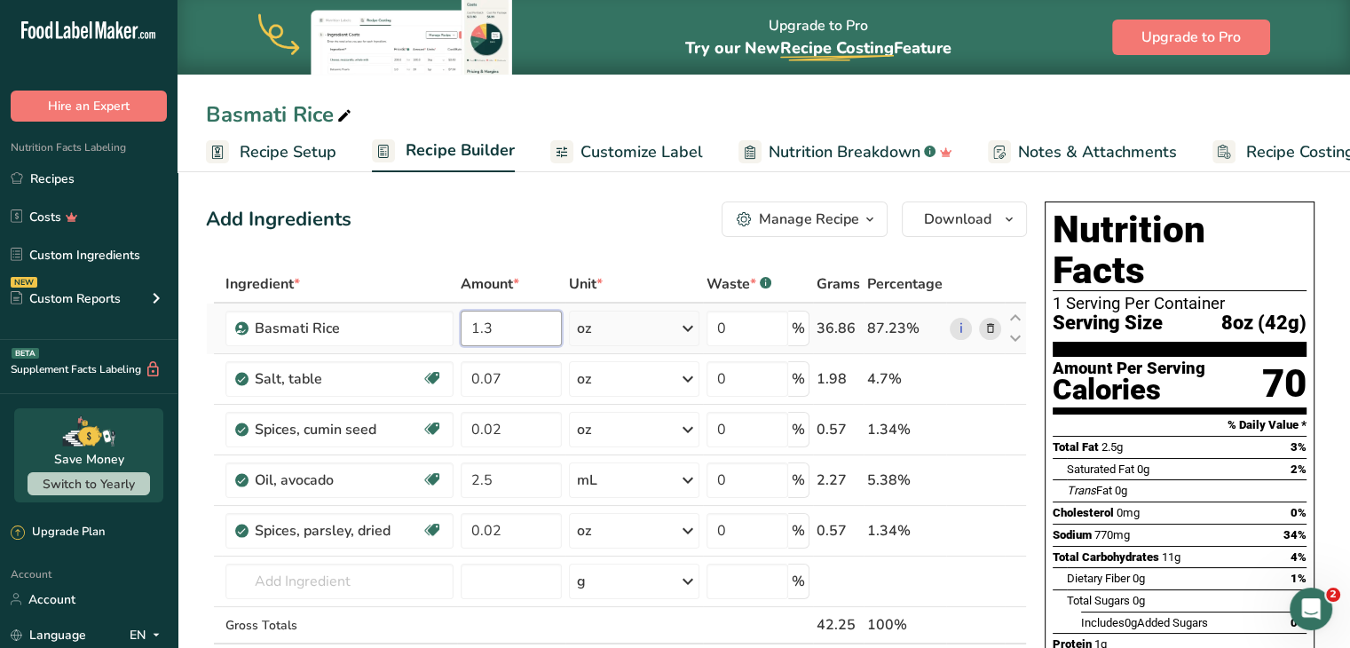
click at [531, 324] on input "1.3" at bounding box center [511, 329] width 101 height 36
drag, startPoint x: 531, startPoint y: 324, endPoint x: 433, endPoint y: 328, distance: 97.7
click at [433, 328] on tr "Basmati Rice 1.3 oz Weight Units g kg mg See more Volume Units l Volume units r…" at bounding box center [616, 329] width 819 height 51
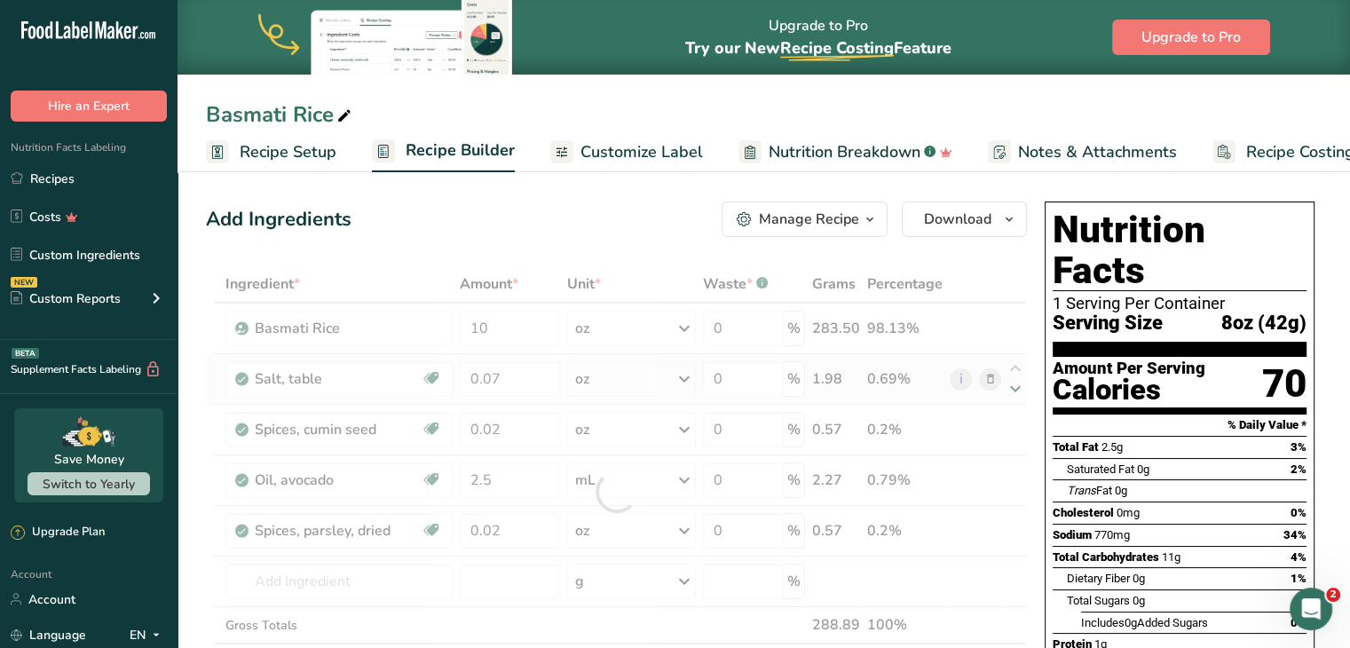
click at [1025, 397] on div "Ingredient * Amount * Unit * Waste * .a-a{fill:#347362;}.b-a{fill:#fff;} Grams …" at bounding box center [616, 491] width 821 height 453
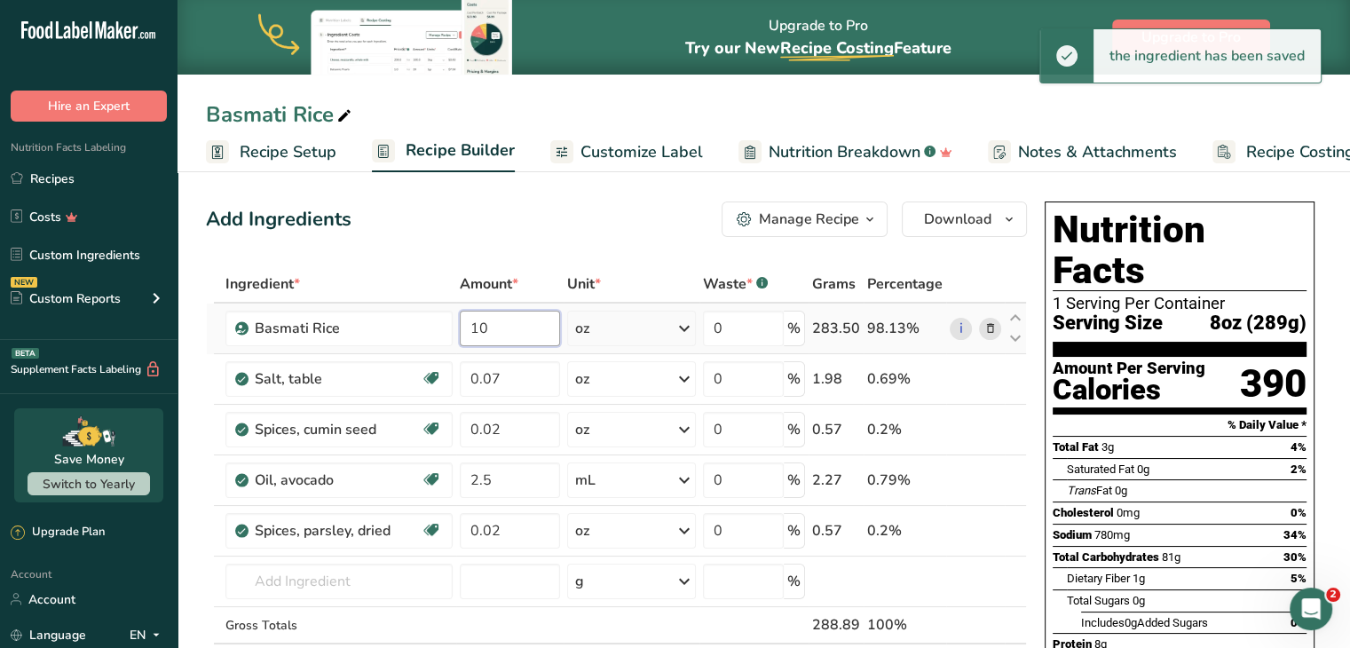
click at [518, 316] on input "10" at bounding box center [510, 329] width 100 height 36
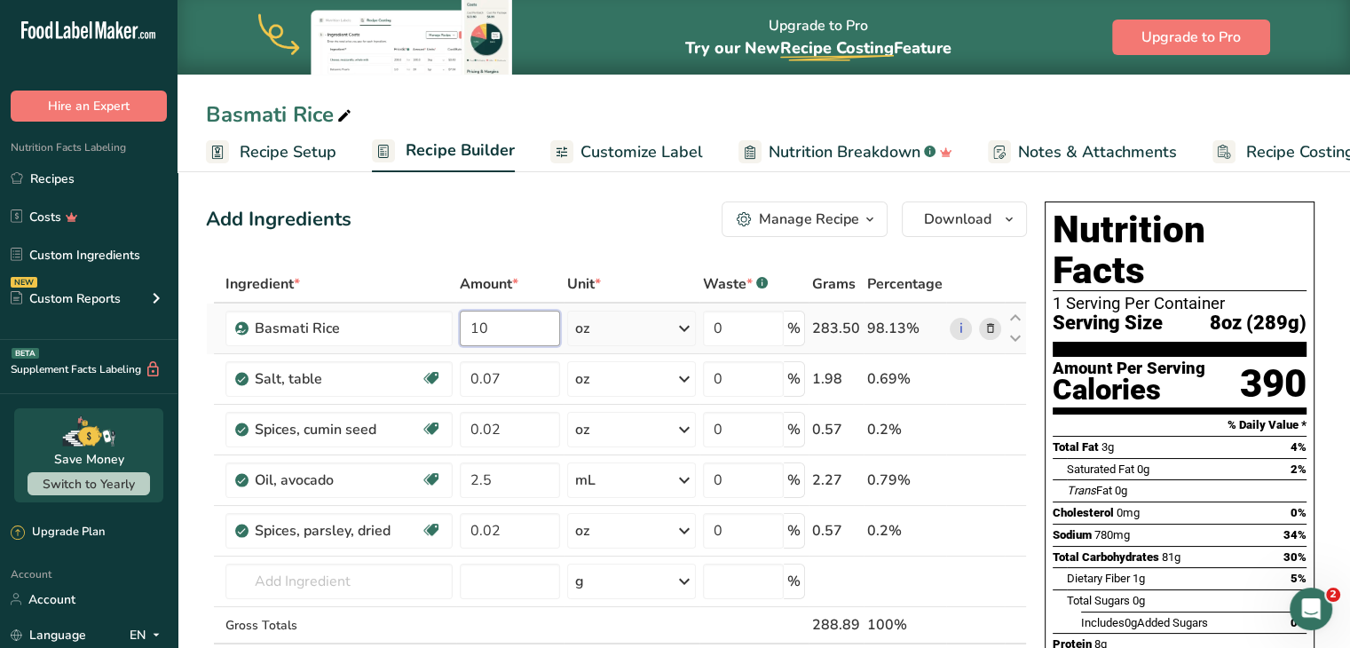
type input "1"
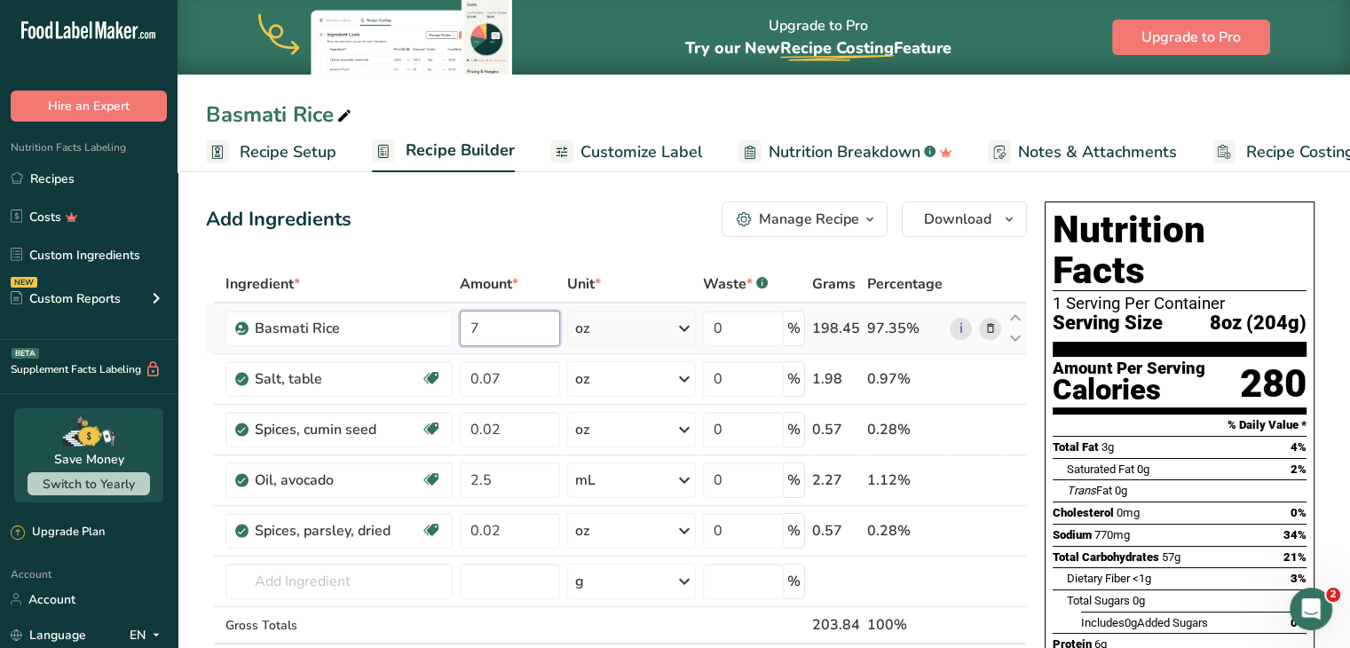
drag, startPoint x: 490, startPoint y: 328, endPoint x: 454, endPoint y: 328, distance: 36.4
click at [454, 328] on tr "Basmati Rice 7 oz Weight Units g kg mg See more Volume Units l Volume units req…" at bounding box center [616, 329] width 819 height 51
click at [1024, 428] on div "Ingredient * Amount * Unit * Waste * .a-a{fill:#347362;}.b-a{fill:#fff;} Grams …" at bounding box center [616, 491] width 821 height 453
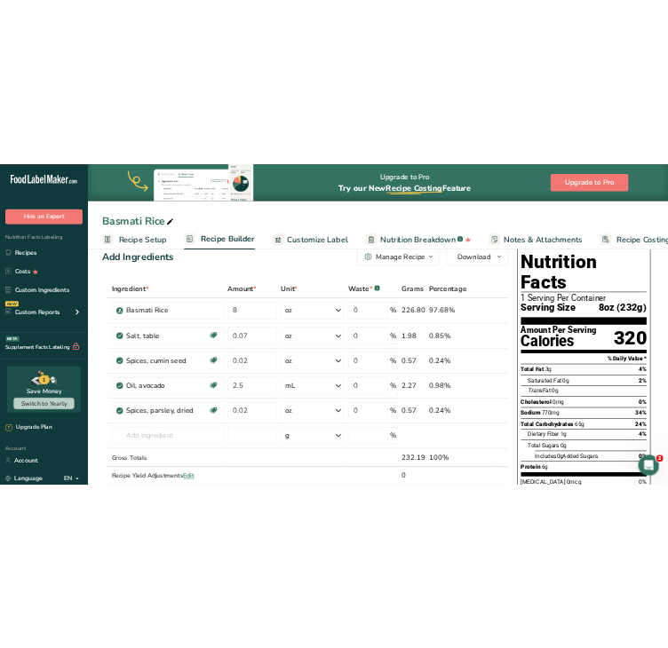
scroll to position [30, 0]
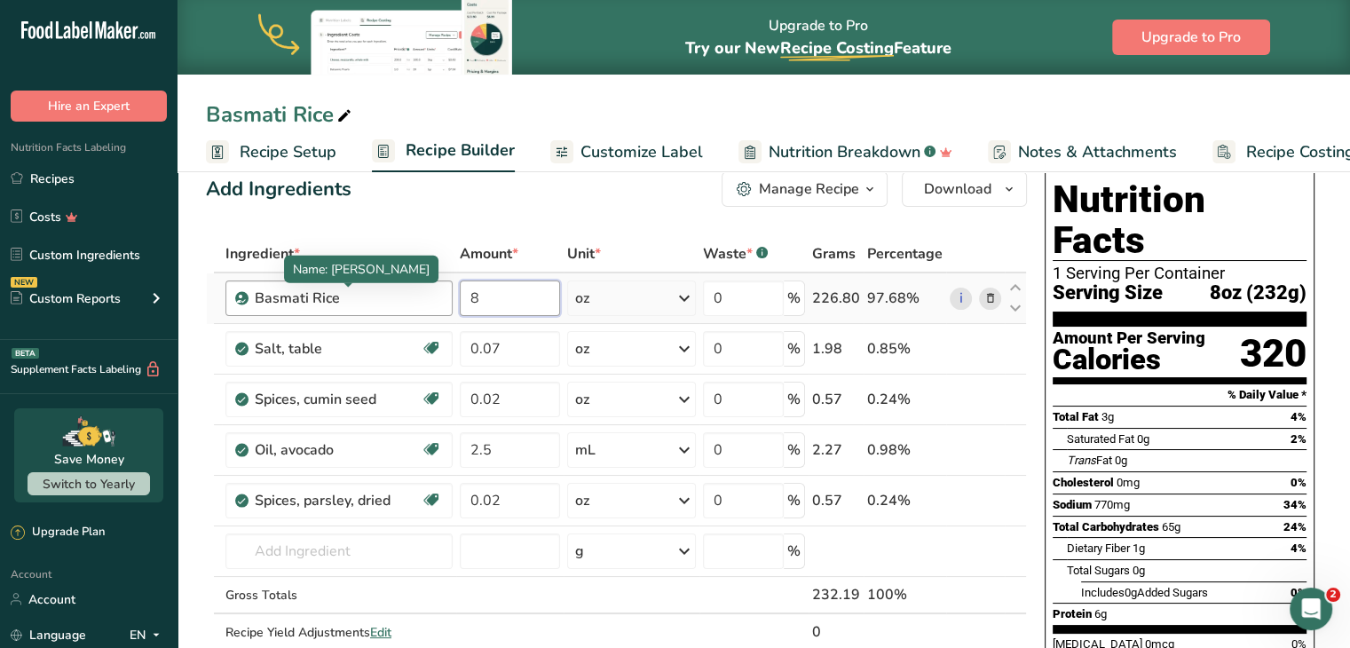
drag, startPoint x: 479, startPoint y: 302, endPoint x: 404, endPoint y: 291, distance: 76.2
click at [404, 291] on tr "Basmati Rice 8 oz Weight Units g kg mg See more Volume Units l Volume units req…" at bounding box center [616, 298] width 819 height 51
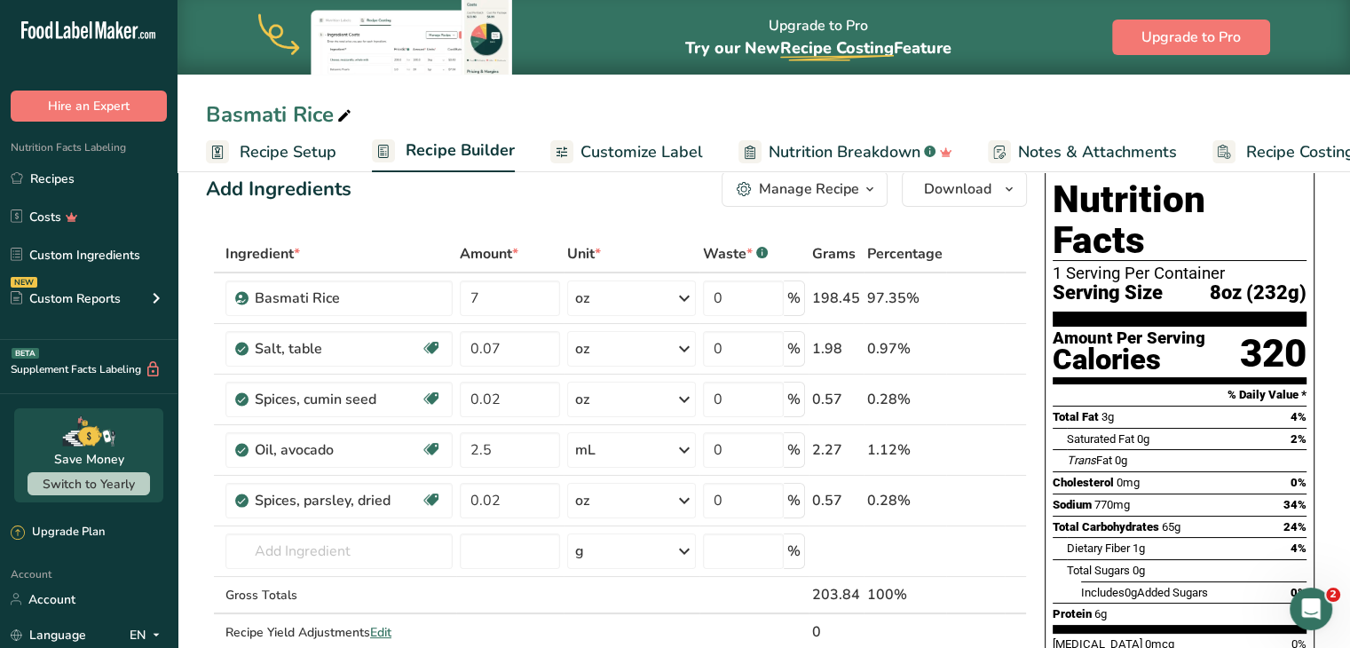
drag, startPoint x: 495, startPoint y: 297, endPoint x: 452, endPoint y: 296, distance: 43.5
click at [452, 296] on tr "Basmati Rice 7 oz Weight Units g kg mg See more Volume Units l Volume units req…" at bounding box center [616, 298] width 819 height 51
drag, startPoint x: 497, startPoint y: 303, endPoint x: 460, endPoint y: 296, distance: 38.0
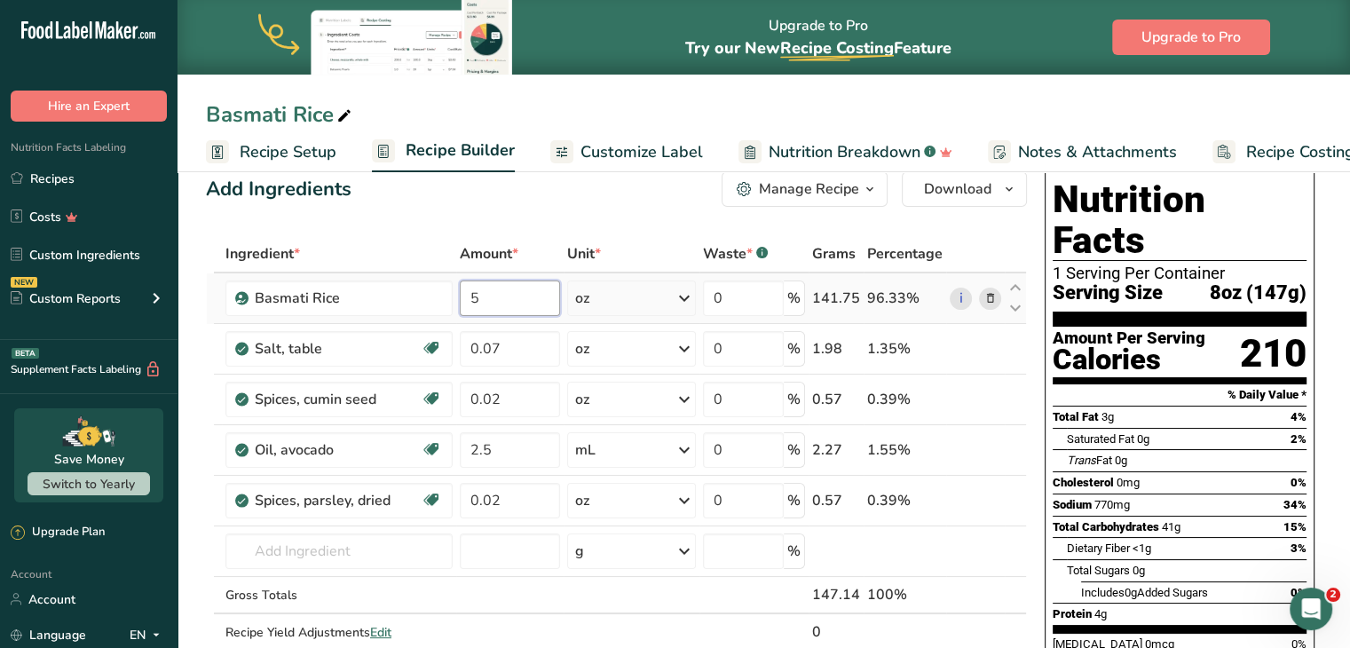
click at [460, 296] on input "5" at bounding box center [510, 299] width 100 height 36
type input "3"
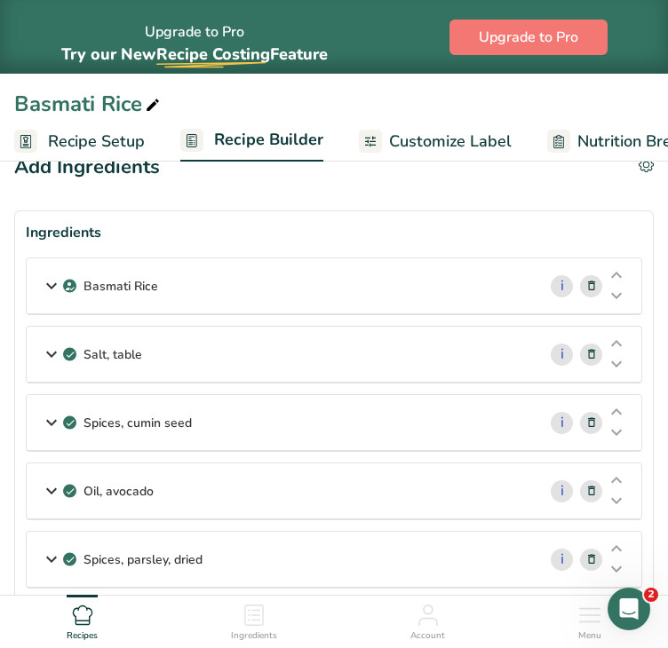
click at [451, 273] on div "Basmati Rice" at bounding box center [282, 285] width 510 height 55
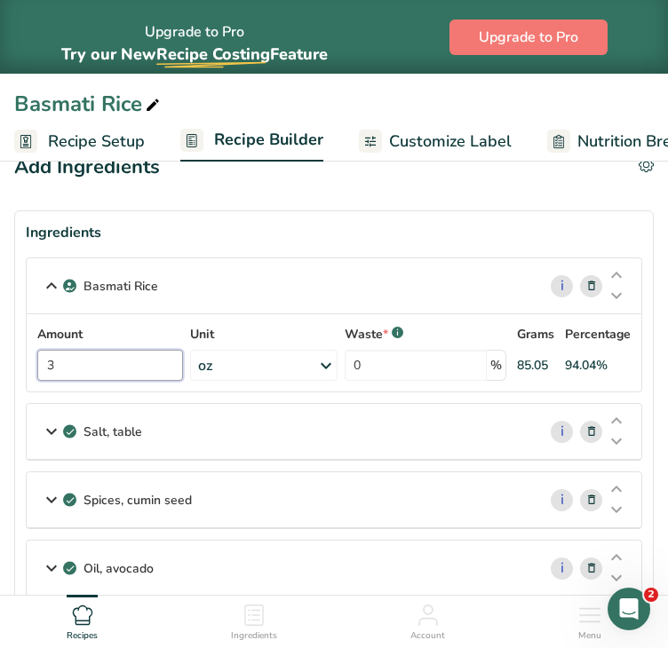
drag, startPoint x: 124, startPoint y: 363, endPoint x: 21, endPoint y: 361, distance: 103.0
click at [21, 361] on section "Ingredients Basmati Rice i Amount 3 Unit oz Weight Units g kg mg See more Volum…" at bounding box center [333, 472] width 639 height 524
type input "2"
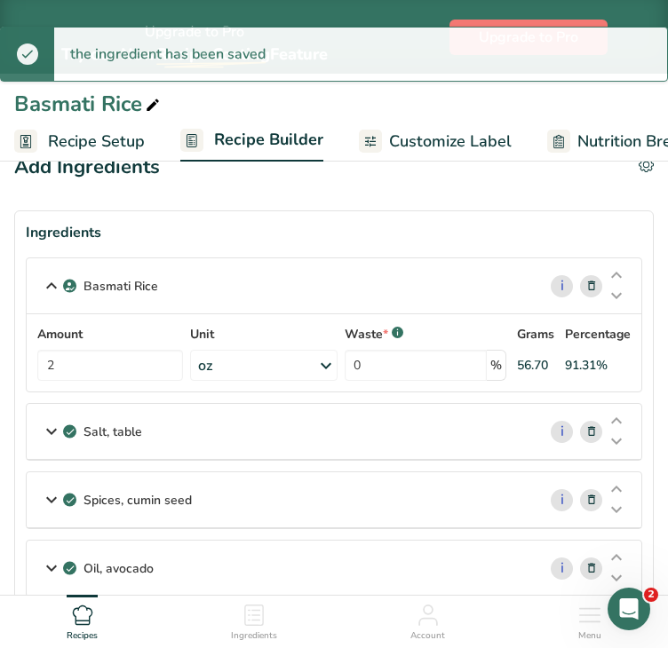
click at [448, 147] on span "Customize Label" at bounding box center [450, 142] width 123 height 24
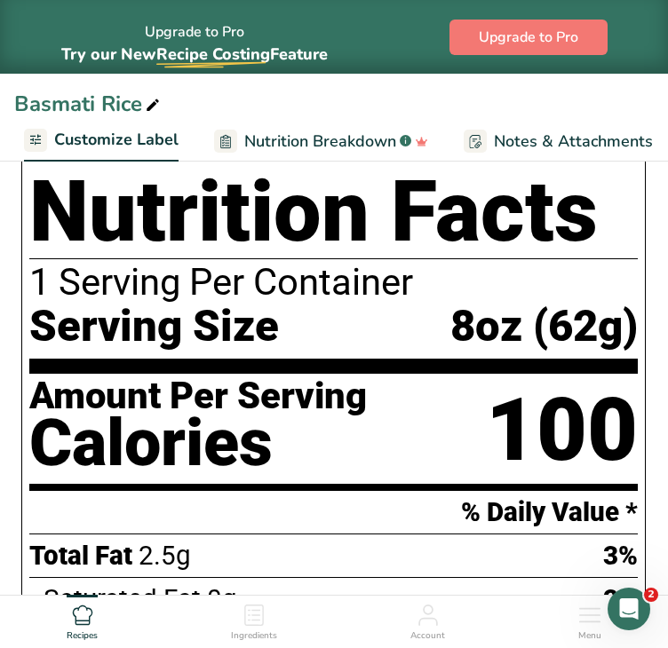
scroll to position [348, 0]
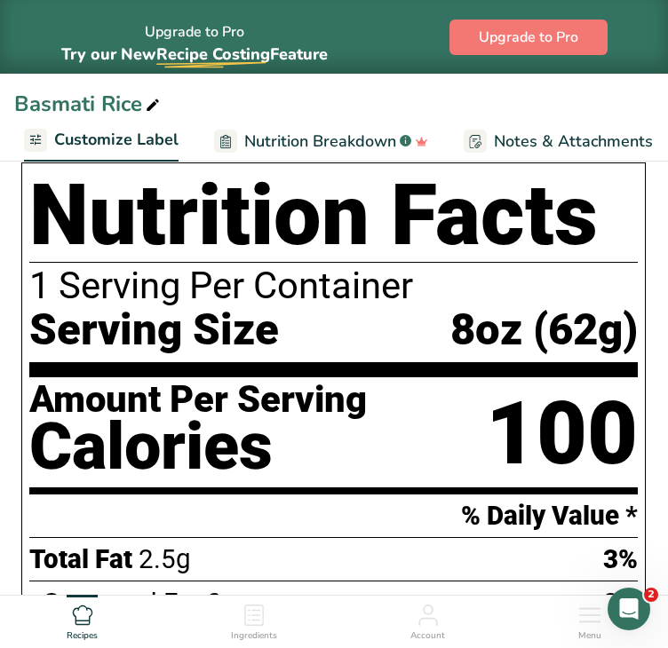
click at [142, 139] on span "Customize Label" at bounding box center [116, 140] width 124 height 24
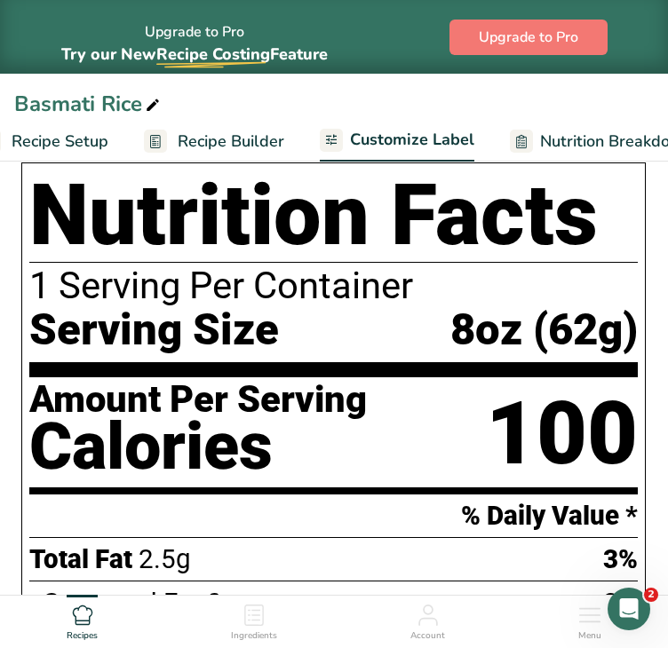
click at [170, 132] on link "Recipe Builder" at bounding box center [214, 142] width 140 height 40
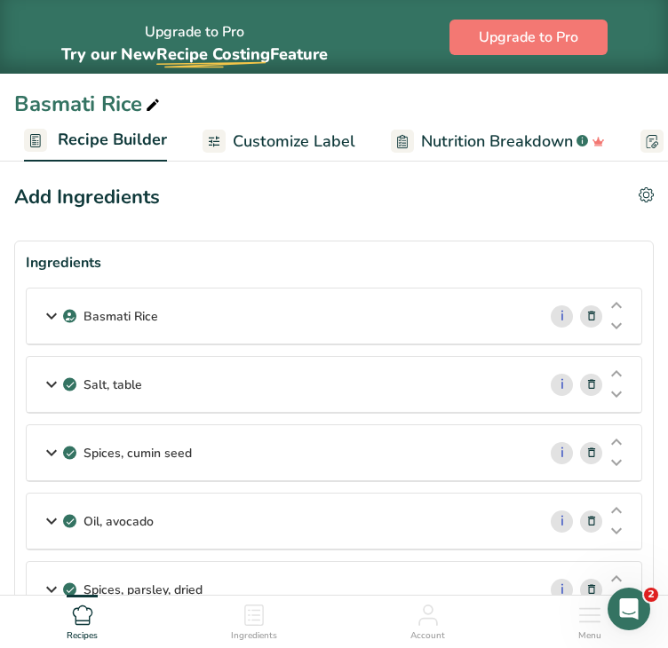
click at [227, 326] on div "Basmati Rice" at bounding box center [282, 316] width 510 height 55
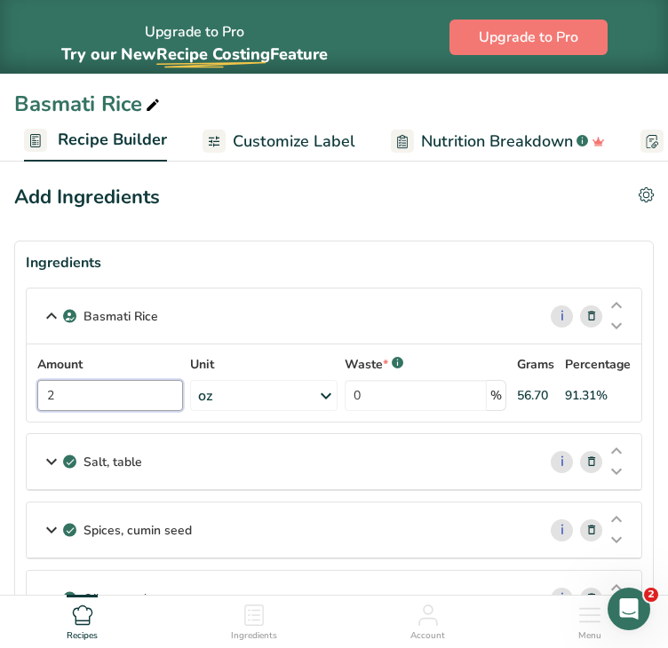
drag, startPoint x: 128, startPoint y: 392, endPoint x: 18, endPoint y: 392, distance: 110.1
click at [18, 392] on section "Ingredients Basmati Rice i Amount 2 Unit oz Weight Units g kg mg See more Volum…" at bounding box center [333, 503] width 639 height 524
type input "4"
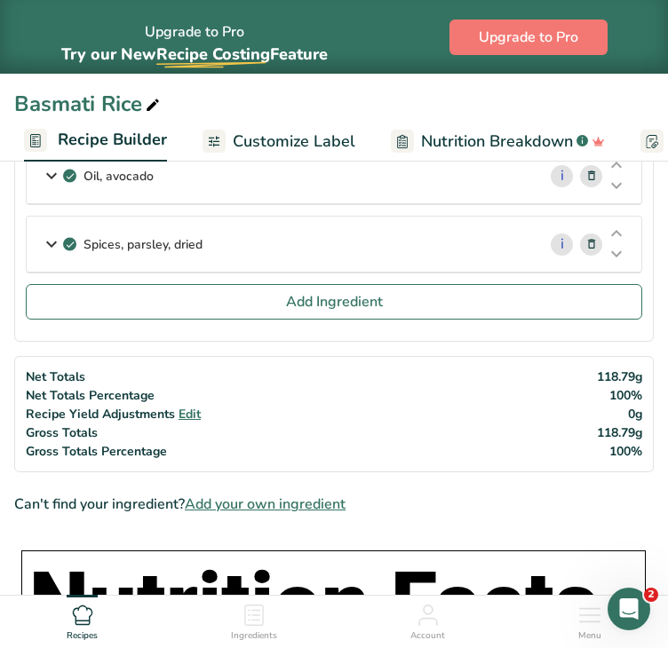
scroll to position [415, 0]
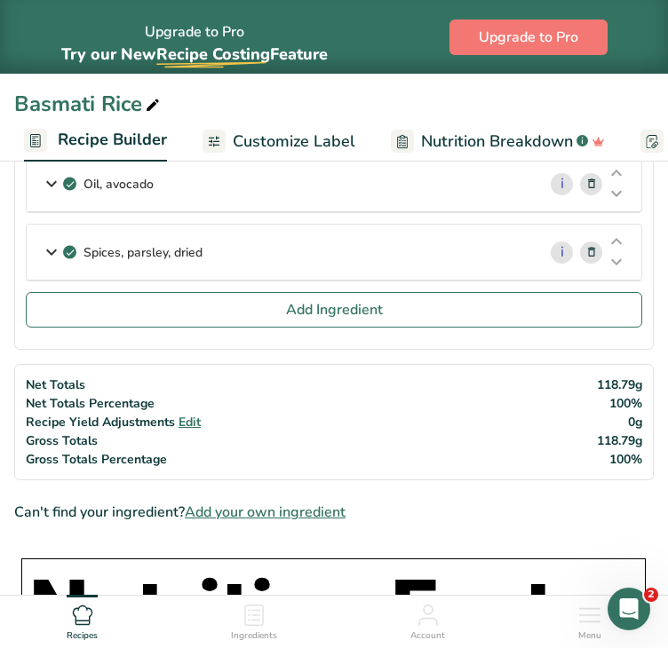
click at [381, 196] on div "Oil, avocado" at bounding box center [282, 183] width 510 height 55
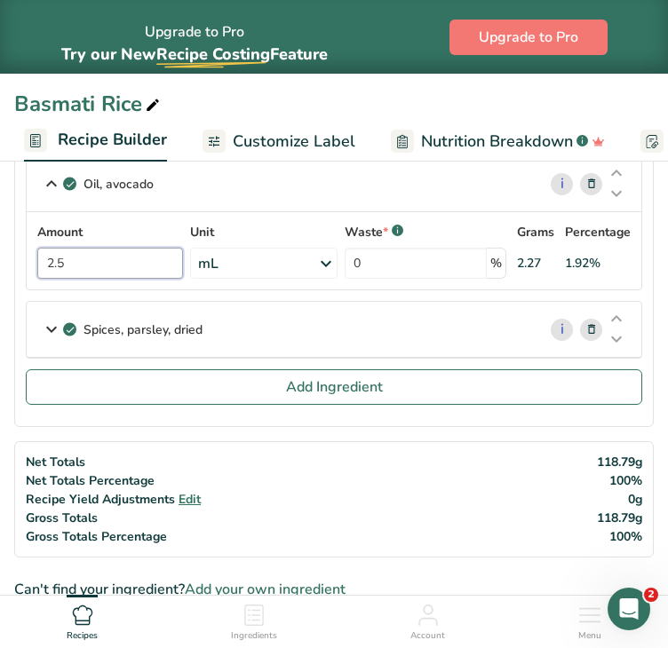
drag, startPoint x: 142, startPoint y: 254, endPoint x: 15, endPoint y: 251, distance: 127.0
click at [15, 251] on section "Ingredients Basmati Rice i Amount 4 Unit oz Weight Units g kg mg See more Volum…" at bounding box center [333, 126] width 639 height 601
type input "4"
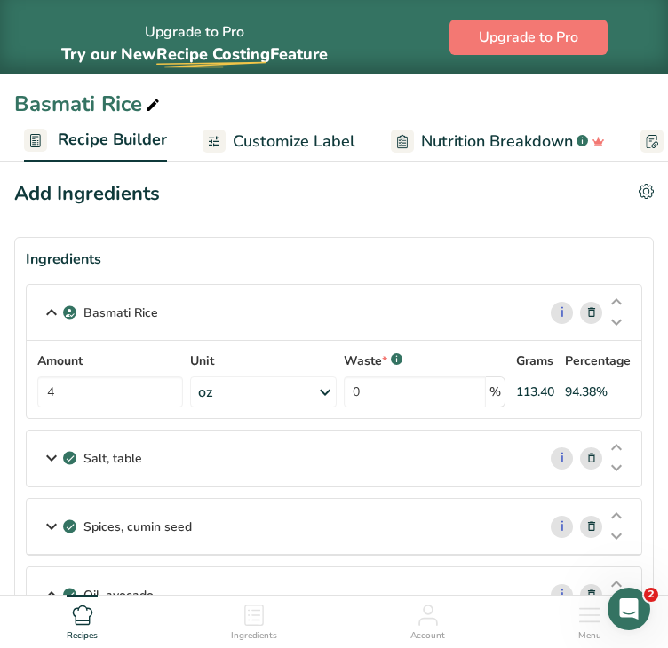
scroll to position [0, 0]
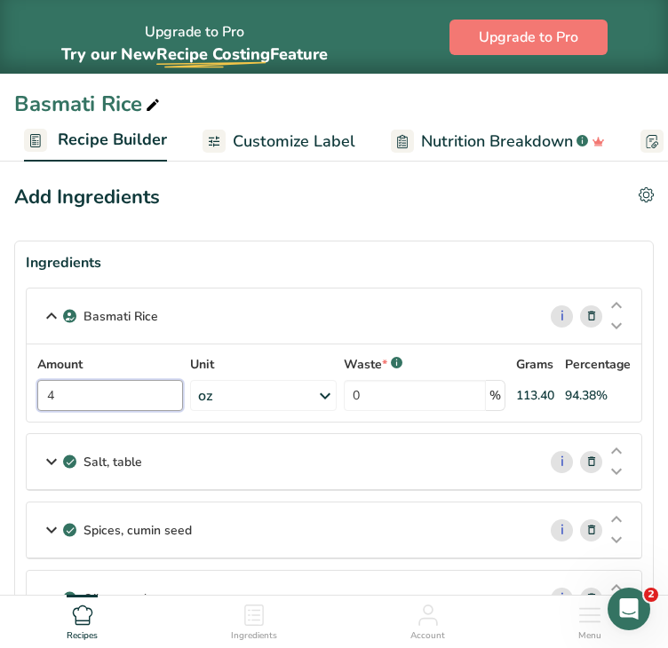
drag, startPoint x: 144, startPoint y: 388, endPoint x: -1, endPoint y: 383, distance: 144.8
type input "3"
click at [646, 448] on section "Ingredients Basmati Rice i Amount 3 Unit oz Weight Units g kg mg See more Volum…" at bounding box center [333, 541] width 639 height 601
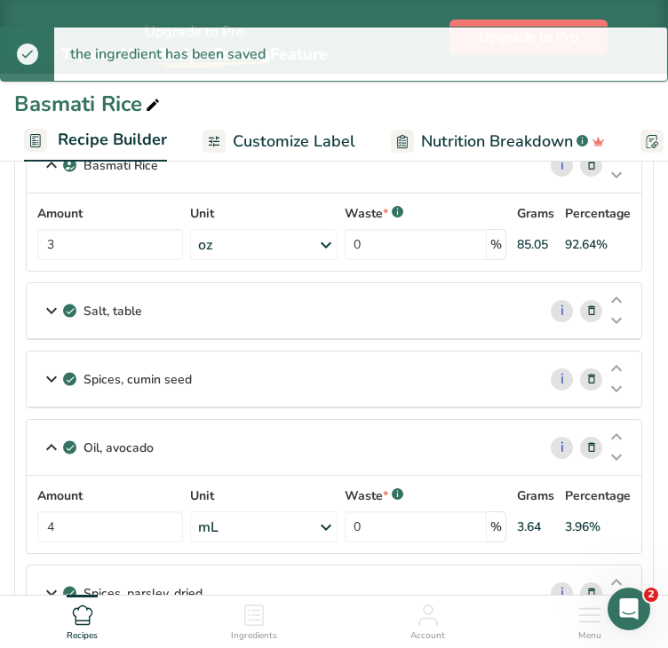
scroll to position [221, 0]
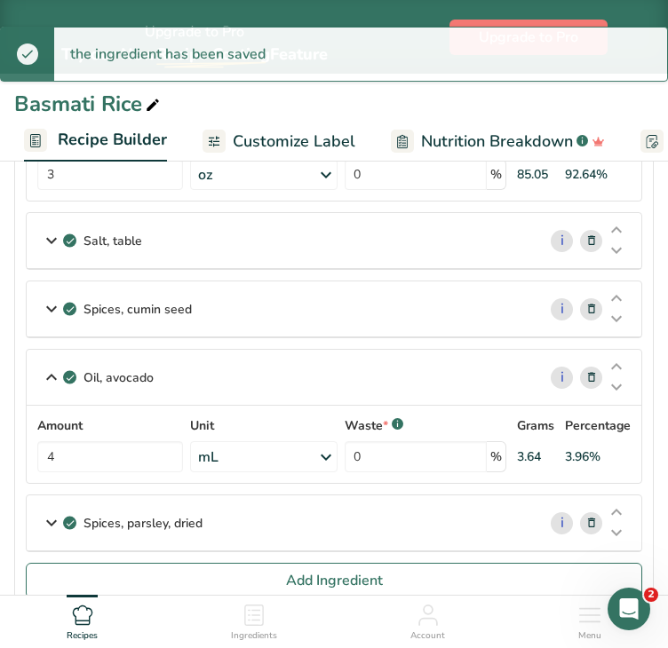
click at [431, 246] on div "Salt, table" at bounding box center [282, 240] width 510 height 55
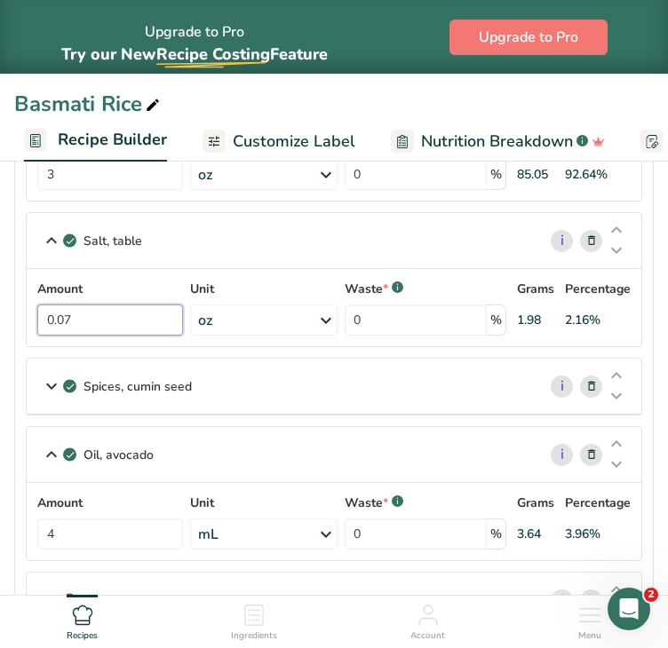
click at [129, 318] on input "0.07" at bounding box center [110, 320] width 146 height 31
type input "0.131"
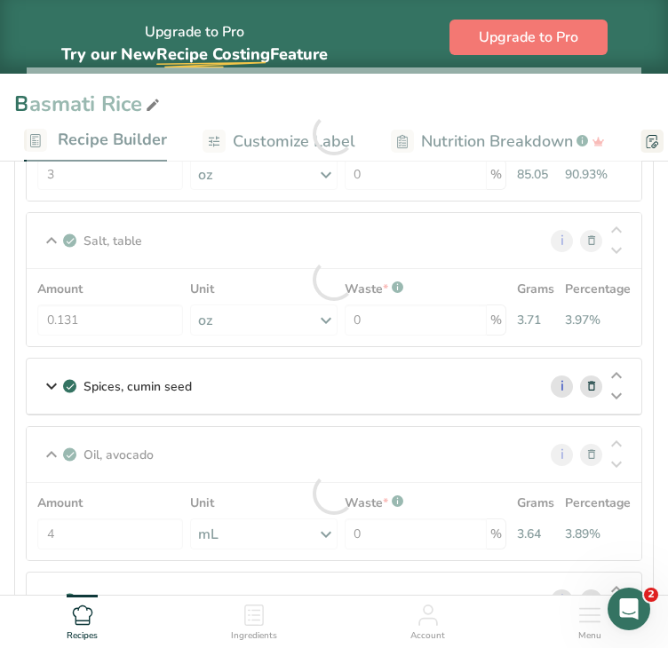
click at [648, 334] on section "Ingredients Basmati Rice i Amount 3 Unit oz Weight Units g kg mg See more Volum…" at bounding box center [333, 359] width 639 height 678
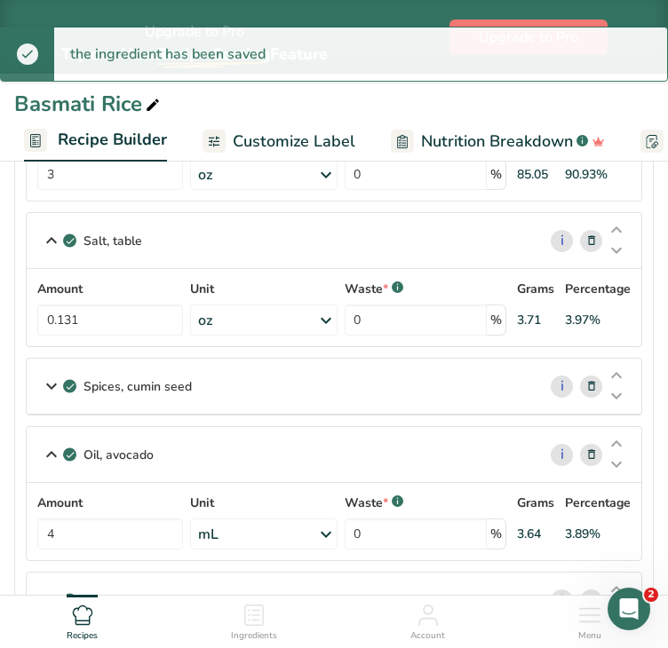
click at [364, 372] on div "Spices, cumin seed" at bounding box center [282, 386] width 510 height 55
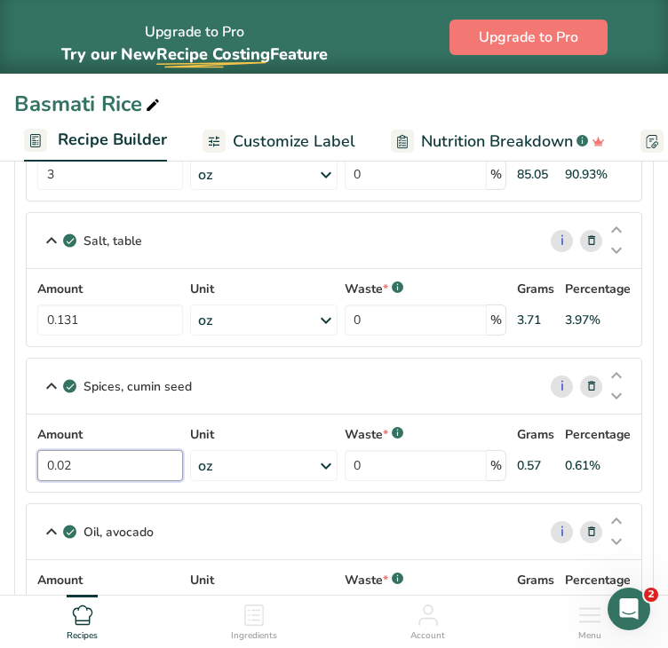
click at [123, 466] on input "0.02" at bounding box center [110, 465] width 146 height 31
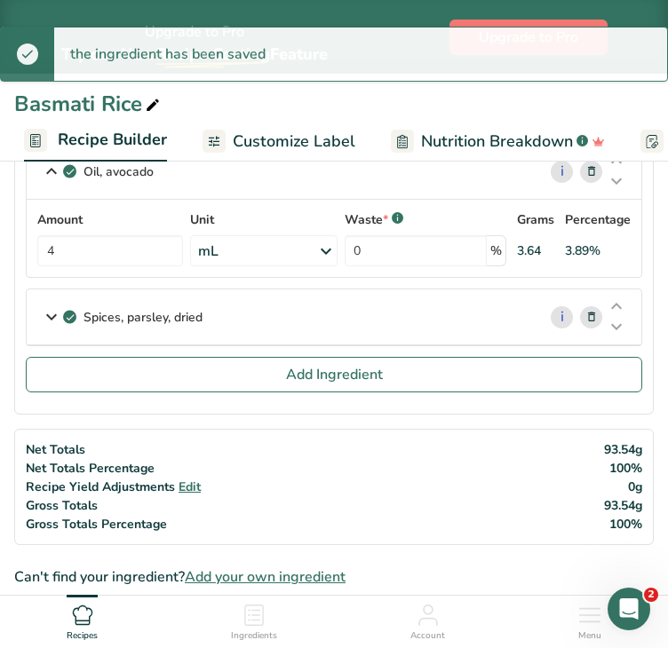
scroll to position [550, 0]
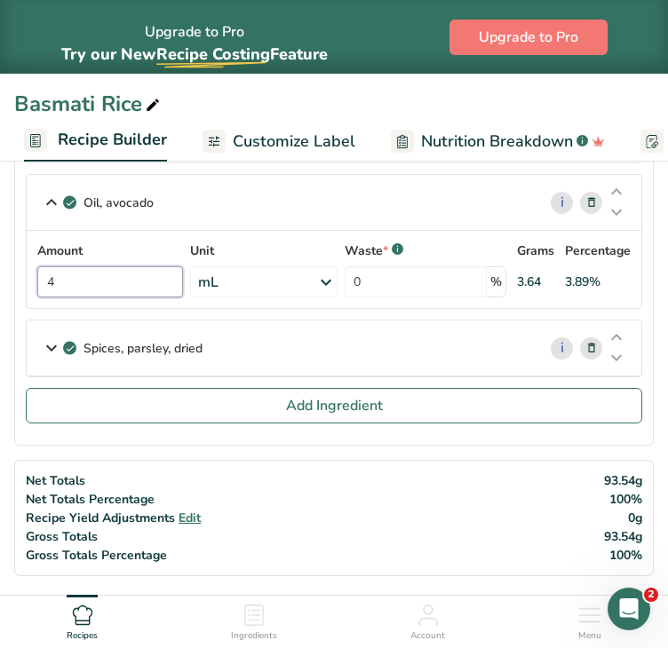
drag, startPoint x: 78, startPoint y: 280, endPoint x: 11, endPoint y: 281, distance: 67.5
type input "5"
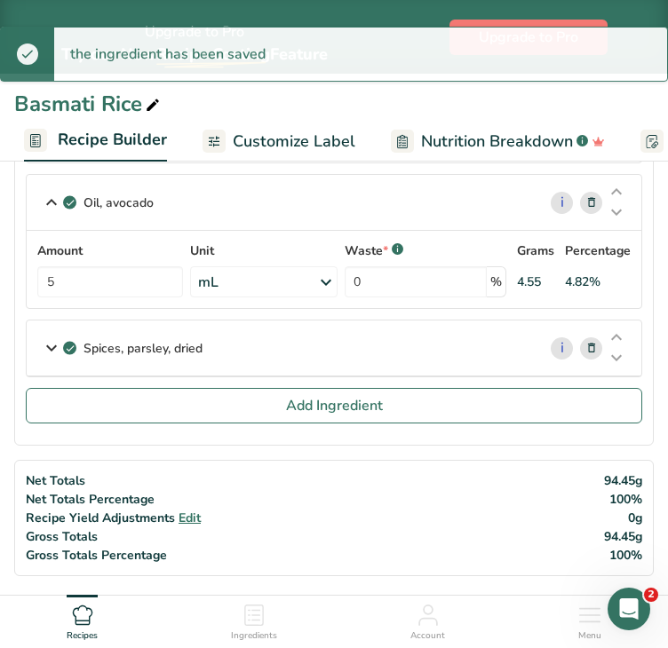
click at [407, 345] on div "Spices, parsley, dried" at bounding box center [282, 348] width 510 height 55
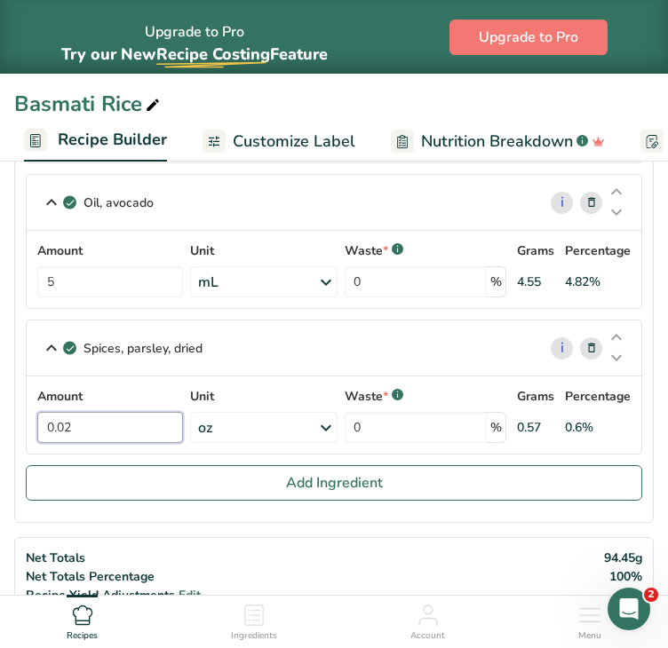
click at [115, 425] on input "0.02" at bounding box center [110, 427] width 146 height 31
type input "0.072"
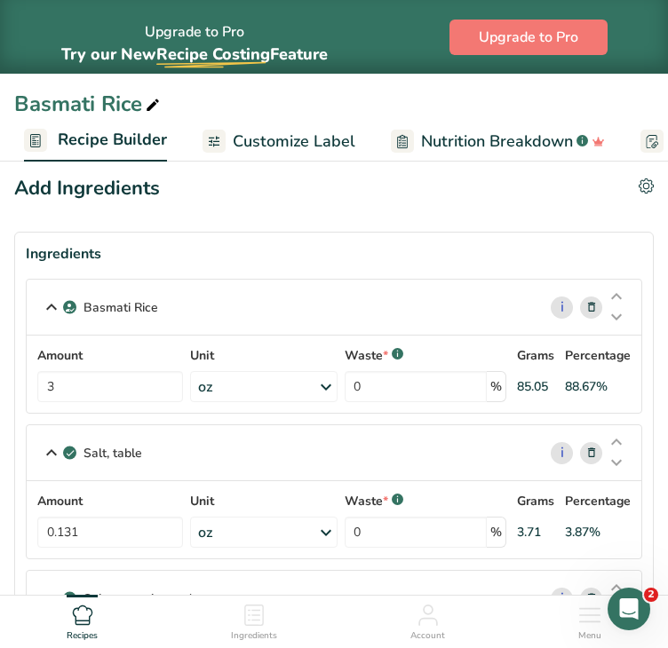
scroll to position [0, 0]
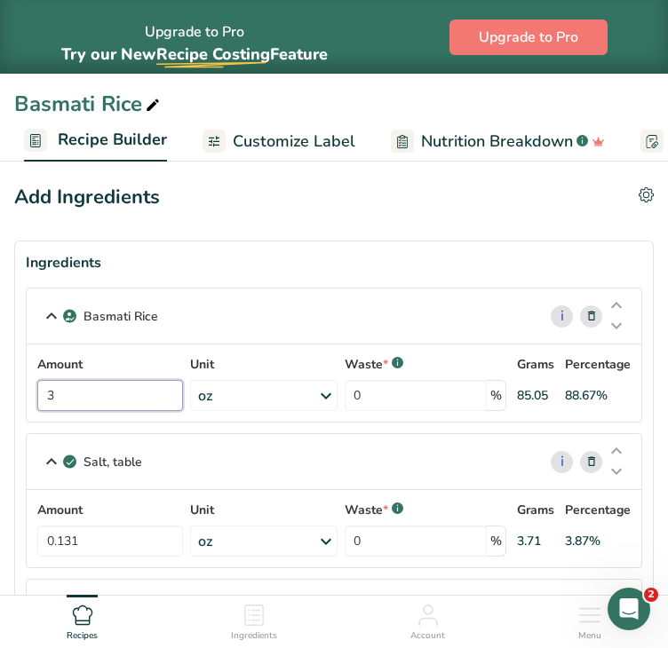
drag, startPoint x: 120, startPoint y: 399, endPoint x: 6, endPoint y: 395, distance: 113.7
click at [650, 395] on section "Ingredients Basmati Rice i Amount 6 Unit oz Weight Units g kg mg See more Volum…" at bounding box center [333, 657] width 639 height 833
drag, startPoint x: 107, startPoint y: 391, endPoint x: 2, endPoint y: 389, distance: 104.8
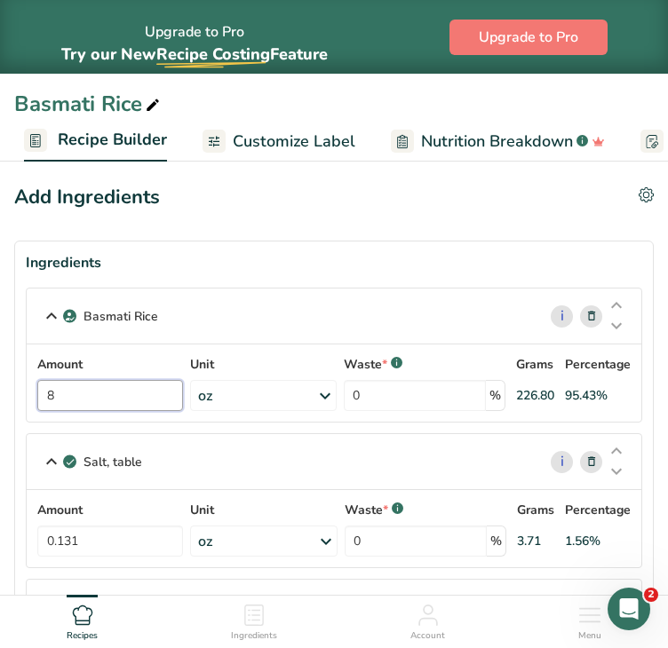
type input "8"
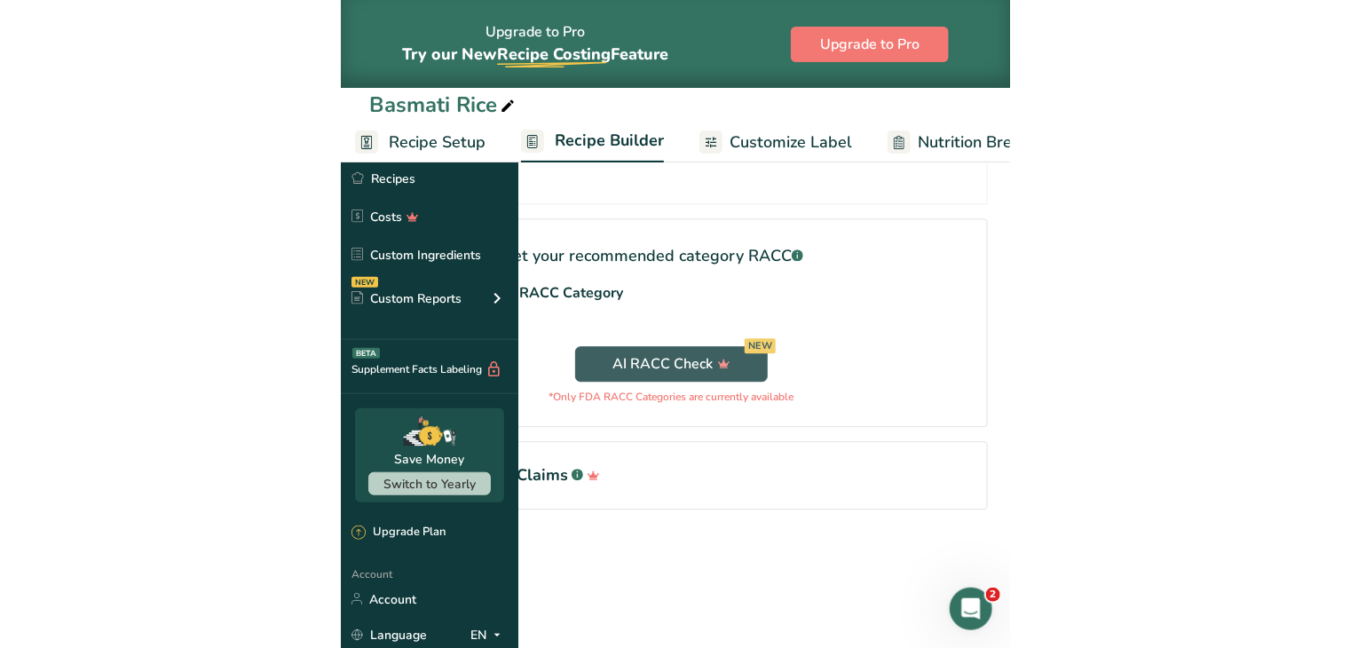
scroll to position [695, 0]
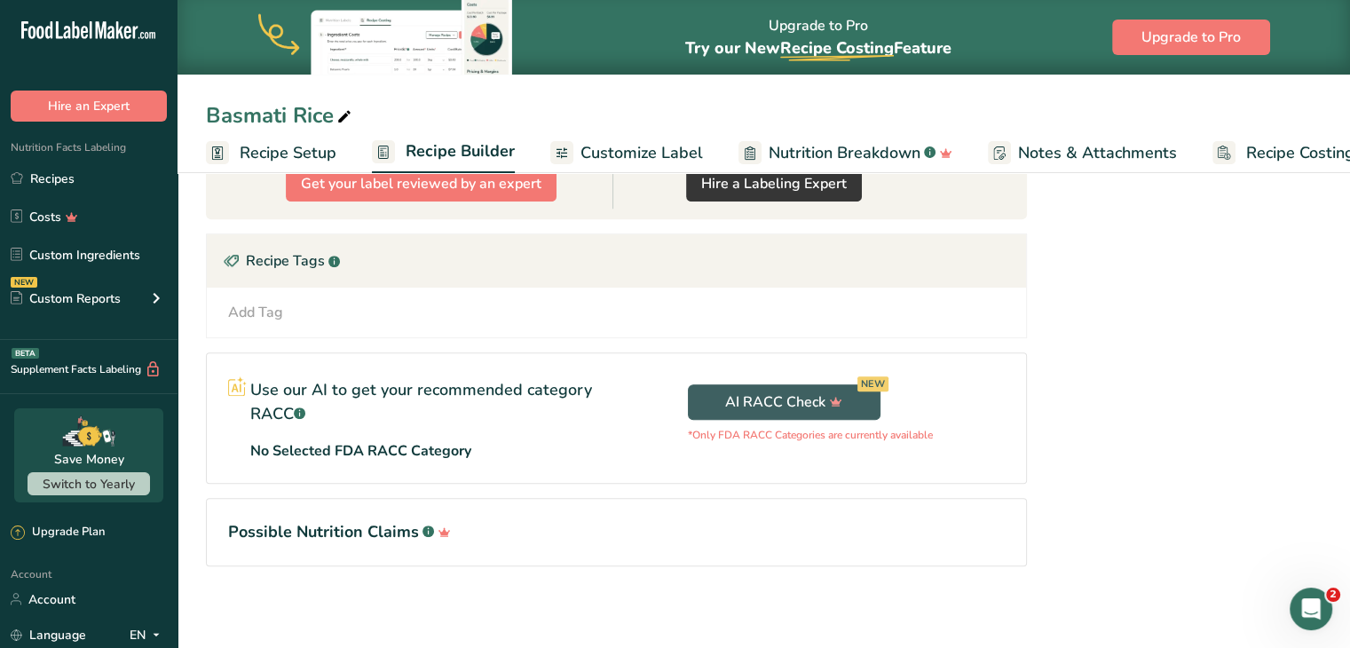
click at [640, 154] on span "Customize Label" at bounding box center [642, 153] width 123 height 24
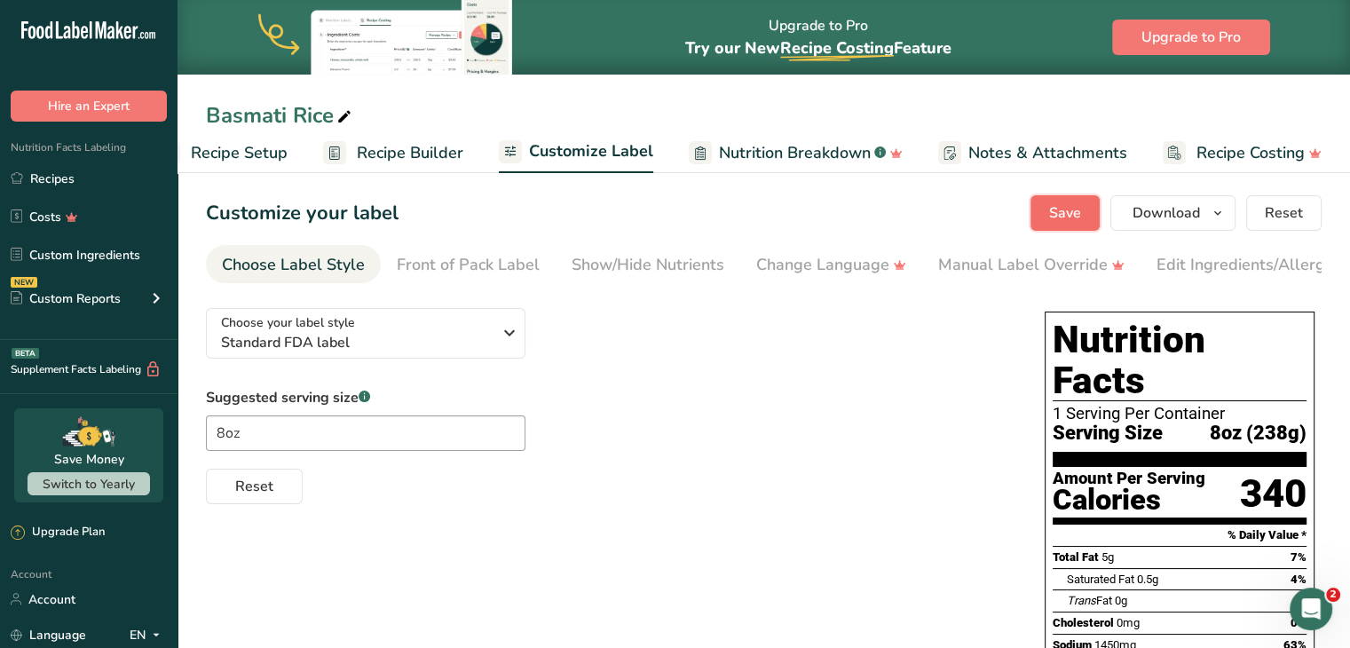
click at [1041, 210] on button "Save" at bounding box center [1065, 213] width 69 height 36
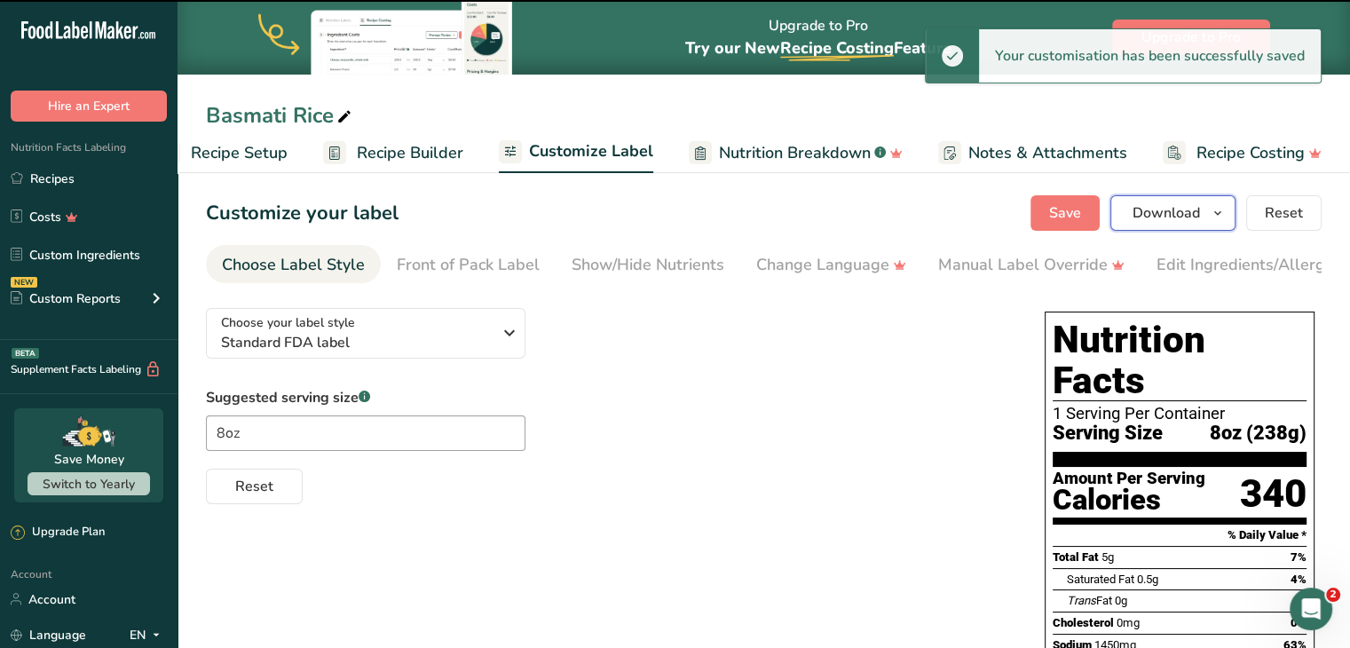
click at [1219, 211] on icon "button" at bounding box center [1218, 213] width 14 height 22
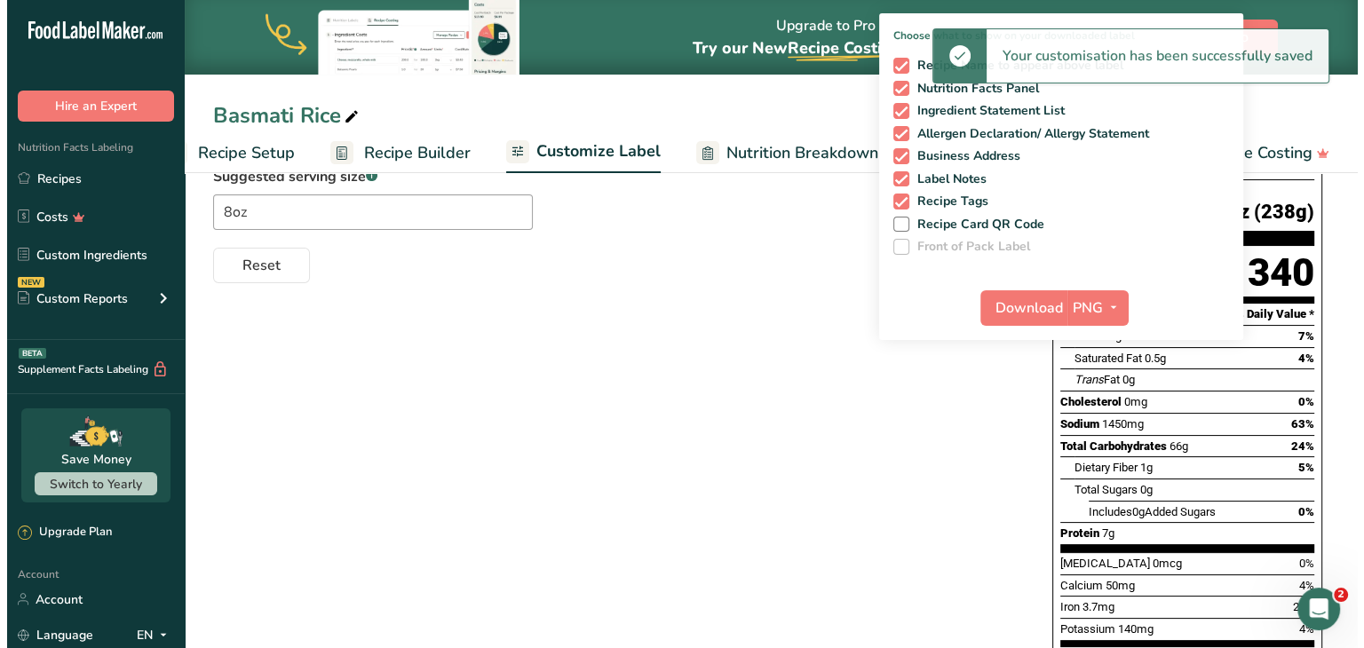
scroll to position [226, 0]
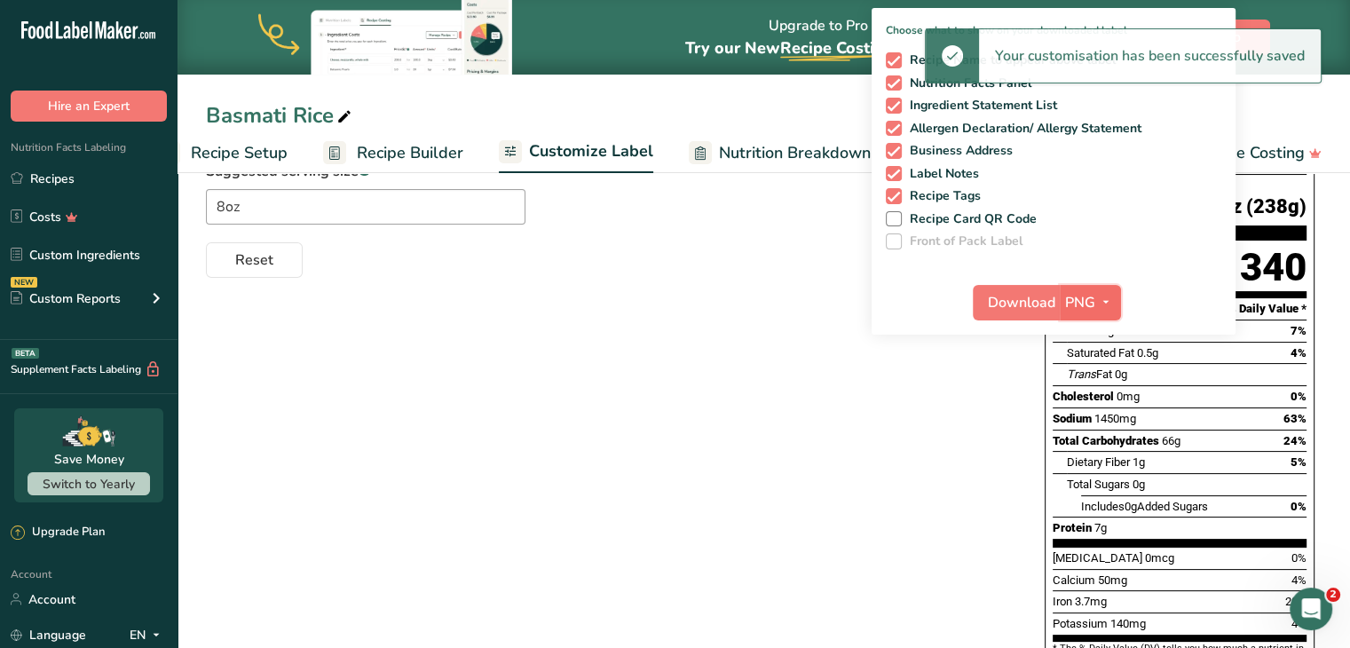
click at [1108, 297] on icon "button" at bounding box center [1106, 302] width 14 height 22
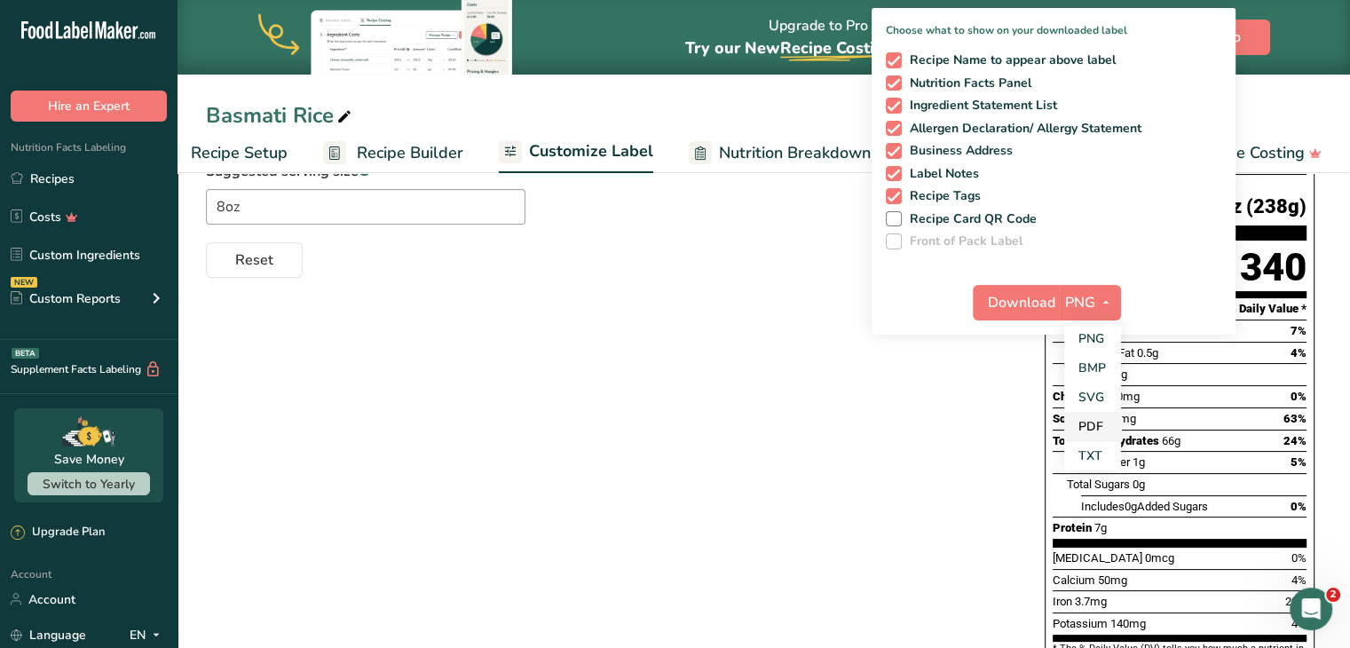
click at [1097, 423] on link "PDF" at bounding box center [1093, 426] width 57 height 29
click at [1025, 302] on span "Download" at bounding box center [1022, 302] width 67 height 21
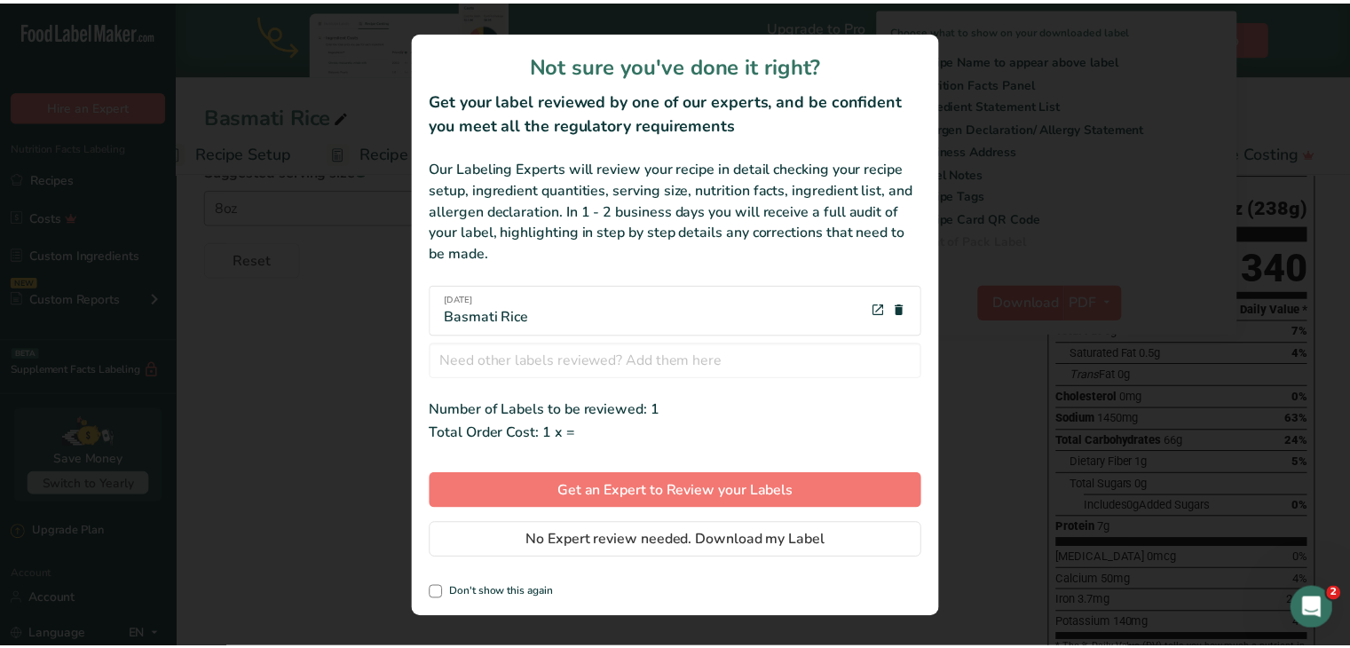
scroll to position [0, 36]
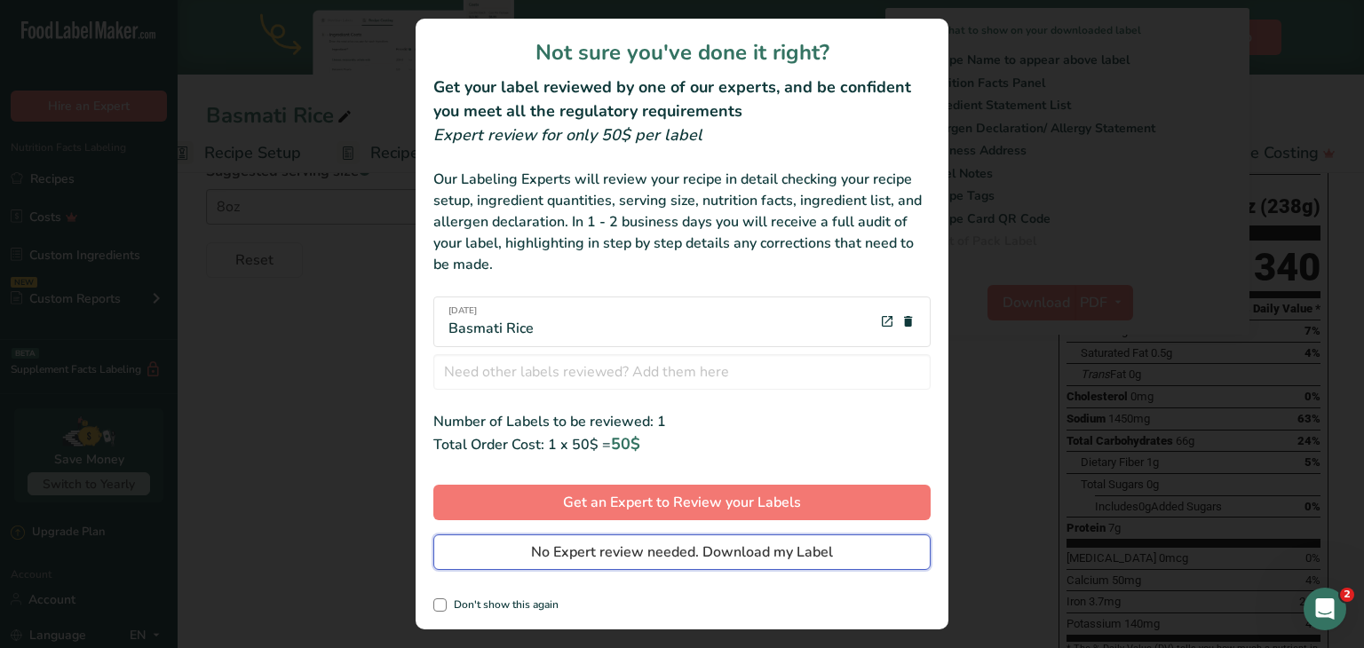
click at [806, 551] on span "No Expert review needed. Download my Label" at bounding box center [682, 552] width 302 height 21
